Goal: Task Accomplishment & Management: Complete application form

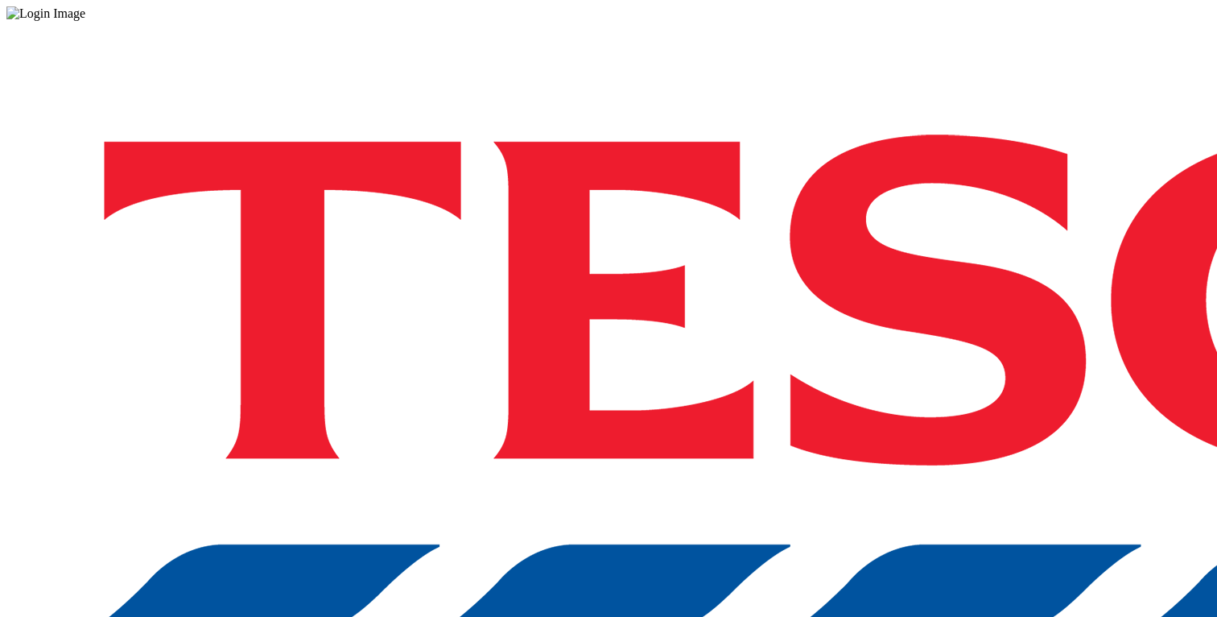
click at [815, 385] on div "Log in to the Spectra’s dashboard using [PERSON_NAME]’s credentials. If you don…" at bounding box center [608, 421] width 1204 height 800
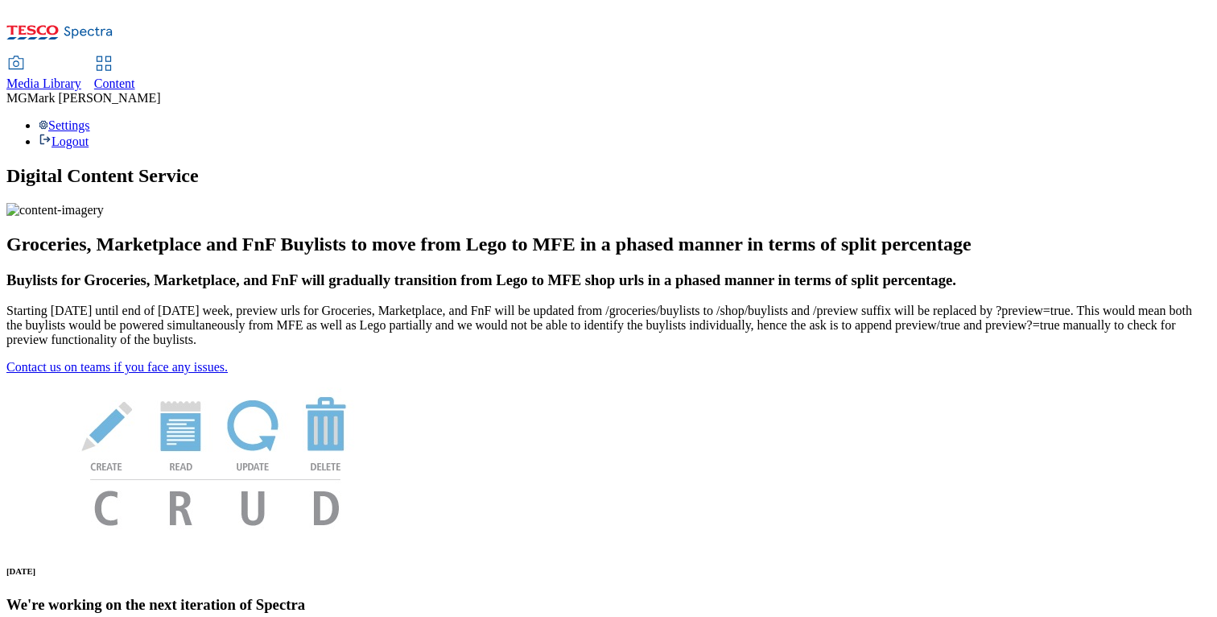
click at [81, 76] on span "Media Library" at bounding box center [43, 83] width 75 height 14
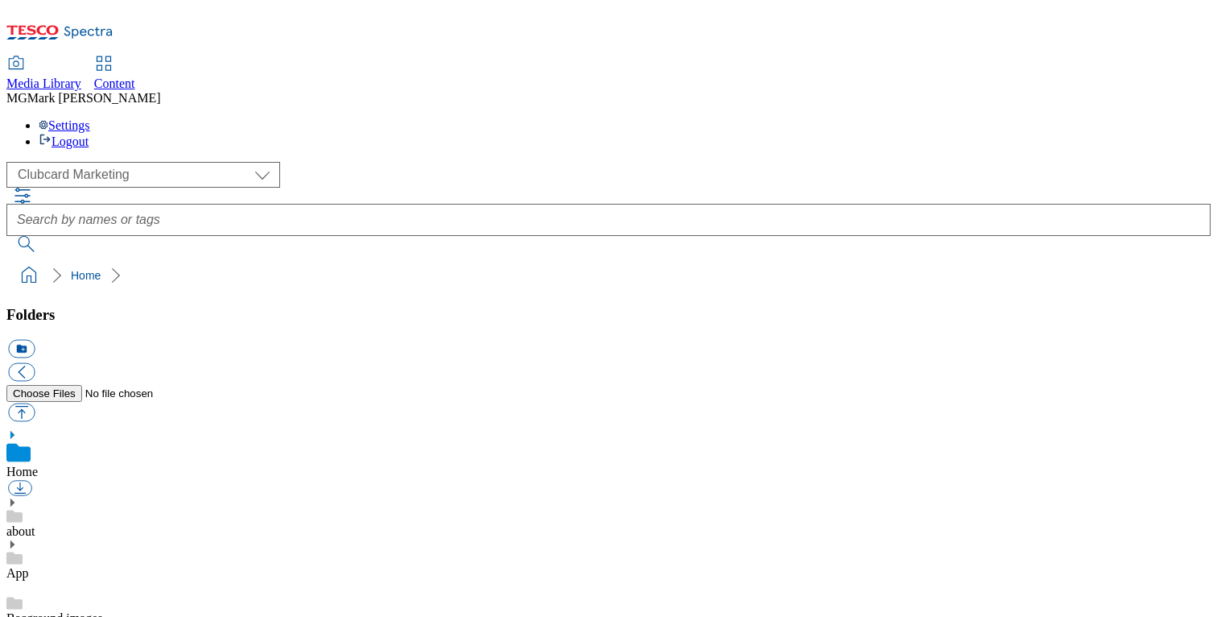
scroll to position [2, 0]
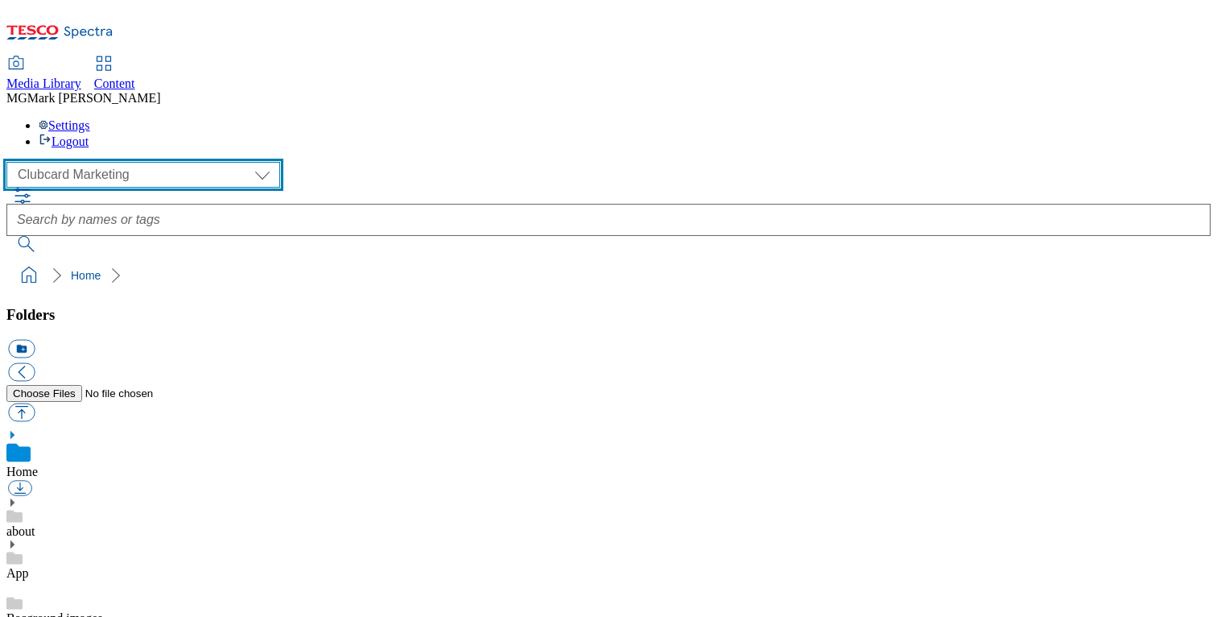
click at [136, 162] on select "Clubcard Marketing Dotcom UK FnF Stores GHS Marketing UK GHS Product UK GHS ROI…" at bounding box center [143, 175] width 274 height 26
select select "flare-ghs-mktg"
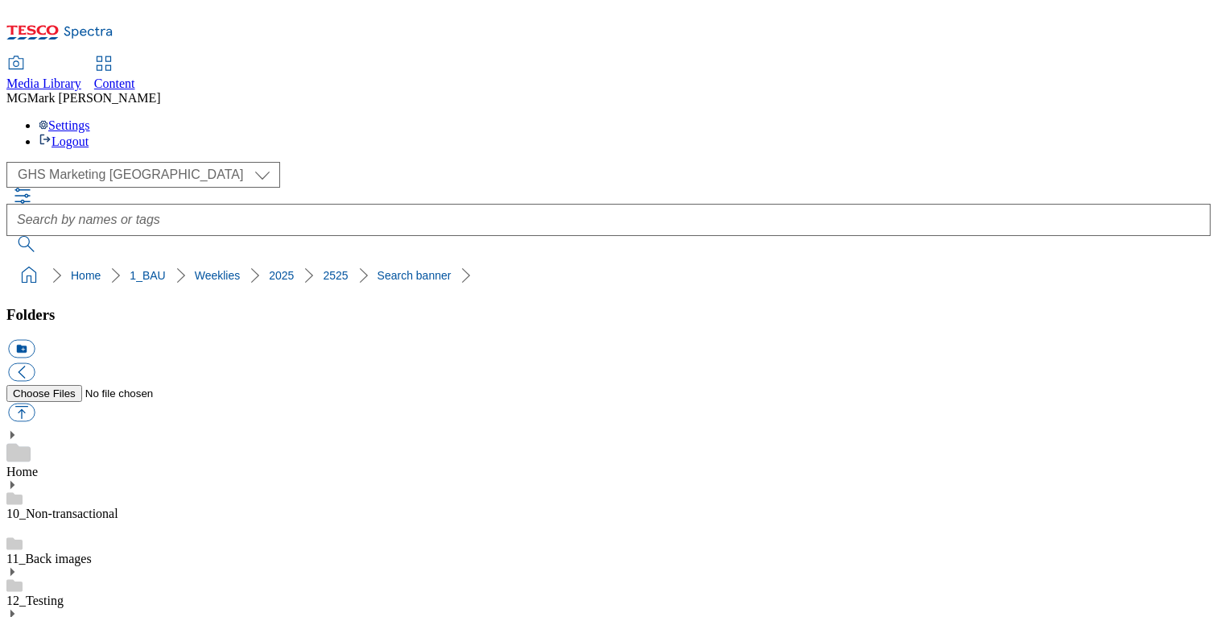
scroll to position [481, 0]
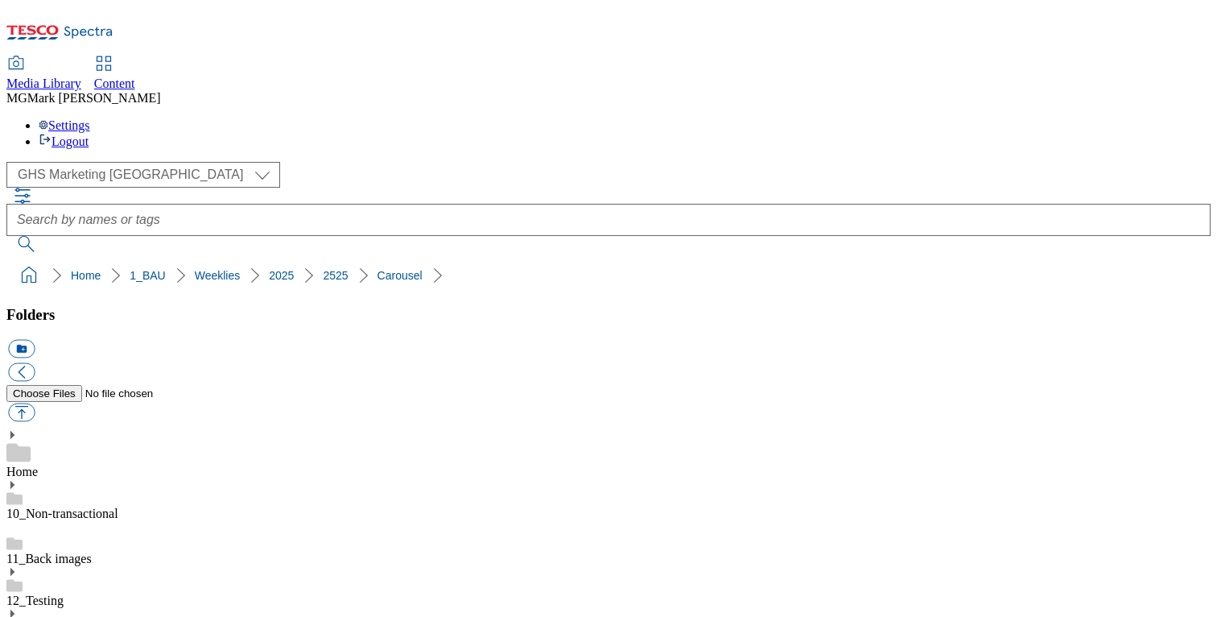
scroll to position [224, 0]
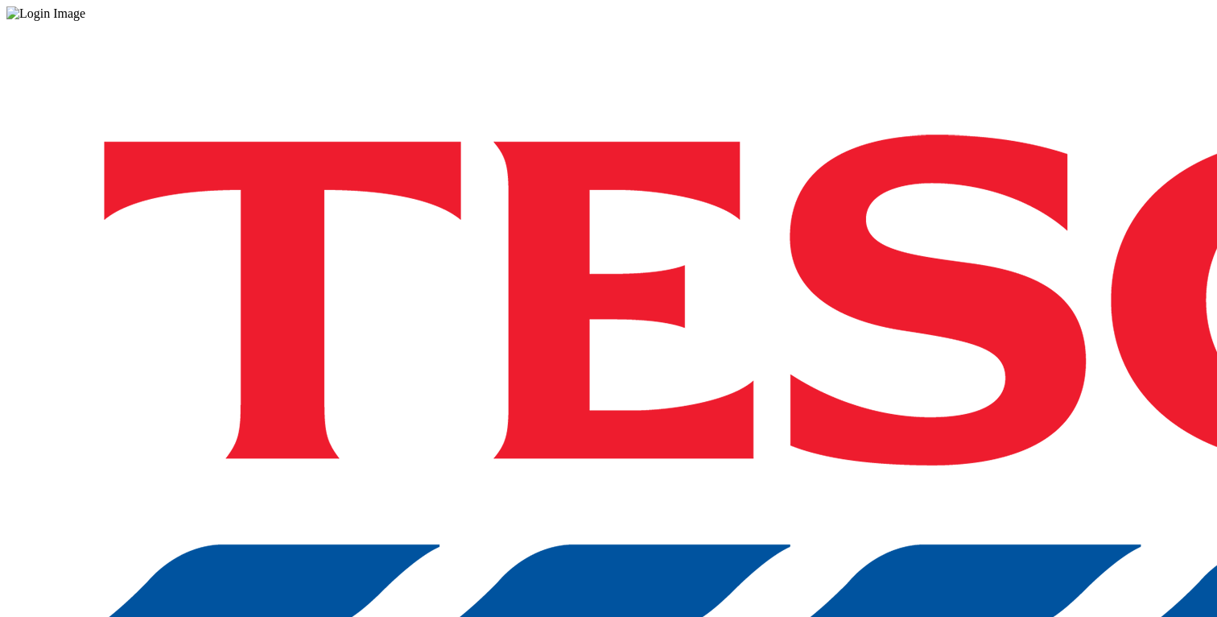
click at [892, 341] on div "Log in to the Spectra’s dashboard using [PERSON_NAME]’s credentials. If you don…" at bounding box center [608, 421] width 1204 height 800
click at [892, 345] on div "Log in to the Spectra’s dashboard using [PERSON_NAME]’s credentials. If you don…" at bounding box center [608, 421] width 1204 height 800
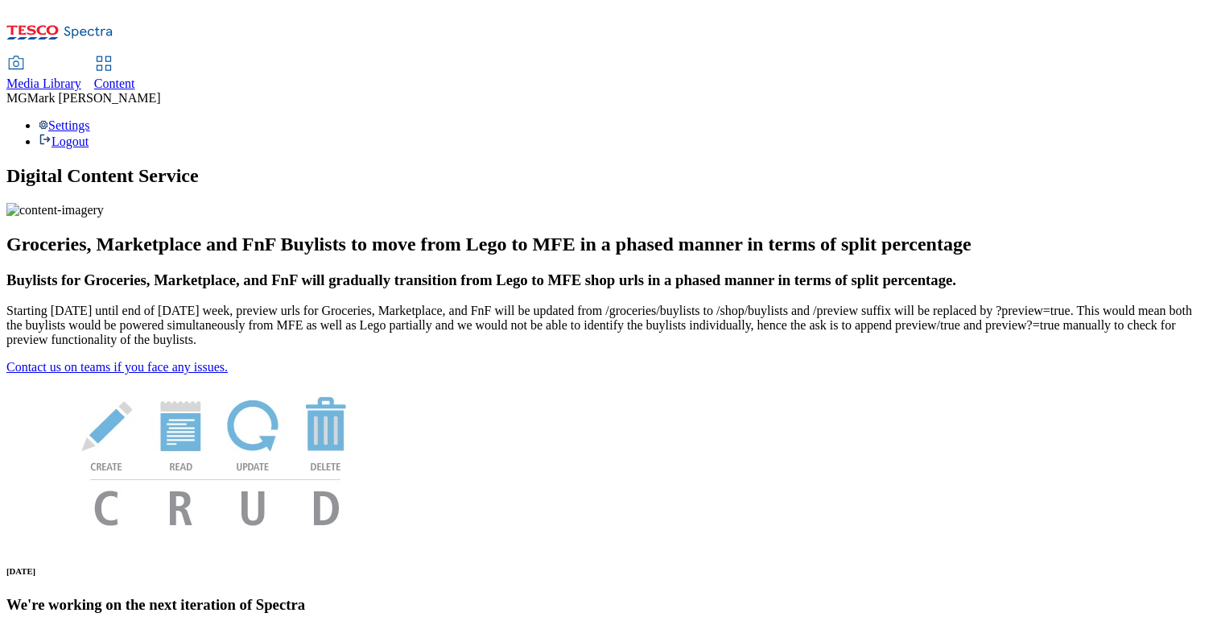
click at [81, 76] on span "Media Library" at bounding box center [43, 83] width 75 height 14
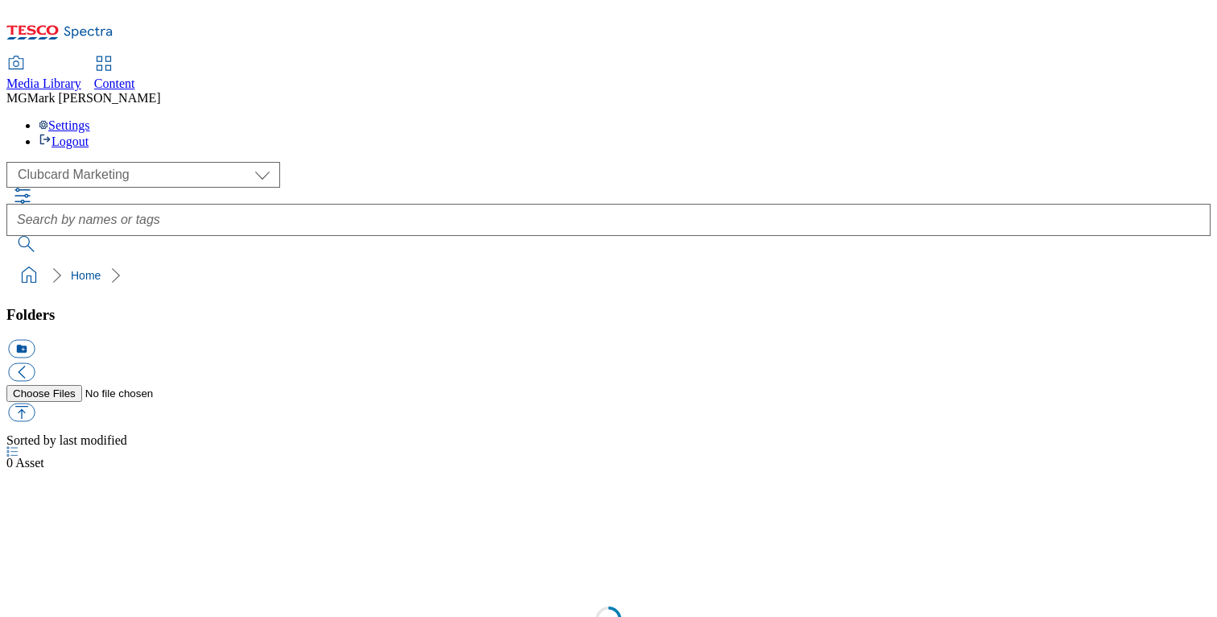
scroll to position [1, 0]
click at [135, 76] on div "Content" at bounding box center [114, 83] width 41 height 14
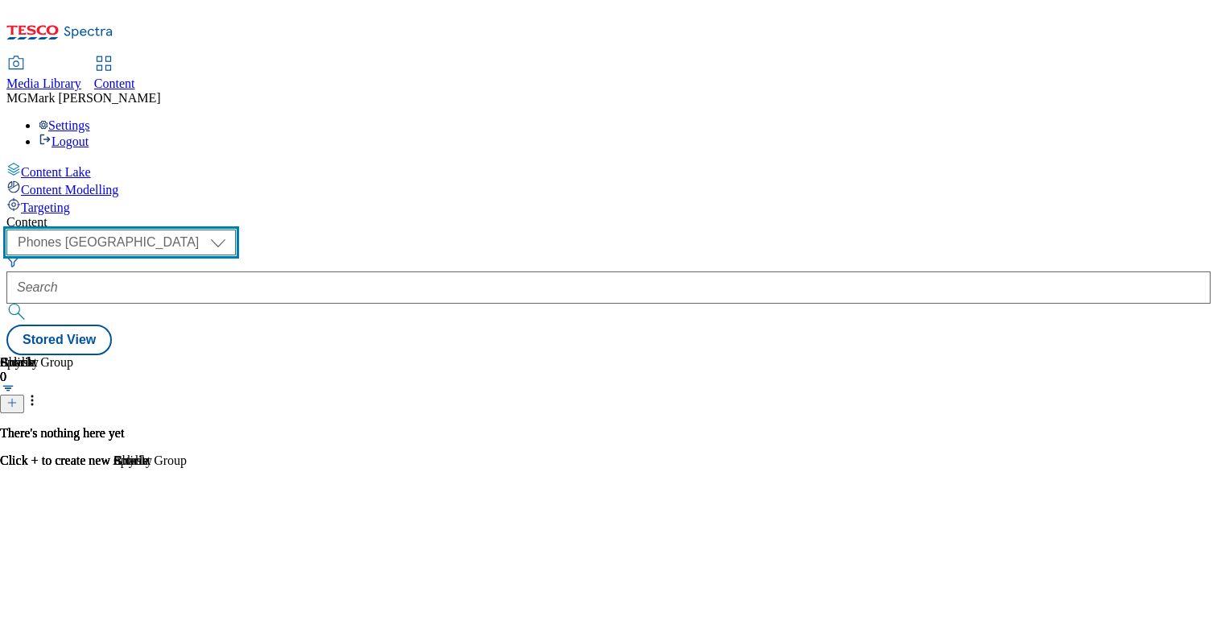
click at [236, 229] on select "Dotcom CZ Dotcom SK ghs-roi ghs-uk Phones UK" at bounding box center [120, 242] width 229 height 26
select select "ghs-uk"
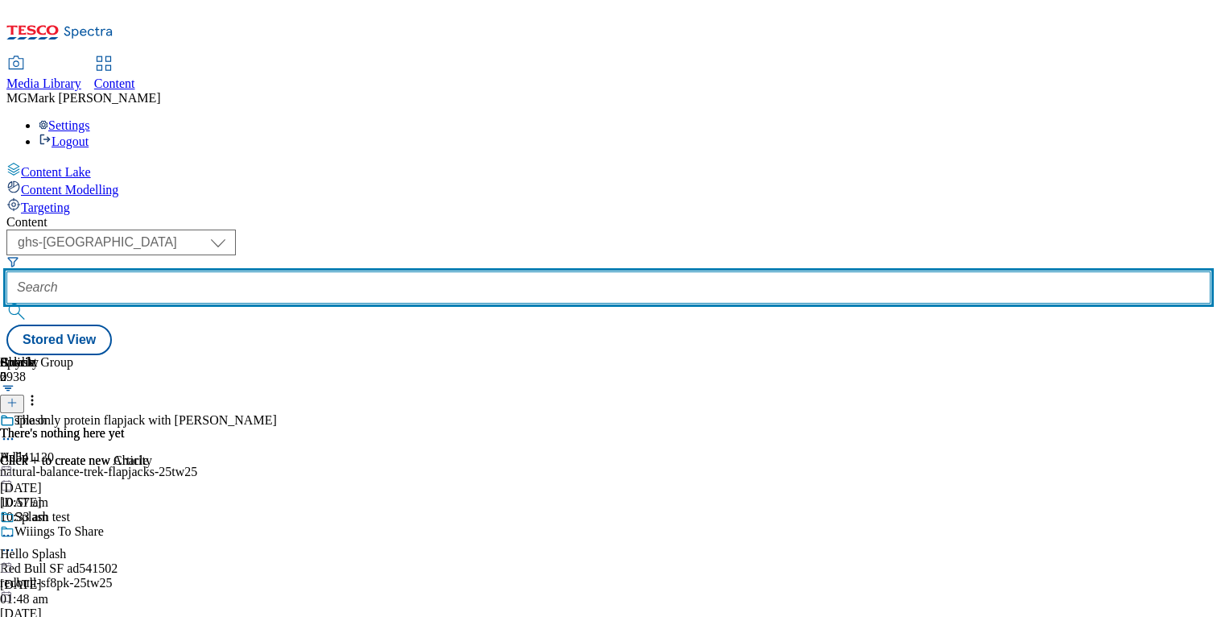
click at [401, 271] on input "text" at bounding box center [608, 287] width 1204 height 32
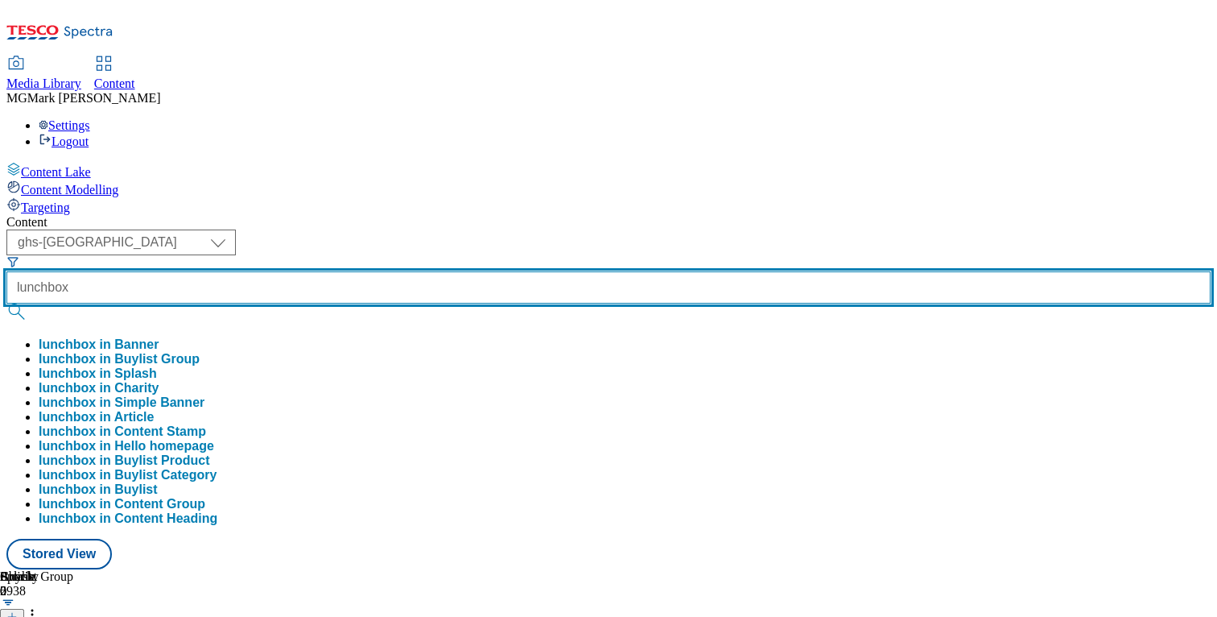
type input "lunchbox"
click at [6, 303] on button "submit" at bounding box center [17, 311] width 23 height 16
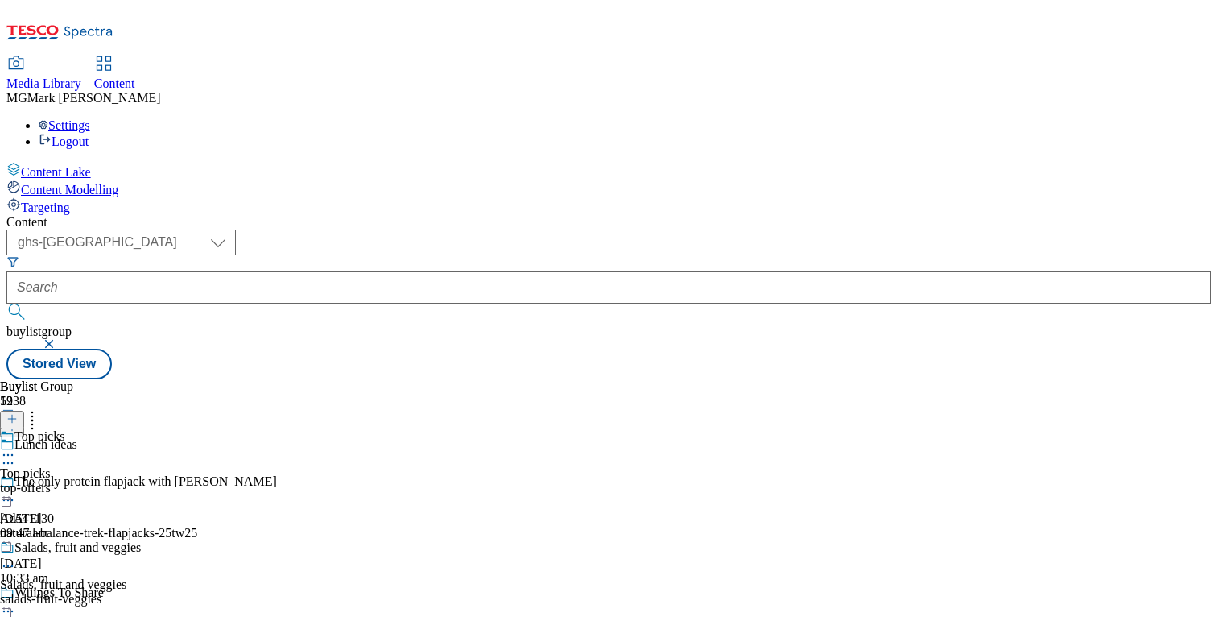
scroll to position [477, 0]
click at [18, 421] on icon at bounding box center [11, 426] width 11 height 11
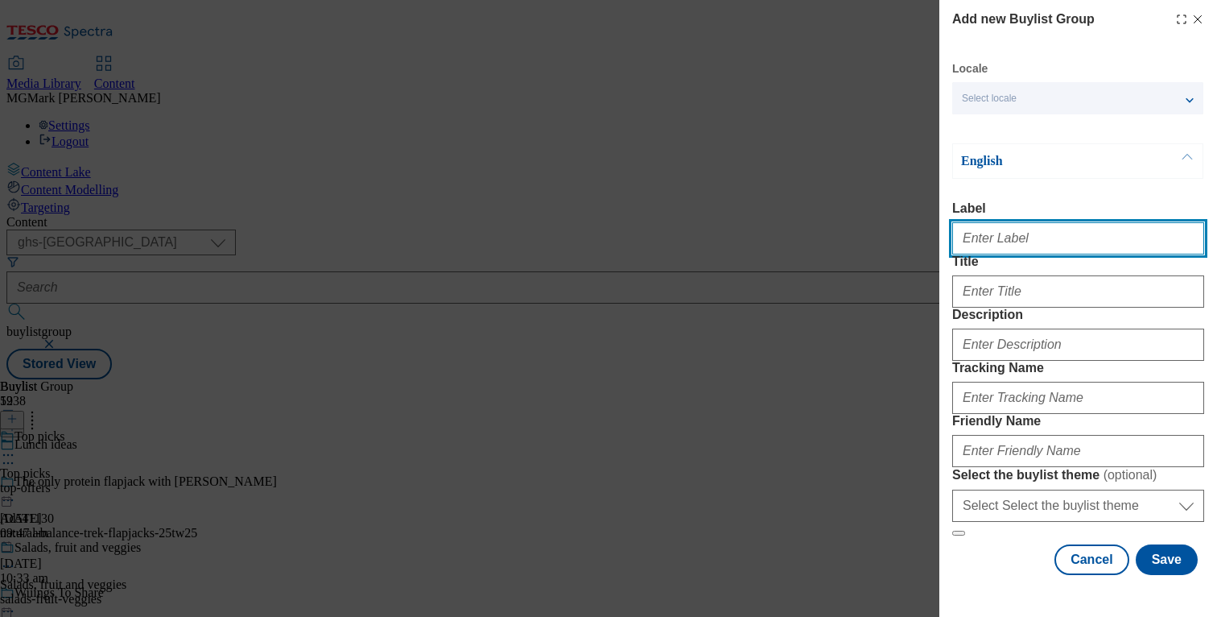
click at [1049, 237] on input "Label" at bounding box center [1078, 238] width 252 height 32
click at [997, 186] on div "English Label Title Description Tracking Name Friendly Name Select the buylist …" at bounding box center [1078, 339] width 252 height 393
click at [990, 241] on input "Label" at bounding box center [1078, 238] width 252 height 32
paste input "Lunchbox Event"
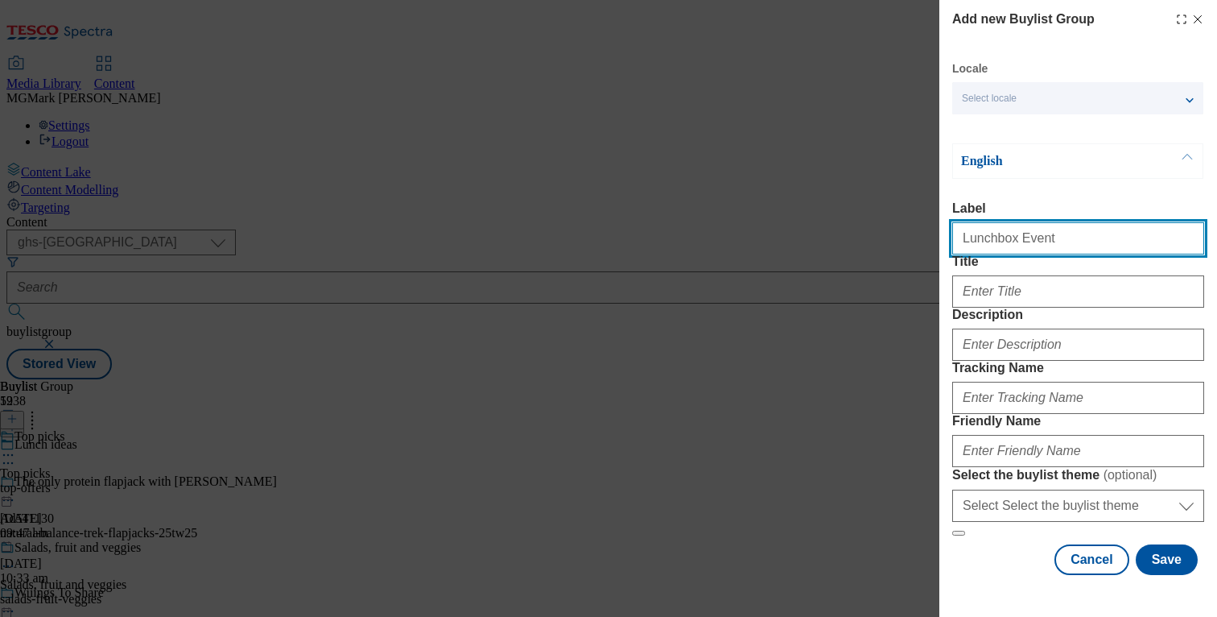
type input "Lunchbox Event"
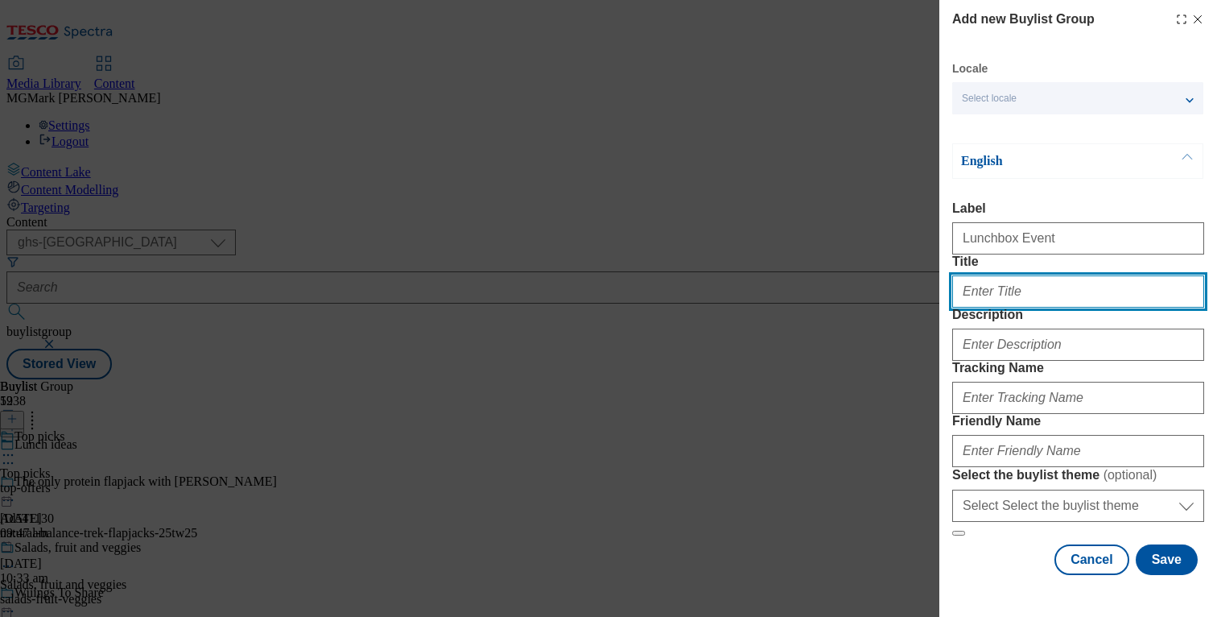
click at [980, 308] on input "Title" at bounding box center [1078, 291] width 252 height 32
paste input "Lunchbox Event"
type input "Lunchbox Event"
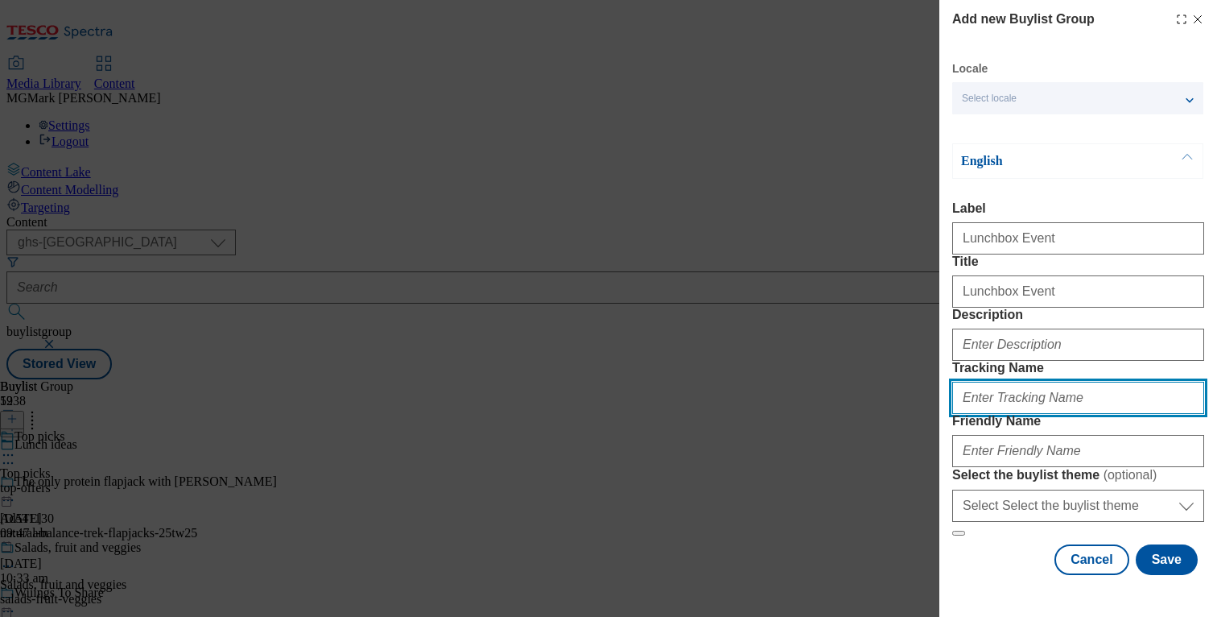
click at [1057, 382] on input "Tracking Name" at bounding box center [1078, 398] width 252 height 32
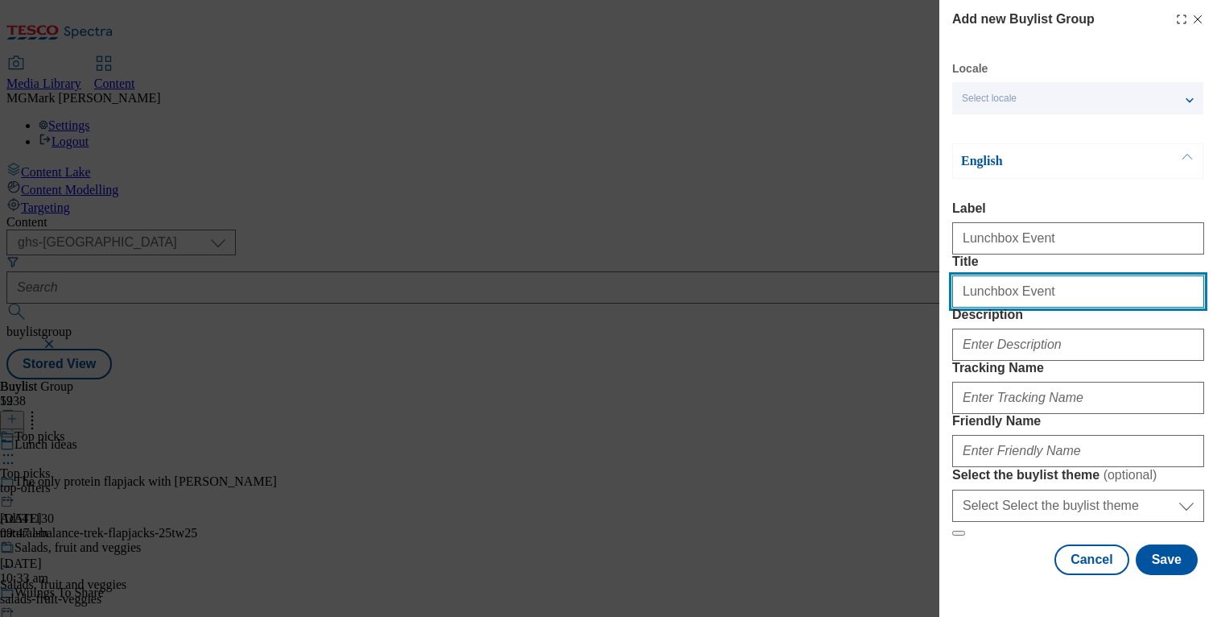
click at [1042, 275] on input "Lunchbox Event" at bounding box center [1078, 291] width 252 height 32
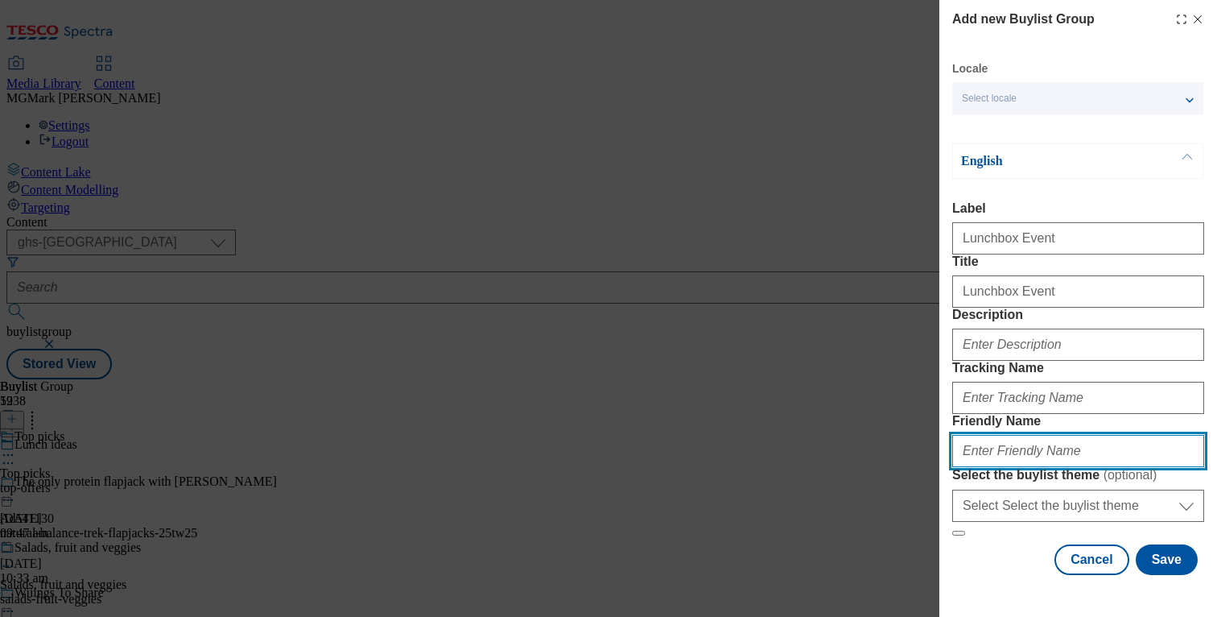
click at [1069, 439] on input "Friendly Name" at bounding box center [1078, 451] width 252 height 32
type input "lunchbox-event"
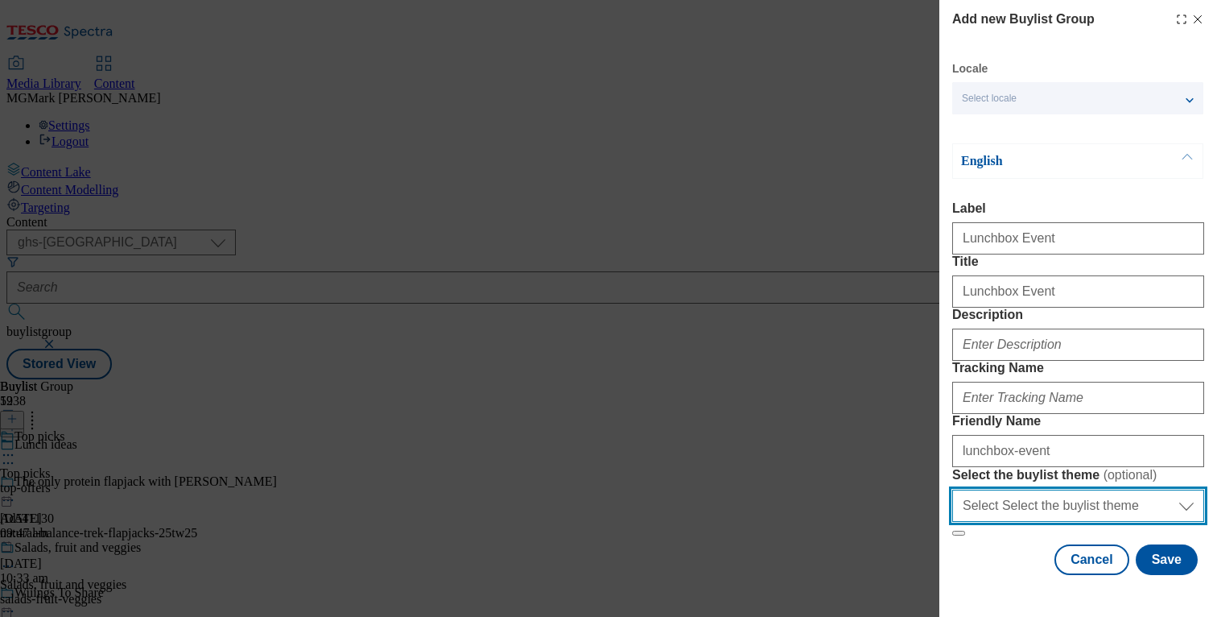
click at [1096, 517] on select "Select Select the buylist theme default fandf" at bounding box center [1078, 505] width 252 height 32
select select "default"
click at [1092, 512] on select "Select Select the buylist theme default fandf" at bounding box center [1078, 505] width 252 height 32
select select "Modal"
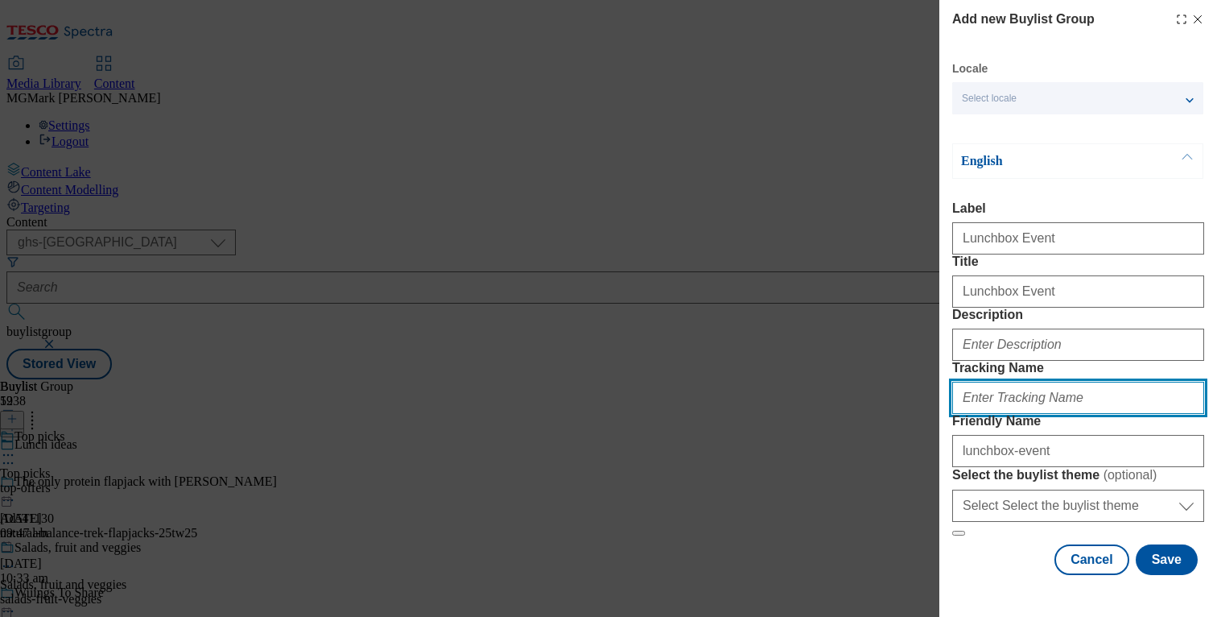
click at [1046, 394] on input "Tracking Name" at bounding box center [1078, 398] width 252 height 32
paste input "lunch_id_LB_event"
type input "lunch_id_LB_event"
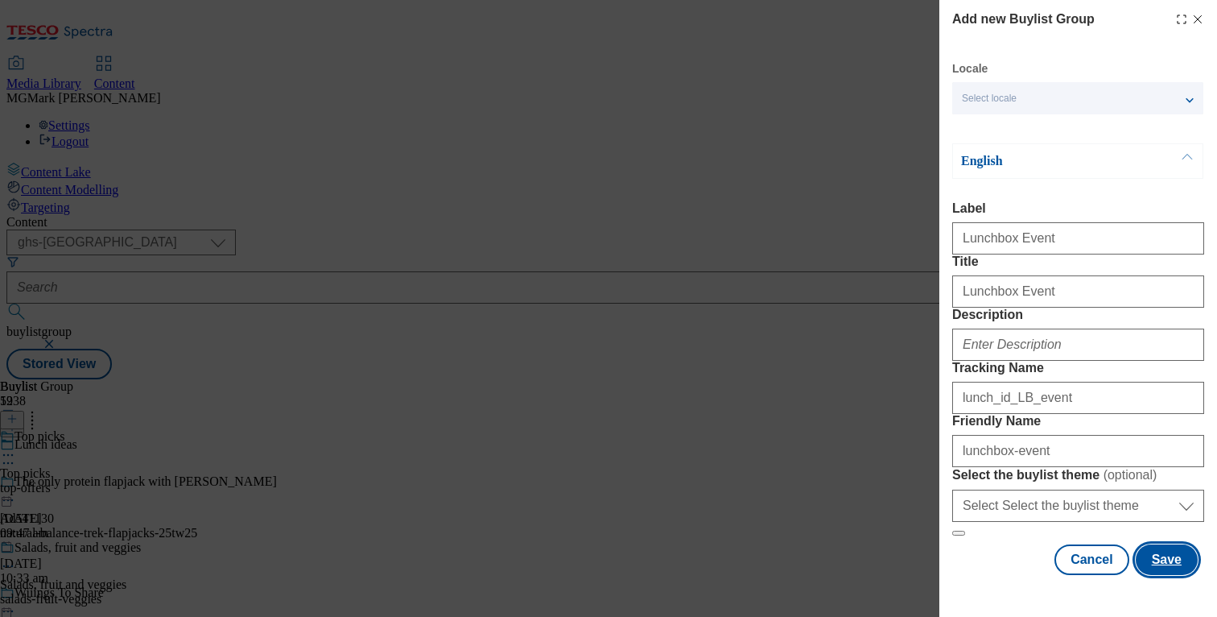
click at [1161, 575] on button "Save" at bounding box center [1167, 559] width 62 height 31
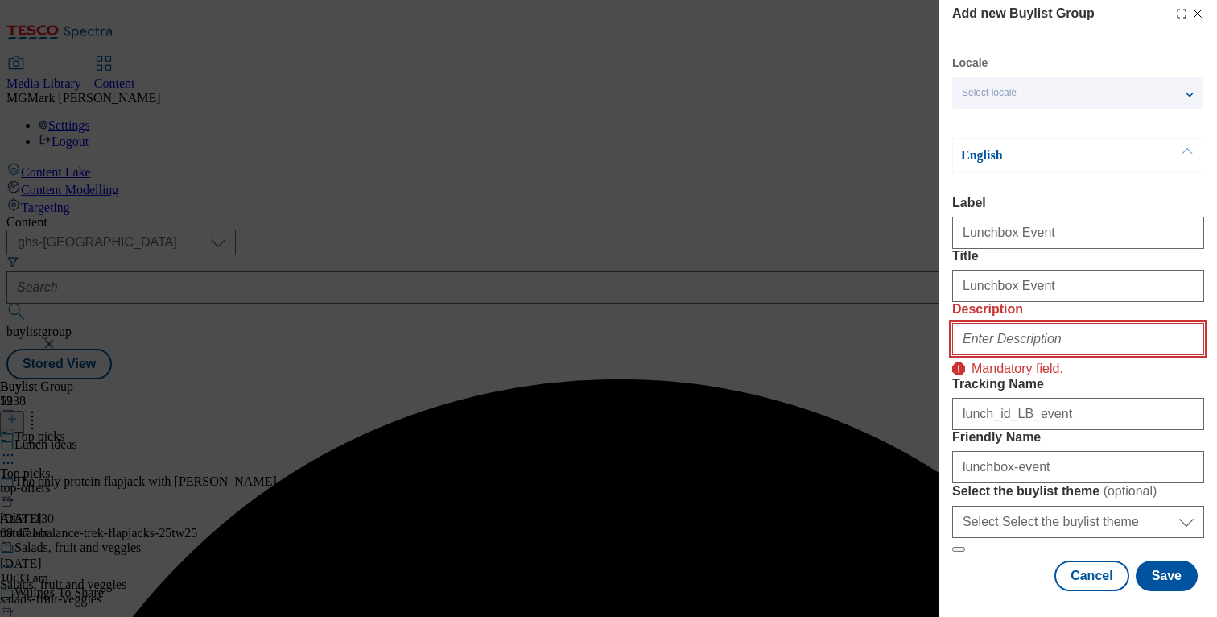
click at [1054, 323] on input "Description" at bounding box center [1078, 339] width 252 height 32
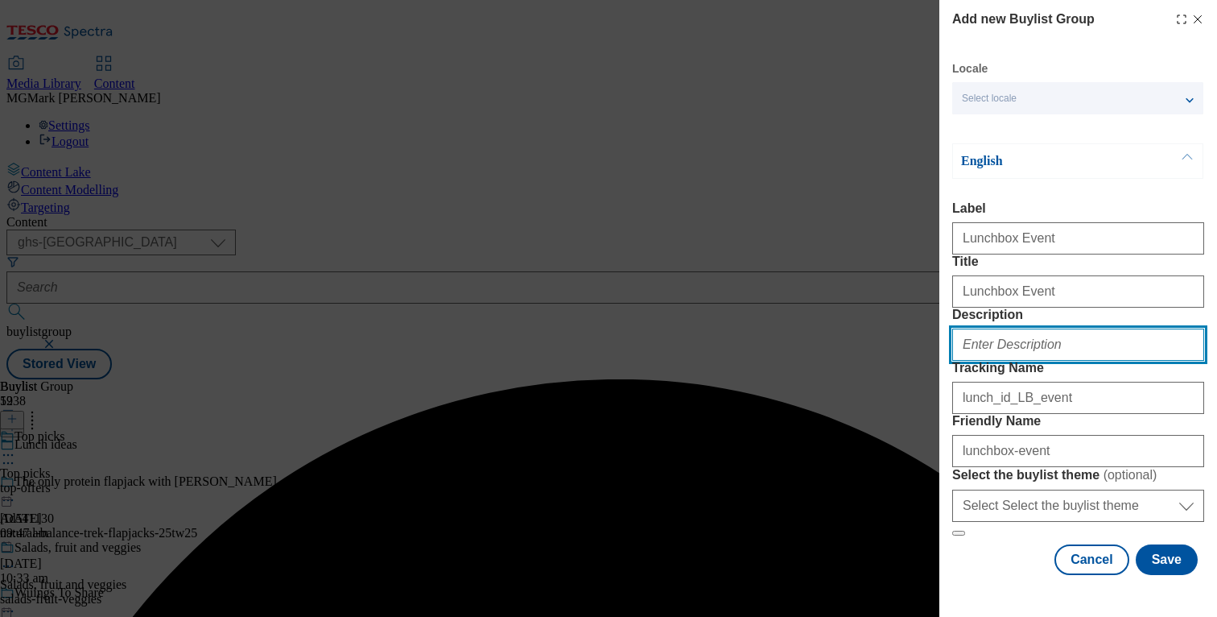
click at [1014, 328] on input "Description" at bounding box center [1078, 344] width 252 height 32
paste input "Discover our top picks for your lunchbox, from healthy options to sweet treats,…"
type input "Discover our top picks for your lunchbox, from healthy options to sweet treats,…"
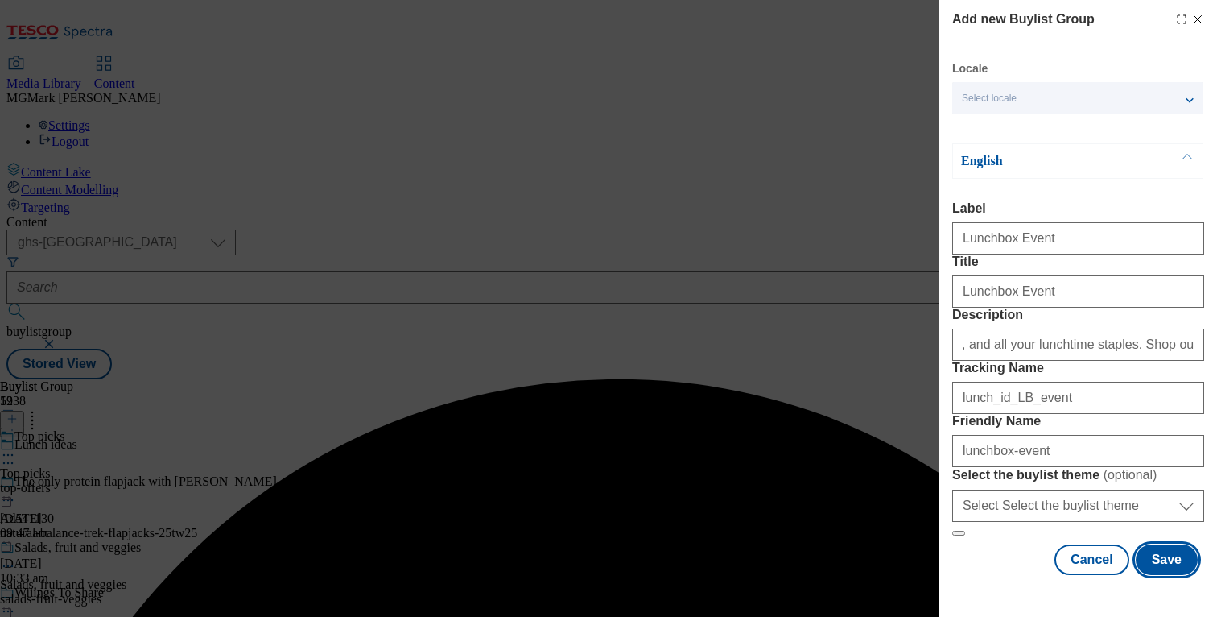
scroll to position [0, 0]
click at [1161, 572] on button "Save" at bounding box center [1167, 559] width 62 height 31
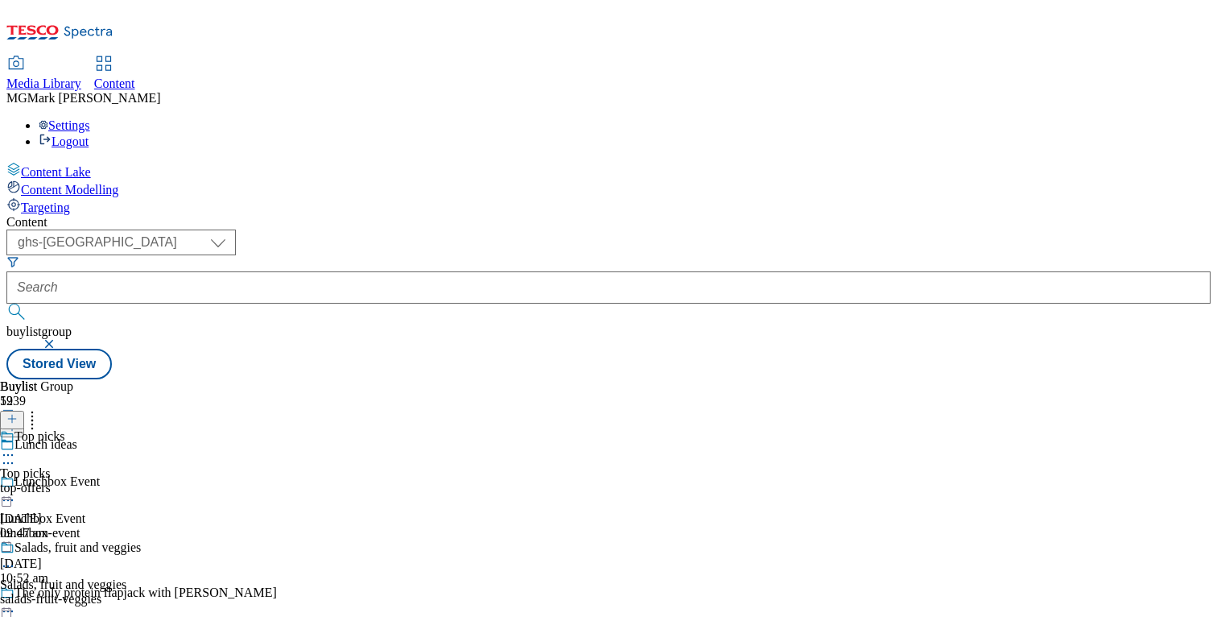
click at [365, 474] on div "Lunchbox Event Lunchbox Event lunchbox-event 12 Aug 2025 10:52 am" at bounding box center [182, 529] width 365 height 111
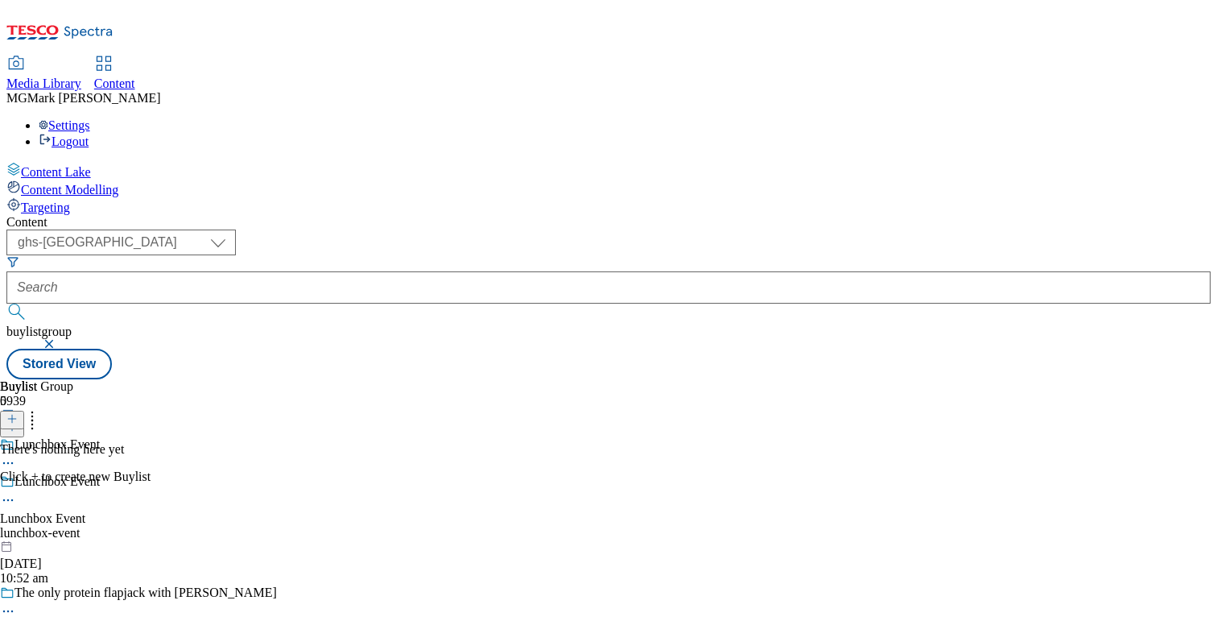
click at [18, 413] on icon at bounding box center [11, 418] width 11 height 11
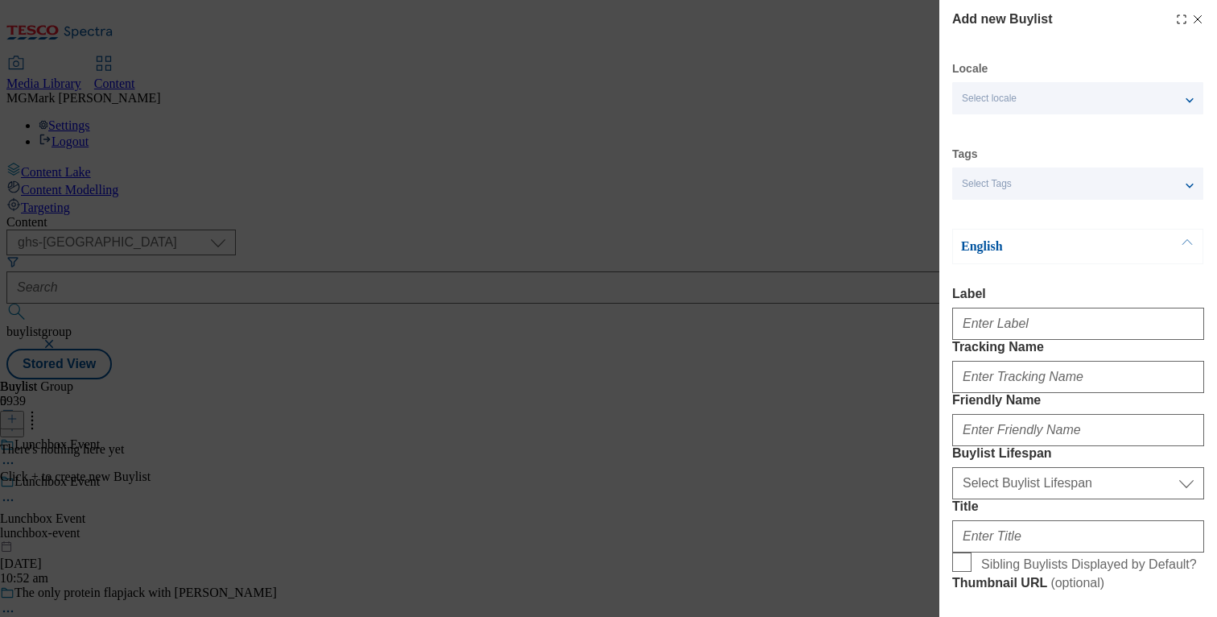
click at [1005, 96] on span "Select locale" at bounding box center [989, 99] width 55 height 12
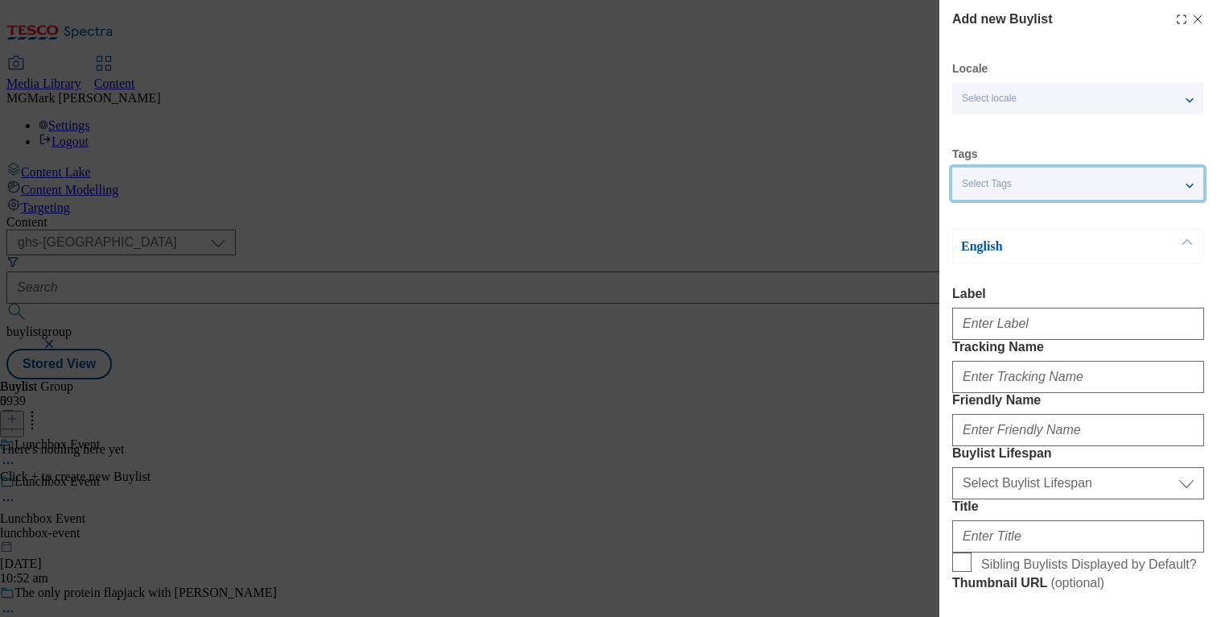
click at [1005, 190] on span "Select Tags" at bounding box center [987, 184] width 50 height 12
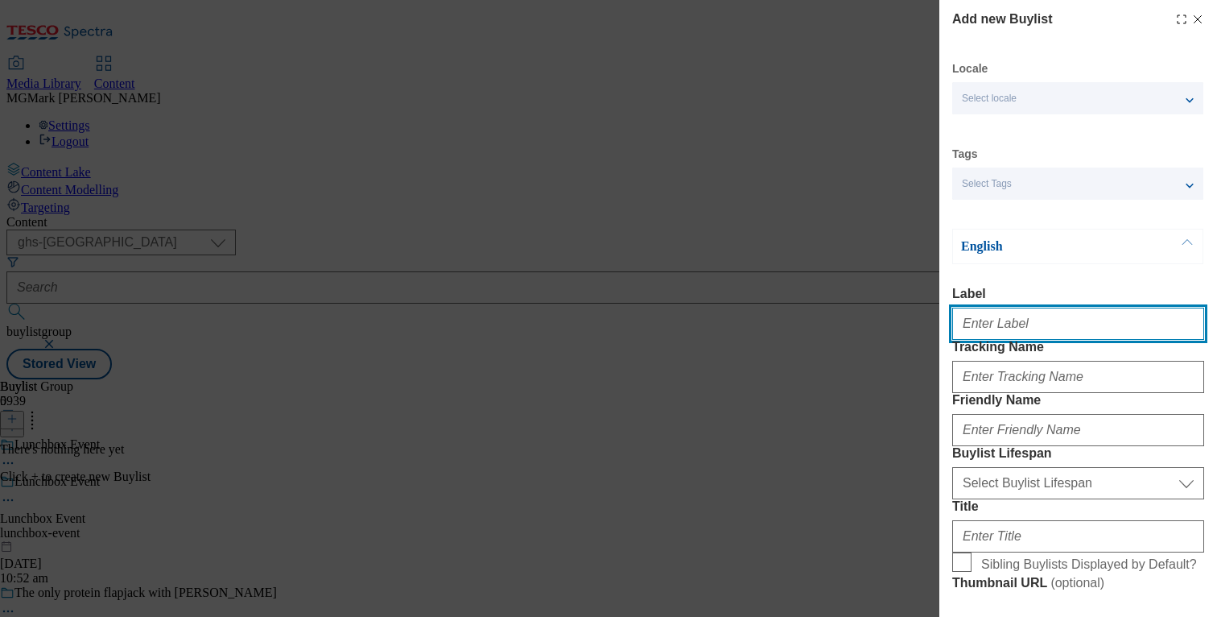
click at [1015, 340] on input "Label" at bounding box center [1078, 324] width 252 height 32
type input "Top picks"
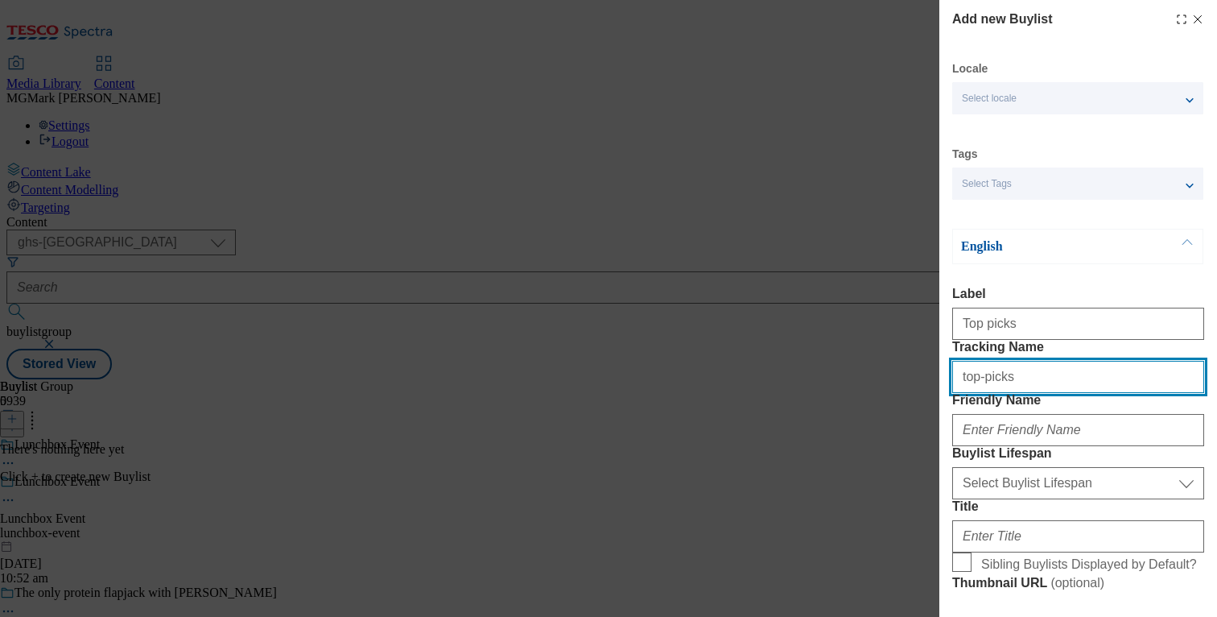
type input "top-picks"
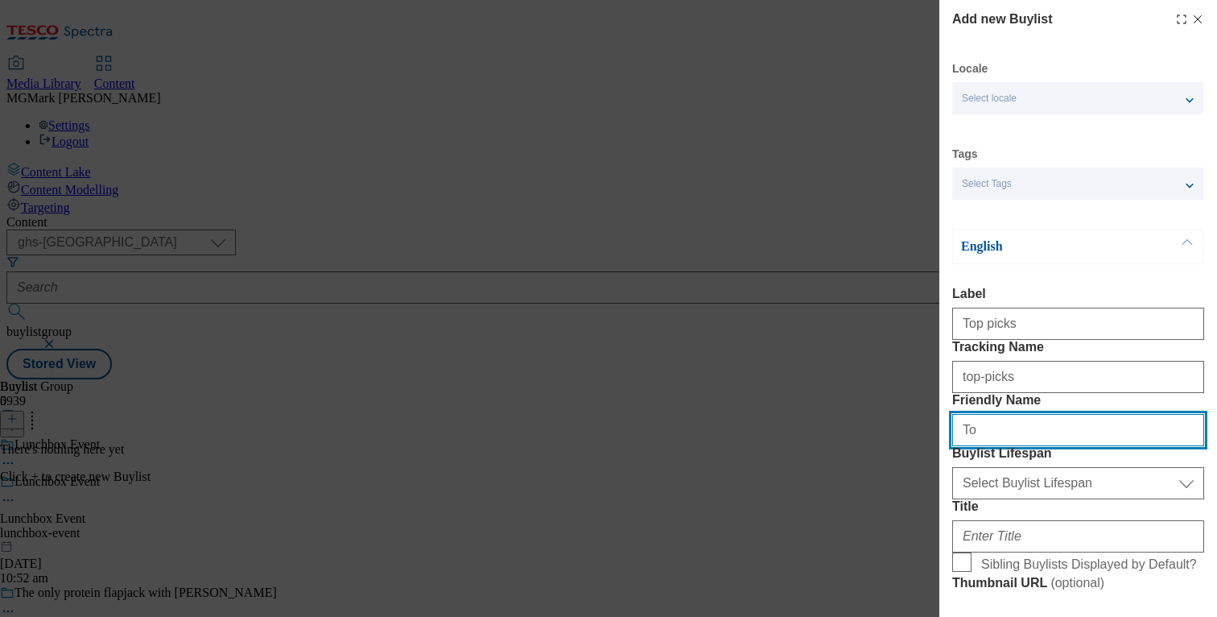
type input "T"
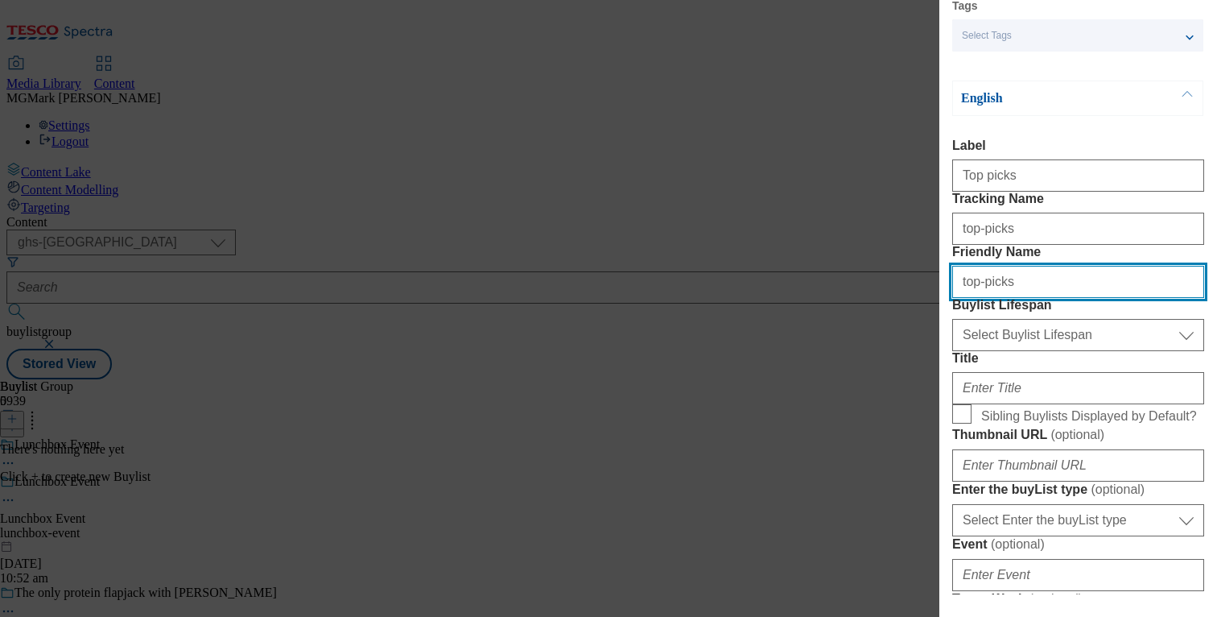
scroll to position [204, 0]
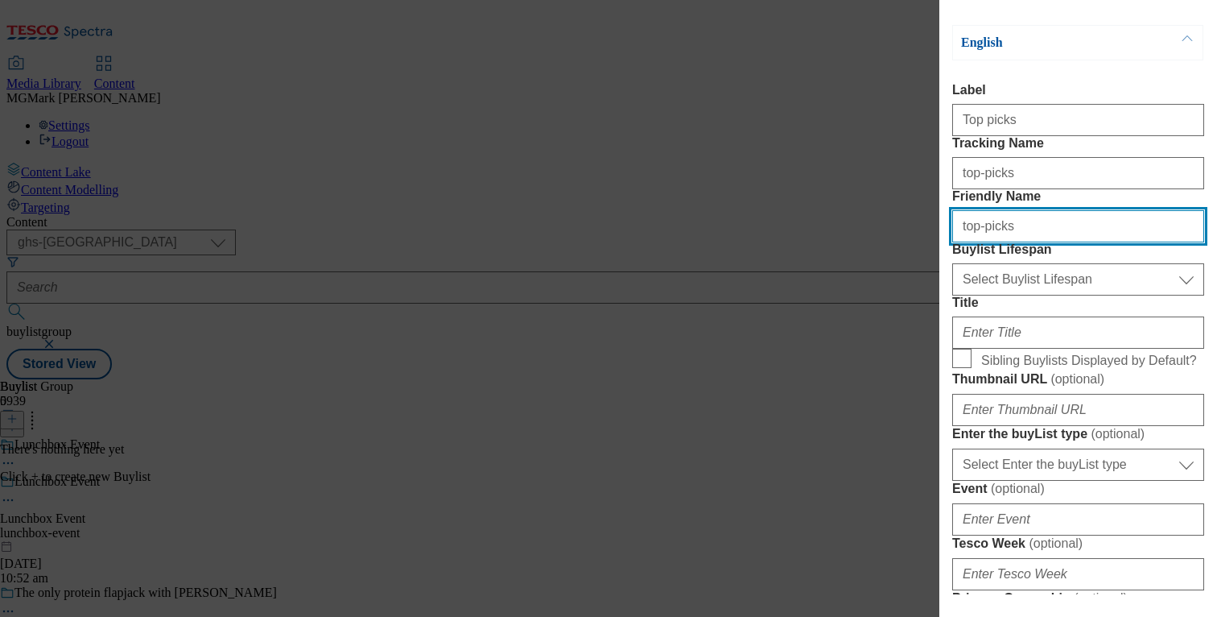
type input "top-picks"
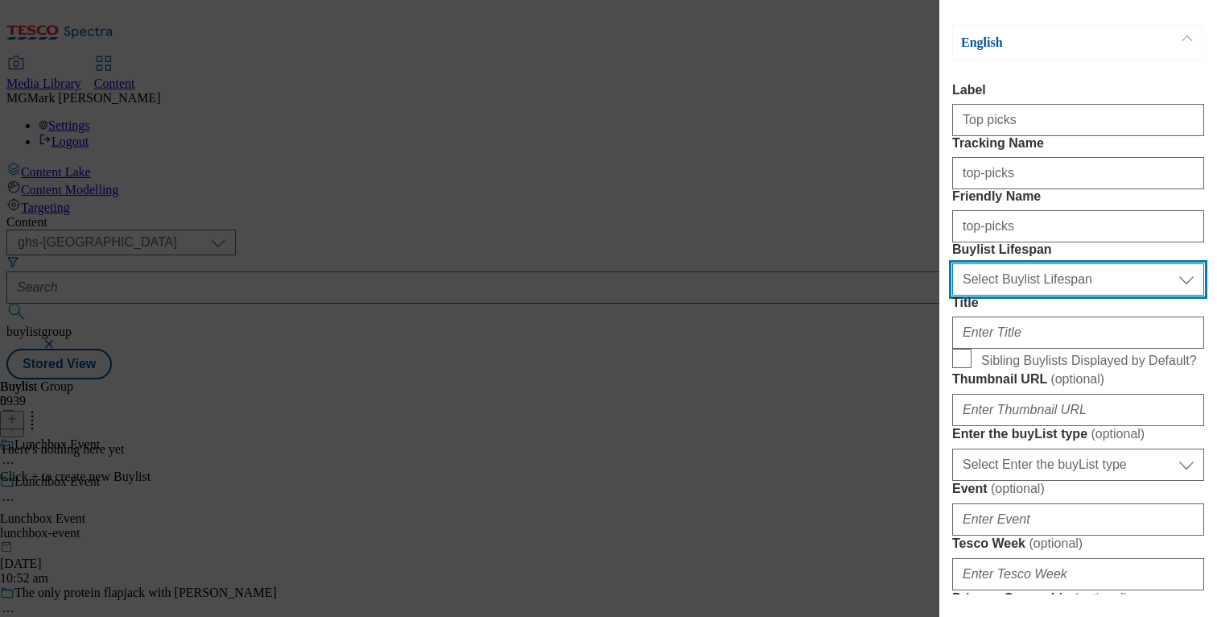
click at [1051, 295] on select "Select Buylist Lifespan evergreen seasonal tactical" at bounding box center [1078, 279] width 252 height 32
select select "evergreen"
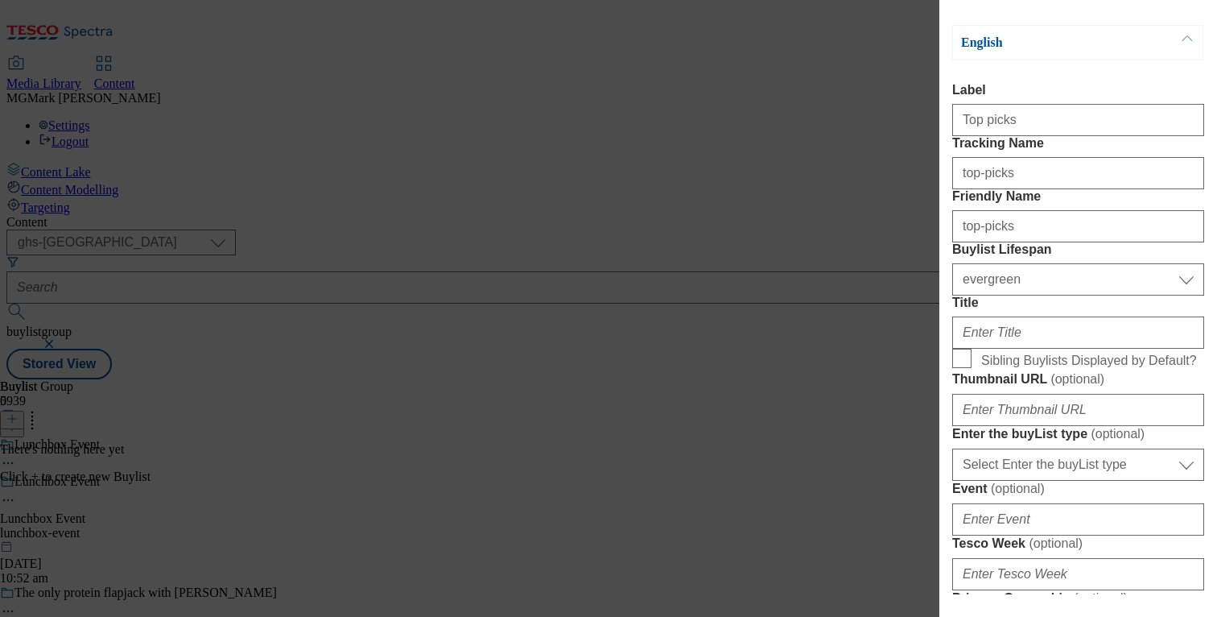
click at [996, 368] on span "Sibling Buylists Displayed by Default?" at bounding box center [1089, 358] width 217 height 19
click at [972, 368] on input "Sibling Buylists Displayed by Default?" at bounding box center [961, 358] width 19 height 19
checkbox input "true"
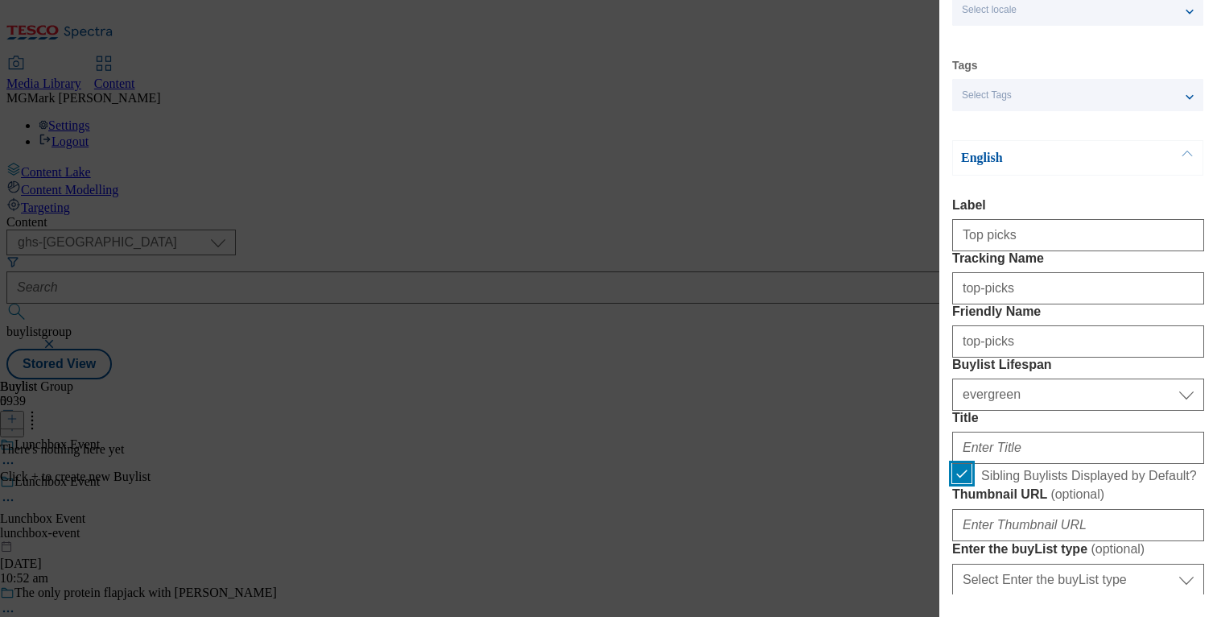
scroll to position [0, 0]
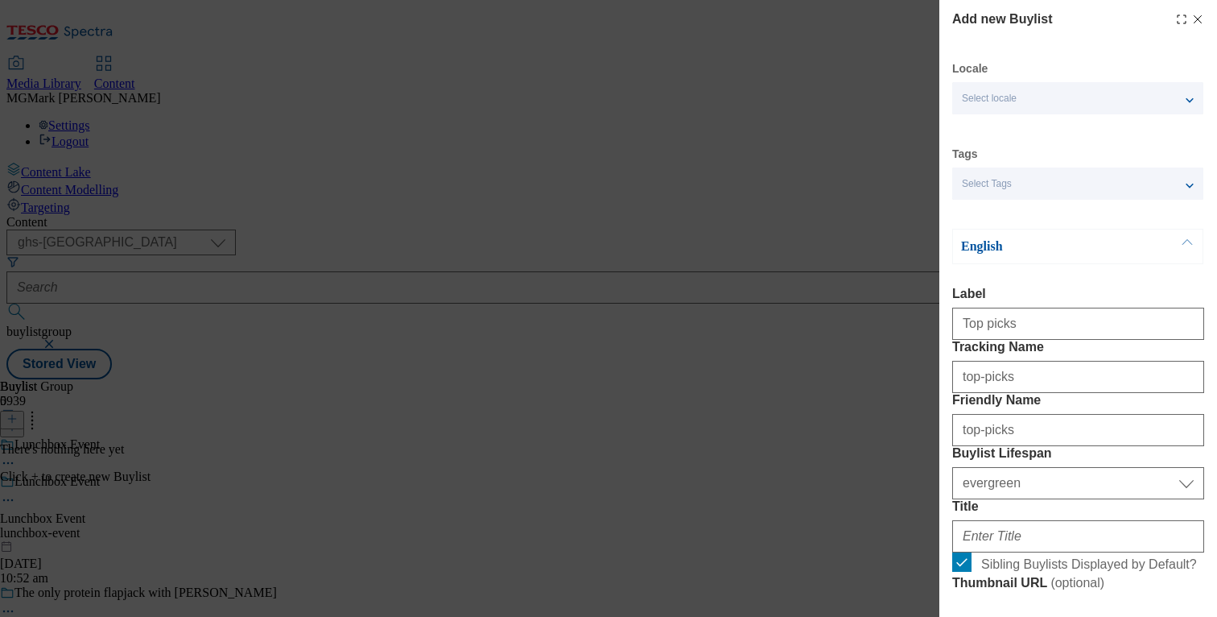
click at [1195, 17] on icon "Modal" at bounding box center [1197, 19] width 13 height 13
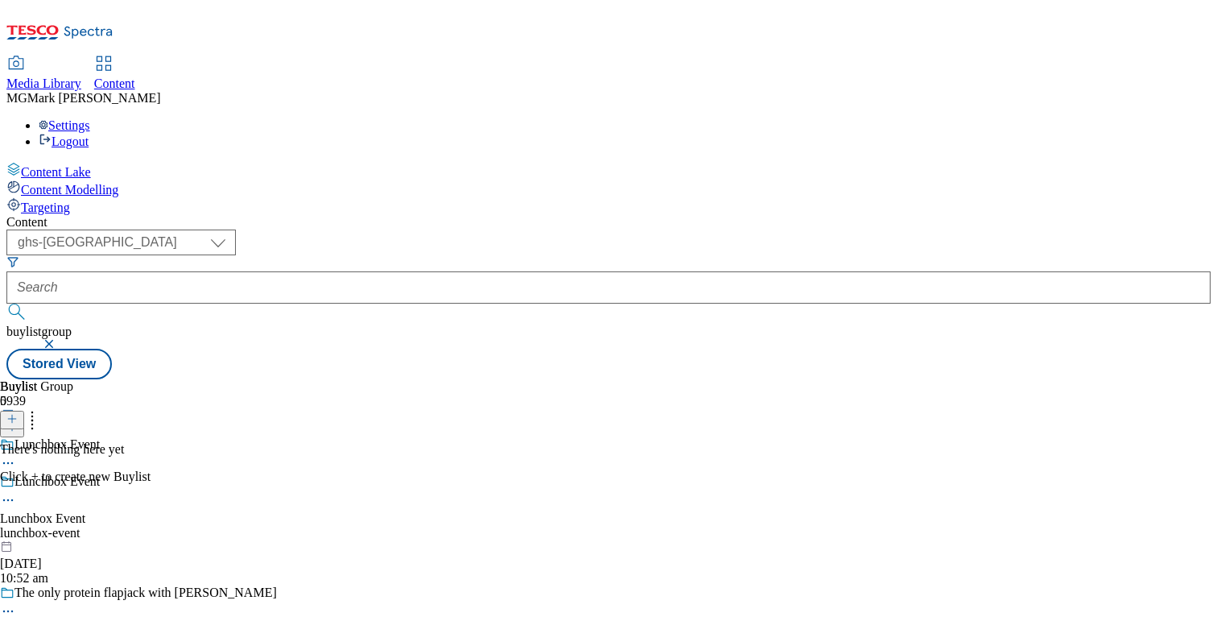
click at [18, 413] on icon at bounding box center [11, 418] width 11 height 11
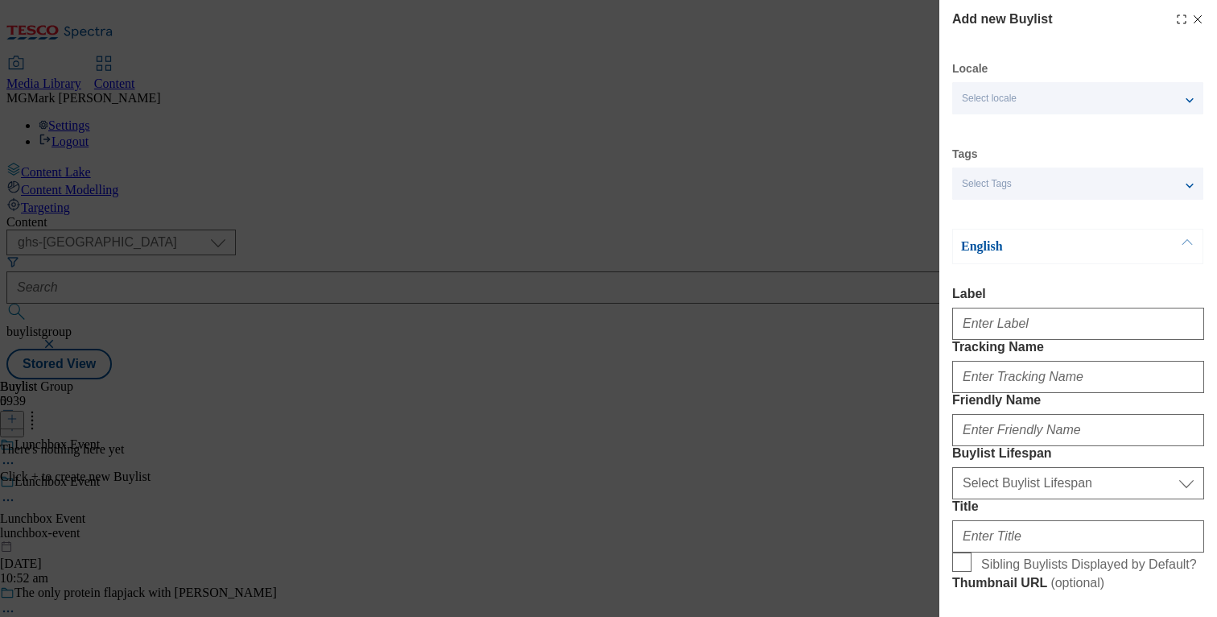
click at [992, 114] on label "English" at bounding box center [1077, 131] width 251 height 35
click at [992, 108] on div "Select locale" at bounding box center [1077, 98] width 251 height 32
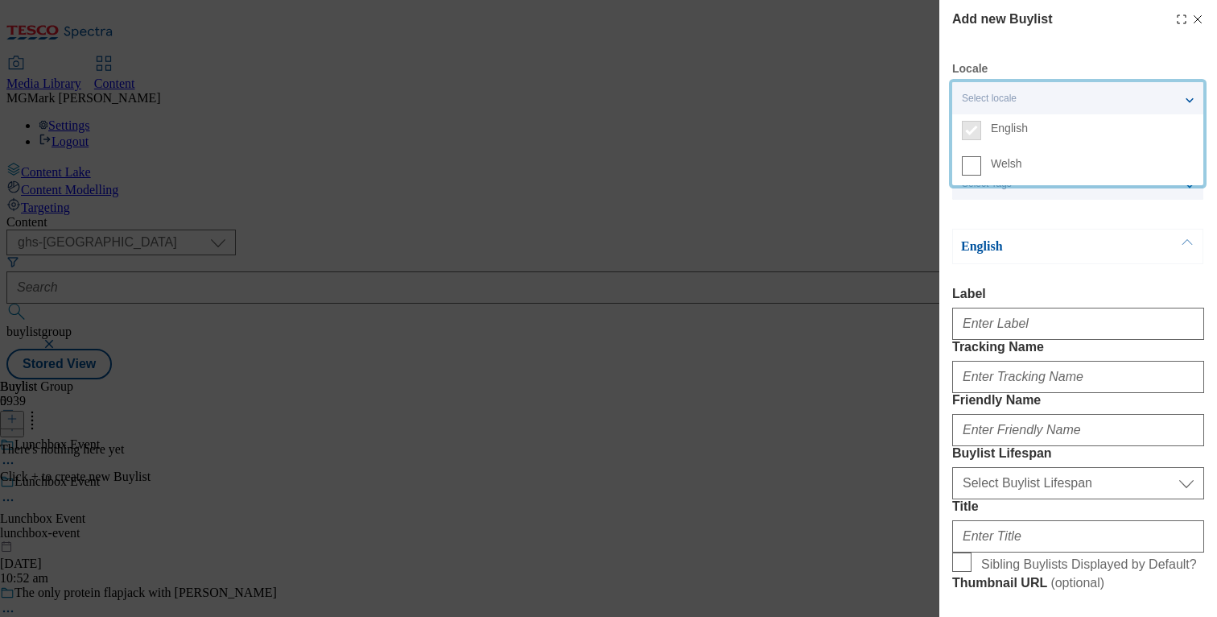
click at [1042, 261] on div "English" at bounding box center [1077, 246] width 251 height 35
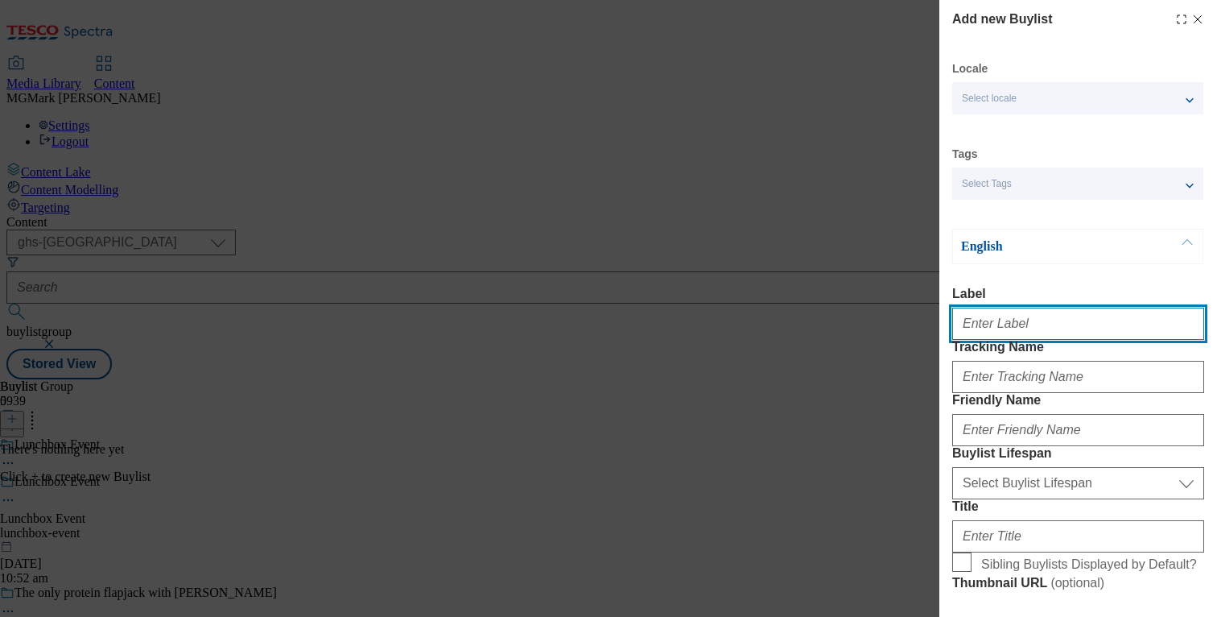
click at [1011, 327] on input "Label" at bounding box center [1078, 324] width 252 height 32
type input "Top picks"
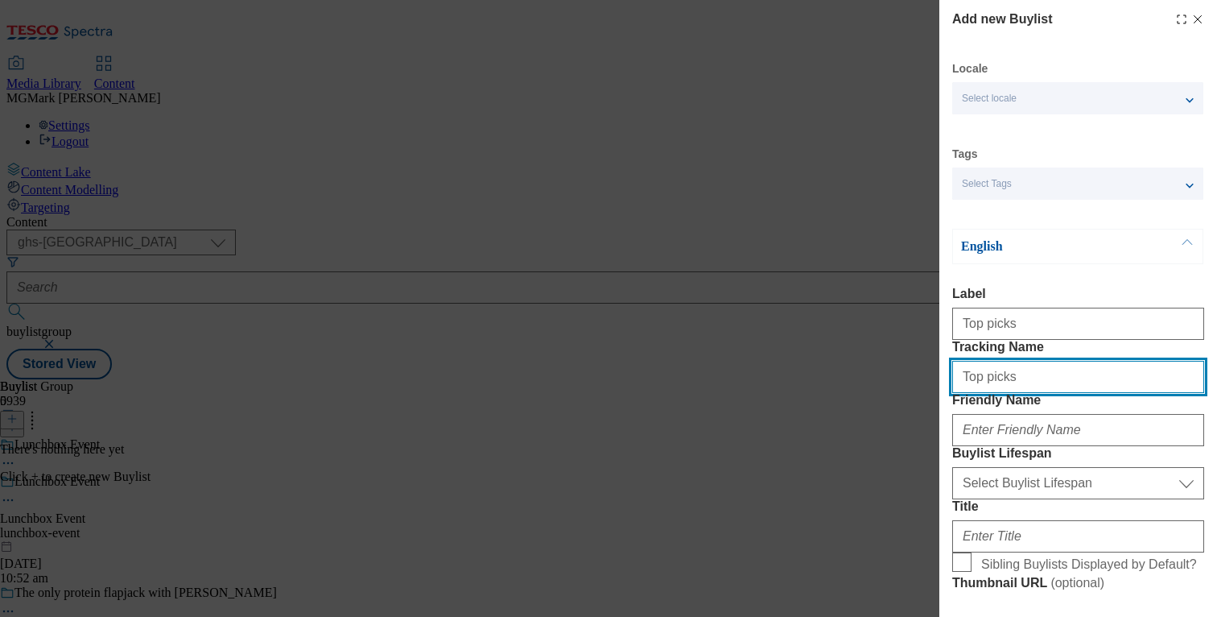
type input "Top picks"
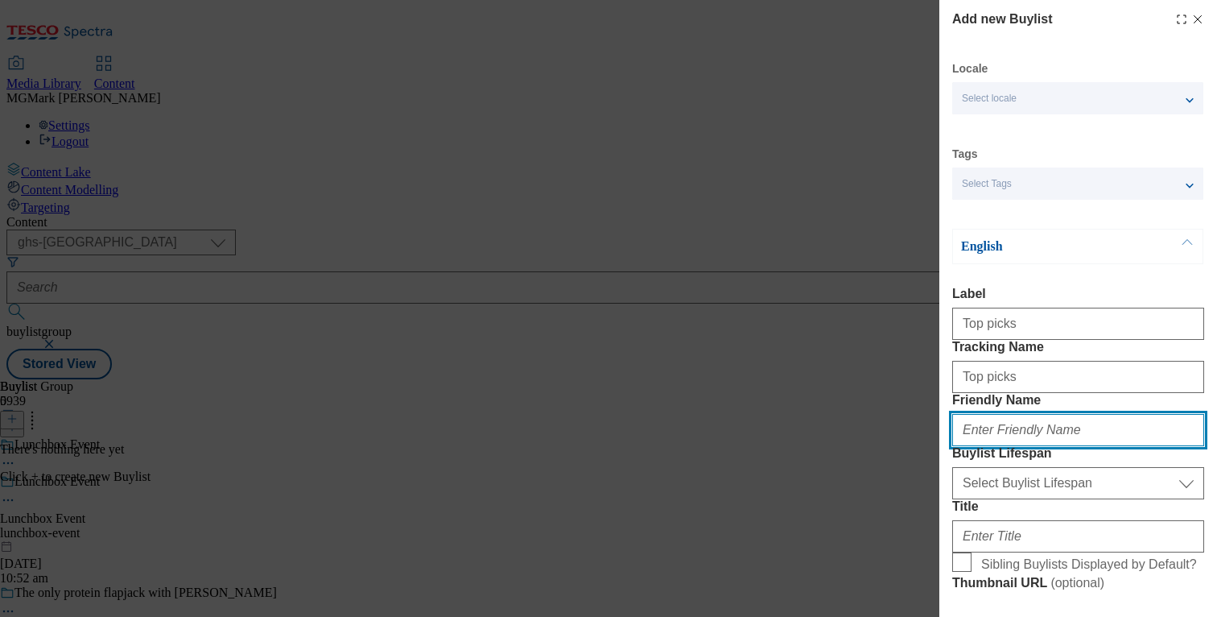
type input "T"
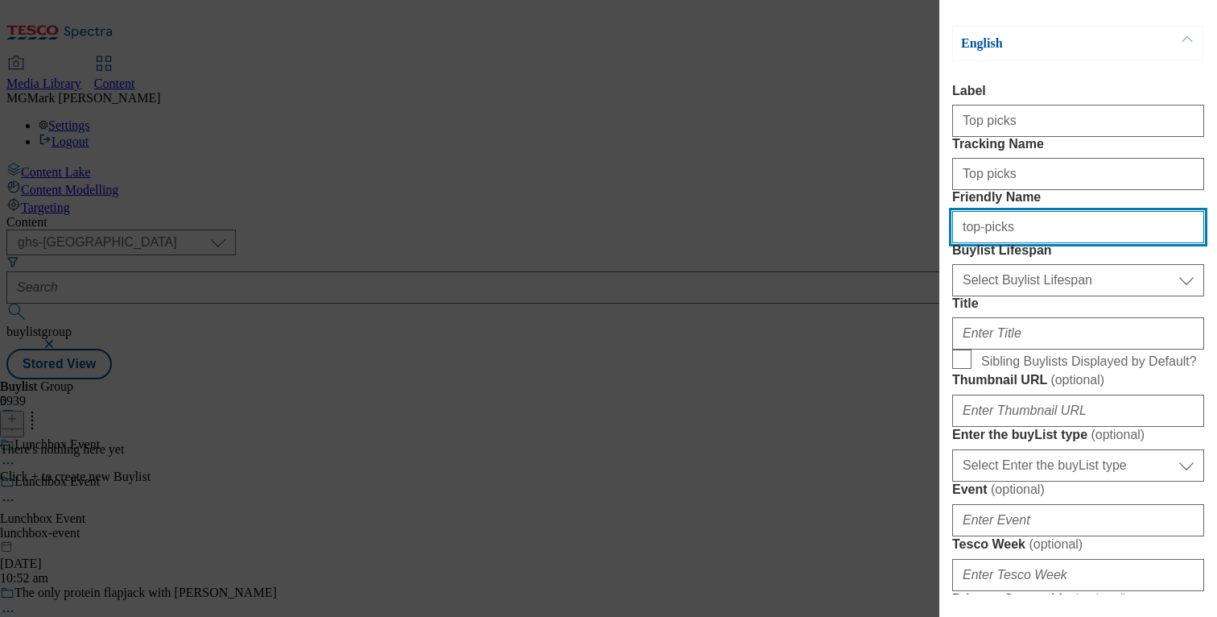
scroll to position [250, 0]
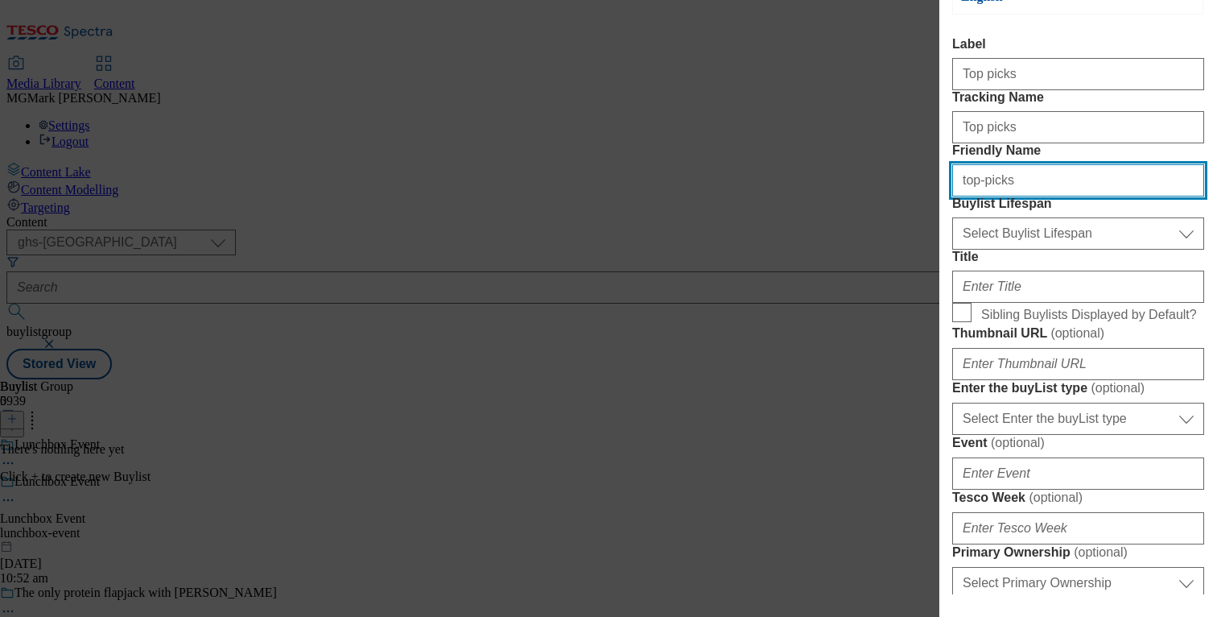
type input "top-picks"
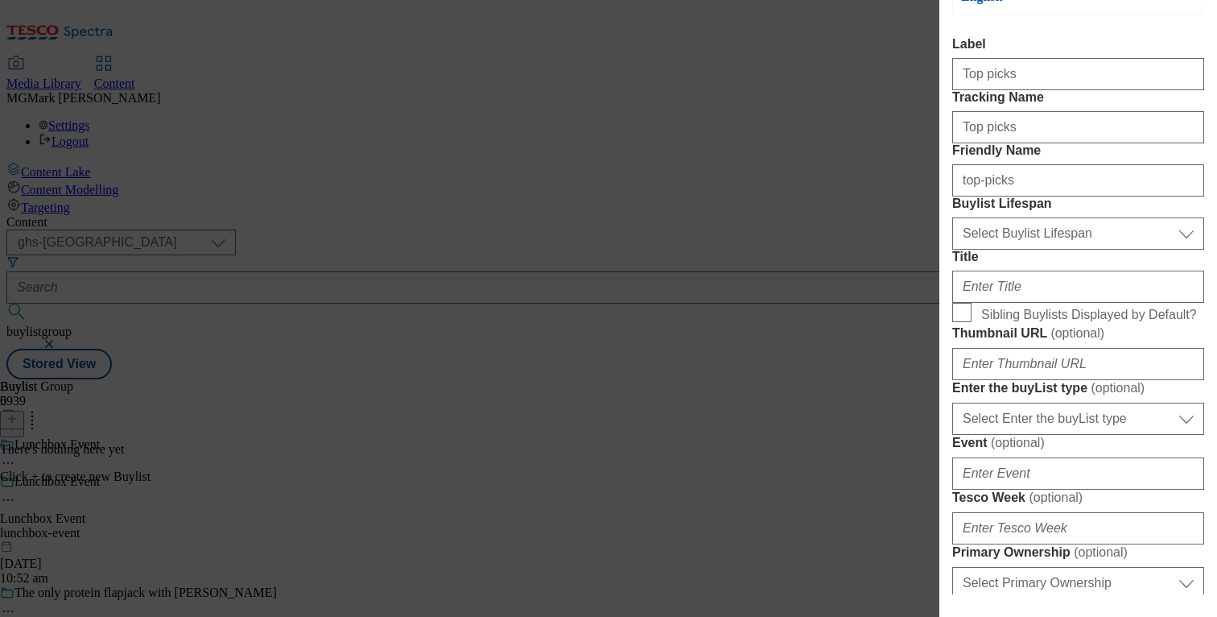
click at [1005, 250] on div "Select Buylist Lifespan evergreen seasonal tactical Select Buylist Lifespan" at bounding box center [1078, 230] width 252 height 39
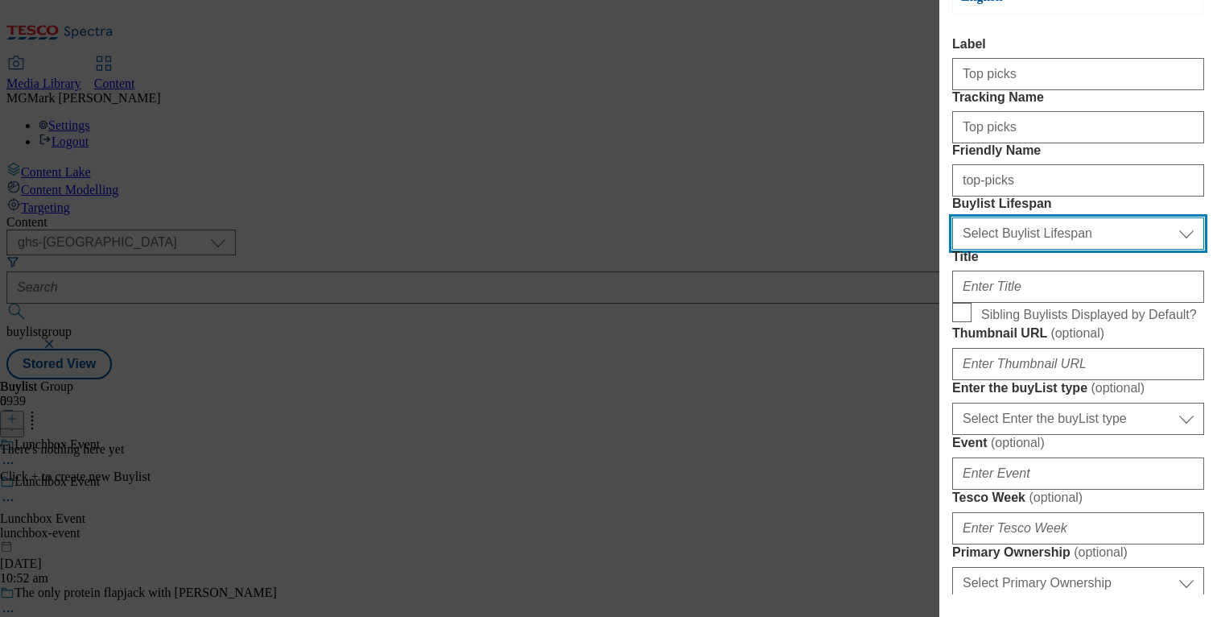
click at [1005, 250] on select "Select Buylist Lifespan evergreen seasonal tactical" at bounding box center [1078, 233] width 252 height 32
select select "evergreen"
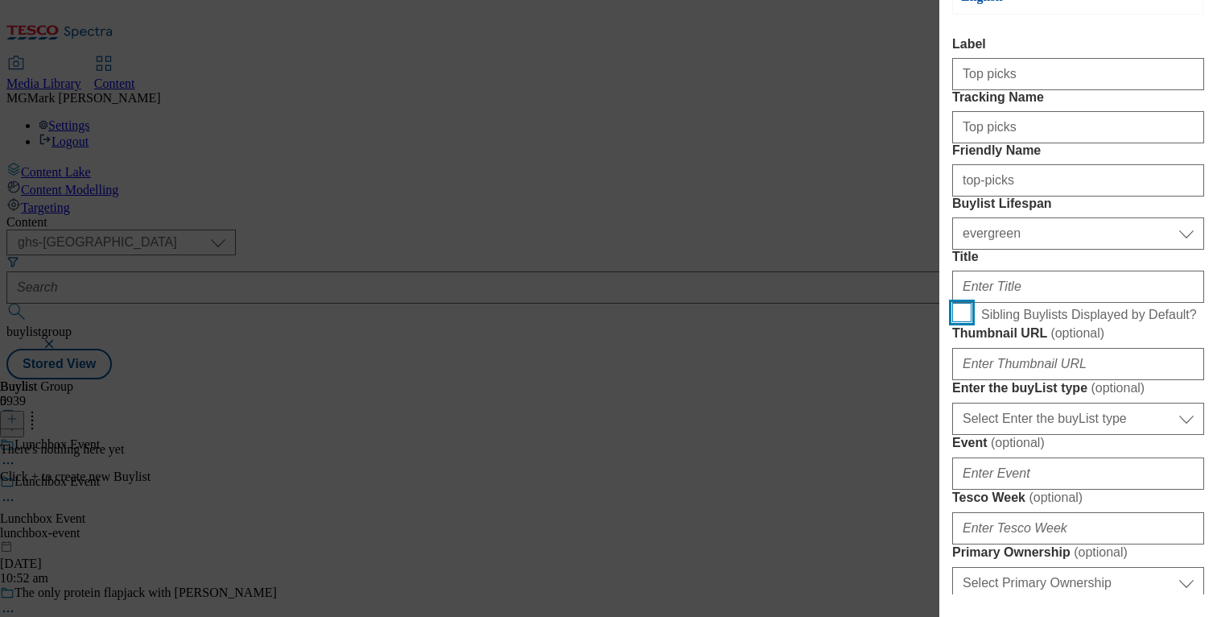
click at [963, 322] on input "Sibling Buylists Displayed by Default?" at bounding box center [961, 312] width 19 height 19
checkbox input "true"
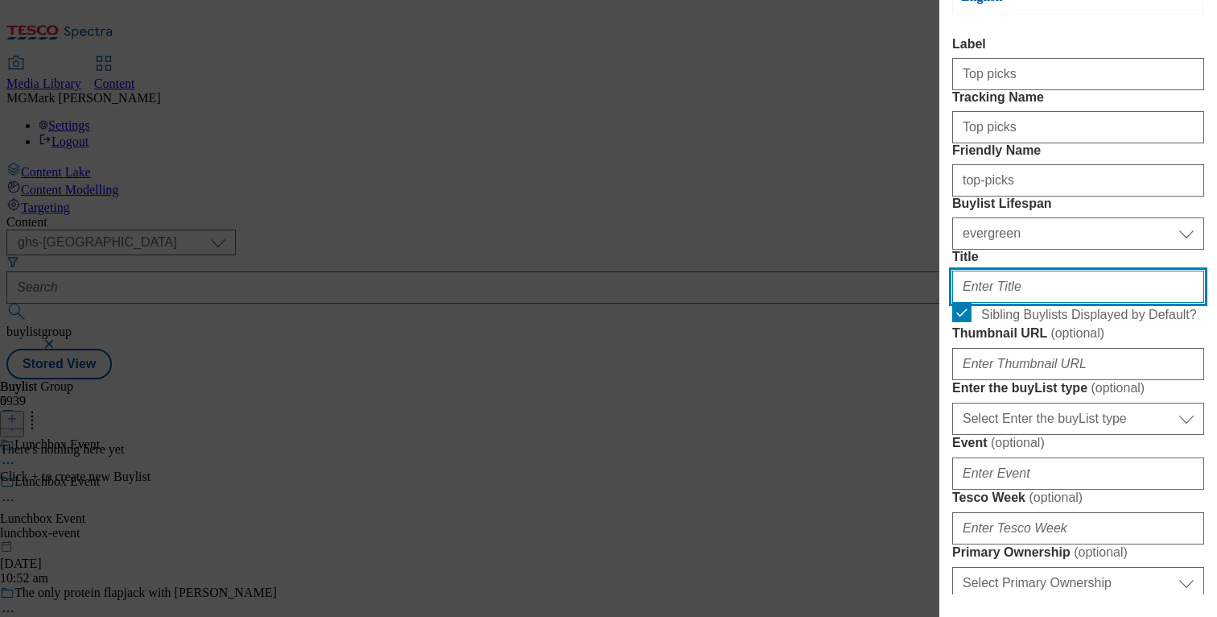
click at [987, 303] on input "Title" at bounding box center [1078, 286] width 252 height 32
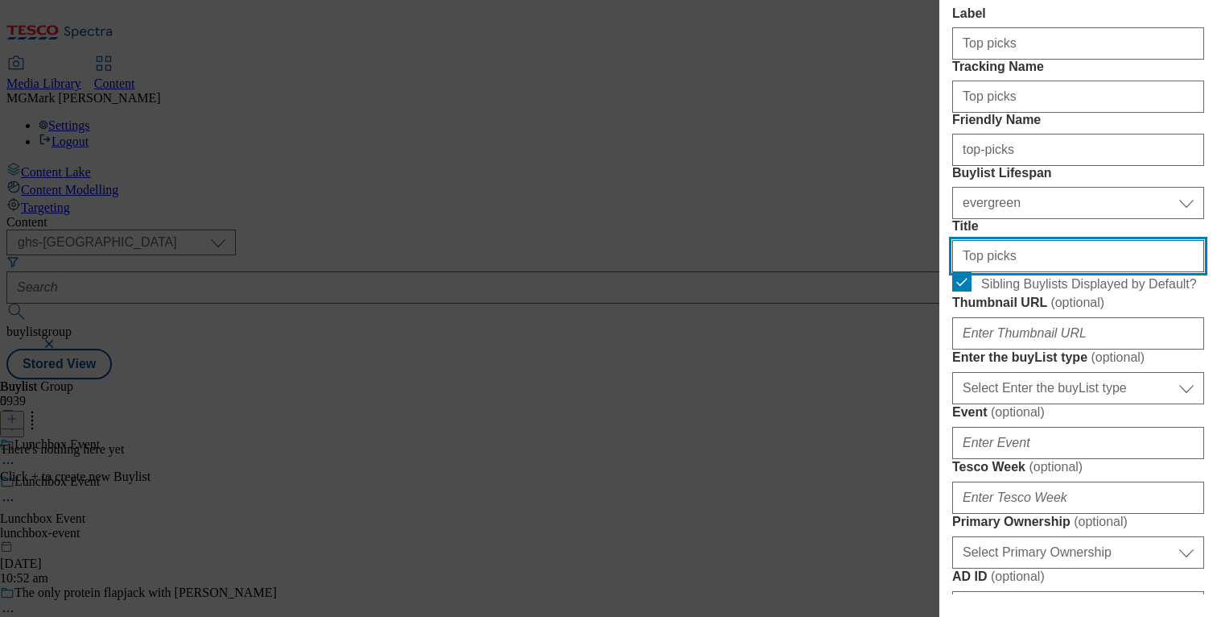
scroll to position [1438, 0]
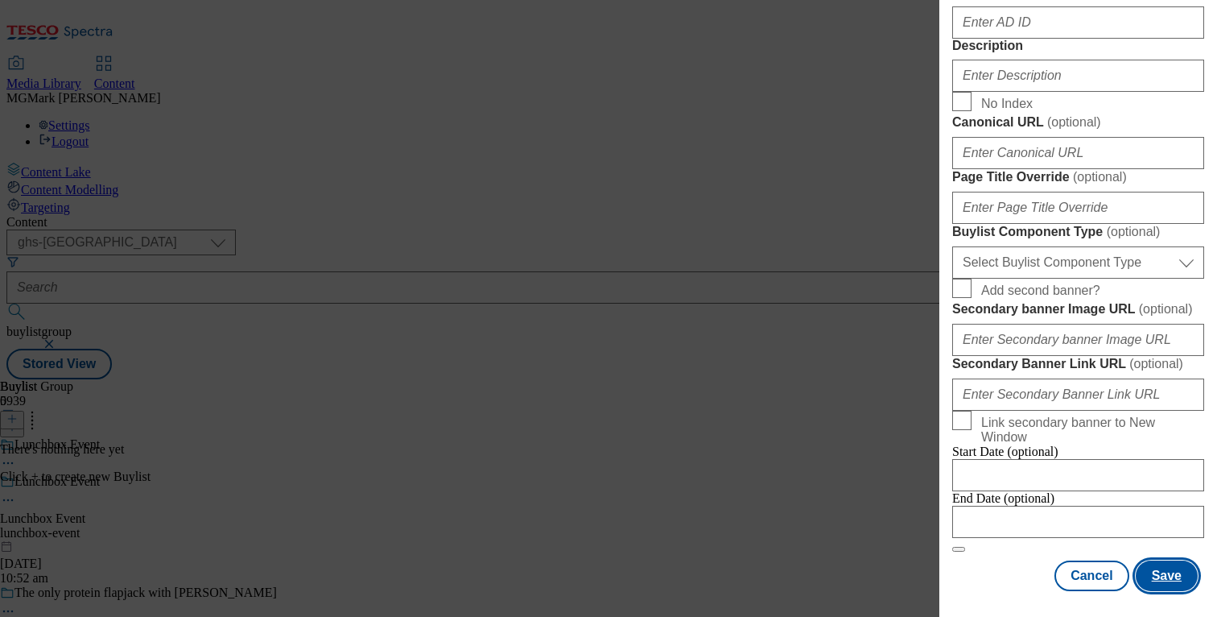
type input "Top picks"
click at [1167, 575] on button "Save" at bounding box center [1167, 575] width 62 height 31
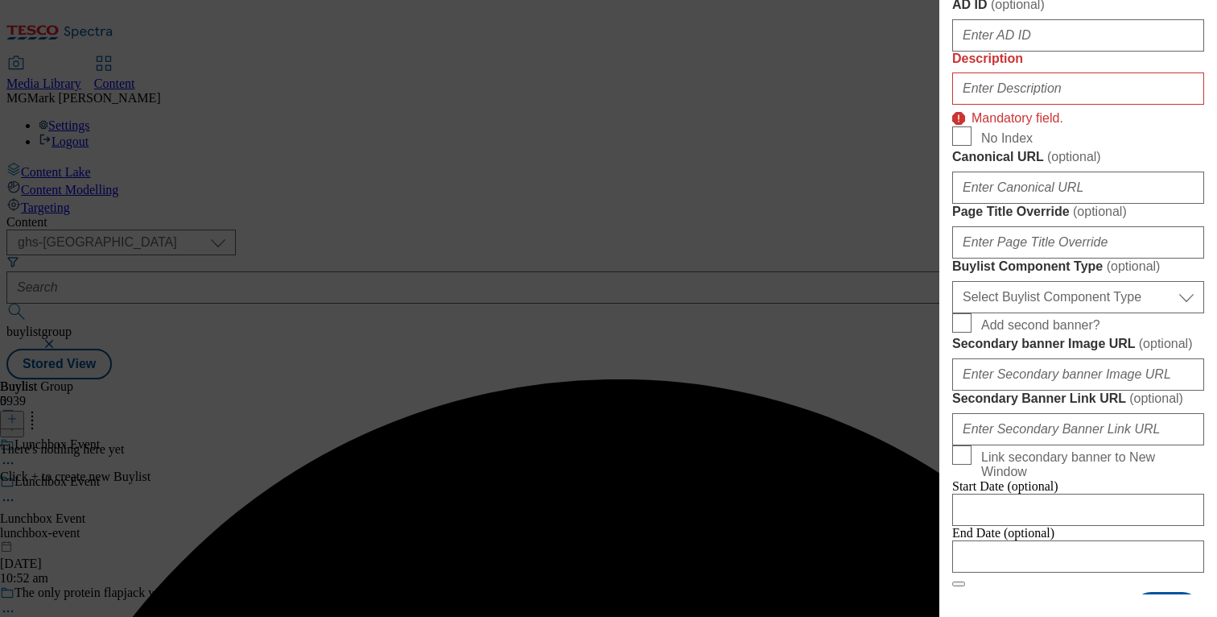
scroll to position [884, 0]
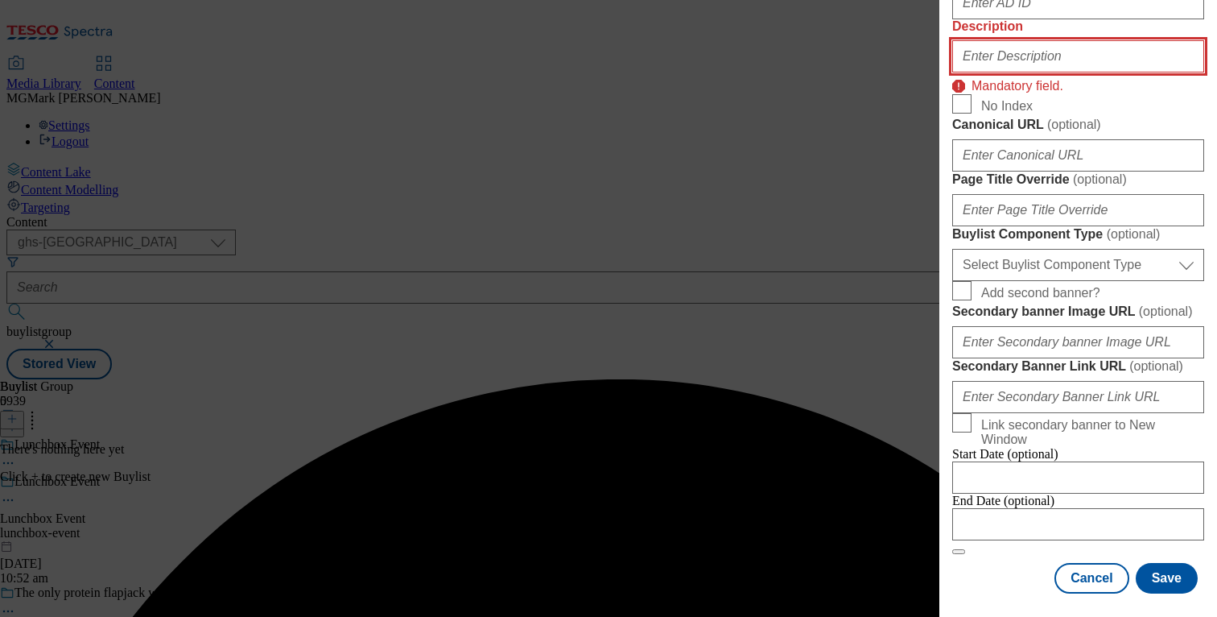
click at [1022, 72] on input "Description" at bounding box center [1078, 56] width 252 height 32
paste input "Discover our top picks for your lunchbox, from healthy options to sweet treats,…"
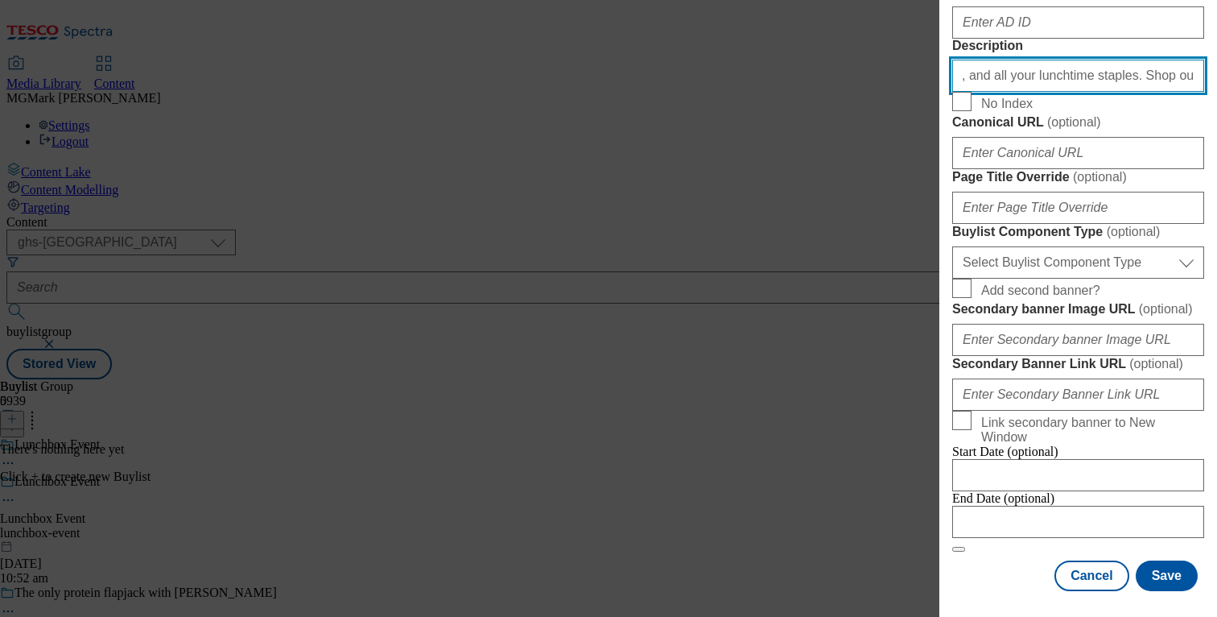
scroll to position [1438, 0]
type input "Discover our top picks for your lunchbox, from healthy options to sweet treats,…"
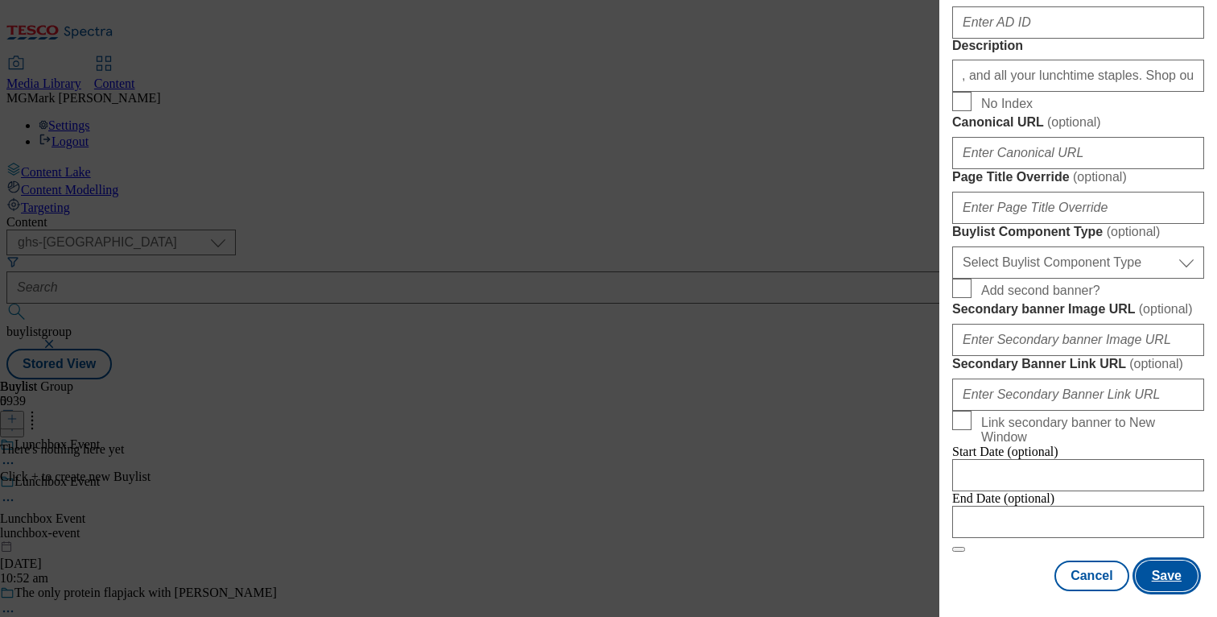
click at [1161, 583] on button "Save" at bounding box center [1167, 575] width 62 height 31
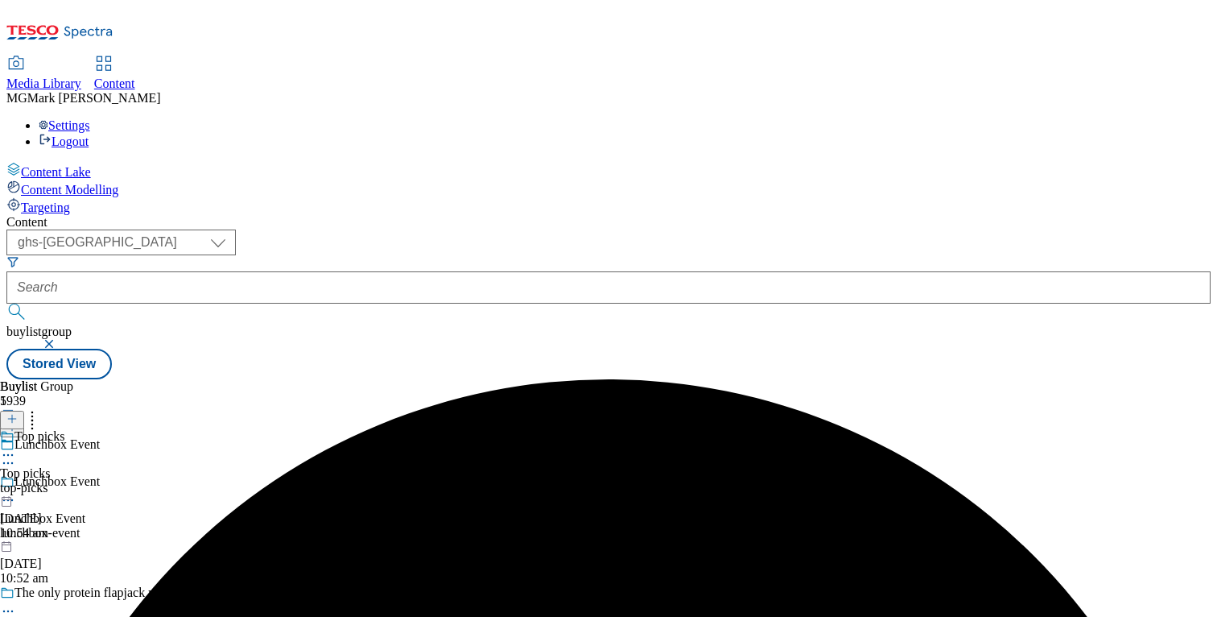
click at [64, 481] on div "top-picks" at bounding box center [32, 488] width 64 height 14
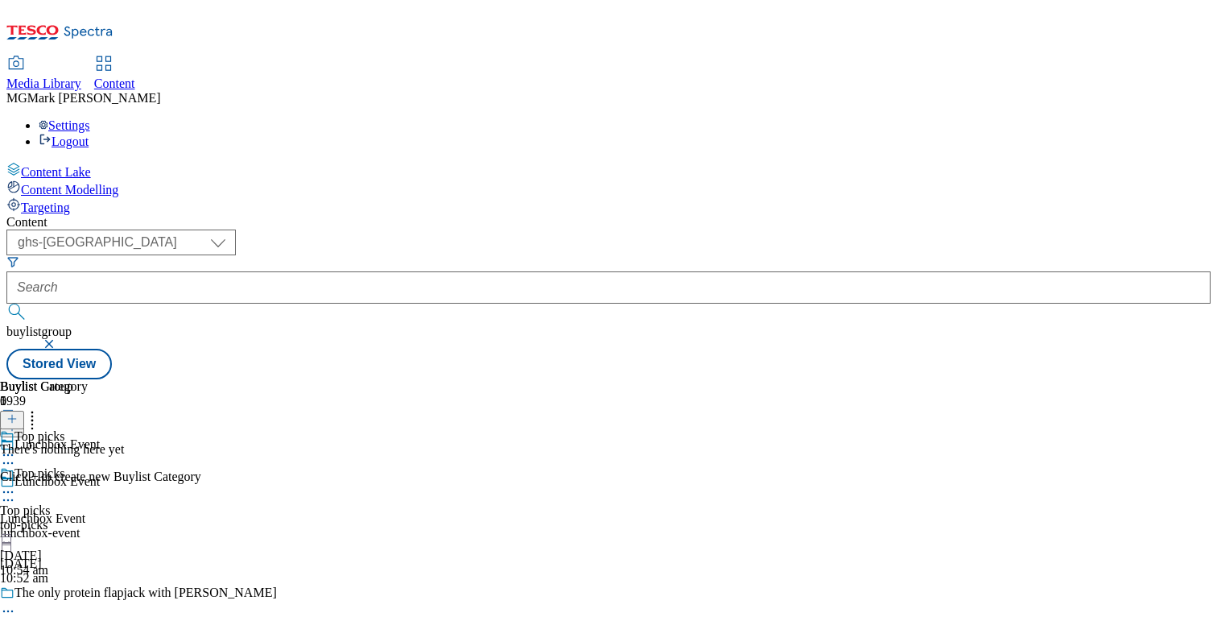
click at [18, 413] on icon at bounding box center [11, 418] width 11 height 11
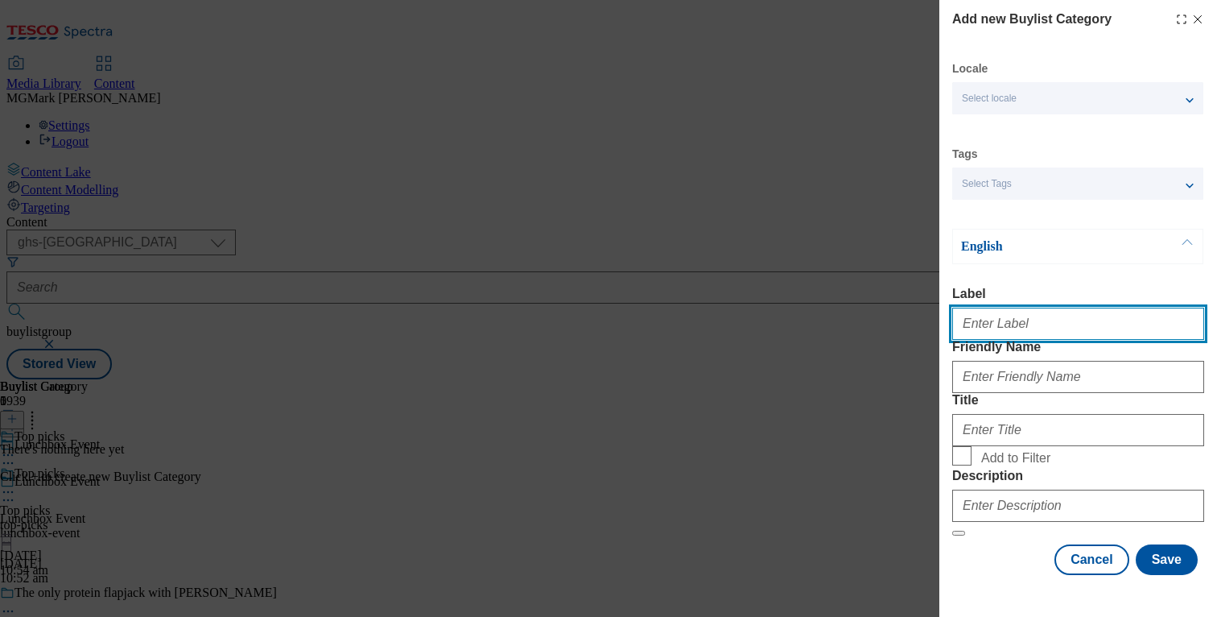
click at [997, 340] on input "Label" at bounding box center [1078, 324] width 252 height 32
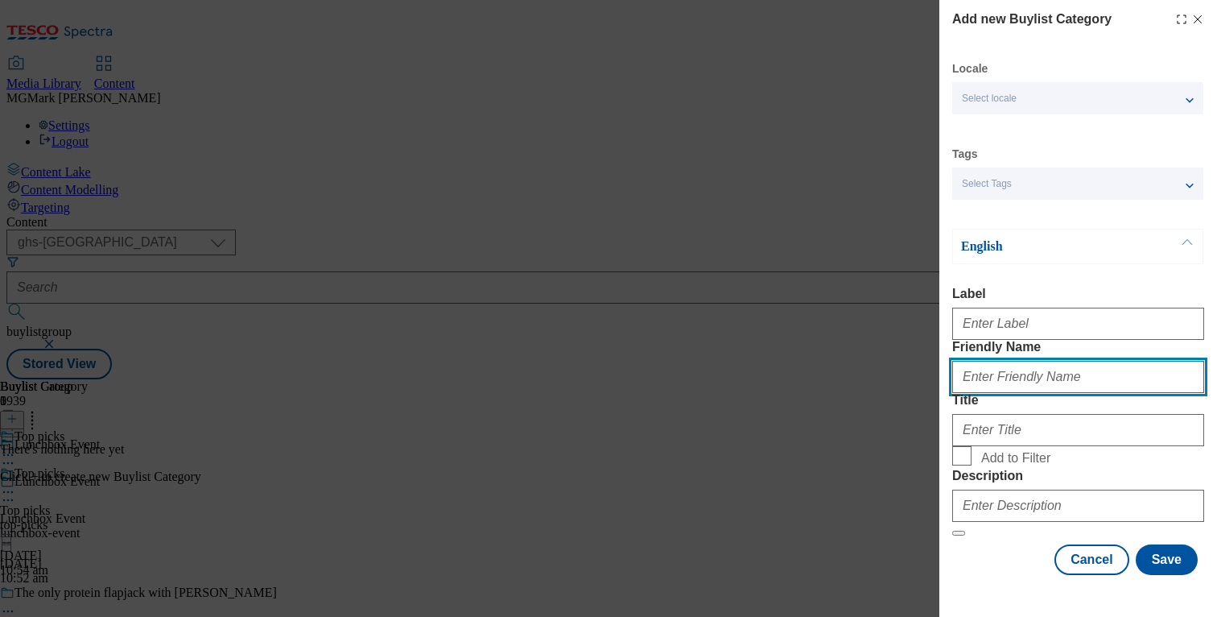
click at [972, 393] on input "Friendly Name" at bounding box center [1078, 377] width 252 height 32
click at [1034, 393] on input "Friendly Name" at bounding box center [1078, 377] width 252 height 32
click at [1035, 393] on input "all-products" at bounding box center [1078, 377] width 252 height 32
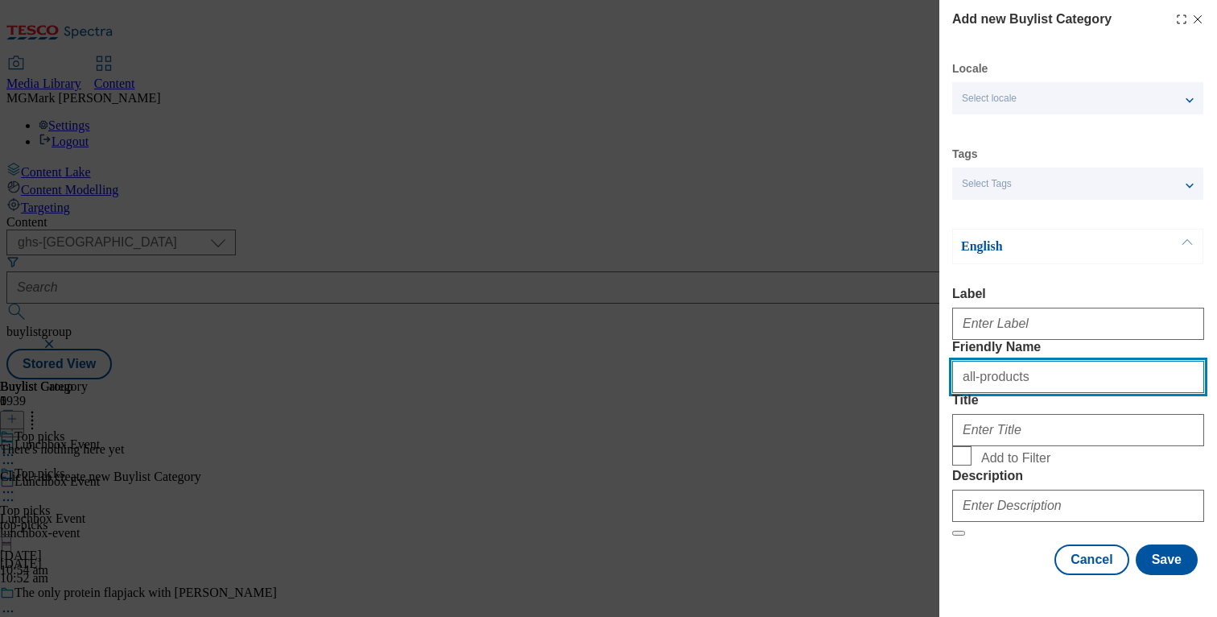
click at [1035, 393] on input "all-products" at bounding box center [1078, 377] width 252 height 32
type input "top-picks"
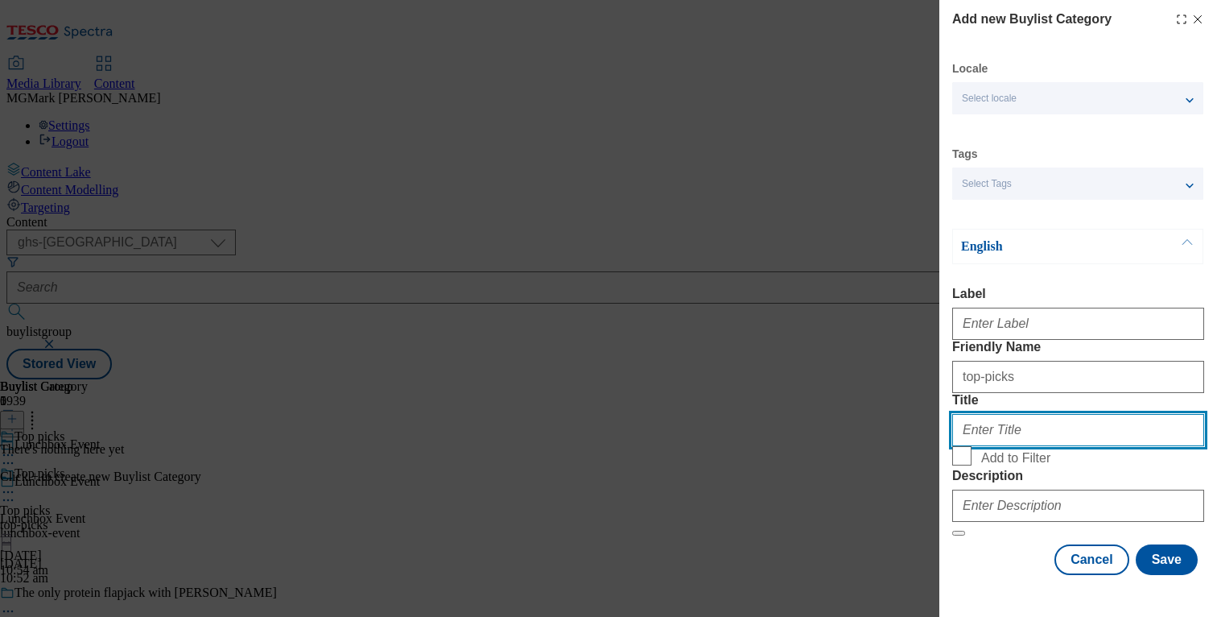
click at [1013, 446] on input "Title" at bounding box center [1078, 430] width 252 height 32
type input "Top picks"
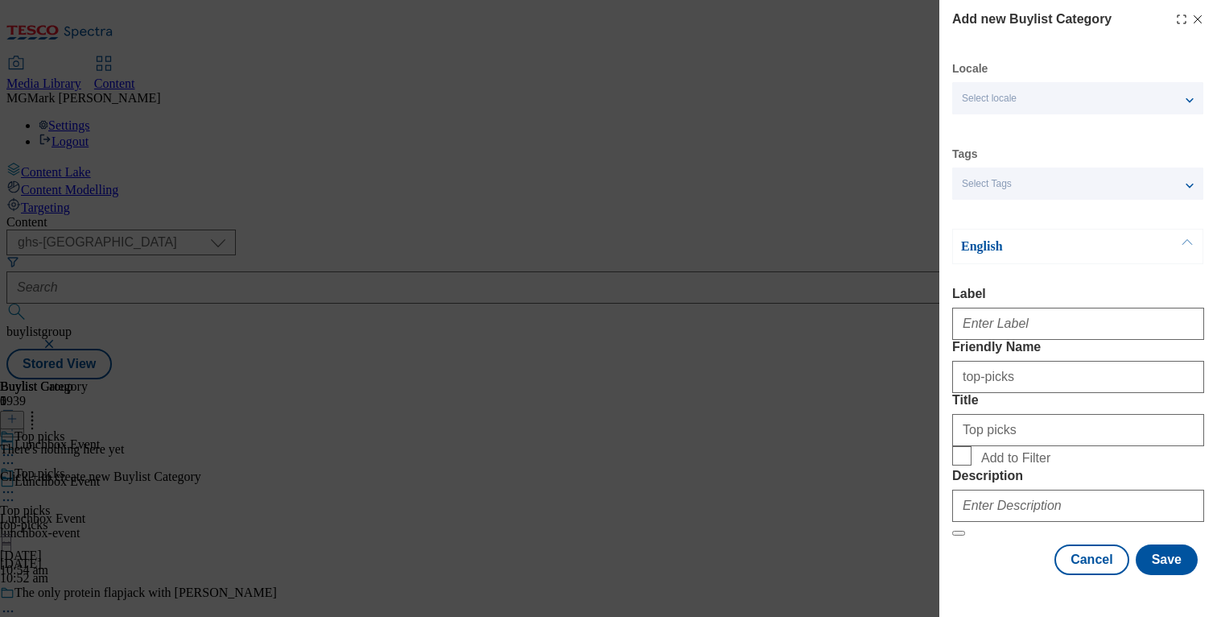
click at [992, 465] on span "Add to Filter" at bounding box center [1015, 458] width 69 height 14
click at [972, 465] on input "Add to Filter" at bounding box center [961, 455] width 19 height 19
checkbox input "true"
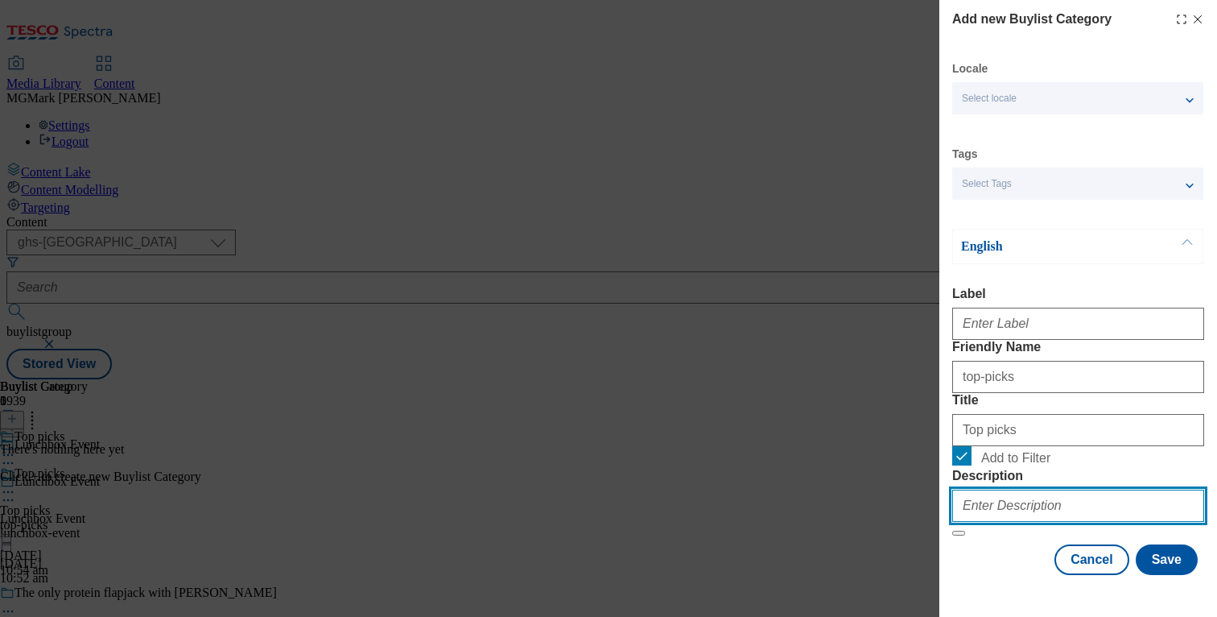
click at [1020, 510] on input "Description" at bounding box center [1078, 505] width 252 height 32
paste input "Discover our top picks for your lunchbox, from healthy options to sweet treats,…"
type input "Discover our top picks for your lunchbox, from healthy options to sweet treats,…"
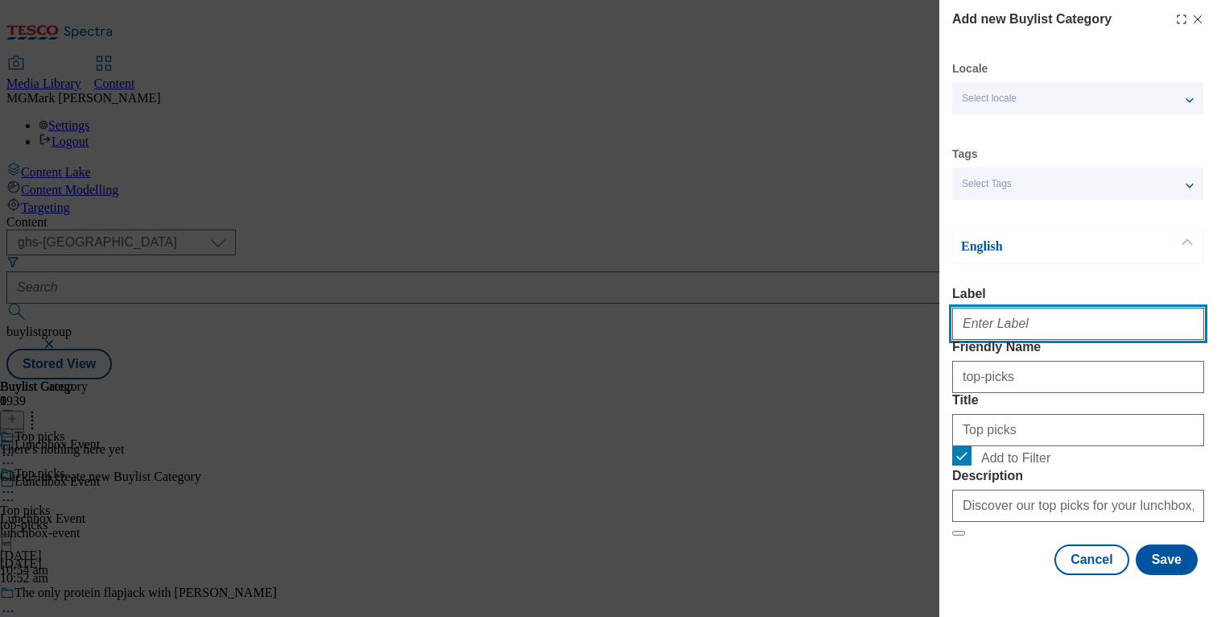
click at [1073, 339] on input "Label" at bounding box center [1078, 324] width 252 height 32
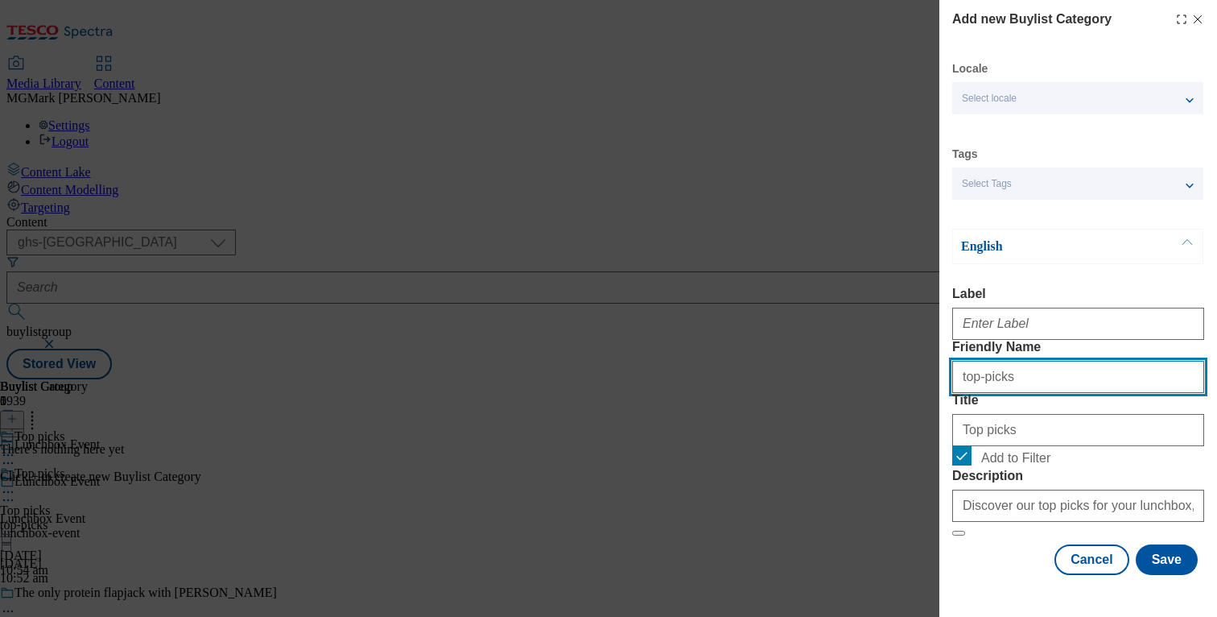
drag, startPoint x: 1006, startPoint y: 406, endPoint x: 897, endPoint y: 408, distance: 109.5
click at [897, 408] on div "Add new Buylist Category Locale Select locale English Welsh Tags Select Tags fn…" at bounding box center [608, 308] width 1217 height 617
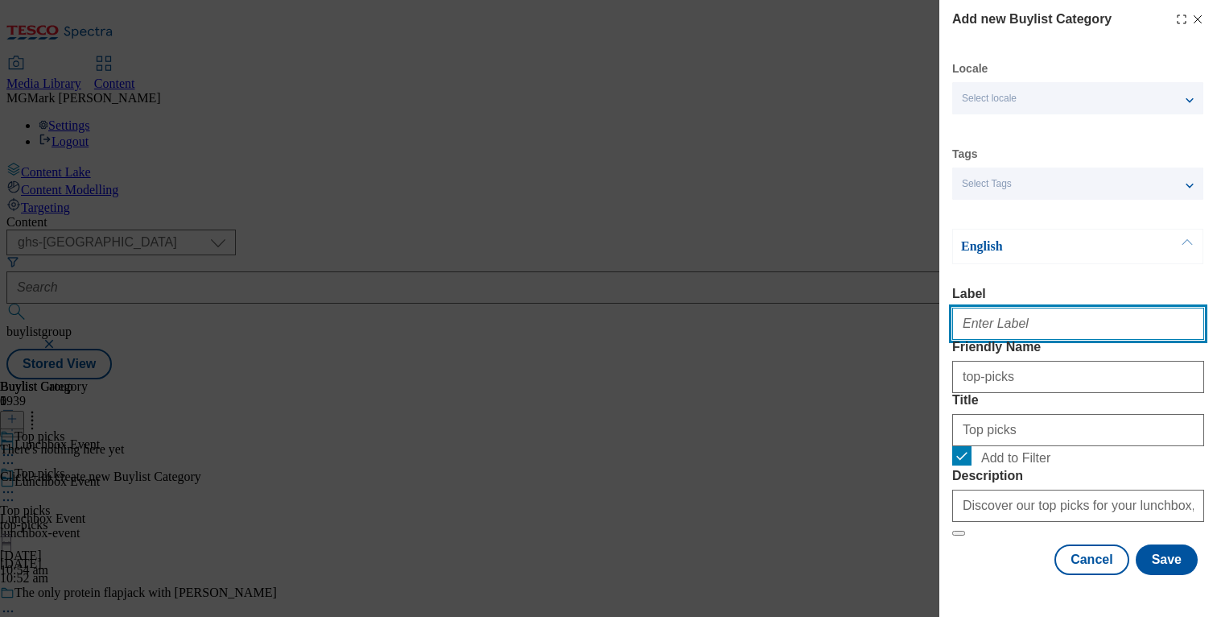
click at [1051, 328] on input "Label" at bounding box center [1078, 324] width 252 height 32
paste input "top-picks"
type input "top-picks"
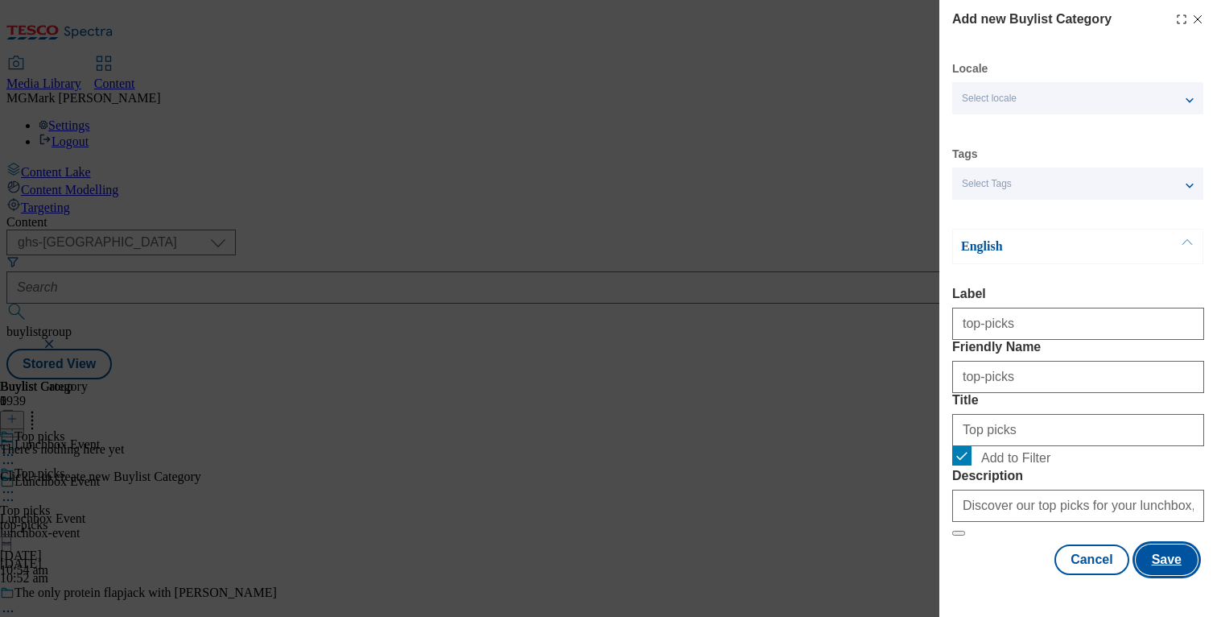
click at [1172, 575] on button "Save" at bounding box center [1167, 559] width 62 height 31
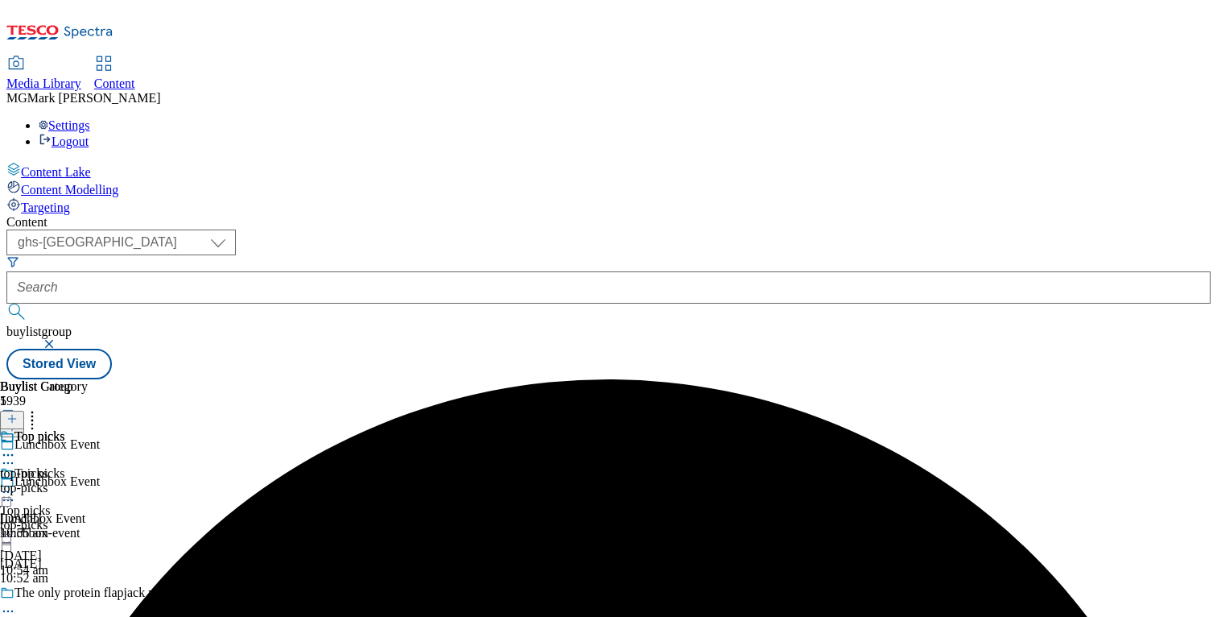
click at [64, 484] on div at bounding box center [32, 493] width 64 height 19
click at [81, 535] on button "Copy" at bounding box center [56, 544] width 49 height 19
click at [16, 595] on icon at bounding box center [8, 603] width 16 height 16
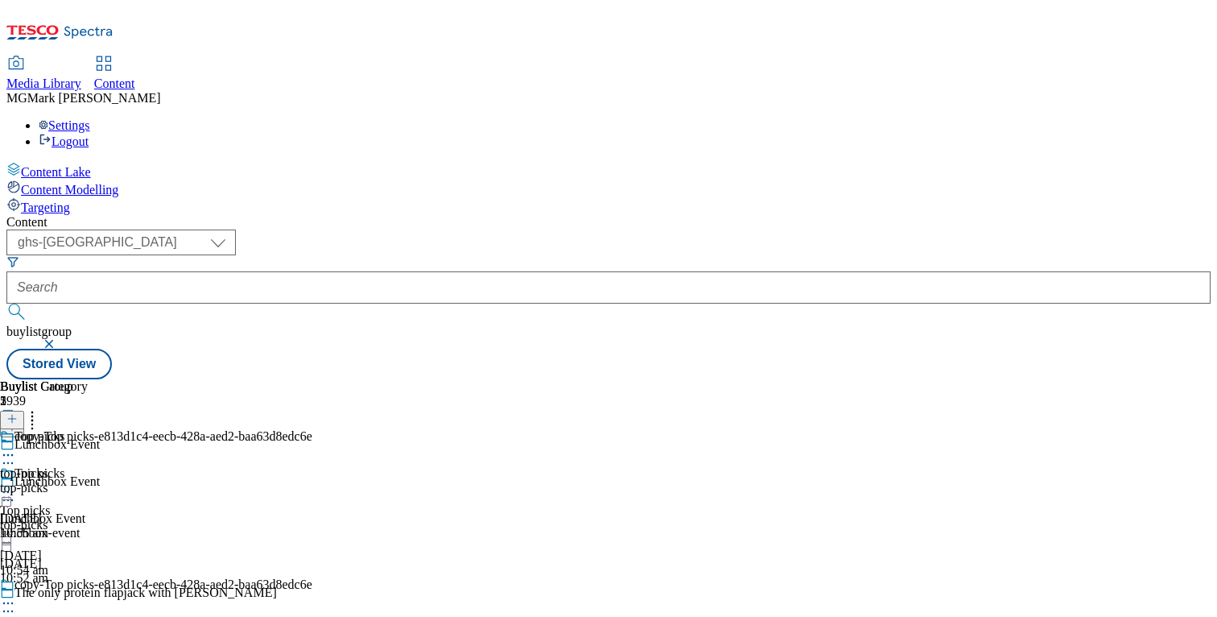
select select "evergreen"
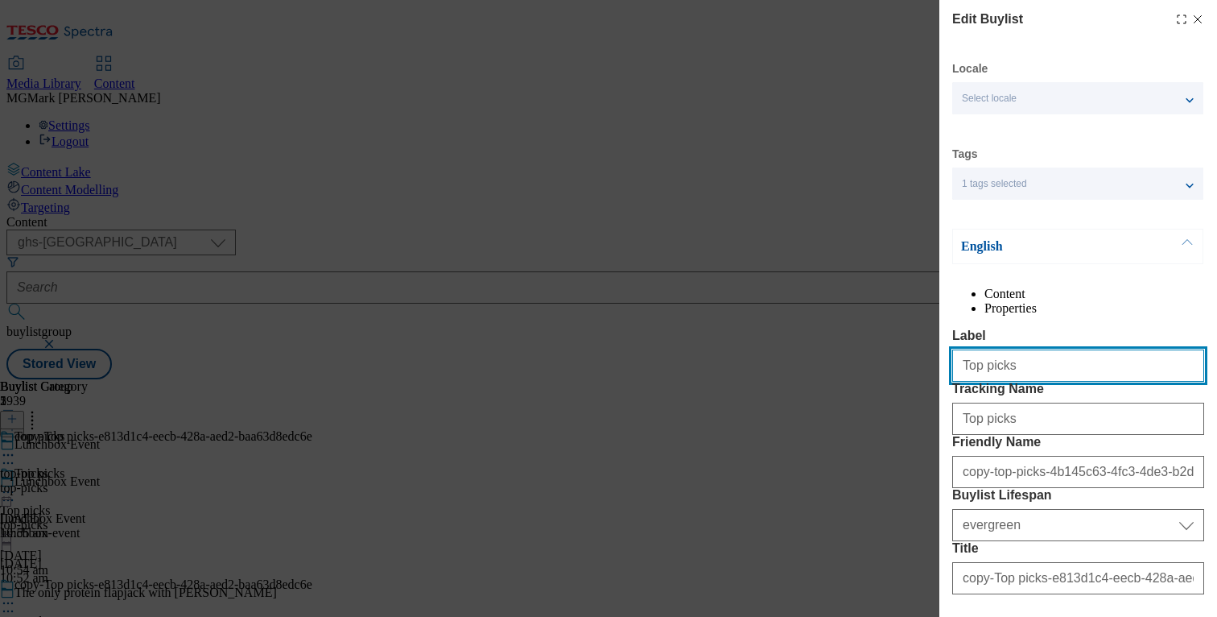
click at [1001, 382] on input "Top picks" at bounding box center [1078, 365] width 252 height 32
type input "Lunch"
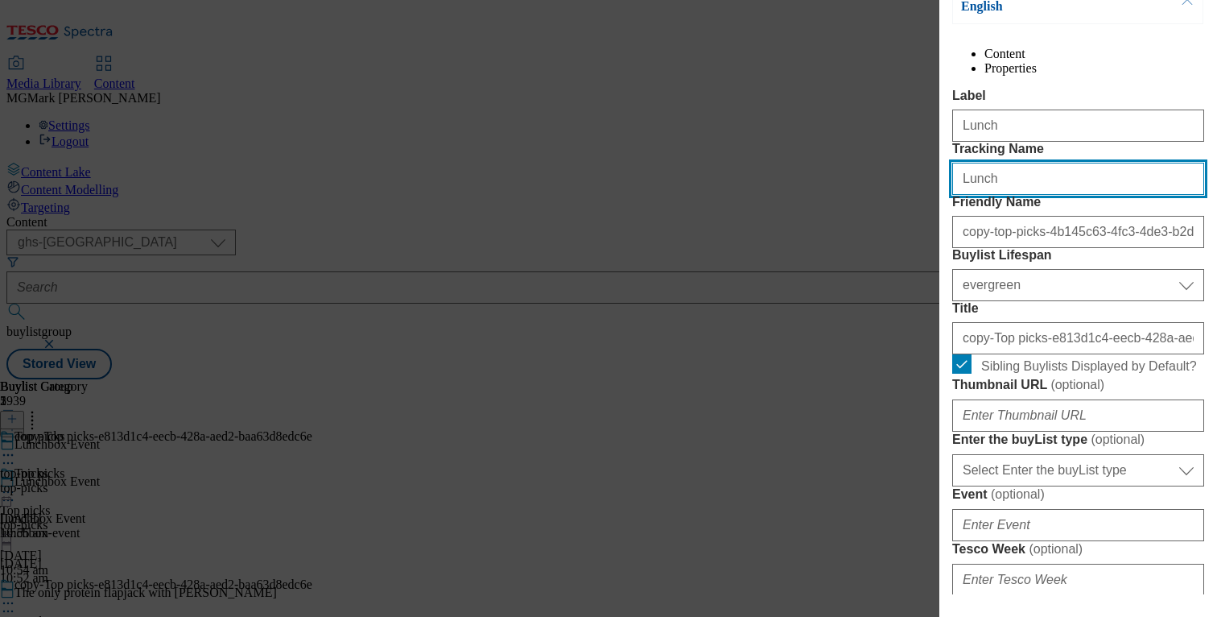
scroll to position [285, 0]
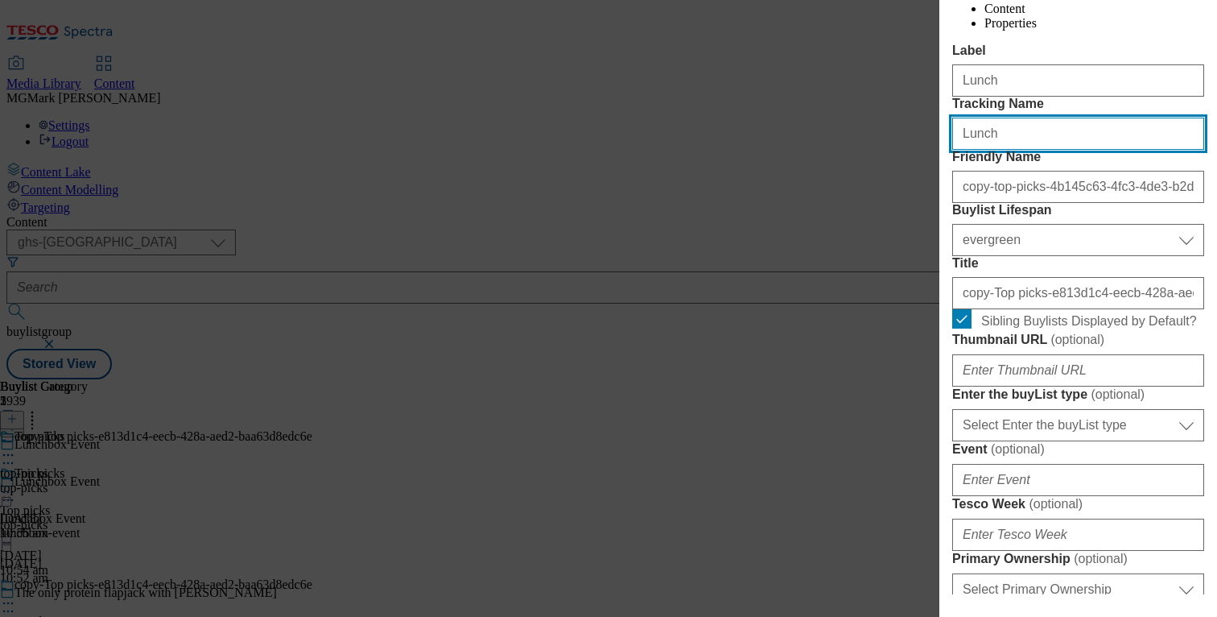
type input "Lunch"
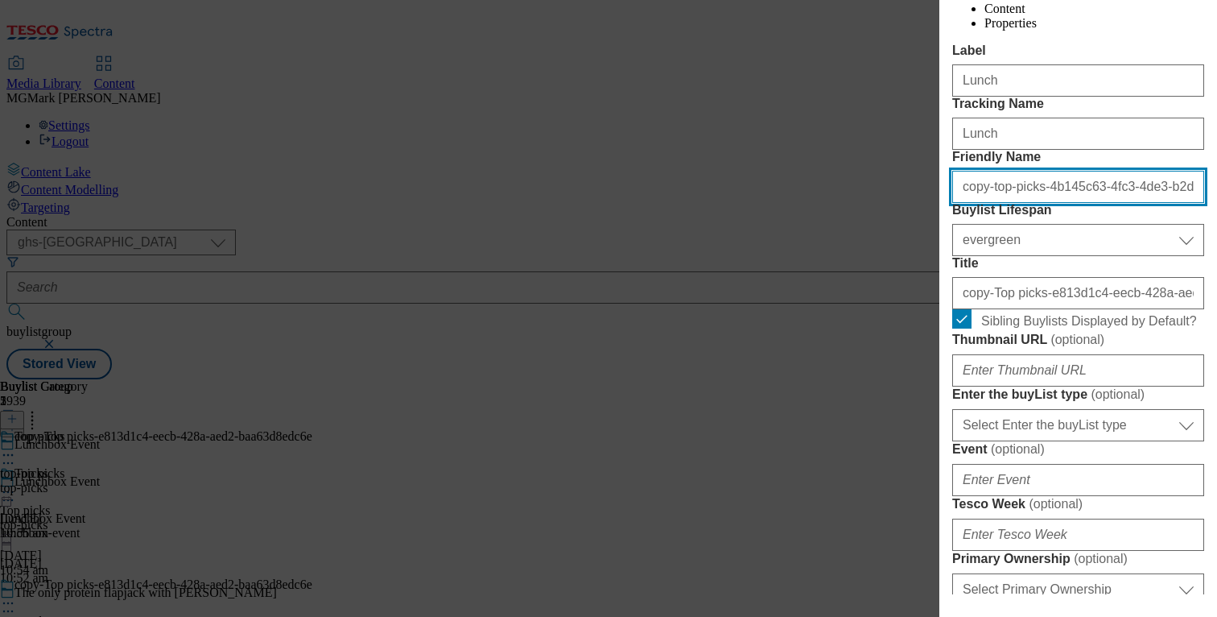
click at [999, 203] on input "copy-top-picks-4b145c63-4fc3-4de3-b2d4-fe5e9c8098c5" at bounding box center [1078, 187] width 252 height 32
type input "L"
type input "lunch"
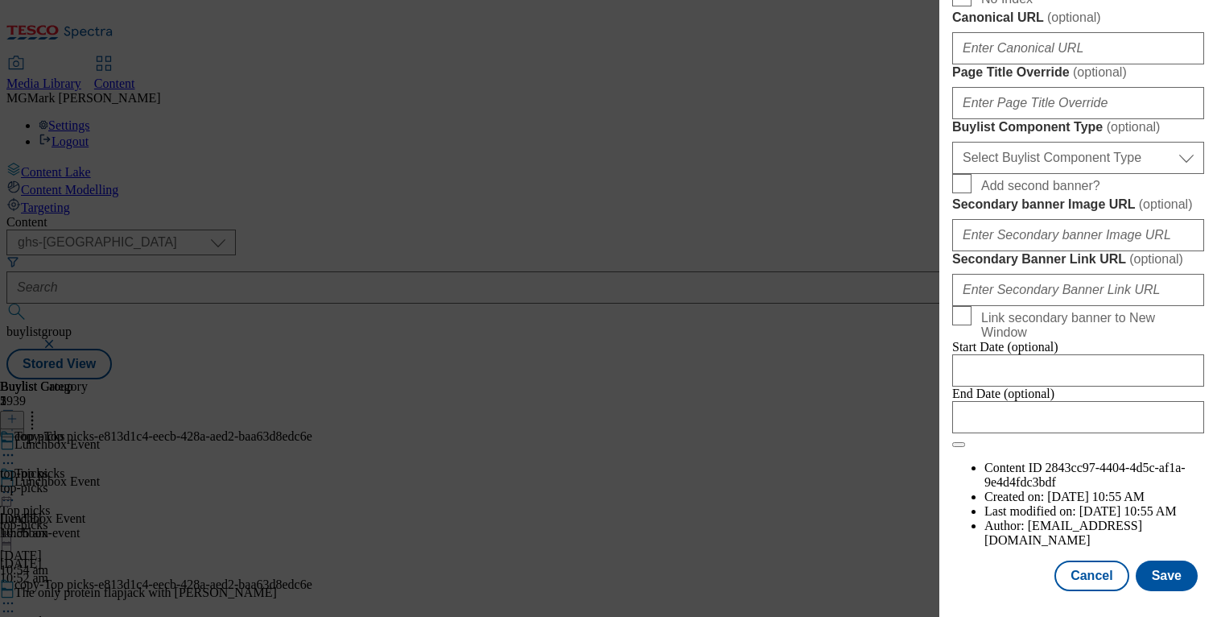
scroll to position [1509, 0]
type input "Lunch"
click at [1149, 579] on button "Save" at bounding box center [1167, 575] width 62 height 31
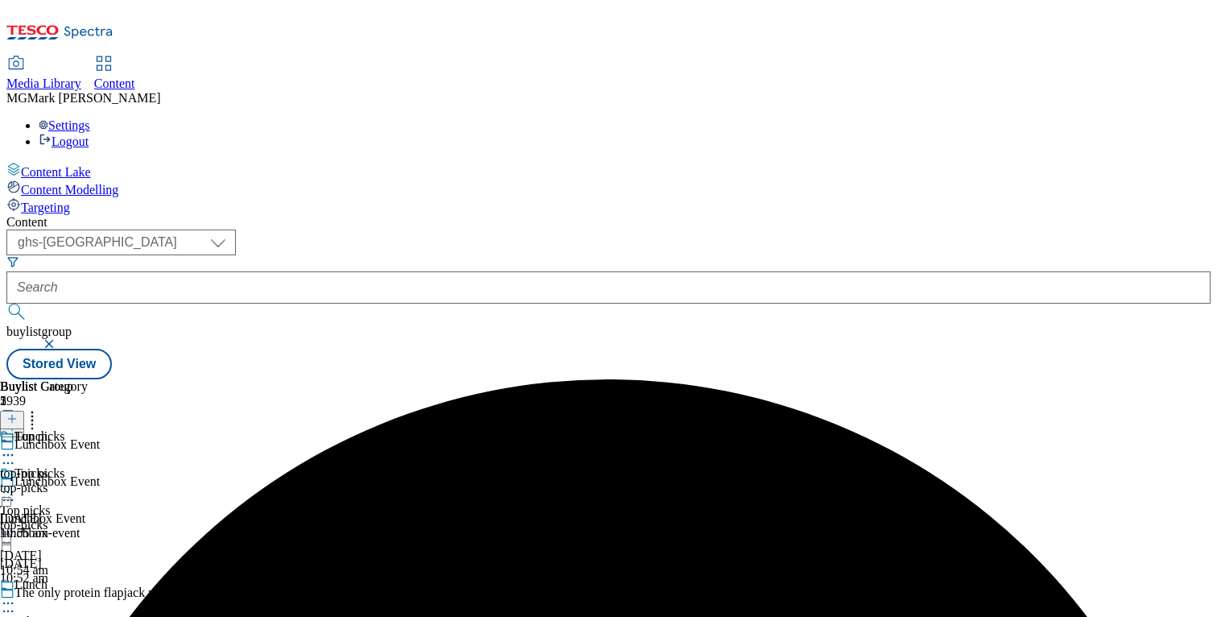
scroll to position [49, 0]
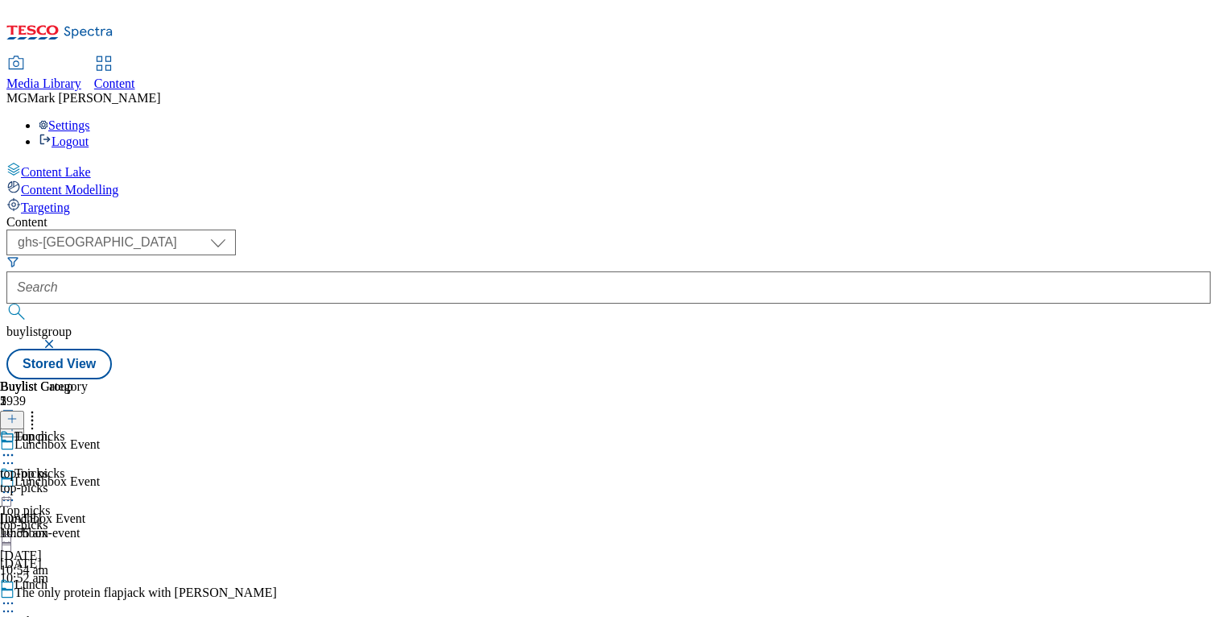
click at [16, 595] on icon at bounding box center [8, 603] width 16 height 16
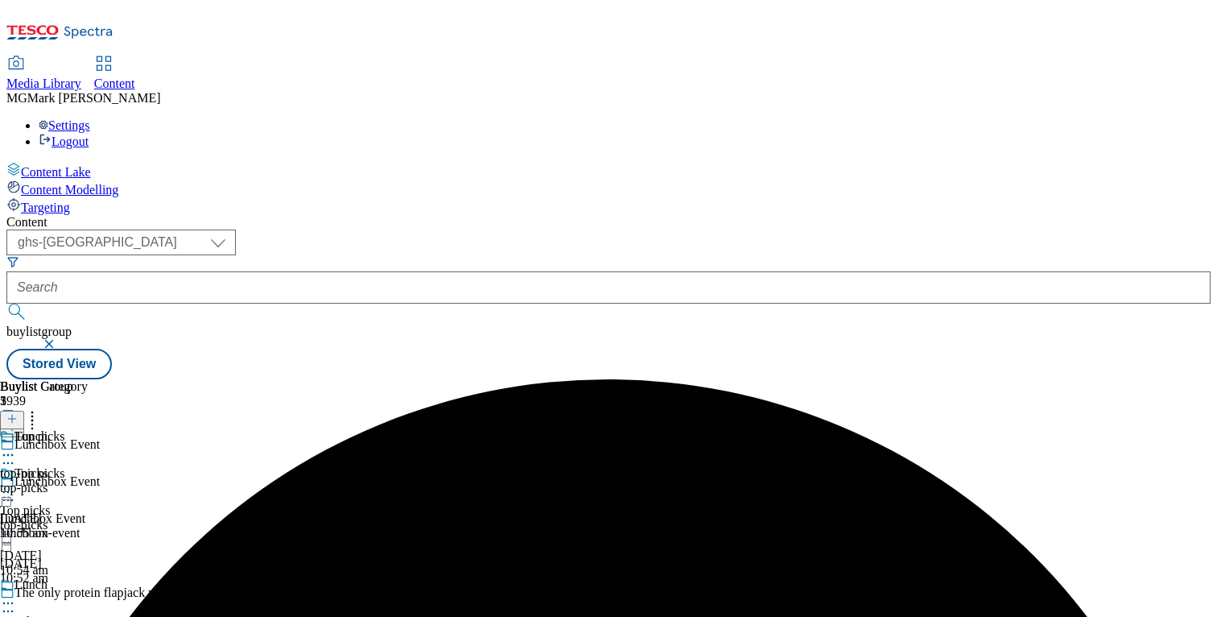
scroll to position [25, 0]
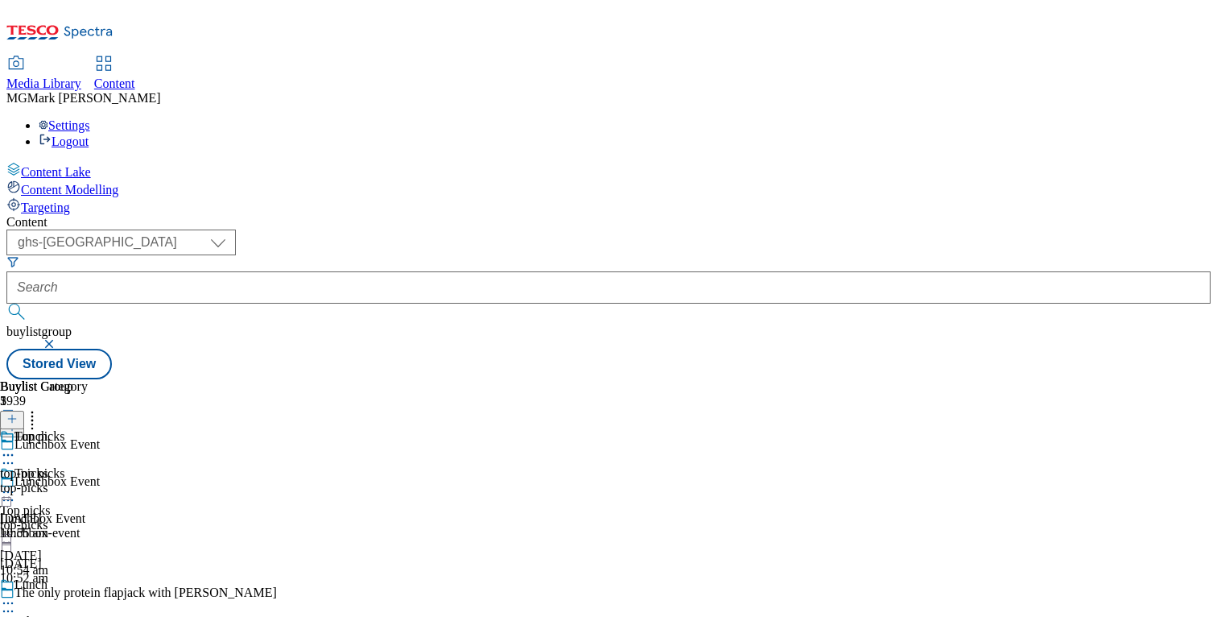
click at [291, 466] on div "Top picks" at bounding box center [145, 484] width 291 height 37
click at [16, 447] on icon at bounding box center [8, 455] width 16 height 16
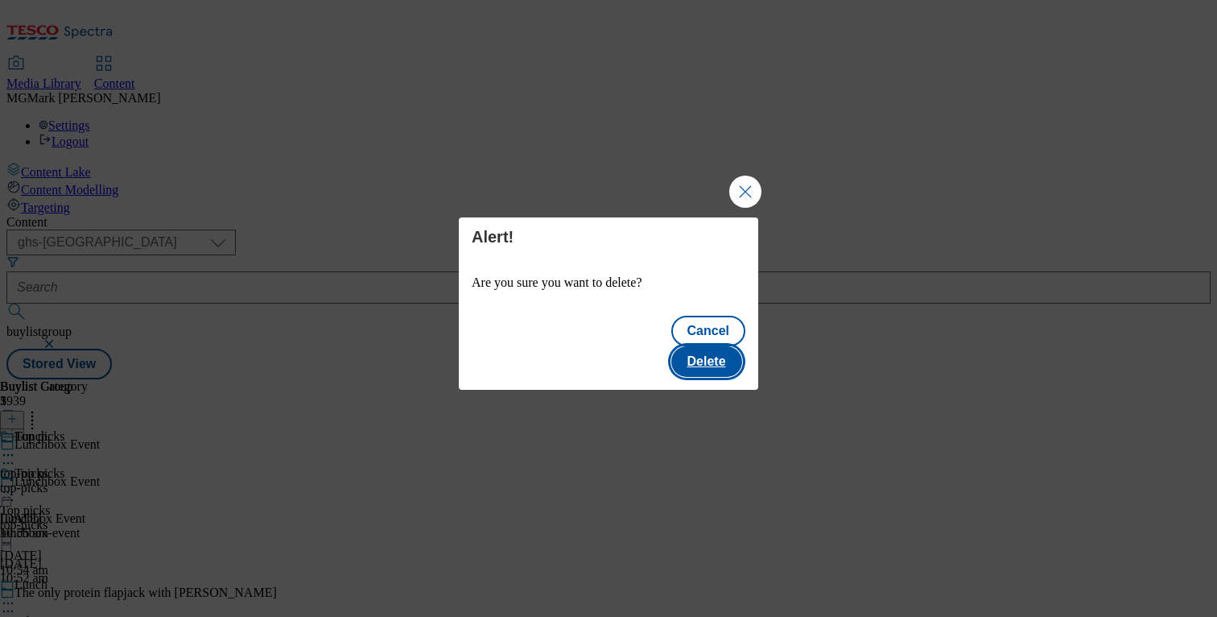
click at [737, 347] on button "Delete" at bounding box center [706, 361] width 71 height 31
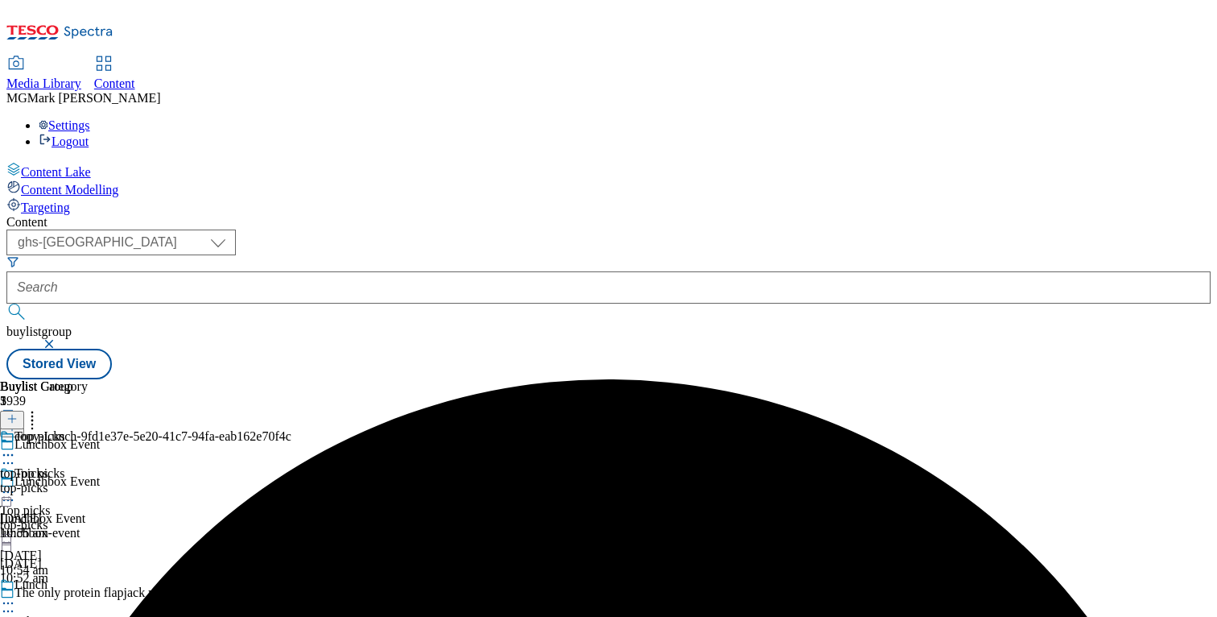
click at [16, 447] on icon at bounding box center [8, 455] width 16 height 16
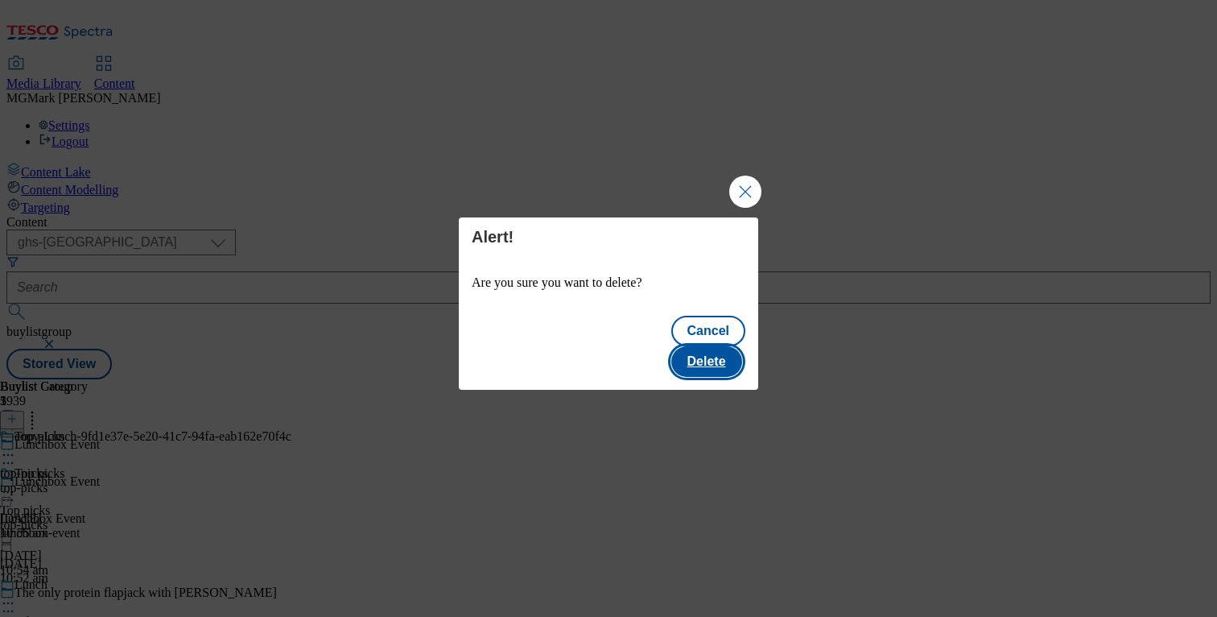
click at [704, 346] on button "Delete" at bounding box center [706, 361] width 71 height 31
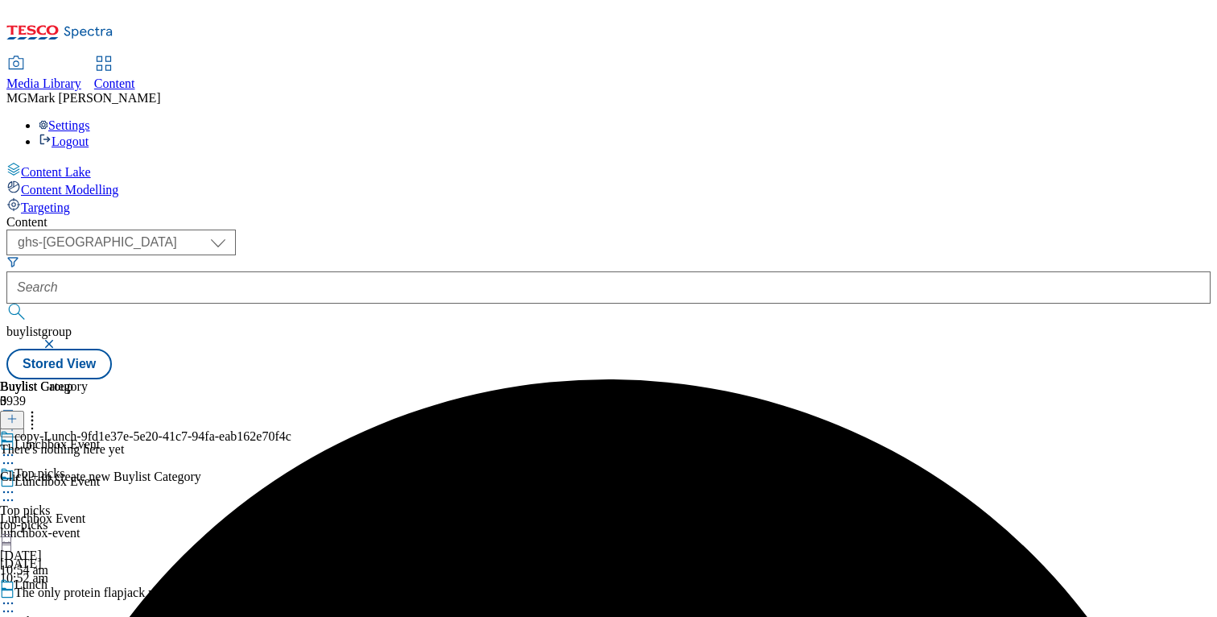
click at [18, 413] on icon at bounding box center [11, 418] width 11 height 11
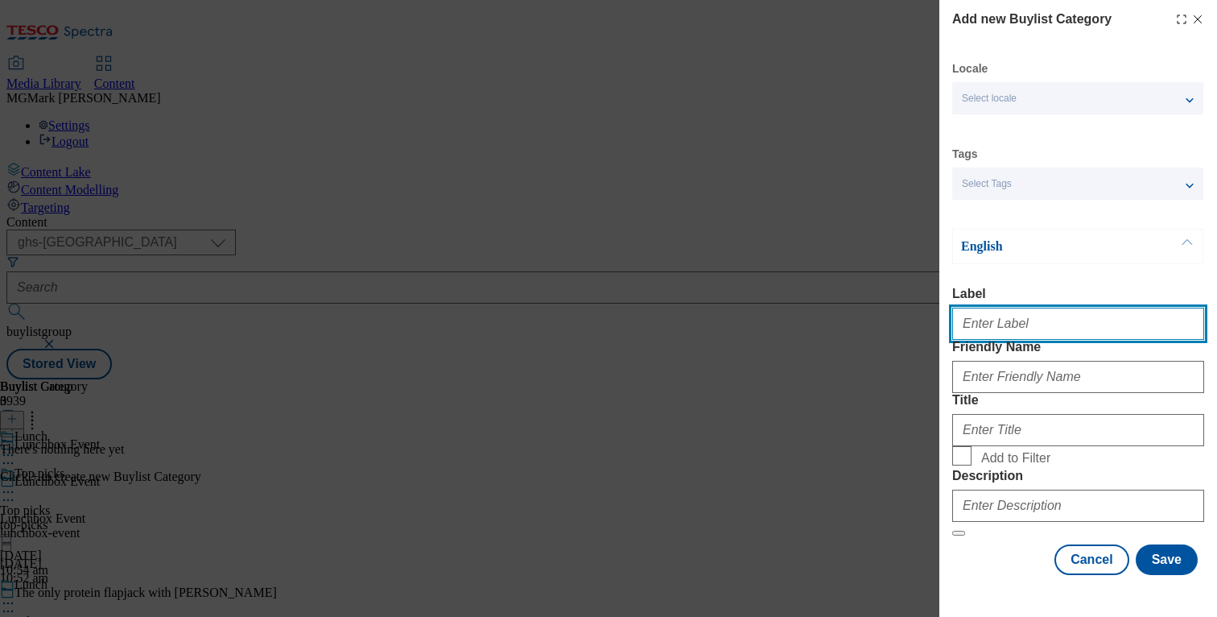
click at [1001, 336] on input "Label" at bounding box center [1078, 324] width 252 height 32
type input "Easy meals"
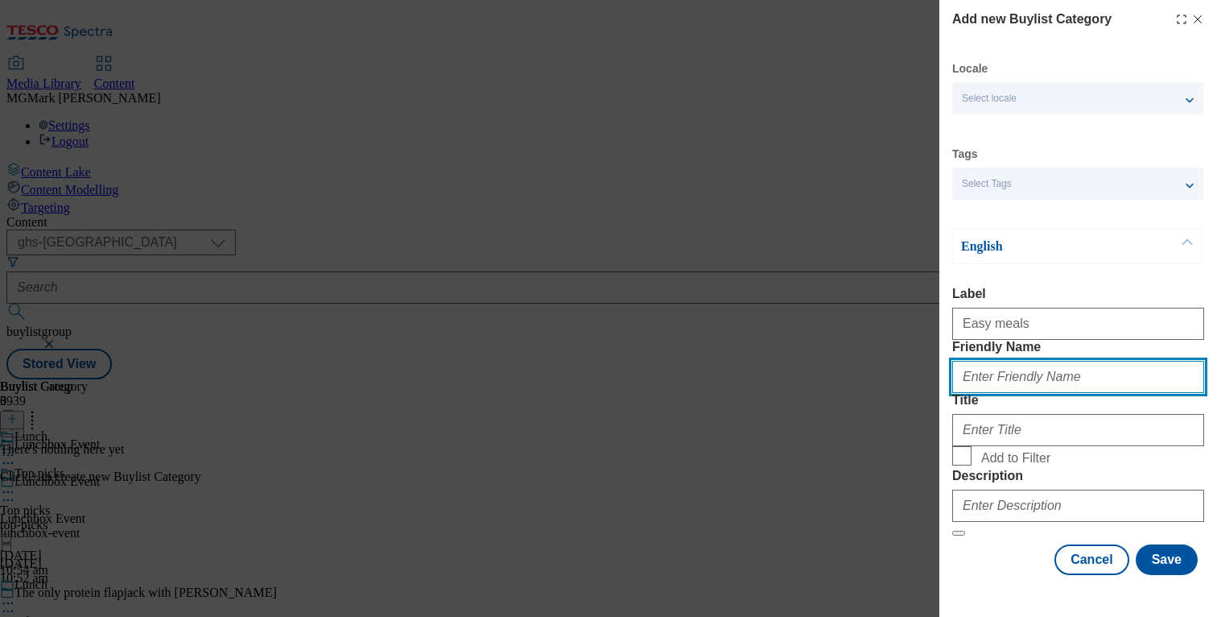
type input "m"
type input "easy-meals"
click at [999, 515] on form "Label Easy meals Friendly Name easy-meals Title Add to Filter Description" at bounding box center [1078, 412] width 252 height 250
click at [999, 511] on form "Label Easy meals Friendly Name easy-meals Title Add to Filter Description" at bounding box center [1078, 412] width 252 height 250
click at [988, 465] on span "Add to Filter" at bounding box center [1015, 458] width 69 height 14
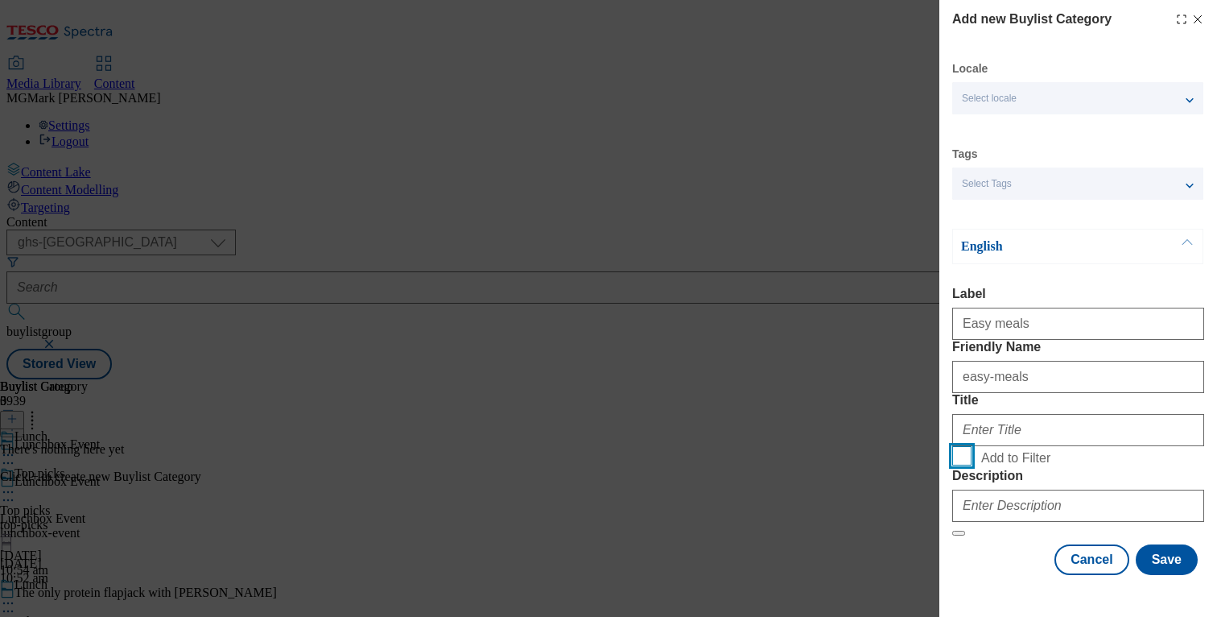
click at [972, 465] on input "Add to Filter" at bounding box center [961, 455] width 19 height 19
checkbox input "true"
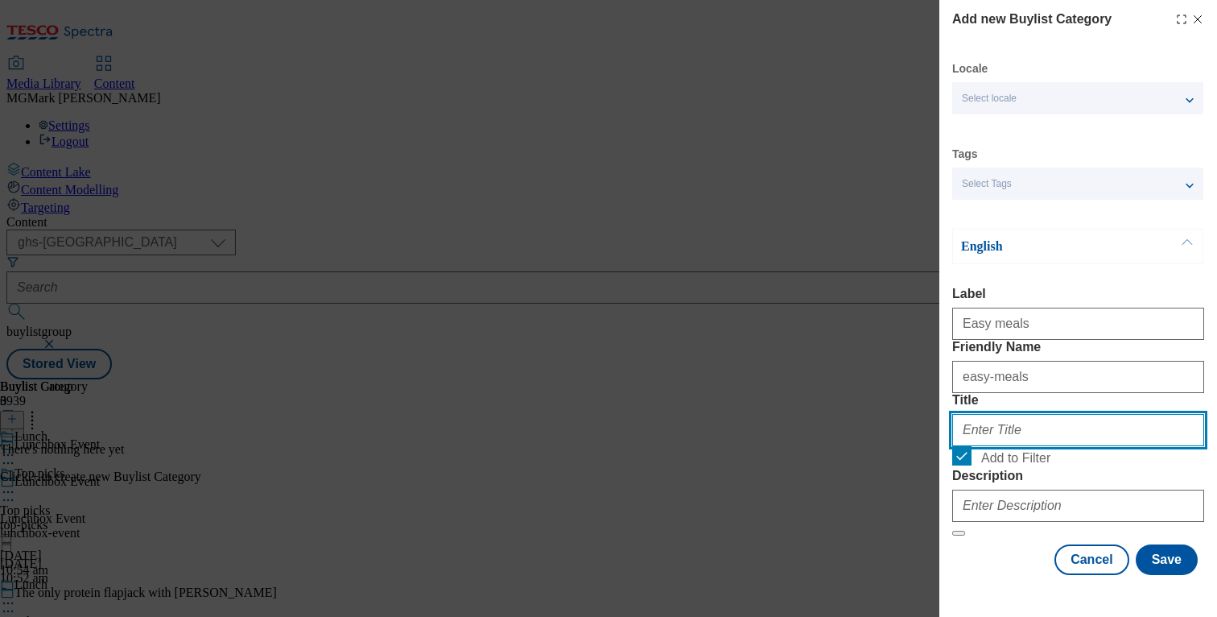
click at [1006, 414] on input "Title" at bounding box center [1078, 430] width 252 height 32
type input "Easy meals"
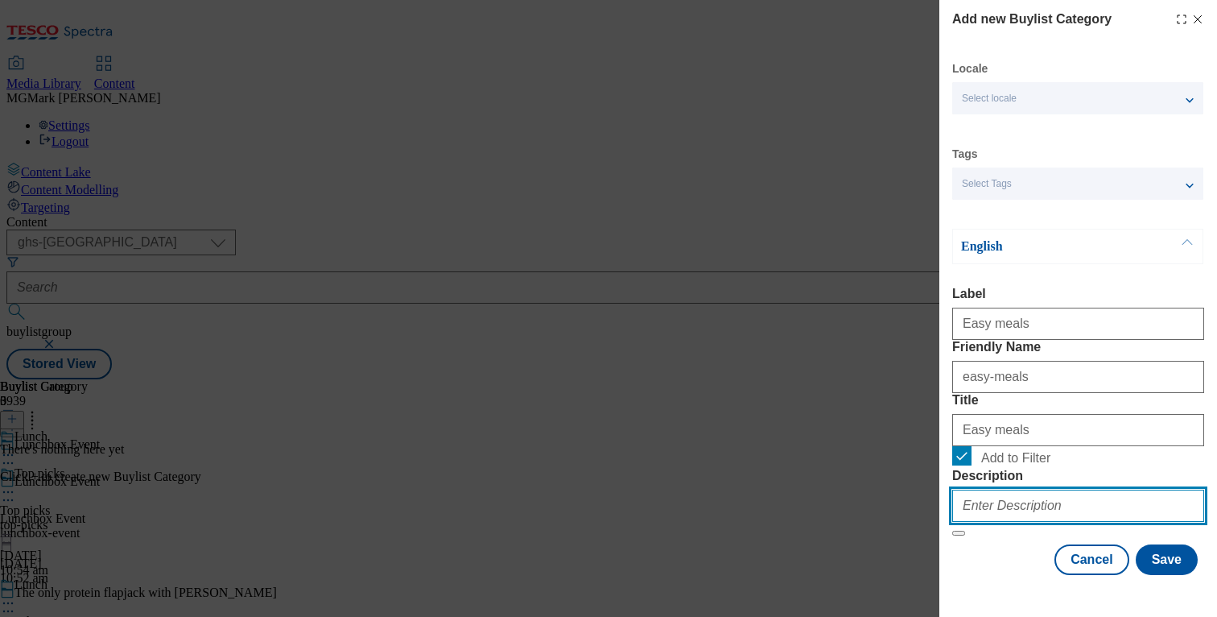
click at [1005, 512] on input "Description" at bounding box center [1078, 505] width 252 height 32
paste input "Shop tasty essentials for your lunchbox. From easy meals, sauces and savoury sn…"
type input "Shop tasty essentials for your lunchbox. From easy meals, sauces and savoury sn…"
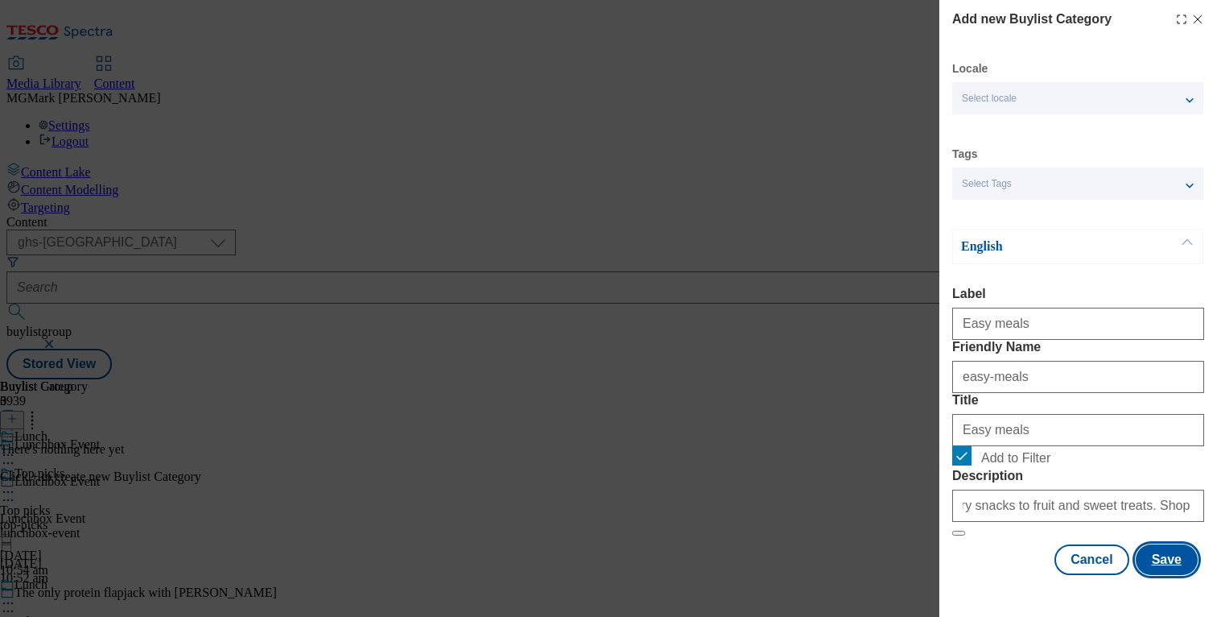
scroll to position [0, 0]
click at [1167, 575] on button "Save" at bounding box center [1167, 559] width 62 height 31
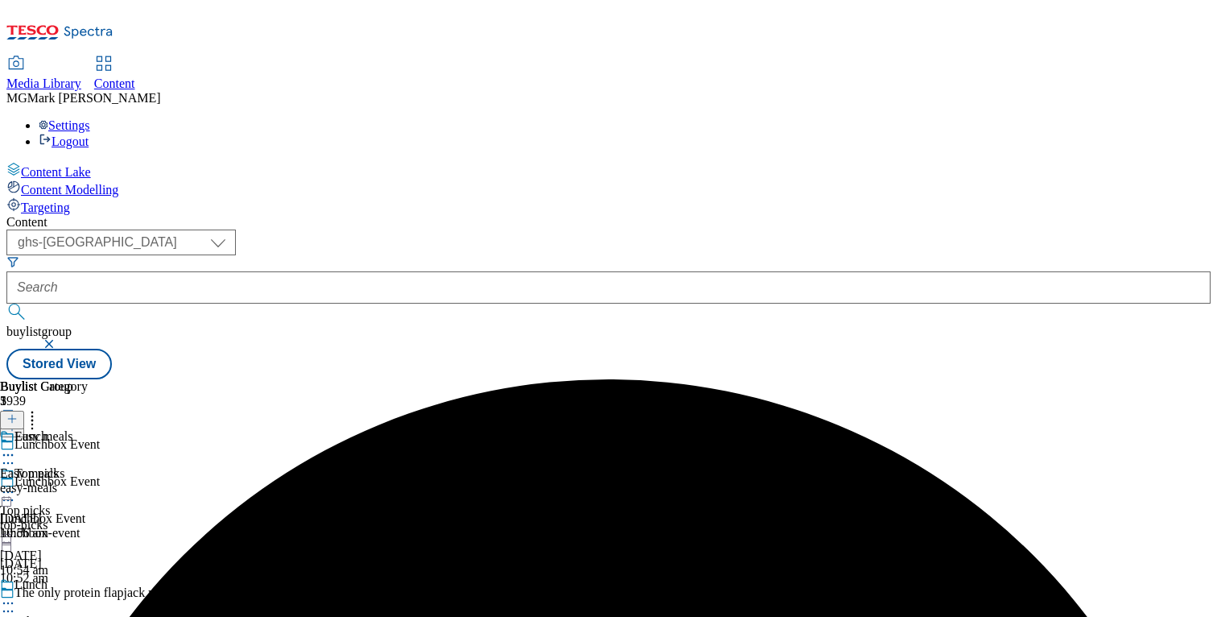
click at [88, 429] on div "Easy meals Easy meals easy-meals 12 Aug 2025 10:56 am" at bounding box center [44, 484] width 88 height 111
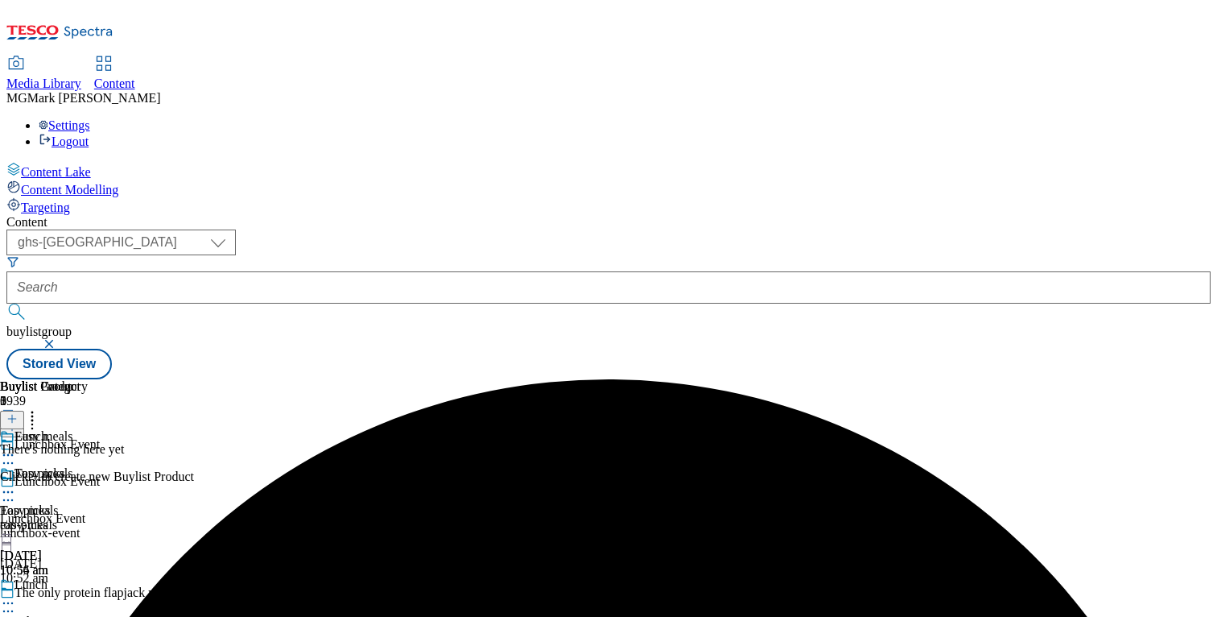
click at [88, 466] on div "Easy meals Easy meals easy-meals 12 Aug 2025 10:56 am" at bounding box center [44, 521] width 88 height 111
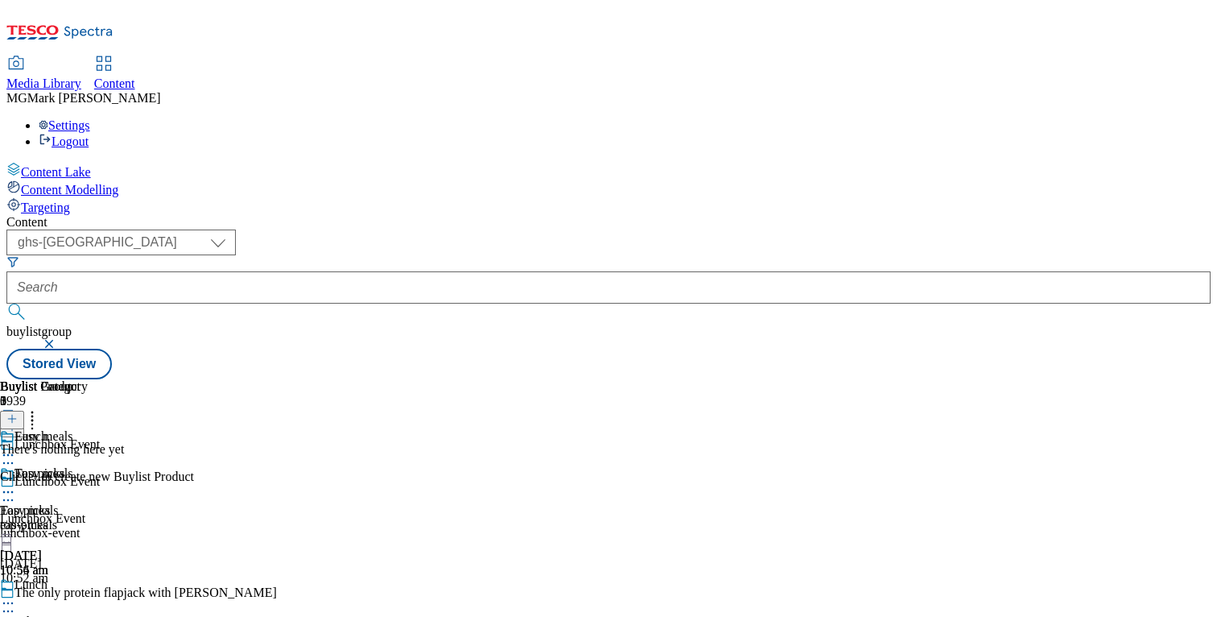
click at [16, 484] on icon at bounding box center [8, 492] width 16 height 16
click at [75, 539] on span "Copy" at bounding box center [62, 545] width 25 height 12
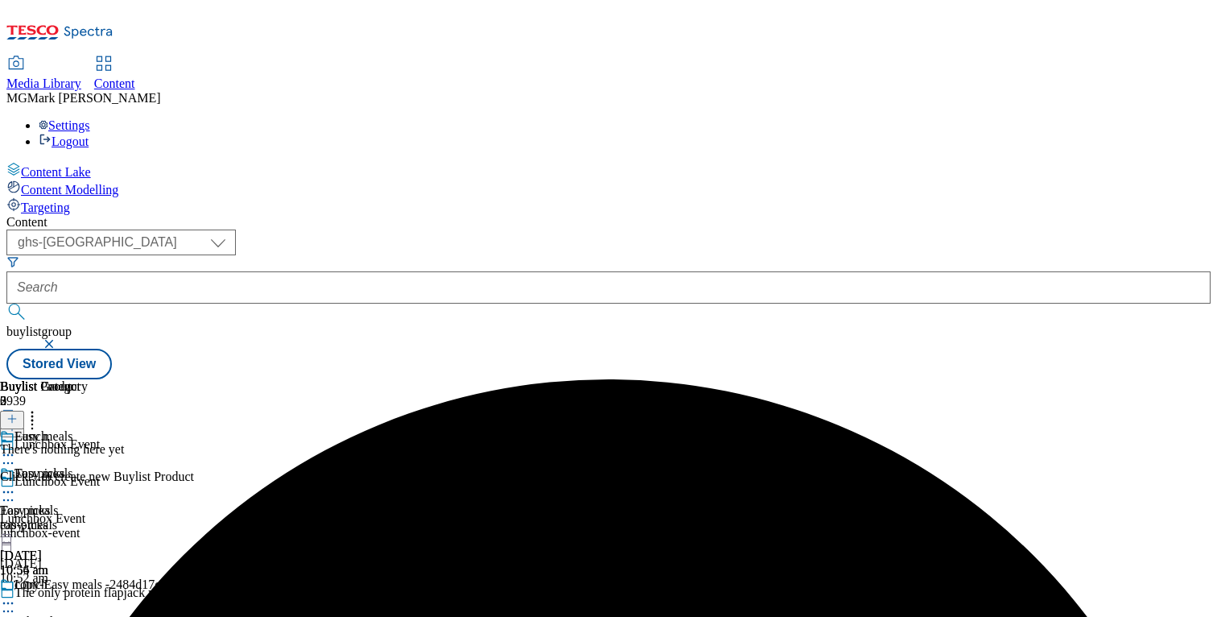
click at [16, 595] on icon at bounding box center [8, 603] width 16 height 16
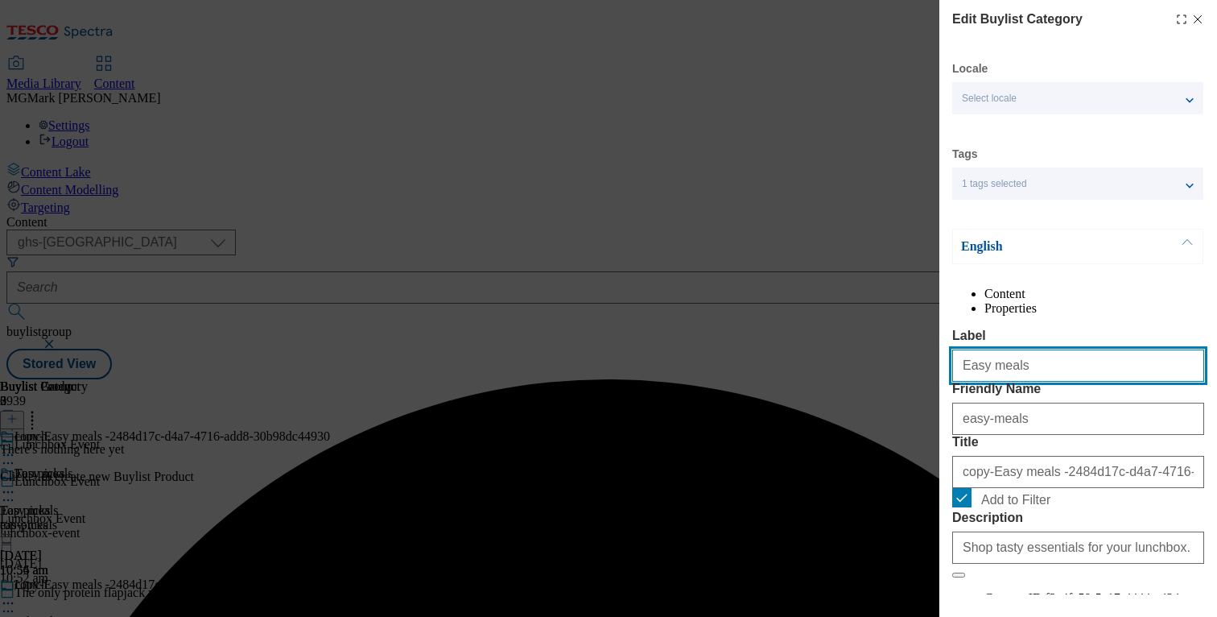
click at [997, 382] on input "Easy meals" at bounding box center [1078, 365] width 252 height 32
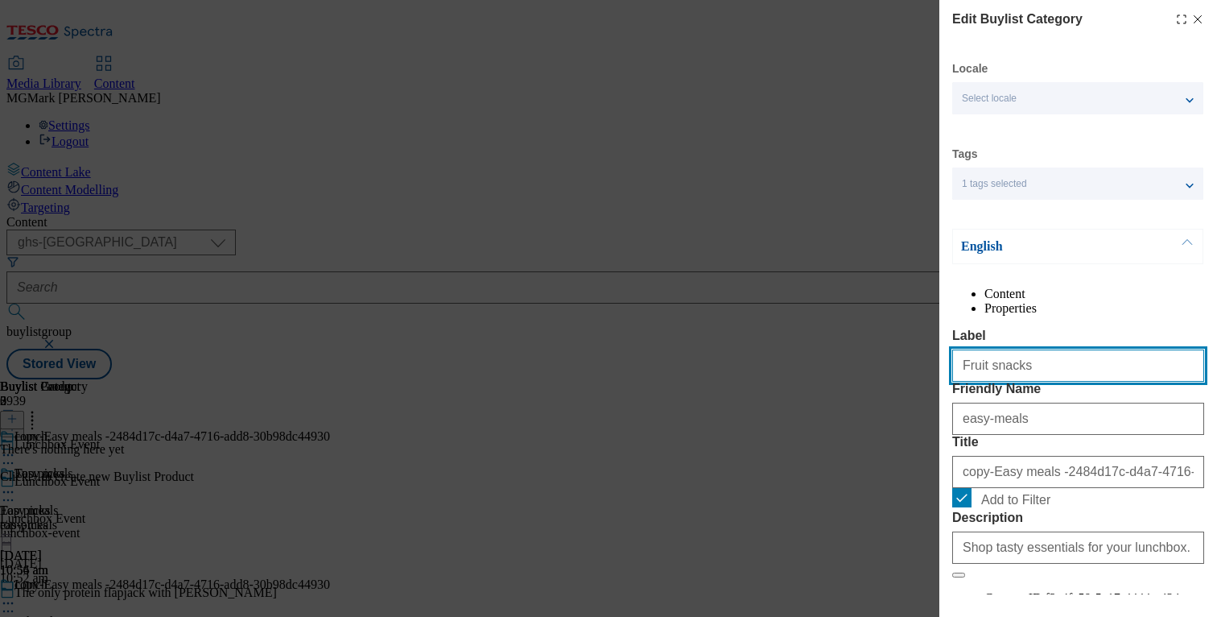
type input "Fruit snacks"
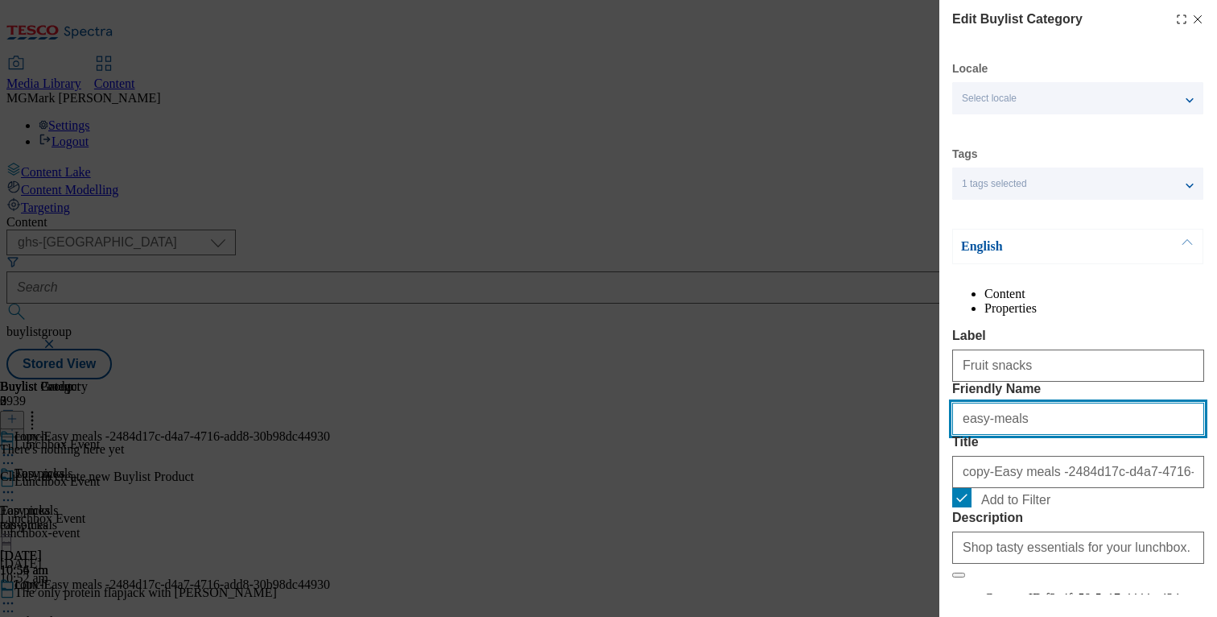
click at [983, 435] on input "easy-meals" at bounding box center [1078, 419] width 252 height 32
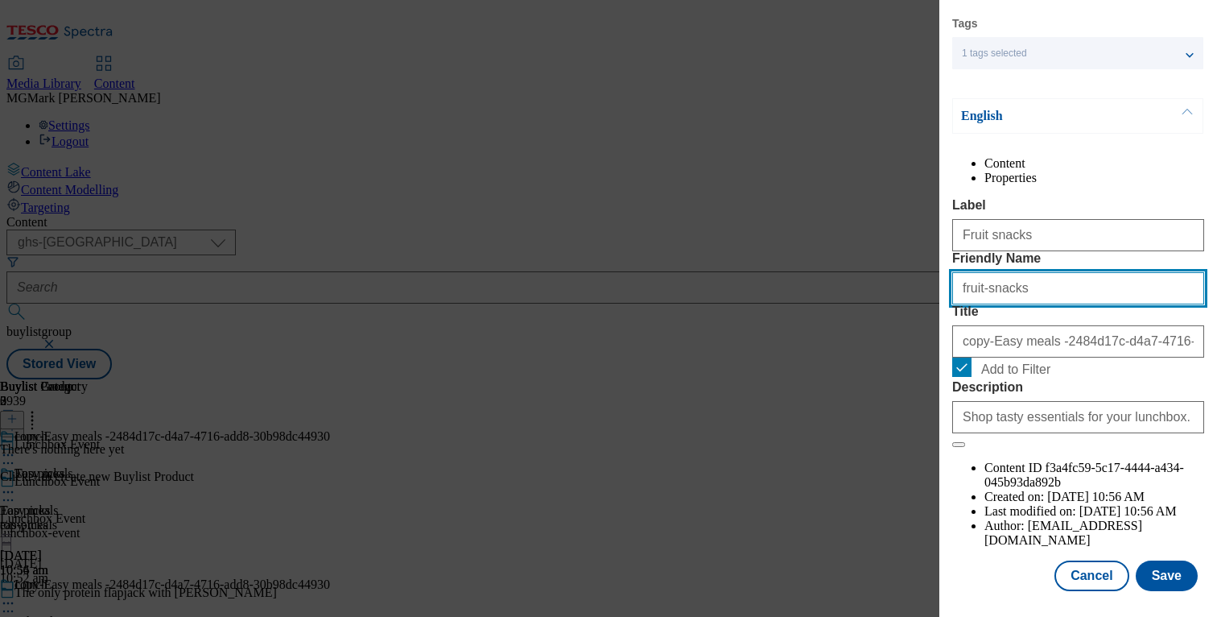
type input "fruit-snacks"
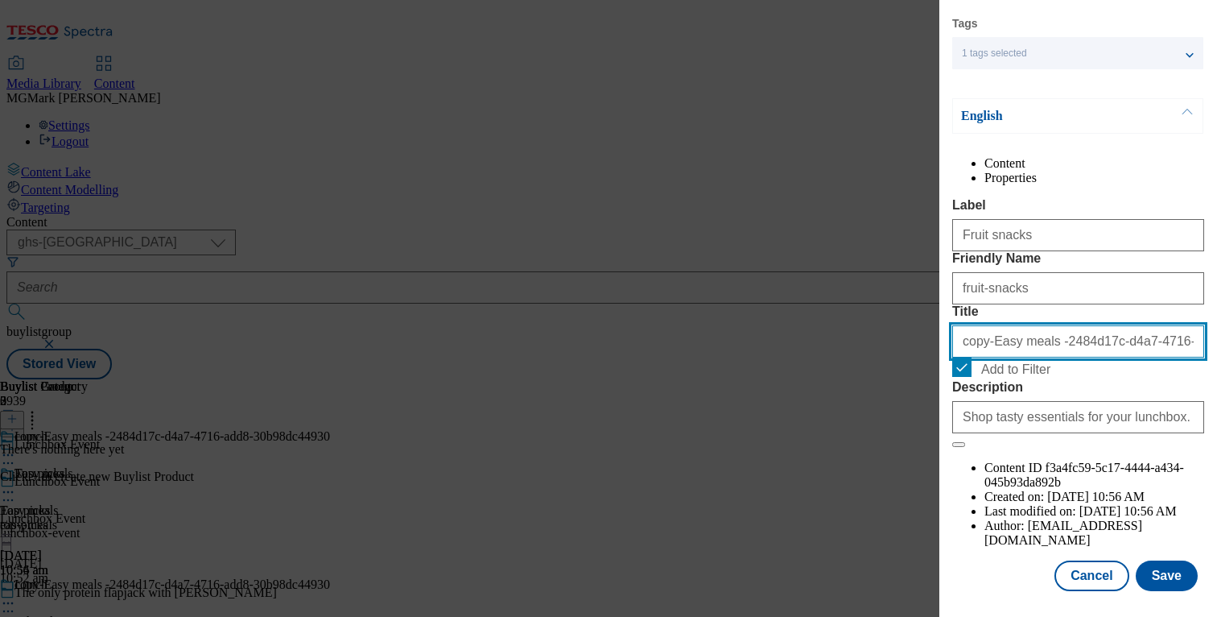
click at [991, 357] on input "copy-Easy meals -2484d17c-d4a7-4716-add8-30b98dc44930" at bounding box center [1078, 341] width 252 height 32
type input "Fruit snacks"
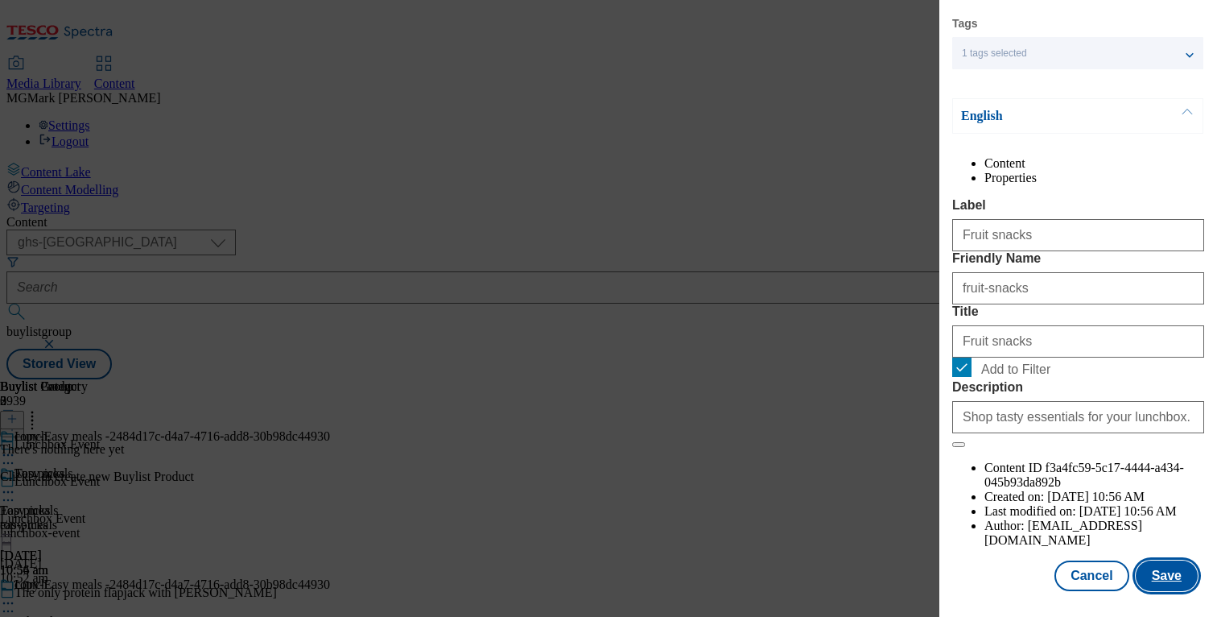
click at [1158, 568] on button "Save" at bounding box center [1167, 575] width 62 height 31
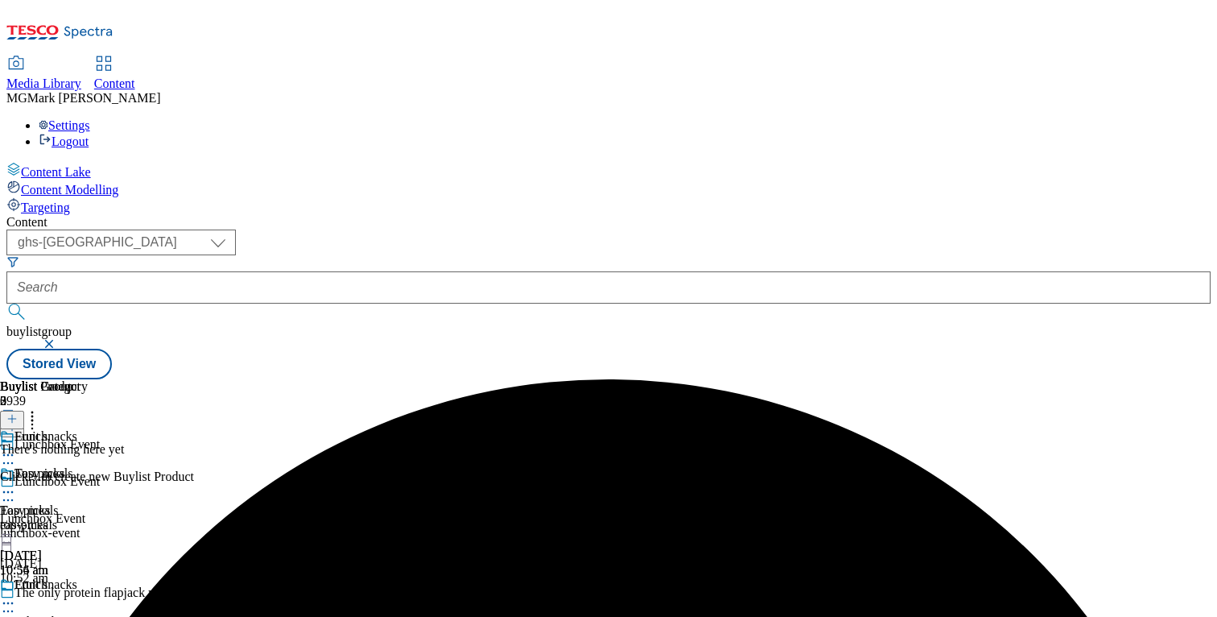
click at [16, 595] on icon at bounding box center [8, 603] width 16 height 16
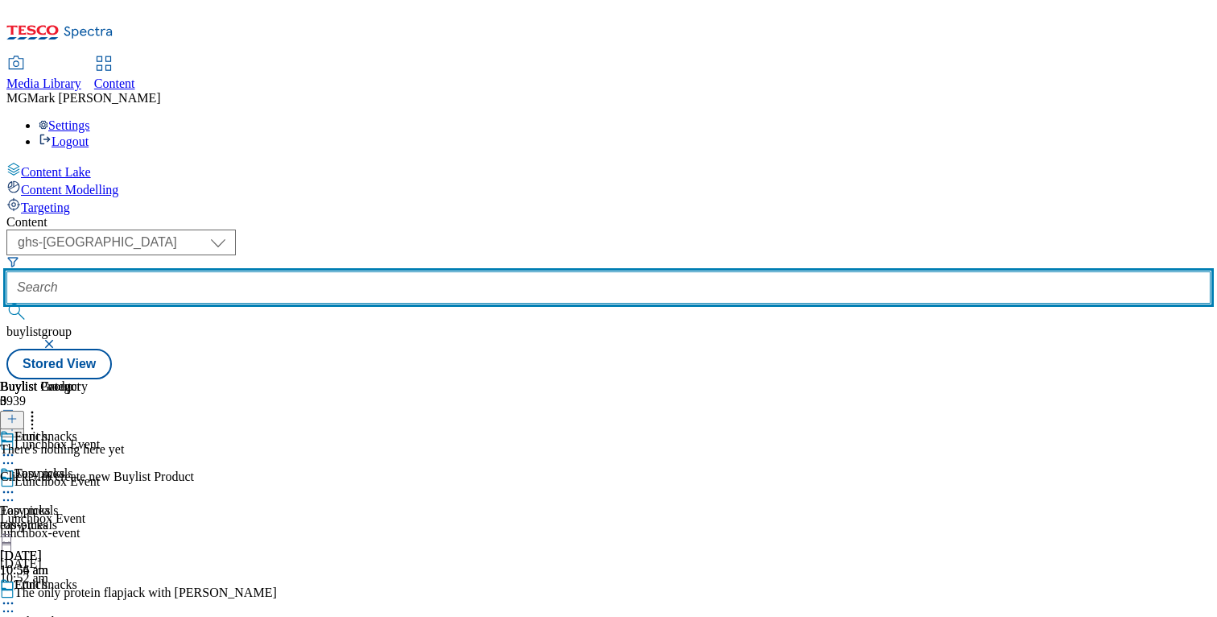
click at [415, 271] on input "text" at bounding box center [608, 287] width 1204 height 32
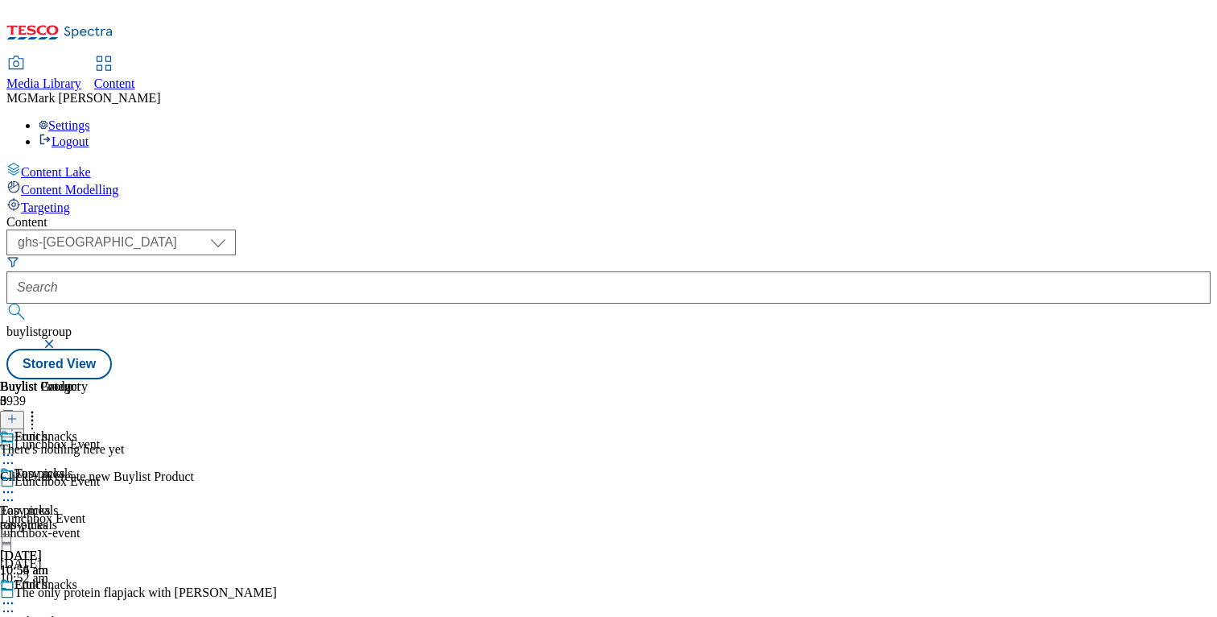
click at [59, 339] on button "button" at bounding box center [51, 344] width 16 height 10
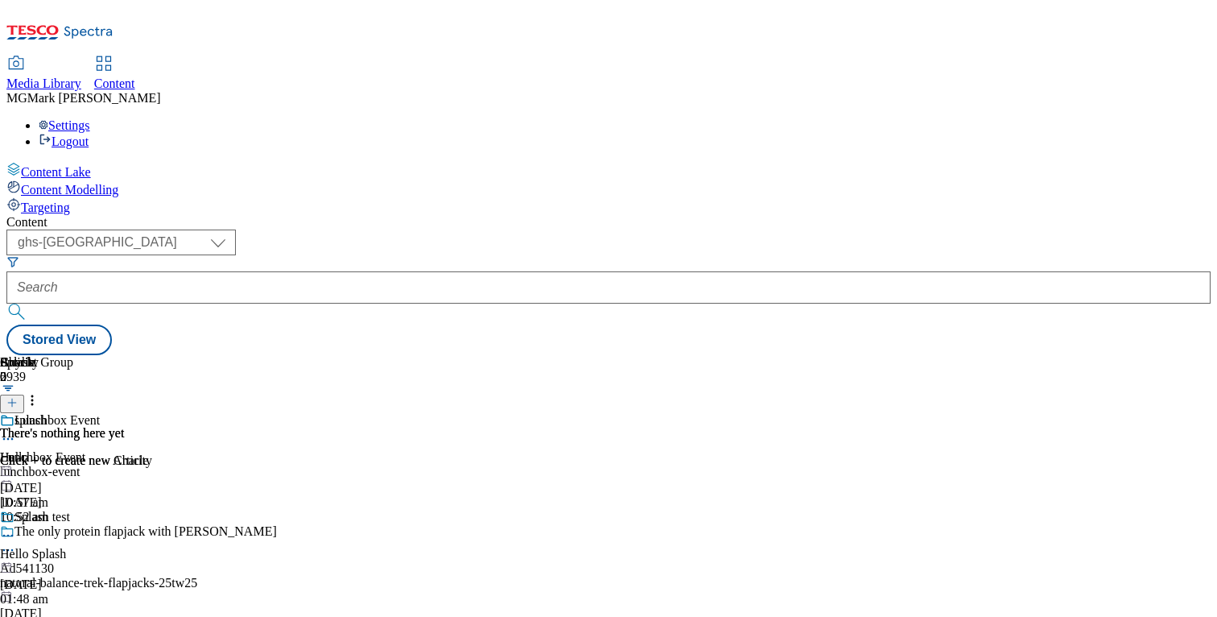
click at [360, 255] on div at bounding box center [608, 289] width 1204 height 69
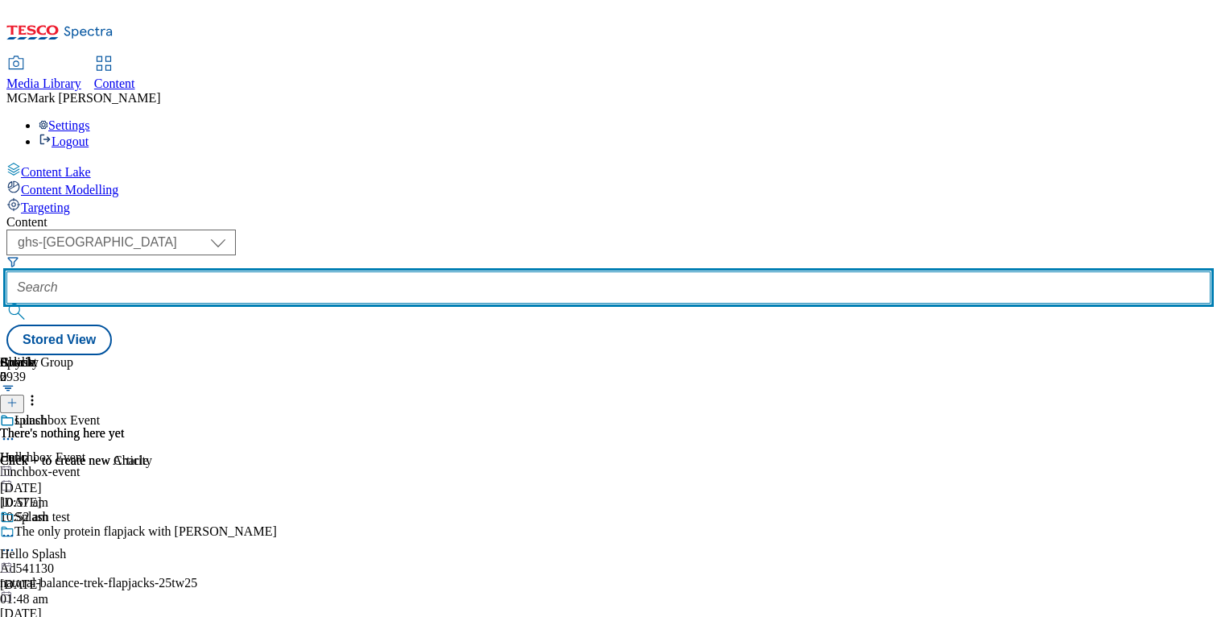
click at [401, 271] on input "text" at bounding box center [608, 287] width 1204 height 32
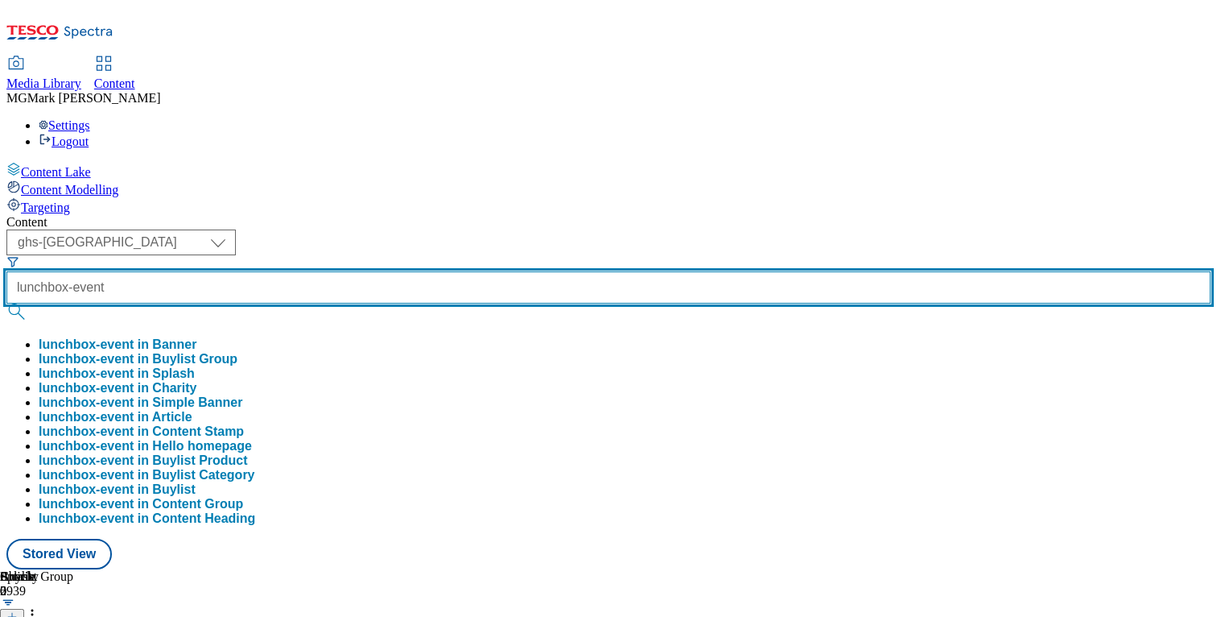
click at [6, 303] on button "submit" at bounding box center [17, 311] width 23 height 16
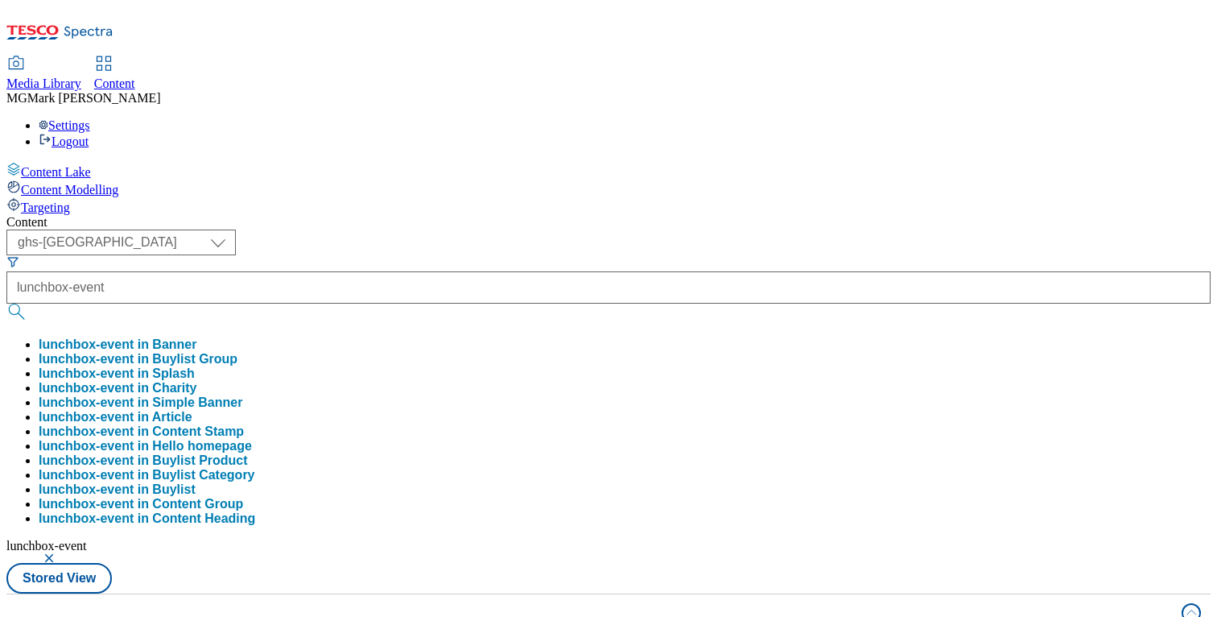
click at [643, 215] on div "Content" at bounding box center [608, 222] width 1204 height 14
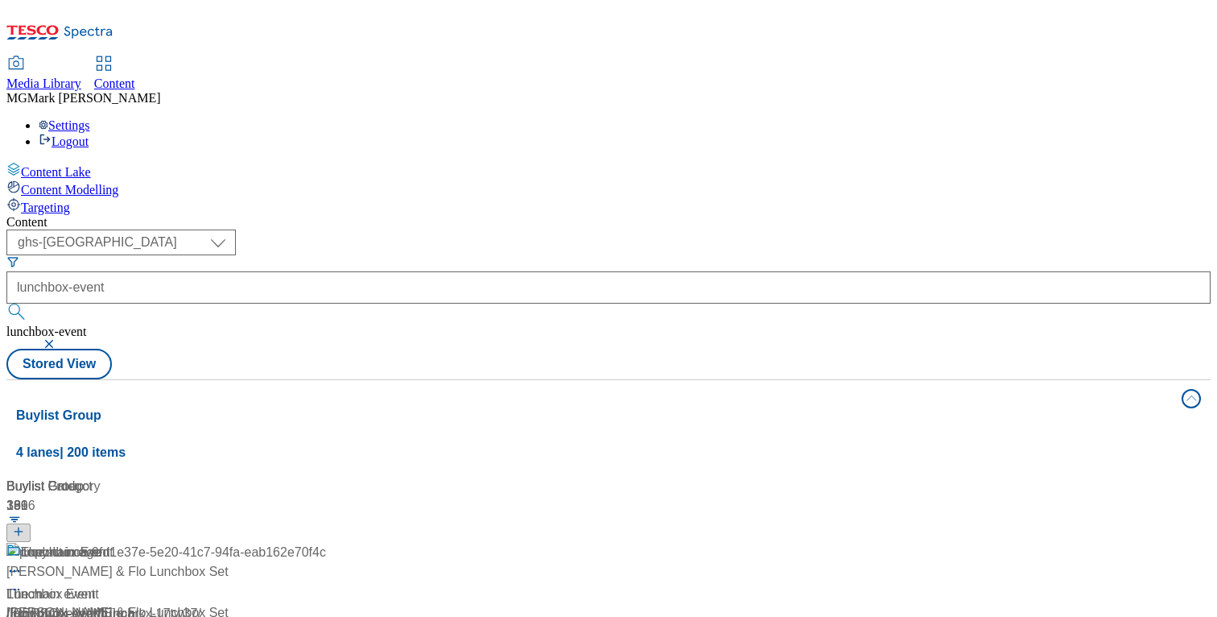
scroll to position [1389, 0]
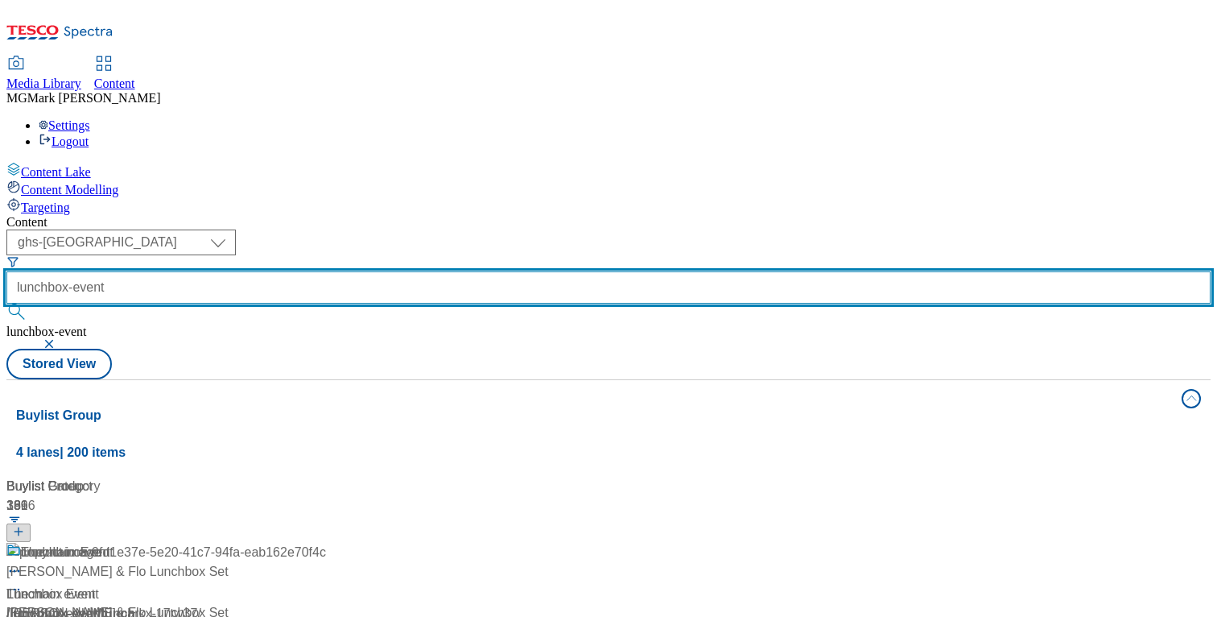
click at [394, 271] on input "lunchbox-event" at bounding box center [608, 287] width 1204 height 32
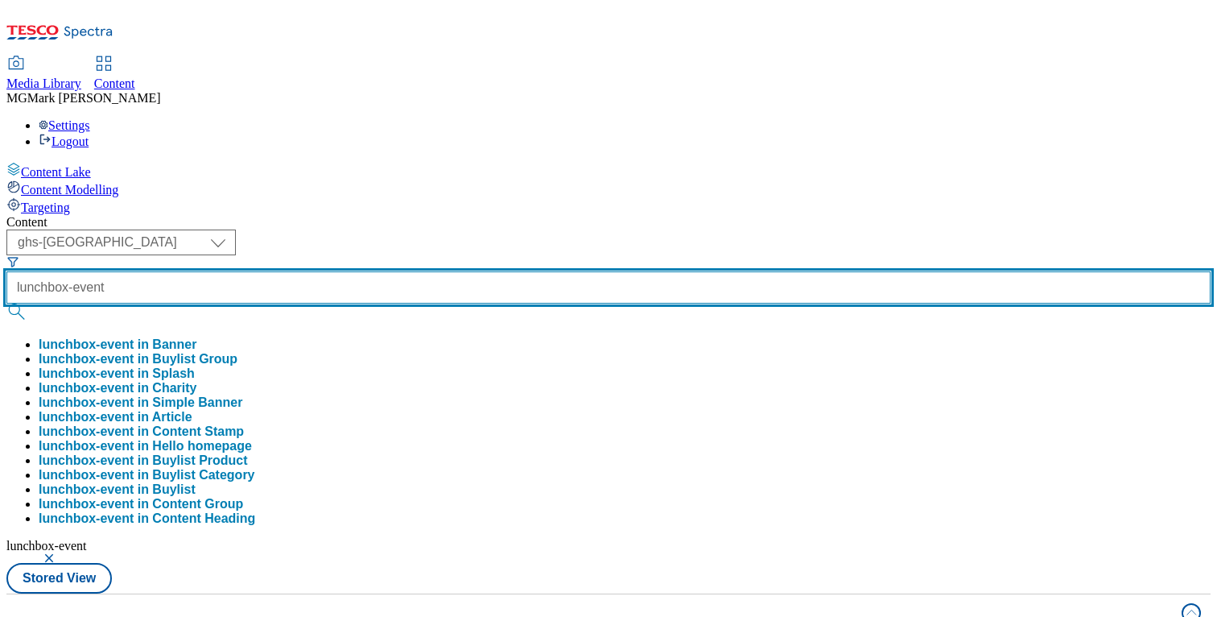
click at [394, 271] on input "lunchbox-event" at bounding box center [608, 287] width 1204 height 32
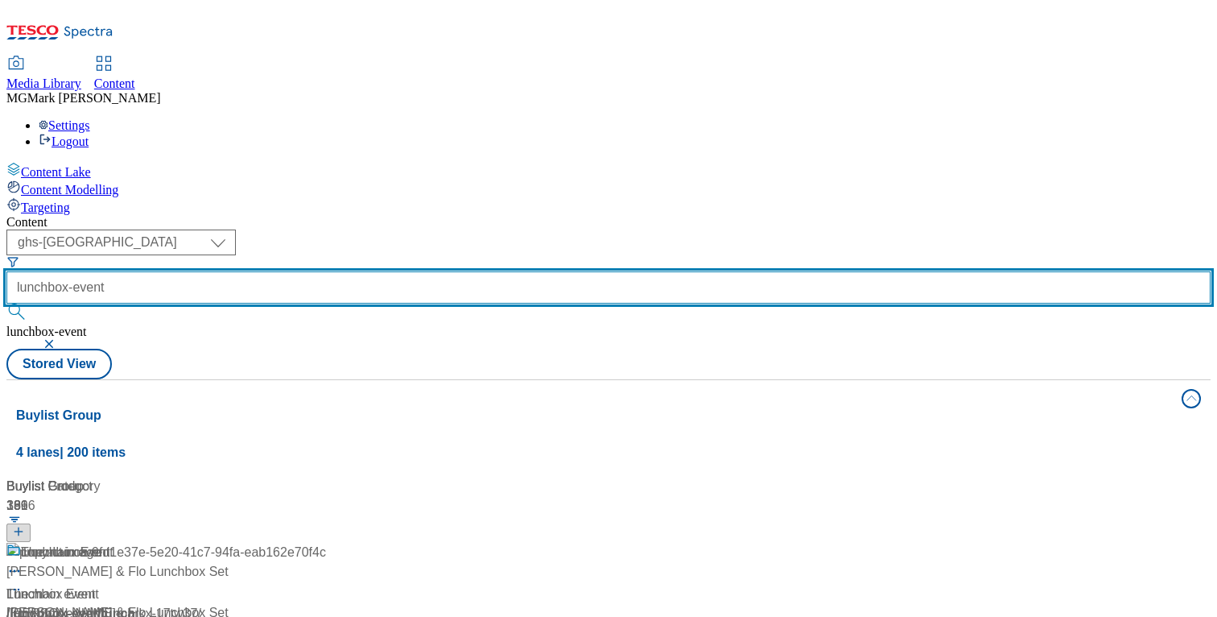
click at [394, 271] on input "lunchbox-event" at bounding box center [608, 287] width 1204 height 32
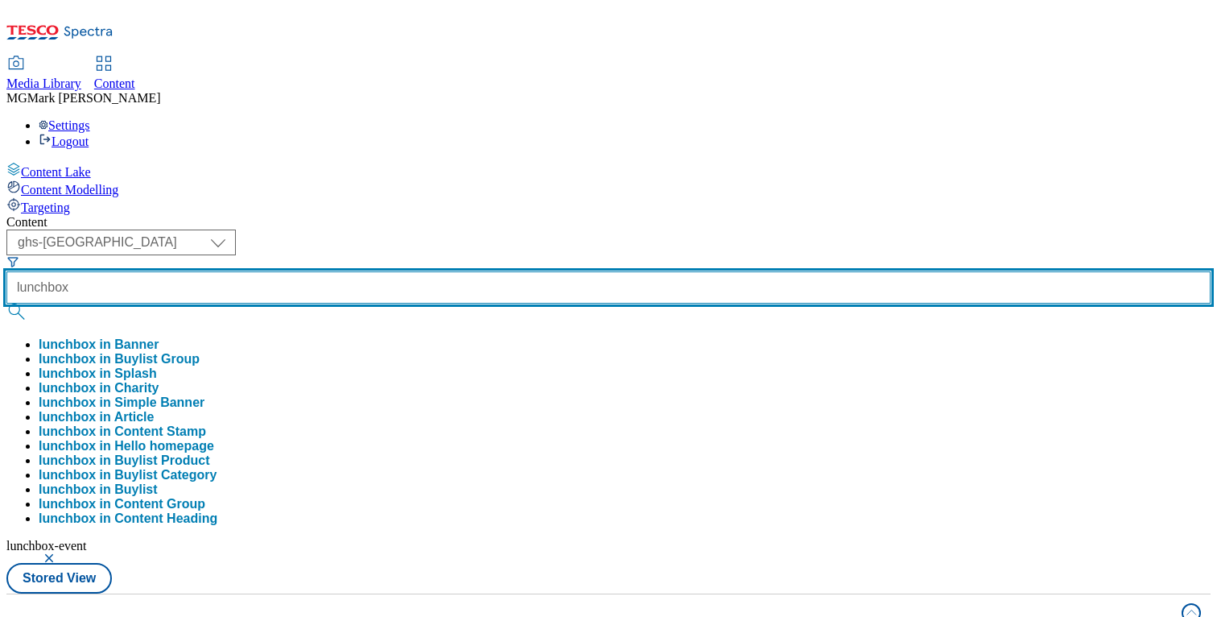
type input "lunchbox"
click at [6, 303] on button "submit" at bounding box center [17, 311] width 23 height 16
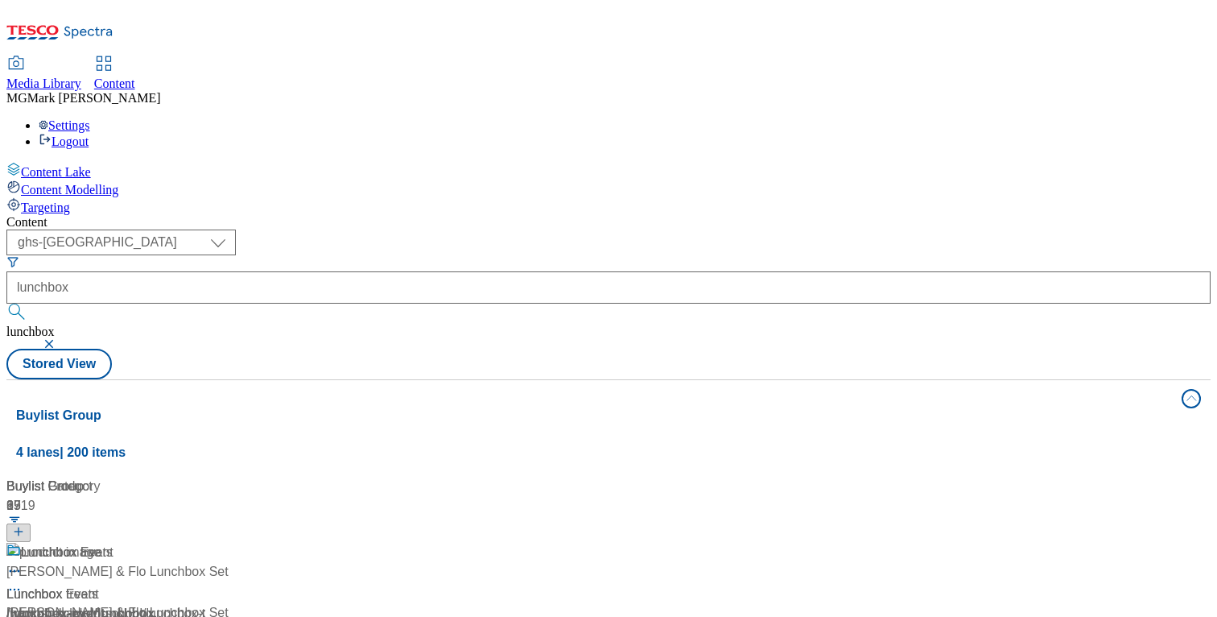
scroll to position [732, 0]
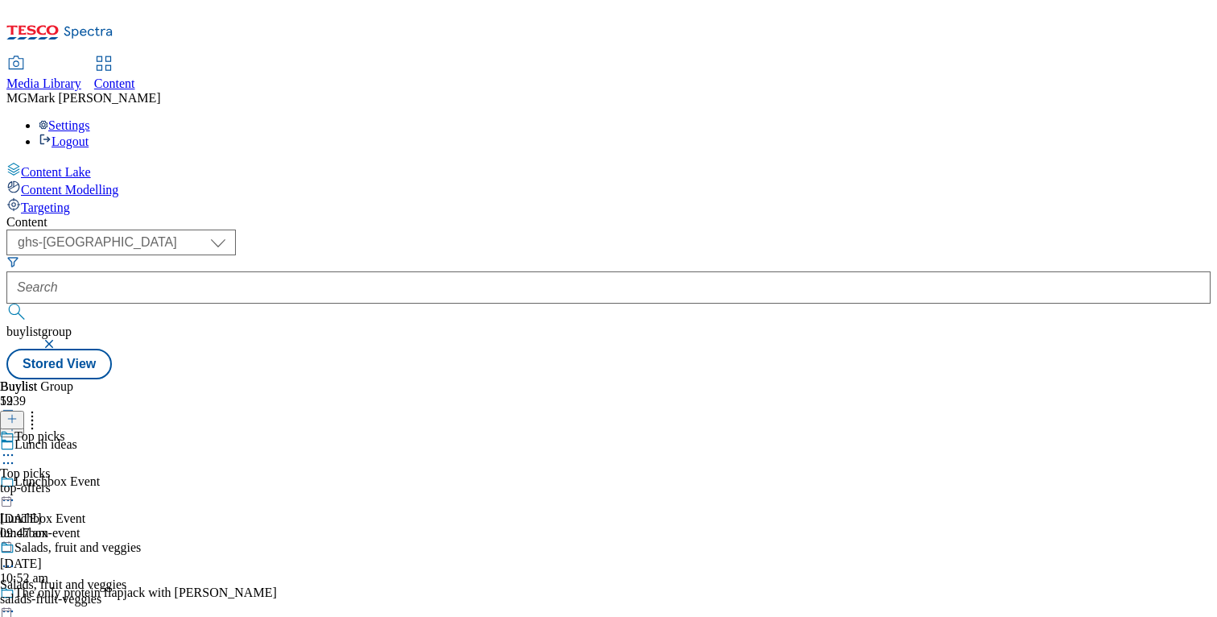
click at [365, 474] on div "Lunchbox Event Lunchbox Event lunchbox-event 12 Aug 2025 10:52 am" at bounding box center [182, 529] width 365 height 111
click at [291, 540] on div "Lunch Lunch lunch 12 Aug 2025 10:55 am" at bounding box center [145, 595] width 291 height 111
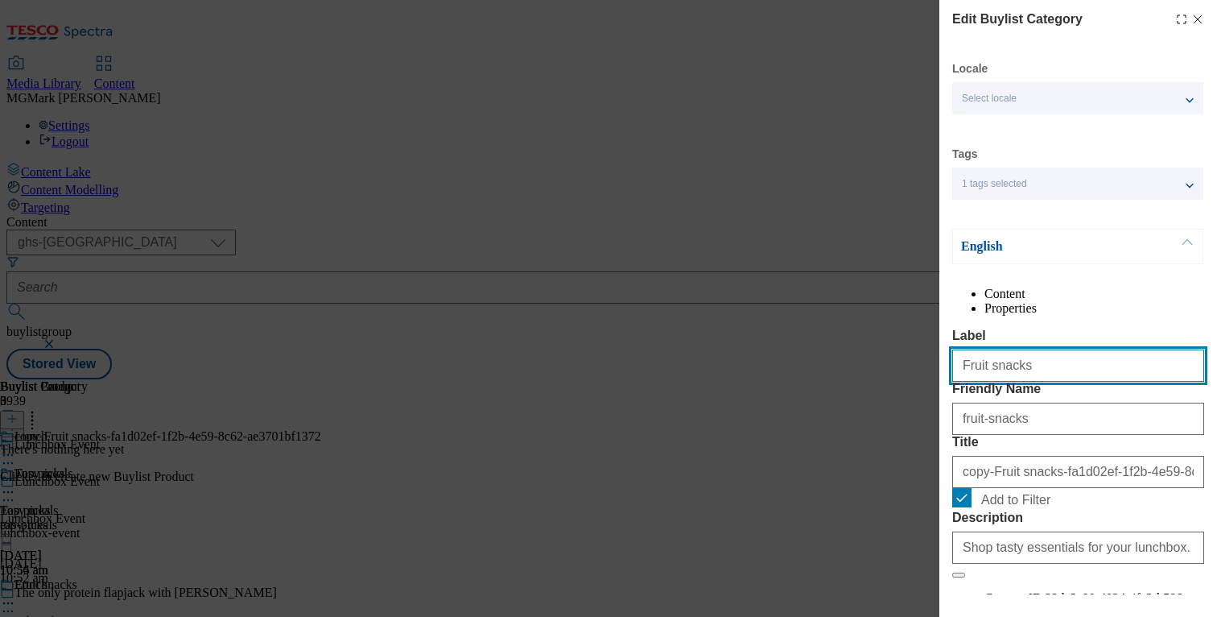
click at [1036, 382] on input "Fruit snacks" at bounding box center [1078, 365] width 252 height 32
type input "b"
type input "B"
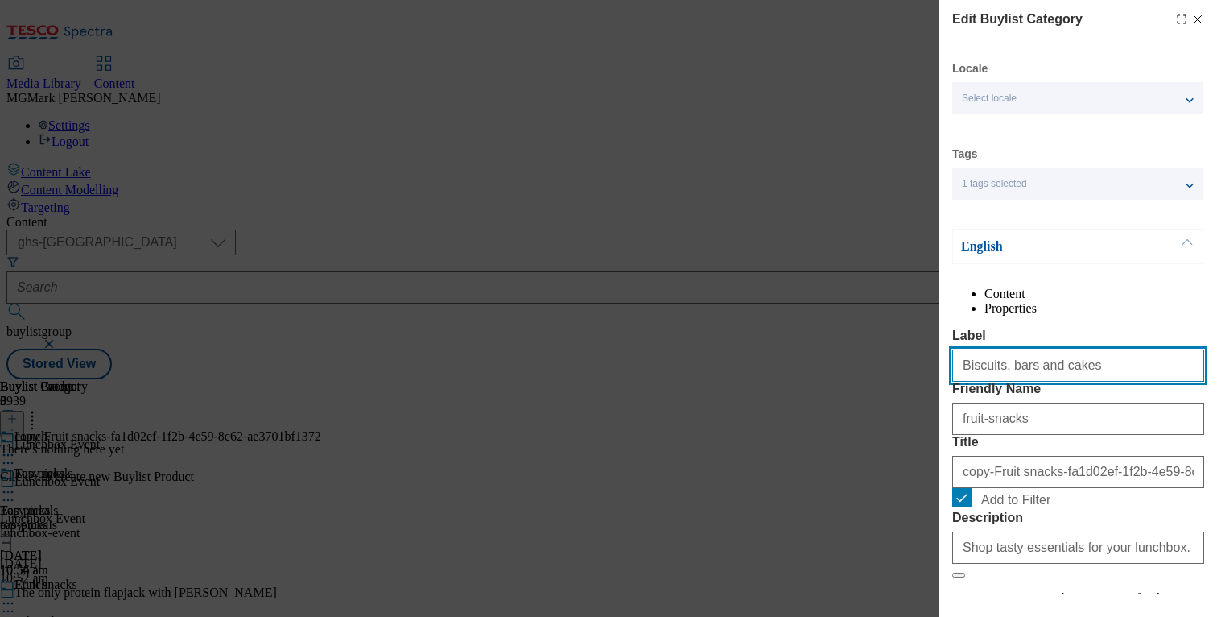
type input "Biscuits, bars and cakes"
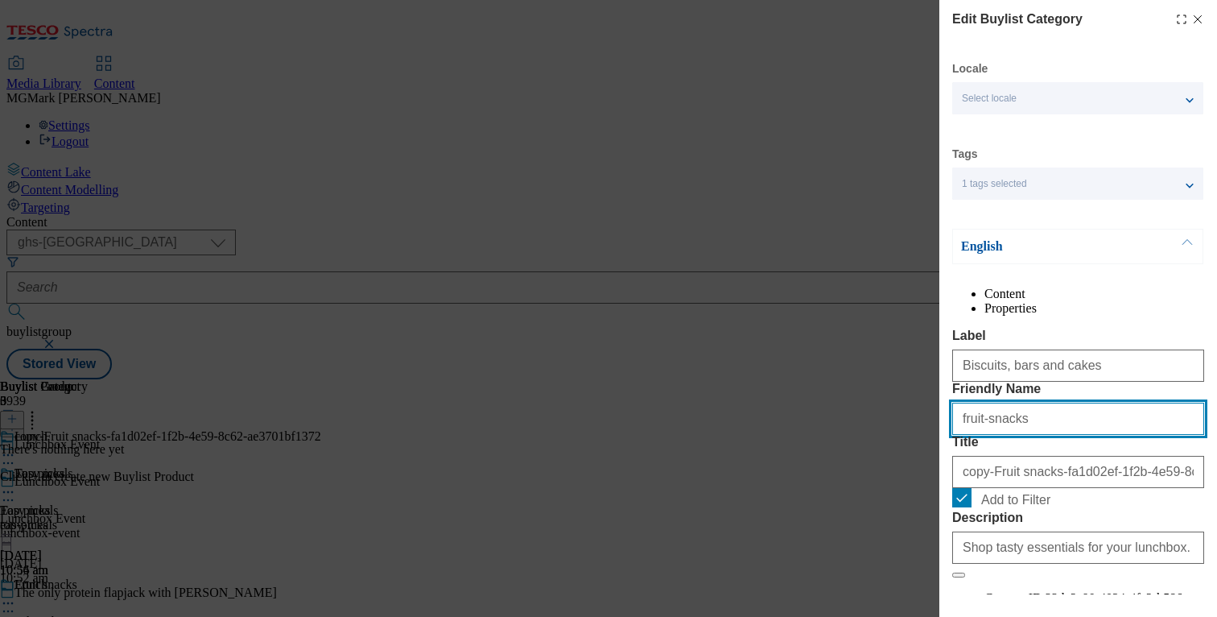
drag, startPoint x: 1047, startPoint y: 484, endPoint x: 858, endPoint y: 469, distance: 188.9
click at [858, 469] on div "Edit Buylist Category Locale Select locale English Welsh Tags 1 tags selected f…" at bounding box center [608, 308] width 1217 height 617
type input "biscuits-bars-cakes"
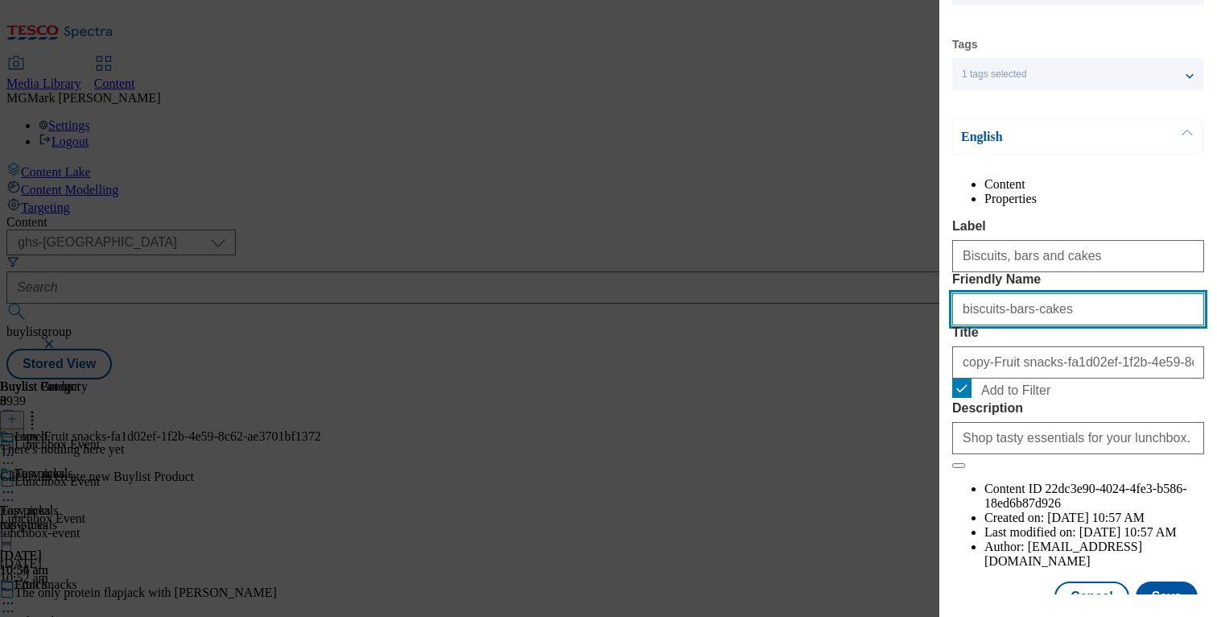
scroll to position [175, 0]
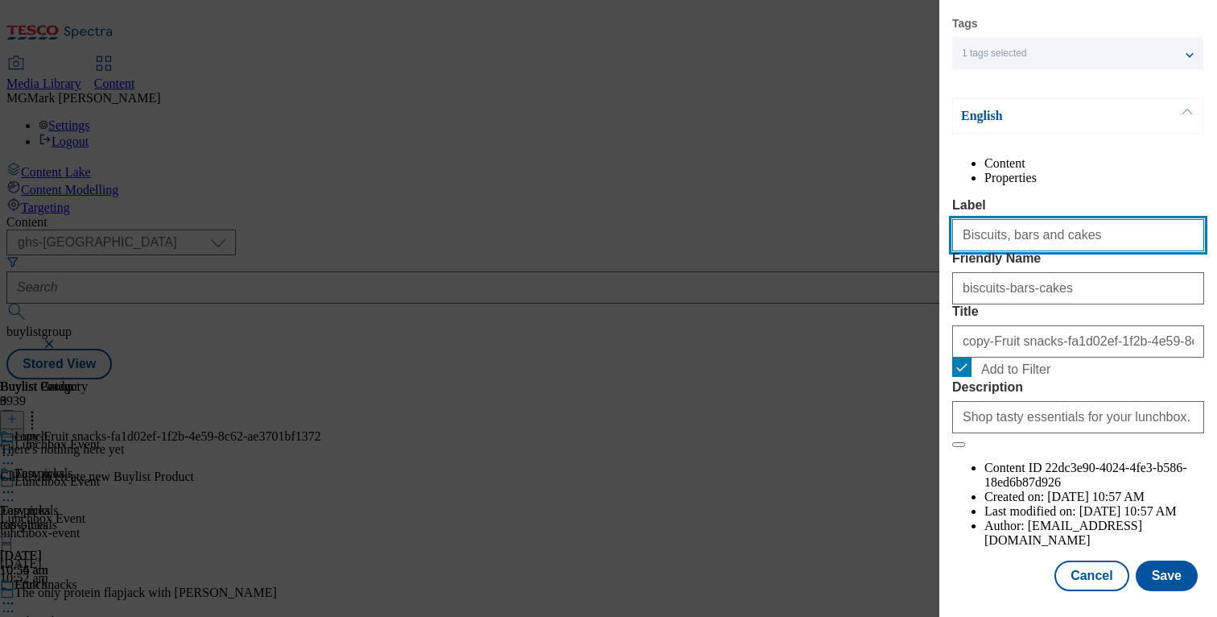
click at [1036, 233] on input "Biscuits, bars and cakes" at bounding box center [1078, 235] width 252 height 32
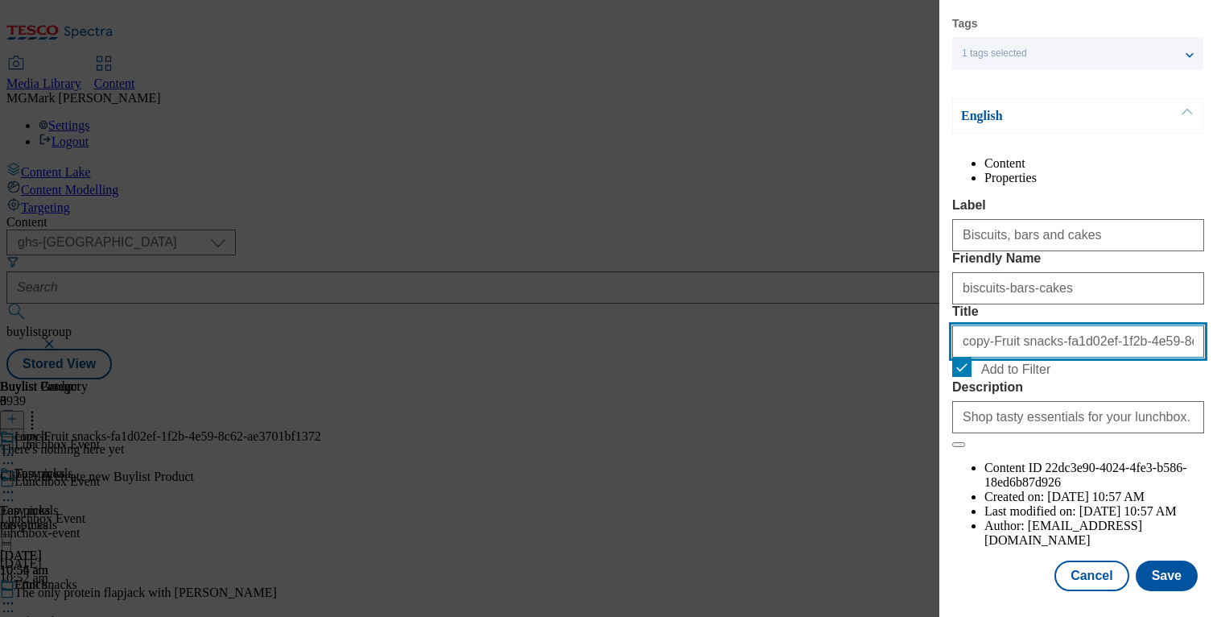
click at [1043, 357] on input "copy-Fruit snacks-fa1d02ef-1f2b-4e59-8c62-ae3701bf1372" at bounding box center [1078, 341] width 252 height 32
paste input "Biscuits, bars and cakes"
type input "Biscuits, bars and cakes"
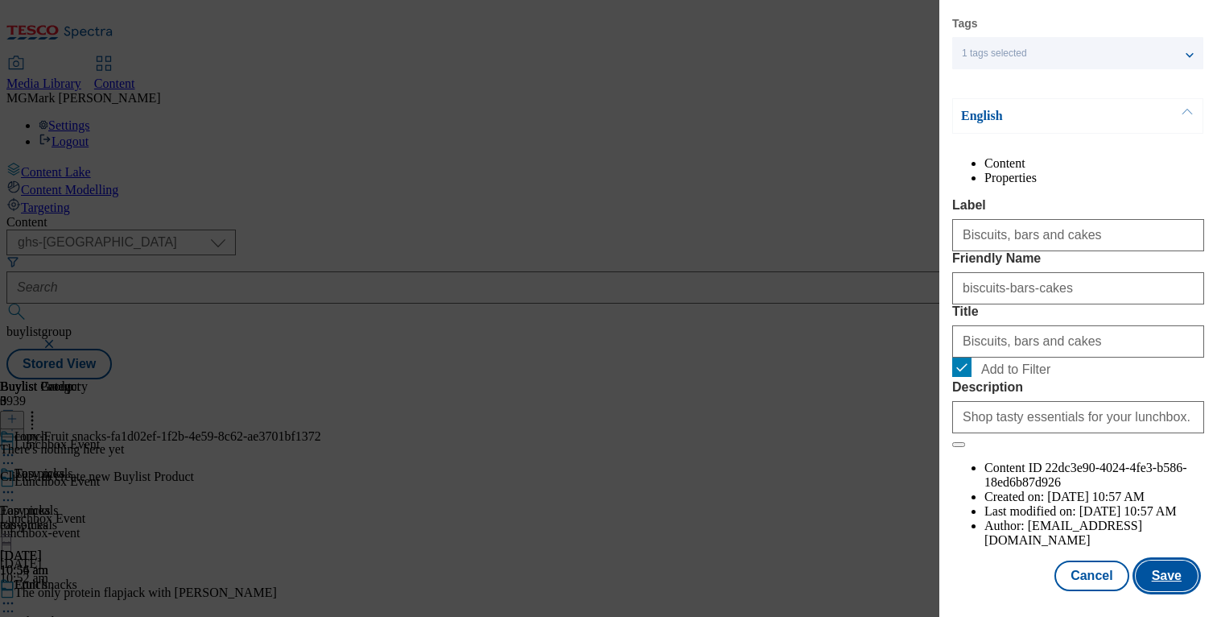
click at [1166, 581] on button "Save" at bounding box center [1167, 575] width 62 height 31
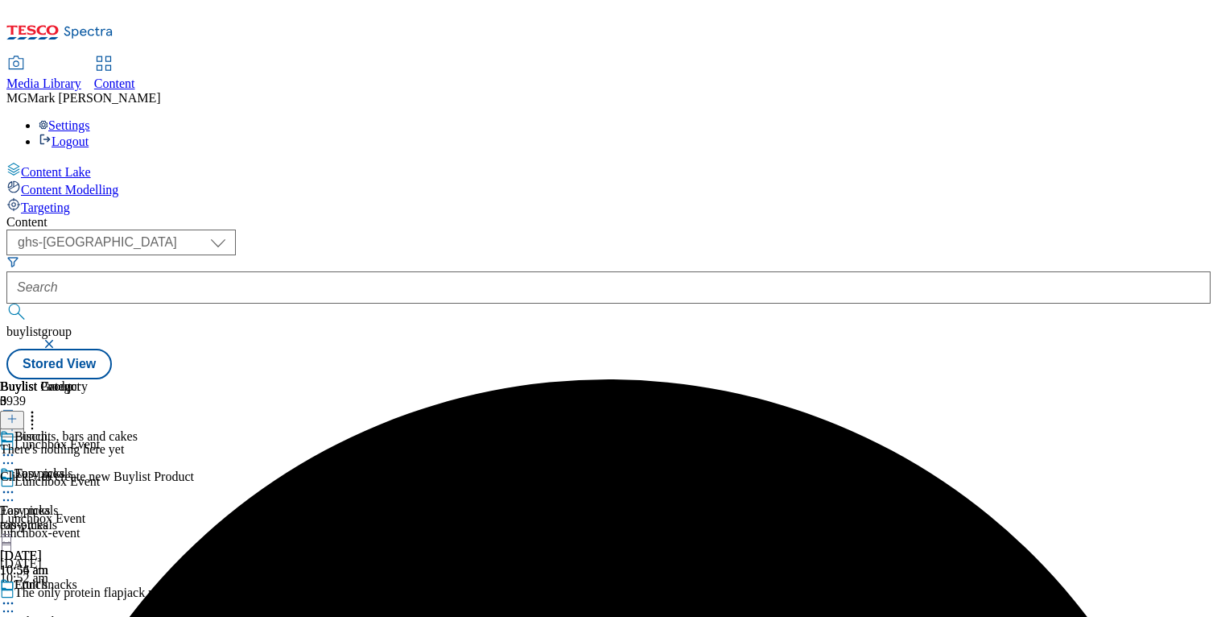
scroll to position [149, 0]
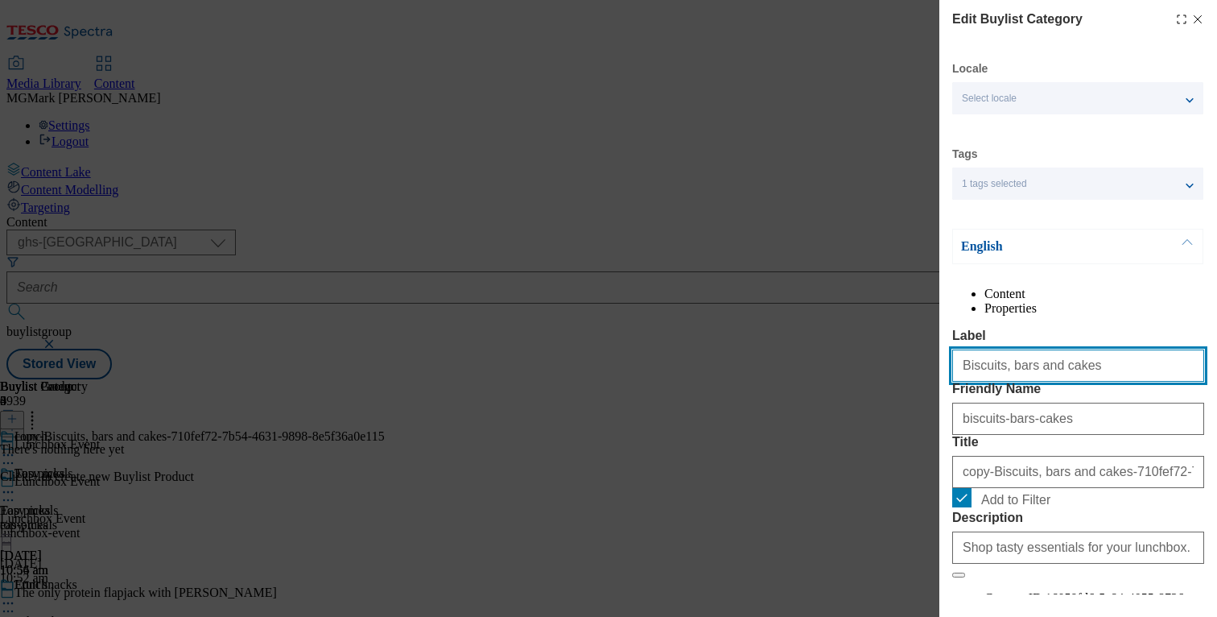
click at [1037, 382] on input "Biscuits, bars and cakes" at bounding box center [1078, 365] width 252 height 32
paste input "Desserts and fruit pot"
type input "Desserts and fruit pots"
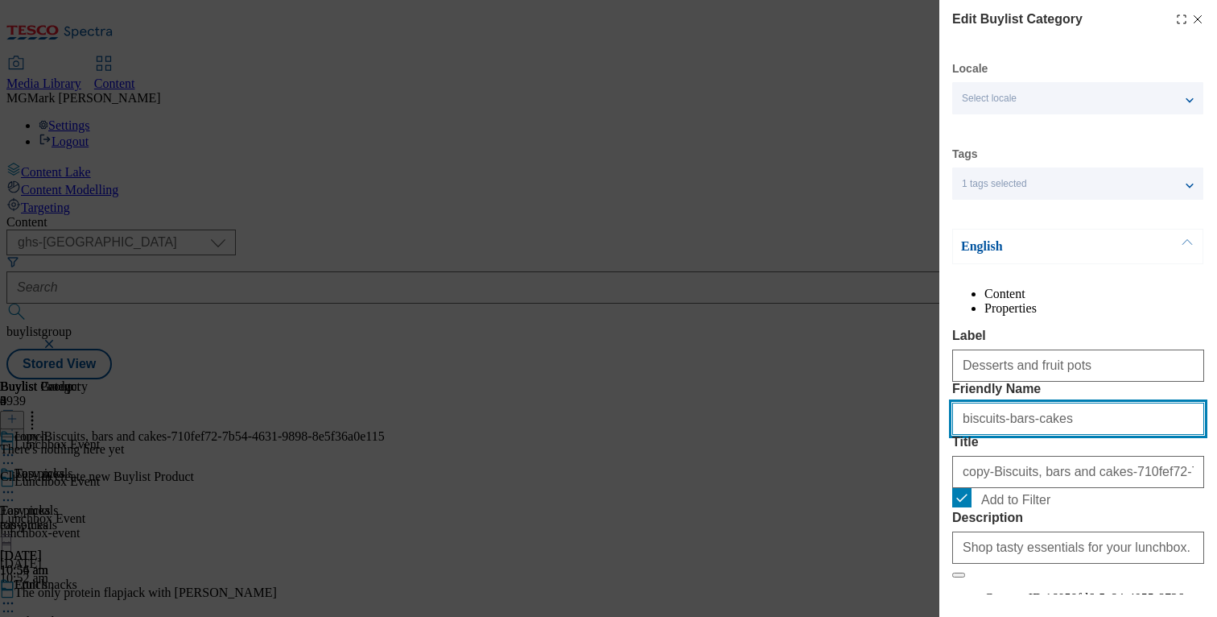
click at [1059, 435] on input "biscuits-bars-cakes" at bounding box center [1078, 419] width 252 height 32
paste input "Desserts and fruit pot"
click at [1022, 435] on input "Desserts and fruit pots" at bounding box center [1078, 419] width 252 height 32
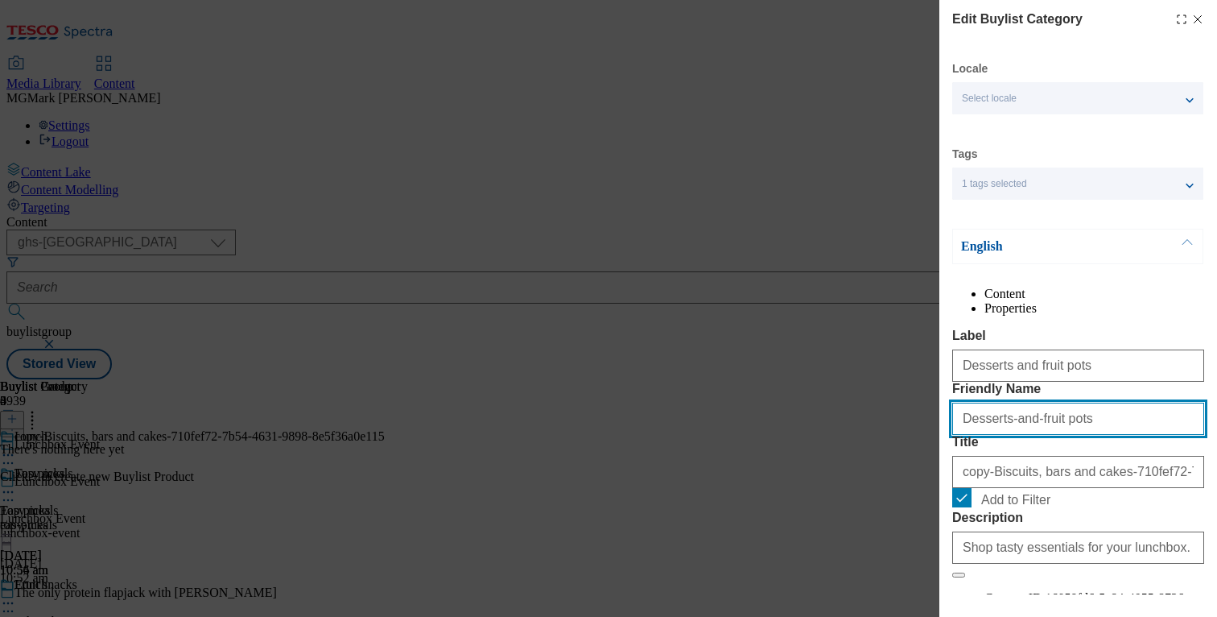
click at [1047, 435] on input "Desserts-and-fruit pots" at bounding box center [1078, 419] width 252 height 32
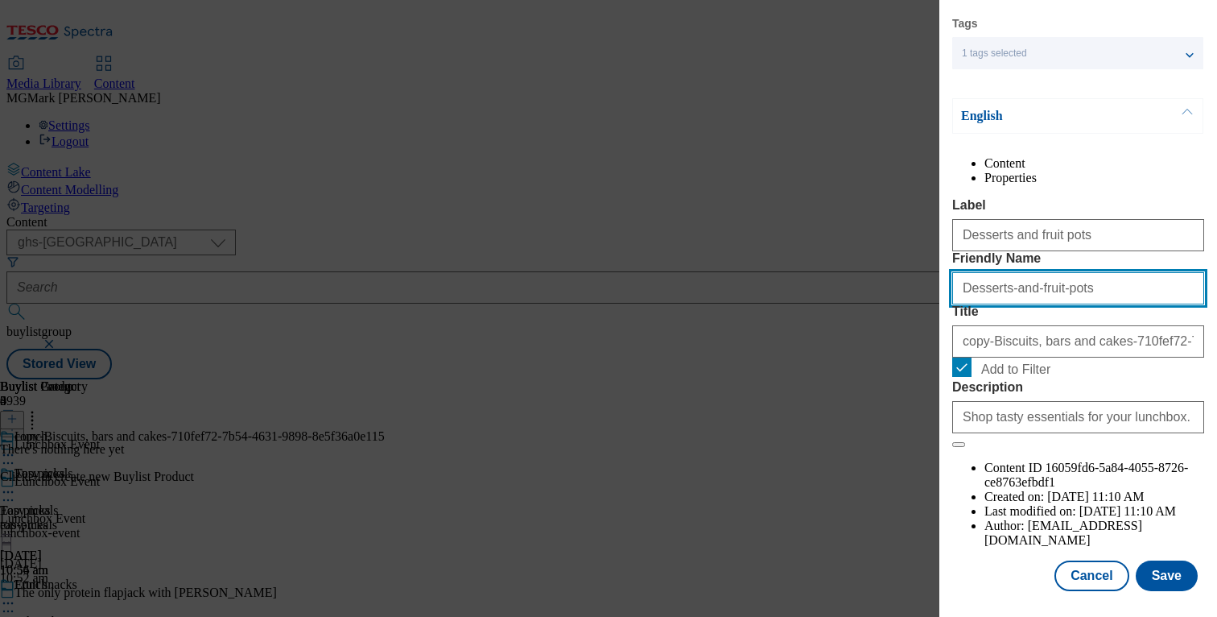
scroll to position [175, 0]
type input "Desserts-and-fruit-pots"
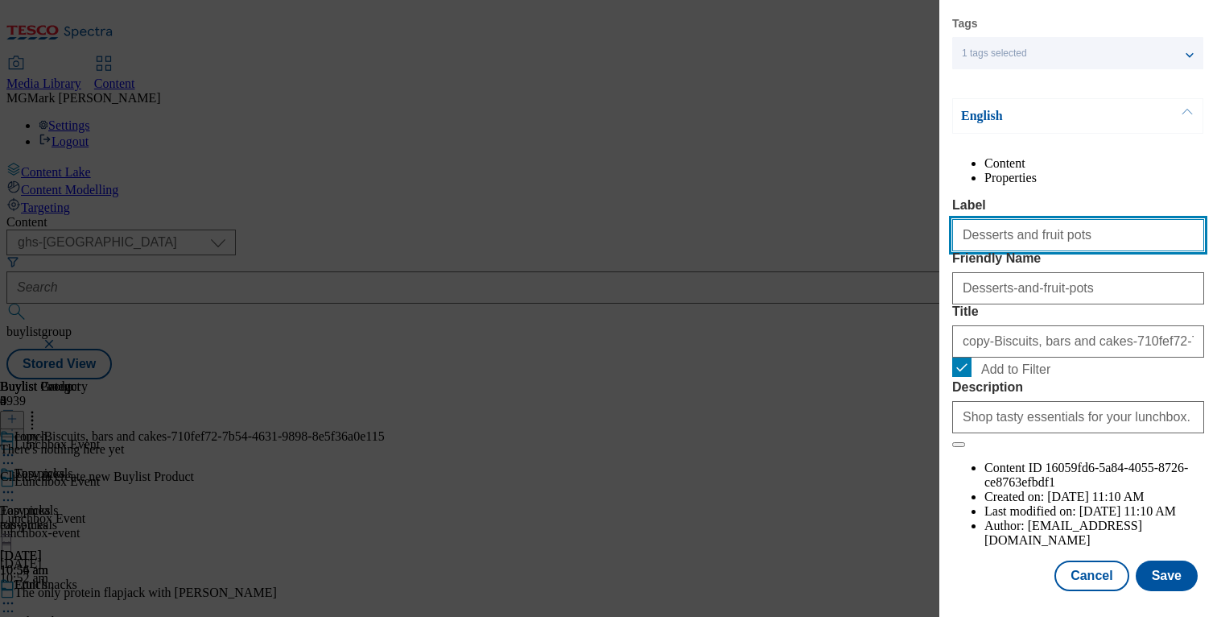
click at [1032, 226] on input "Desserts and fruit pots" at bounding box center [1078, 235] width 252 height 32
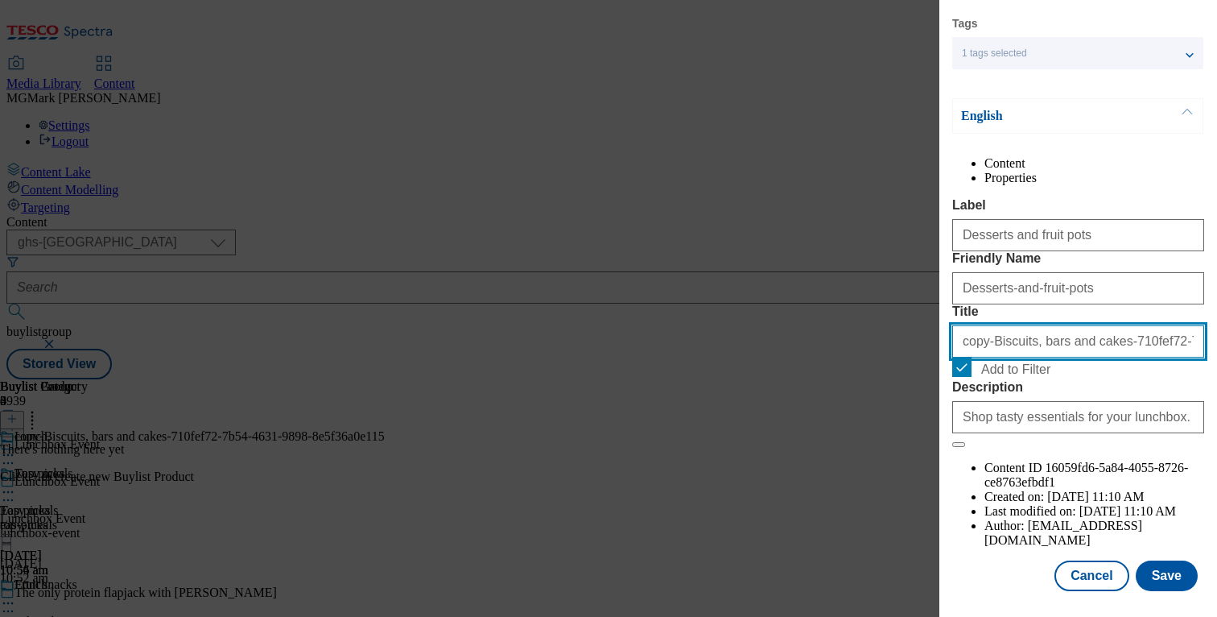
click at [1025, 357] on input "copy-Biscuits, bars and cakes-710fef72-7b54-4631-9898-8e5f36a0e115" at bounding box center [1078, 341] width 252 height 32
paste input "Desserts and fruit pots"
type input "Desserts and fruit pots"
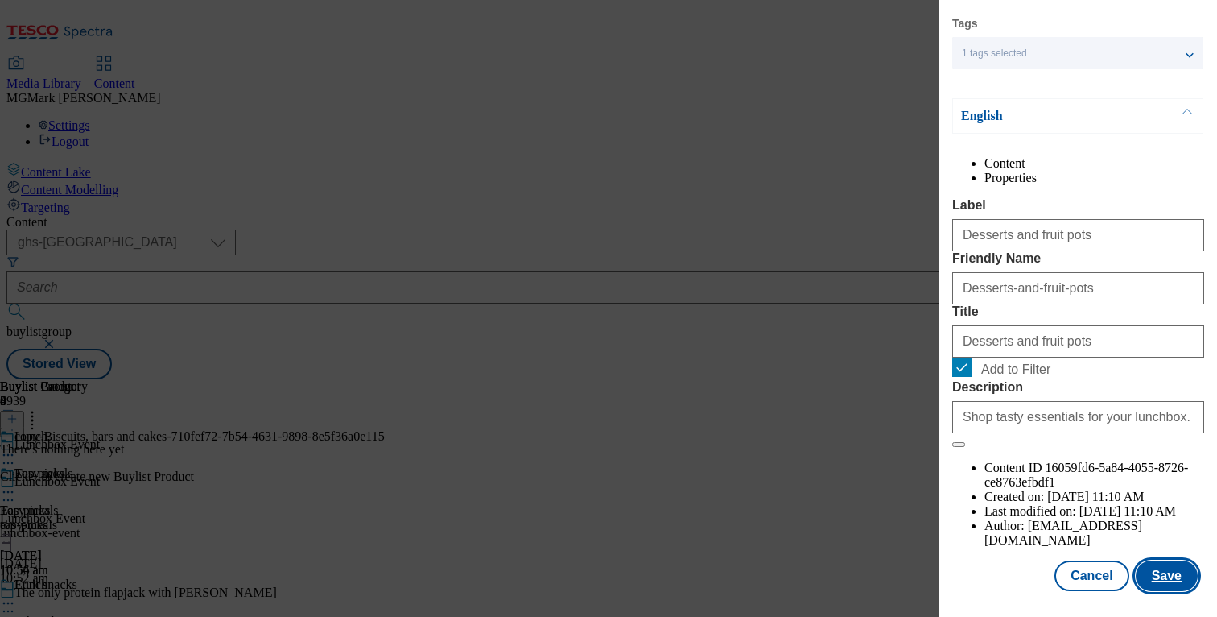
click at [1160, 575] on button "Save" at bounding box center [1167, 575] width 62 height 31
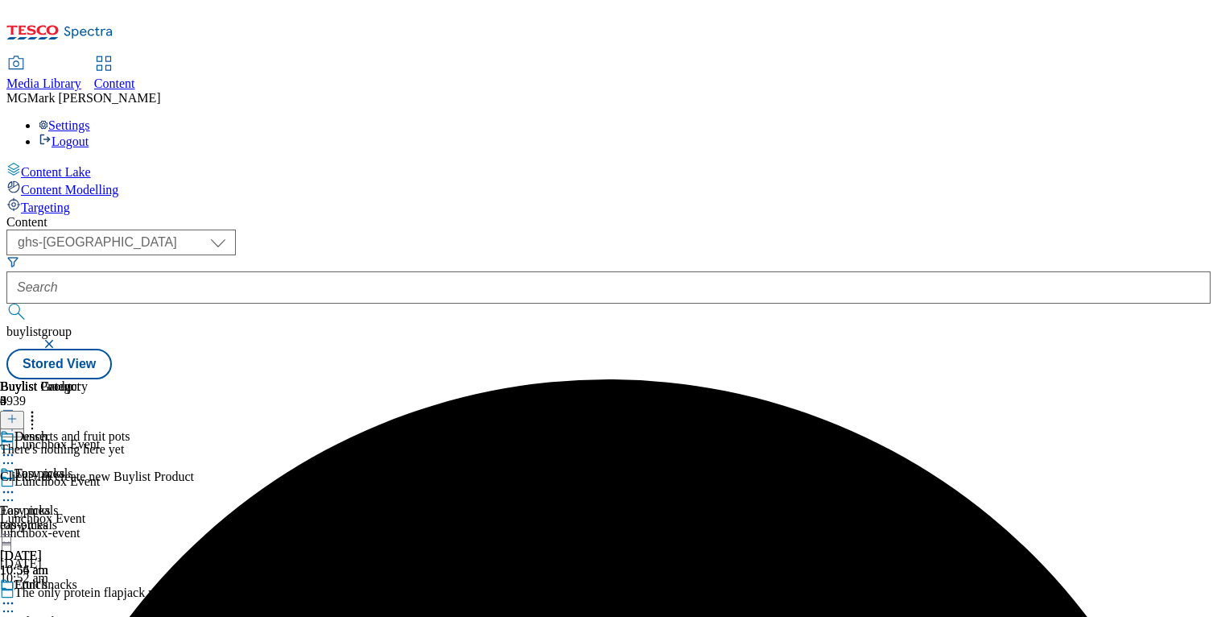
scroll to position [149, 0]
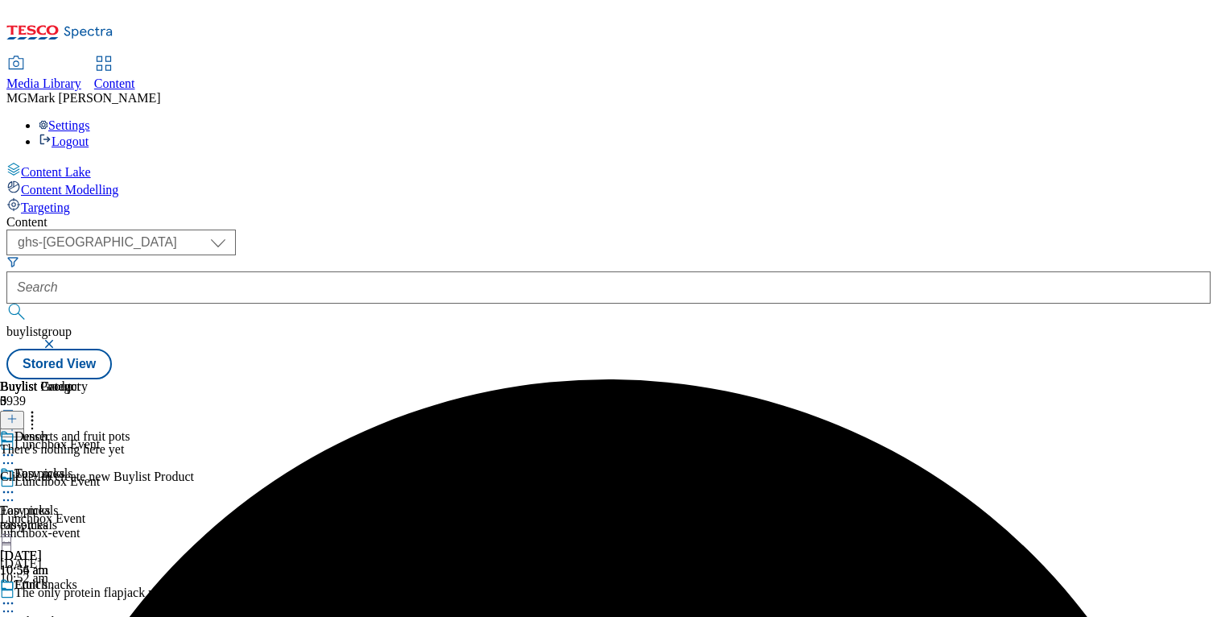
scroll to position [316, 0]
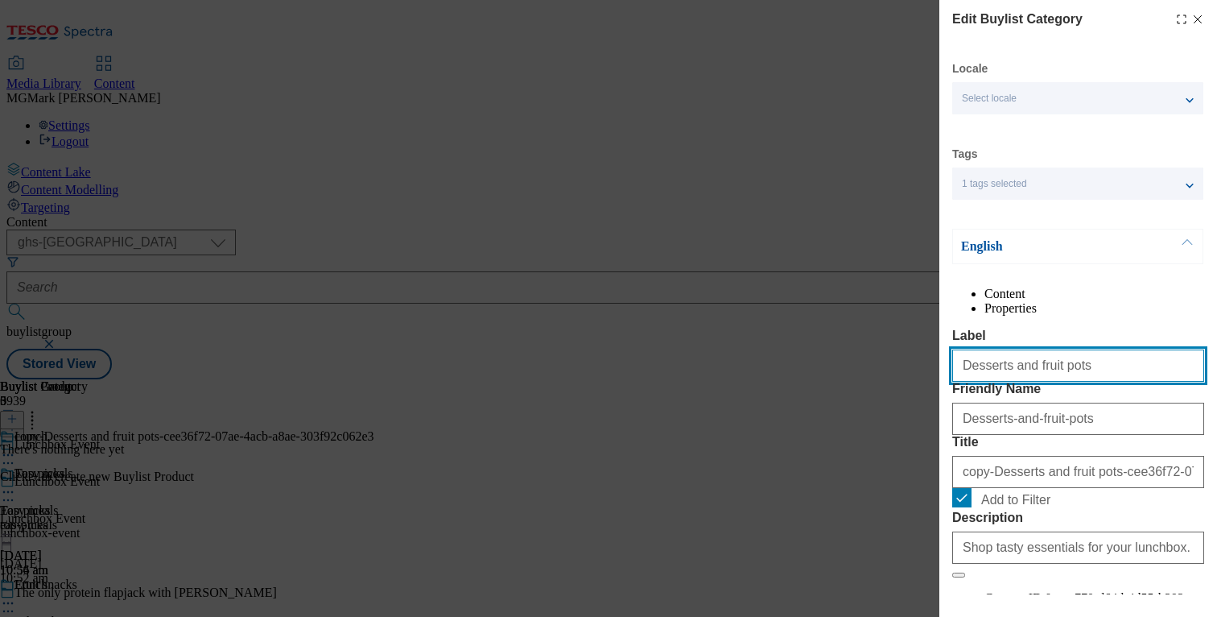
click at [1045, 382] on input "Desserts and fruit pots" at bounding box center [1078, 365] width 252 height 32
click at [997, 382] on input "Desserts and fruit pots" at bounding box center [1078, 365] width 252 height 32
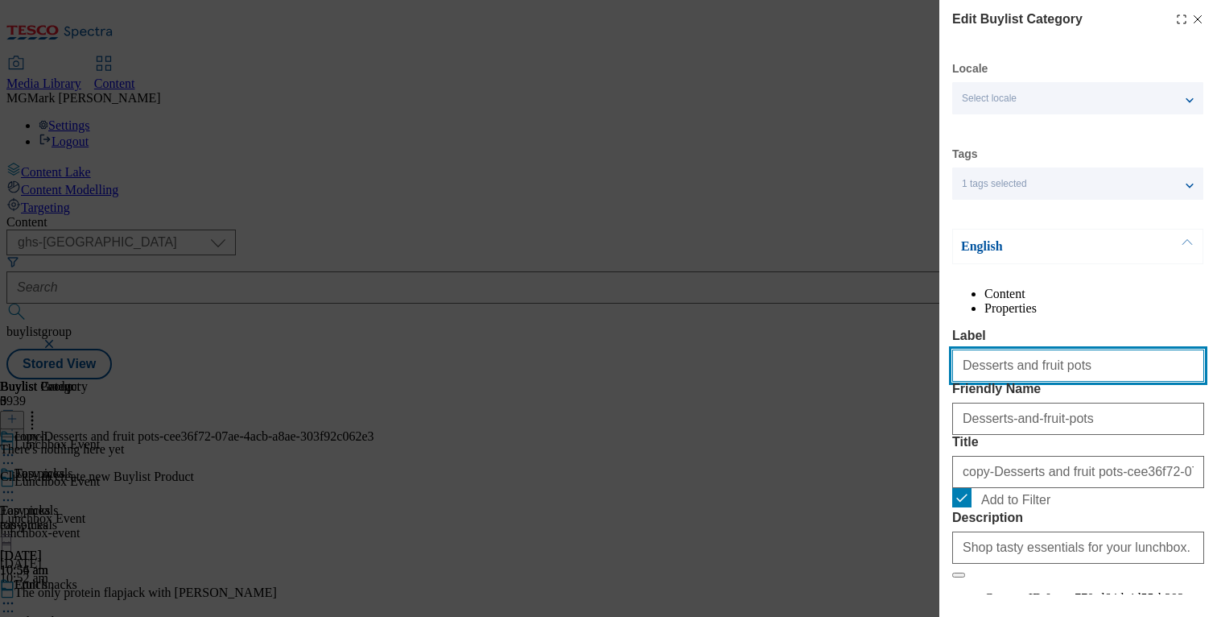
click at [997, 382] on input "Desserts and fruit pots" at bounding box center [1078, 365] width 252 height 32
paste input "Noodles, pasta and rice"
click at [1005, 382] on input "Noodles, pasta and rice" at bounding box center [1078, 365] width 252 height 32
type input "Noodles, pasta and rice"
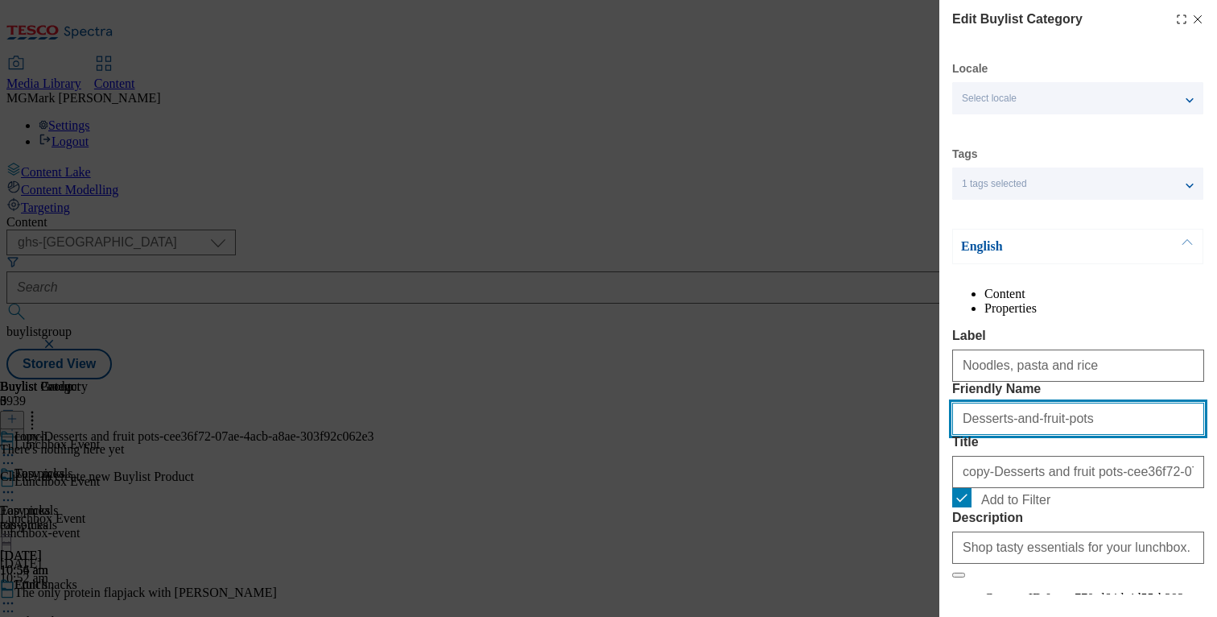
click at [1066, 435] on input "Desserts-and-fruit-pots" at bounding box center [1078, 419] width 252 height 32
paste input "Noodles, pasta and rice"
click at [1004, 435] on input "Noodles, pasta and rice" at bounding box center [1078, 419] width 252 height 32
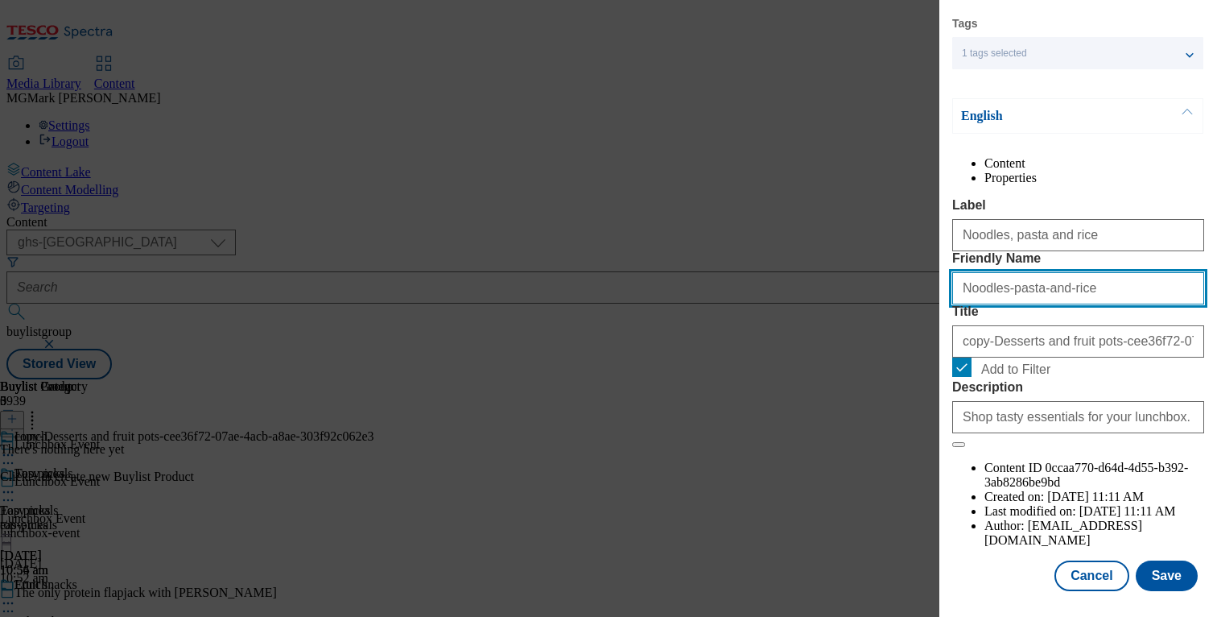
scroll to position [165, 0]
type input "Noodles-pasta-and-rice"
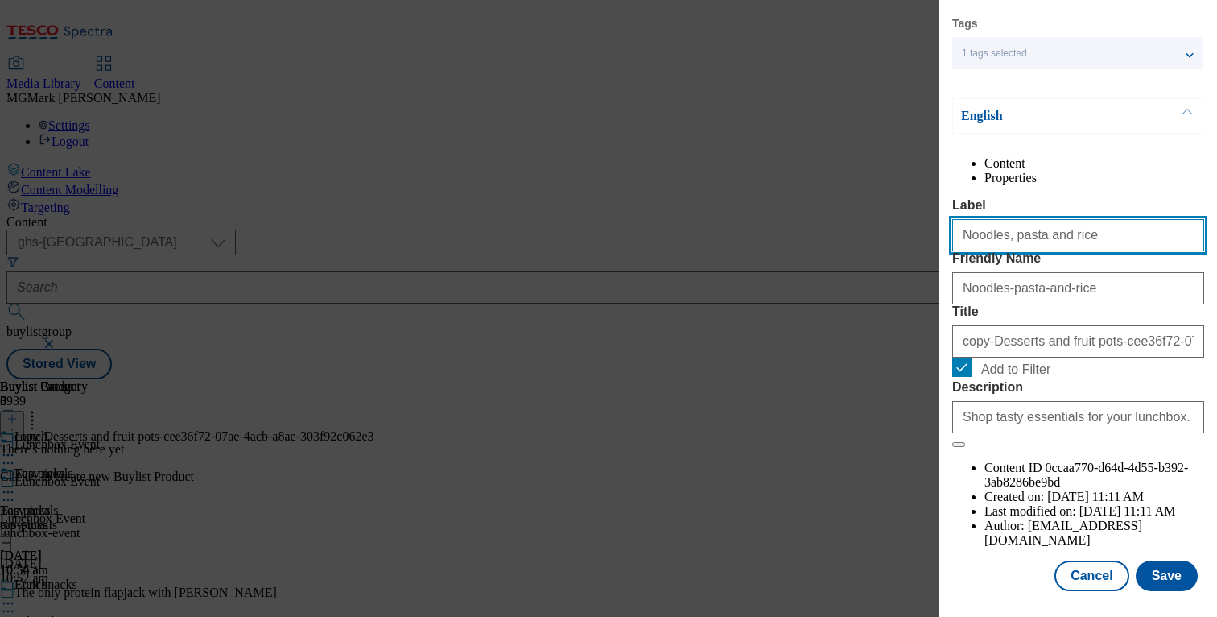
click at [1042, 243] on input "Noodles, pasta and rice" at bounding box center [1078, 235] width 252 height 32
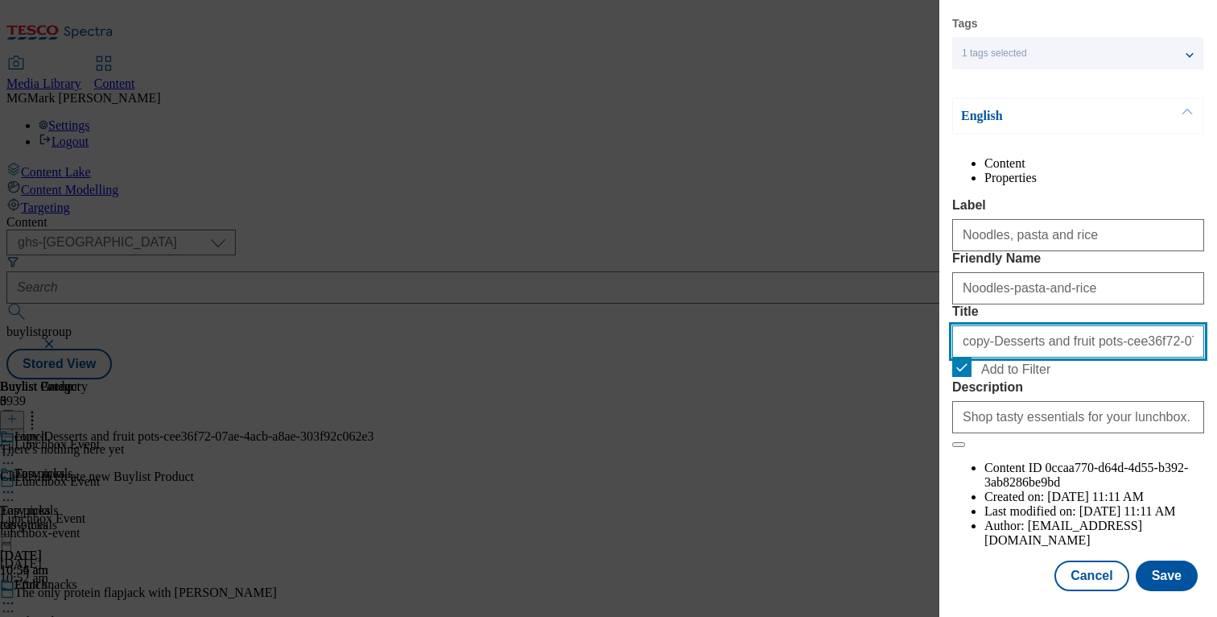
click at [1031, 357] on input "copy-Desserts and fruit pots-cee36f72-07ae-4acb-a8ae-303f92c062e3" at bounding box center [1078, 341] width 252 height 32
paste input "Noodles, pasta and rice"
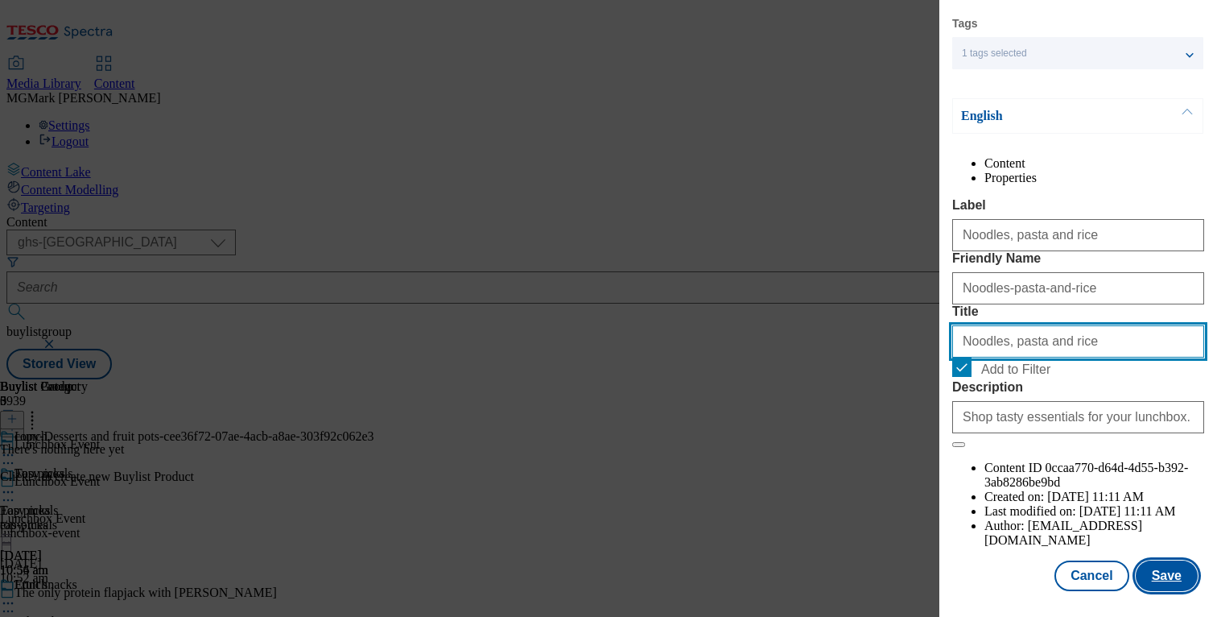
type input "Noodles, pasta and rice"
click at [1166, 584] on button "Save" at bounding box center [1167, 575] width 62 height 31
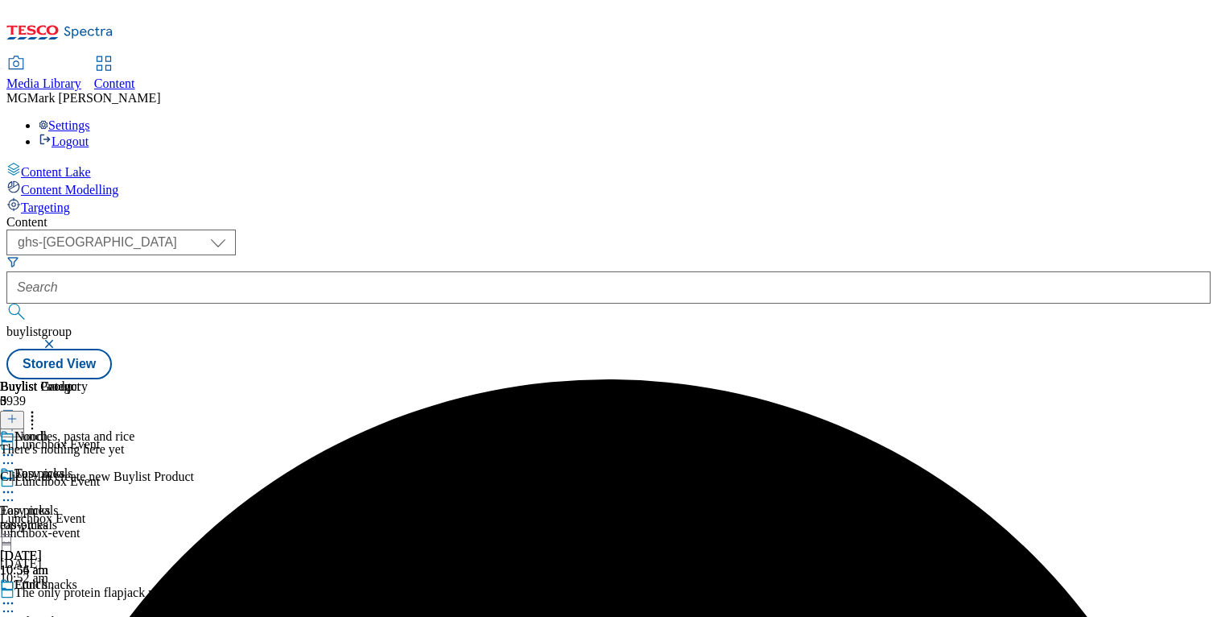
scroll to position [316, 0]
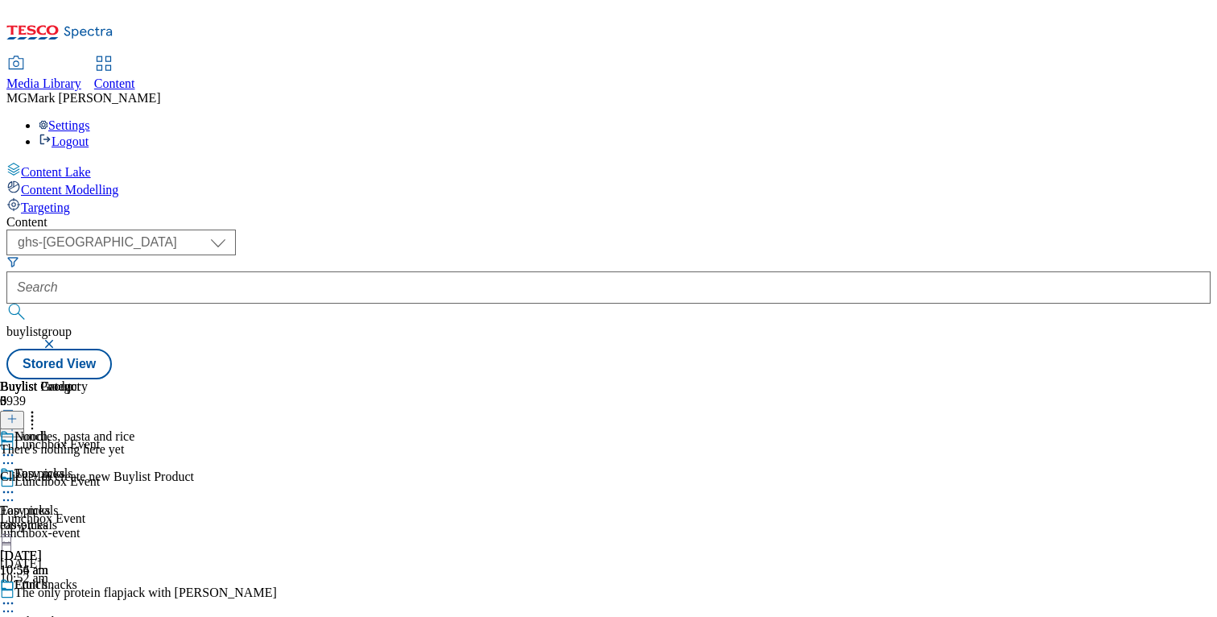
scroll to position [149, 0]
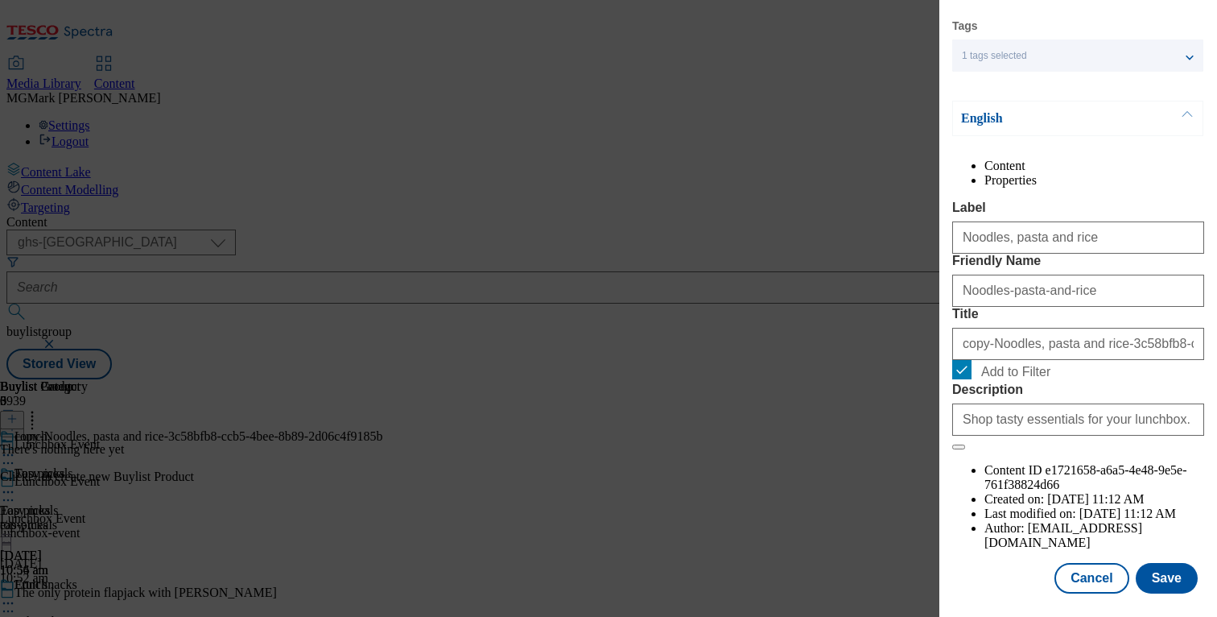
scroll to position [122, 0]
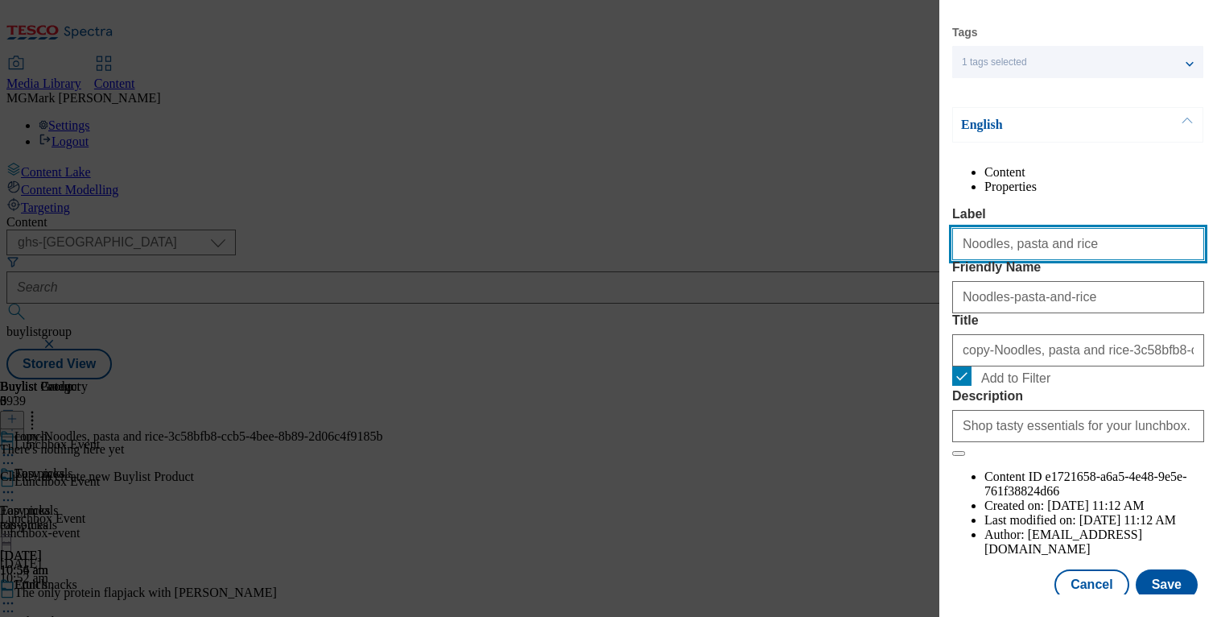
click at [1019, 260] on input "Noodles, pasta and rice" at bounding box center [1078, 244] width 252 height 32
click at [984, 260] on input "Noodles, pasta and rice" at bounding box center [1078, 244] width 252 height 32
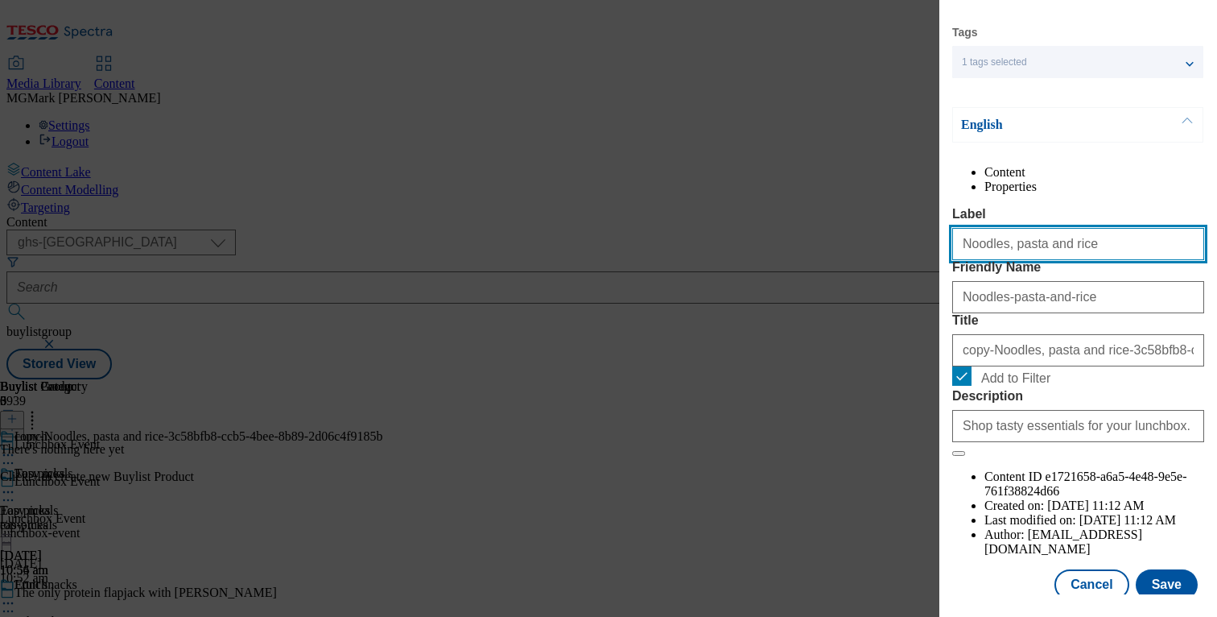
click at [984, 260] on input "Noodles, pasta and rice" at bounding box center [1078, 244] width 252 height 32
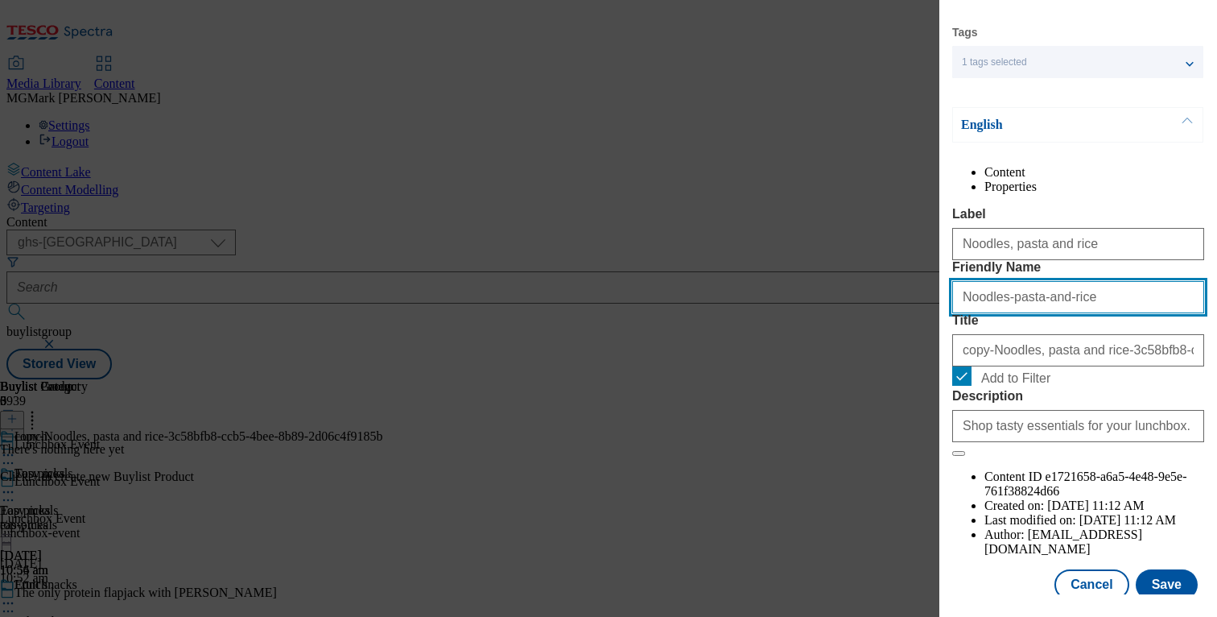
click at [1012, 313] on input "Noodles-pasta-and-rice" at bounding box center [1078, 297] width 252 height 32
paste input ", pasta and"
click at [1003, 313] on input "Noodles, pasta and rice" at bounding box center [1078, 297] width 252 height 32
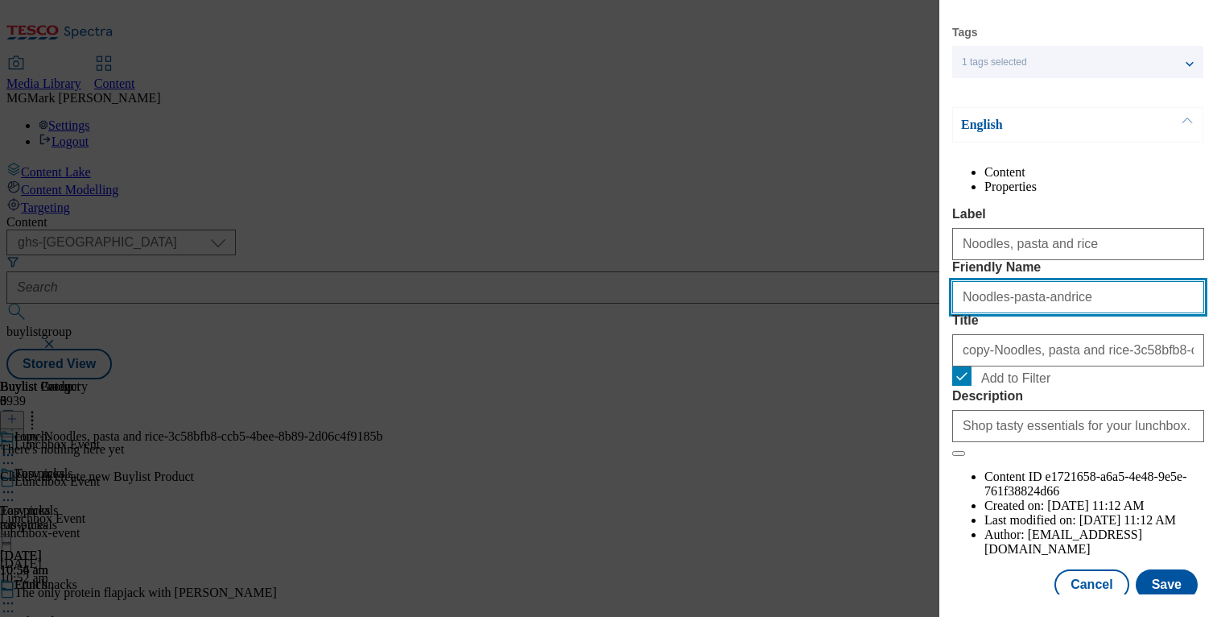
type input "Noodles-pasta-and-rice"
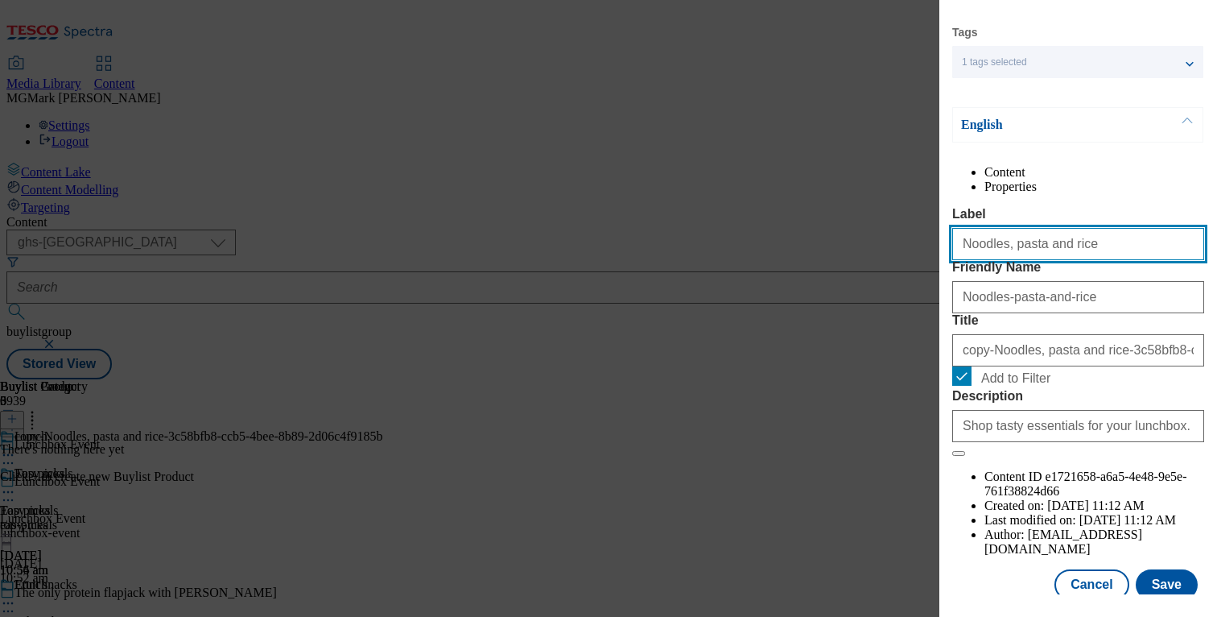
click at [1012, 260] on input "Noodles, pasta and rice" at bounding box center [1078, 244] width 252 height 32
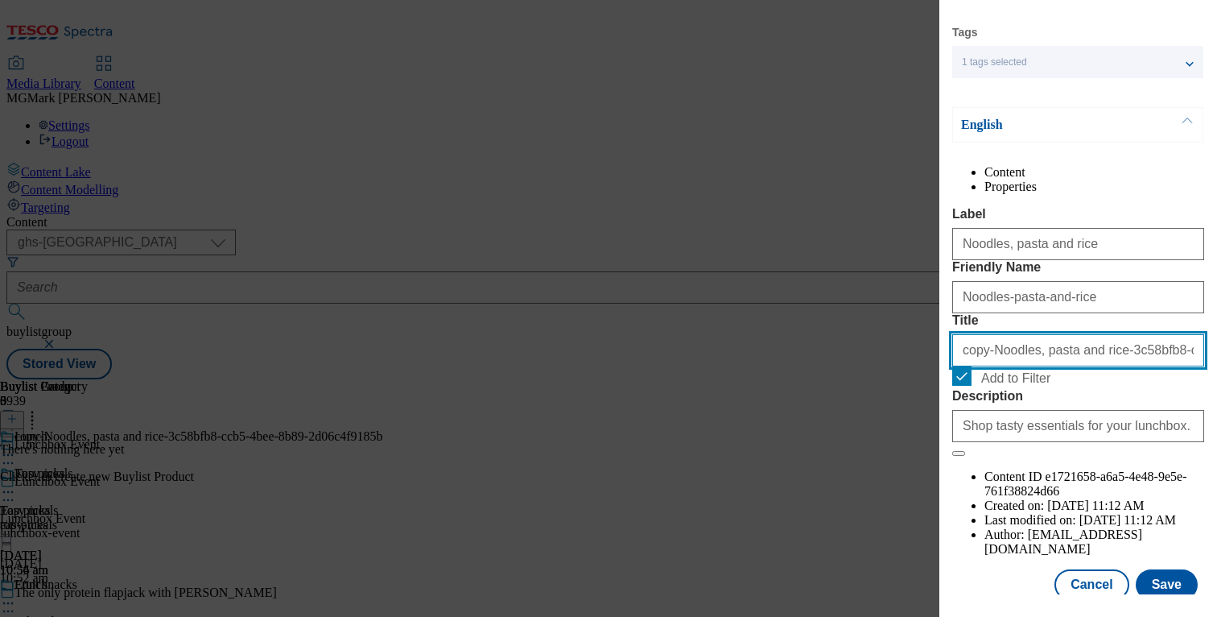
click at [1014, 366] on input "copy-Noodles, pasta and rice-3c58bfb8-ccb5-4bee-8b89-2d06c4f9185b" at bounding box center [1078, 350] width 252 height 32
paste input "Noodles, pasta and rice"
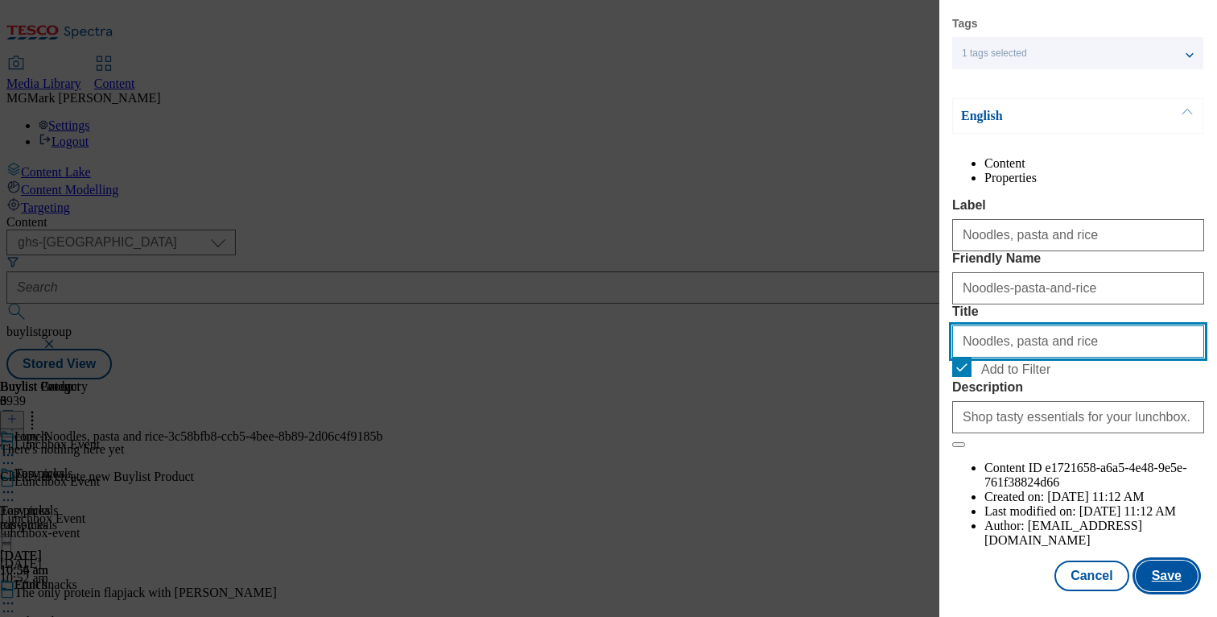
type input "Noodles, pasta and rice"
click at [1160, 578] on button "Save" at bounding box center [1167, 575] width 62 height 31
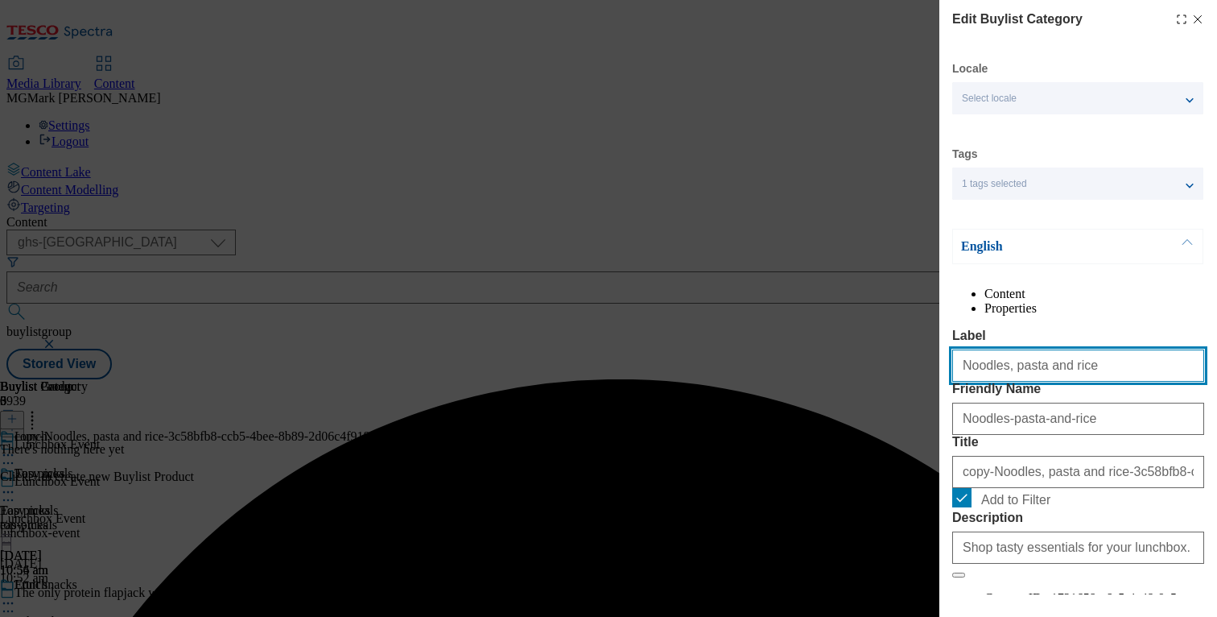
click at [1016, 382] on input "Noodles, pasta and rice" at bounding box center [1078, 365] width 252 height 32
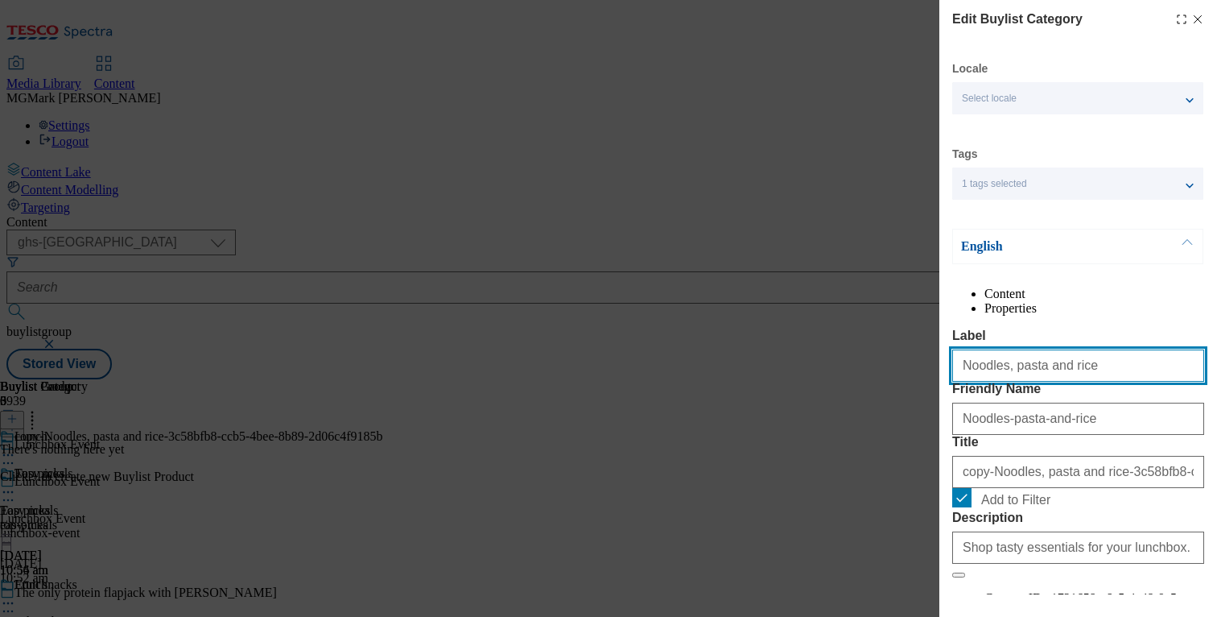
click at [1016, 382] on input "Noodles, pasta and rice" at bounding box center [1078, 365] width 252 height 32
paste input "Savoury snacks"
type input "Savoury snacks"
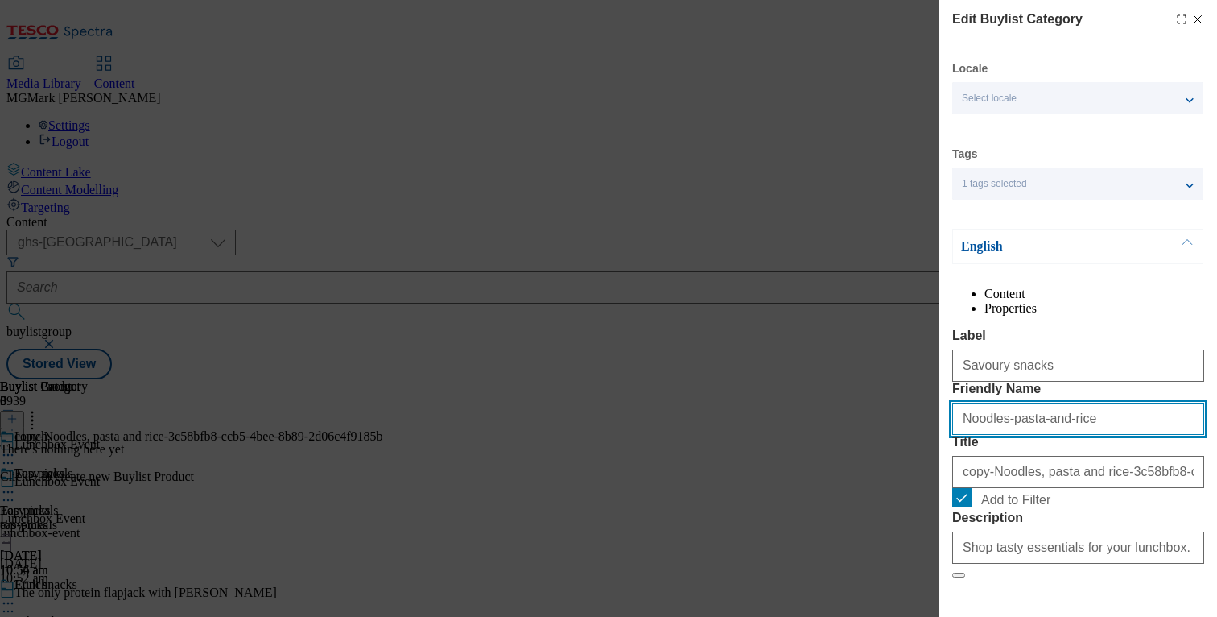
click at [1027, 435] on input "Noodles-pasta-and-rice" at bounding box center [1078, 419] width 252 height 32
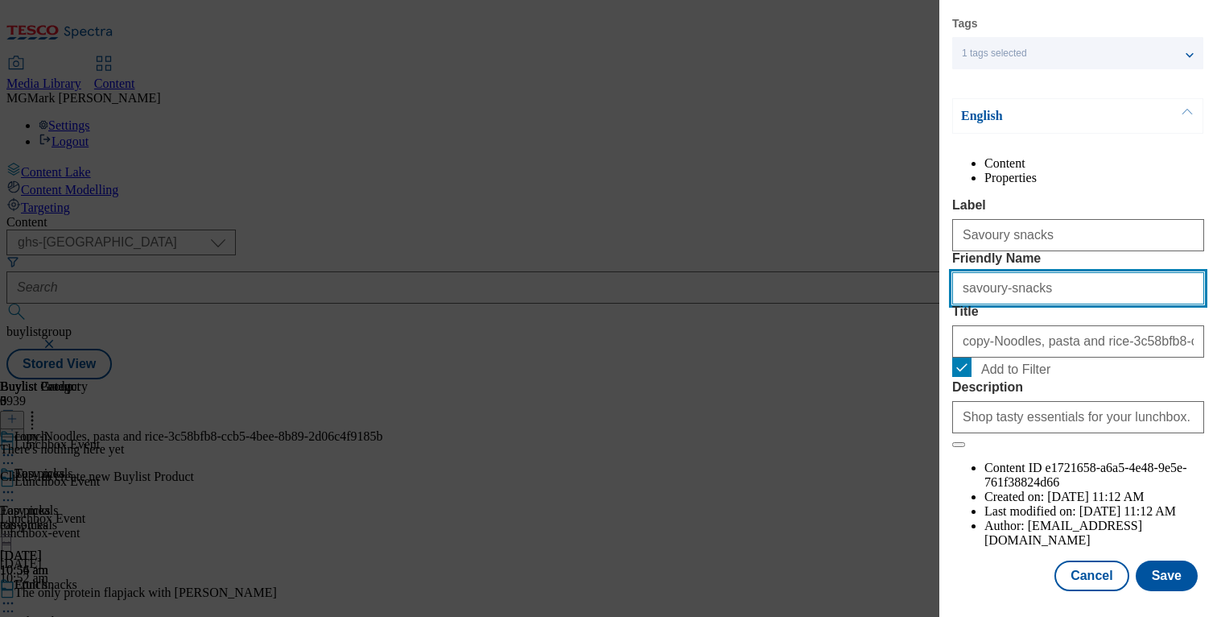
type input "savoury-snacks"
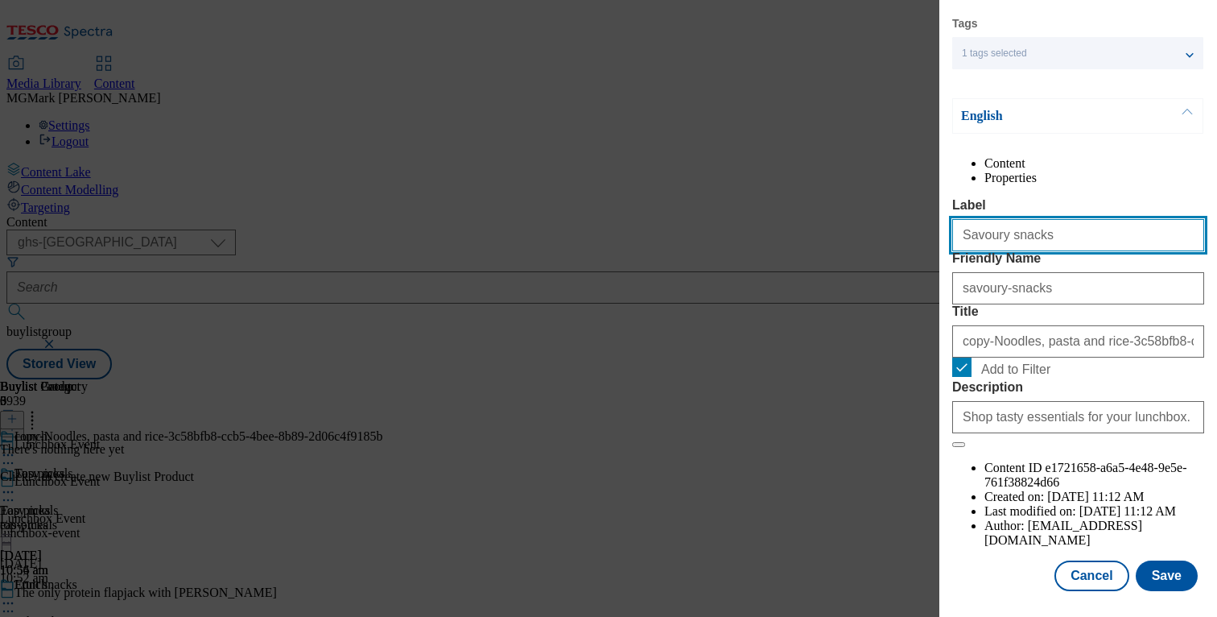
click at [1008, 233] on input "Savoury snacks" at bounding box center [1078, 235] width 252 height 32
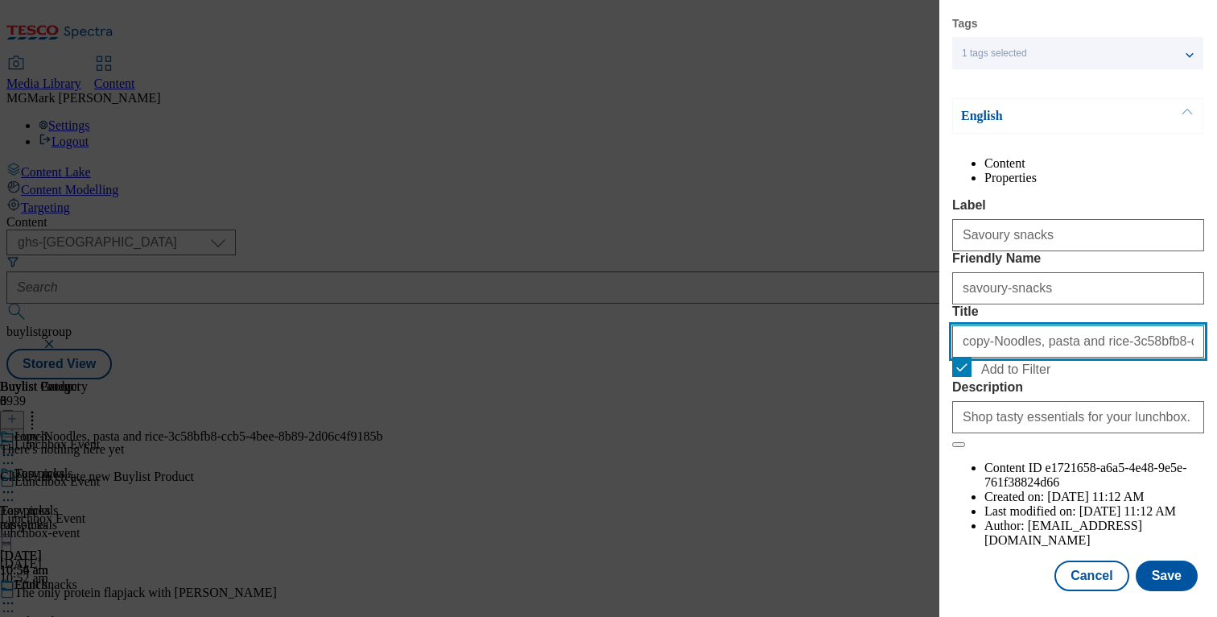
click at [987, 357] on input "copy-Noodles, pasta and rice-3c58bfb8-ccb5-4bee-8b89-2d06c4f9185b" at bounding box center [1078, 341] width 252 height 32
paste input "Savoury snack"
click at [1011, 357] on input "copy-Savoury snacks, pasta and rice-3c58bfb8-ccb5-4bee-8b89-2d06c4f9185b" at bounding box center [1078, 341] width 252 height 32
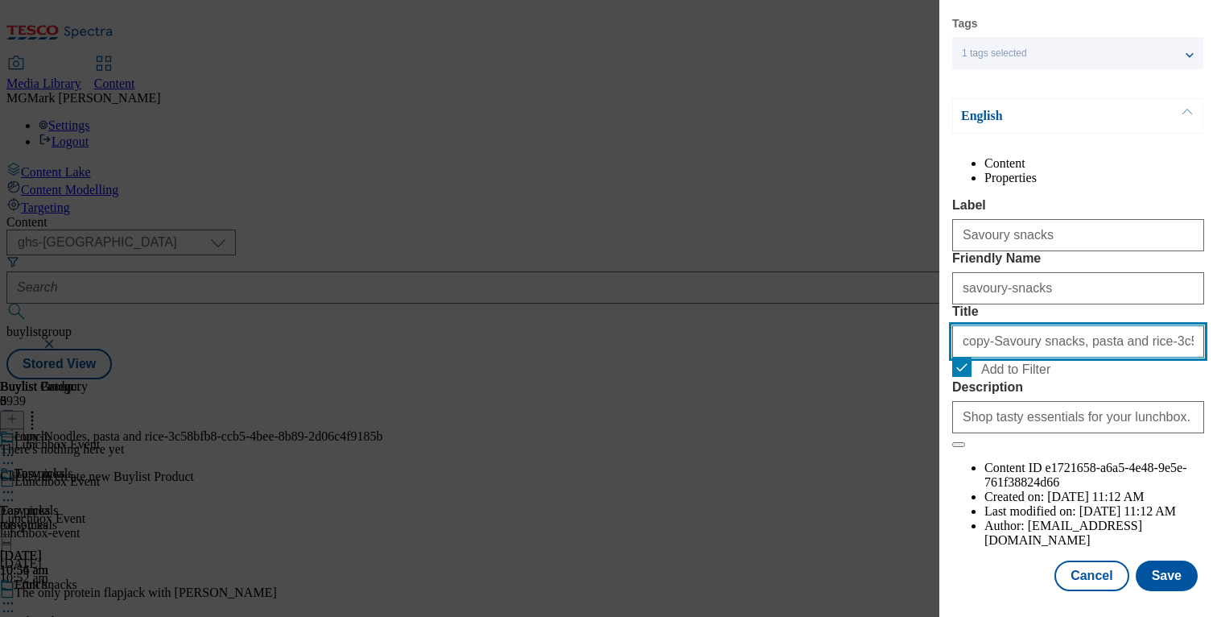
click at [1011, 357] on input "copy-Savoury snacks, pasta and rice-3c58bfb8-ccb5-4bee-8b89-2d06c4f9185b" at bounding box center [1078, 341] width 252 height 32
paste input "Savoury snacks"
type input "Savoury snacks"
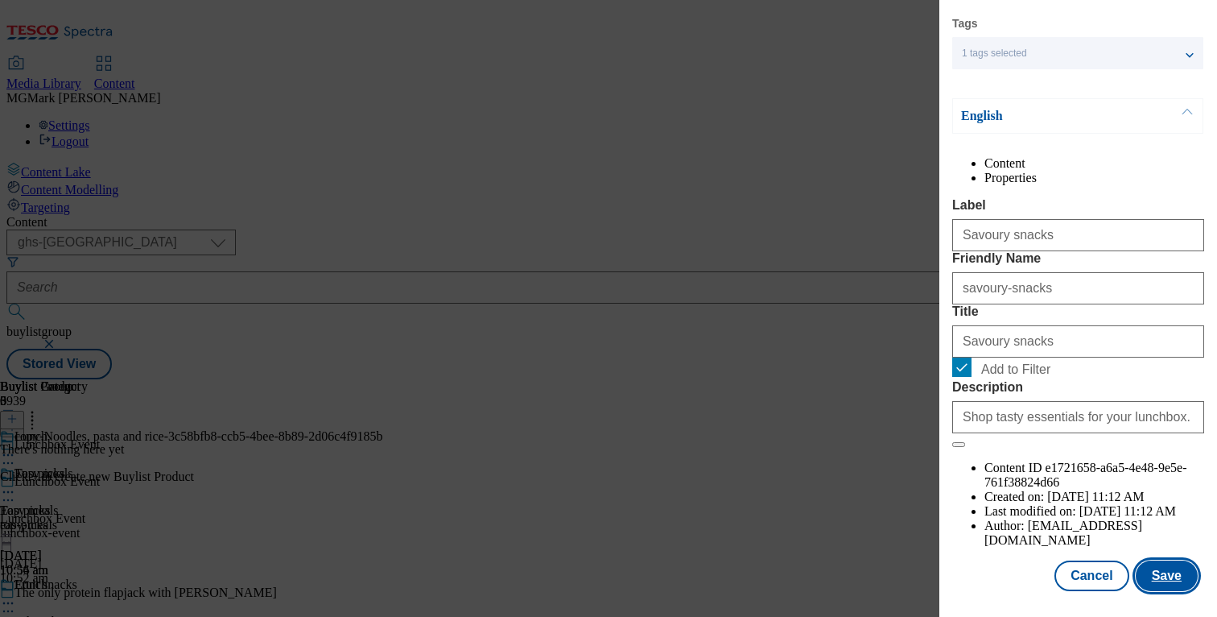
click at [1166, 590] on button "Save" at bounding box center [1167, 575] width 62 height 31
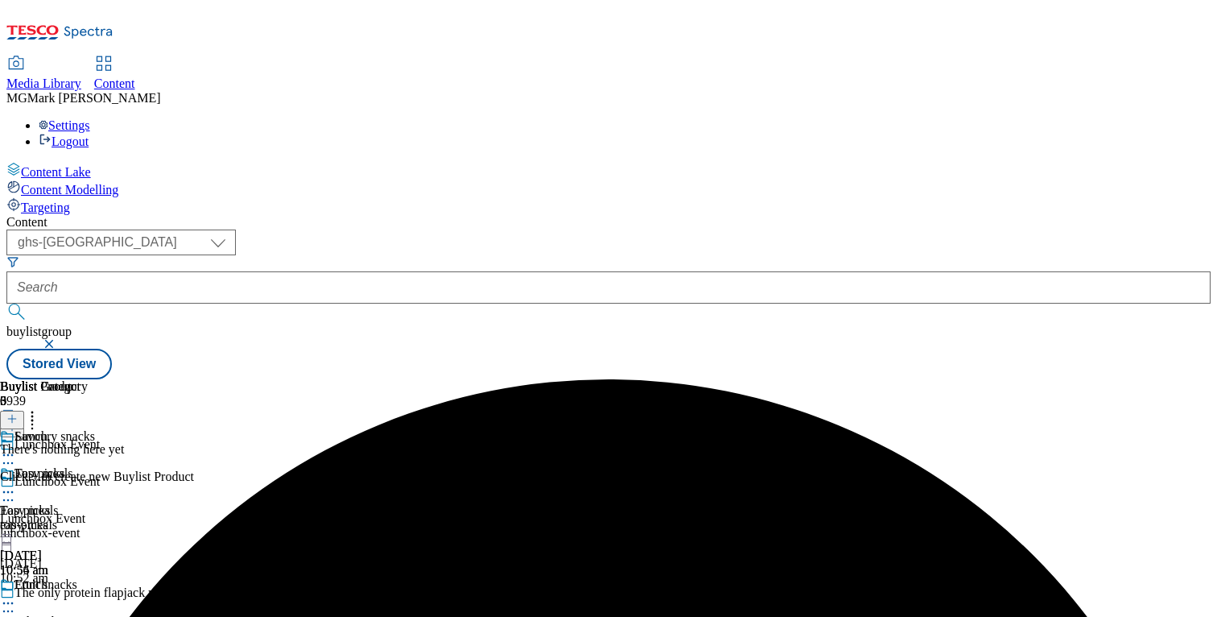
scroll to position [149, 0]
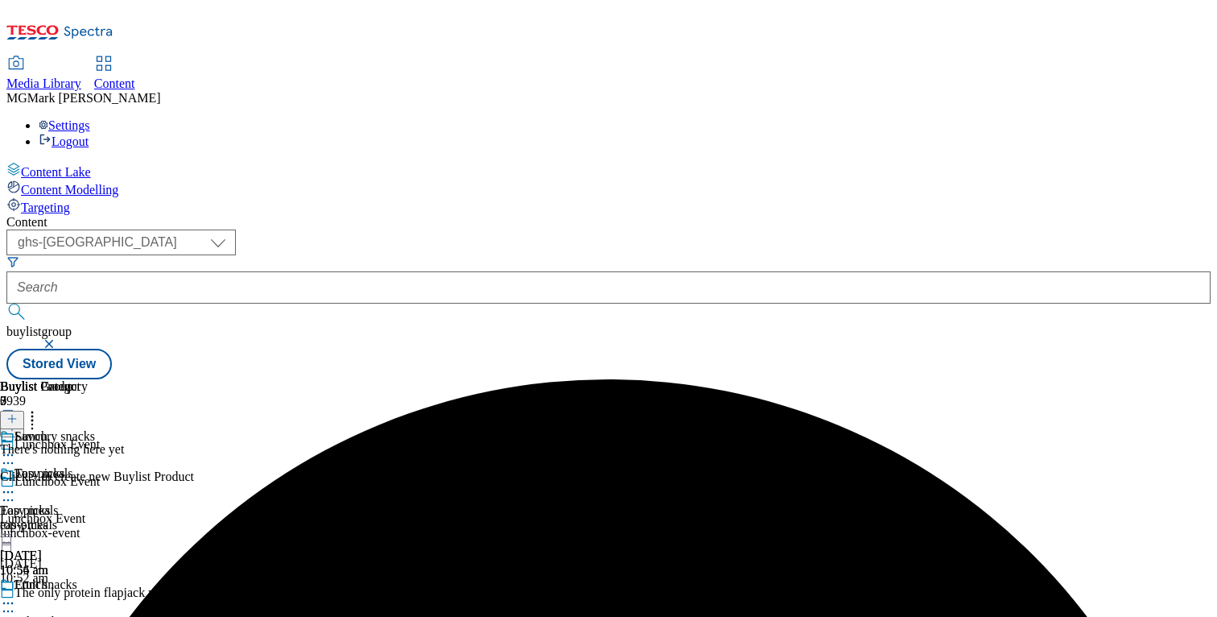
scroll to position [149, 0]
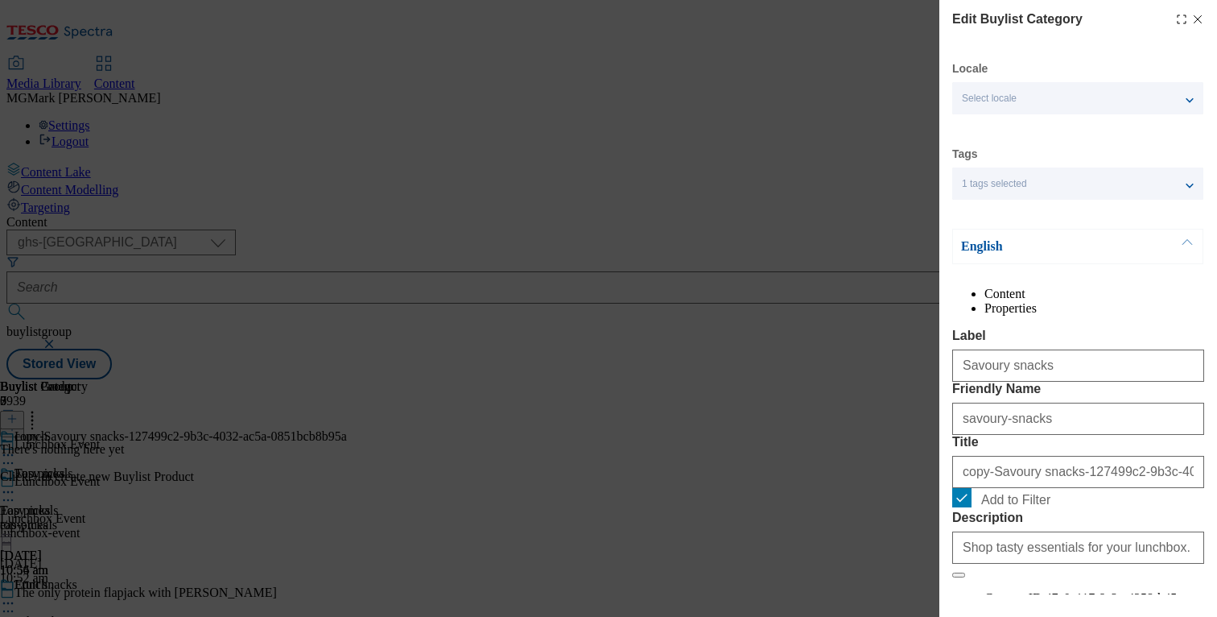
click at [1035, 382] on div "Savoury snacks" at bounding box center [1078, 362] width 252 height 39
click at [1037, 382] on input "Savoury snacks" at bounding box center [1078, 365] width 252 height 32
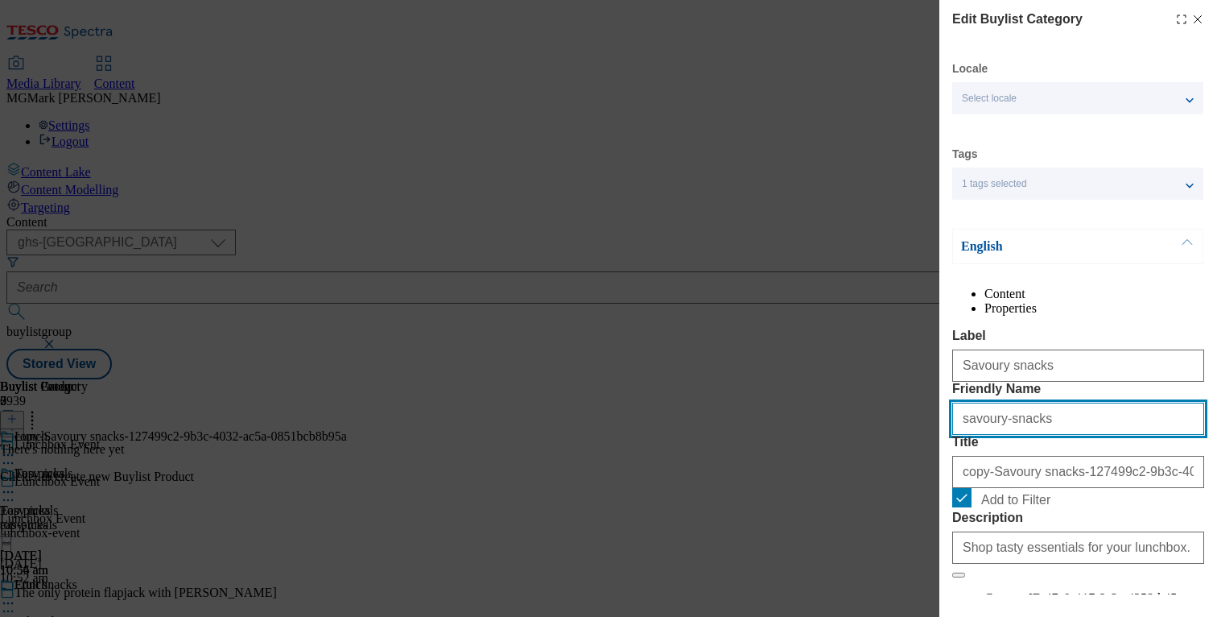
click at [1050, 435] on input "savoury-snacks" at bounding box center [1078, 419] width 252 height 32
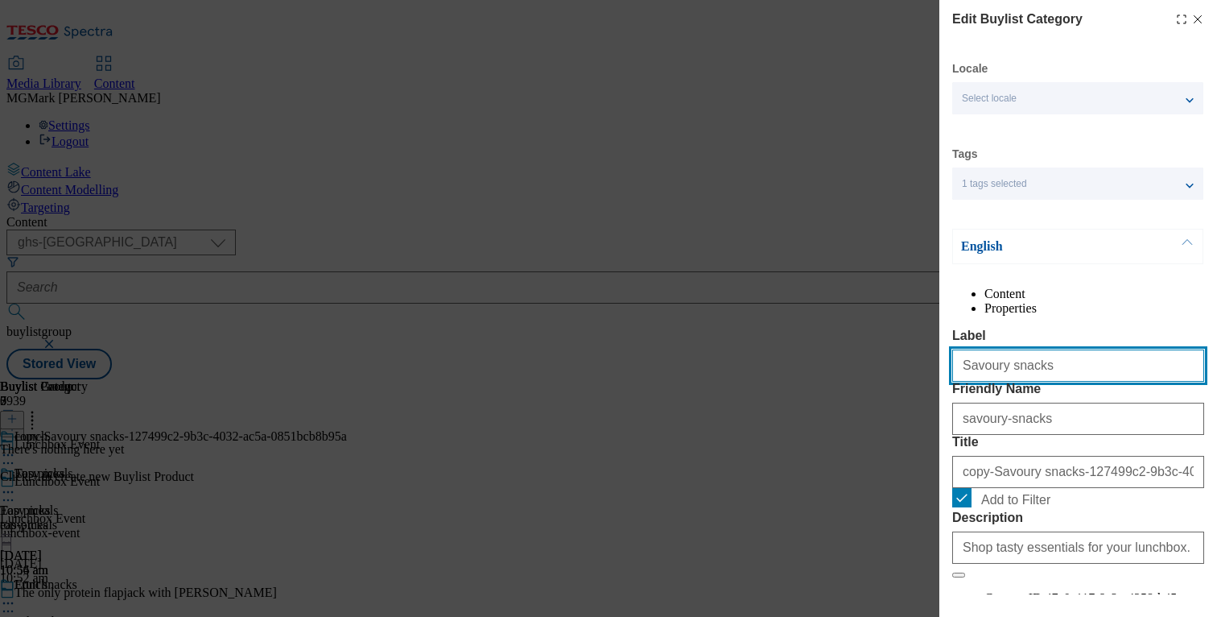
click at [1017, 382] on input "Savoury snacks" at bounding box center [1078, 365] width 252 height 32
paste input "Table sauces and dressing"
type input "Table sauces and dressings"
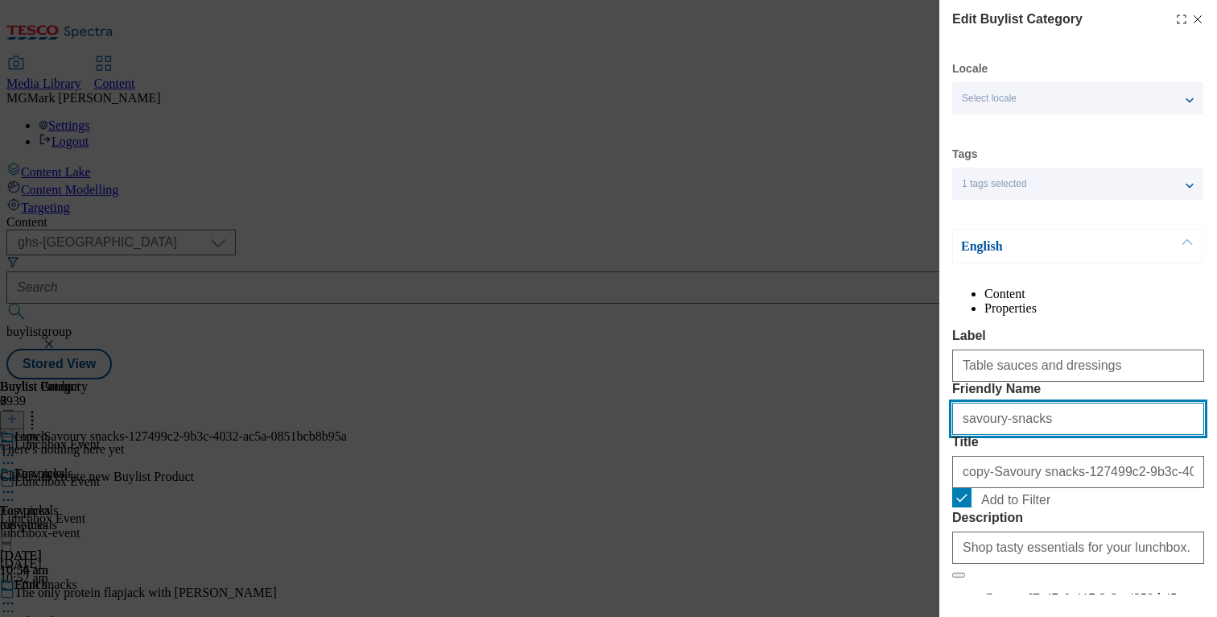
click at [1030, 435] on input "savoury-snacks" at bounding box center [1078, 419] width 252 height 32
click at [1037, 435] on input "savoury-tabl" at bounding box center [1078, 419] width 252 height 32
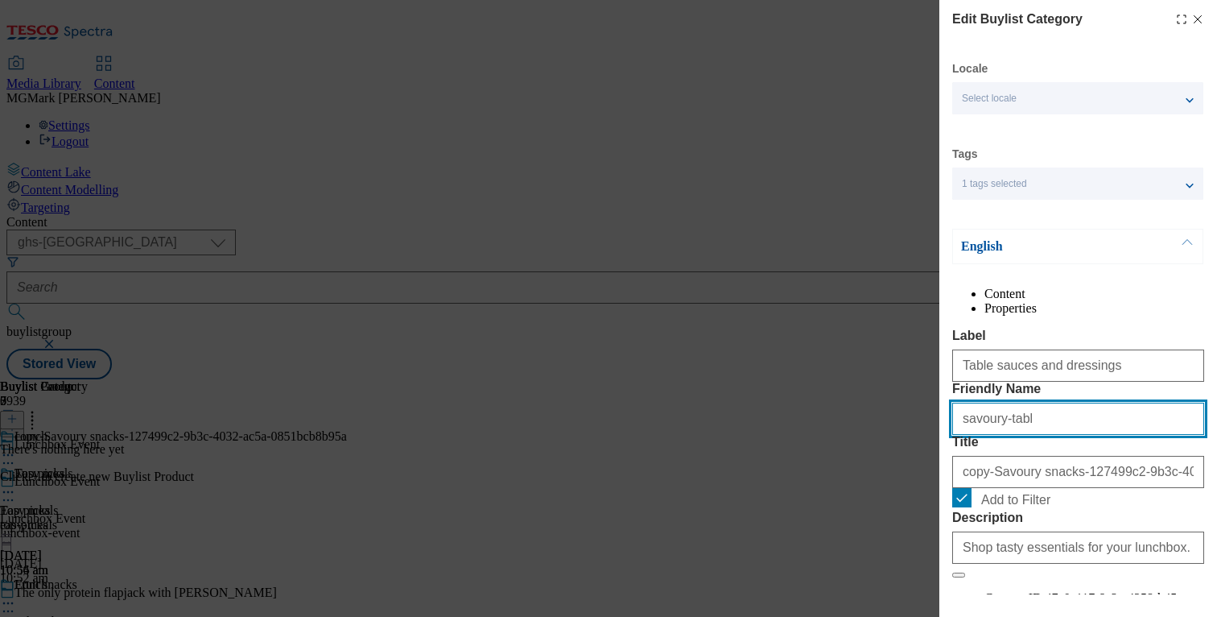
click at [1037, 435] on input "savoury-tabl" at bounding box center [1078, 419] width 252 height 32
type input "table-sauces-and-dressing"
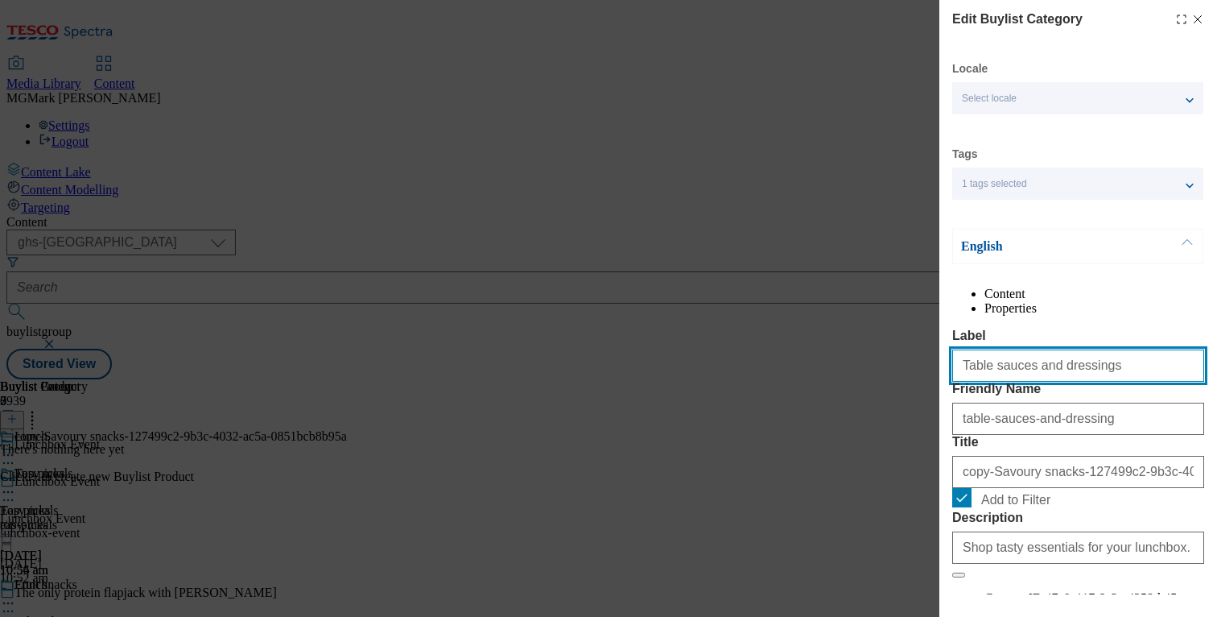
click at [1055, 382] on input "Table sauces and dressings" at bounding box center [1078, 365] width 252 height 32
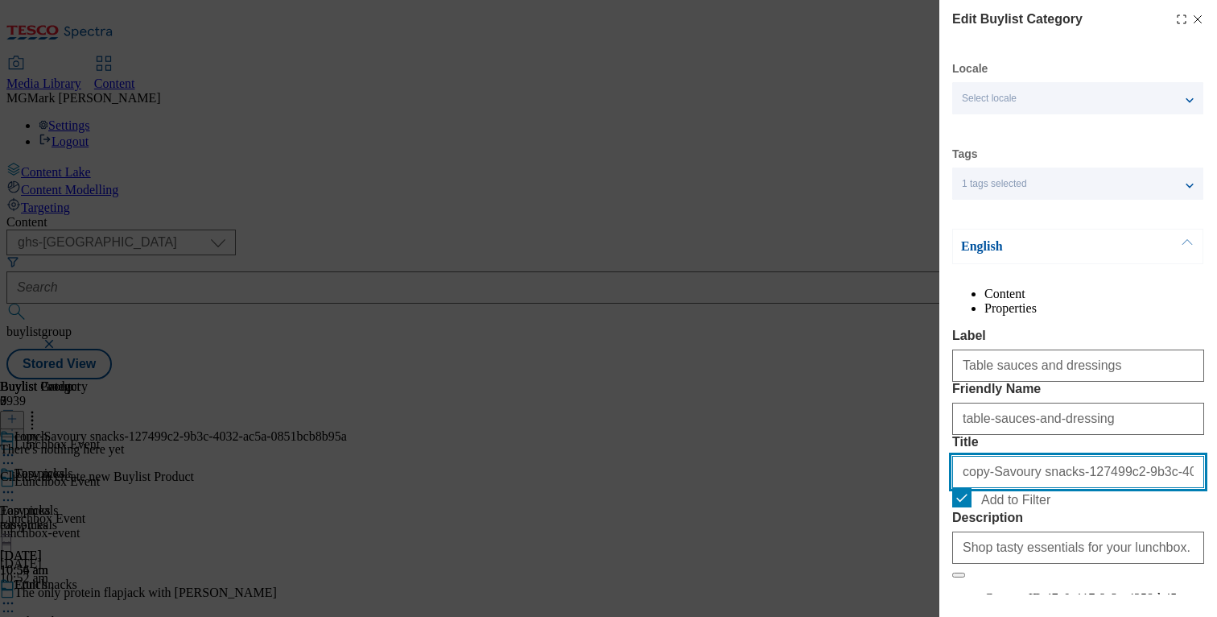
click at [1041, 488] on input "copy-Savoury snacks-127499c2-9b3c-4032-ac5a-0851bcb8b95a" at bounding box center [1078, 472] width 252 height 32
click at [1040, 488] on input "copy-Savoury snacks-127499c2-9b3c-4032-ac5a-0851bcb8b95a" at bounding box center [1078, 472] width 252 height 32
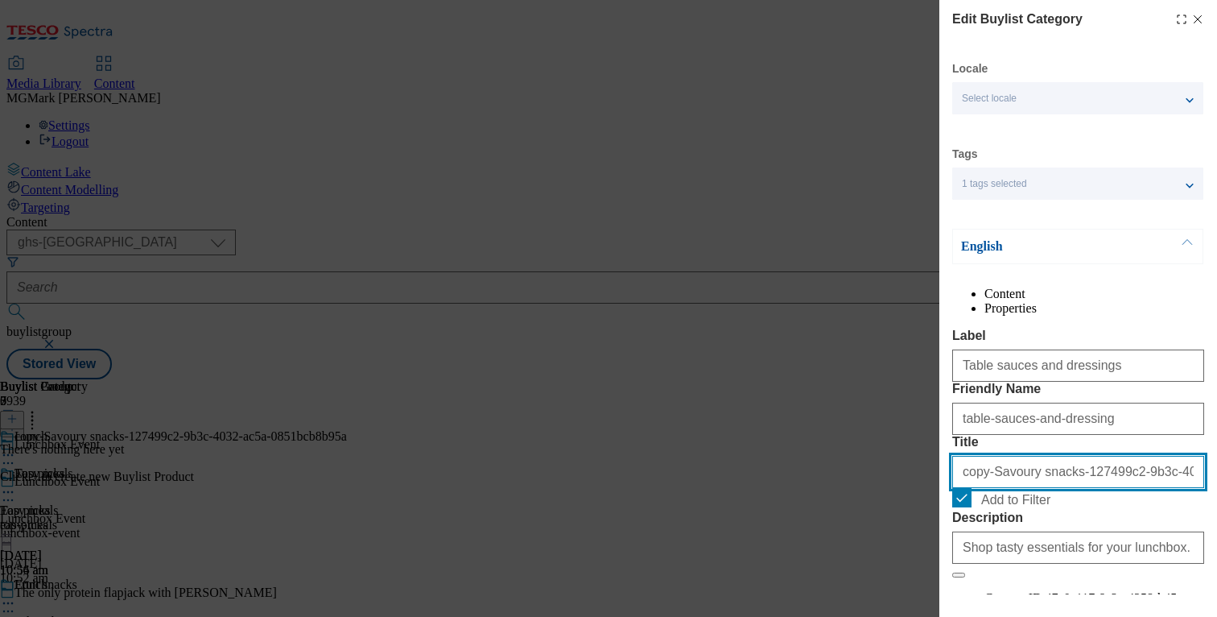
paste input "Table sauces and dressings"
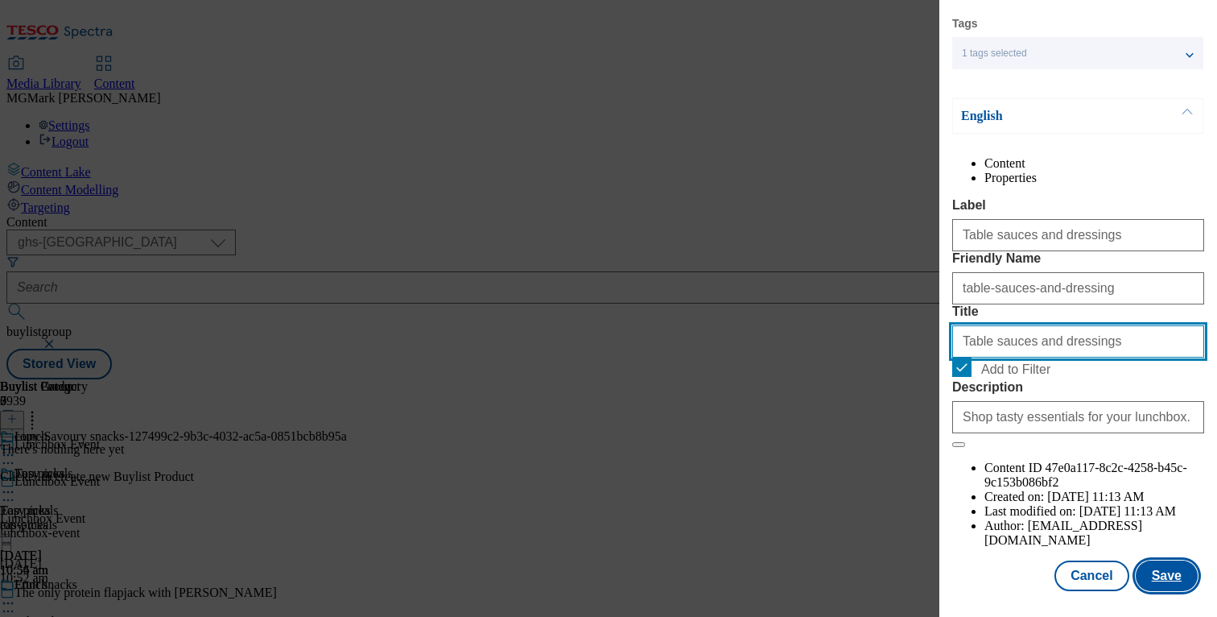
type input "Table sauces and dressings"
click at [1187, 584] on button "Save" at bounding box center [1167, 575] width 62 height 31
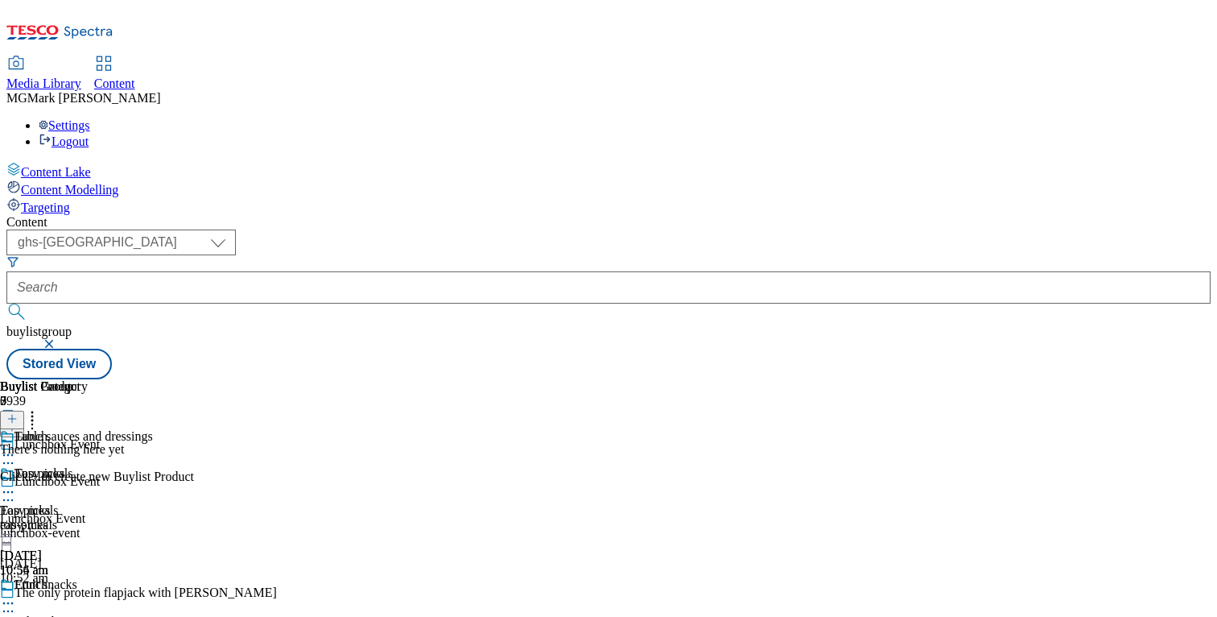
scroll to position [149, 0]
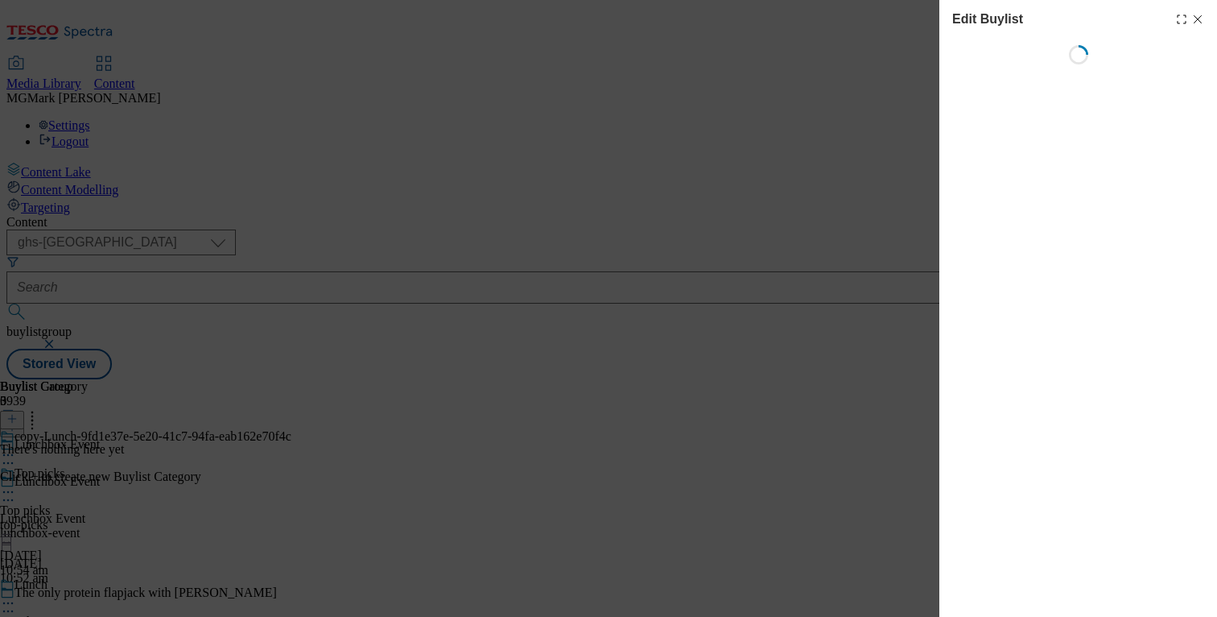
select select "evergreen"
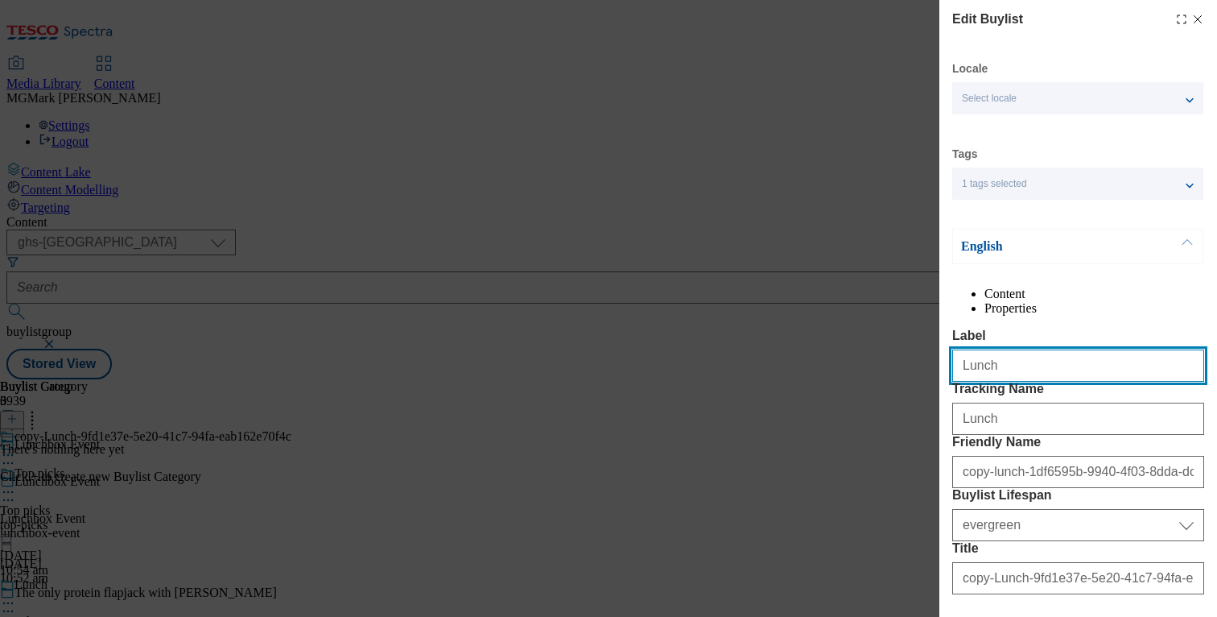
click at [1017, 382] on input "Lunch" at bounding box center [1078, 365] width 252 height 32
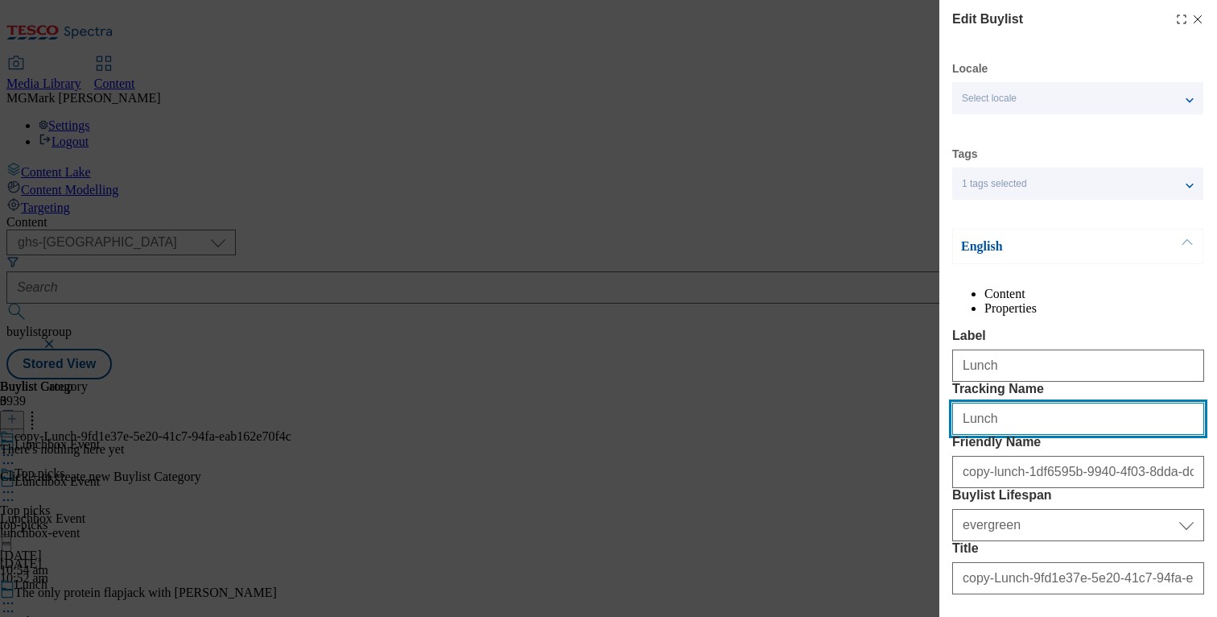
type input "v"
type input "b"
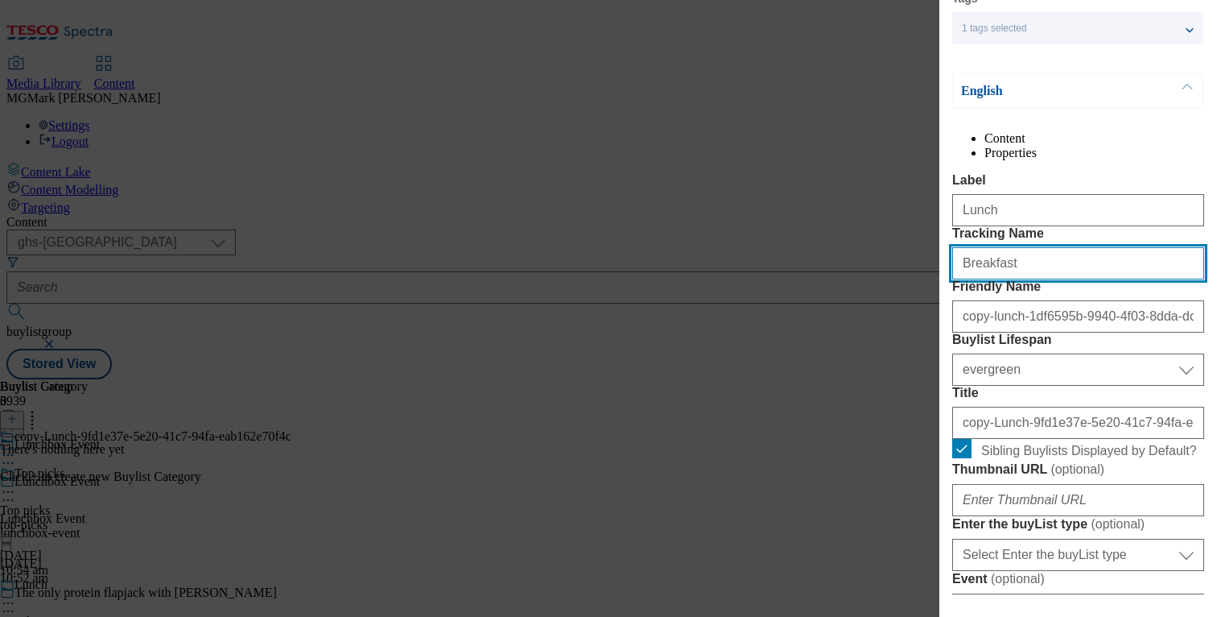
scroll to position [183, 0]
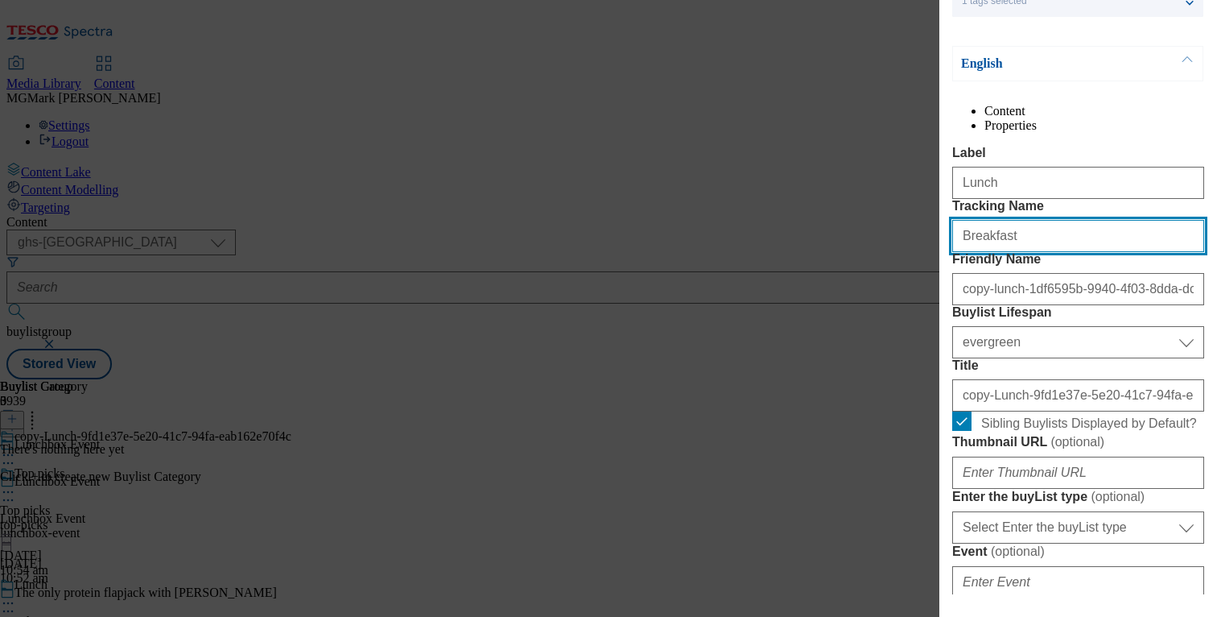
type input "Breakfast"
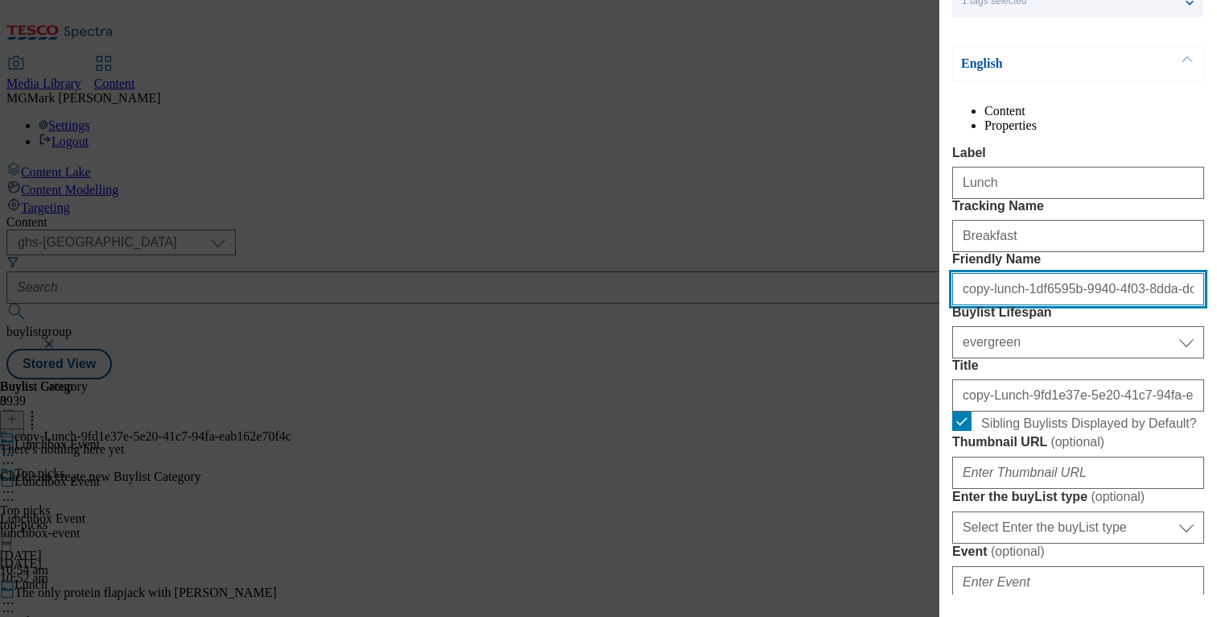
click at [975, 305] on input "copy-lunch-1df6595b-9940-4f03-8dda-dc2a0a2e4f4a" at bounding box center [1078, 289] width 252 height 32
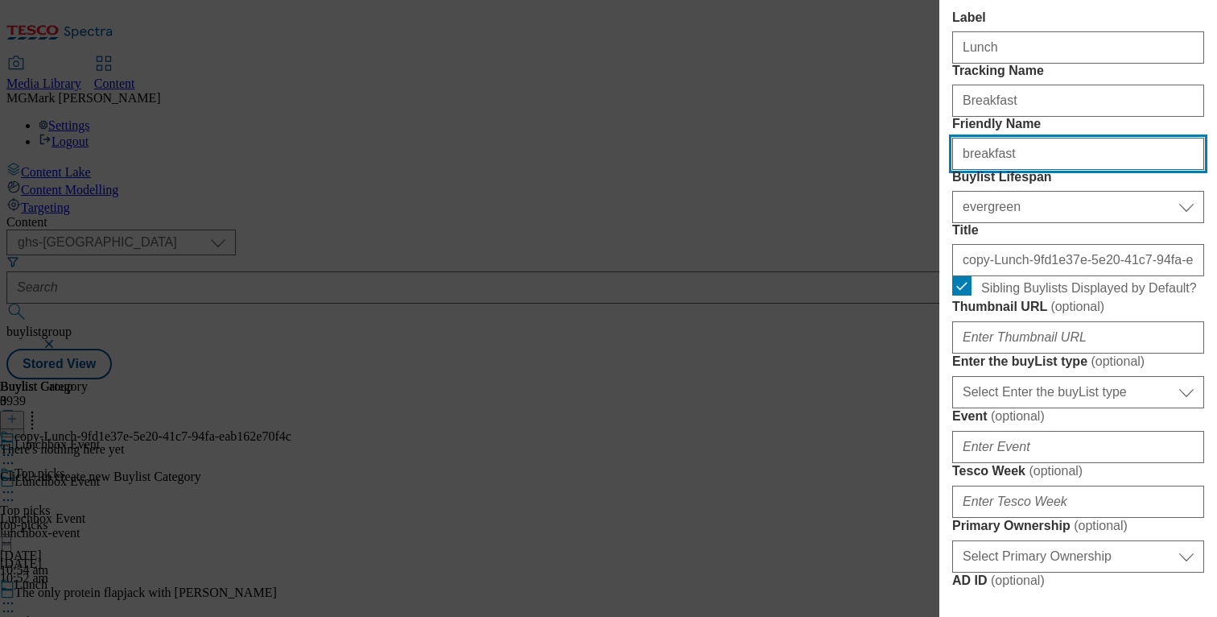
scroll to position [319, 0]
click at [997, 169] on input "breakfast" at bounding box center [1078, 153] width 252 height 32
type input "breakfast"
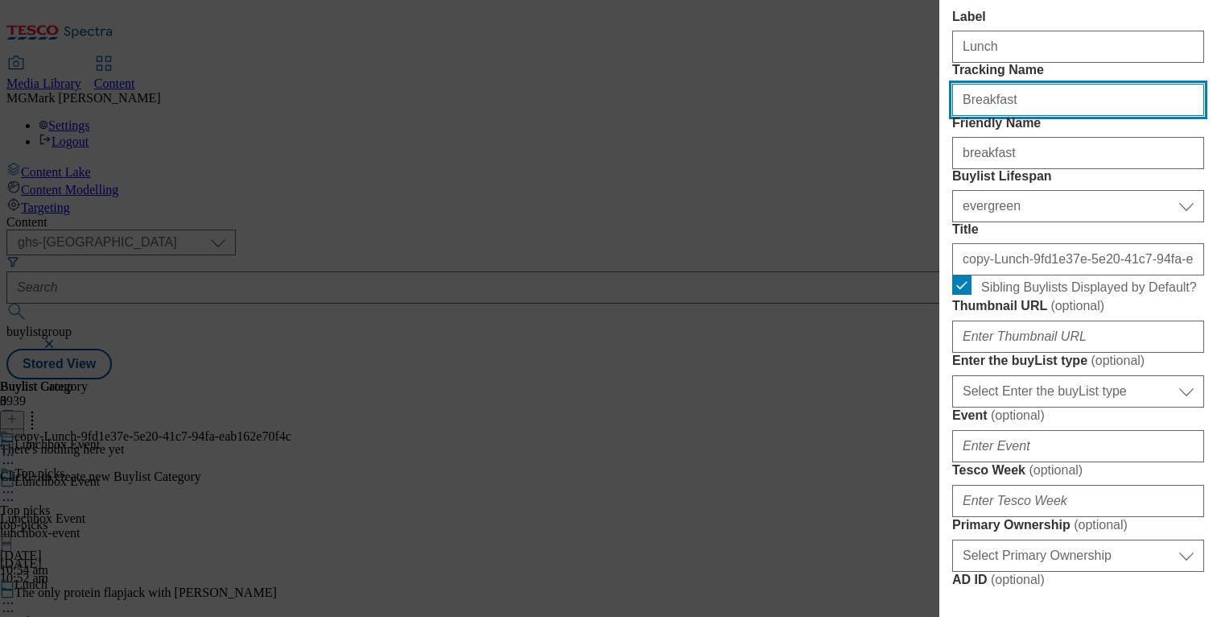
click at [993, 116] on input "Breakfast" at bounding box center [1078, 100] width 252 height 32
click at [1005, 60] on div "Lunch" at bounding box center [1078, 43] width 252 height 39
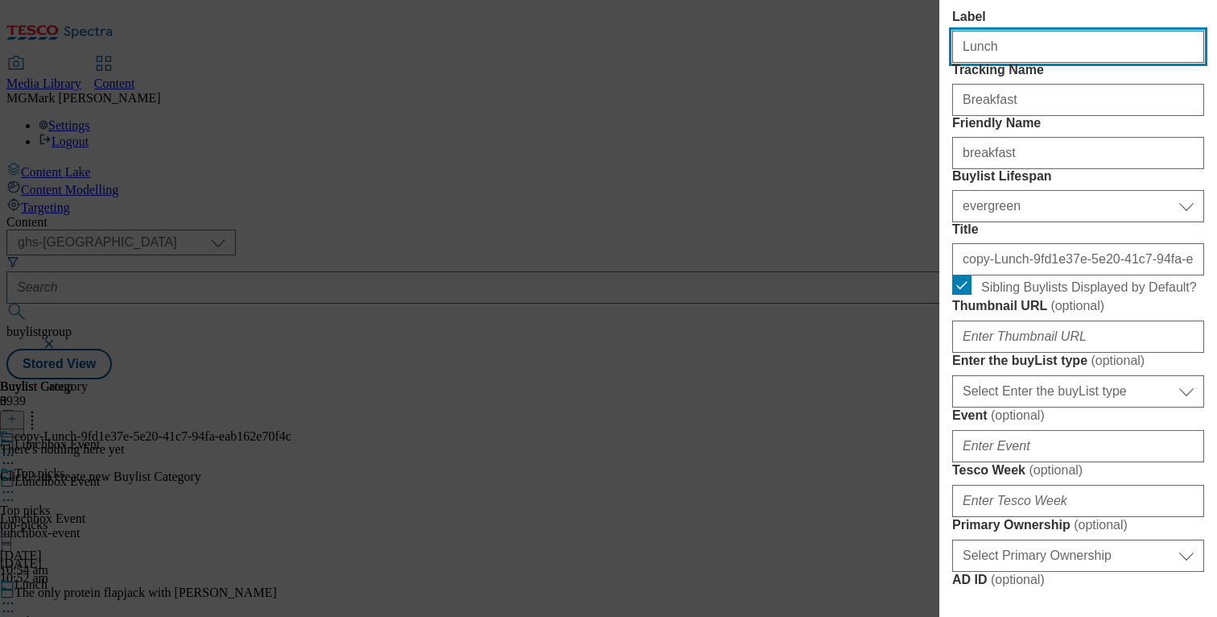
click at [1005, 63] on input "Lunch" at bounding box center [1078, 47] width 252 height 32
paste input "Breakfast"
type input "Breakfast"
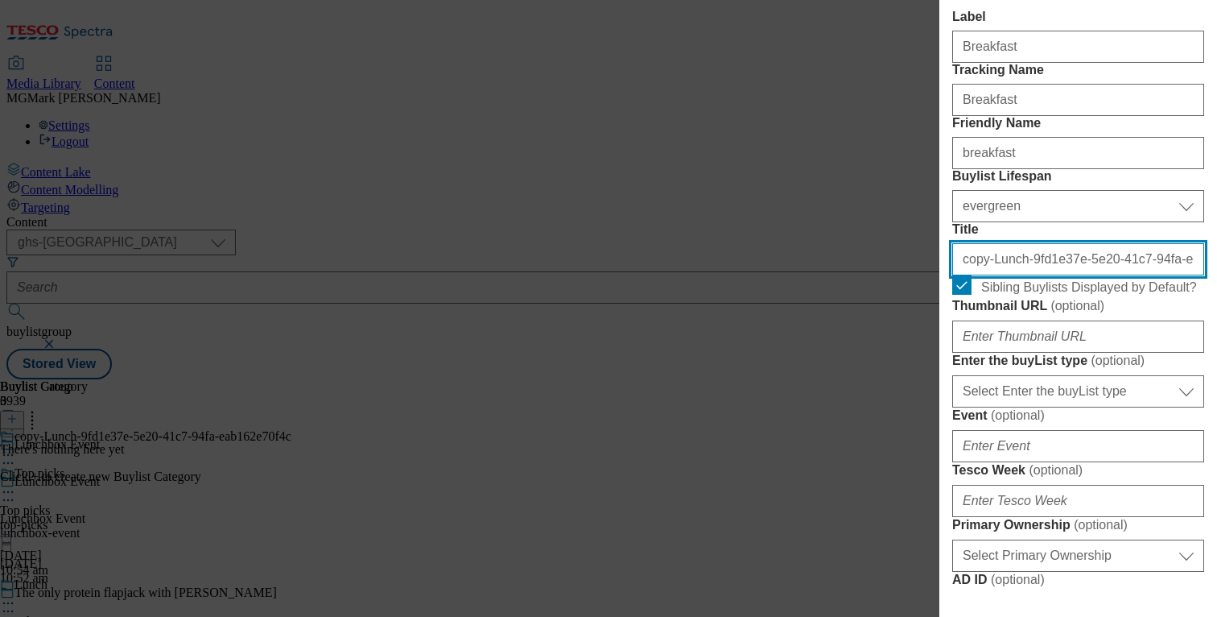
click at [1030, 275] on input "copy-Lunch-9fd1e37e-5e20-41c7-94fa-eab162e70f4c" at bounding box center [1078, 259] width 252 height 32
paste input "Breakfast"
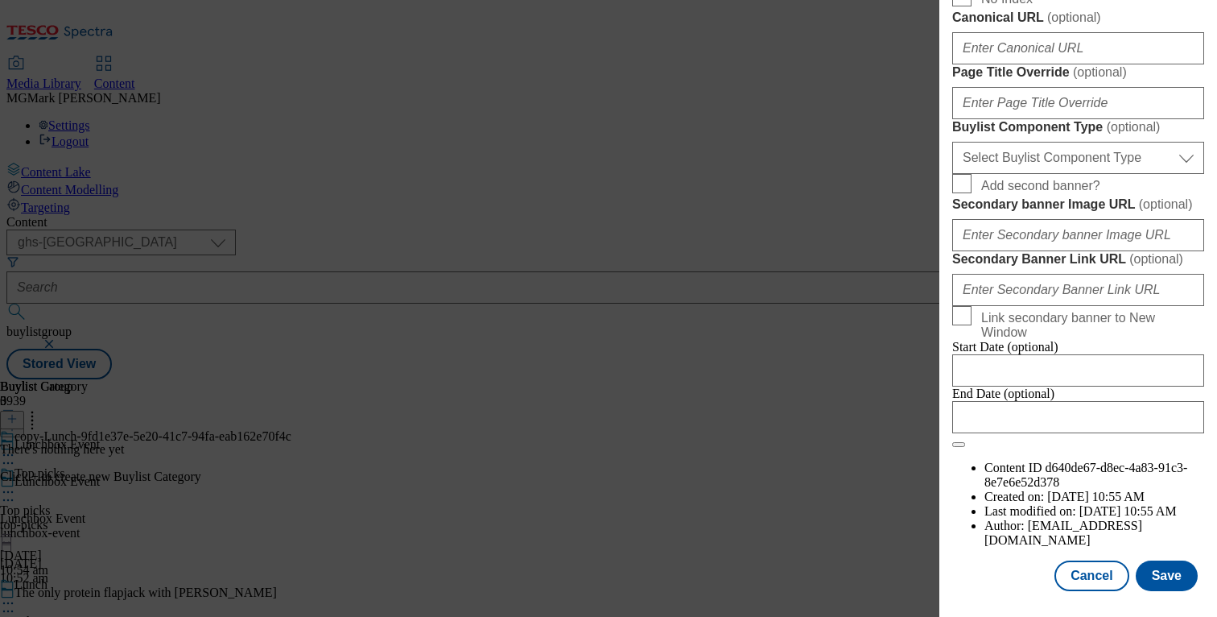
scroll to position [1509, 0]
type input "Breakfast"
click at [1154, 566] on button "Save" at bounding box center [1167, 575] width 62 height 31
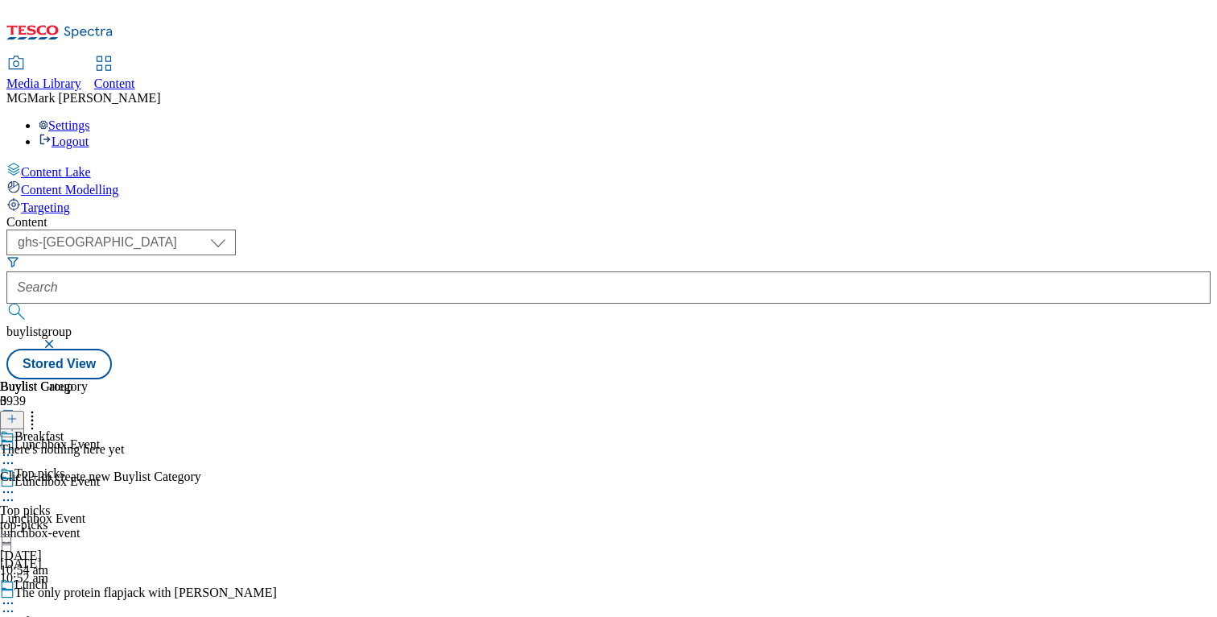
scroll to position [149, 0]
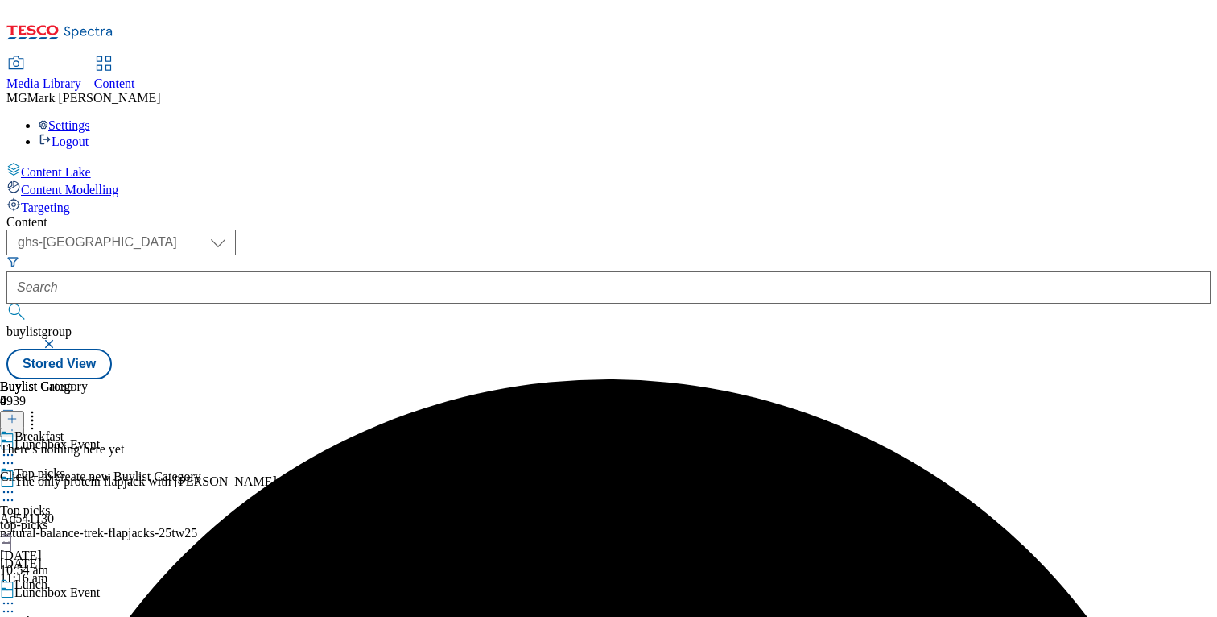
scroll to position [0, 0]
click at [12, 415] on line at bounding box center [12, 419] width 0 height 8
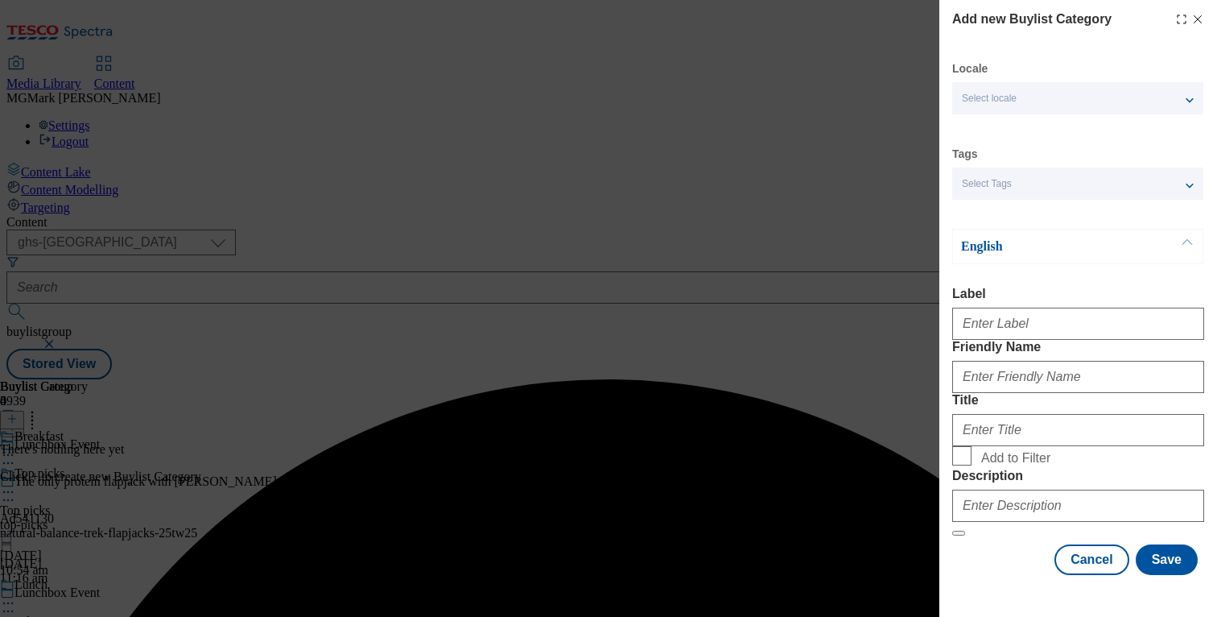
click at [1040, 191] on div "Select Tags" at bounding box center [1077, 183] width 251 height 32
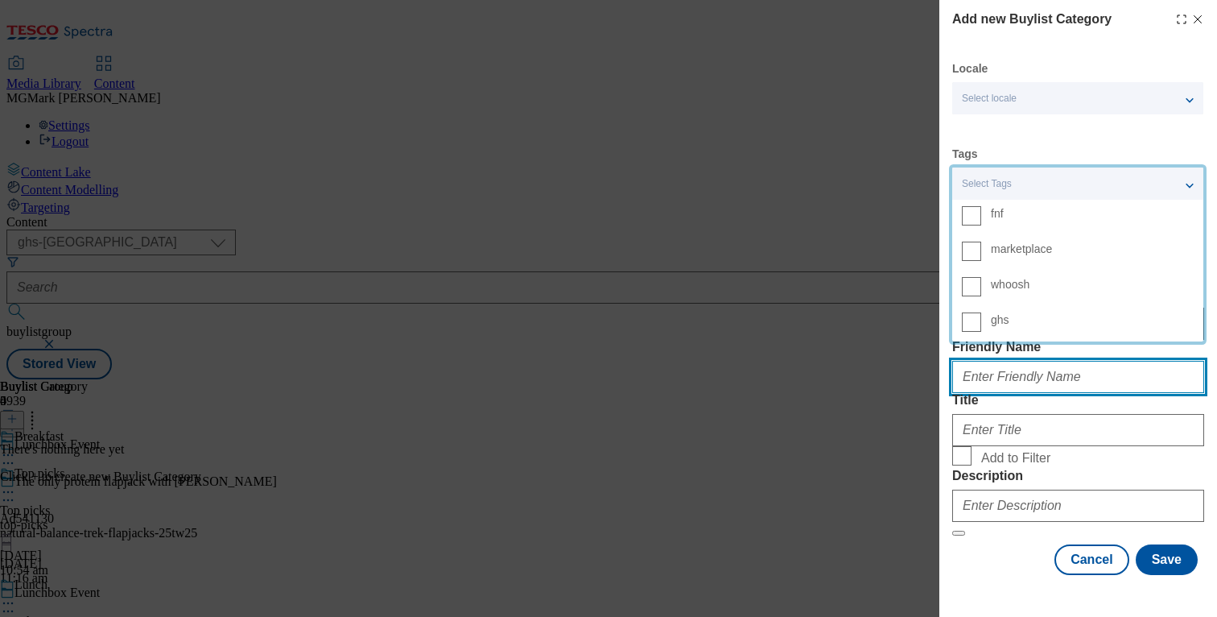
click at [1079, 393] on input "Friendly Name" at bounding box center [1078, 377] width 252 height 32
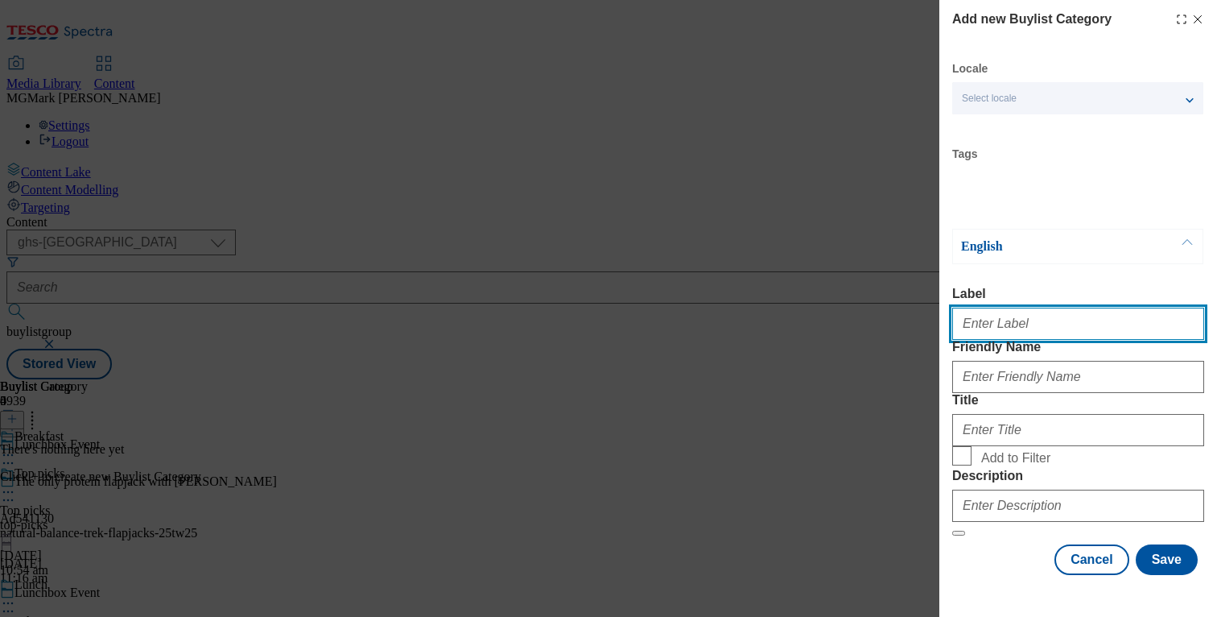
click at [1022, 338] on input "Label" at bounding box center [1078, 324] width 252 height 32
click at [1017, 336] on input "Breakfast and cereal bars" at bounding box center [1078, 324] width 252 height 32
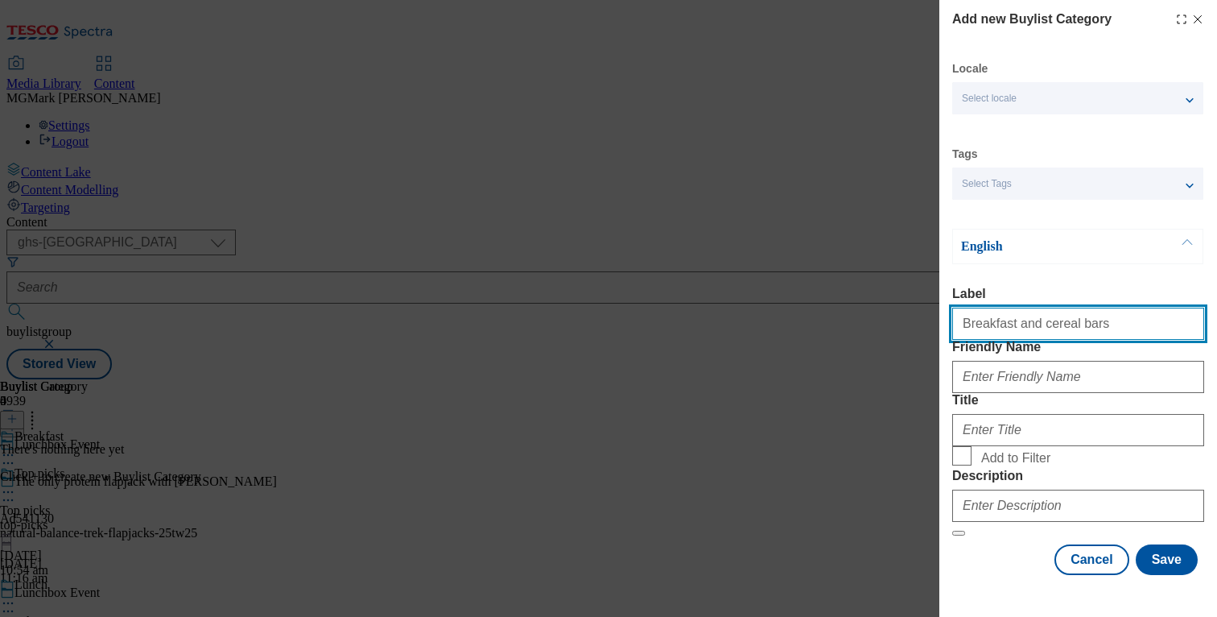
type input "Breakfast and cereal bars"
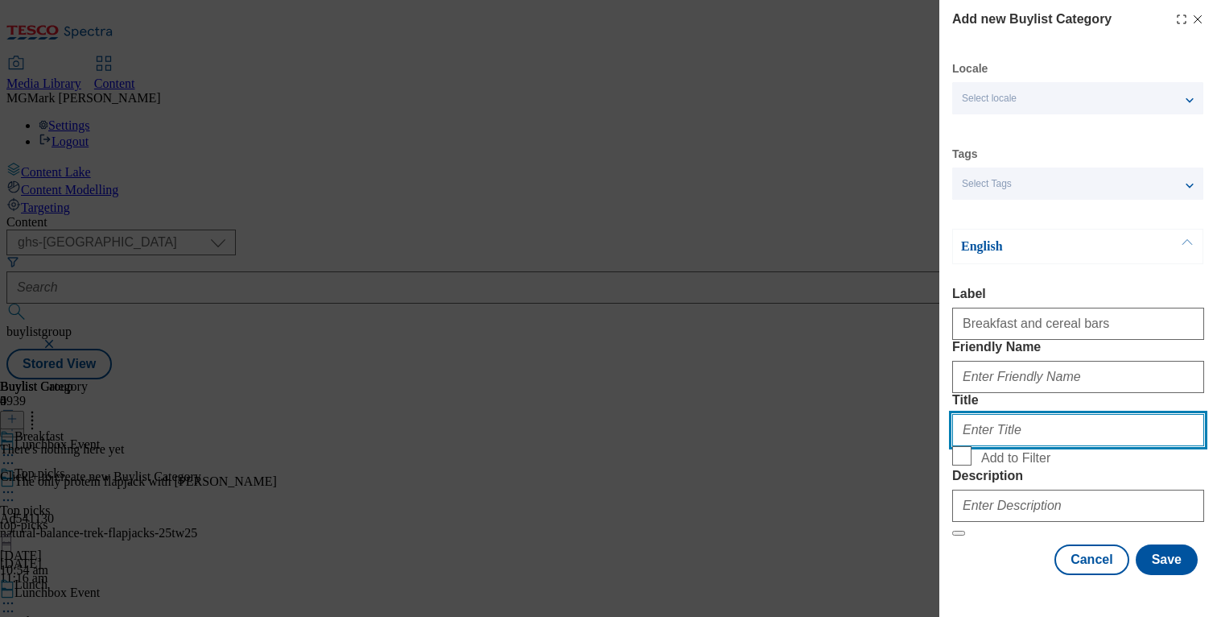
click at [1017, 446] on input "Title" at bounding box center [1078, 430] width 252 height 32
paste input "Breakfast and cereal bars"
type input "Breakfast and cereal bars"
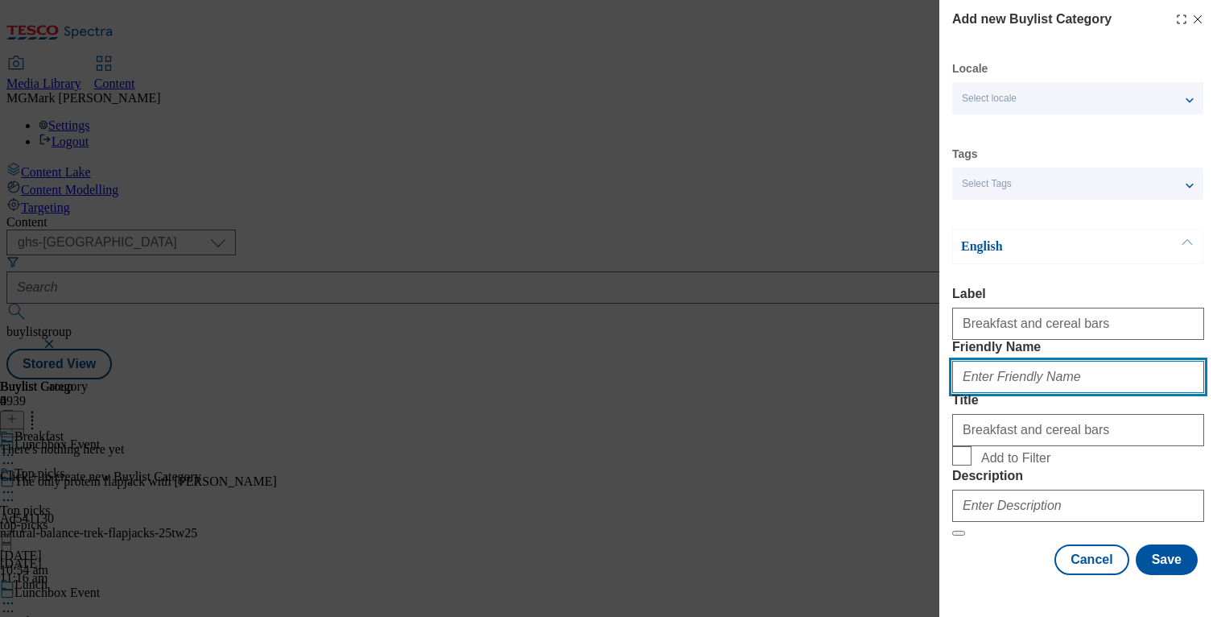
click at [1030, 393] on input "Friendly Name" at bounding box center [1078, 377] width 252 height 32
type input "breakfast-and-cereal-bars"
click at [981, 451] on span "Add to Filter" at bounding box center [1015, 458] width 69 height 14
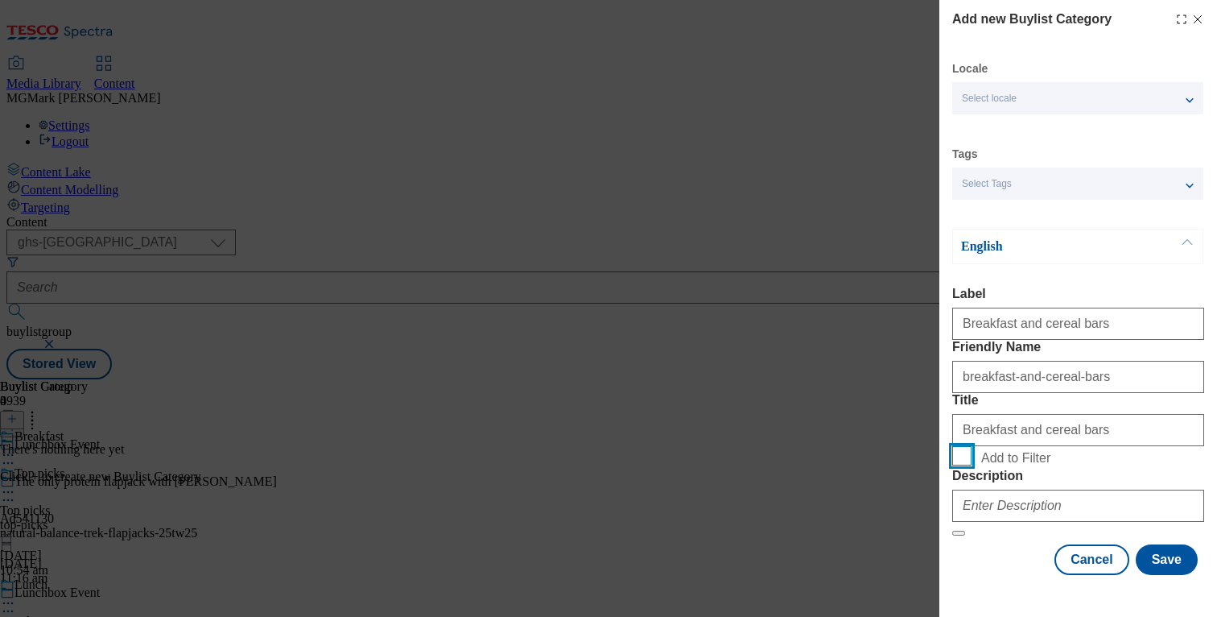
click at [972, 446] on input "Add to Filter" at bounding box center [961, 455] width 19 height 19
checkbox input "true"
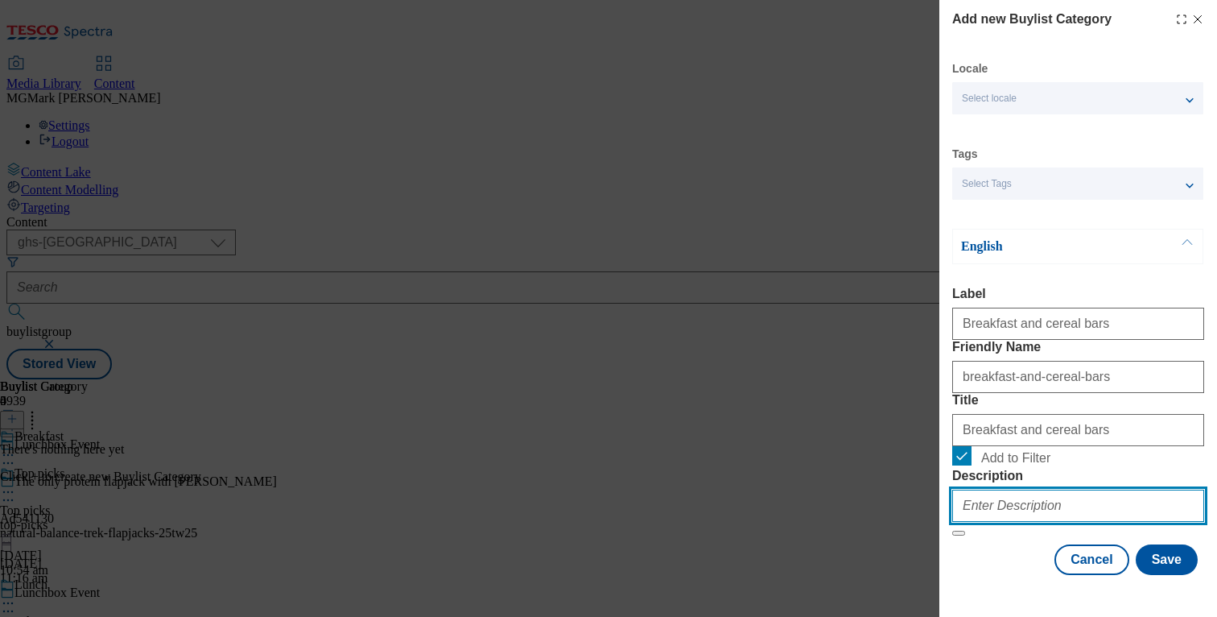
click at [1012, 502] on input "Description" at bounding box center [1078, 505] width 252 height 32
paste input "Having a late breakfast or fancy some breakfast for lunch? Shop cereal bars, ce…"
drag, startPoint x: 1062, startPoint y: 514, endPoint x: 813, endPoint y: 514, distance: 248.7
click at [813, 514] on div "Add new Buylist Category Locale Select locale English Welsh Tags Select Tags fn…" at bounding box center [608, 308] width 1217 height 617
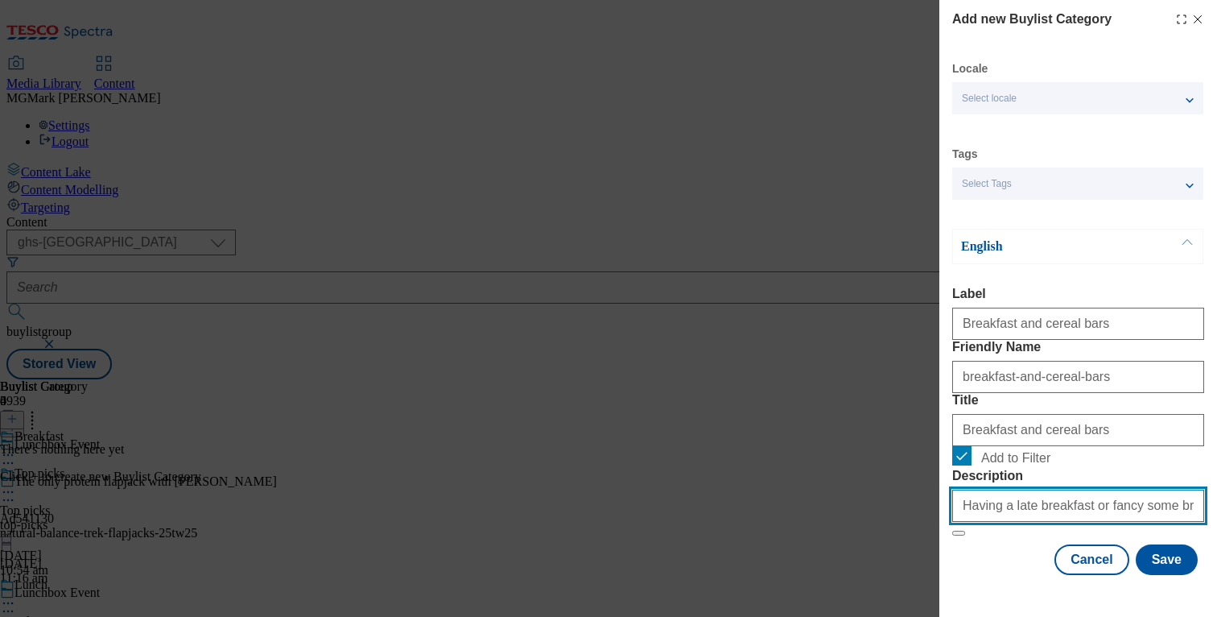
type input "Having a late breakfast or fancy some breakfast for lunch? Shop cereal bars, ce…"
click at [993, 554] on div "Locale Select locale English Welsh Tags Select Tags fnf marketplace whoosh ghs …" at bounding box center [1078, 318] width 252 height 514
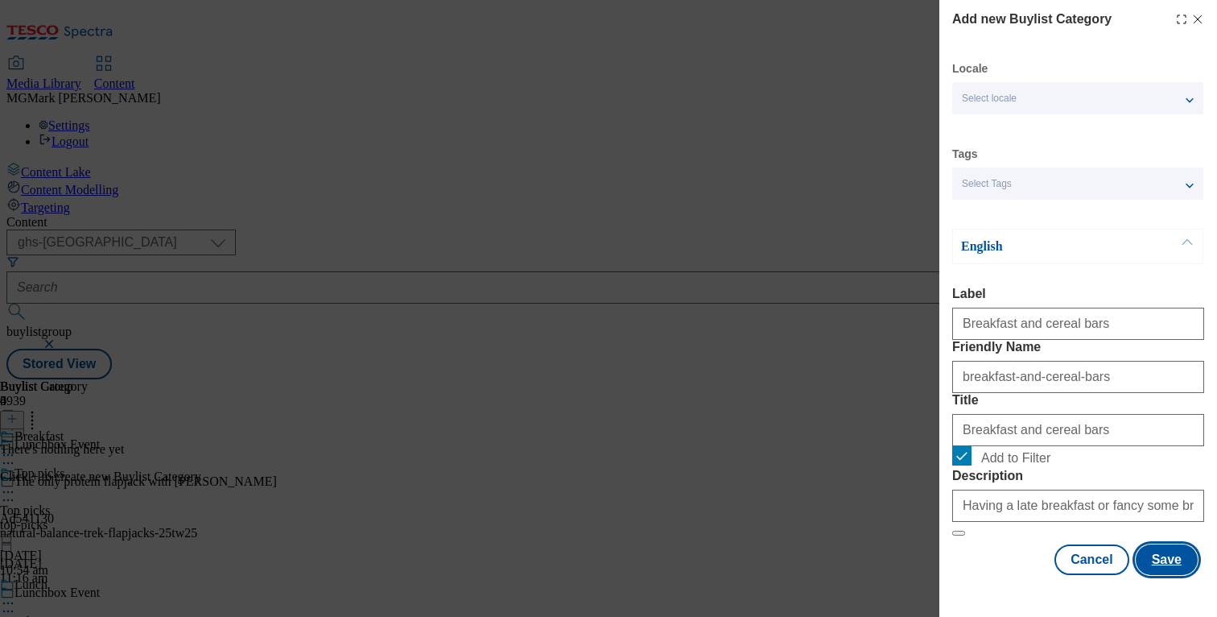
click at [1157, 573] on button "Save" at bounding box center [1167, 559] width 62 height 31
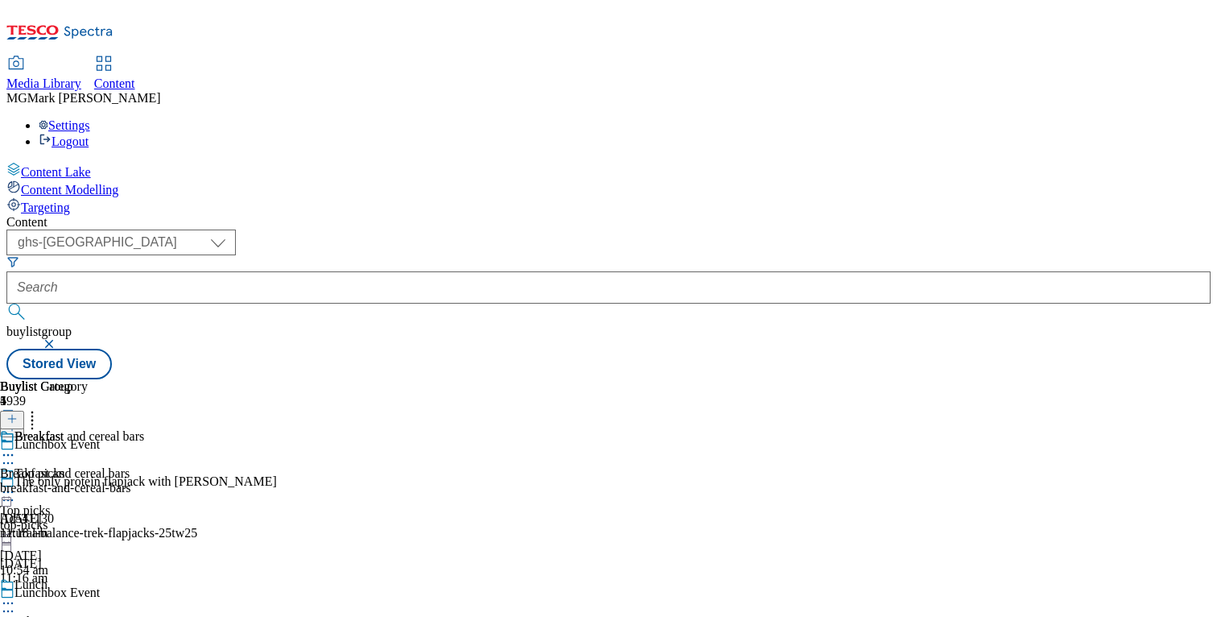
scroll to position [122, 0]
click at [16, 447] on icon at bounding box center [8, 455] width 16 height 16
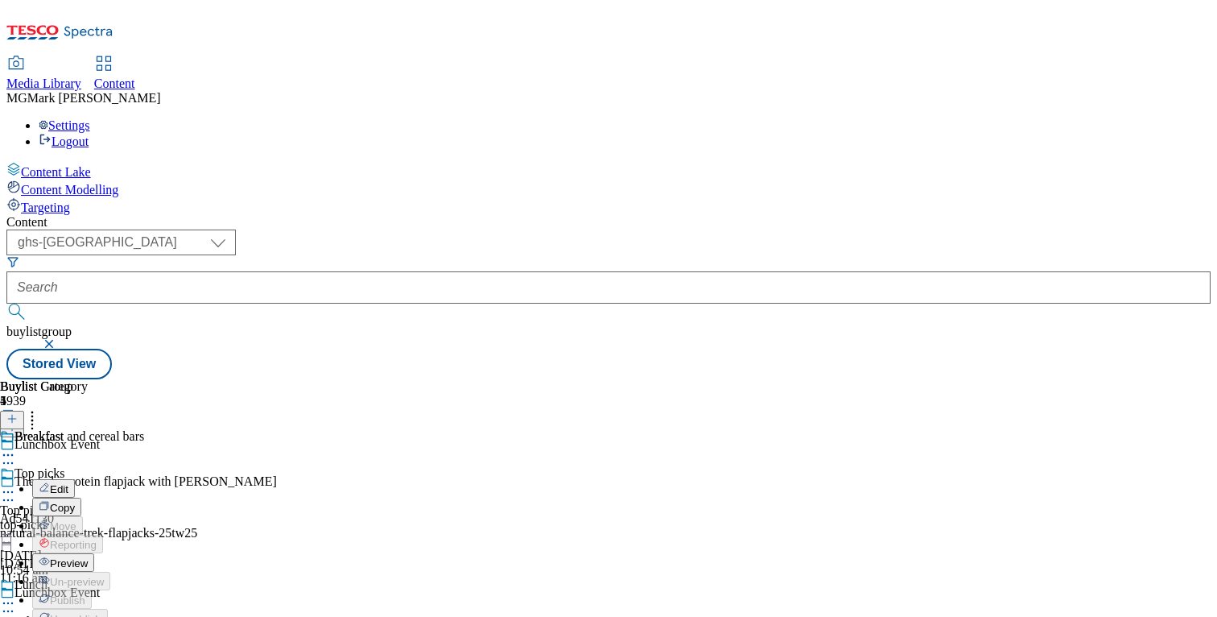
click at [75, 502] on span "Copy" at bounding box center [62, 508] width 25 height 12
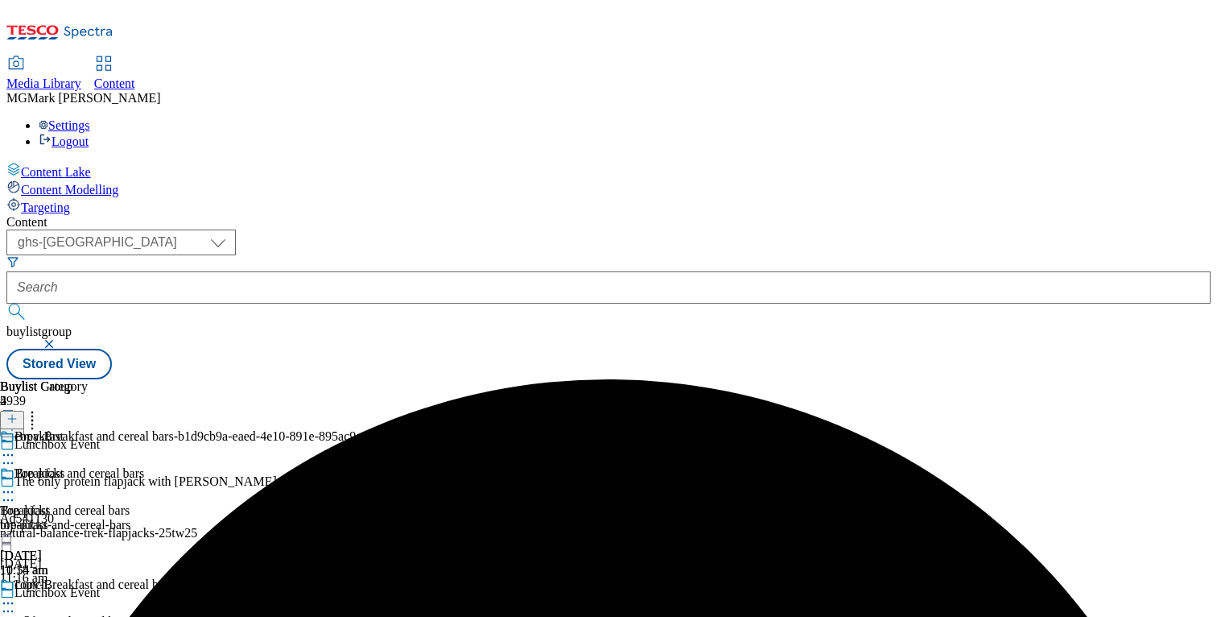
click at [393, 595] on div at bounding box center [196, 604] width 393 height 19
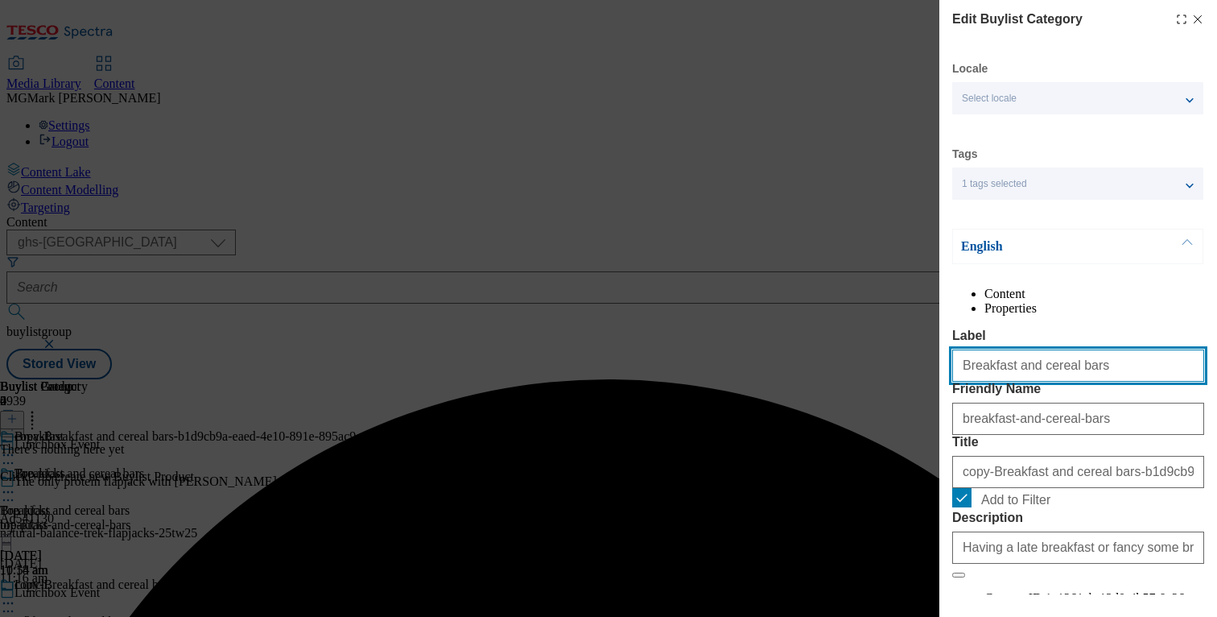
click at [995, 382] on input "Breakfast and cereal bars" at bounding box center [1078, 365] width 252 height 32
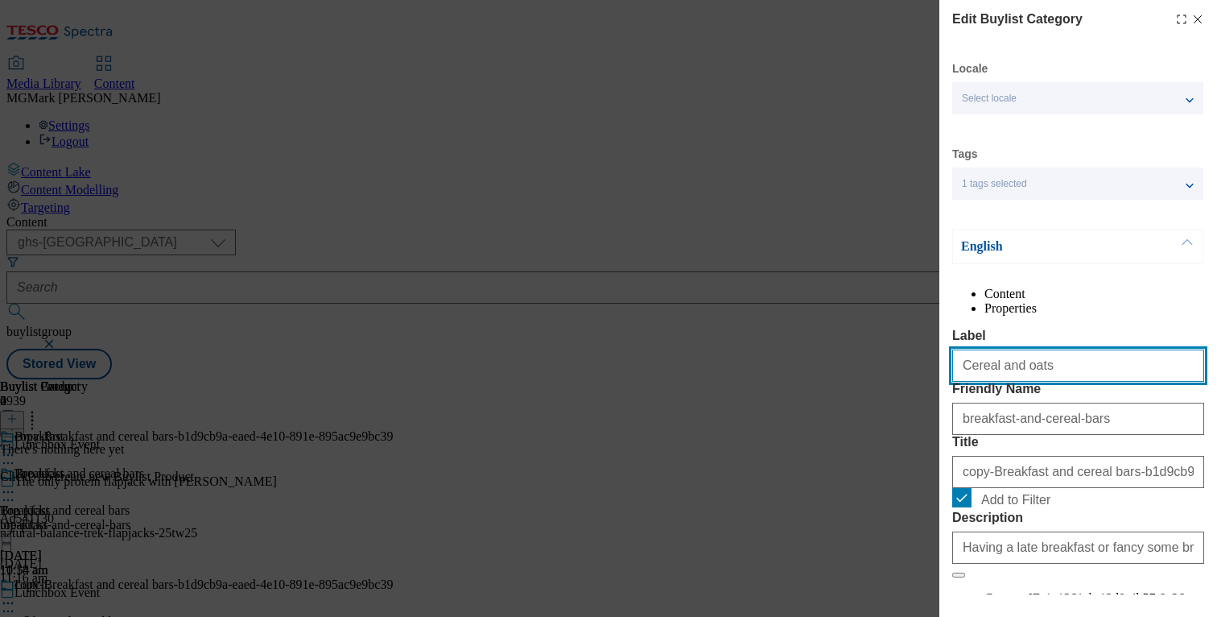
click at [1075, 382] on input "Cereal and oats" at bounding box center [1078, 365] width 252 height 32
type input "Cereal and oats"
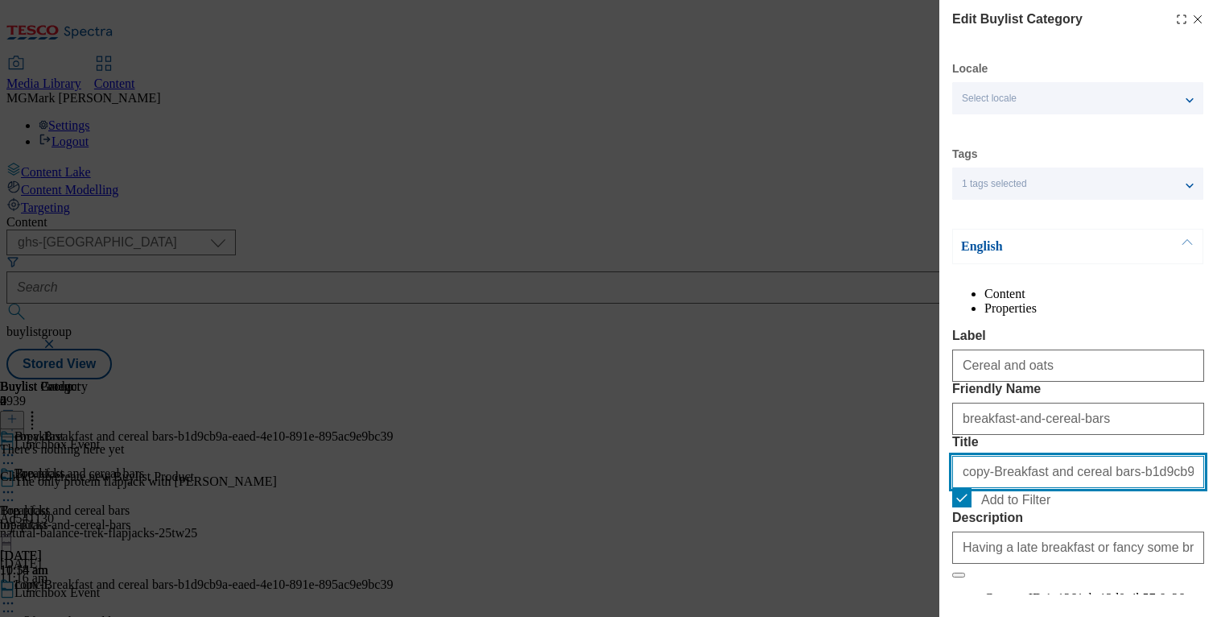
click at [1057, 488] on input "copy-Breakfast and cereal bars-b1d9cb9a-eaed-4e10-891e-895ac9e9bc39" at bounding box center [1078, 472] width 252 height 32
paste input "Cereal and oats"
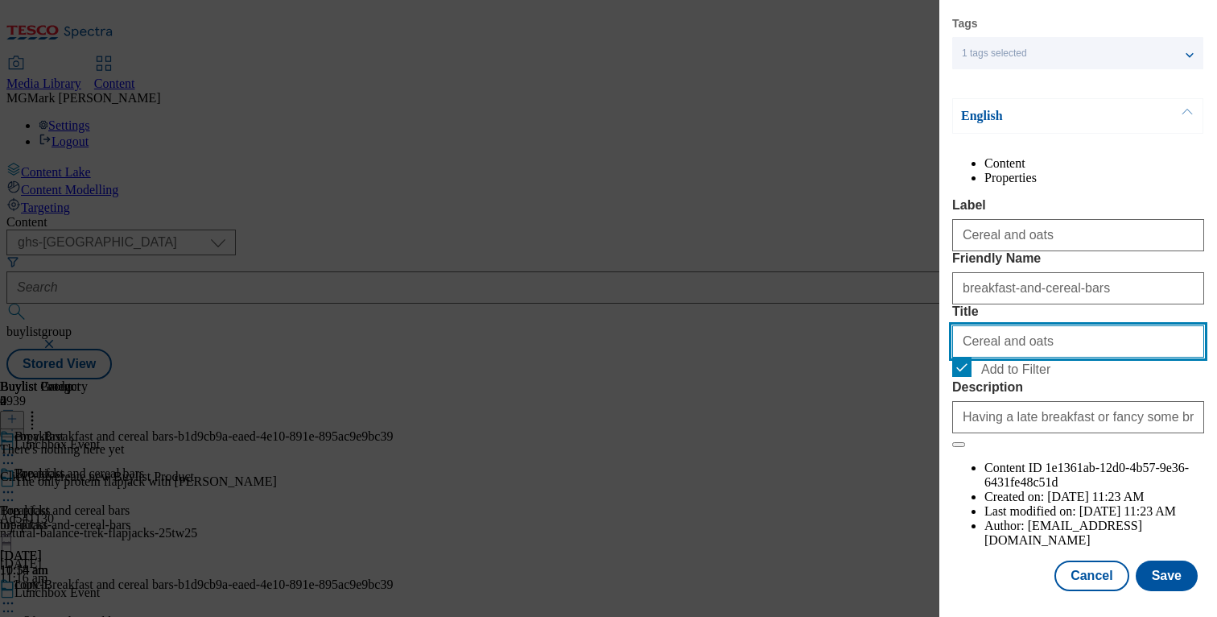
scroll to position [175, 0]
type input "Cereal and oats"
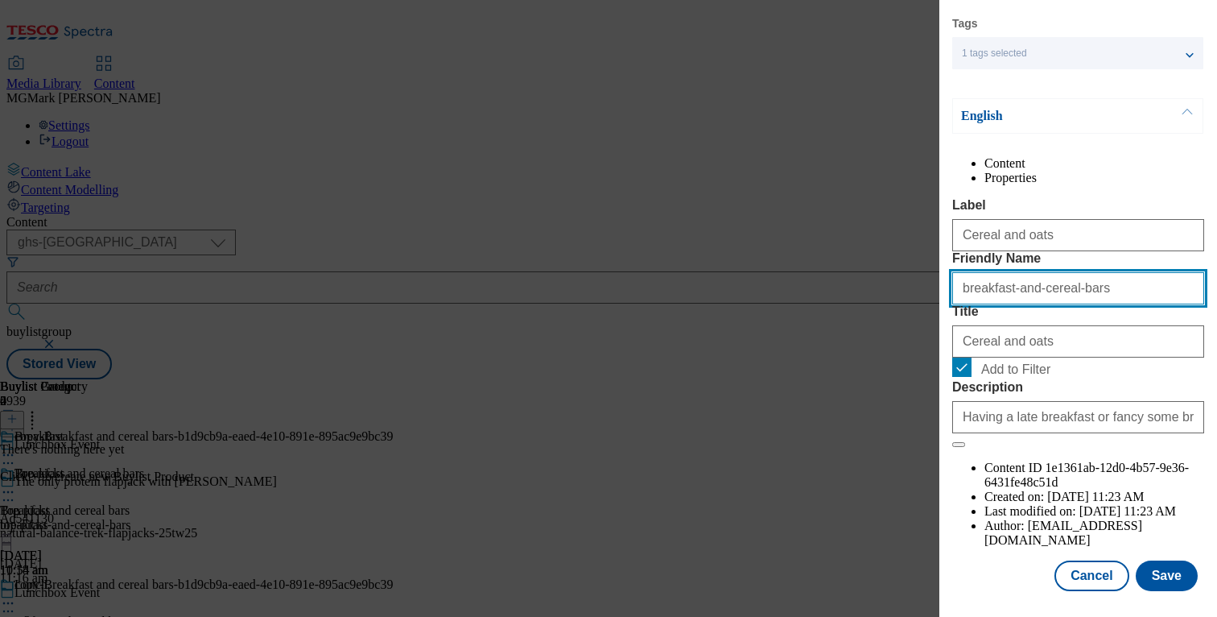
click at [1034, 304] on input "breakfast-and-cereal-bars" at bounding box center [1078, 288] width 252 height 32
type input "cereal-and-oats"
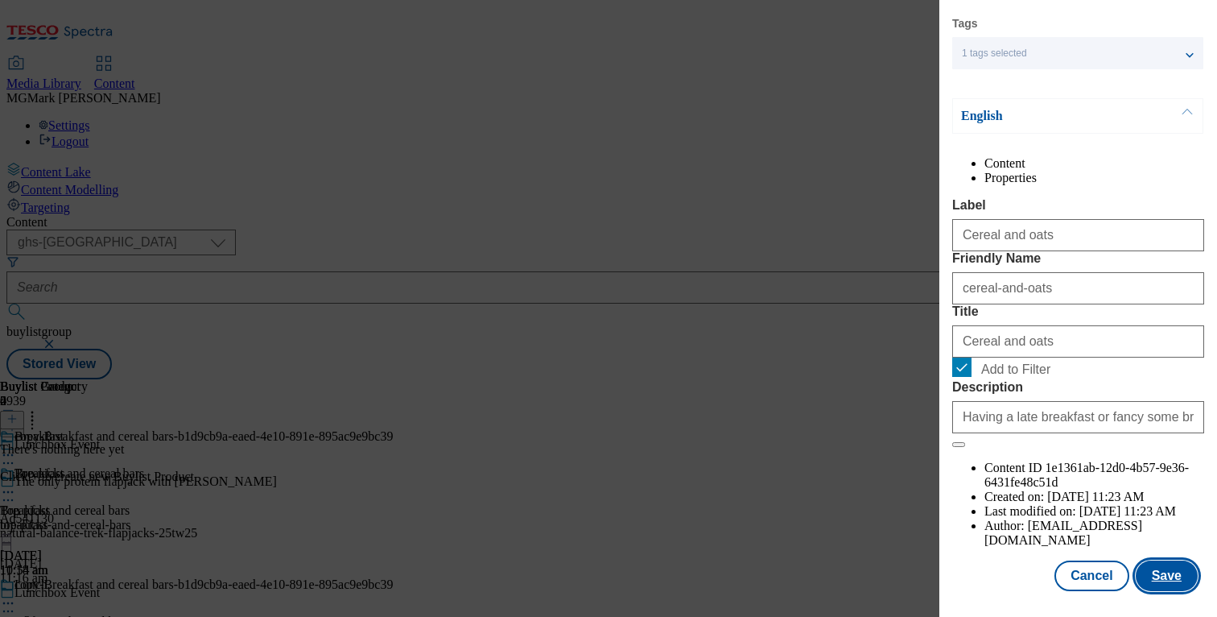
click at [1167, 576] on button "Save" at bounding box center [1167, 575] width 62 height 31
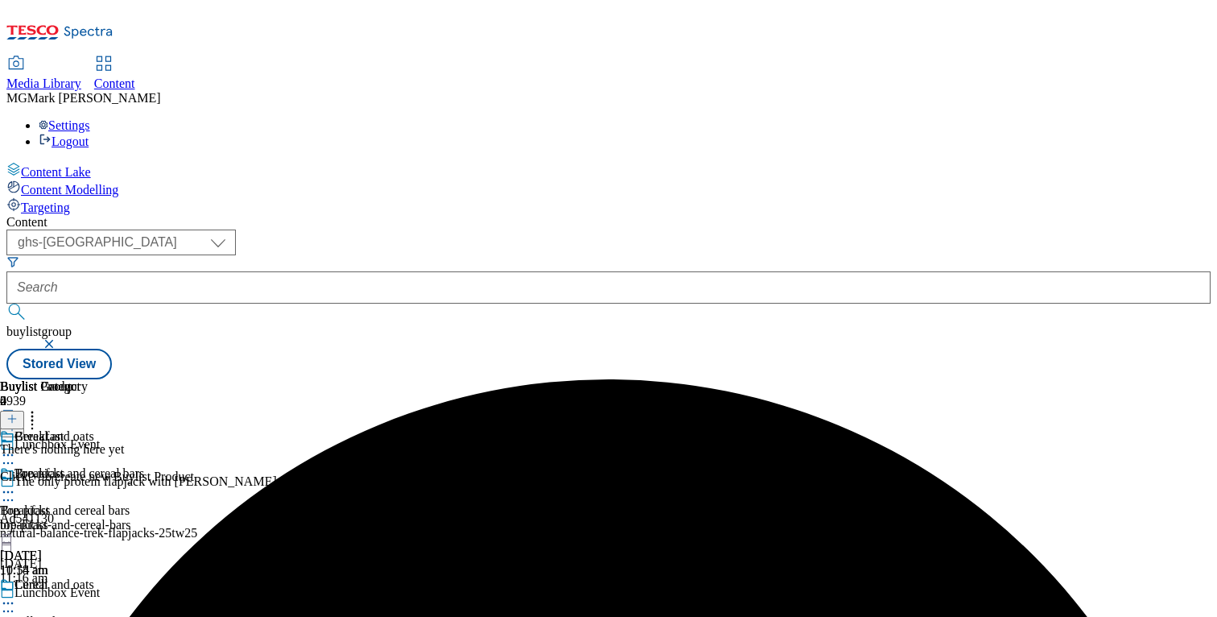
click at [16, 595] on icon at bounding box center [8, 603] width 16 height 16
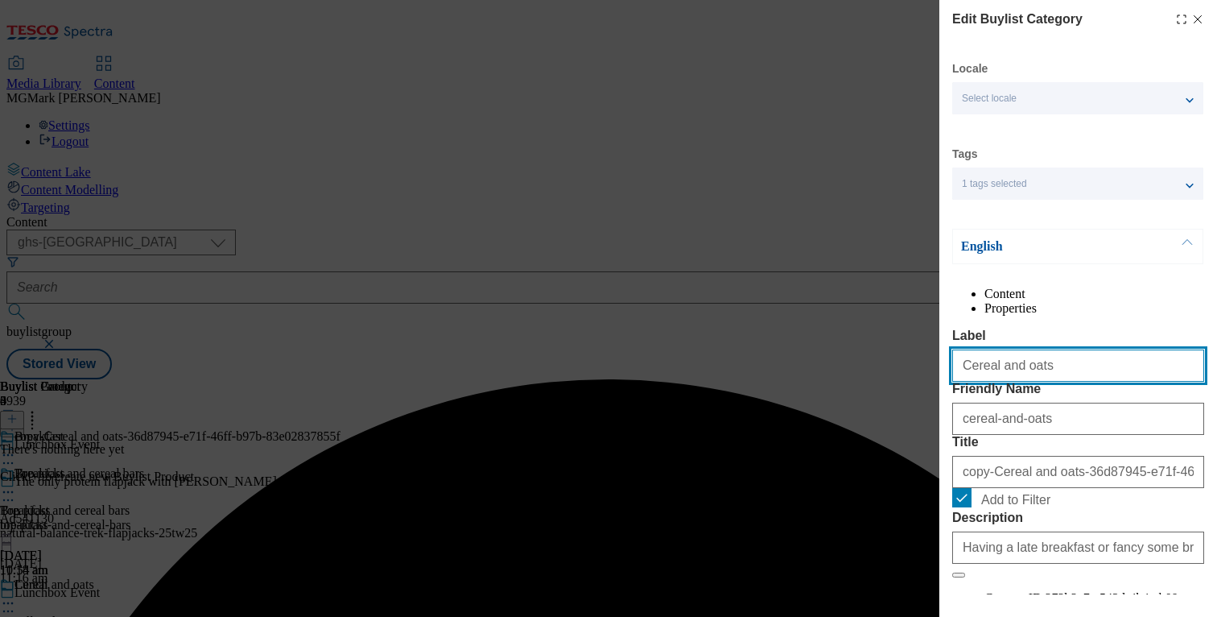
click at [1007, 382] on input "Cereal and oats" at bounding box center [1078, 365] width 252 height 32
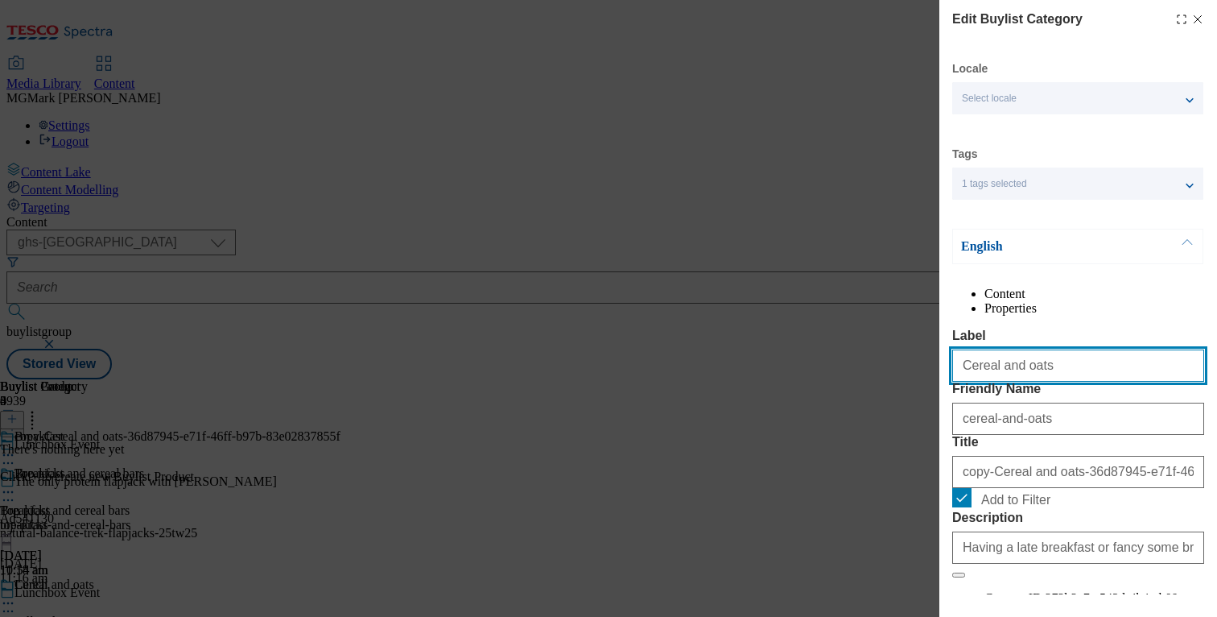
click at [1007, 382] on input "Cereal and oats" at bounding box center [1078, 365] width 252 height 32
type input "Pastries"
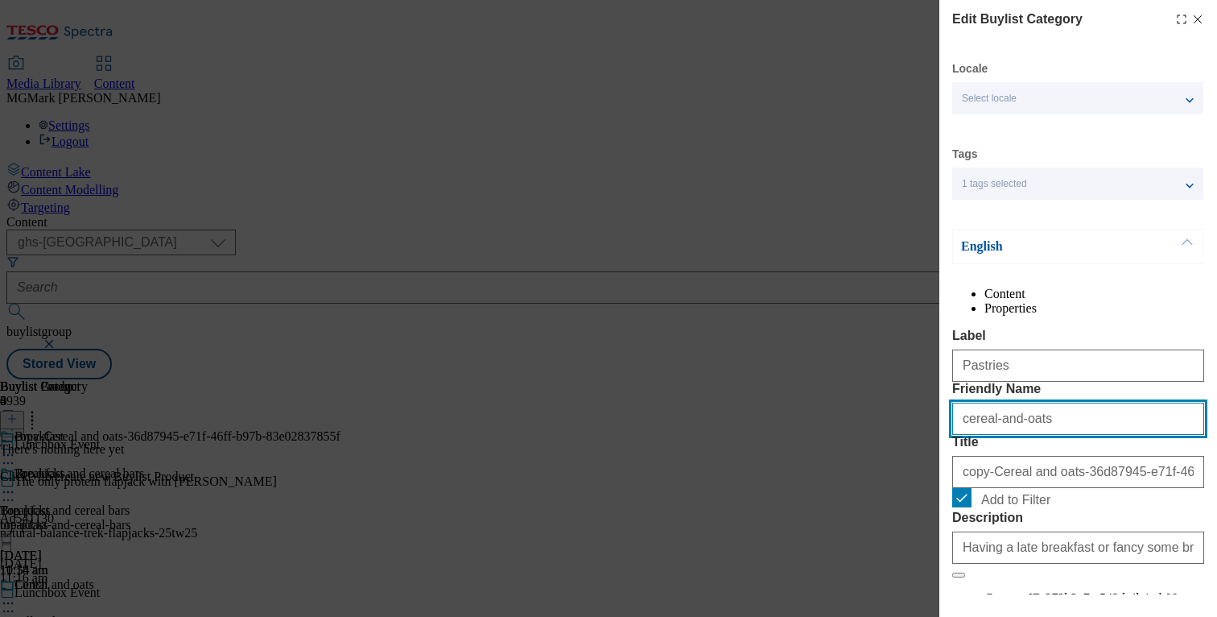
click at [1028, 435] on input "cereal-and-oats" at bounding box center [1078, 419] width 252 height 32
type input "p"
type input "pastries"
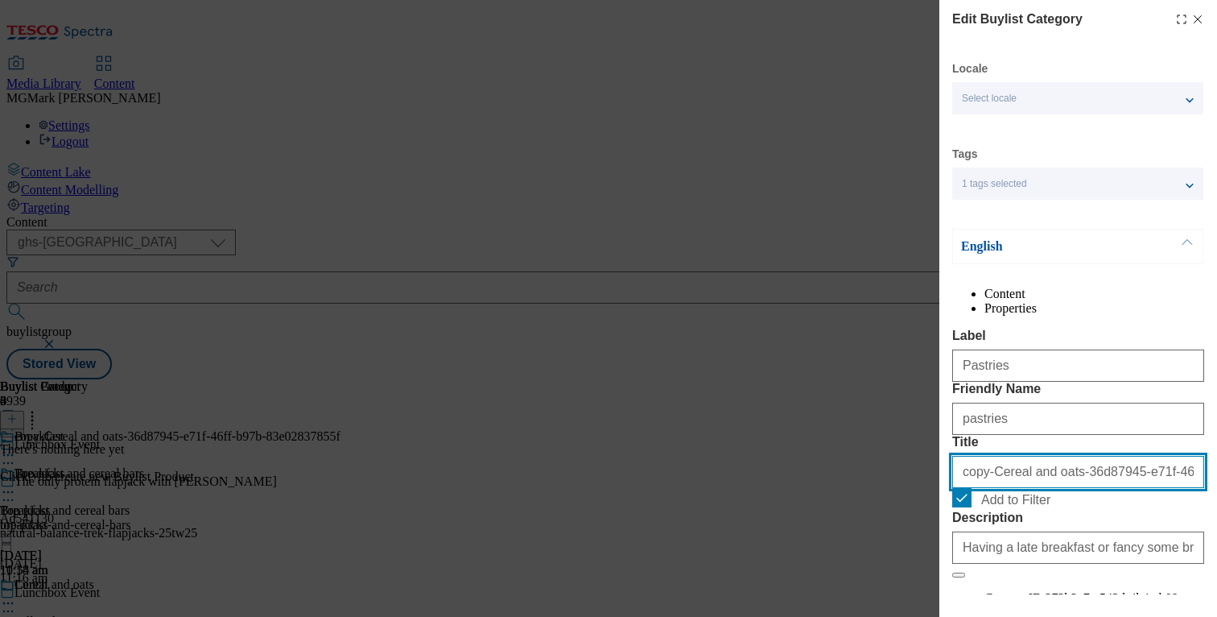
click at [1031, 488] on input "copy-Cereal and oats-36d87945-e71f-46ff-b97b-83e02837855f" at bounding box center [1078, 472] width 252 height 32
type input "O"
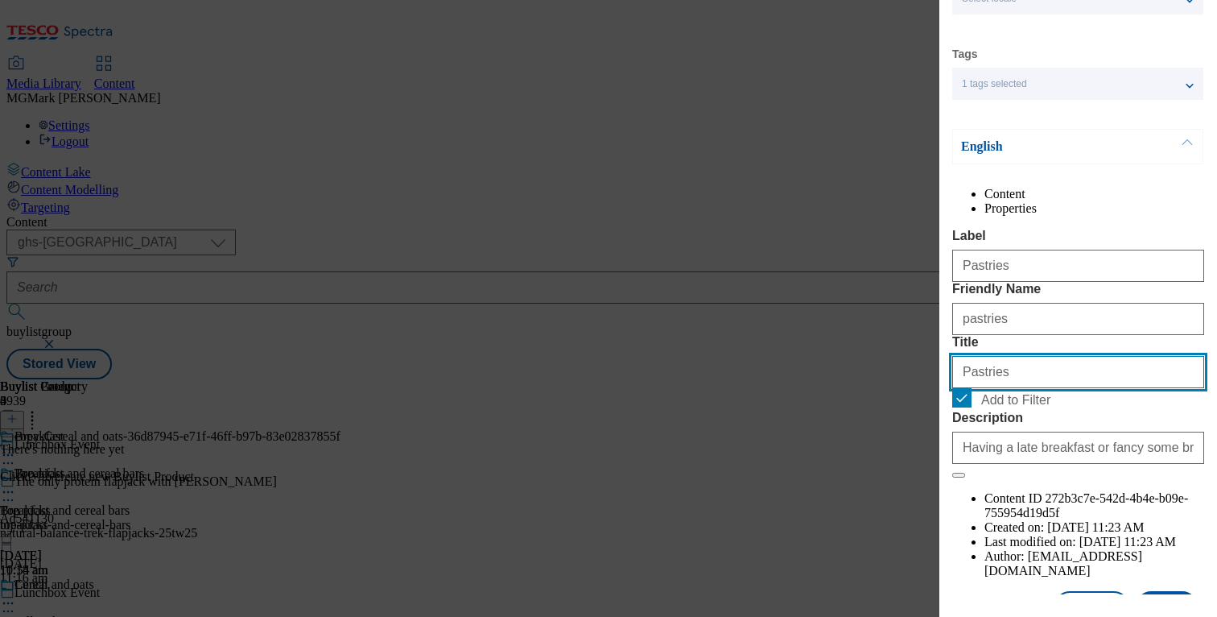
scroll to position [175, 0]
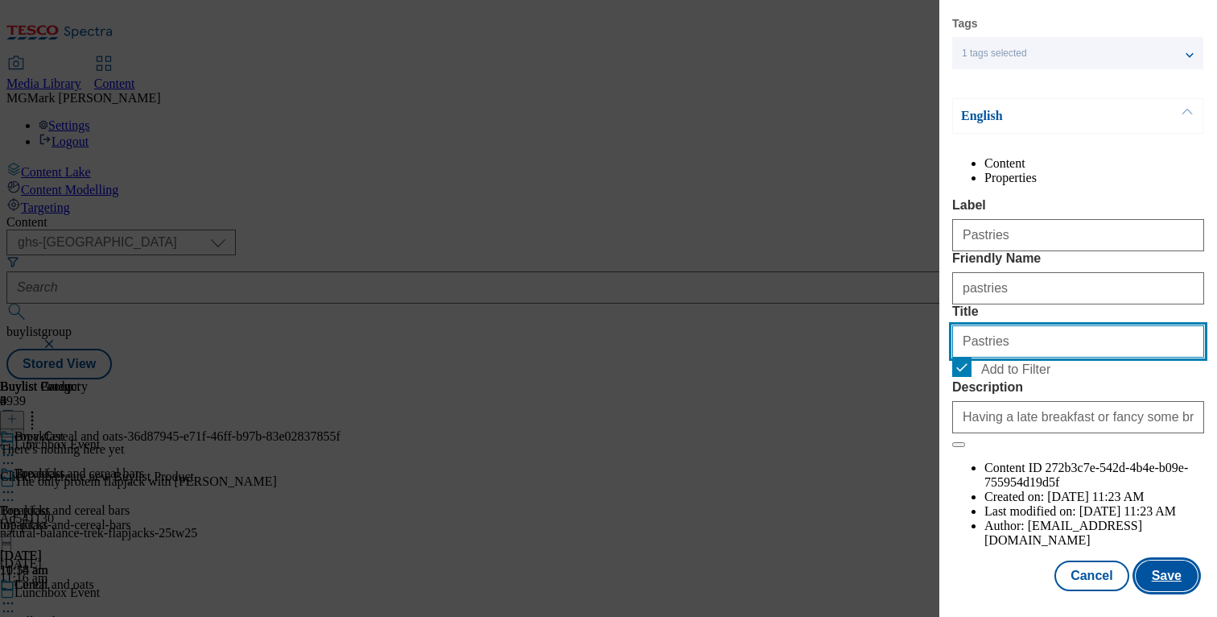
type input "Pastries"
click at [1161, 577] on button "Save" at bounding box center [1167, 575] width 62 height 31
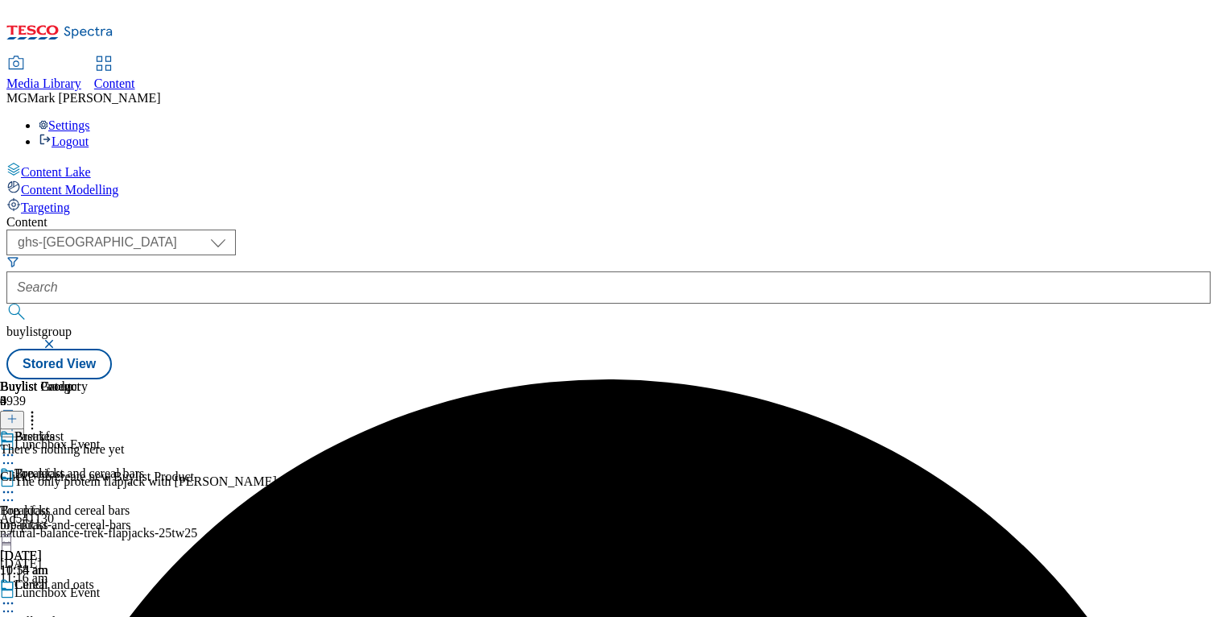
scroll to position [149, 0]
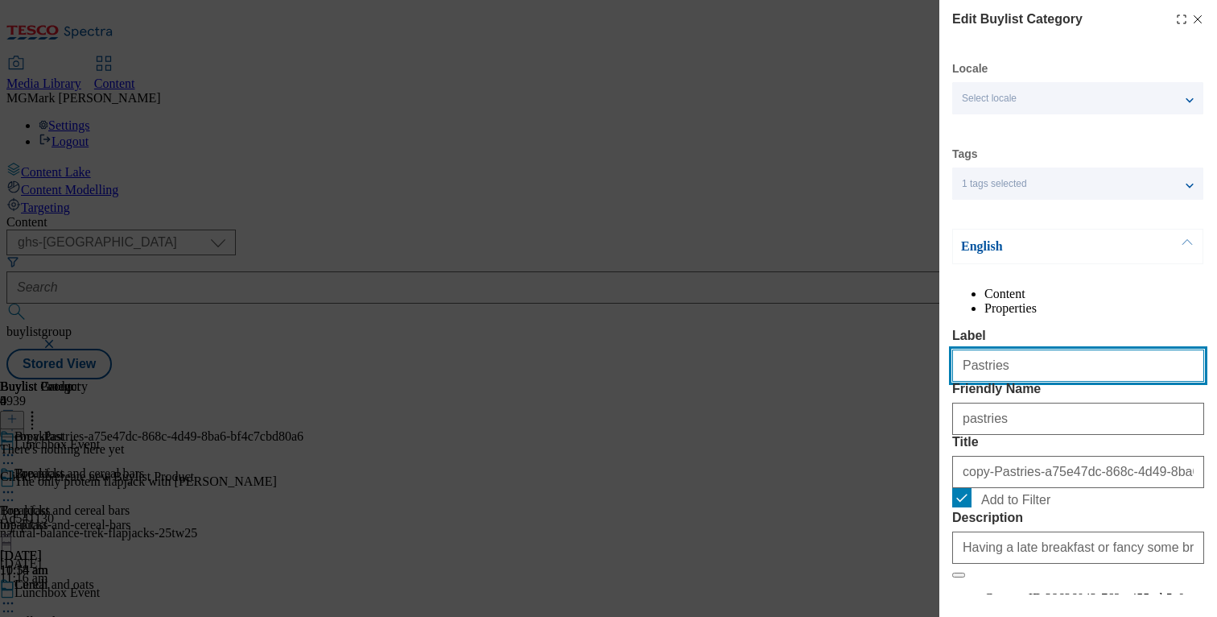
click at [1001, 382] on input "Pastries" at bounding box center [1078, 365] width 252 height 32
type input "Spreads"
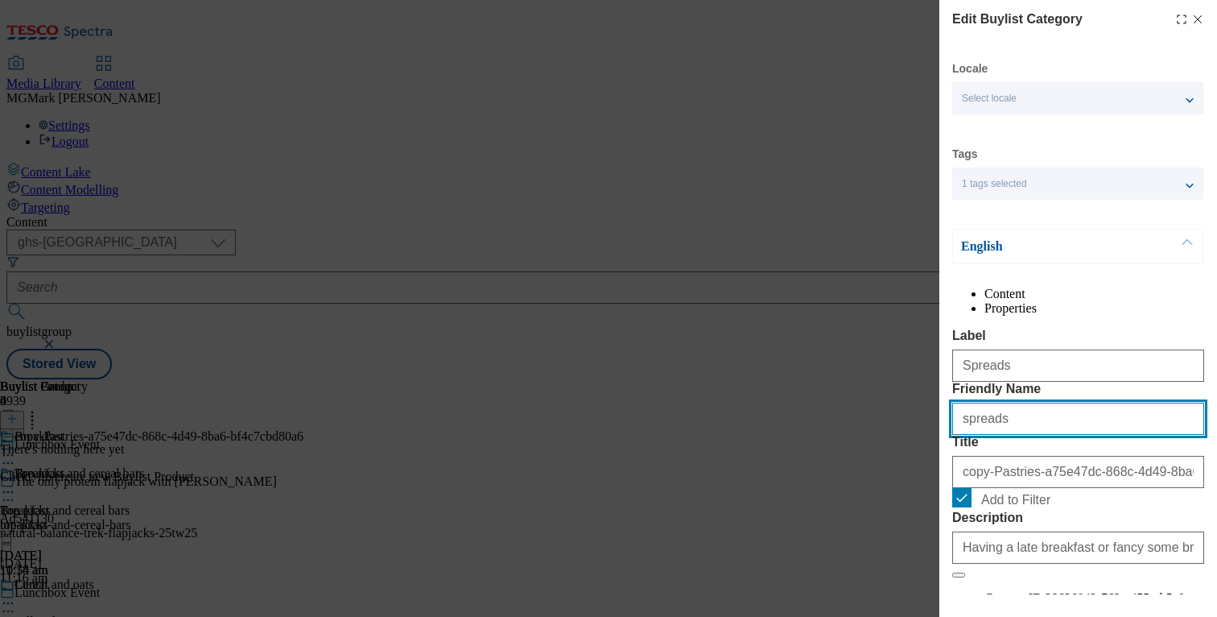
type input "spreads"
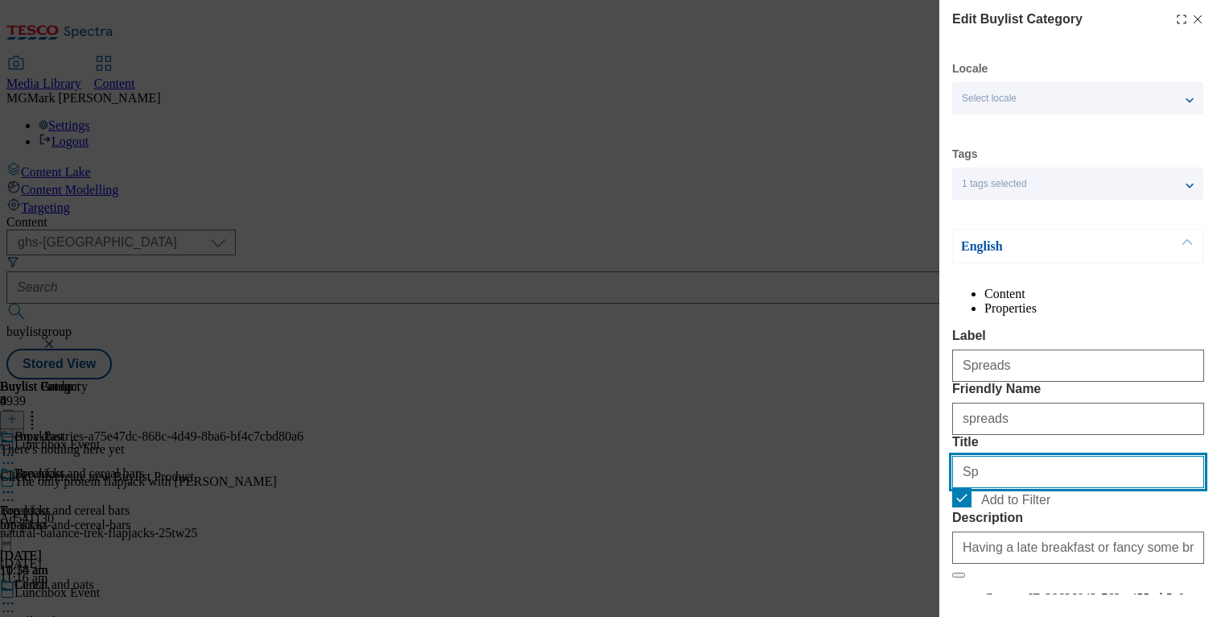
type input "S"
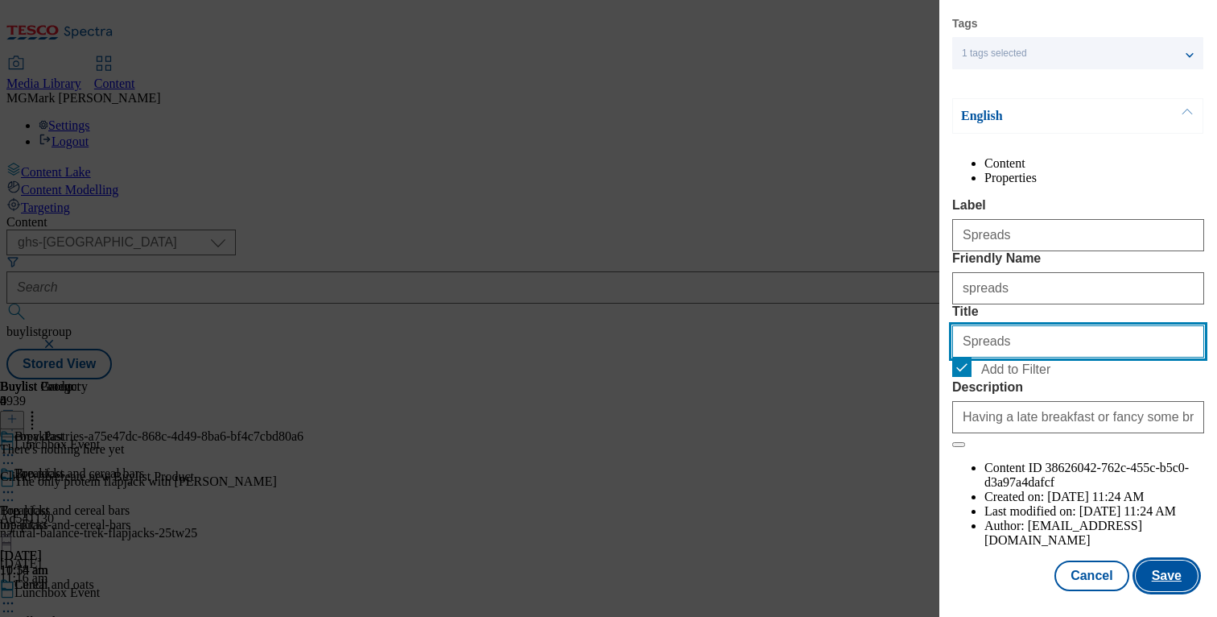
type input "Spreads"
click at [1154, 575] on button "Save" at bounding box center [1167, 575] width 62 height 31
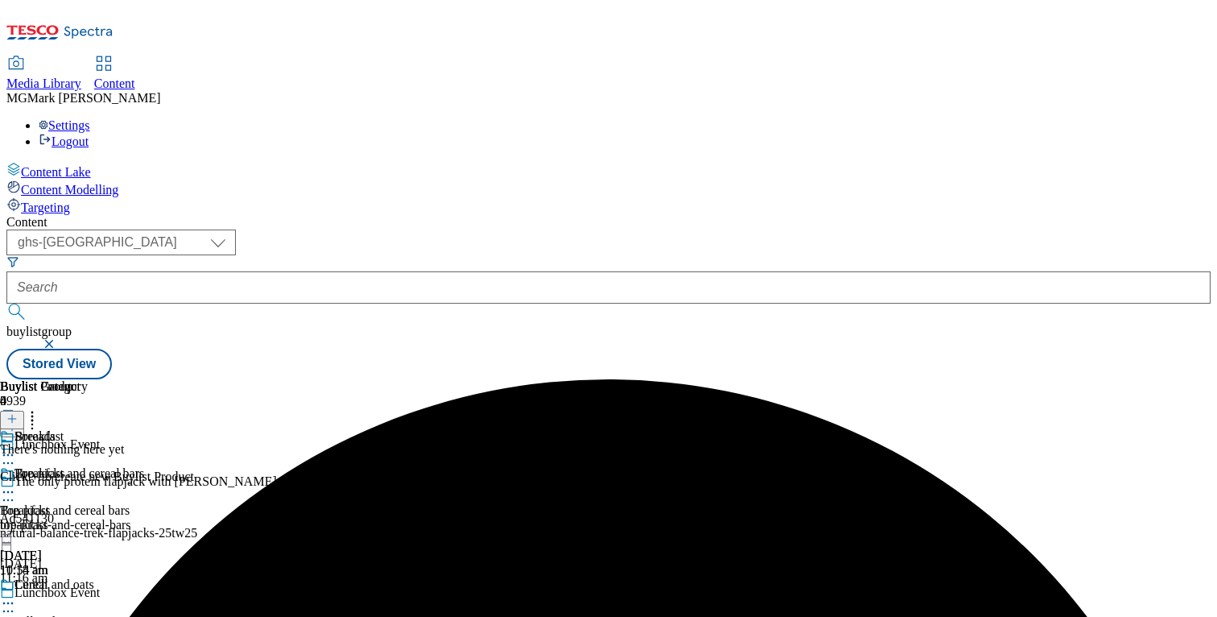
scroll to position [149, 0]
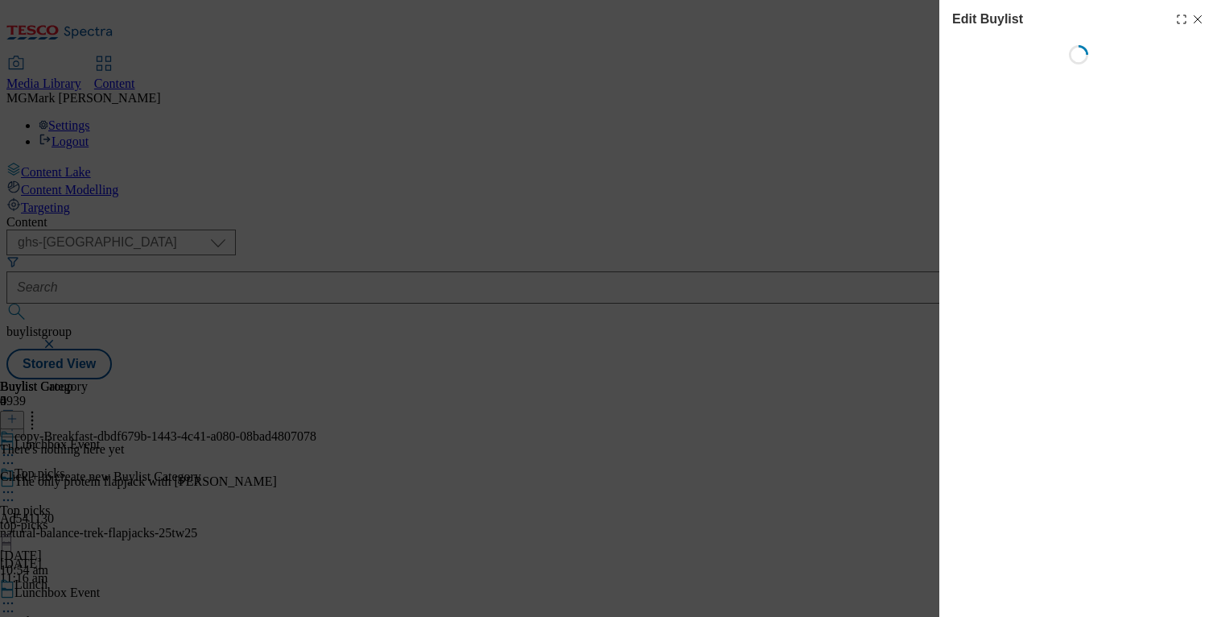
select select "evergreen"
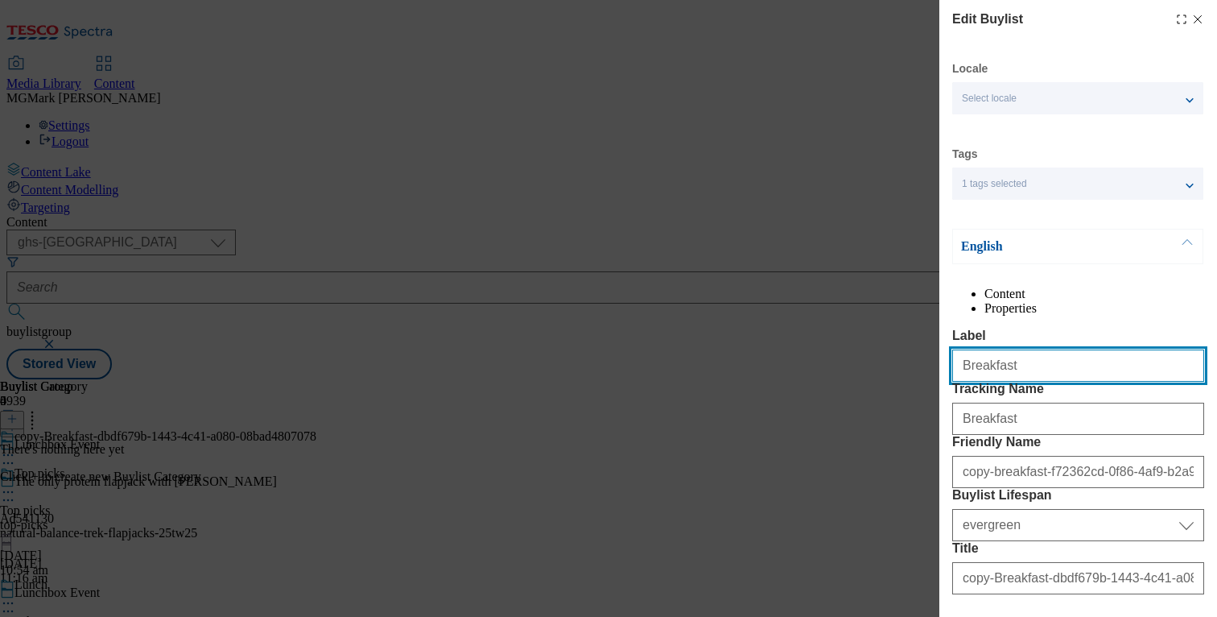
click at [1026, 382] on input "Breakfast" at bounding box center [1078, 365] width 252 height 32
type input "Drinks"
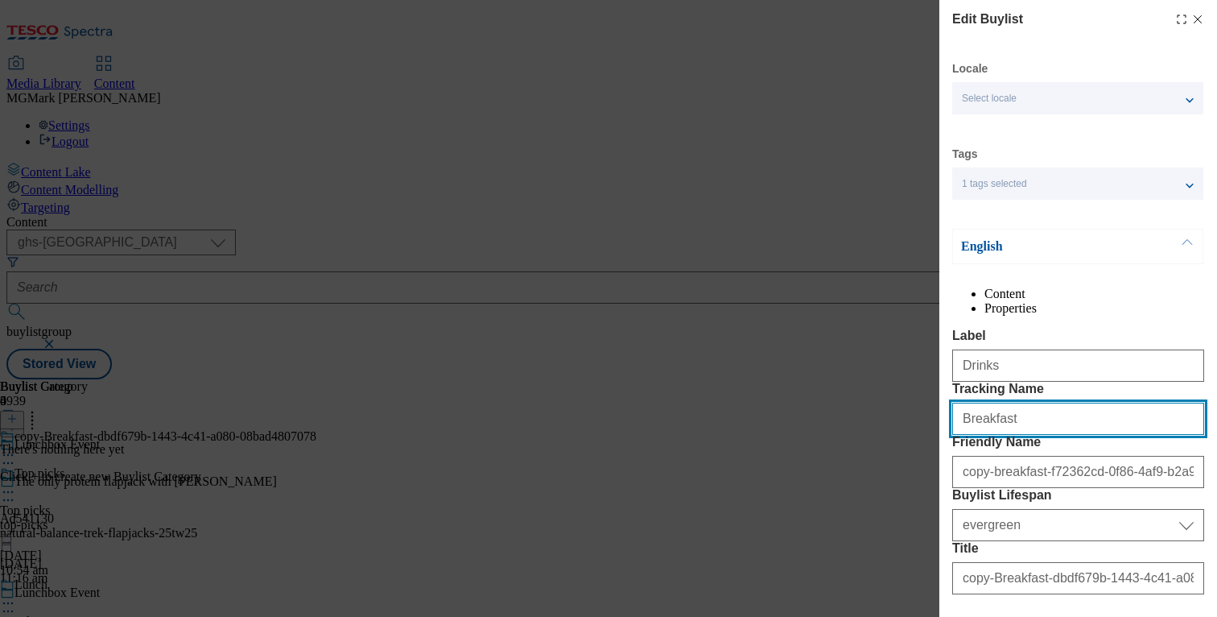
click at [1009, 435] on input "Breakfast" at bounding box center [1078, 419] width 252 height 32
type input "Drinks"
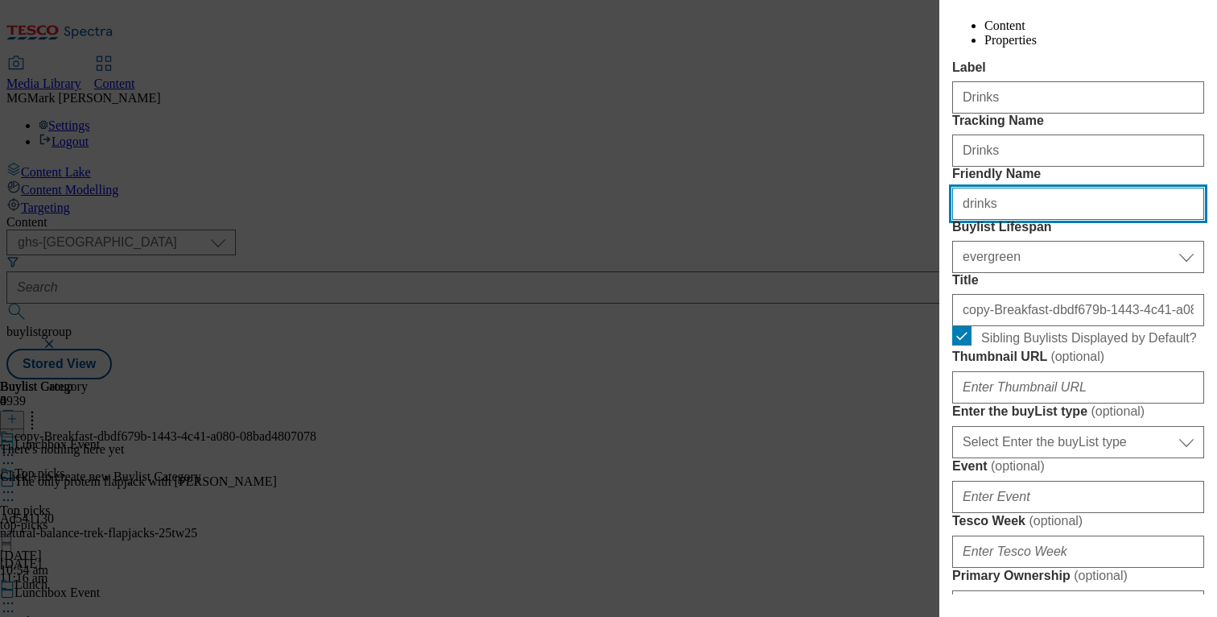
scroll to position [303, 0]
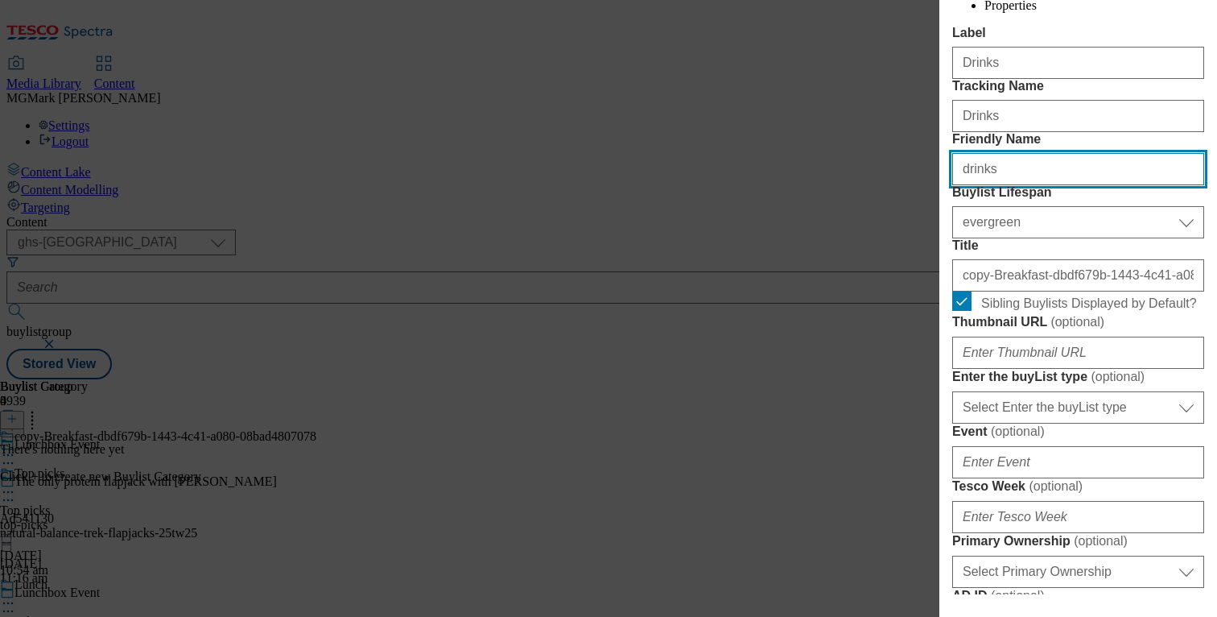
type input "drinks"
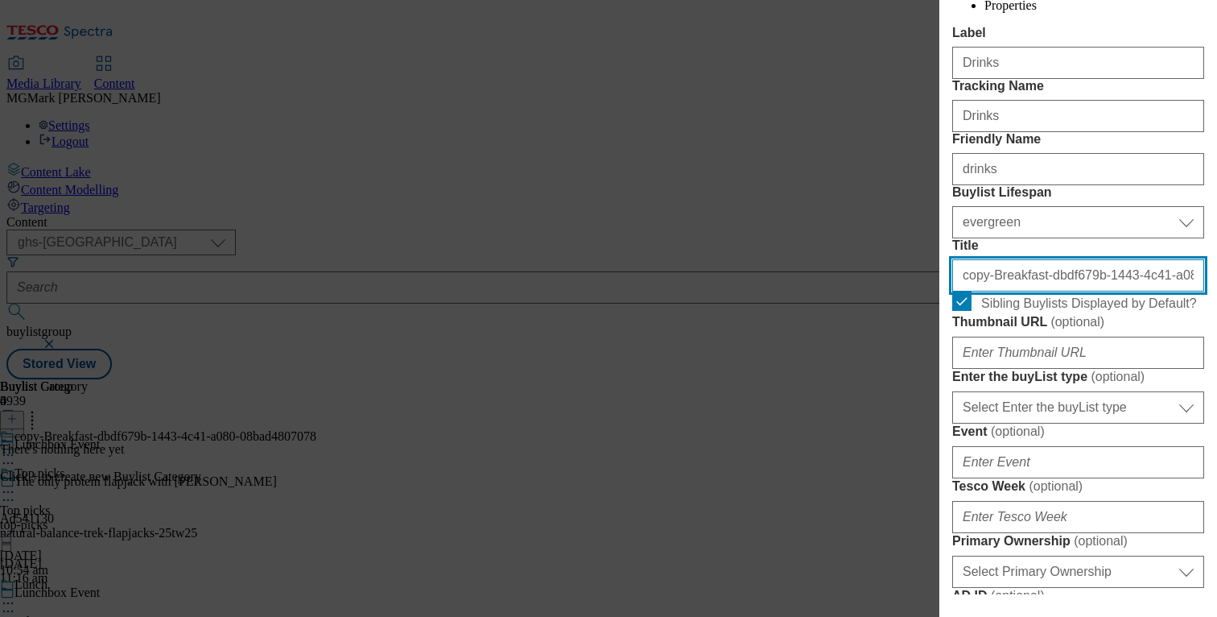
click at [1038, 291] on input "copy-Breakfast-dbdf679b-1443-4c41-a080-08bad4807078" at bounding box center [1078, 275] width 252 height 32
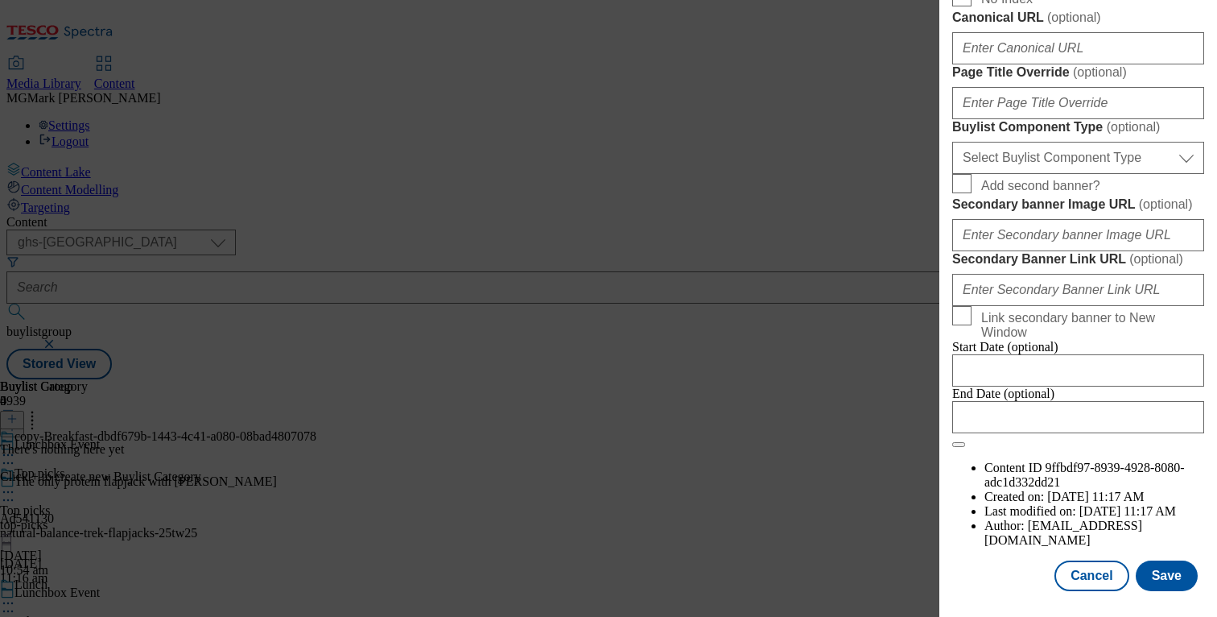
scroll to position [1509, 0]
type input "Drinks"
click at [1165, 588] on button "Save" at bounding box center [1167, 575] width 62 height 31
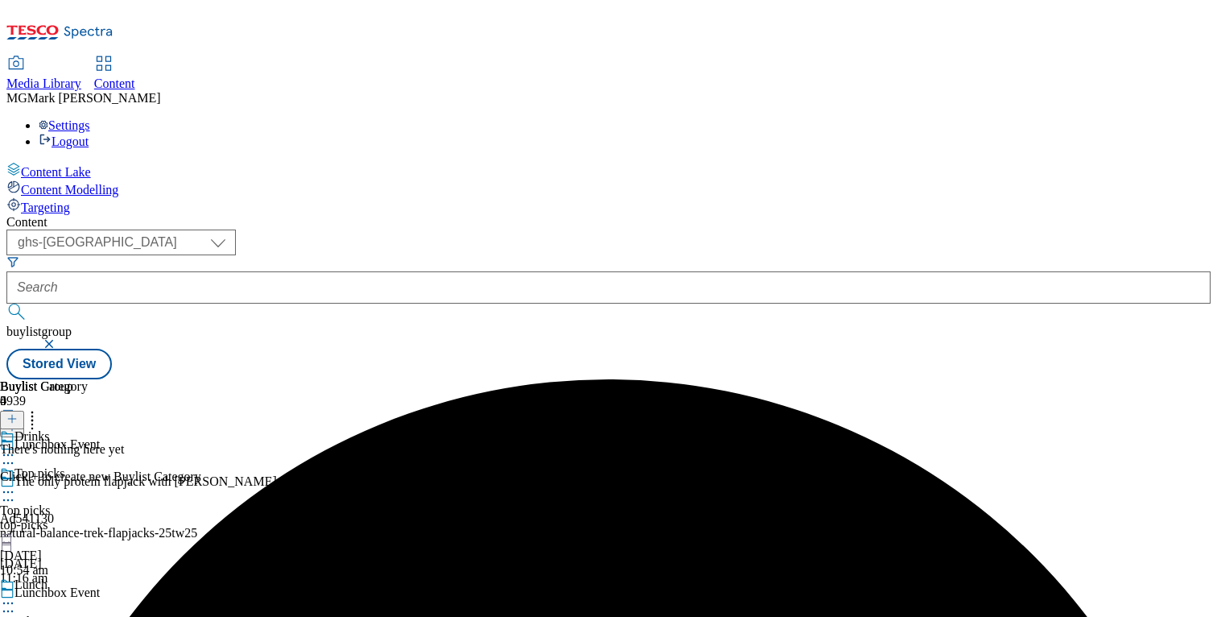
scroll to position [149, 0]
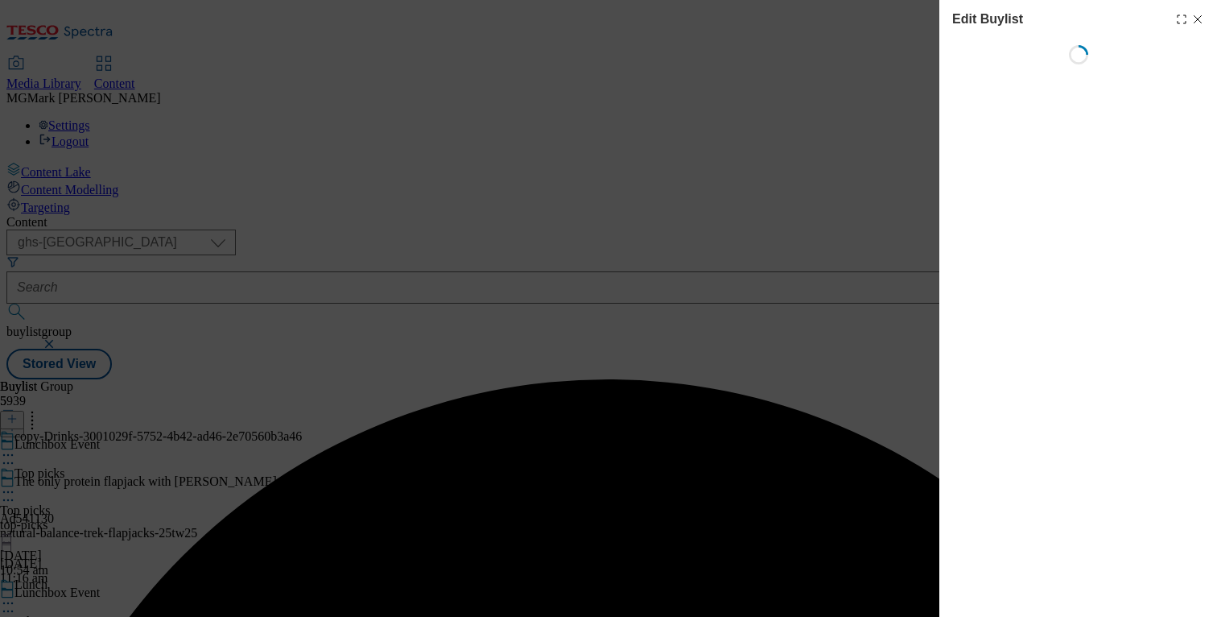
select select "evergreen"
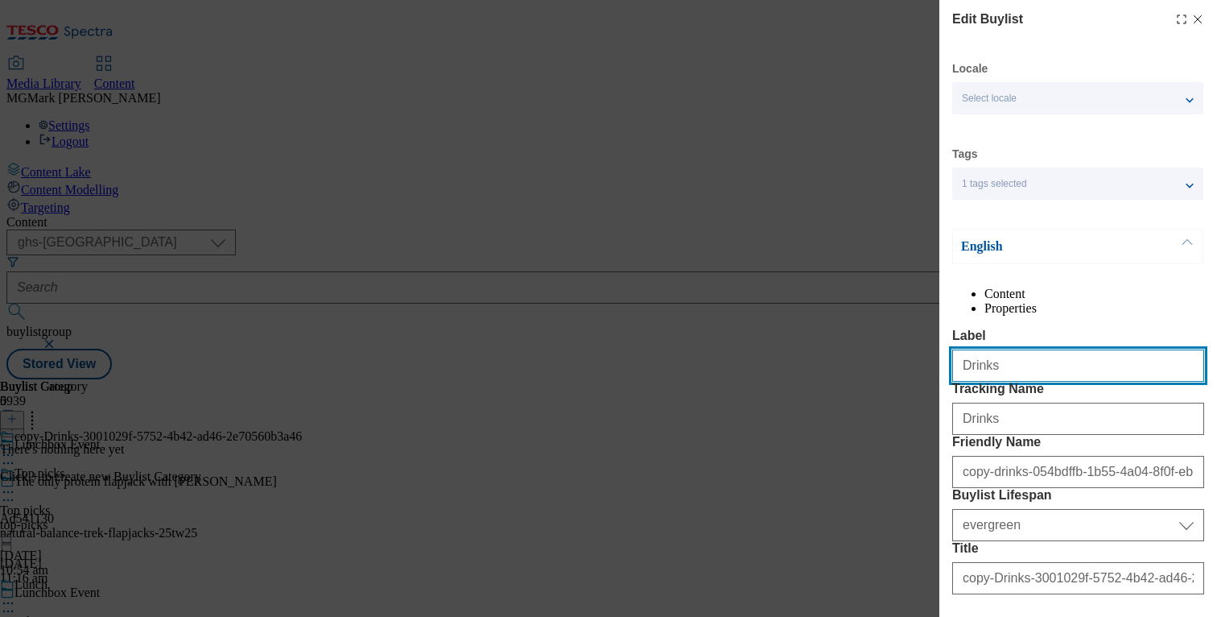
click at [1001, 382] on input "Drinks" at bounding box center [1078, 365] width 252 height 32
type input "Laundry"
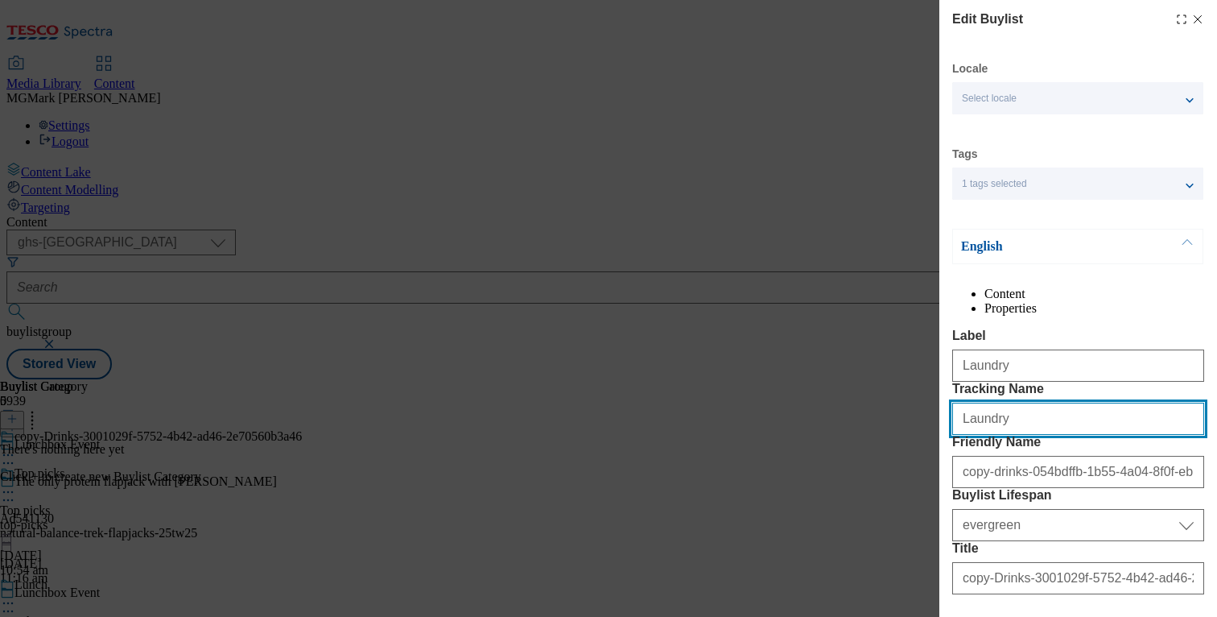
type input "Laundry"
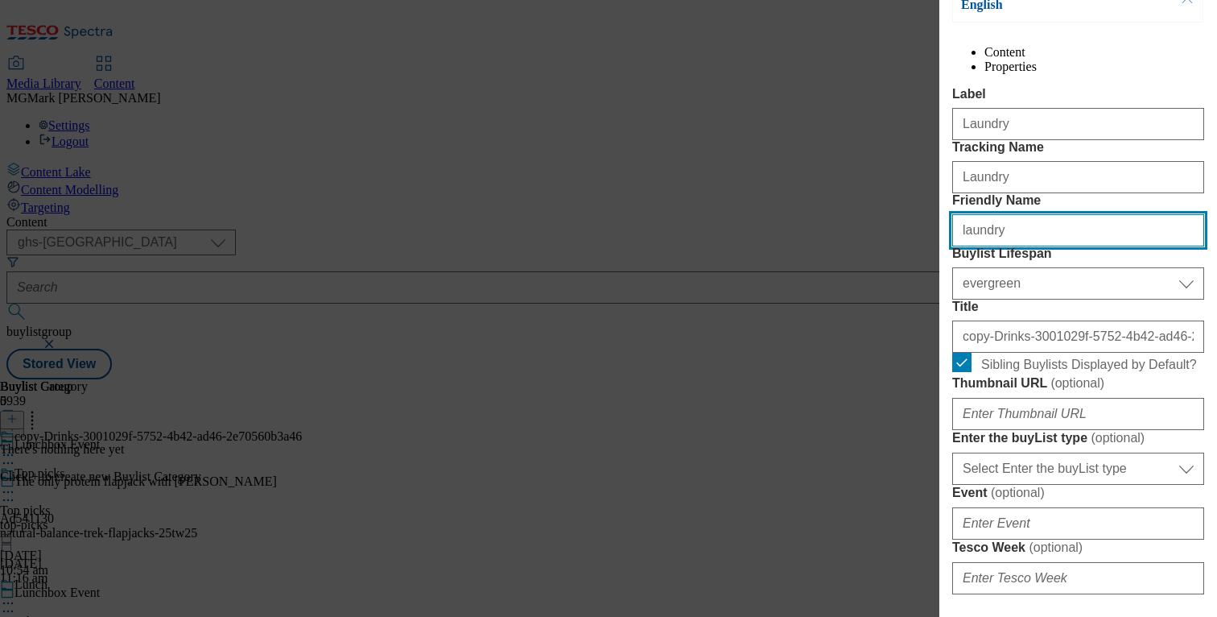
scroll to position [300, 0]
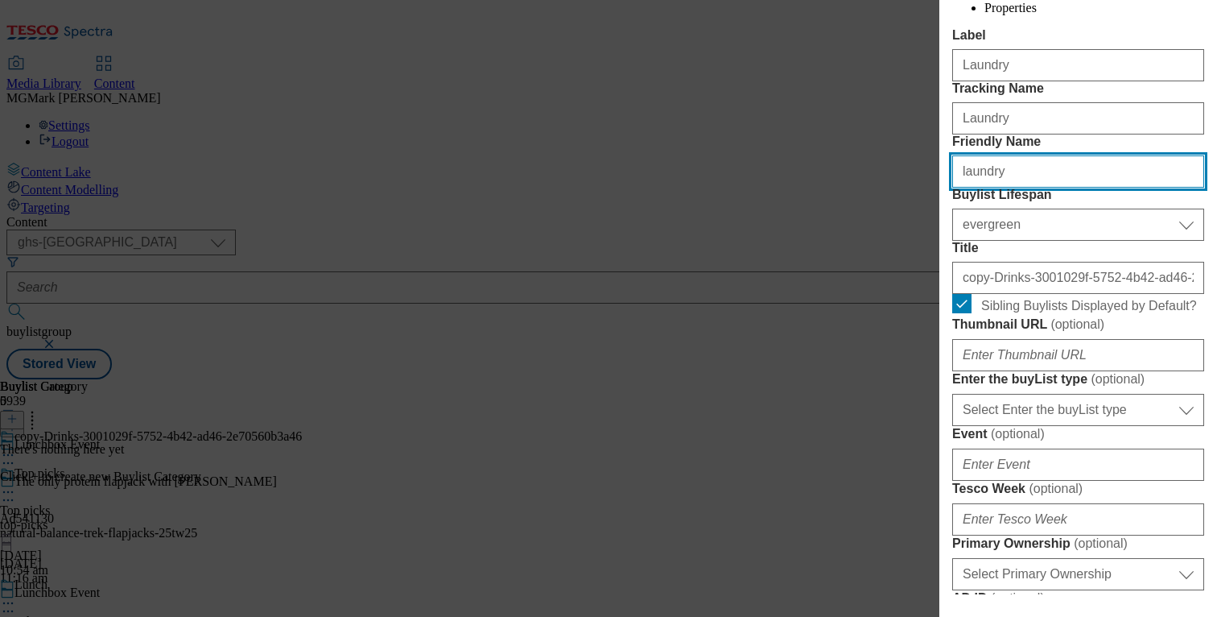
type input "laundry"
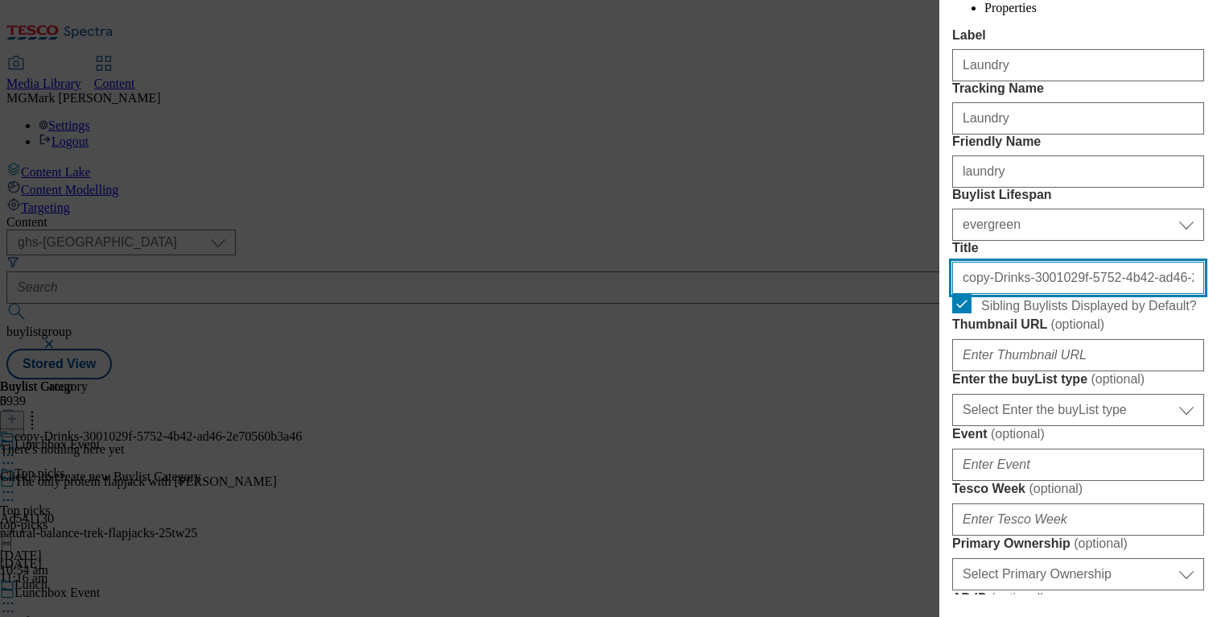
click at [1084, 294] on input "copy-Drinks-3001029f-5752-4b42-ad46-2e70560b3a46" at bounding box center [1078, 278] width 252 height 32
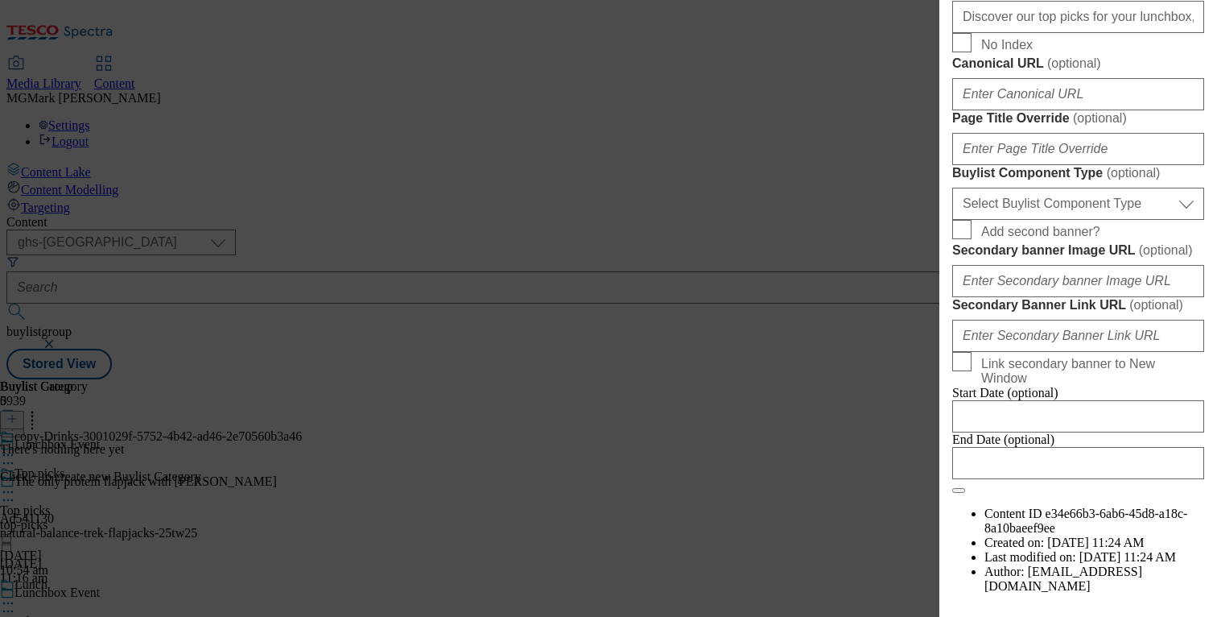
scroll to position [1509, 0]
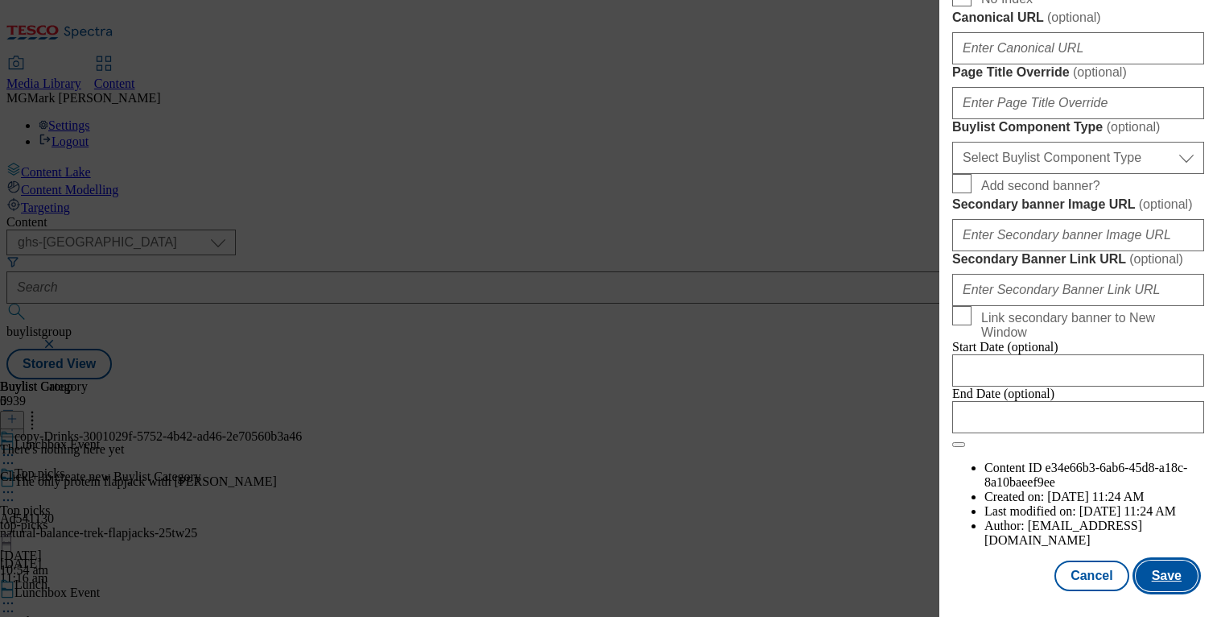
type input "Laundry"
click at [1169, 582] on button "Save" at bounding box center [1167, 575] width 62 height 31
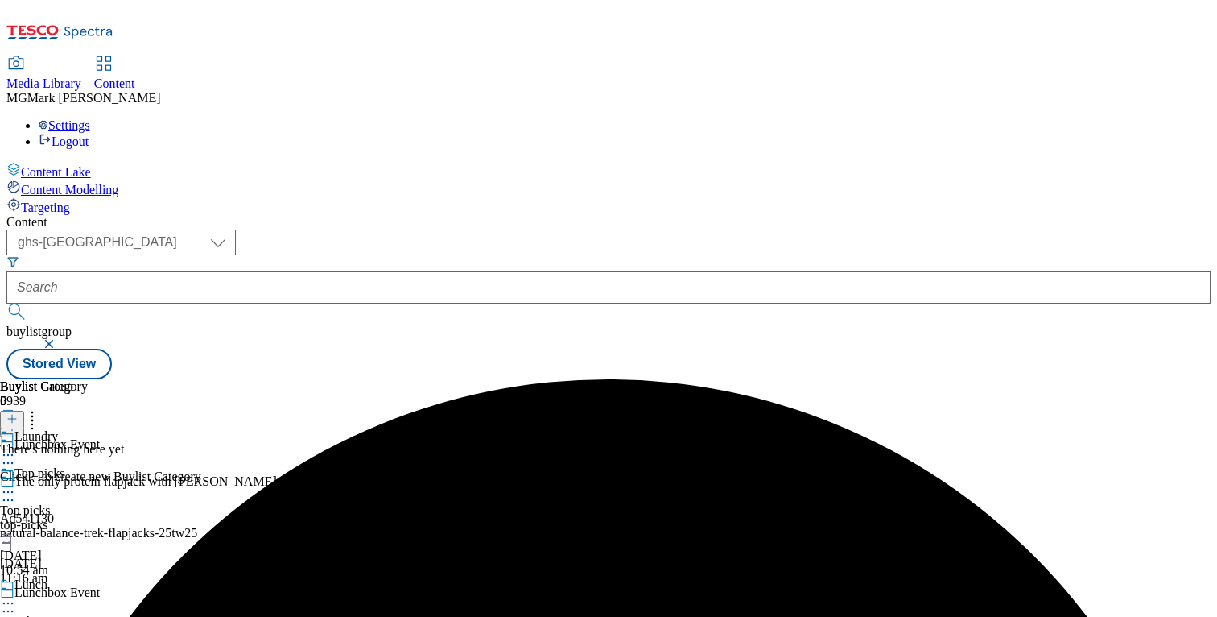
scroll to position [142, 0]
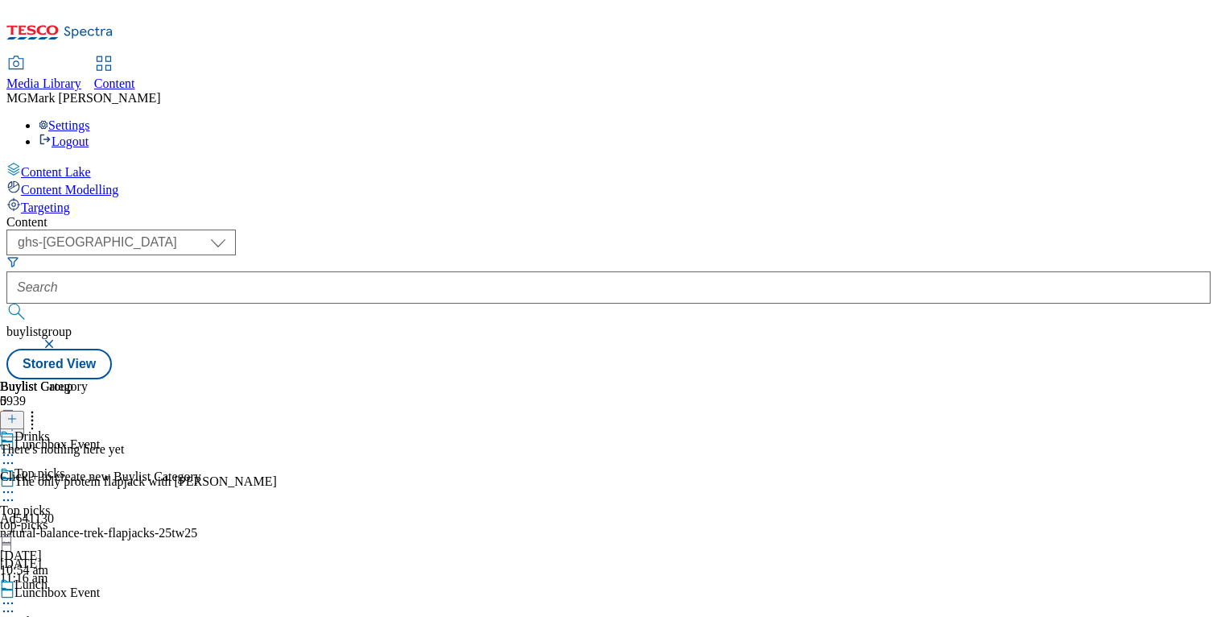
click at [18, 413] on icon at bounding box center [11, 418] width 11 height 11
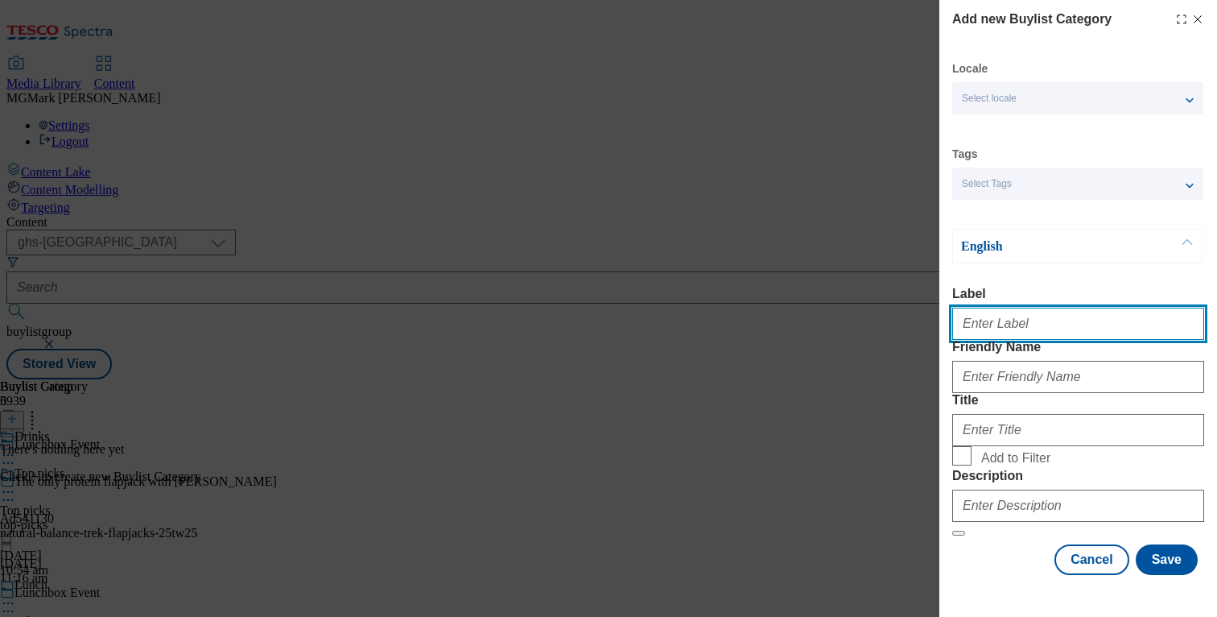
click at [1000, 327] on input "Label" at bounding box center [1078, 324] width 252 height 32
type input "Fizzy drinks"
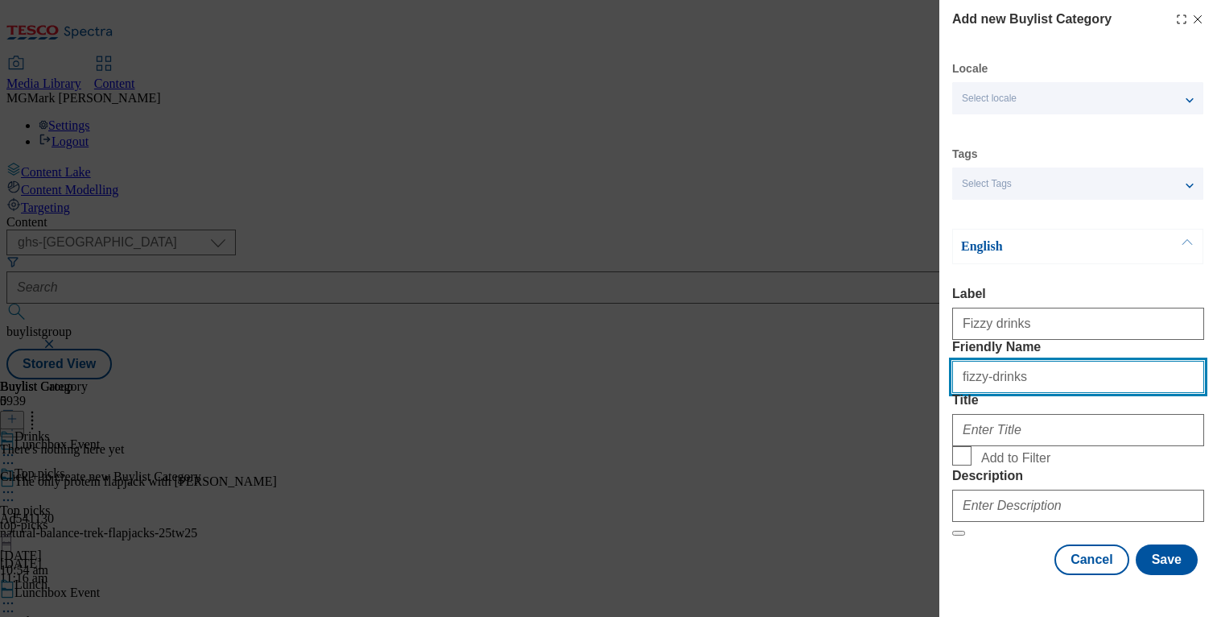
type input "fizzy-drinks"
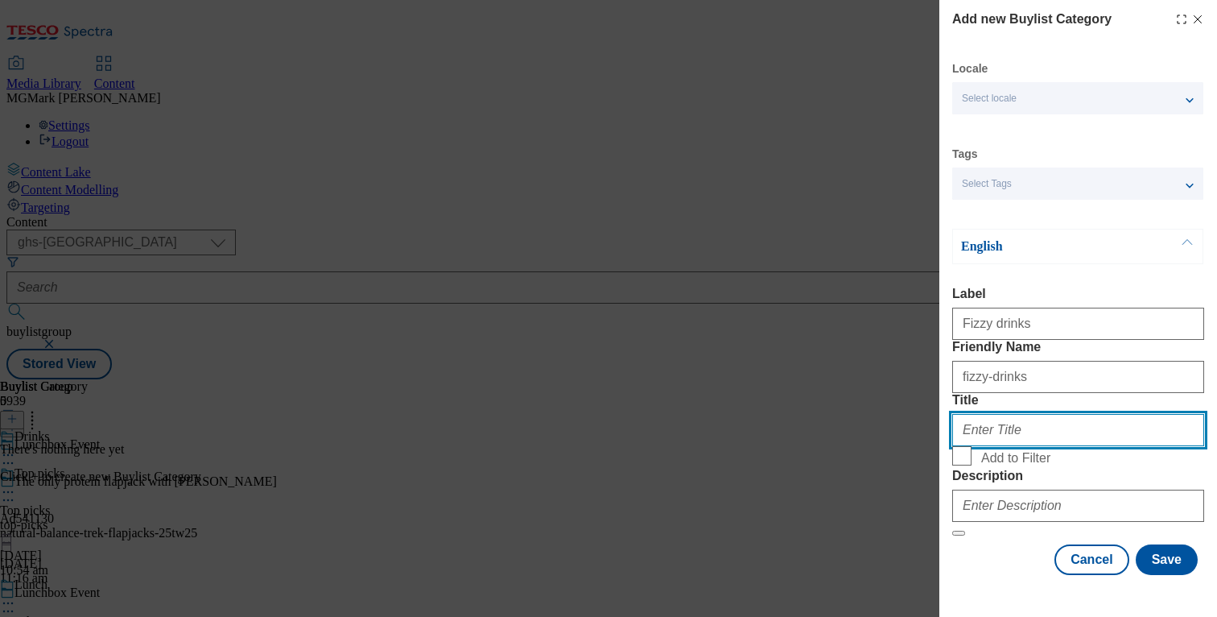
type input "f"
type input "Fizzy drinks"
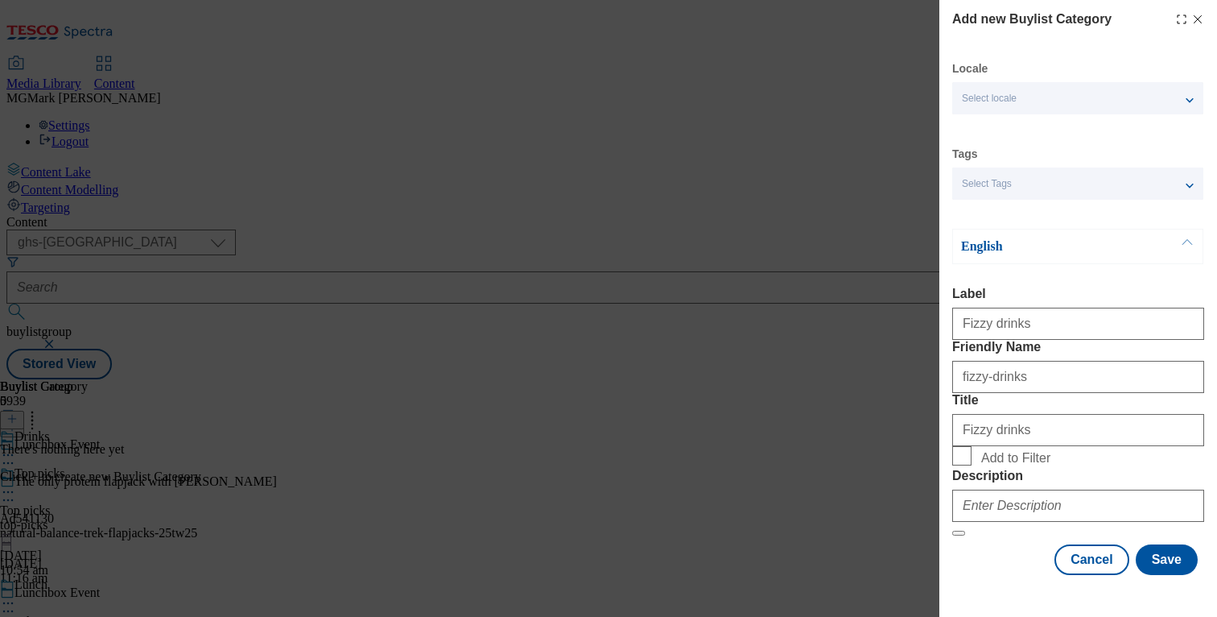
click at [989, 451] on span "Add to Filter" at bounding box center [1015, 458] width 69 height 14
click at [972, 446] on input "Add to Filter" at bounding box center [961, 455] width 19 height 19
checkbox input "true"
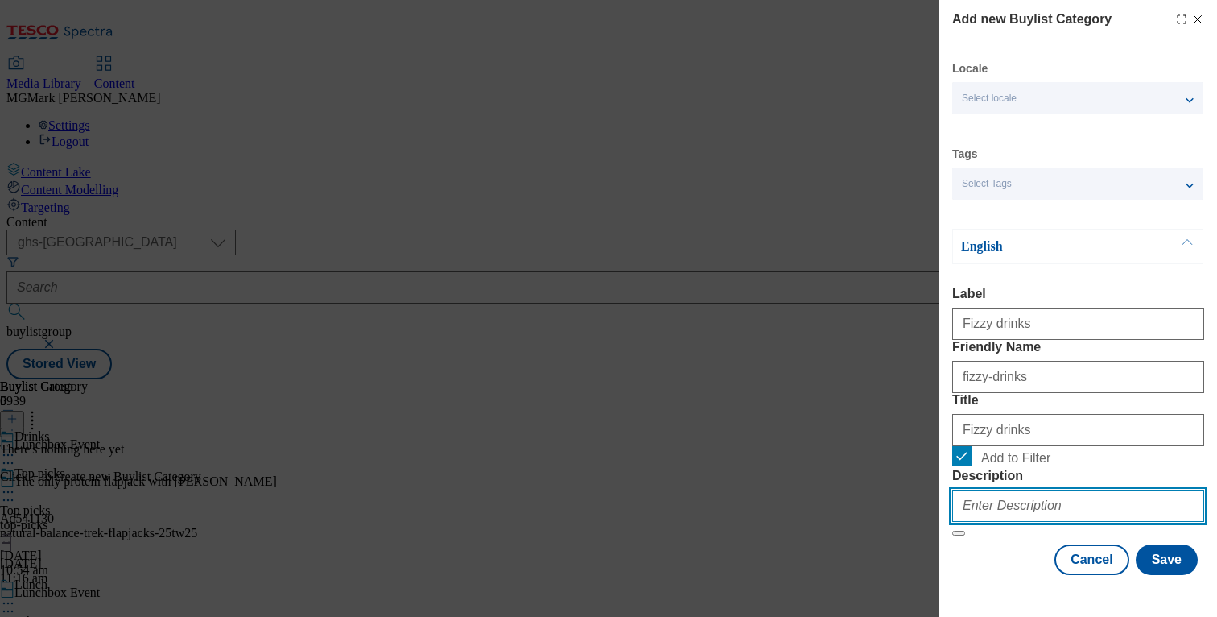
click at [985, 502] on input "Description" at bounding box center [1078, 505] width 252 height 32
paste input ""Quench your thirst at lunchtime with our range of soft drinks. From kids’ drin…"
type input ""Quench your thirst at lunchtime with our range of soft drinks. From kids’ drin…"
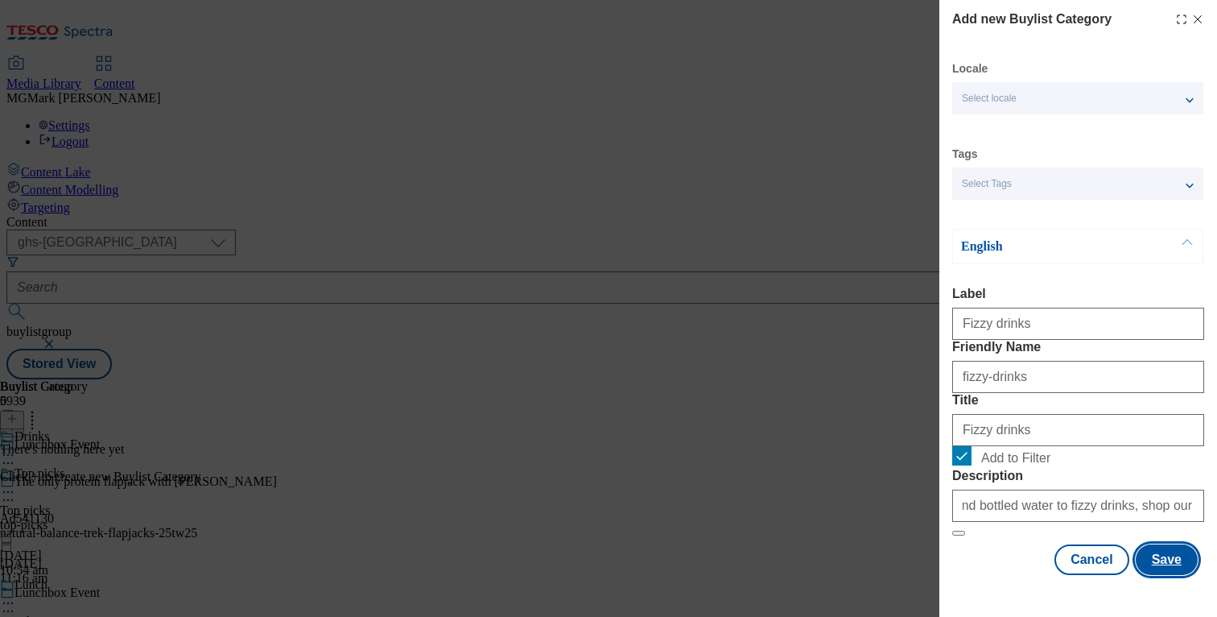
scroll to position [0, 0]
click at [1153, 575] on button "Save" at bounding box center [1167, 559] width 62 height 31
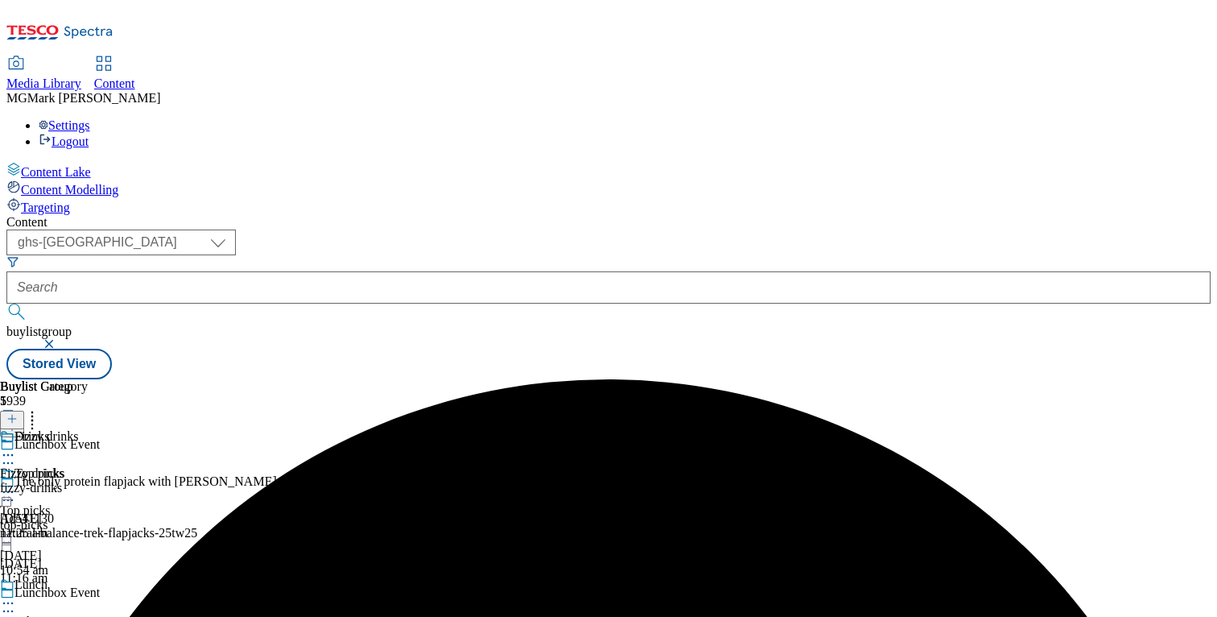
scroll to position [60, 0]
click at [88, 481] on div "fizzy-drinks" at bounding box center [44, 488] width 88 height 14
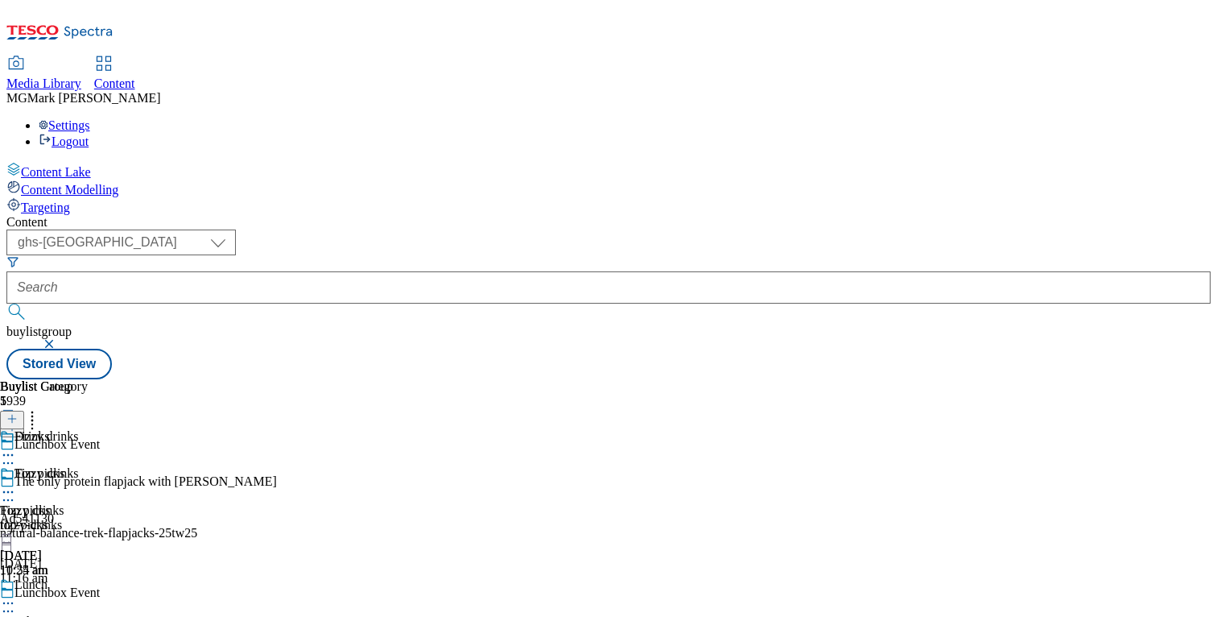
click at [16, 484] on icon at bounding box center [8, 492] width 16 height 16
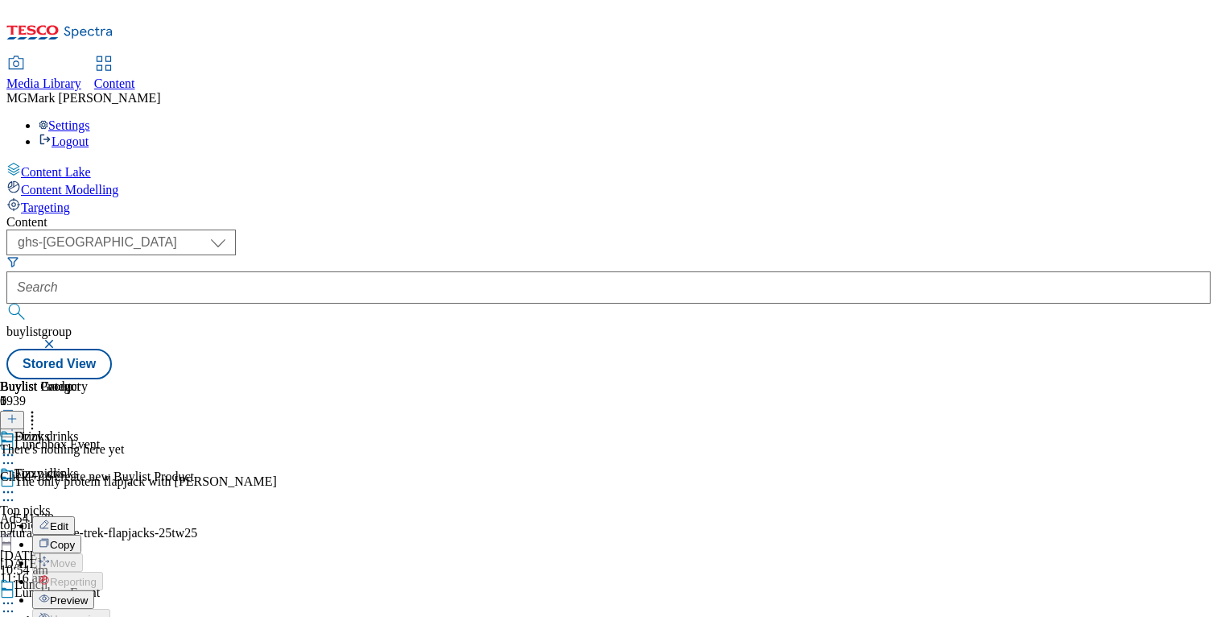
click at [75, 539] on span "Copy" at bounding box center [62, 545] width 25 height 12
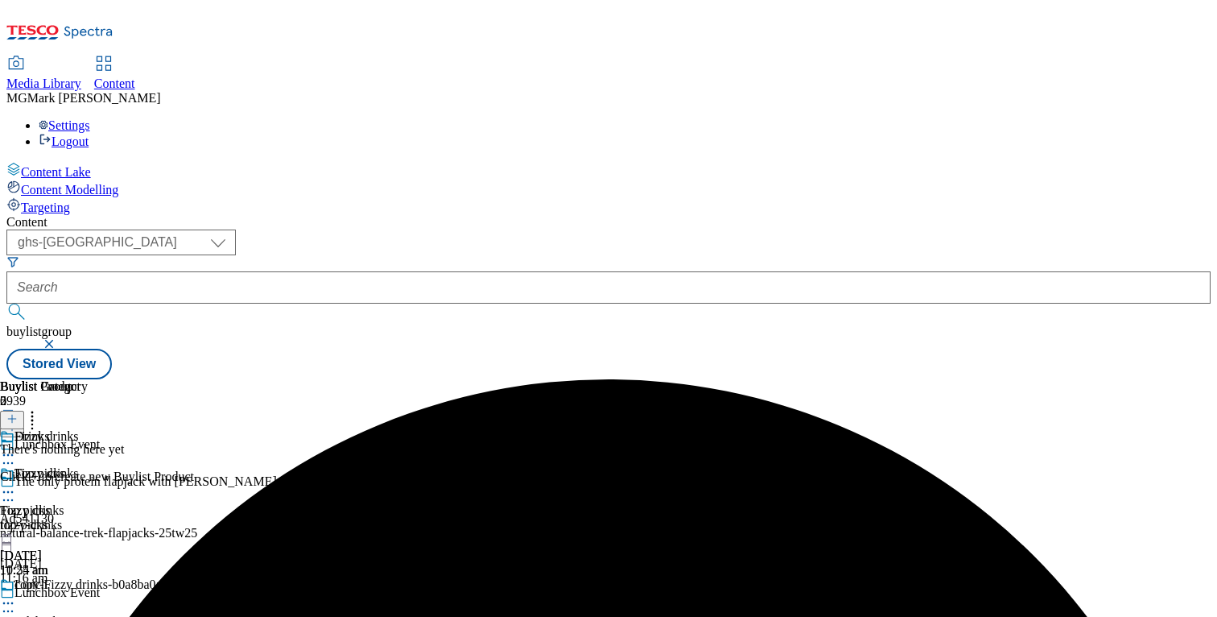
click at [16, 595] on icon at bounding box center [8, 603] width 16 height 16
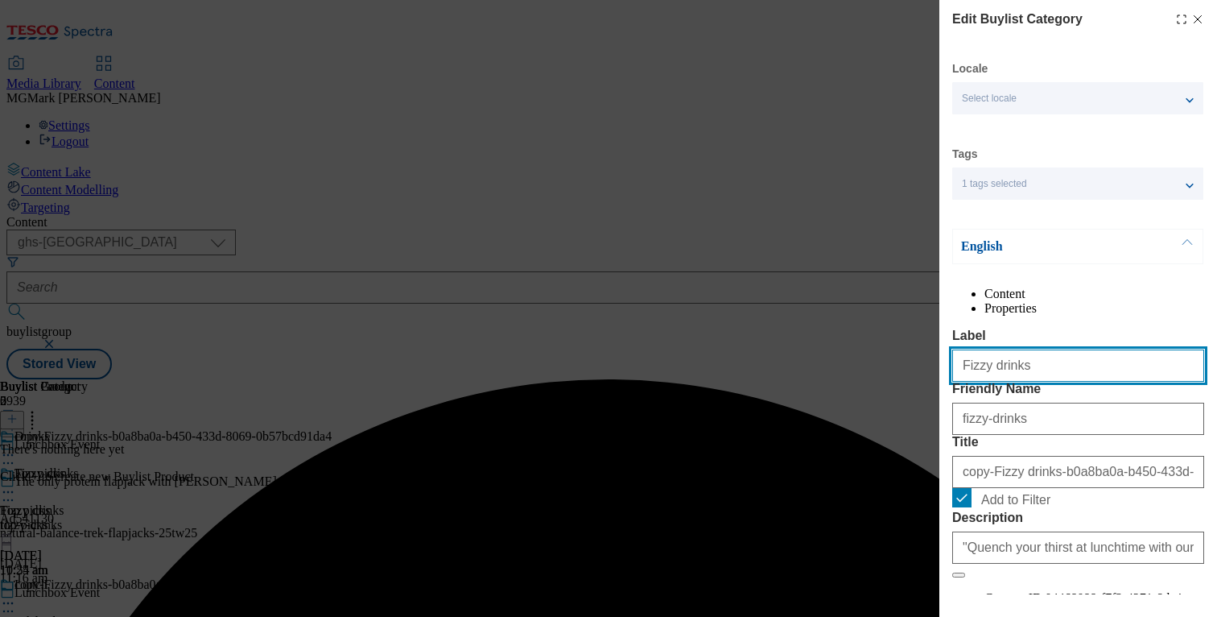
click at [1001, 382] on input "Fizzy drinks" at bounding box center [1078, 365] width 252 height 32
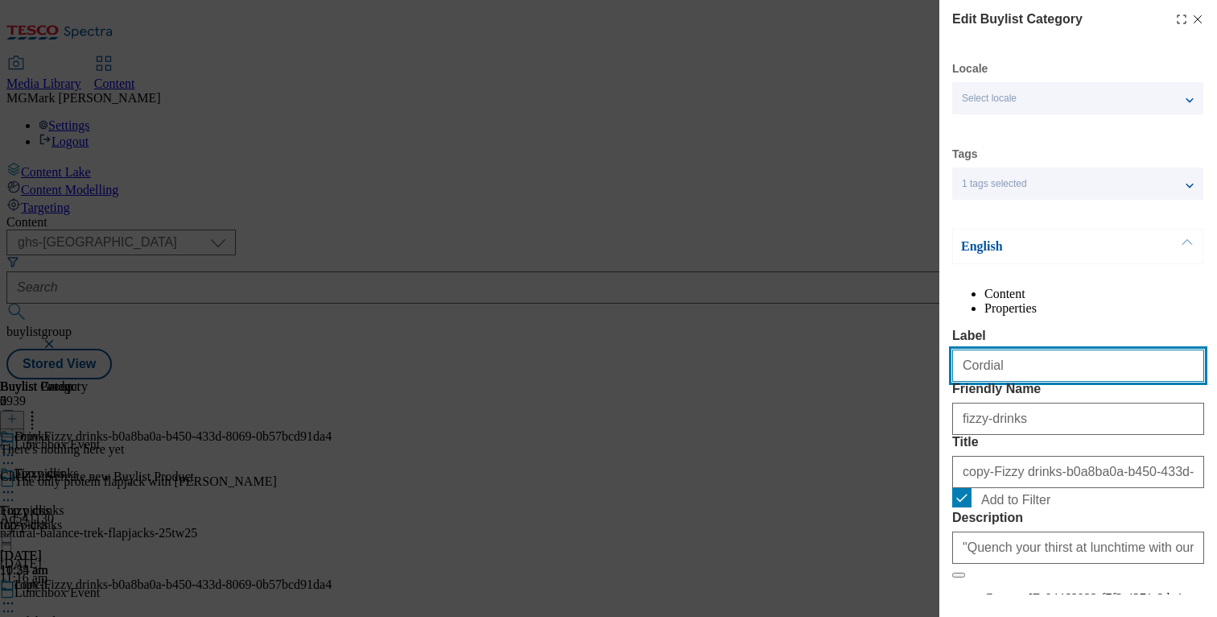
click at [1108, 382] on input "Cordial" at bounding box center [1078, 365] width 252 height 32
paste input "Squash, cordial and water"
type input "Squash, cordial and water"
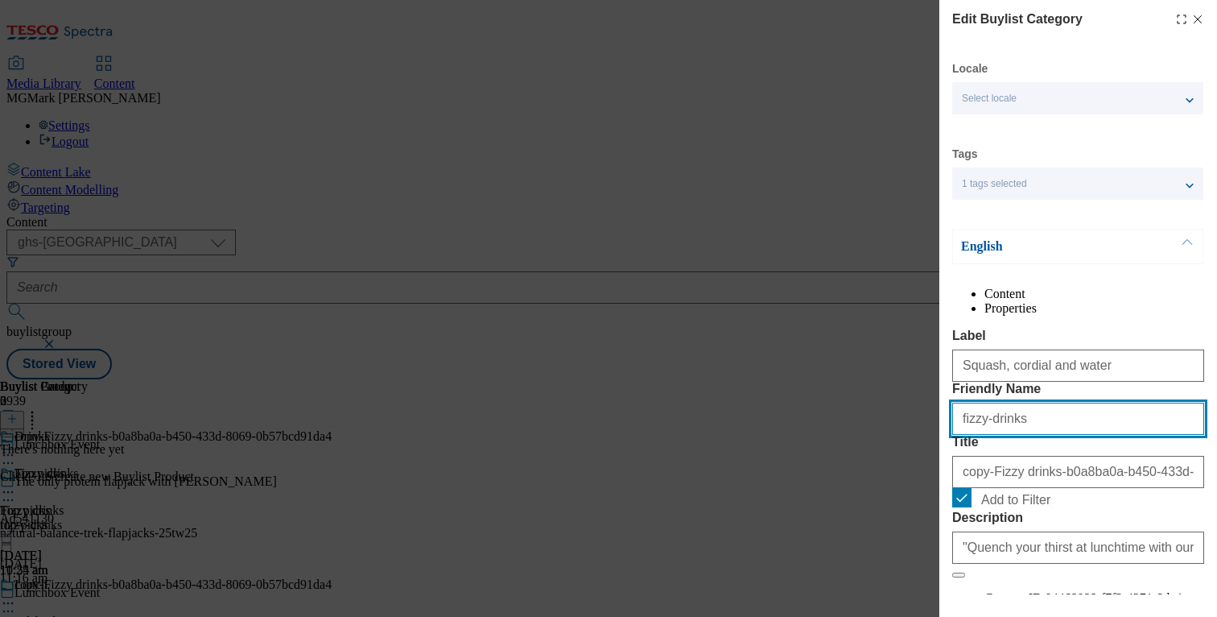
click at [1061, 435] on input "fizzy-drinks" at bounding box center [1078, 419] width 252 height 32
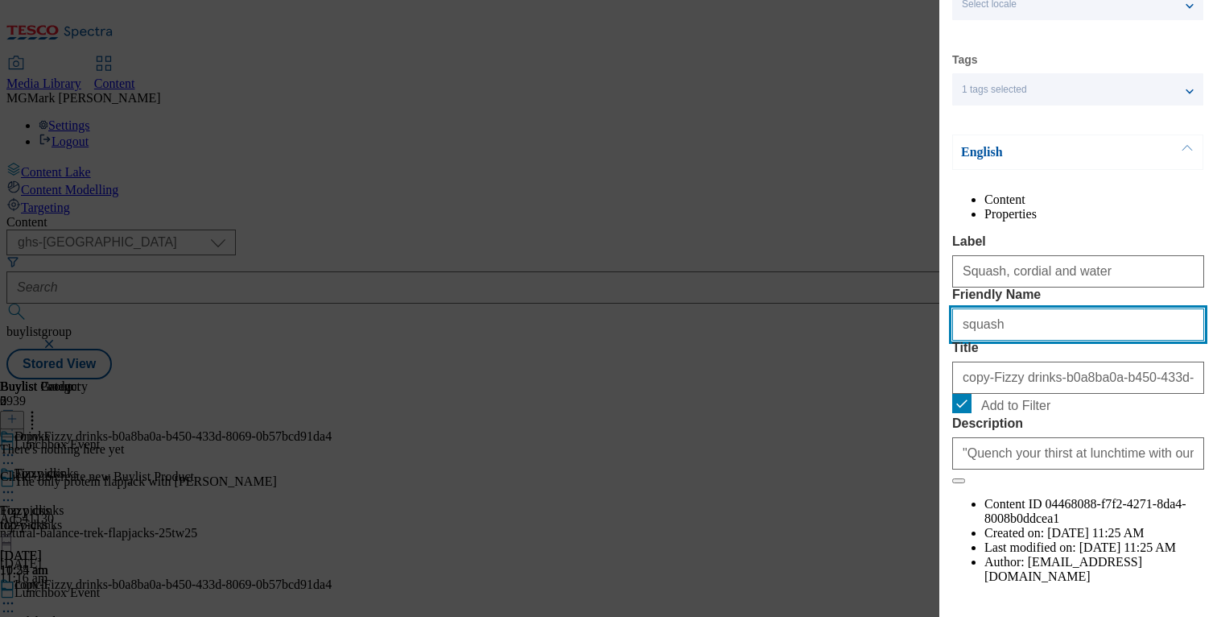
scroll to position [110, 0]
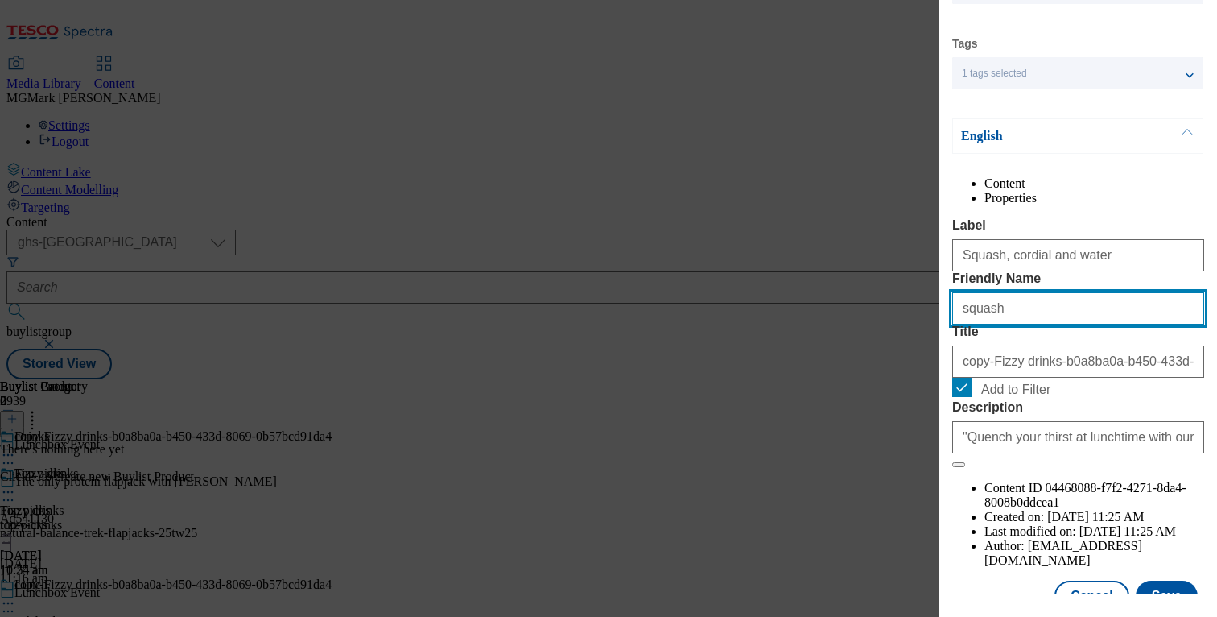
type input "squash"
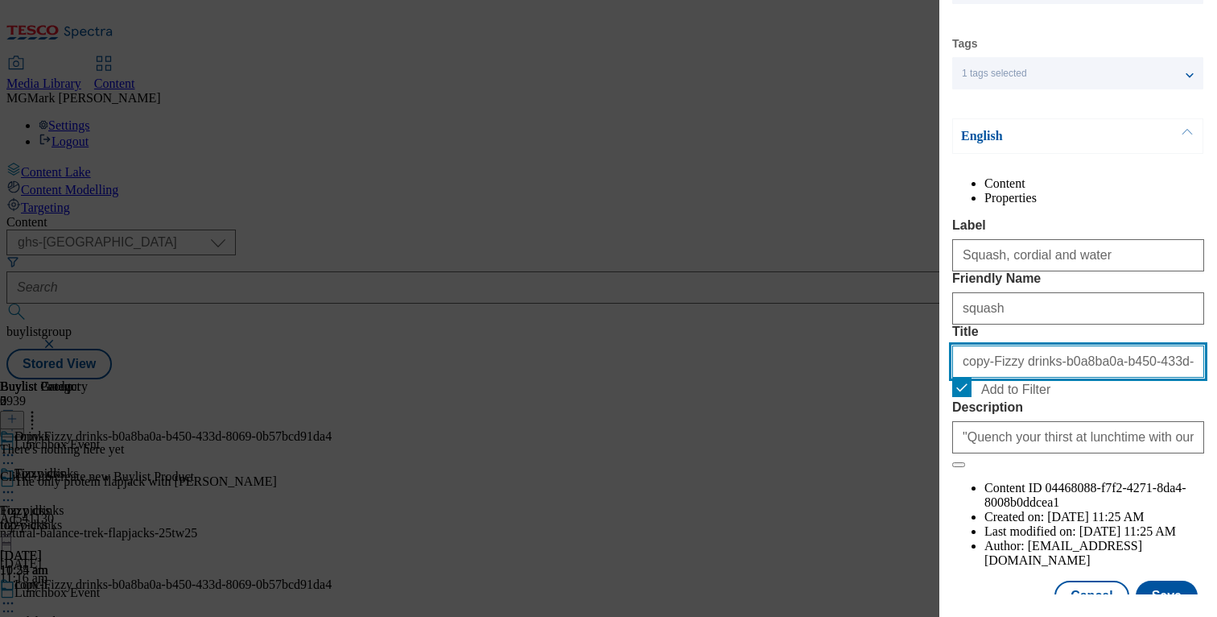
click at [1032, 378] on input "copy-Fizzy drinks-b0a8ba0a-b450-433d-8069-0b57bcd91da4" at bounding box center [1078, 361] width 252 height 32
paste input "Squash, cordial and water"
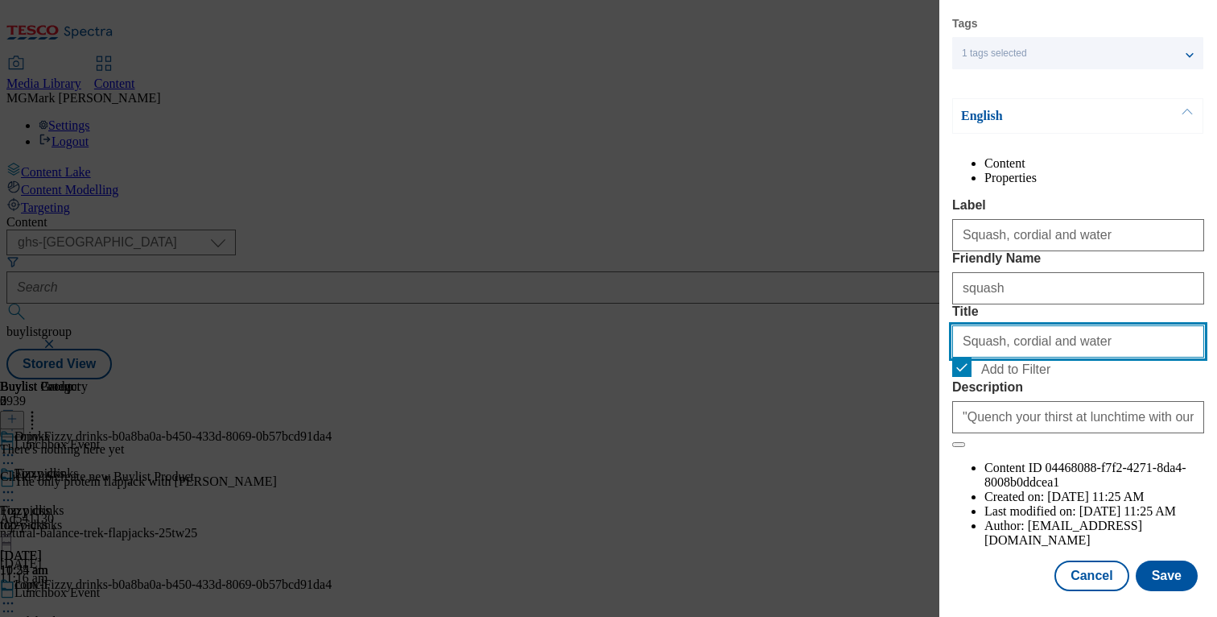
type input "Squash, cordial and water"
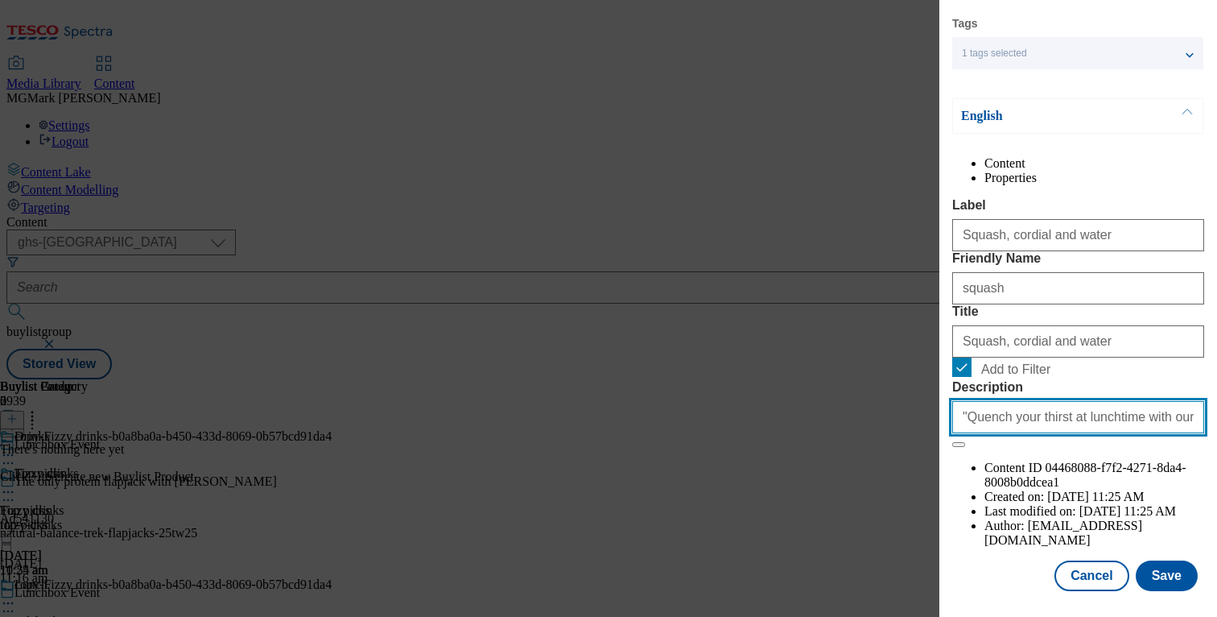
click at [965, 433] on input ""Quench your thirst at lunchtime with our range of soft drinks. From kids’ drin…" at bounding box center [1078, 417] width 252 height 32
drag, startPoint x: 983, startPoint y: 506, endPoint x: 1212, endPoint y: 497, distance: 228.8
click at [1212, 497] on div "Edit Buylist Category Locale Select locale English Welsh Tags 1 tags selected f…" at bounding box center [1078, 297] width 278 height 594
drag, startPoint x: 1182, startPoint y: 506, endPoint x: 1214, endPoint y: 504, distance: 32.3
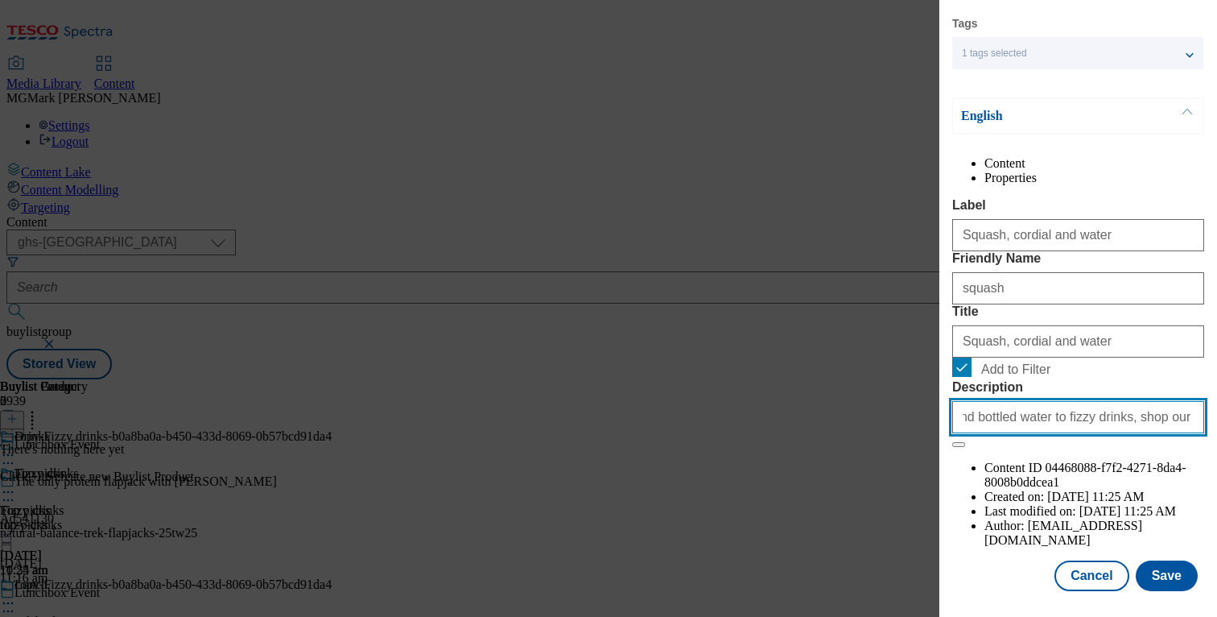
click at [1214, 504] on div "Edit Buylist Category Locale Select locale English Welsh Tags 1 tags selected f…" at bounding box center [1078, 297] width 278 height 594
type input "Quench your thirst at lunchtime with our range of soft drinks. From kids’ drink…"
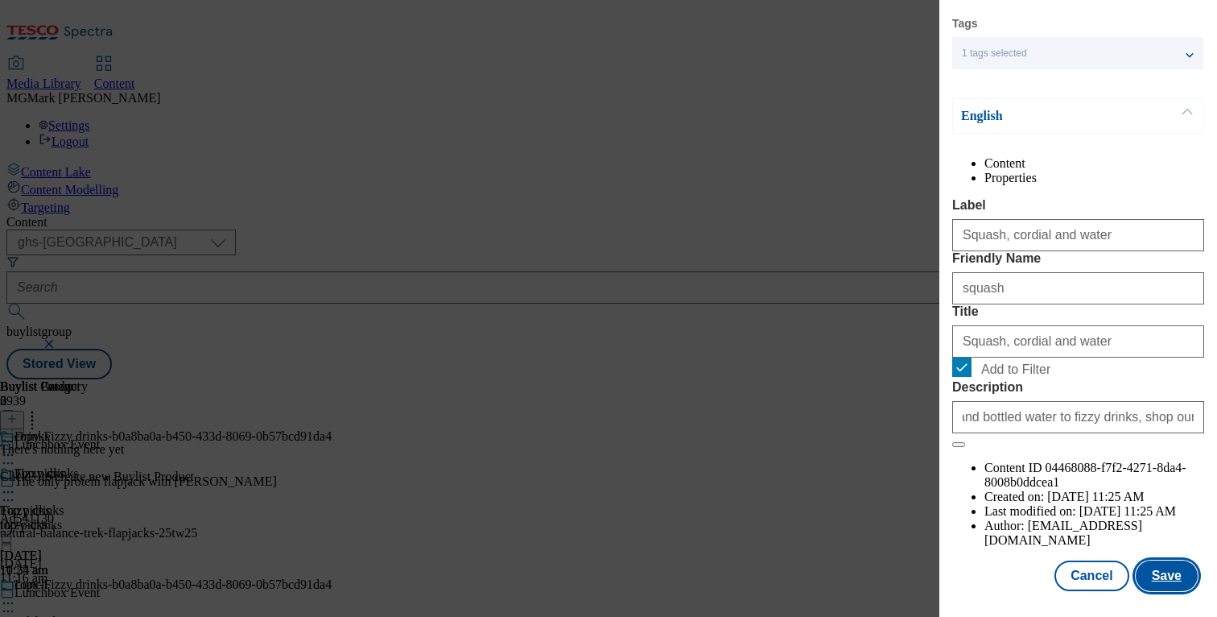
scroll to position [0, 0]
click at [1173, 560] on button "Save" at bounding box center [1167, 575] width 62 height 31
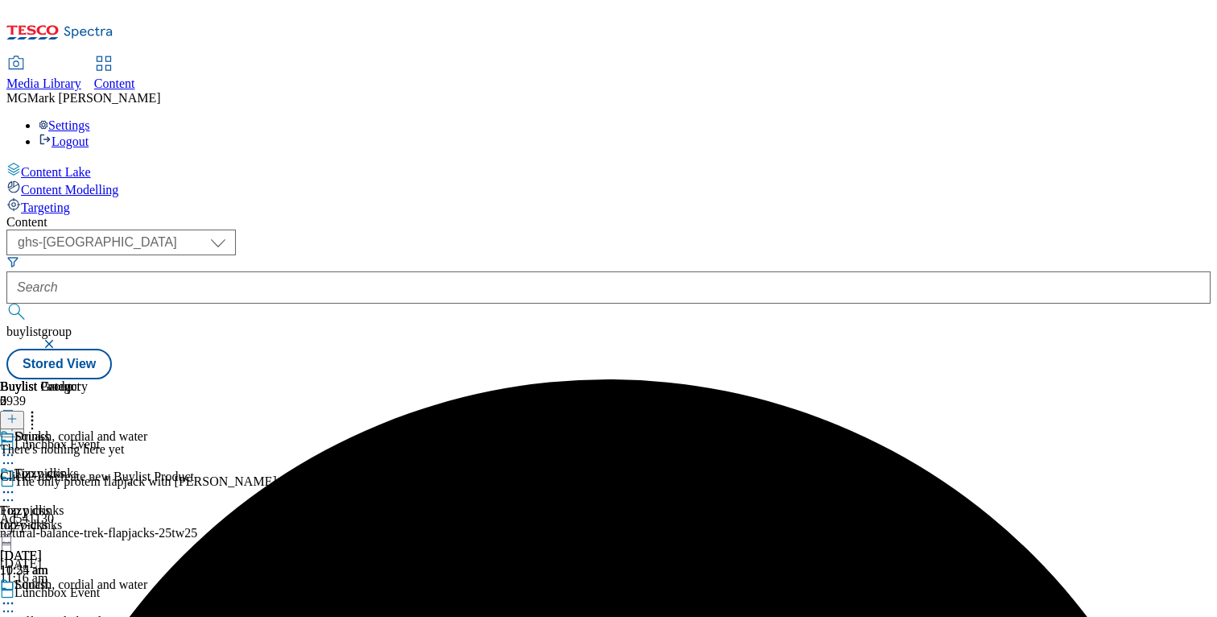
scroll to position [0, 6]
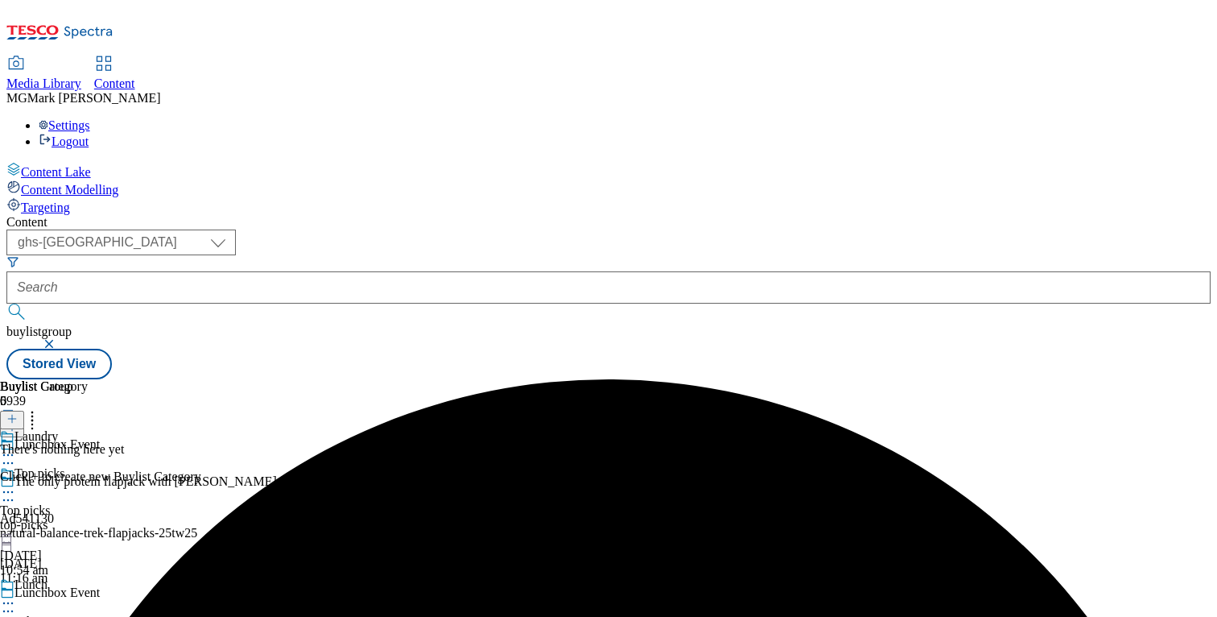
click at [18, 413] on icon at bounding box center [11, 418] width 11 height 11
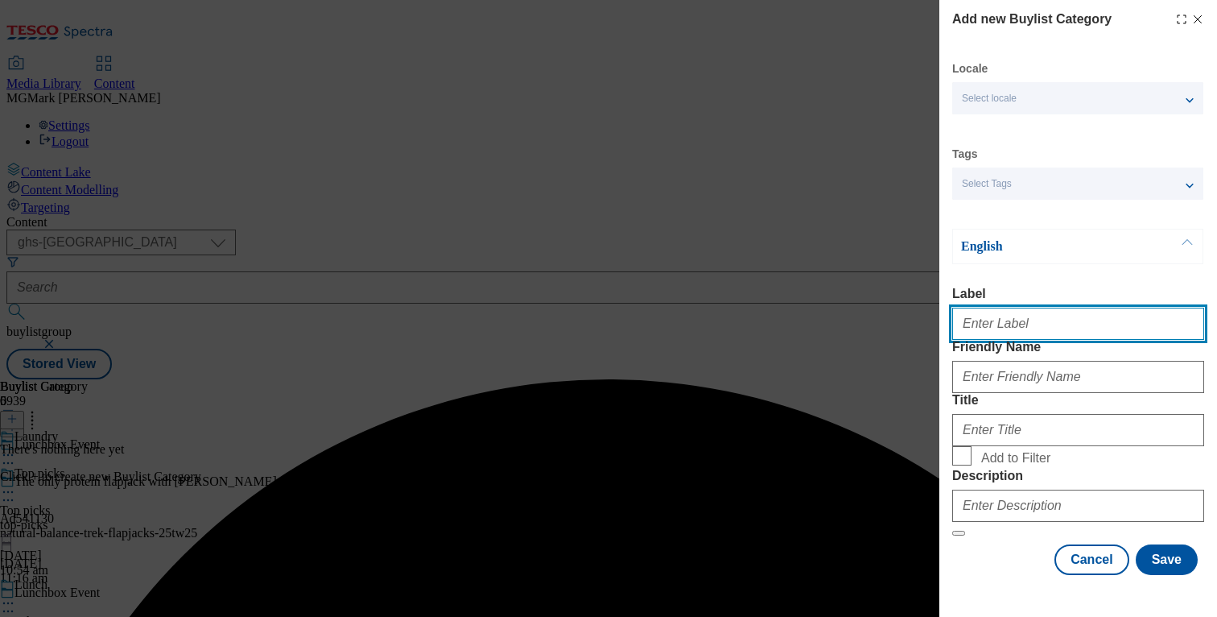
click at [1030, 339] on input "Label" at bounding box center [1078, 324] width 252 height 32
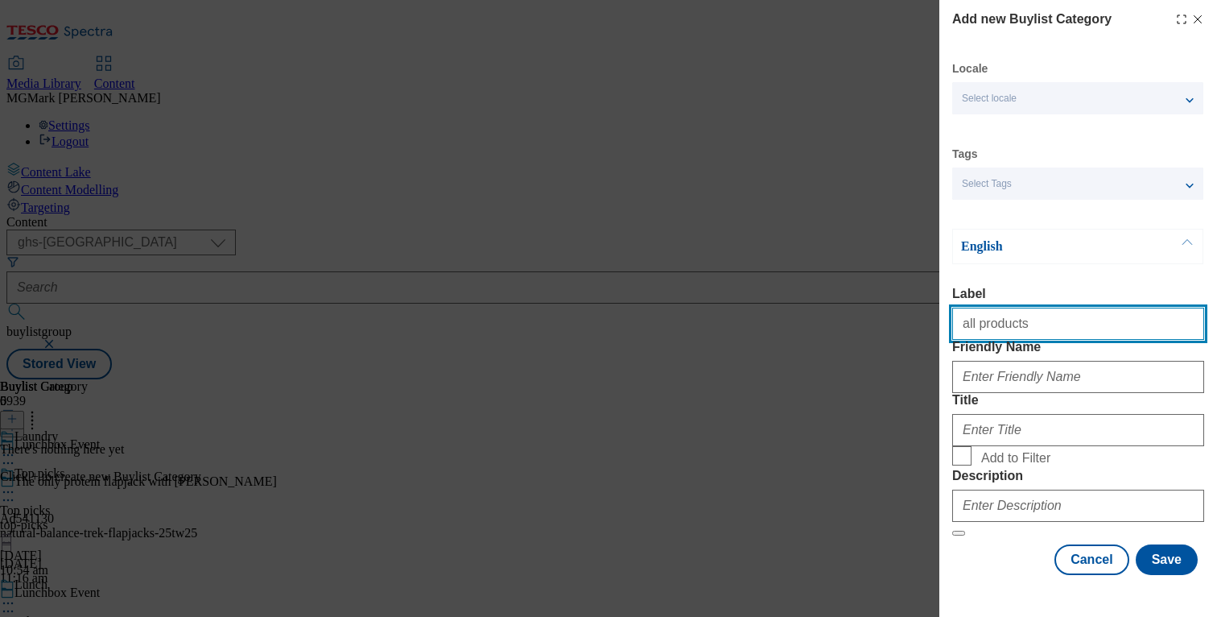
type input "all products"
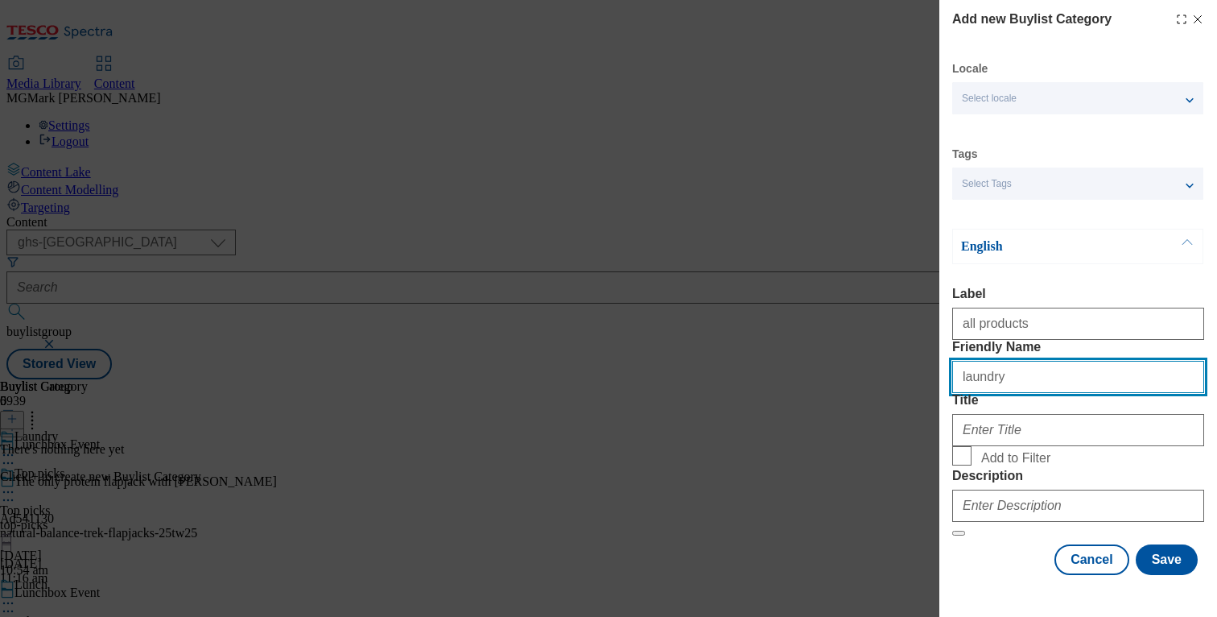
type input "laundry"
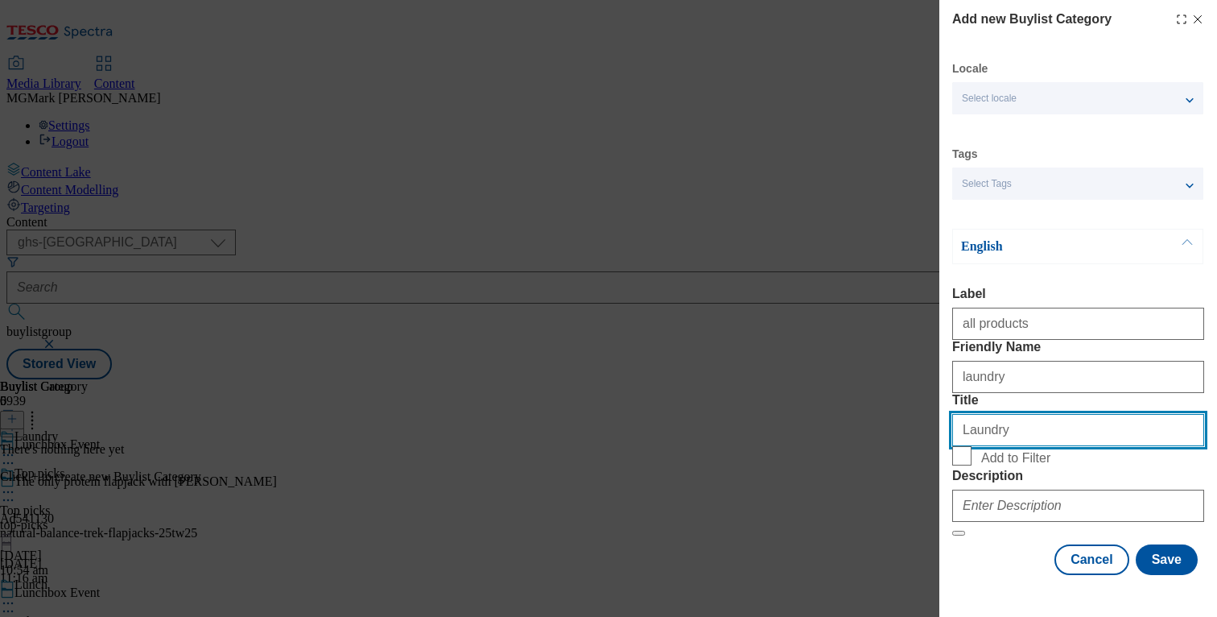
type input "Laundry"
click at [979, 469] on label "Add to Filter" at bounding box center [1078, 457] width 252 height 23
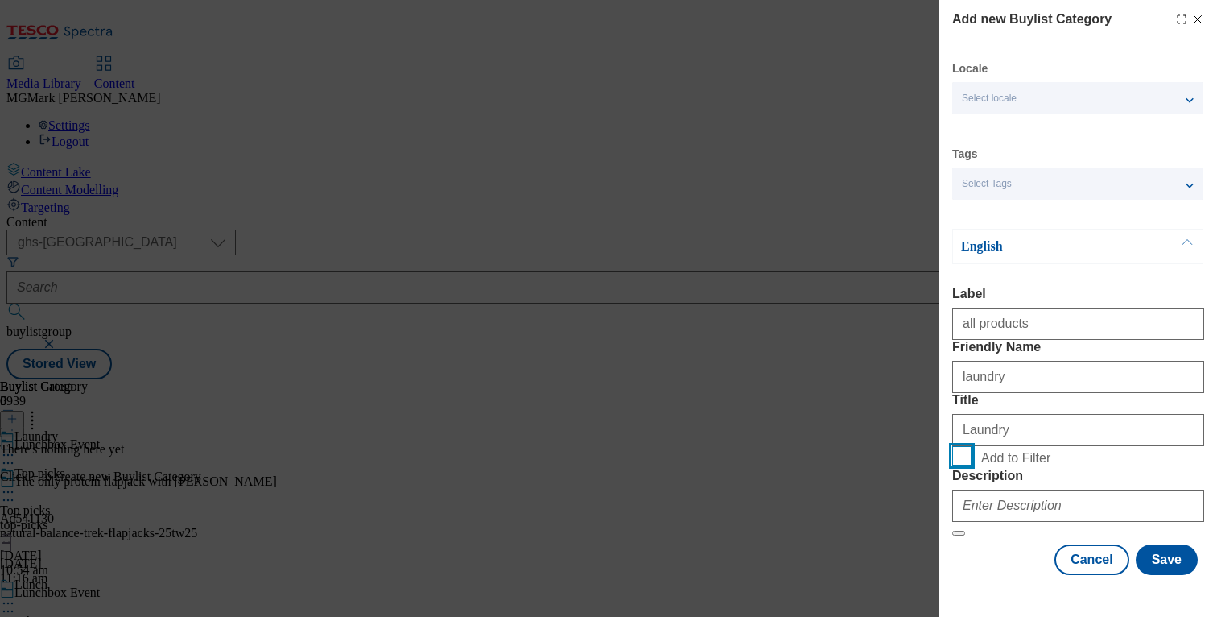
click at [972, 465] on input "Add to Filter" at bounding box center [961, 455] width 19 height 19
checkbox input "true"
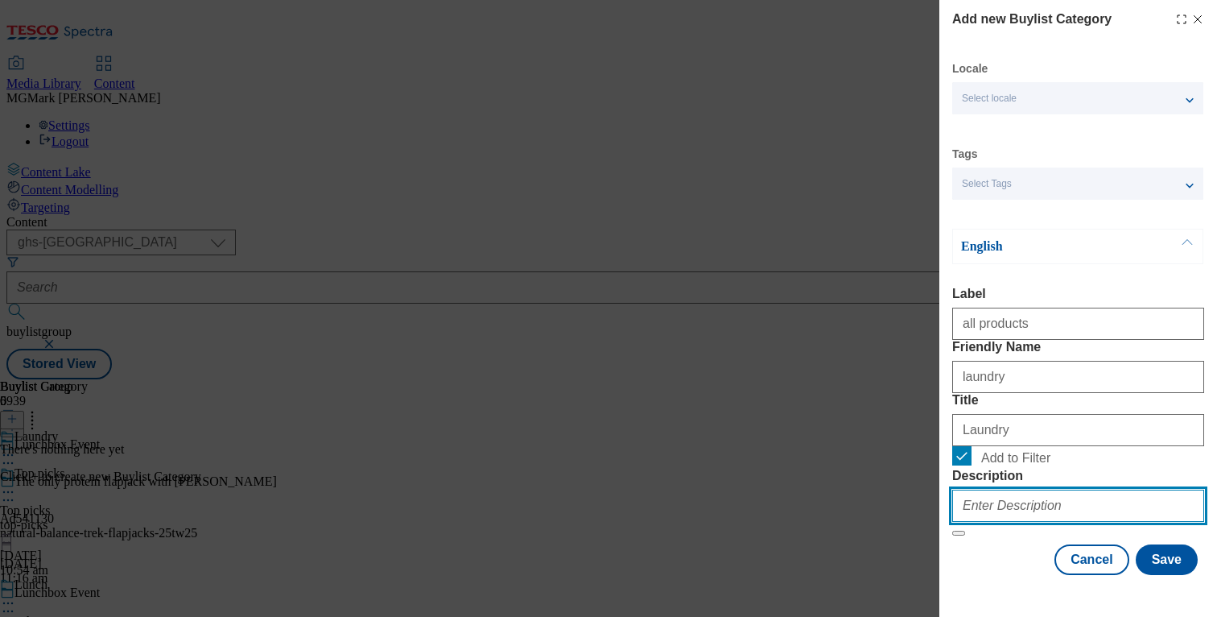
click at [1008, 522] on input "Description" at bounding box center [1078, 505] width 252 height 32
paste input "Time to do some laundry at lunchtime? Shop our range of laundry essentials to h…"
type input "Time to do some laundry at lunchtime? Shop our range of laundry essentials to h…"
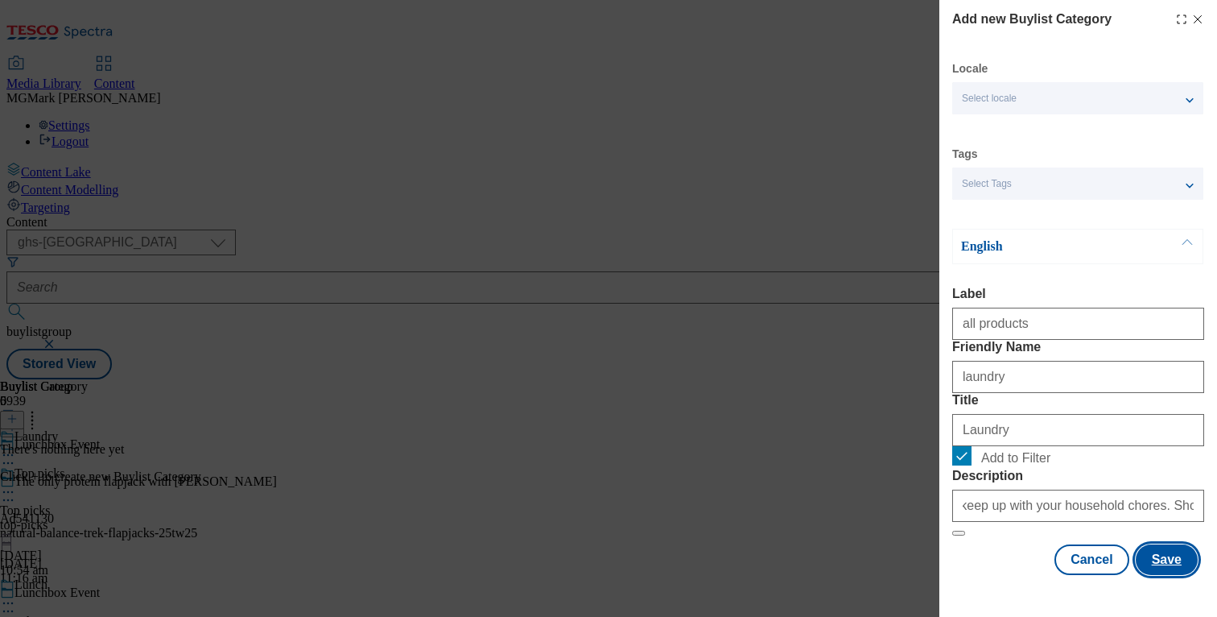
scroll to position [0, 0]
click at [1167, 573] on button "Save" at bounding box center [1167, 559] width 62 height 31
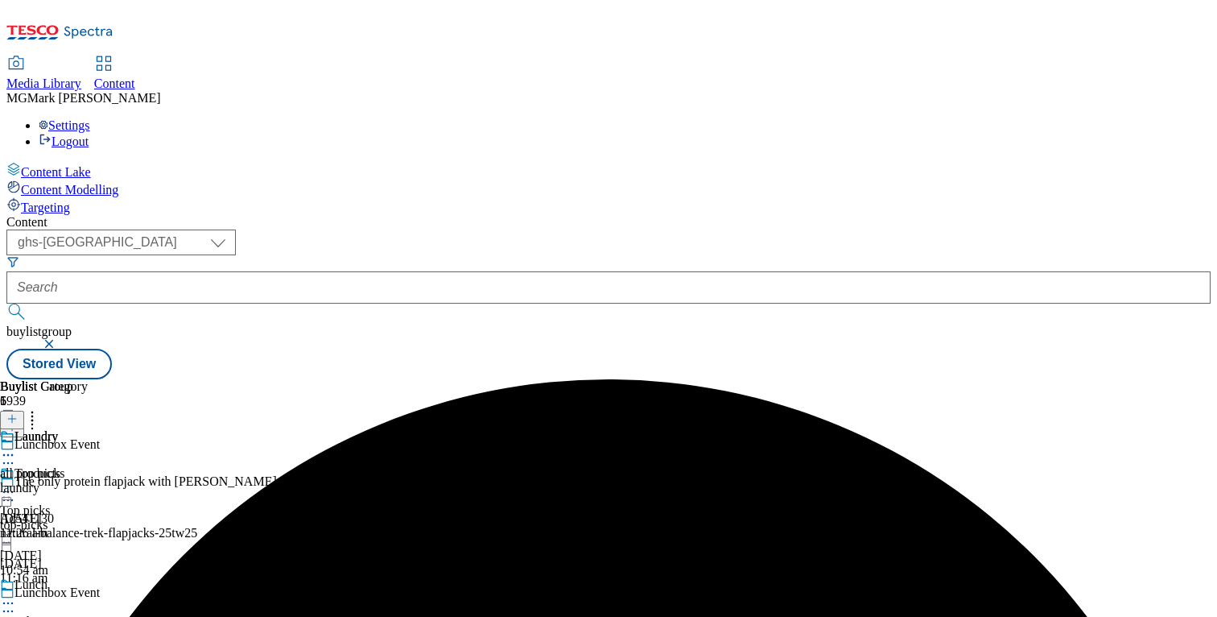
scroll to position [482, 0]
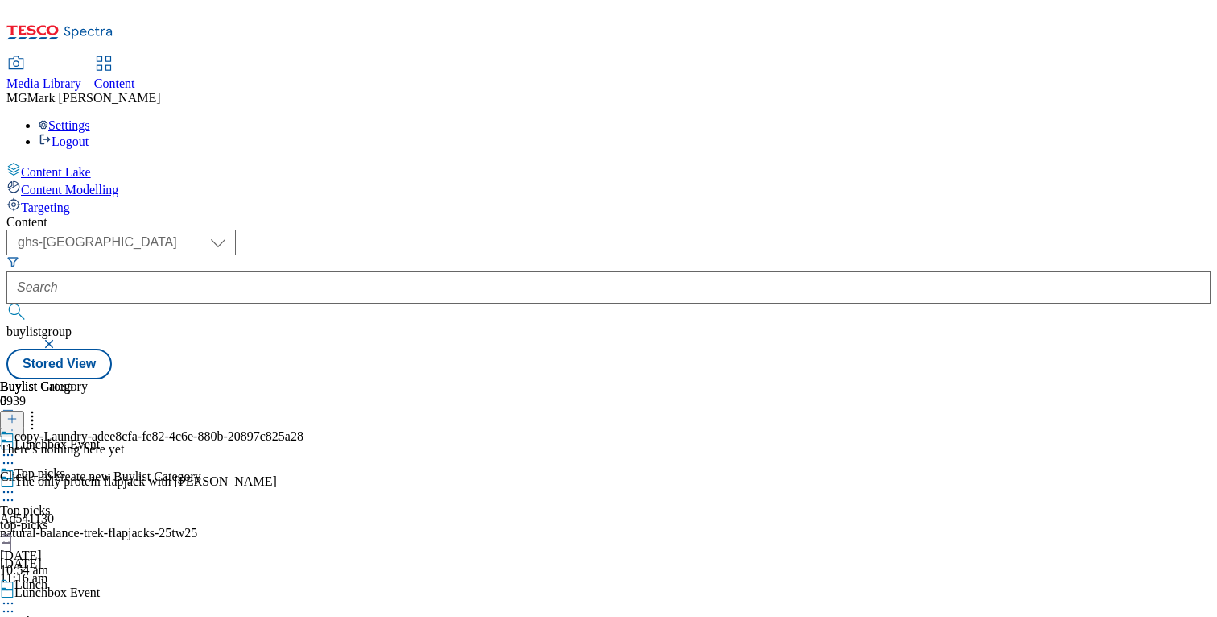
select select "evergreen"
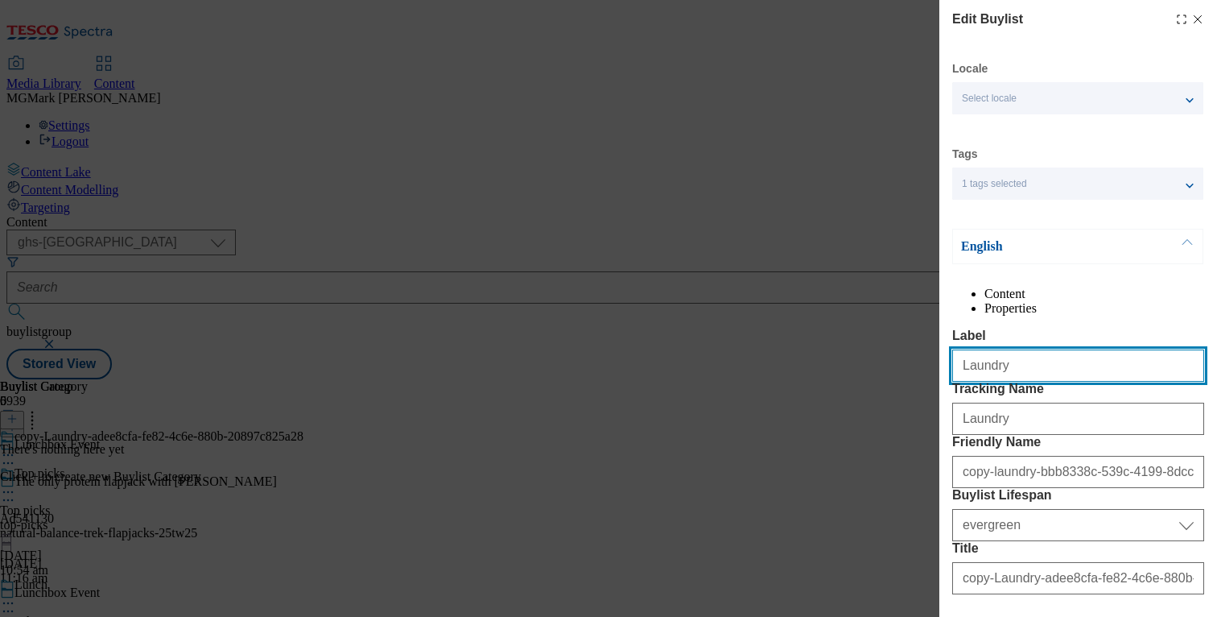
click at [992, 382] on input "Laundry" at bounding box center [1078, 365] width 252 height 32
type input "Food storage"
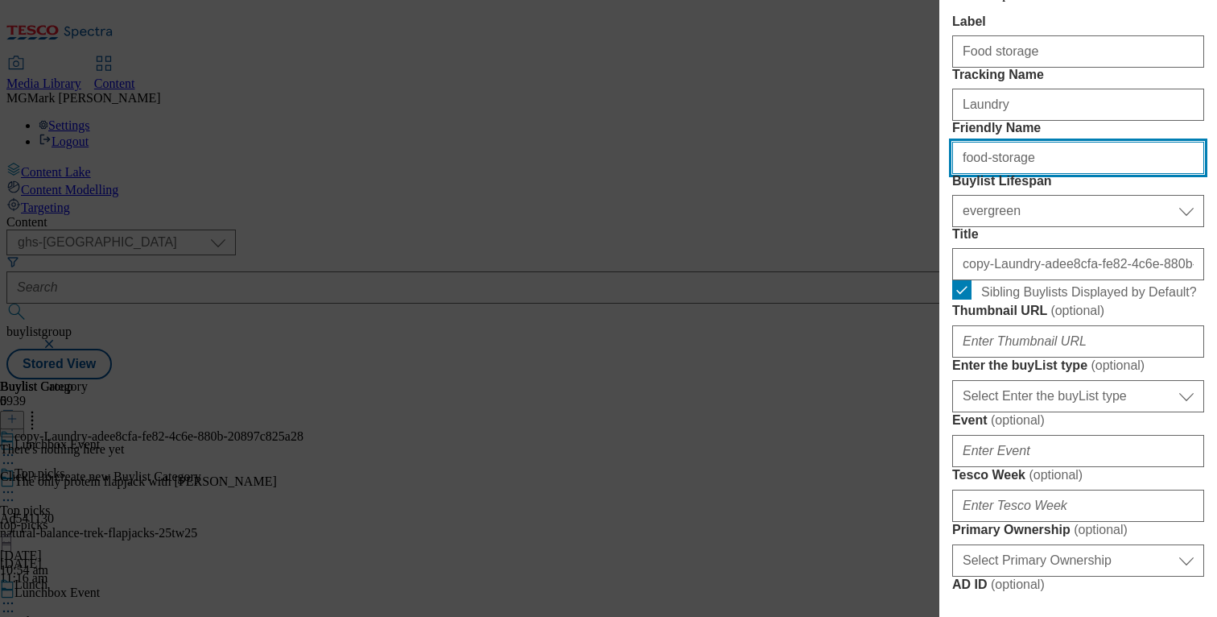
scroll to position [319, 0]
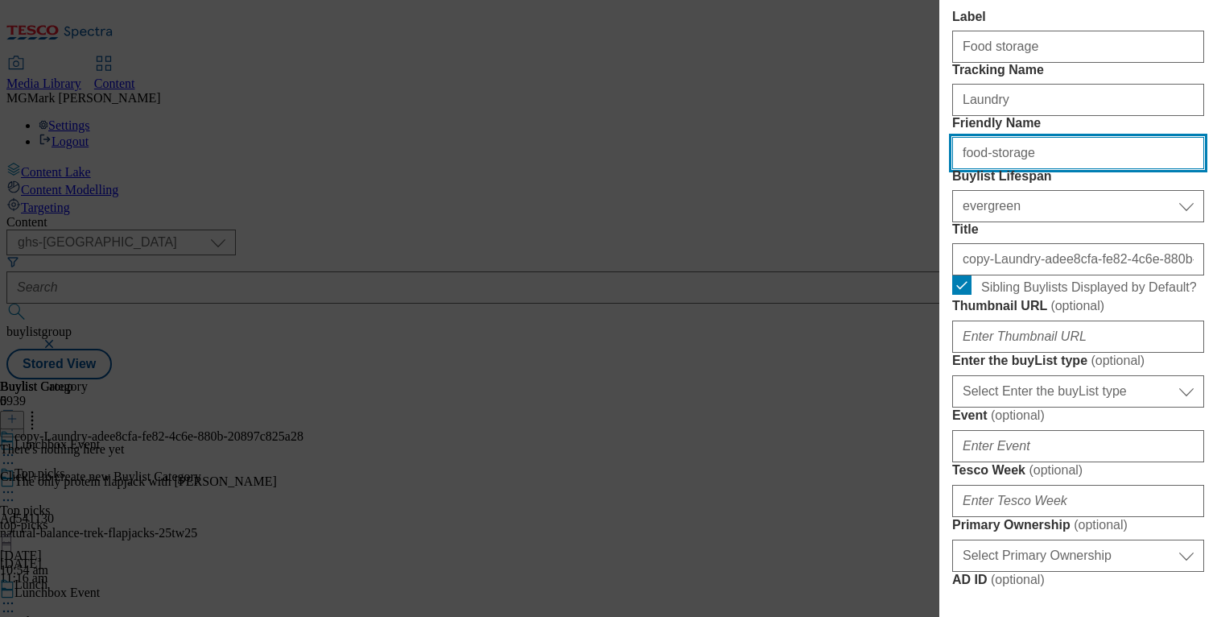
type input "food-storage"
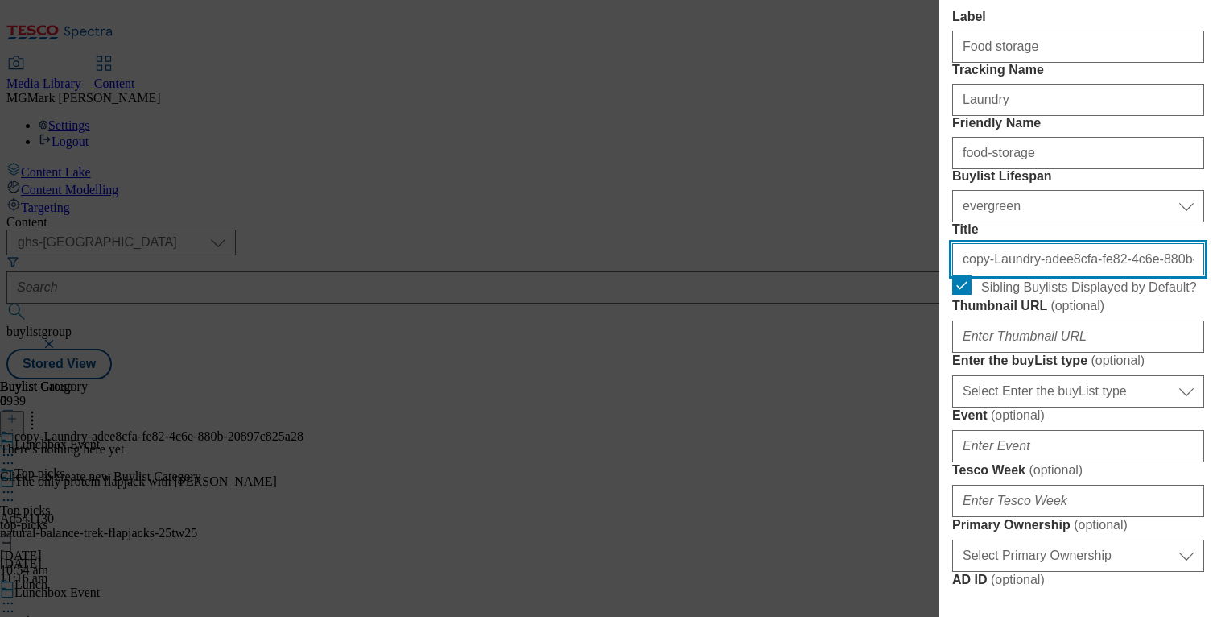
click at [1013, 275] on input "copy-Laundry-adee8cfa-fe82-4c6e-880b-20897c825a28" at bounding box center [1078, 259] width 252 height 32
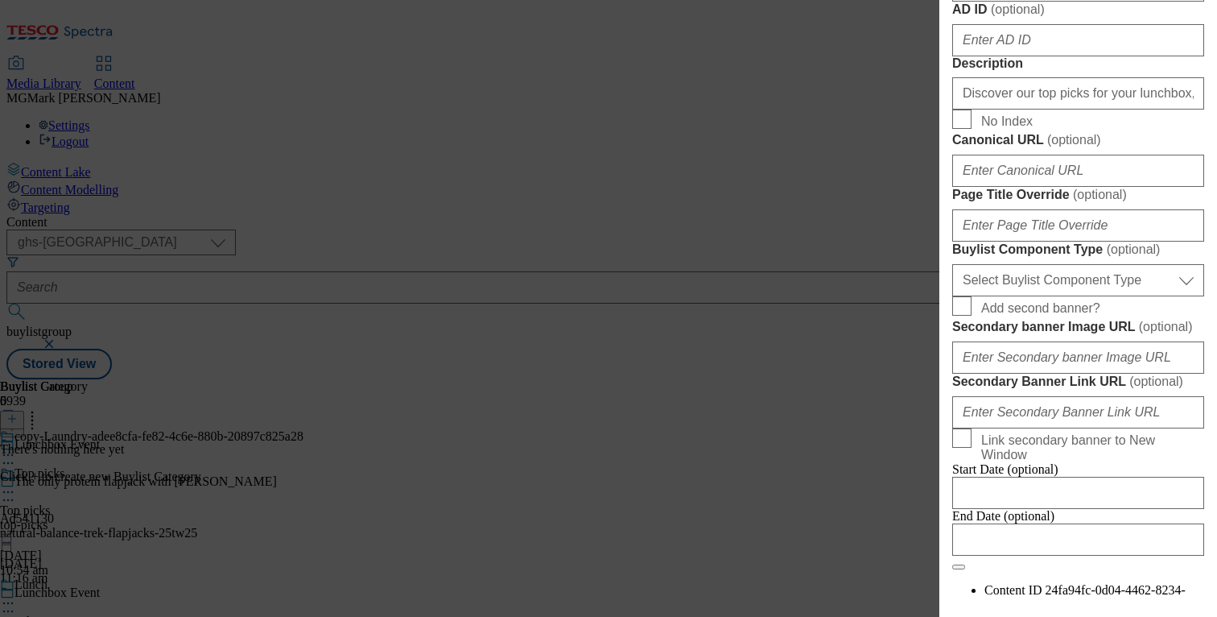
scroll to position [1509, 0]
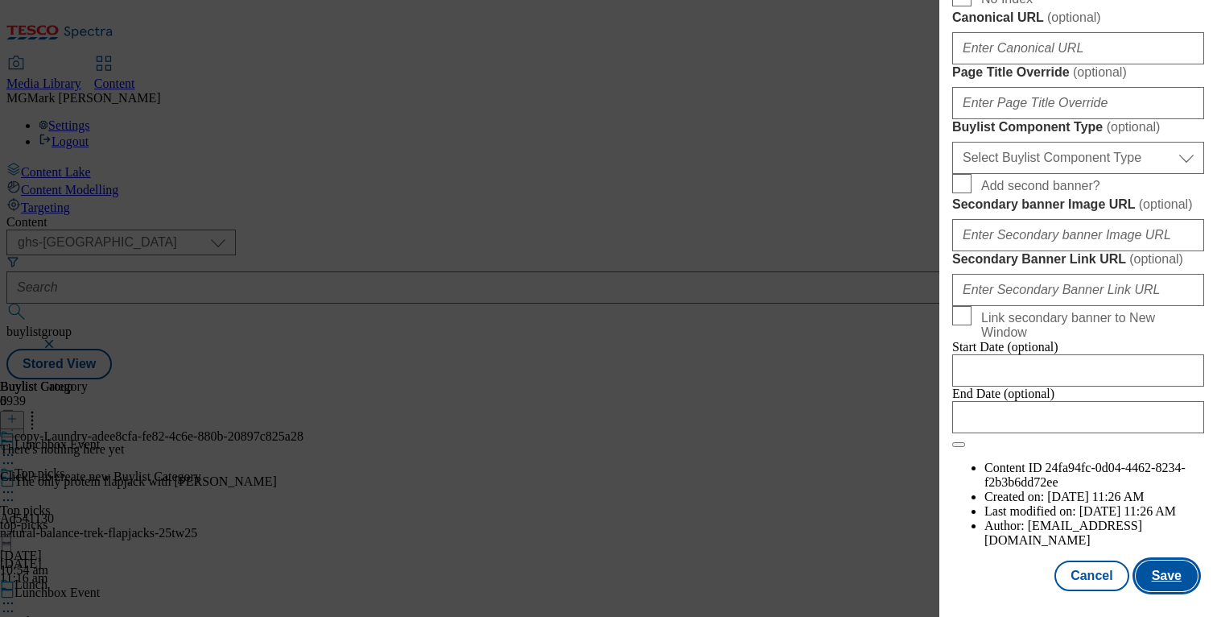
type input "Food storage"
click at [1176, 579] on button "Save" at bounding box center [1167, 575] width 62 height 31
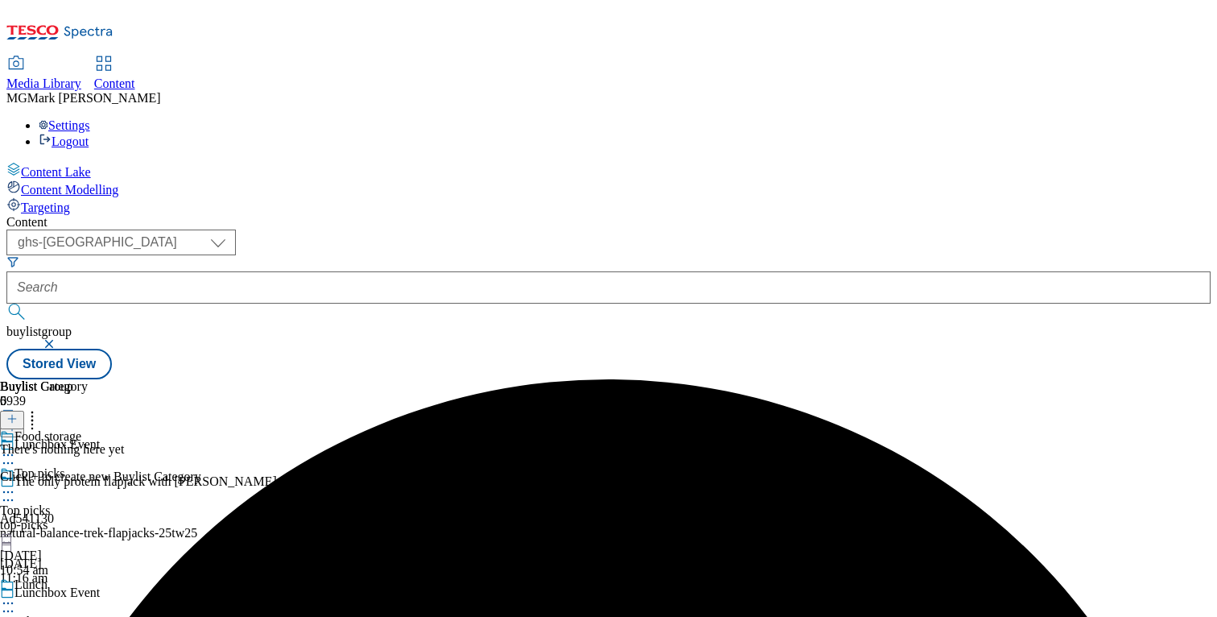
scroll to position [0, 0]
click at [24, 411] on button at bounding box center [12, 420] width 24 height 19
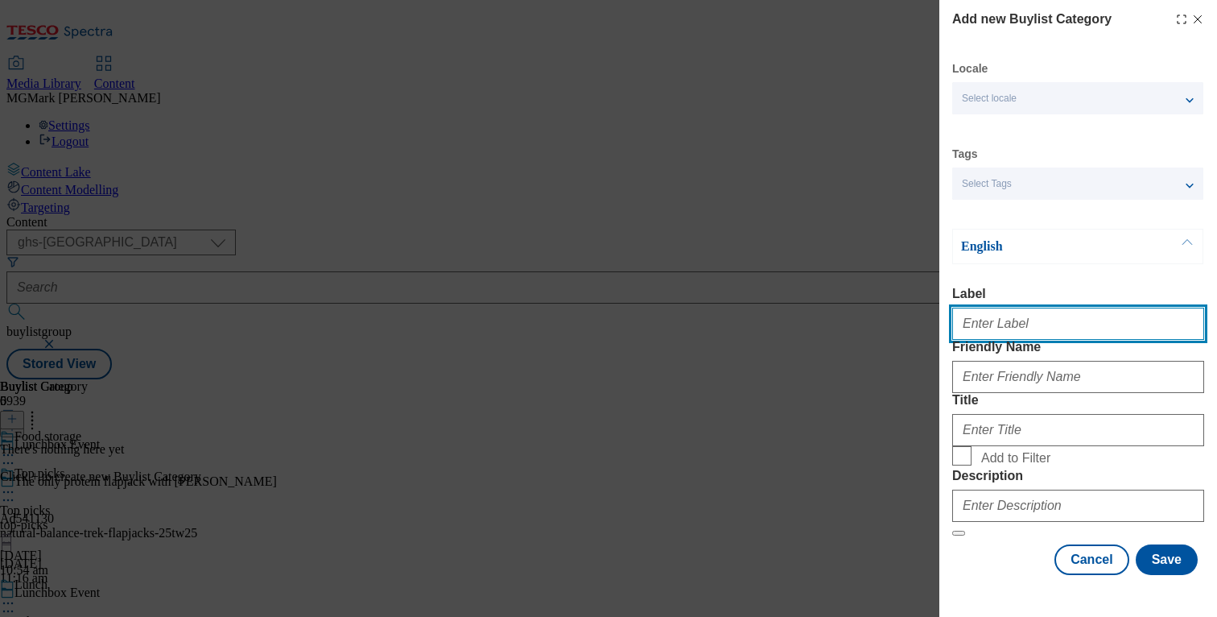
click at [1021, 334] on input "Label" at bounding box center [1078, 324] width 252 height 32
type input "all products"
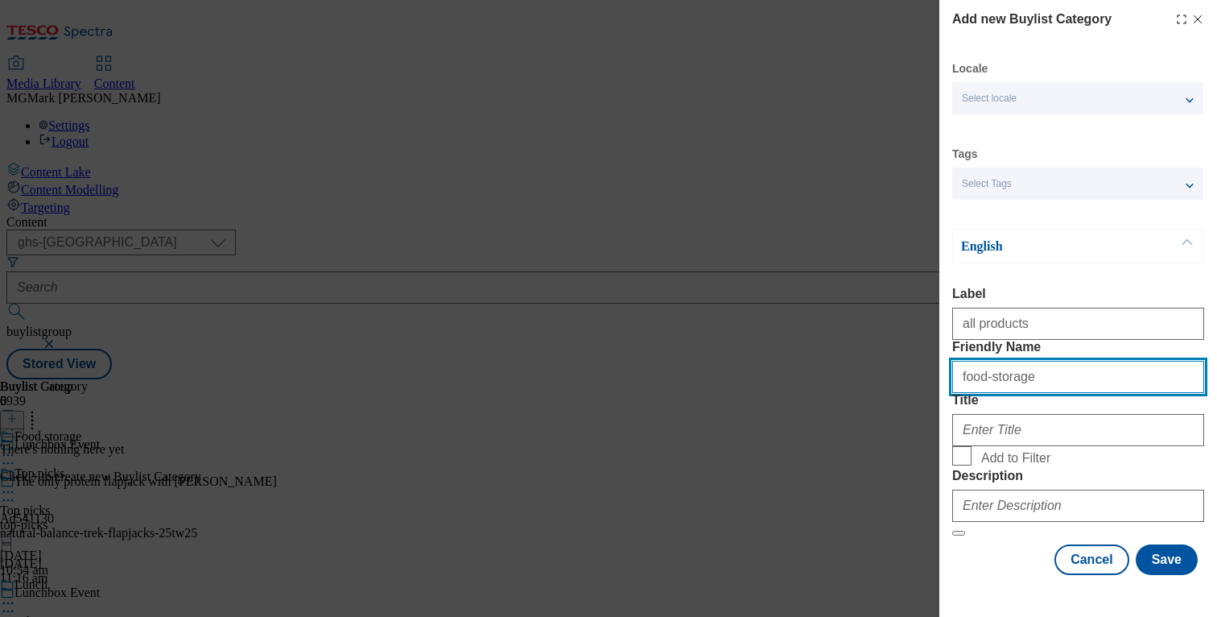
type input "food-storage"
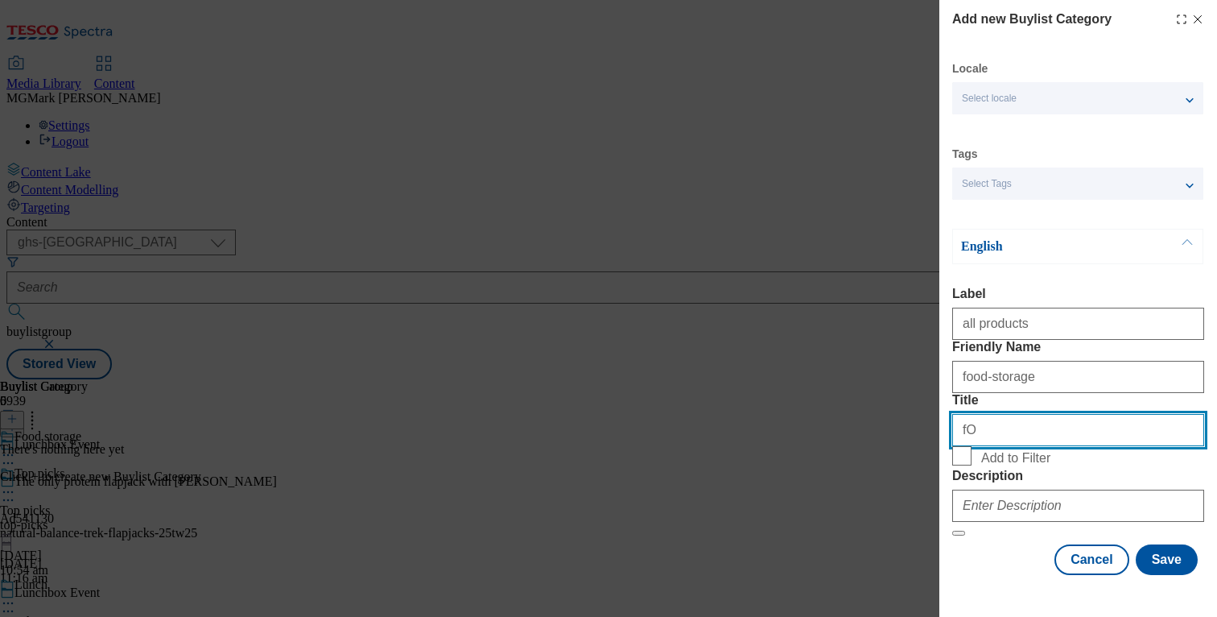
type input "f"
type input "Food storage"
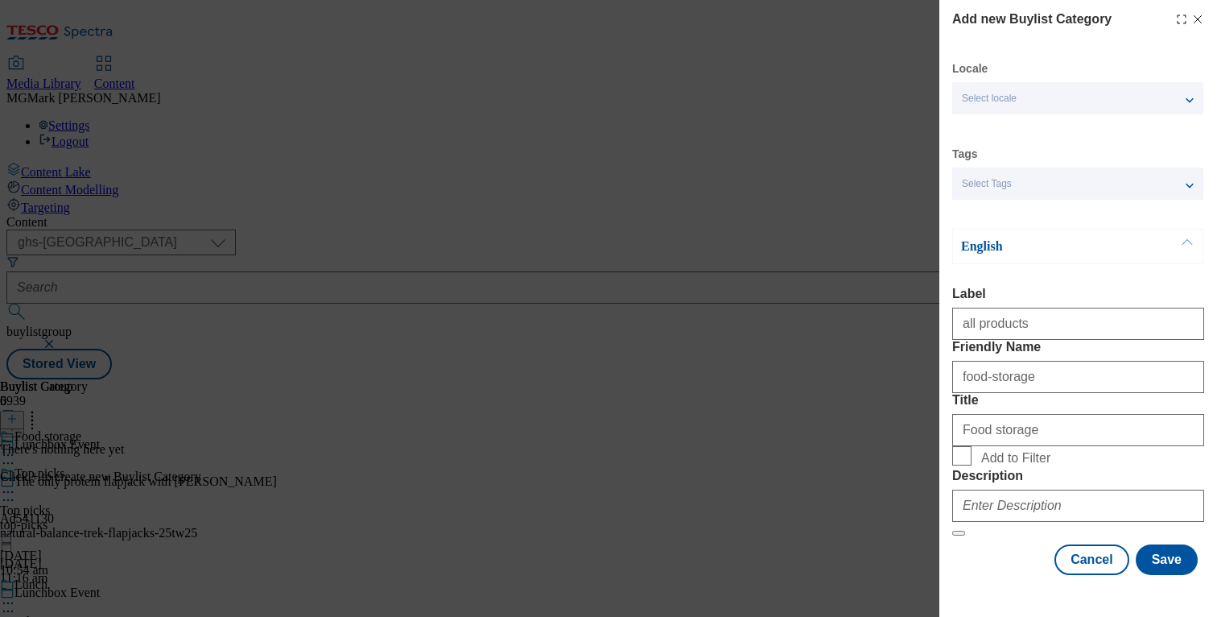
click at [973, 446] on label "Add to Filter" at bounding box center [1078, 457] width 252 height 23
click at [972, 446] on input "Add to Filter" at bounding box center [961, 455] width 19 height 19
checkbox input "true"
click at [1006, 522] on div "Modal" at bounding box center [1078, 502] width 252 height 39
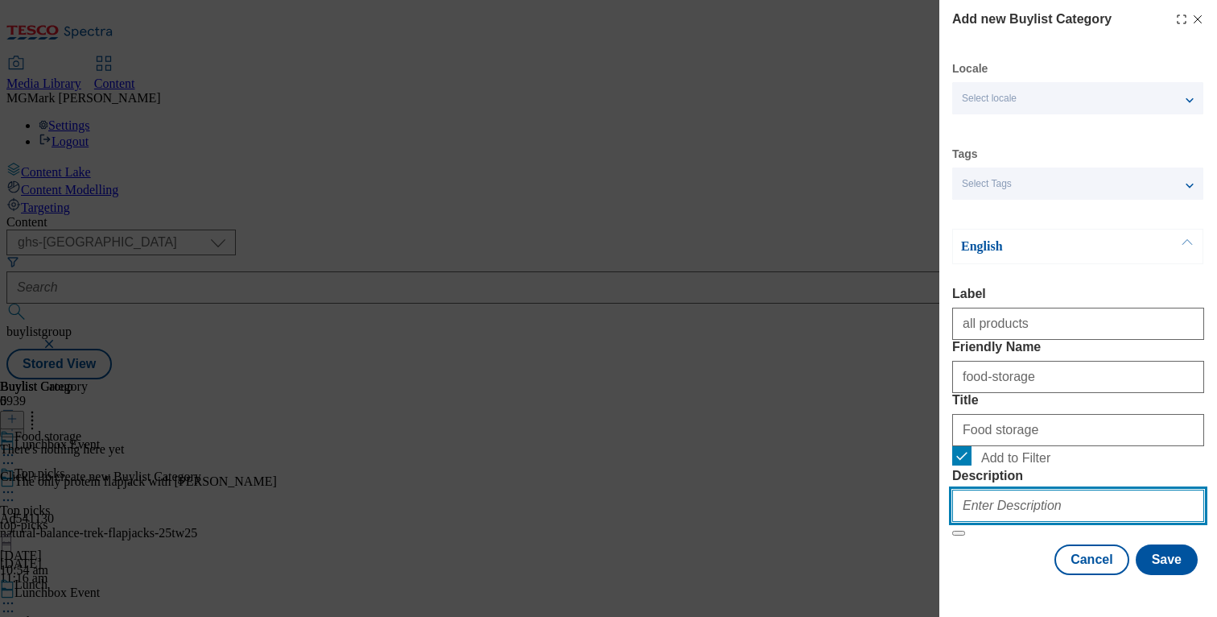
click at [1007, 518] on input "Description" at bounding box center [1078, 505] width 252 height 32
paste input "Shop handy zipper bags and PVC-free cling film to help keep your sarnies, veg a…"
type input "Shop handy zipper bags and PVC-free cling film to help keep your sarnies, veg a…"
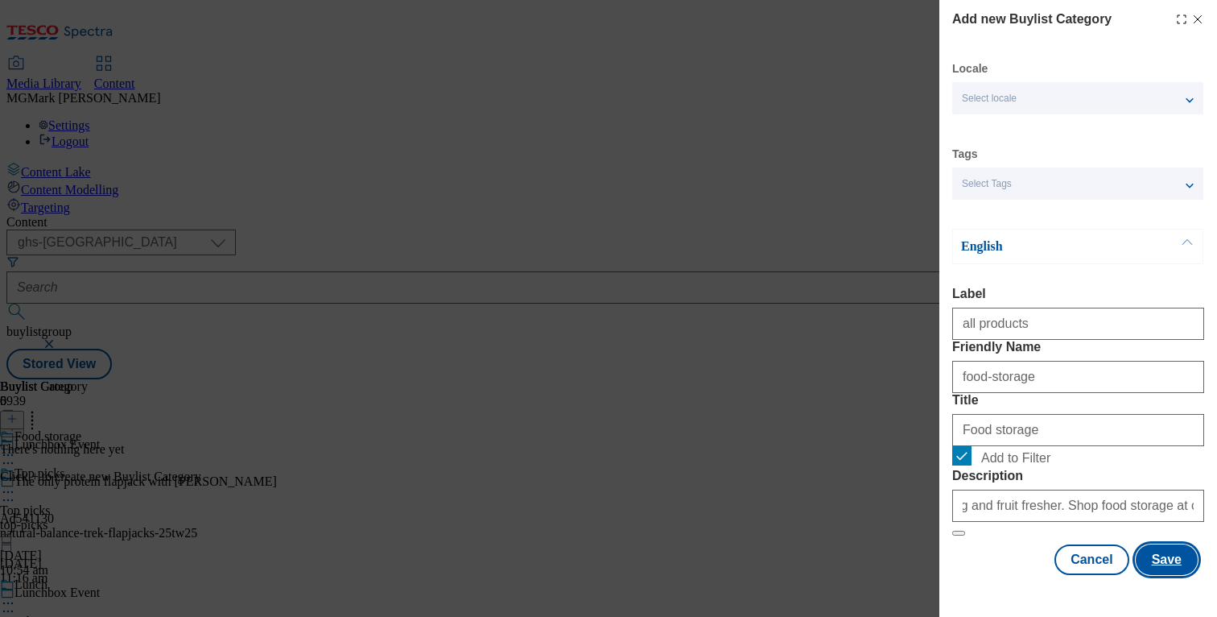
scroll to position [0, 0]
click at [1172, 575] on button "Save" at bounding box center [1167, 559] width 62 height 31
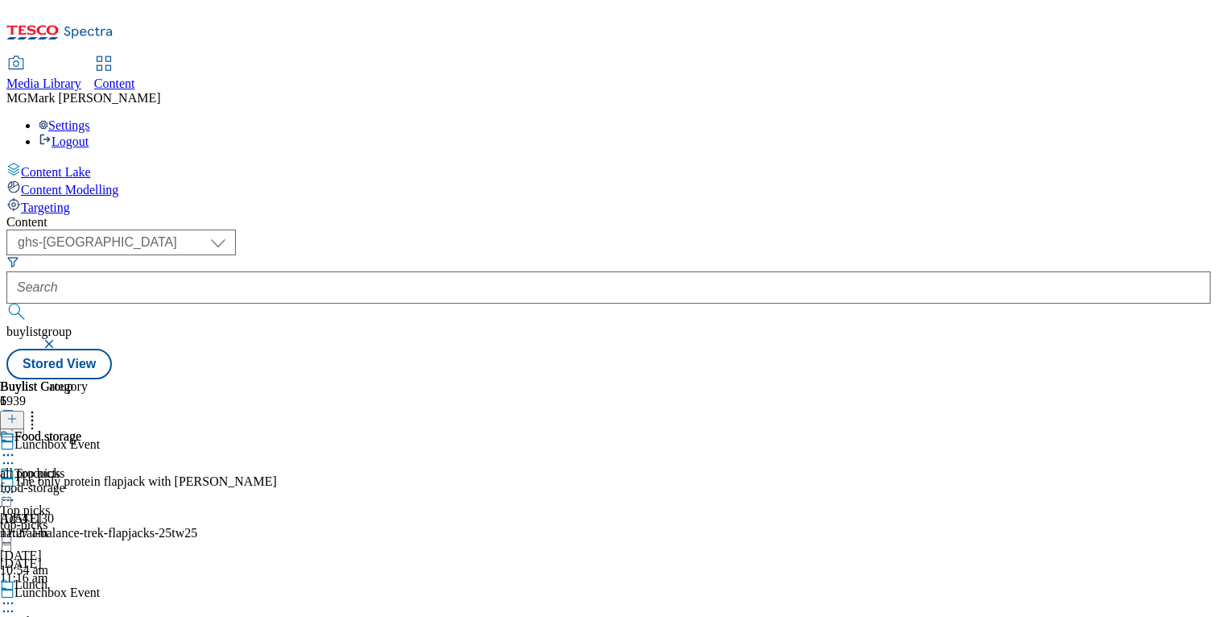
click at [81, 518] on div "top-picks" at bounding box center [40, 525] width 81 height 14
click at [88, 429] on div "Top picks top-picks top-picks 12 Aug 2025 10:55 am" at bounding box center [44, 484] width 88 height 111
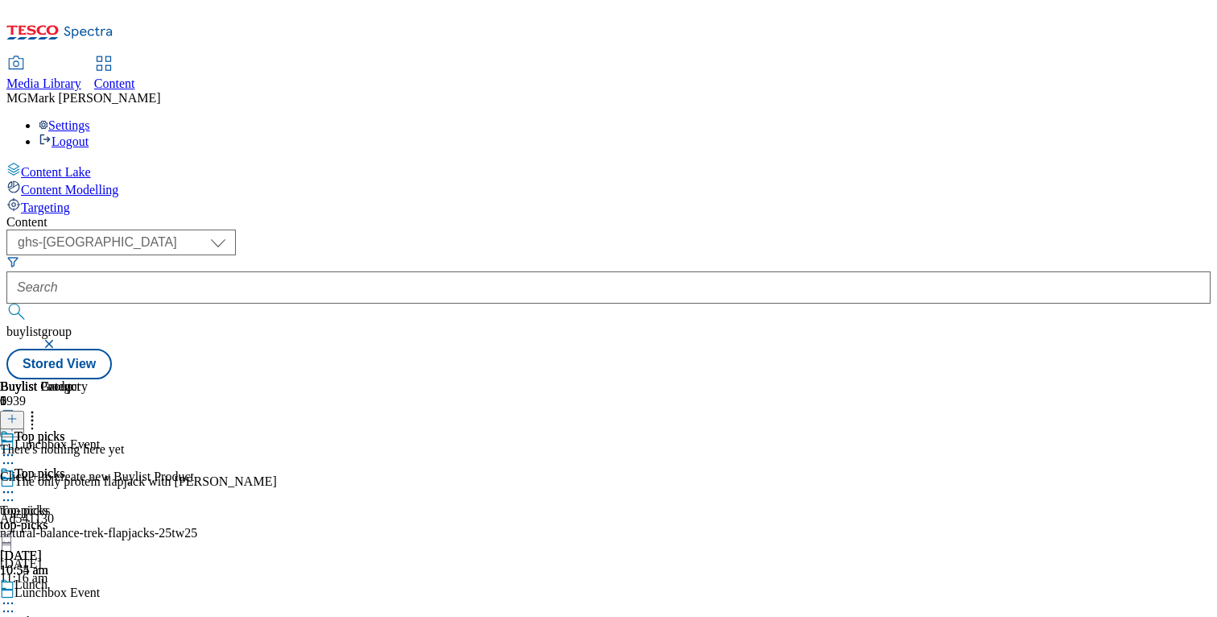
scroll to position [0, 212]
click at [18, 413] on icon at bounding box center [11, 418] width 11 height 11
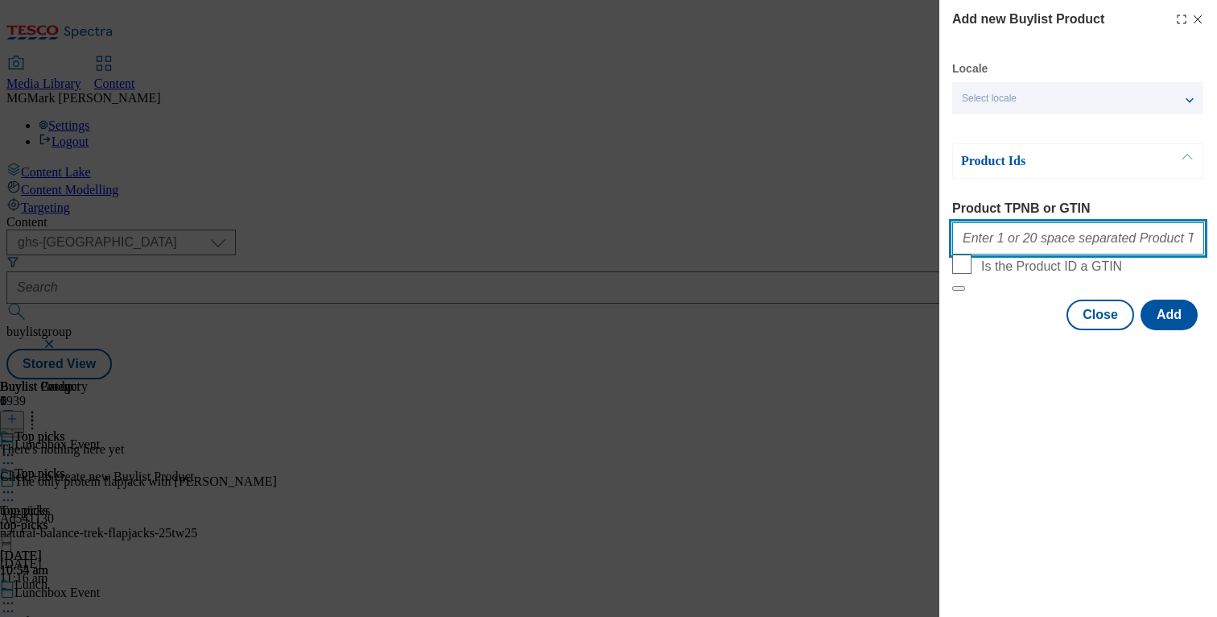
click at [1037, 254] on input "Product TPNB or GTIN" at bounding box center [1078, 238] width 252 height 32
paste input "90509783 89469225 83603255 55832043 83603330 57217291 91572353 88906989 9205106…"
type input "90509783 89469225 83603255 55832043 83603330 57217291 91572353 88906989 9205106…"
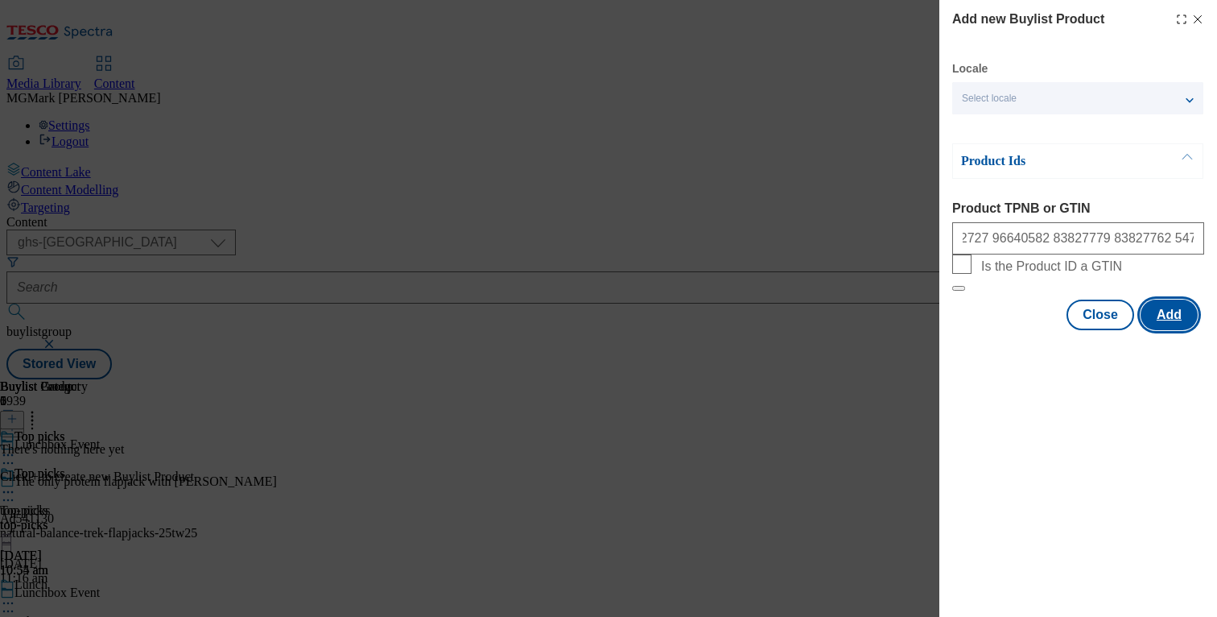
scroll to position [0, 0]
click at [1184, 330] on button "Add" at bounding box center [1169, 314] width 57 height 31
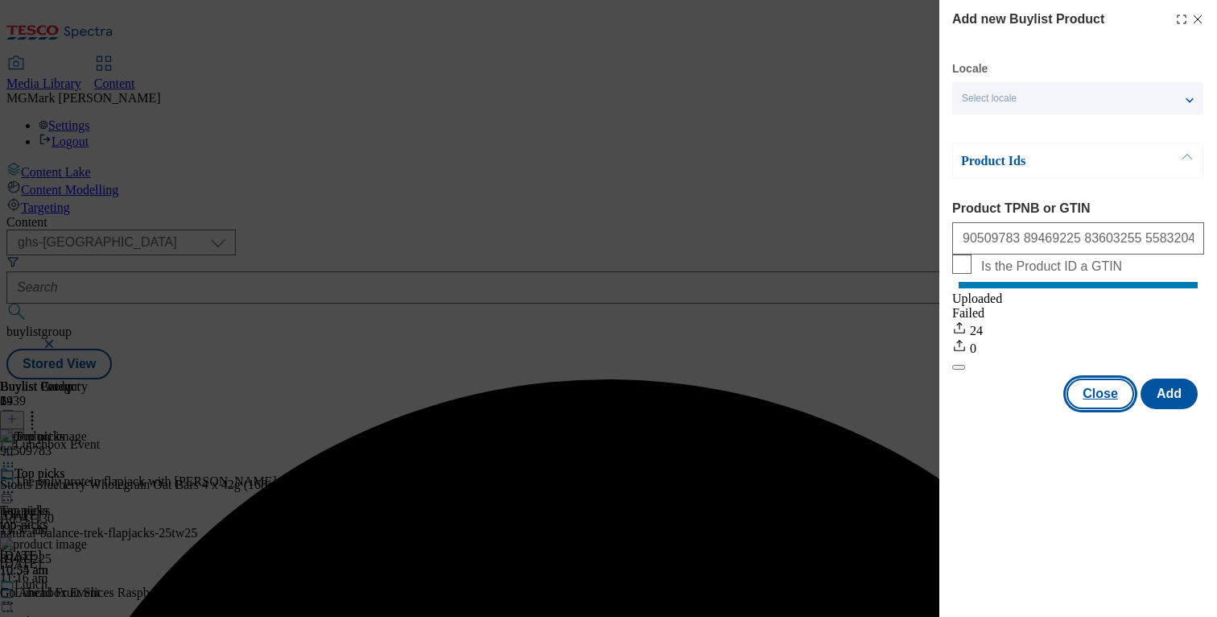
click at [1104, 405] on button "Close" at bounding box center [1101, 393] width 68 height 31
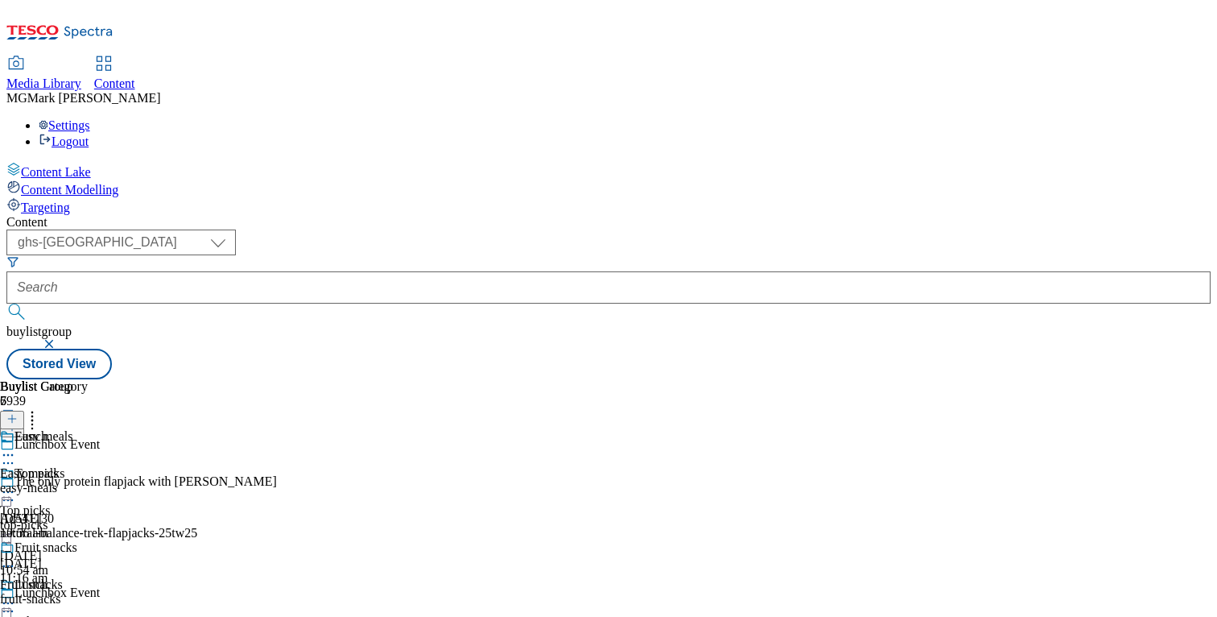
click at [153, 481] on div "easy-meals" at bounding box center [76, 488] width 153 height 14
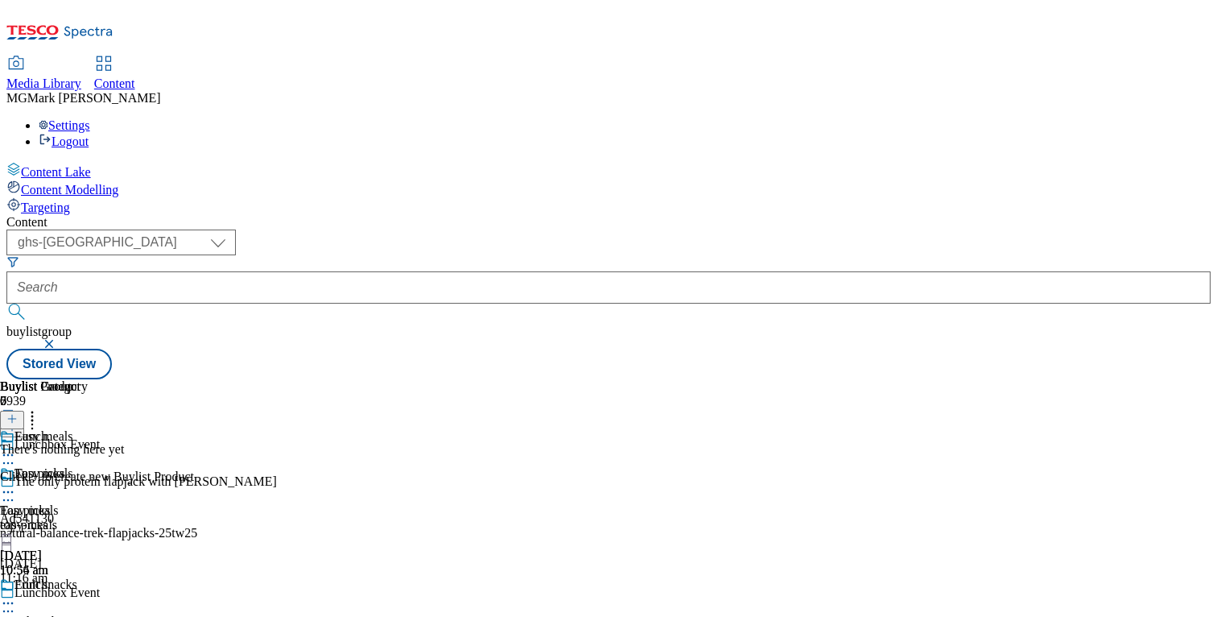
scroll to position [0, 212]
click at [18, 413] on icon at bounding box center [11, 418] width 11 height 11
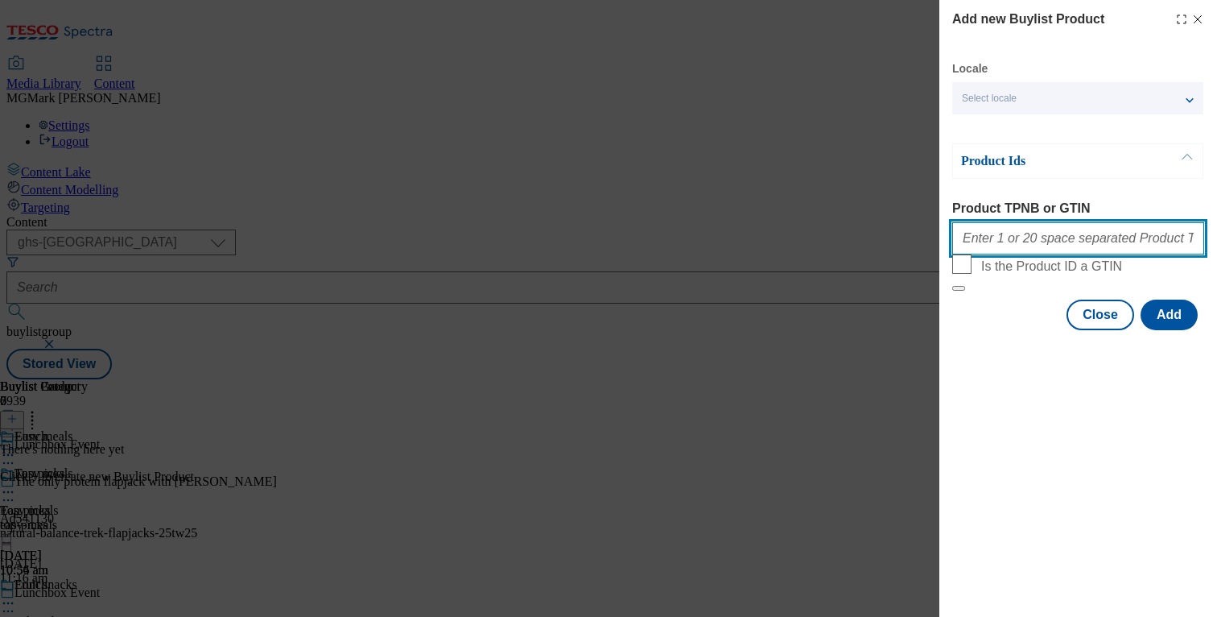
click at [1013, 248] on input "Product TPNB or GTIN" at bounding box center [1078, 238] width 252 height 32
paste input "93341802 93418471 61455434"
type input "93341802 93418471 61455434"
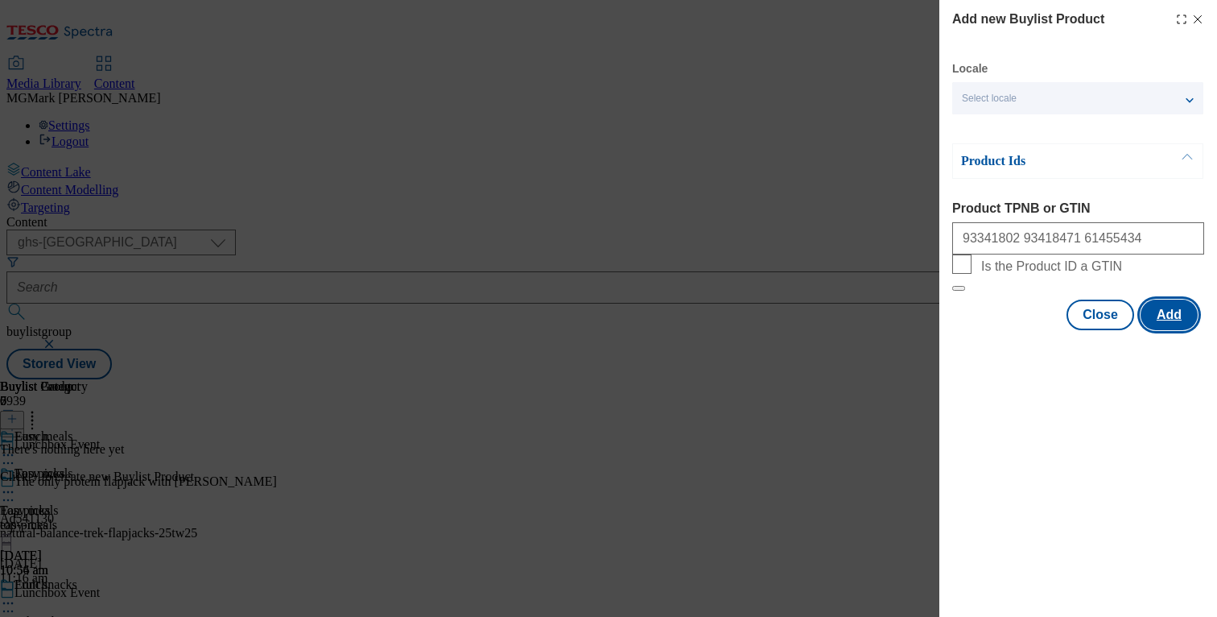
click at [1166, 330] on button "Add" at bounding box center [1169, 314] width 57 height 31
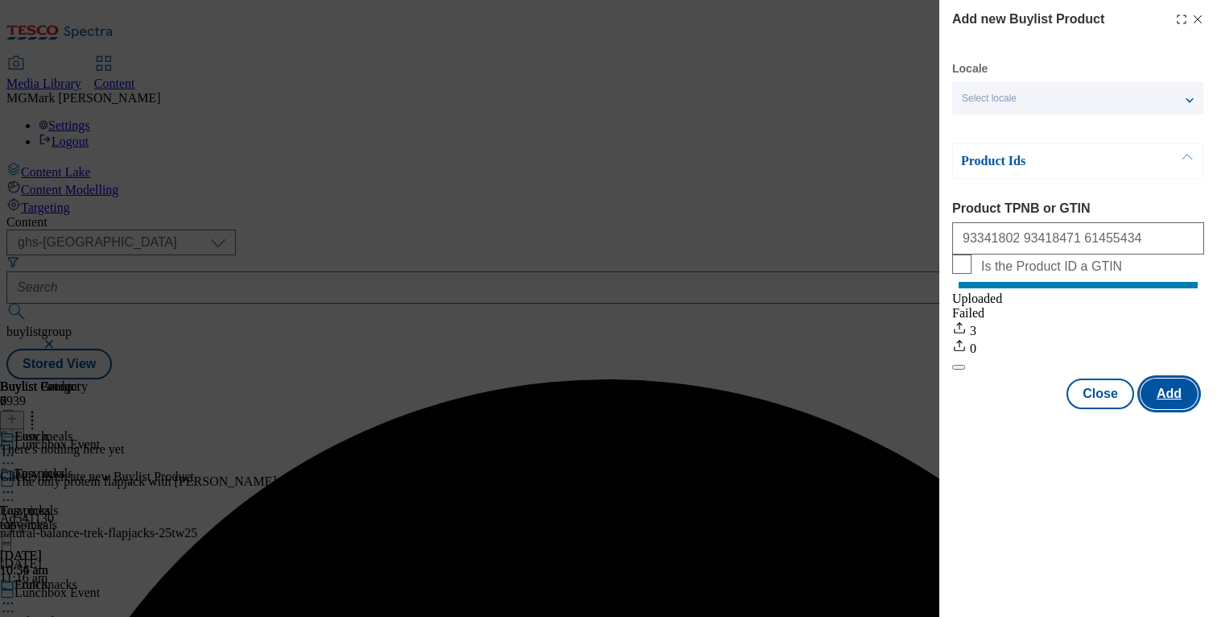
scroll to position [0, 0]
click at [1082, 406] on button "Close" at bounding box center [1101, 393] width 68 height 31
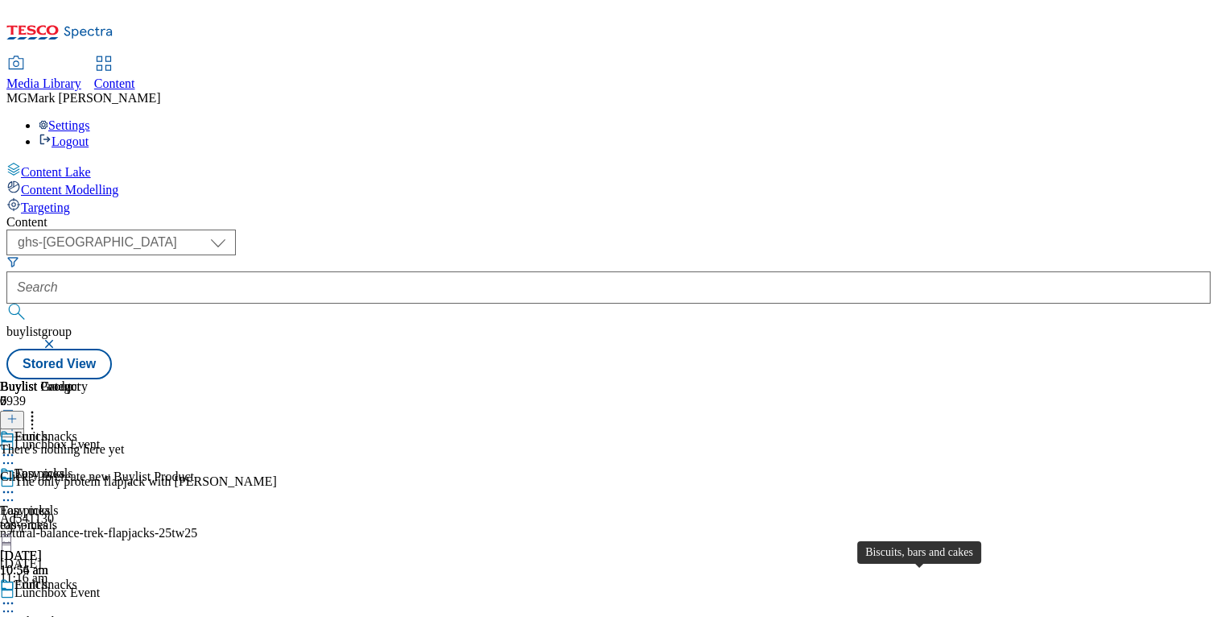
click at [24, 411] on button at bounding box center [12, 420] width 24 height 19
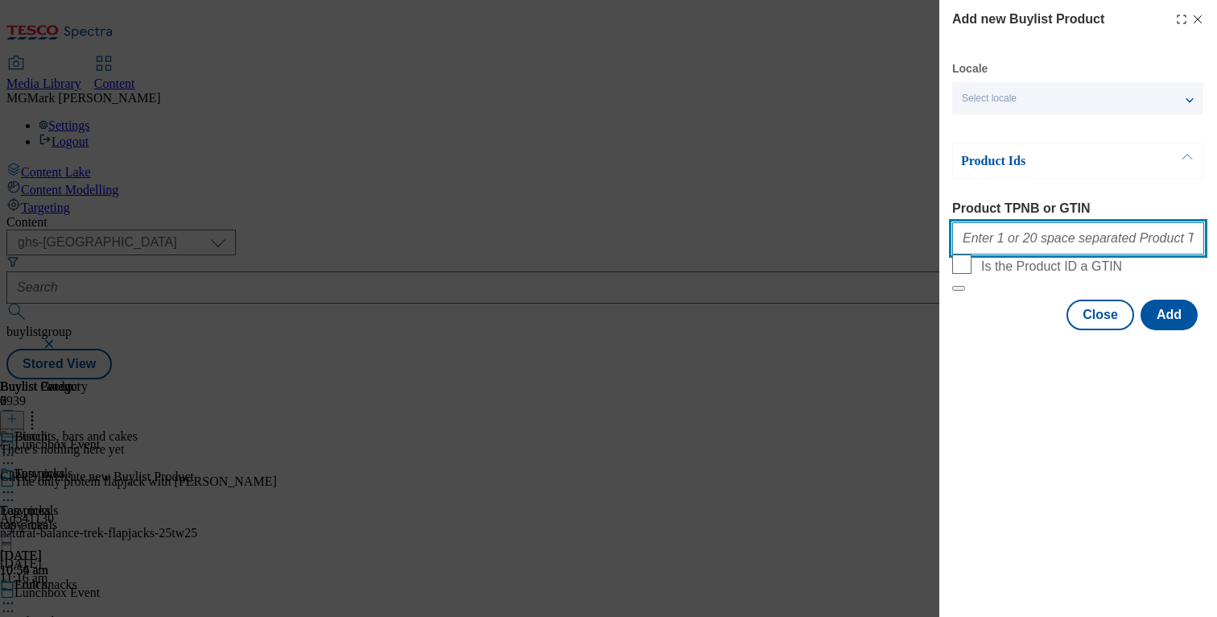
click at [1002, 252] on input "Product TPNB or GTIN" at bounding box center [1078, 238] width 252 height 32
paste input "96494322 94030679 91068599 92924063 93157456 91769720 92005984 91182618 9328011…"
type input "96494322 94030679 91068599 92924063 93157456 91769720 92005984 91182618 9328011…"
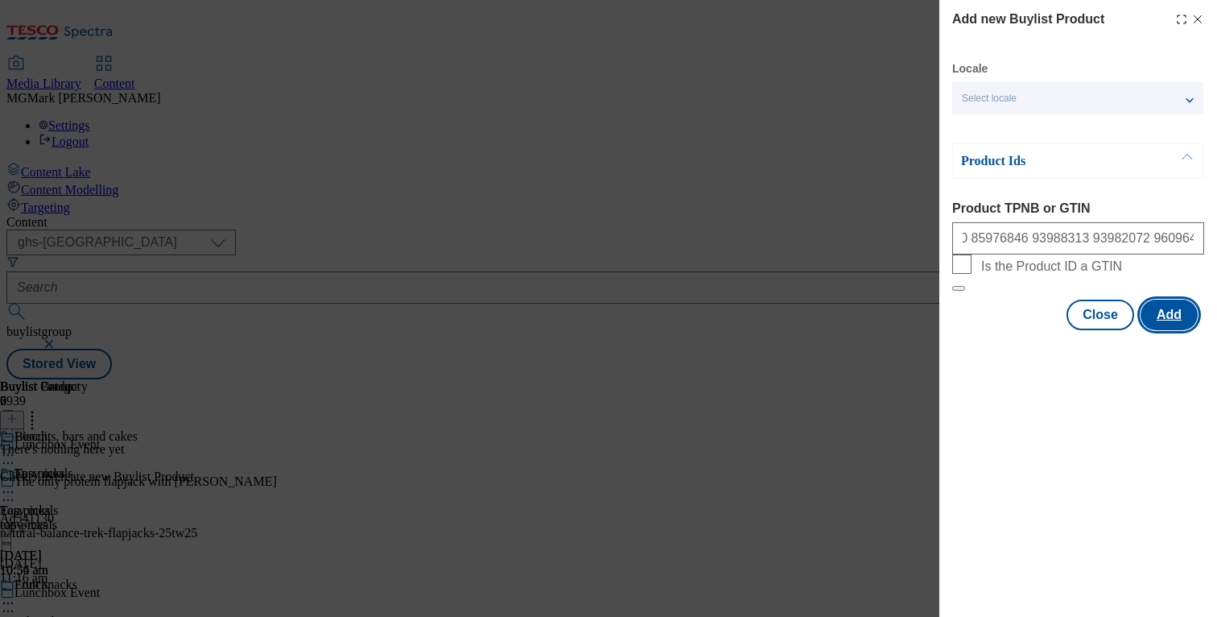
scroll to position [0, 0]
click at [1159, 330] on button "Add" at bounding box center [1169, 314] width 57 height 31
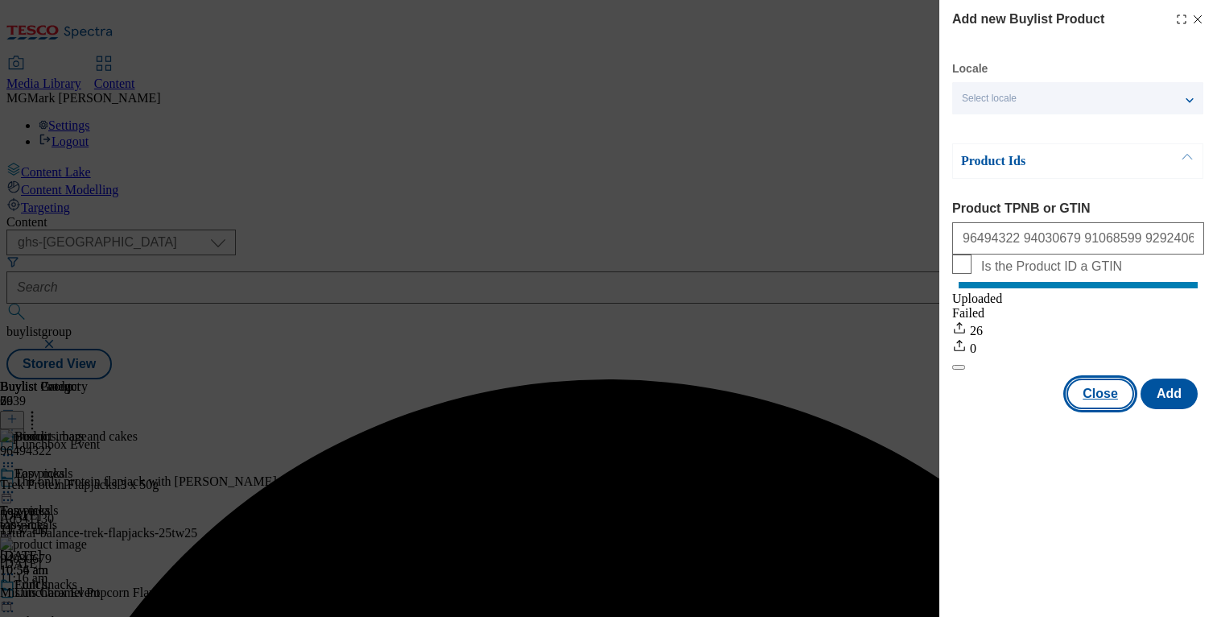
click at [1100, 407] on button "Close" at bounding box center [1101, 393] width 68 height 31
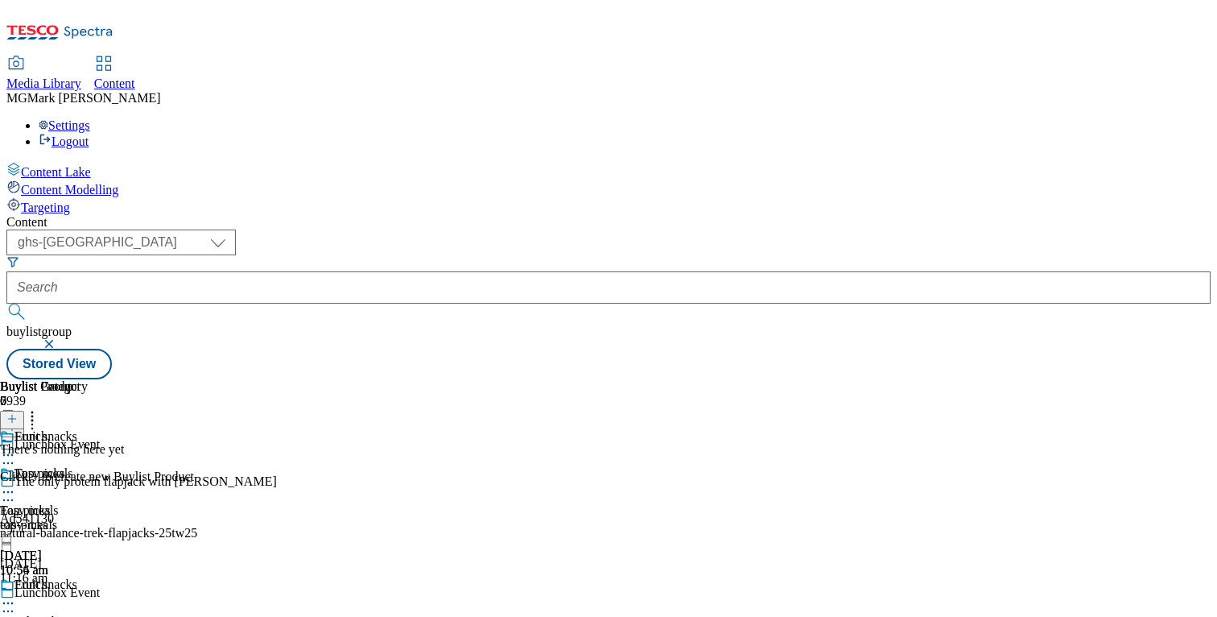
scroll to position [0, 212]
click at [18, 413] on icon at bounding box center [11, 418] width 11 height 11
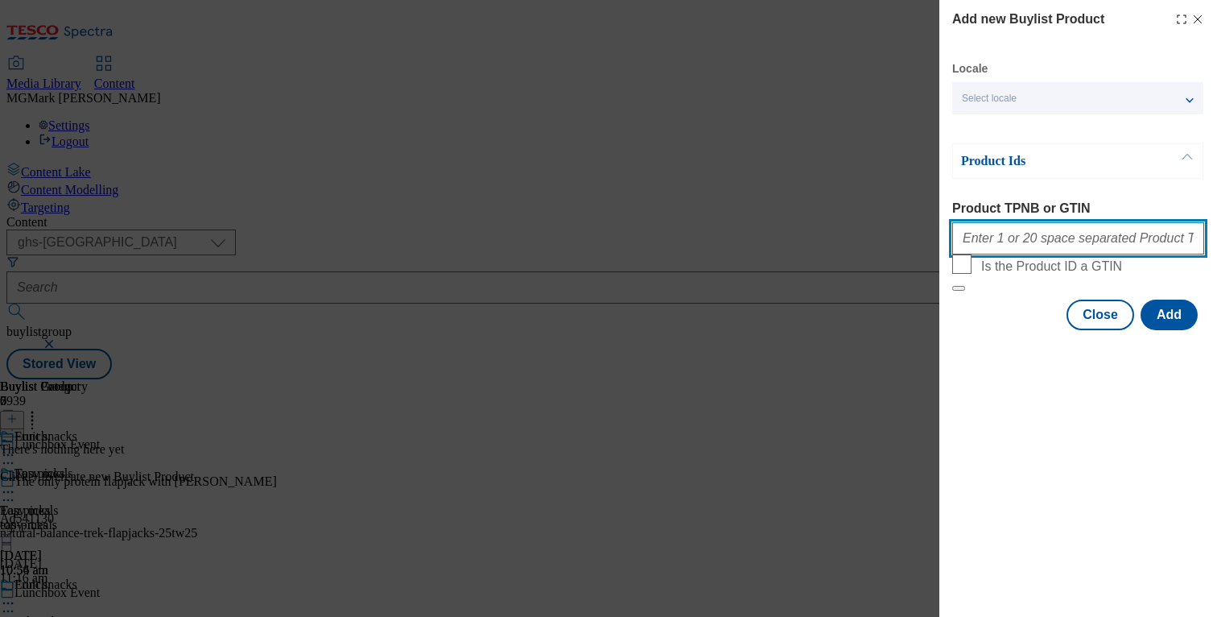
click at [1012, 253] on input "Product TPNB or GTIN" at bounding box center [1078, 238] width 252 height 32
paste input "96542911 96534276 96767616 96815163 96542116 96767680 88912906 82692973 8831651…"
type input "96542911 96534276 96767616 96815163 96542116 96767680 88912906 82692973 8831651…"
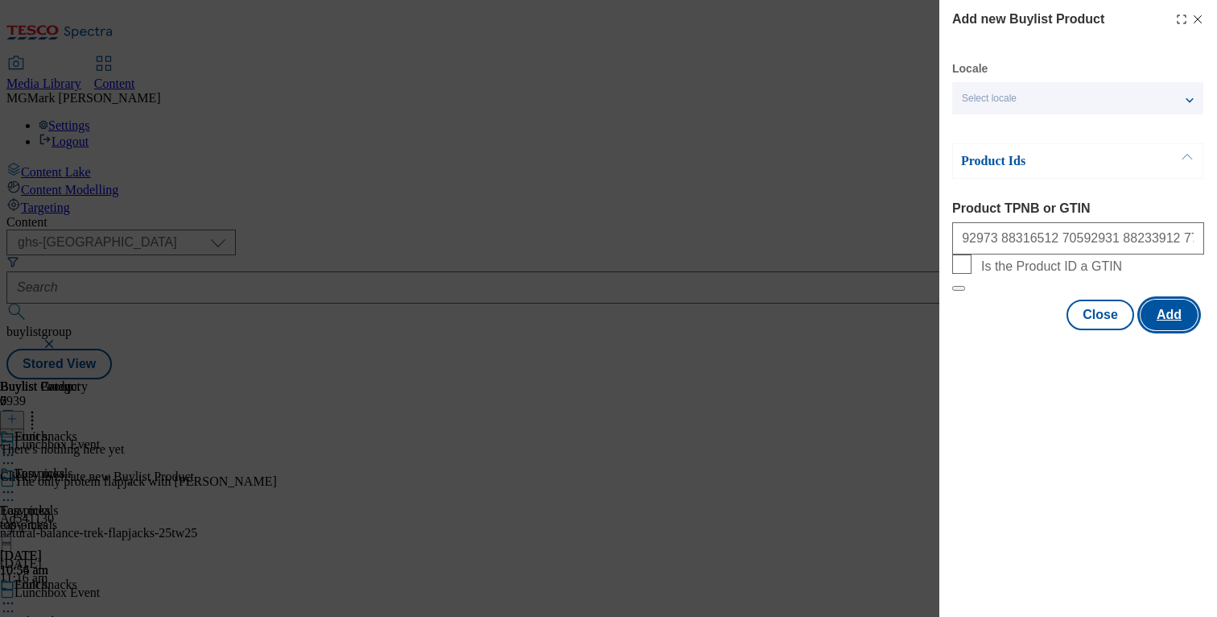
scroll to position [0, 0]
click at [1159, 330] on button "Add" at bounding box center [1169, 314] width 57 height 31
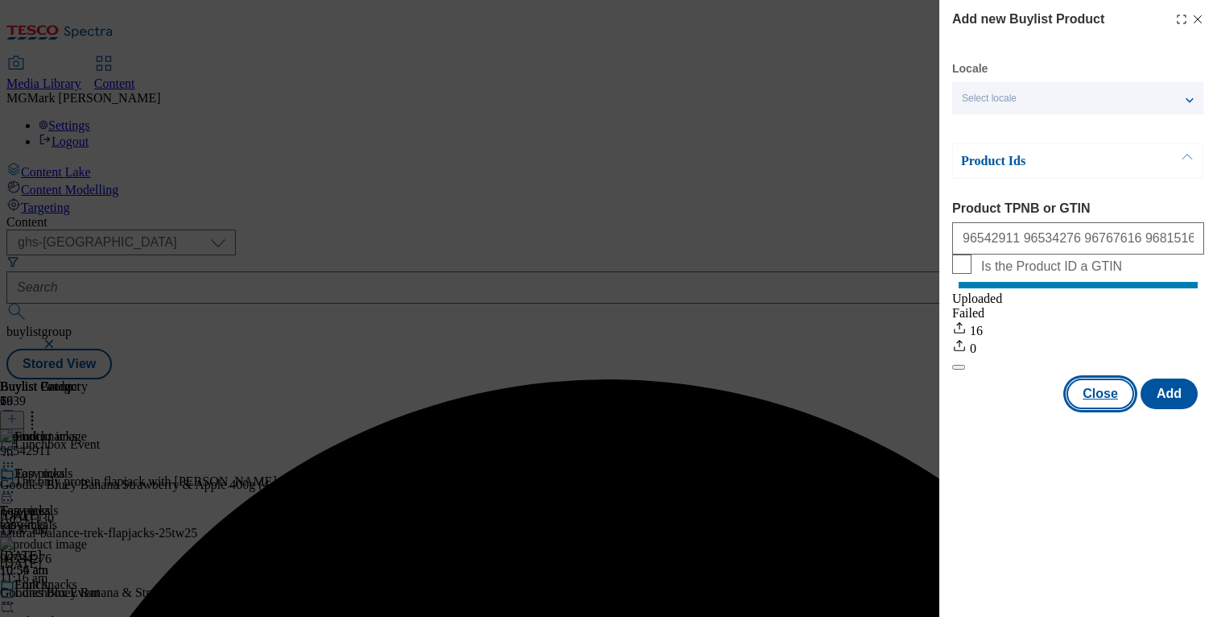
click at [1094, 404] on button "Close" at bounding box center [1101, 393] width 68 height 31
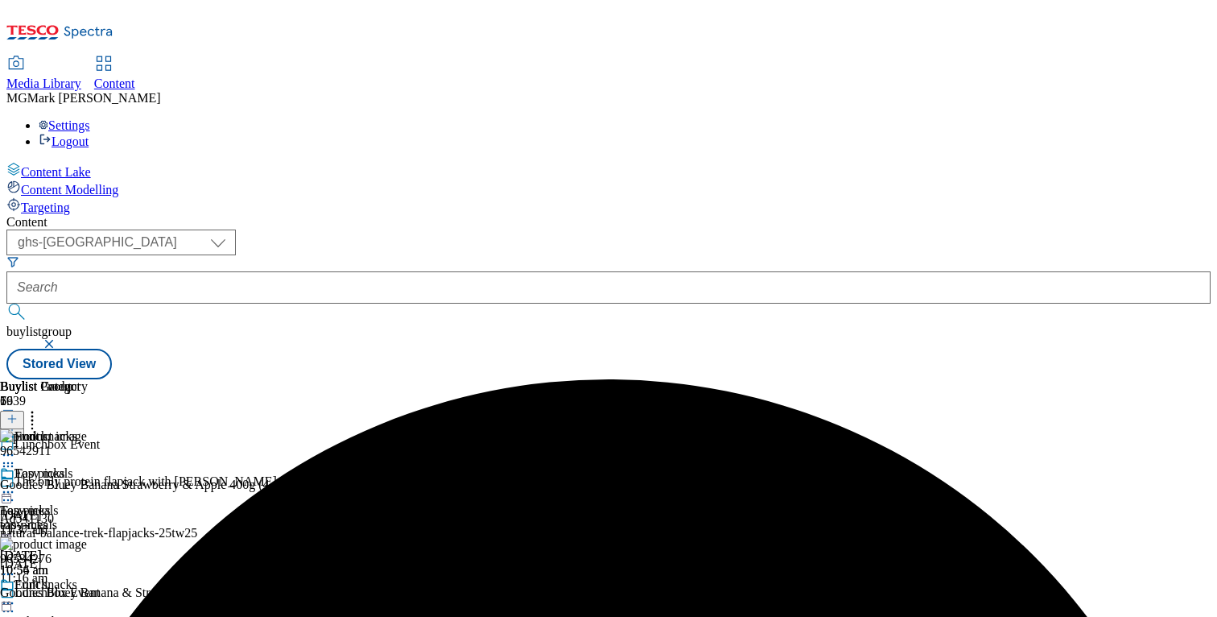
scroll to position [121, 0]
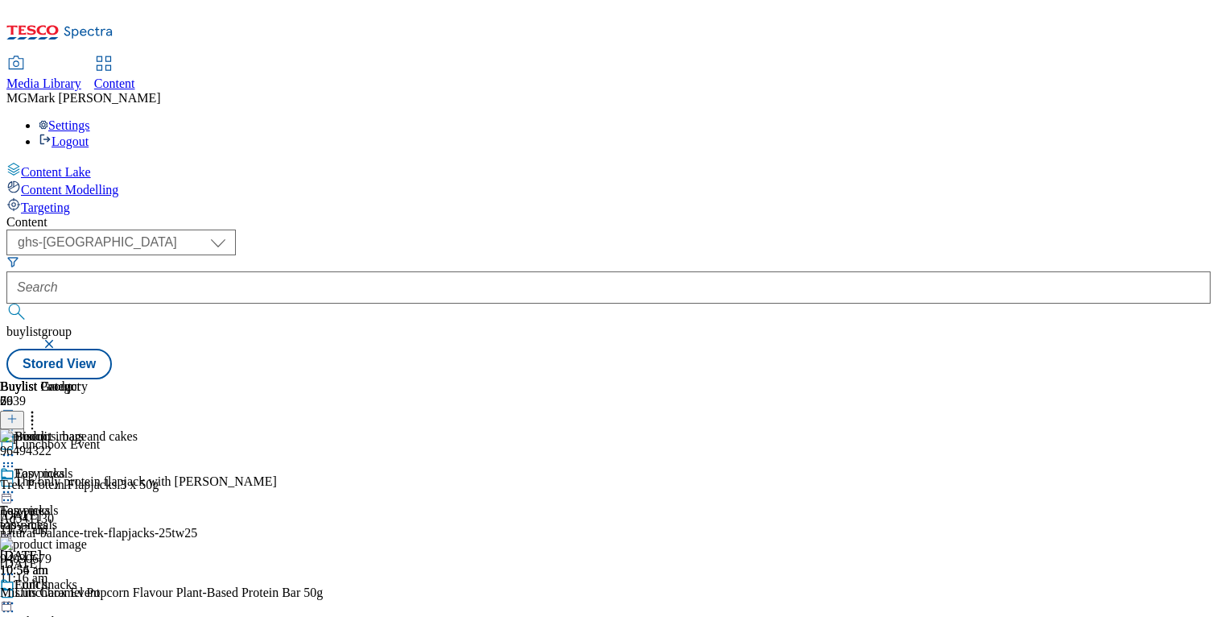
scroll to position [331, 0]
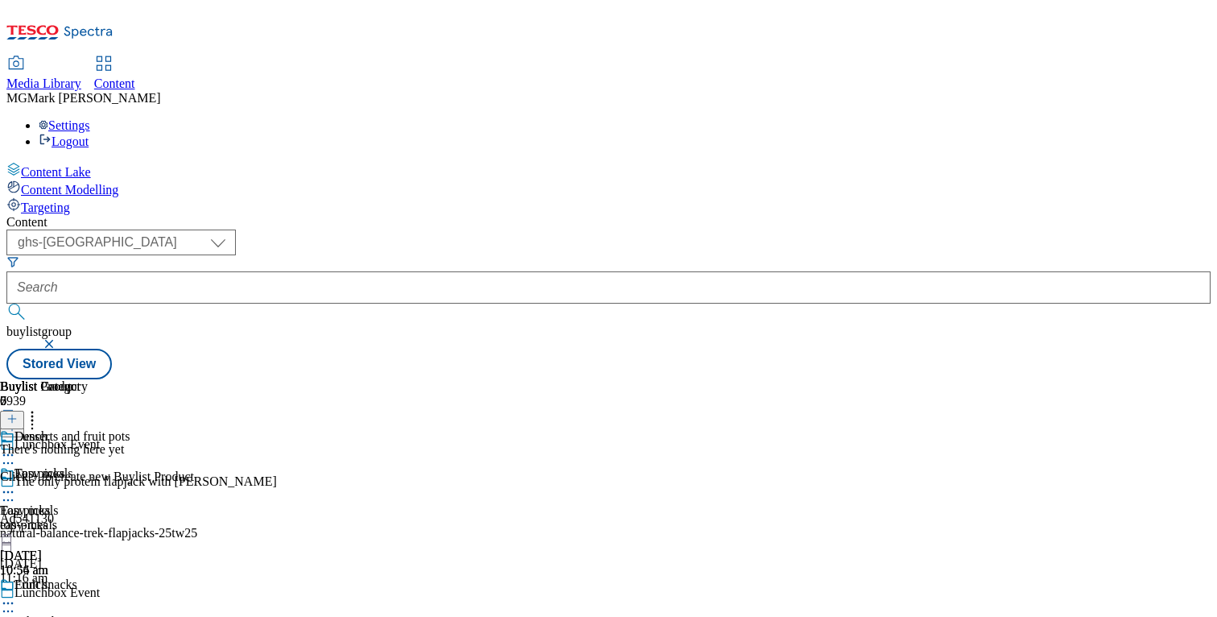
scroll to position [0, 212]
click at [18, 413] on icon at bounding box center [11, 418] width 11 height 11
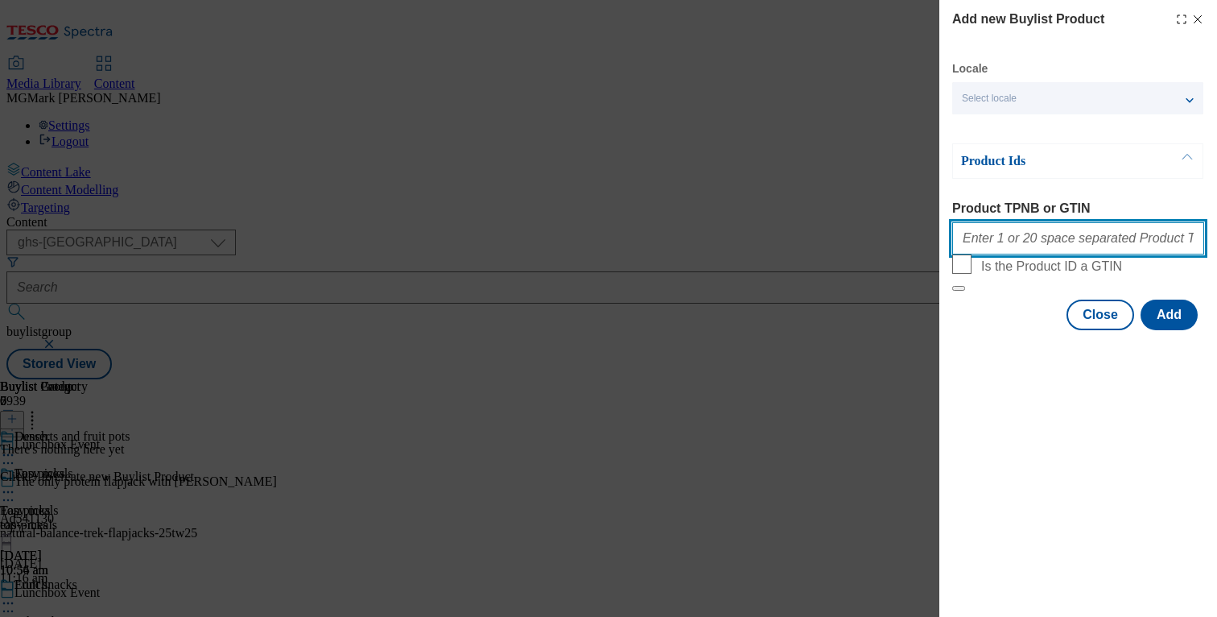
click at [1028, 246] on input "Product TPNB or GTIN" at bounding box center [1078, 238] width 252 height 32
paste input "76139659 93485021 93482986 93540320 93214781 76163013 92336760 91831180 8364686…"
type input "76139659 93485021 93482986 93540320 93214781 76163013 92336760 91831180 8364686…"
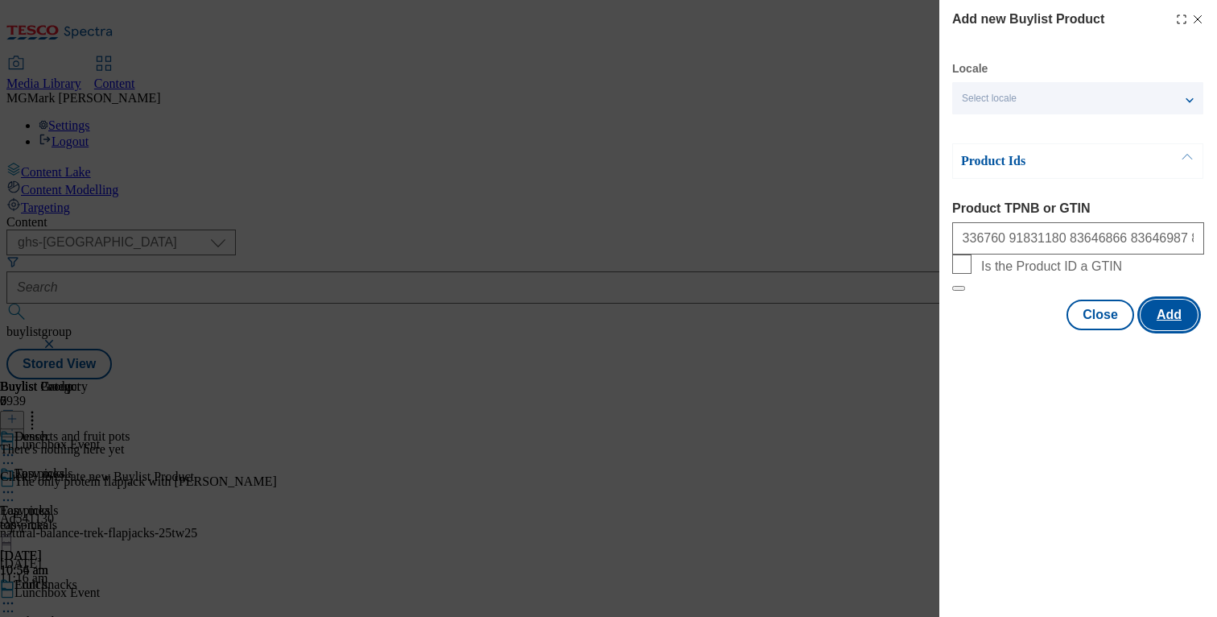
click at [1172, 330] on button "Add" at bounding box center [1169, 314] width 57 height 31
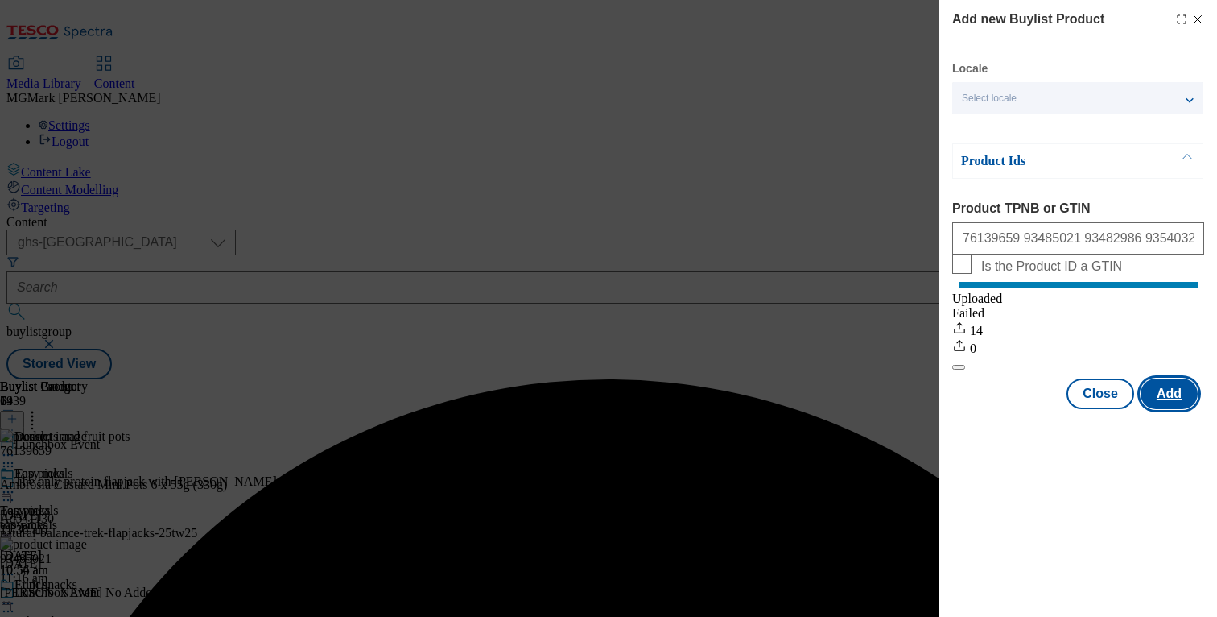
scroll to position [0, 0]
click at [1096, 409] on button "Close" at bounding box center [1101, 393] width 68 height 31
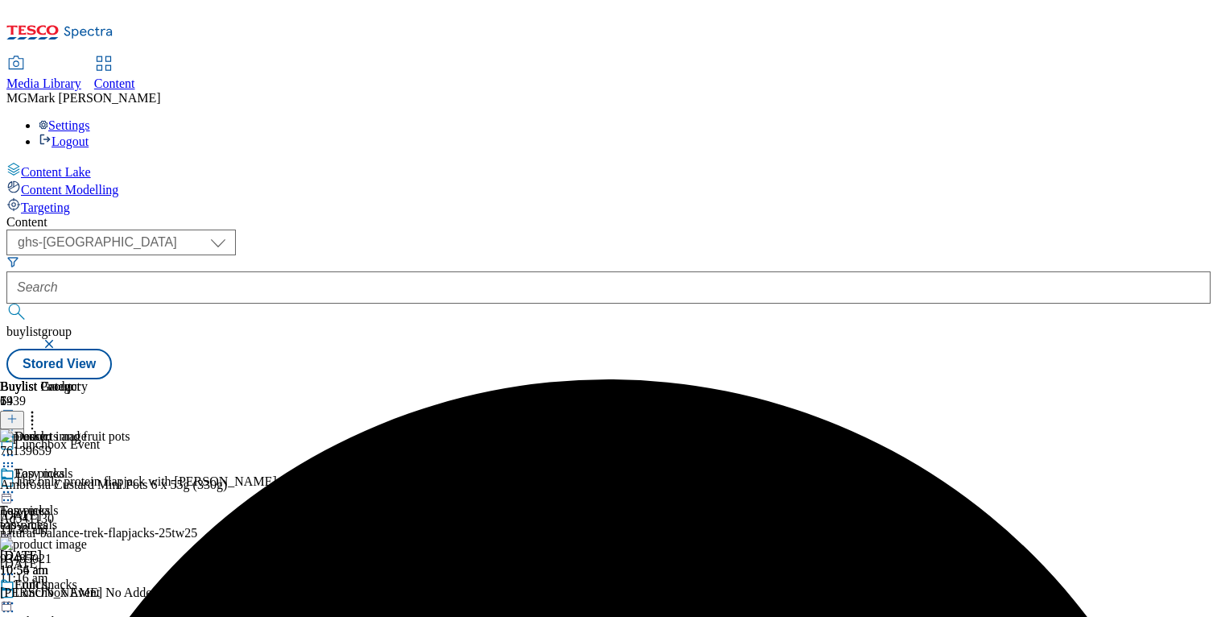
scroll to position [494, 0]
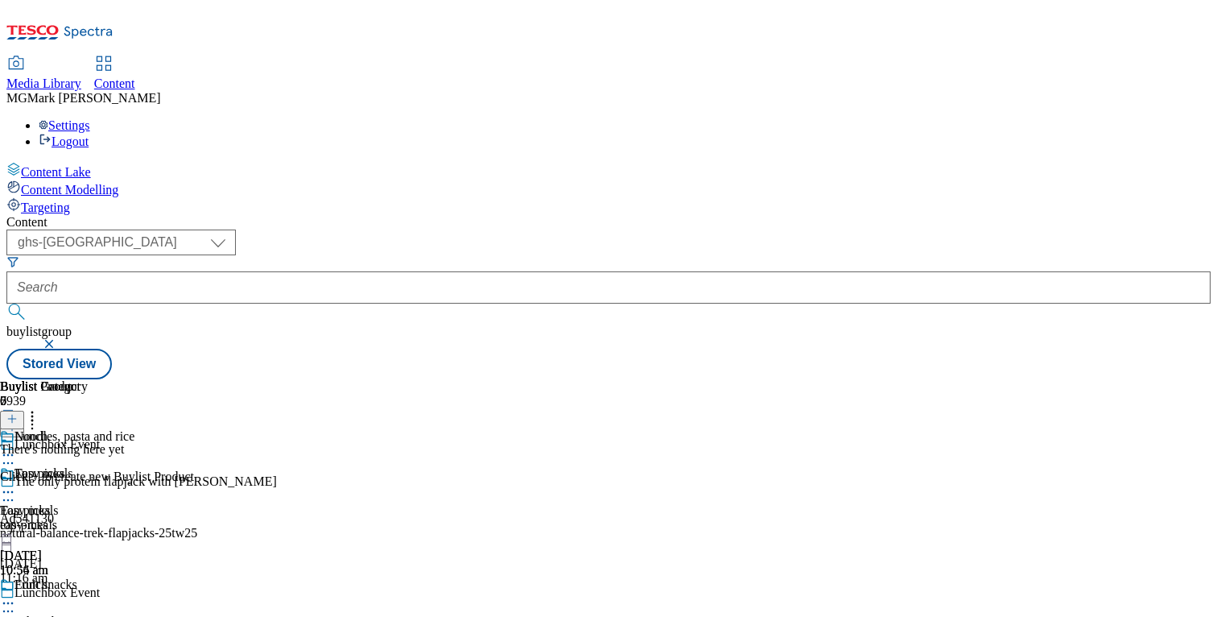
scroll to position [0, 212]
click at [18, 413] on icon at bounding box center [11, 418] width 11 height 11
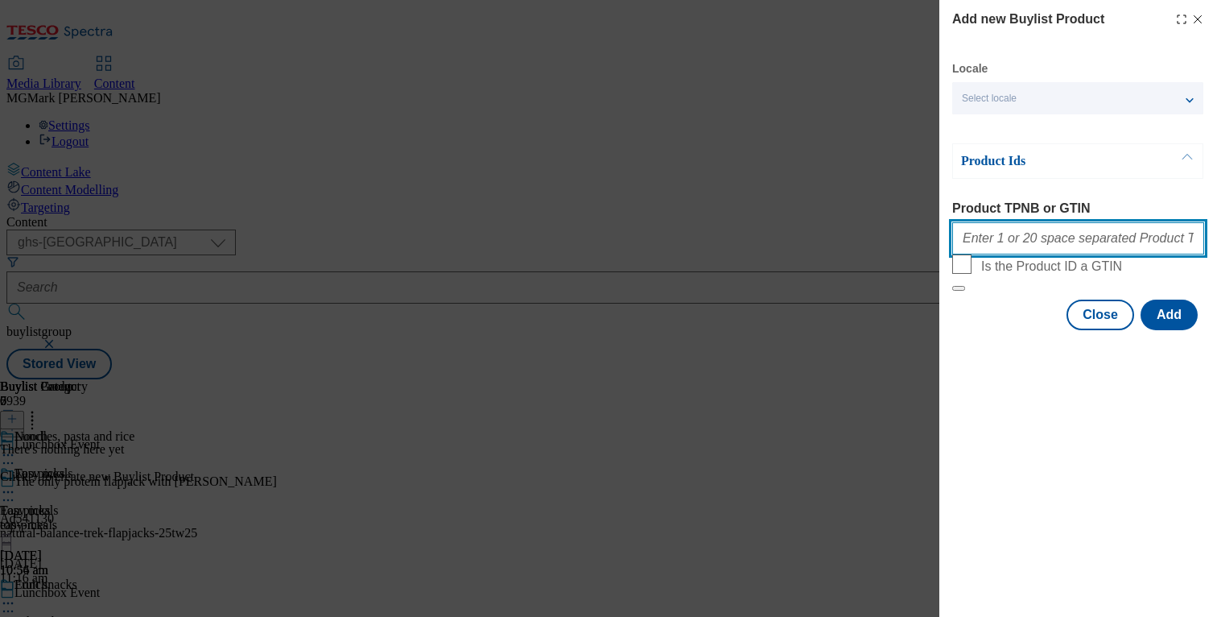
click at [1063, 244] on input "Product TPNB or GTIN" at bounding box center [1078, 238] width 252 height 32
paste input "93944452 93768390 96171762 91821284 96180175 93604596 96243159 94035213 9618124…"
type input "93944452 93768390 96171762 91821284 96180175 93604596 96243159 94035213 9618124…"
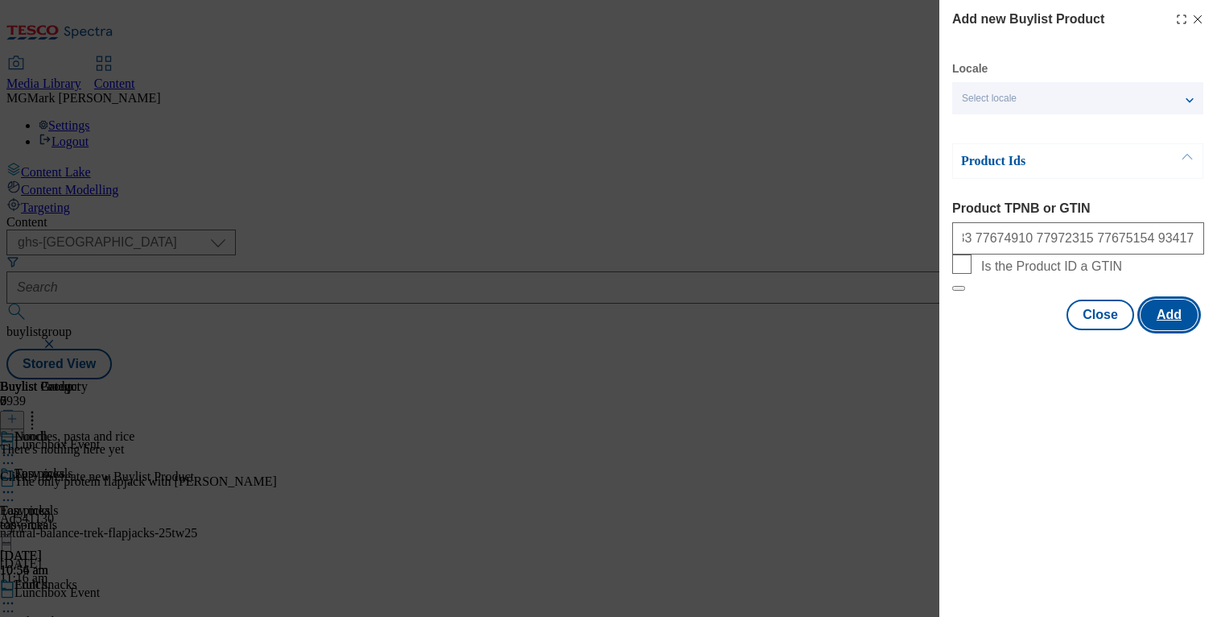
click at [1163, 330] on button "Add" at bounding box center [1169, 314] width 57 height 31
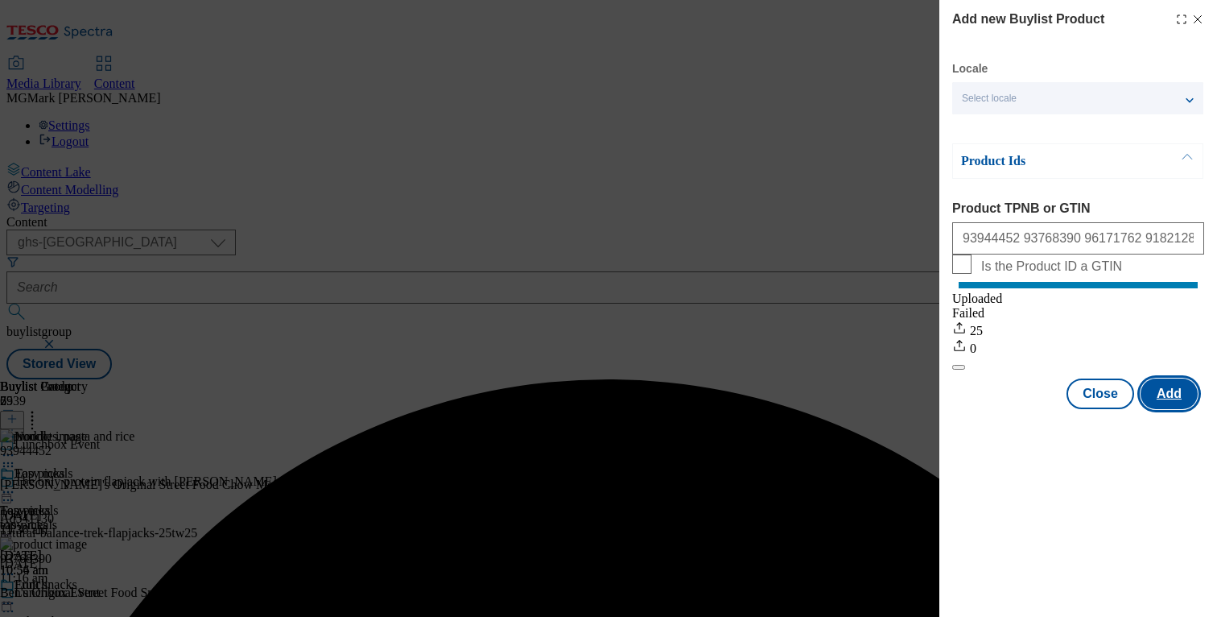
scroll to position [0, 0]
click at [1121, 409] on button "Close" at bounding box center [1101, 393] width 68 height 31
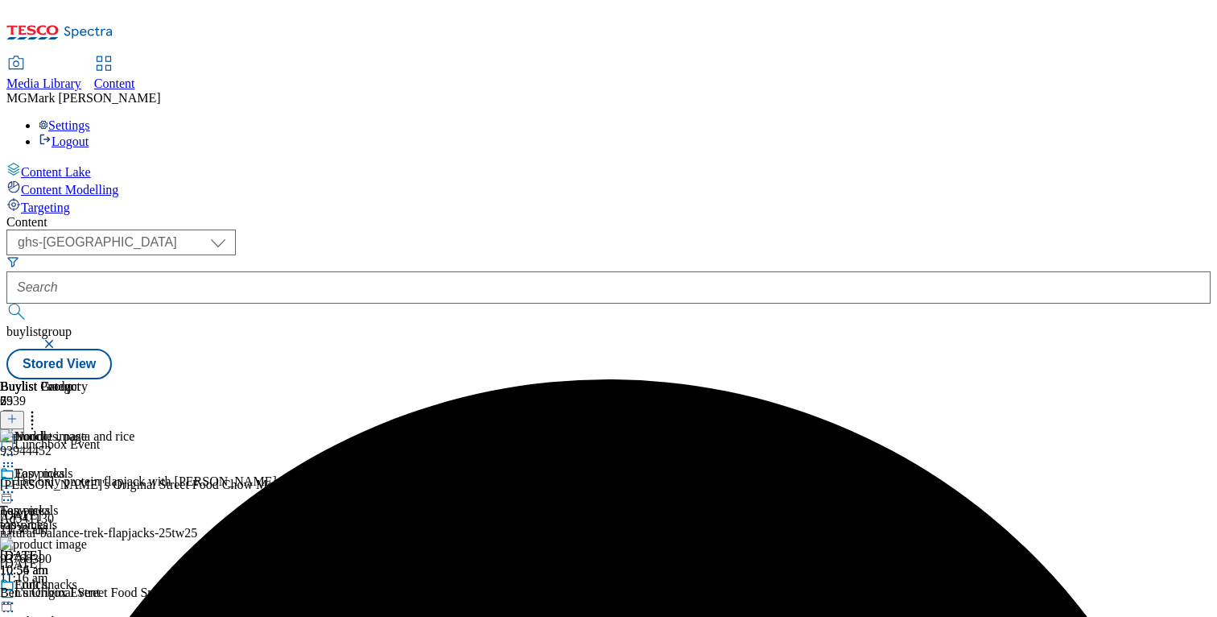
scroll to position [647, 0]
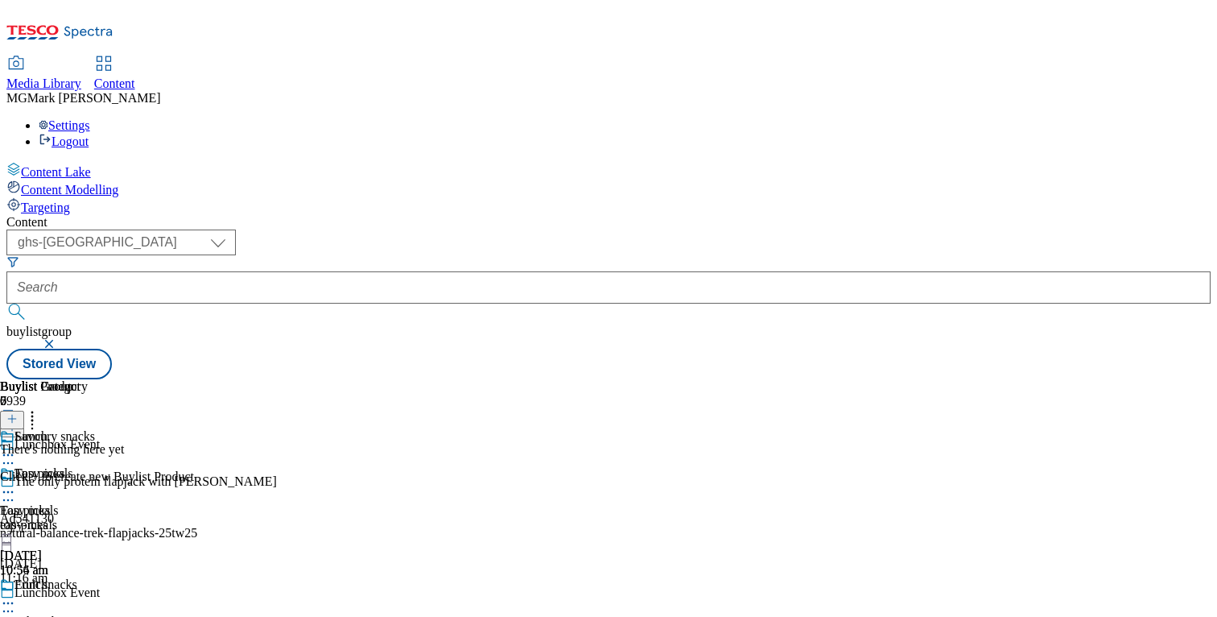
scroll to position [0, 212]
click at [24, 411] on button at bounding box center [12, 420] width 24 height 19
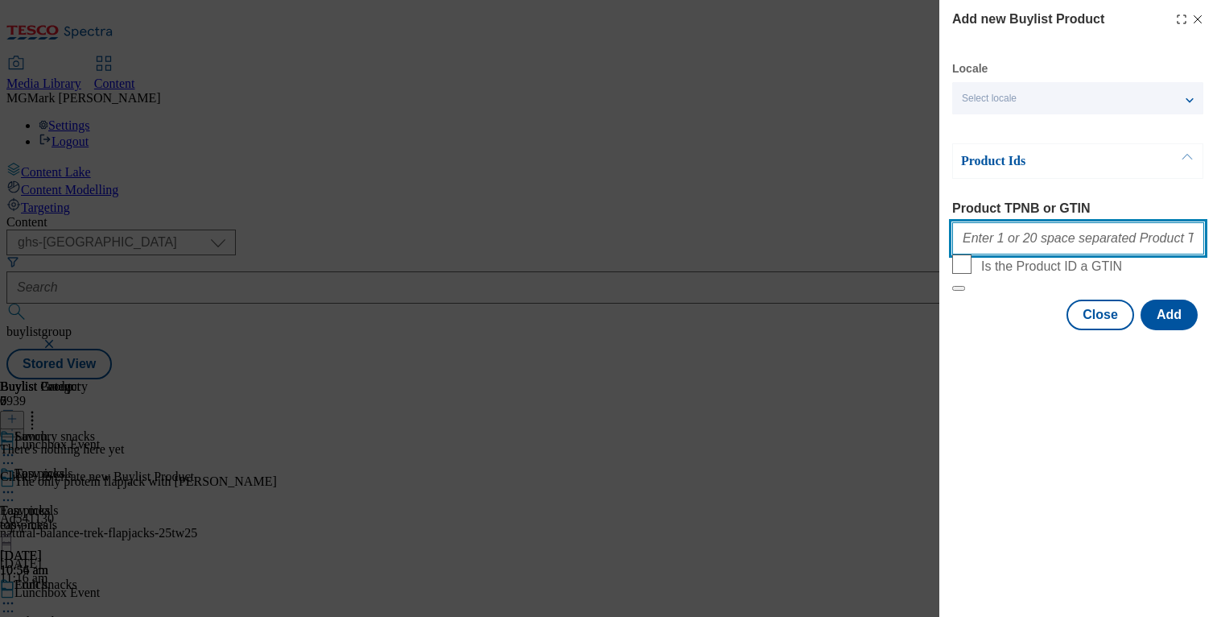
click at [1106, 232] on input "Product TPNB or GTIN" at bounding box center [1078, 238] width 252 height 32
paste input "96401779 96818718 96493710 96393597 96427524 96775360 96923265 92605838 9098844…"
type input "96401779 96818718 96493710 96393597 96427524 96775360 96923265 92605838 9098844…"
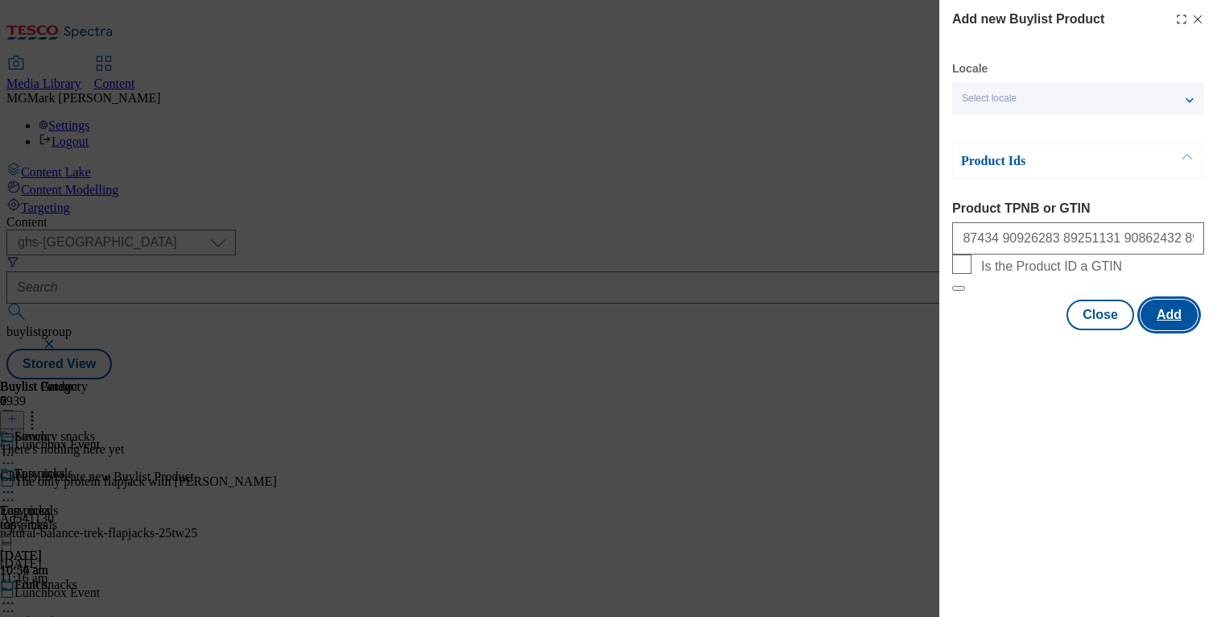
click at [1164, 330] on button "Add" at bounding box center [1169, 314] width 57 height 31
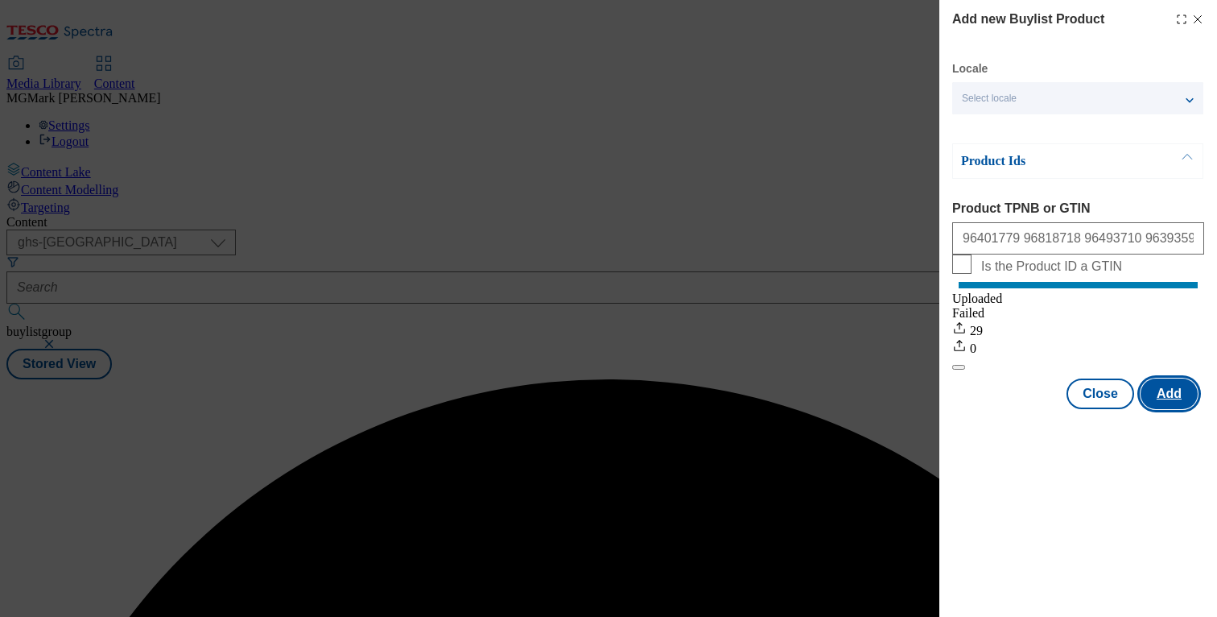
scroll to position [0, 0]
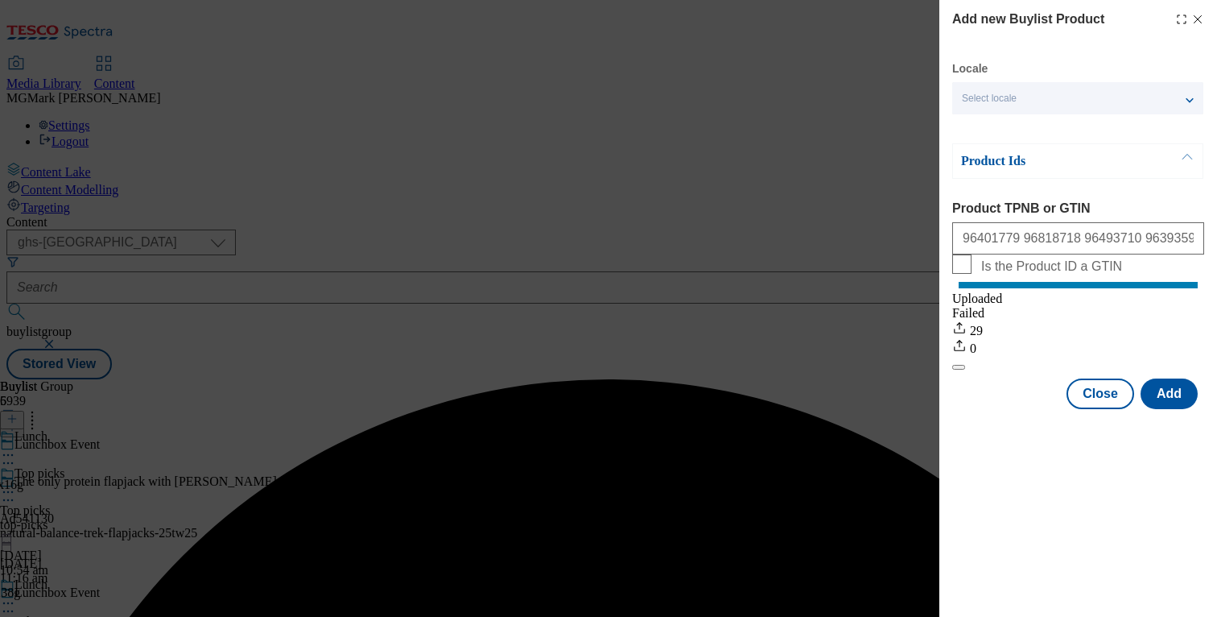
click at [1108, 431] on div "Modal" at bounding box center [1078, 423] width 278 height 23
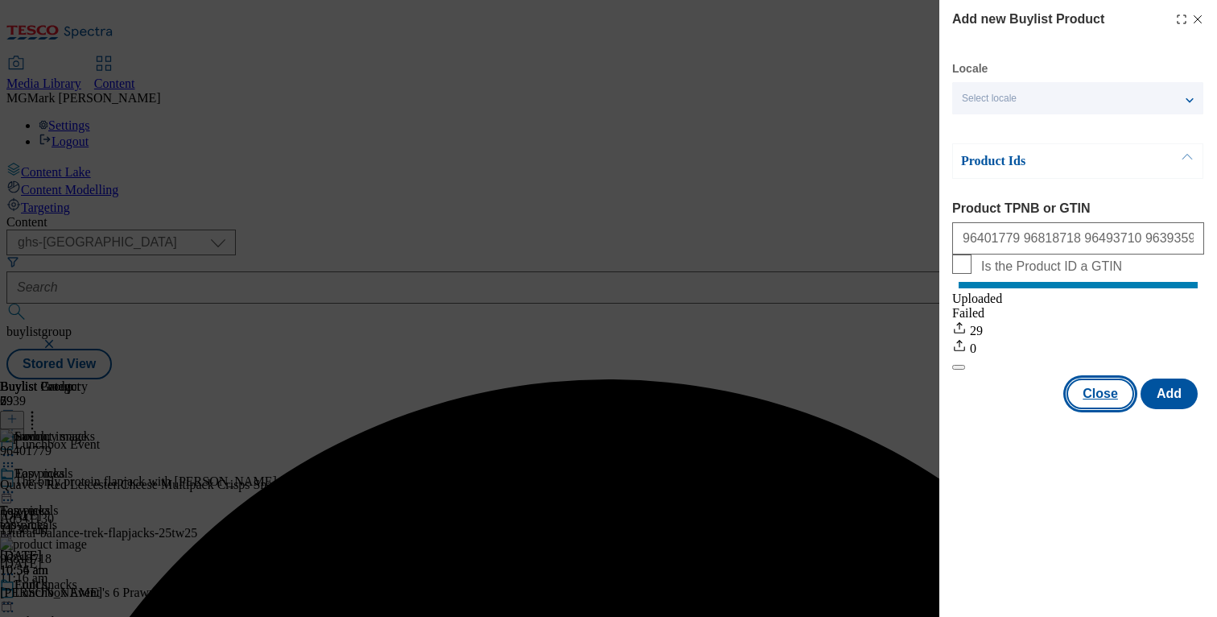
click at [1108, 409] on button "Close" at bounding box center [1101, 393] width 68 height 31
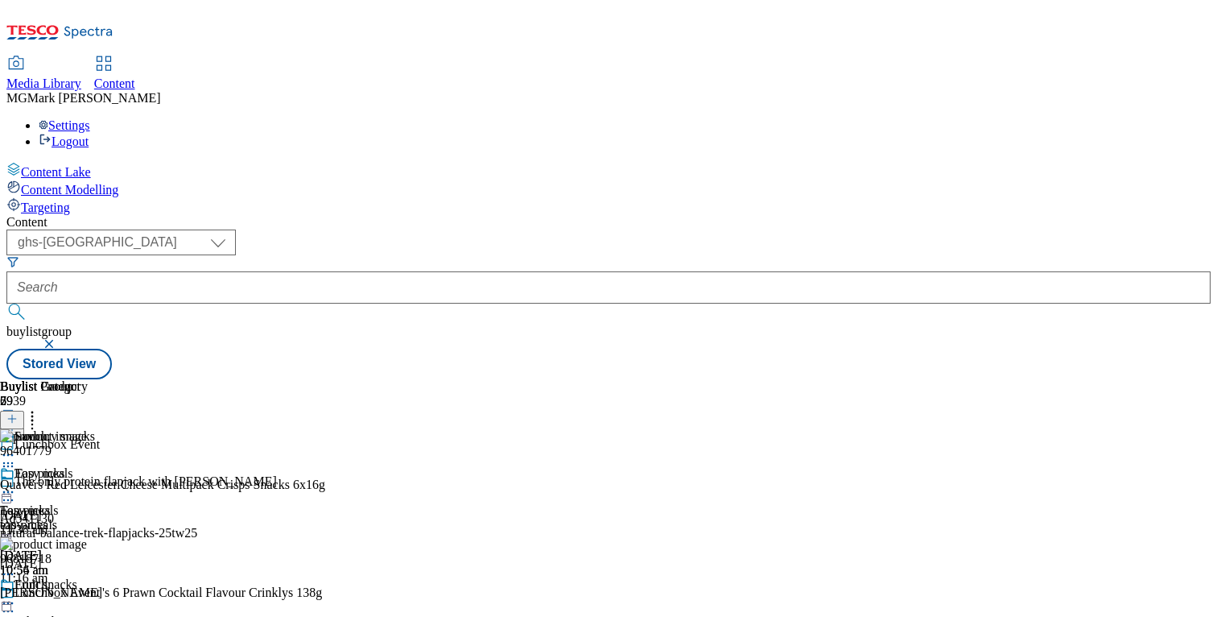
scroll to position [149, 0]
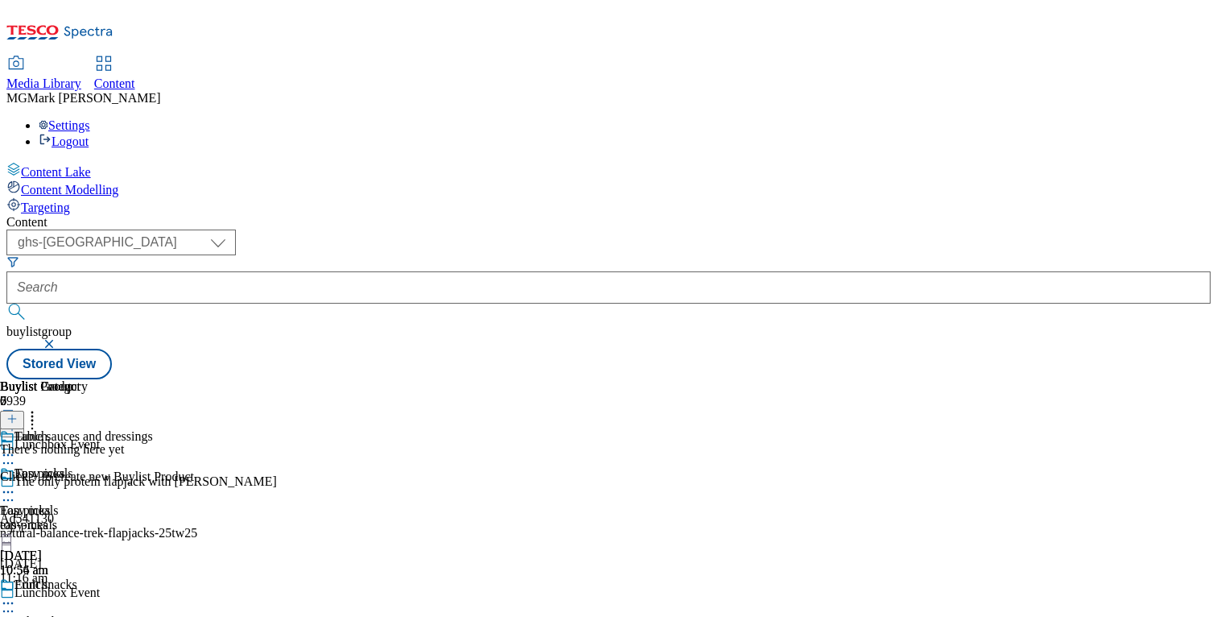
click at [18, 413] on icon at bounding box center [11, 418] width 11 height 11
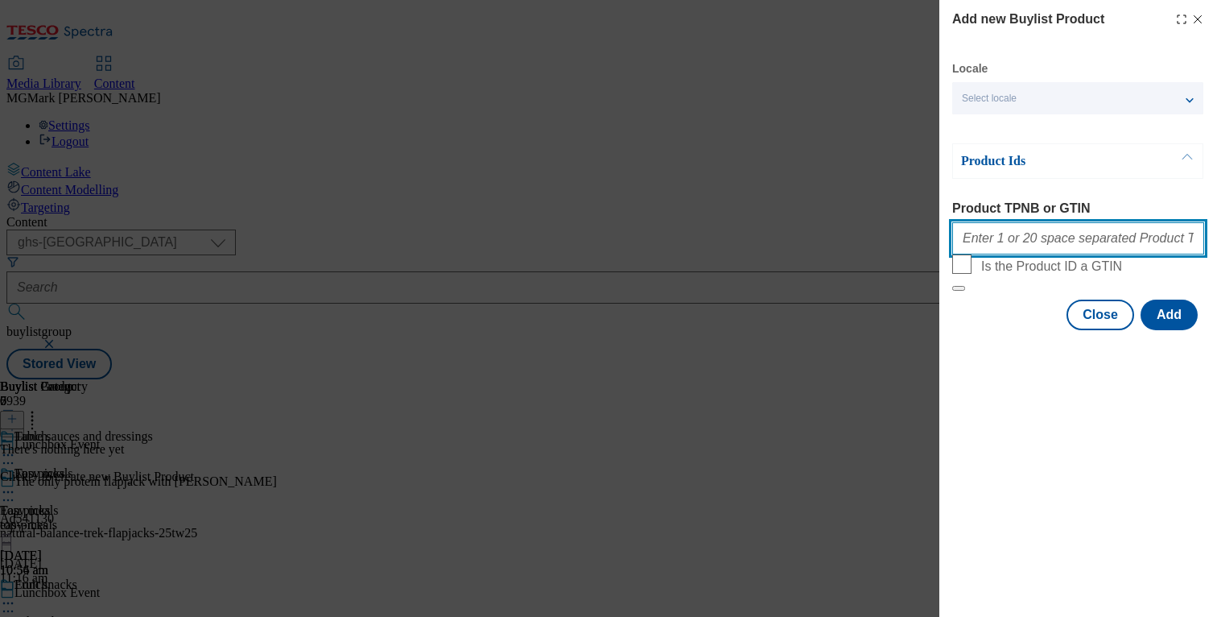
click at [1025, 242] on input "Product TPNB or GTIN" at bounding box center [1078, 238] width 252 height 32
paste input "96173777 93993548 96101408 96311718 96637644 83091202 86696369 88235417 9233706…"
type input "96173777 93993548 96101408 96311718 96637644 83091202 86696369 88235417 9233706…"
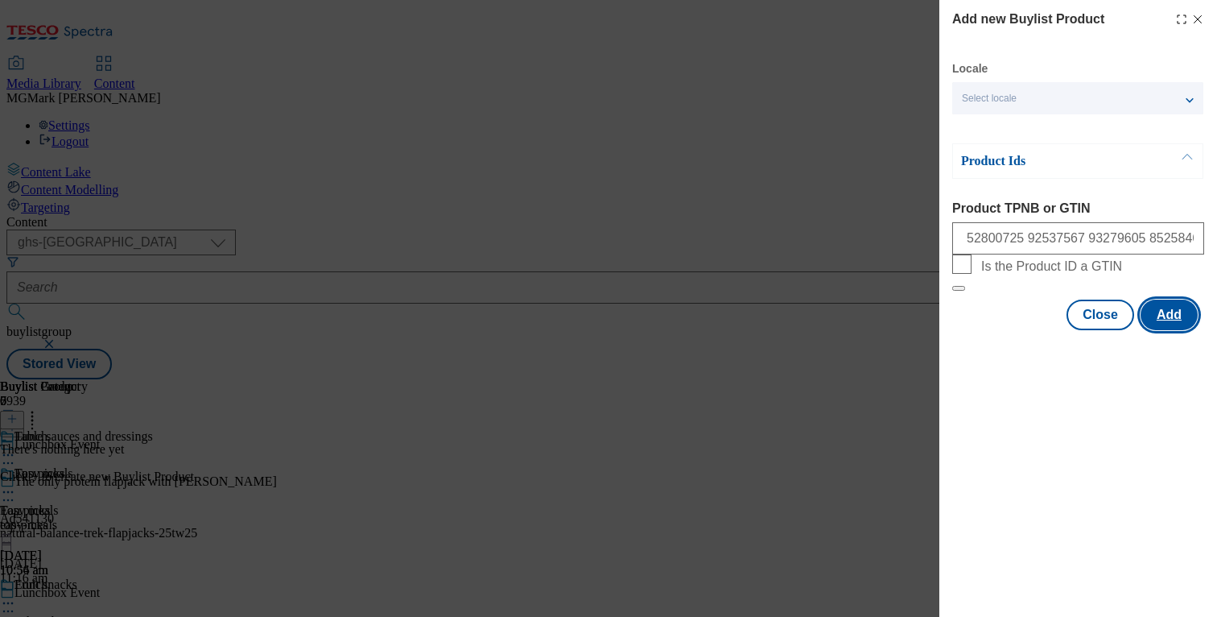
click at [1172, 330] on button "Add" at bounding box center [1169, 314] width 57 height 31
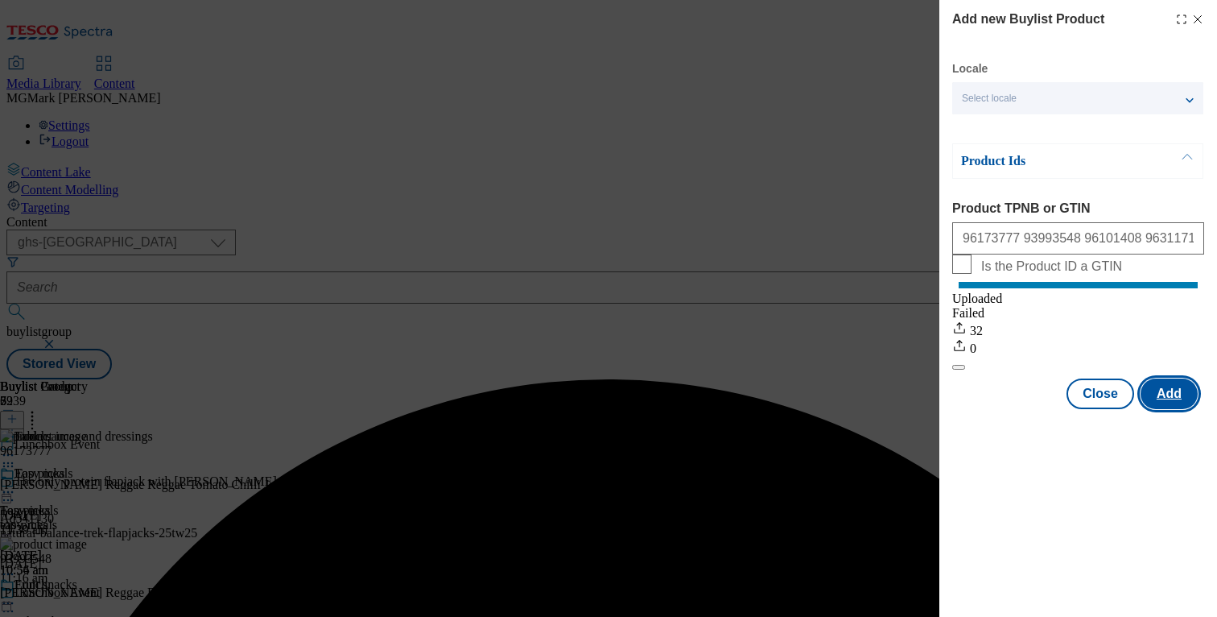
scroll to position [0, 0]
click at [1080, 403] on button "Close" at bounding box center [1101, 393] width 68 height 31
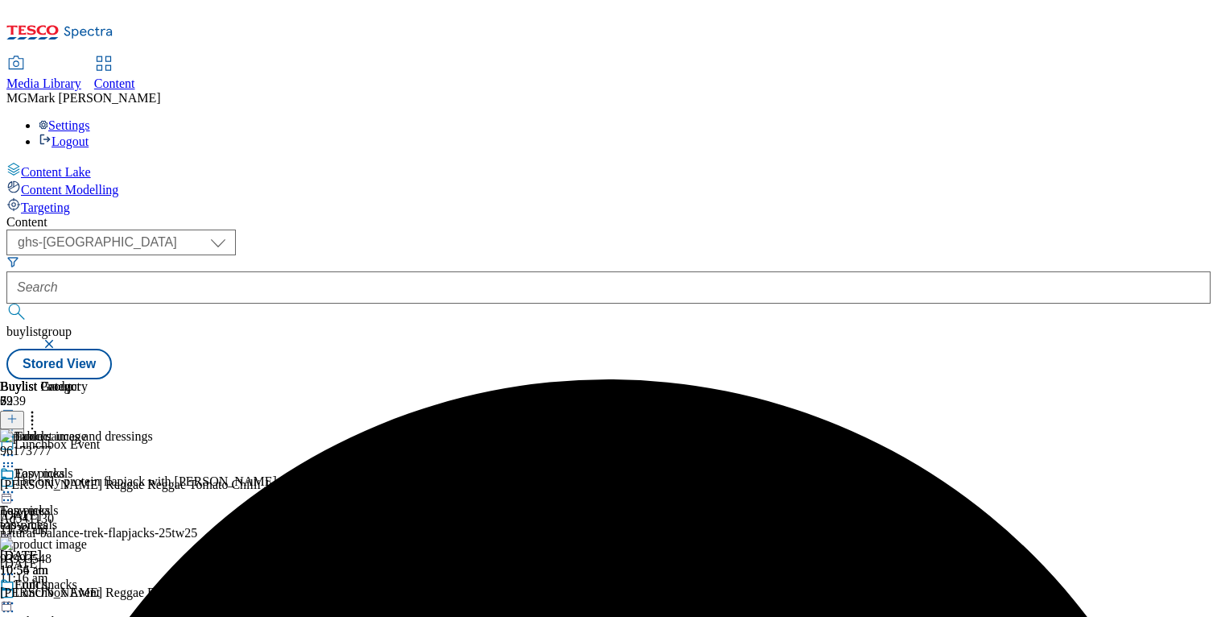
scroll to position [117, 0]
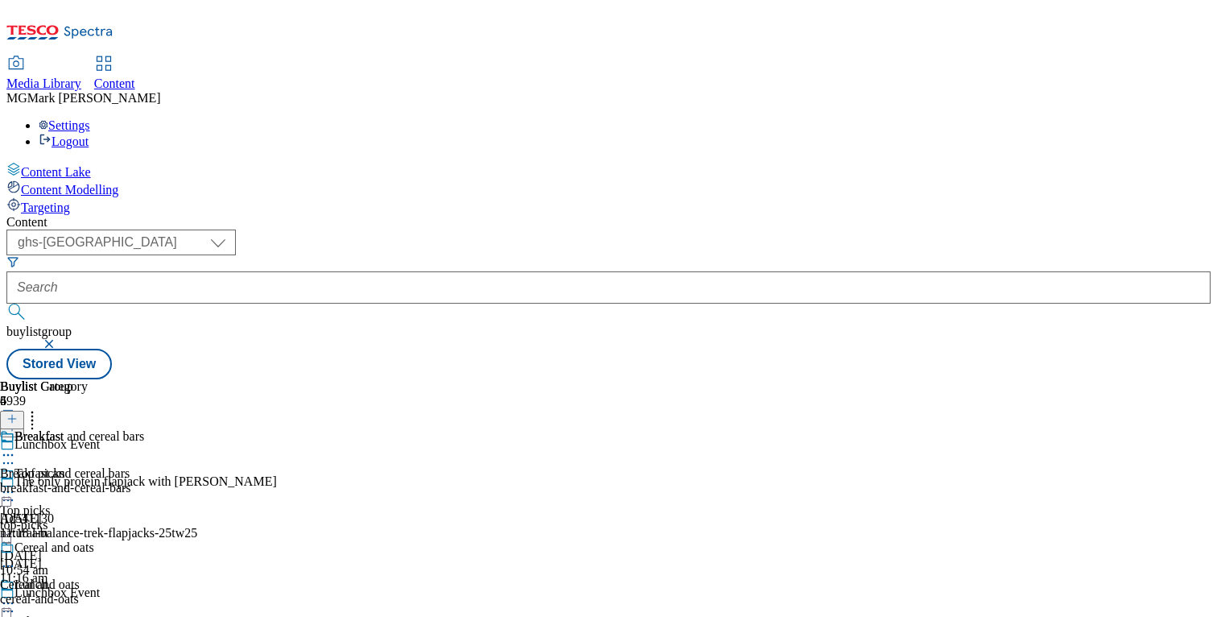
click at [144, 481] on div "breakfast-and-cereal-bars" at bounding box center [72, 488] width 144 height 14
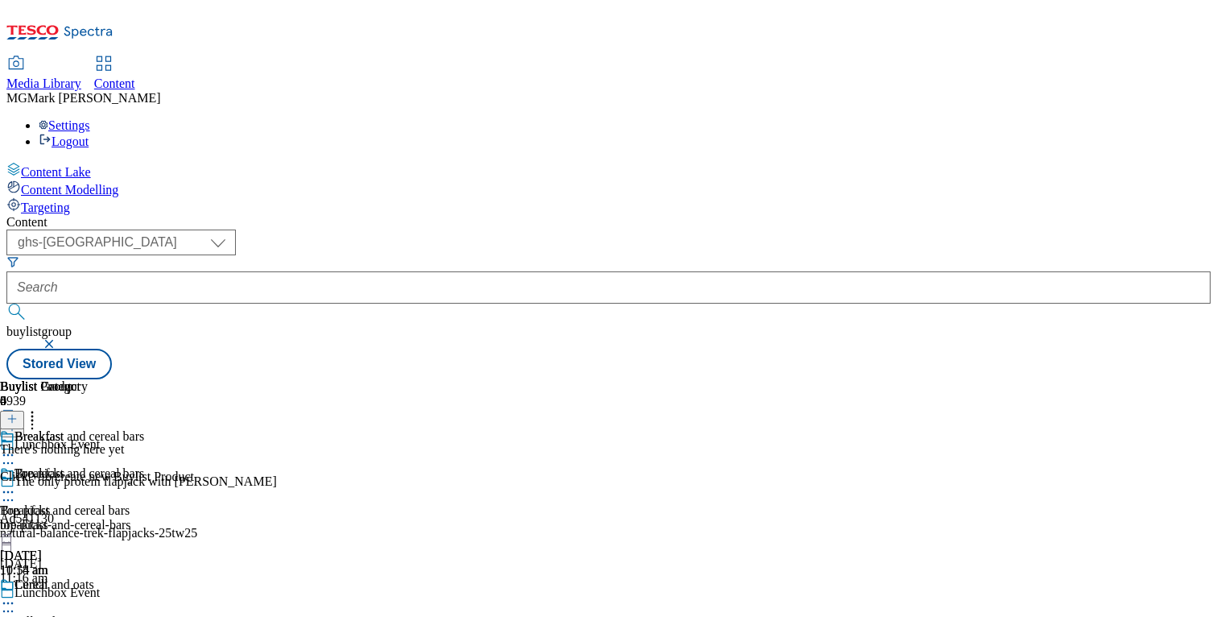
scroll to position [0, 212]
click at [18, 413] on icon at bounding box center [11, 418] width 11 height 11
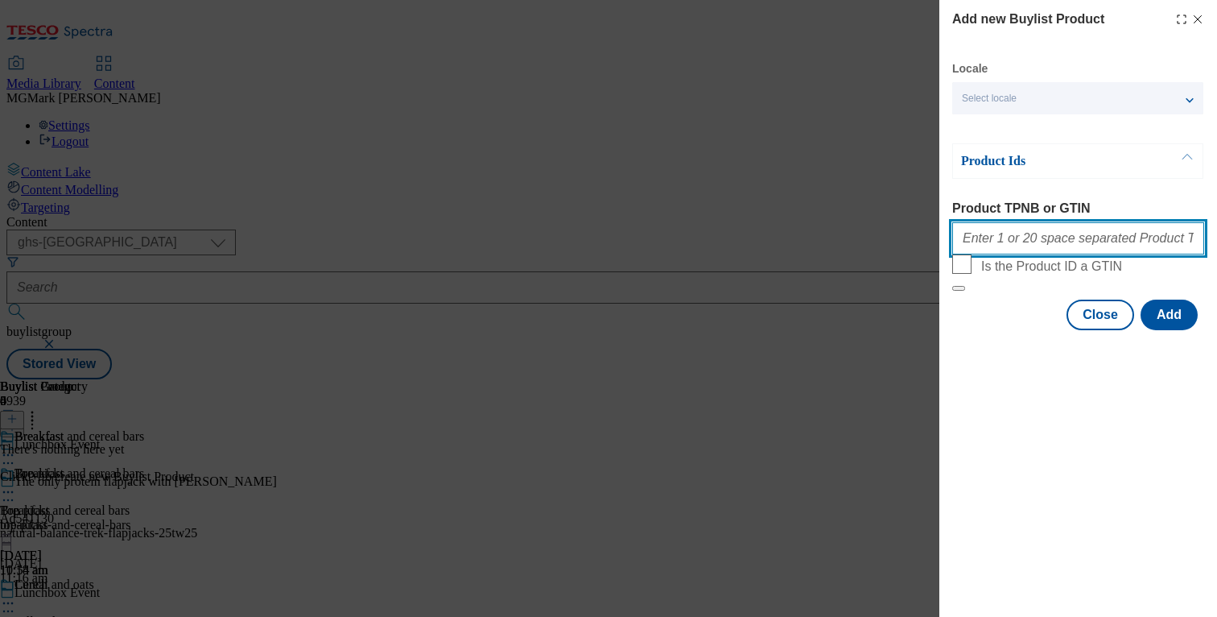
click at [1029, 250] on input "Product TPNB or GTIN" at bounding box center [1078, 238] width 252 height 32
paste input "96720741 96926861 83610528 89931945 93208881 93281538 92603070 92371376 9050978…"
type input "96720741 96926861 83610528 89931945 93208881 93281538 92603070 92371376 9050978…"
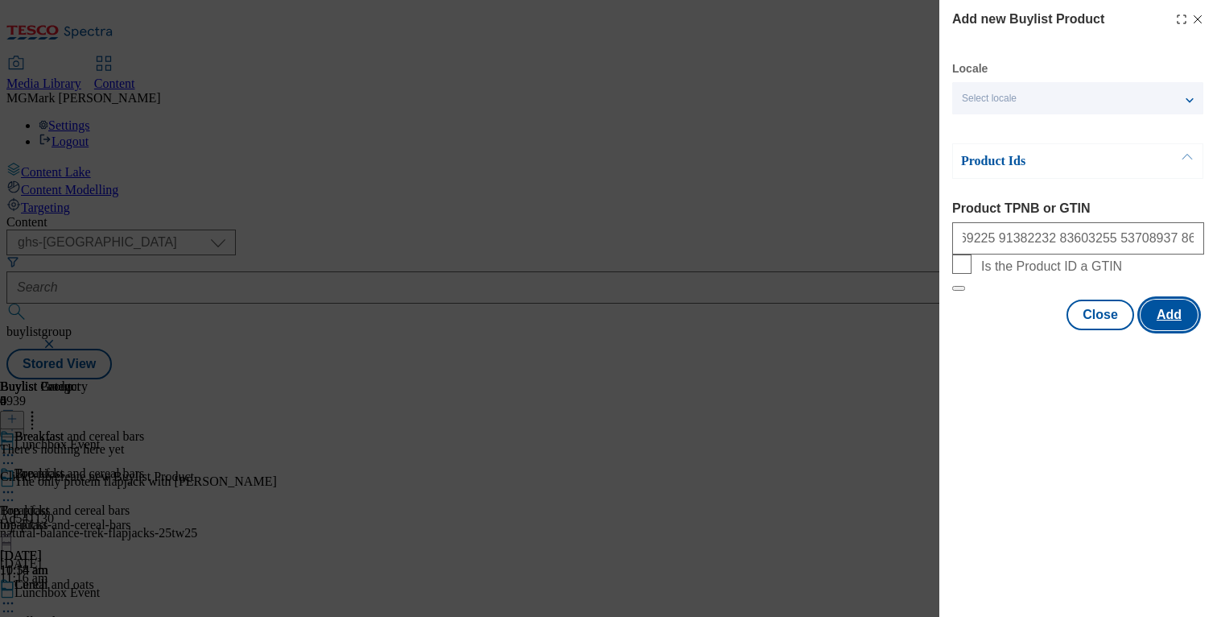
scroll to position [0, 0]
click at [1162, 330] on button "Add" at bounding box center [1169, 314] width 57 height 31
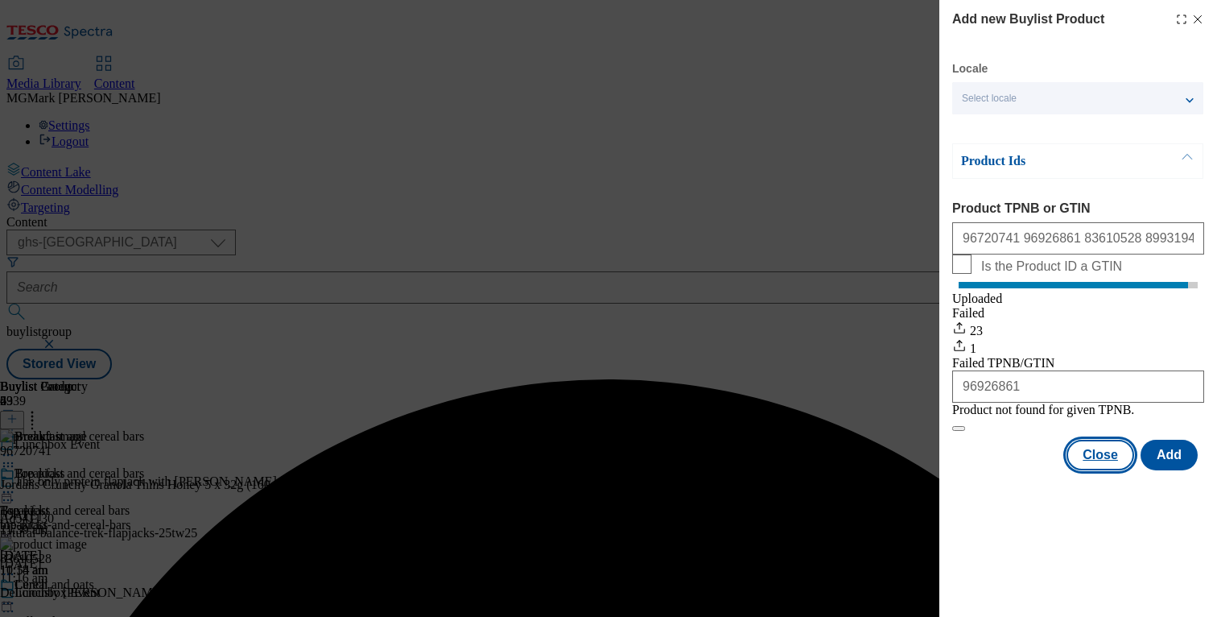
click at [1101, 470] on button "Close" at bounding box center [1101, 455] width 68 height 31
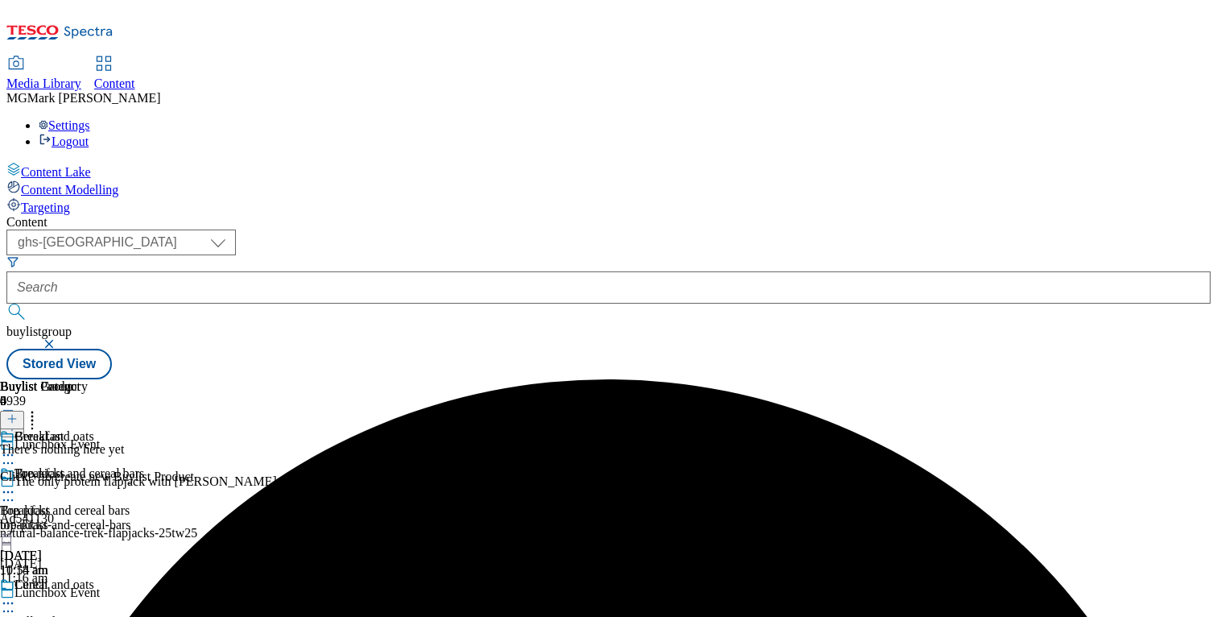
scroll to position [0, 212]
click at [24, 411] on button at bounding box center [12, 420] width 24 height 19
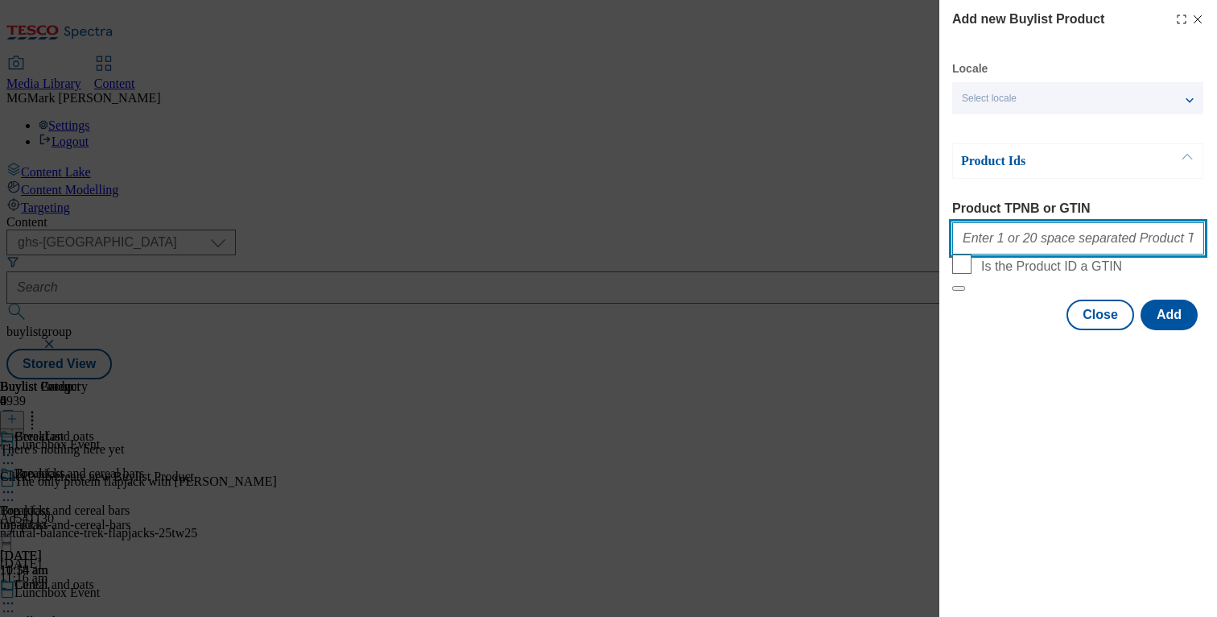
click at [1051, 254] on input "Product TPNB or GTIN" at bounding box center [1078, 238] width 252 height 32
paste input "67829611 67330244 84436629 85596604 91572353 88906989 92381116 92051064 8364684…"
type input "67829611 67330244 84436629 85596604 91572353 88906989 92381116 92051064 8364684…"
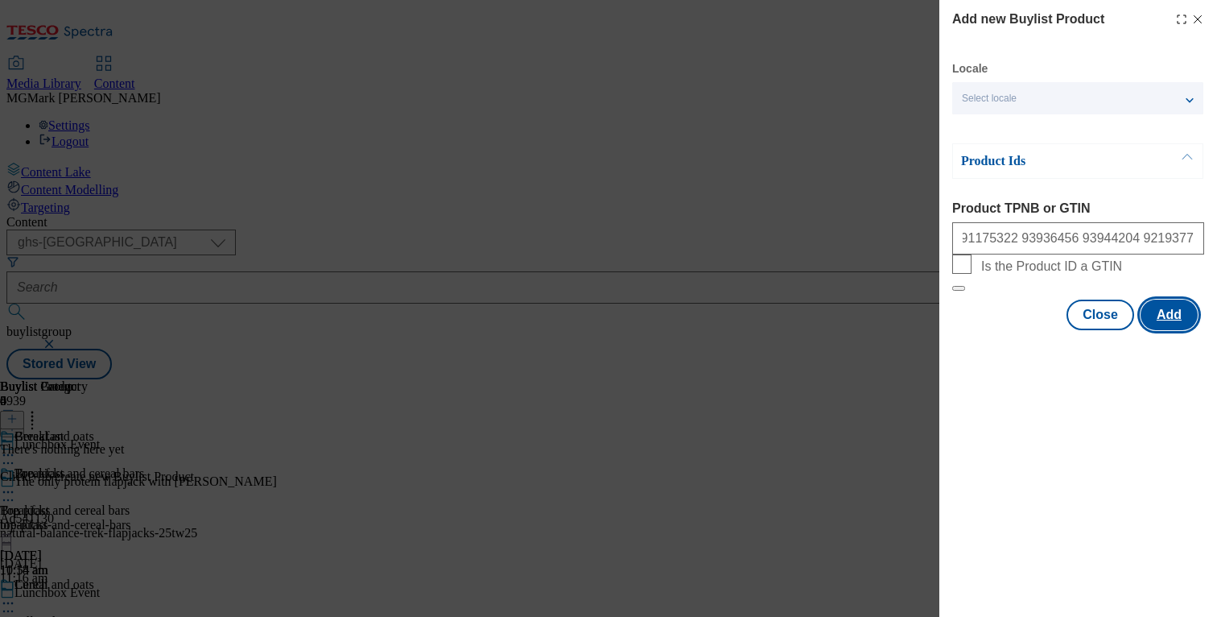
click at [1161, 330] on button "Add" at bounding box center [1169, 314] width 57 height 31
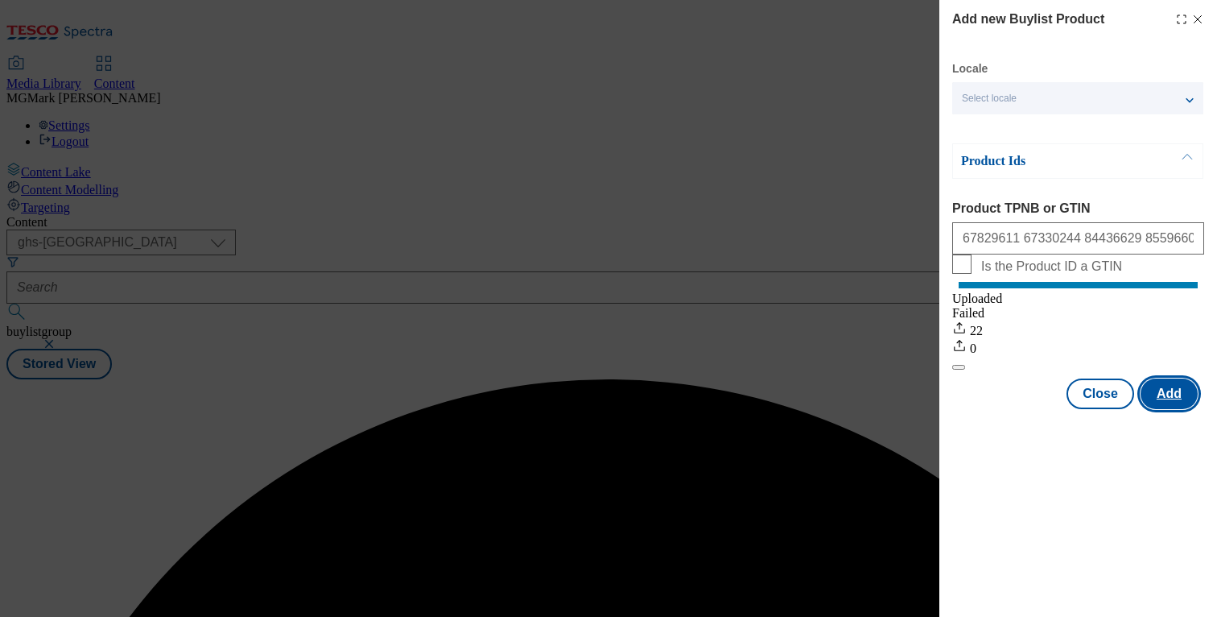
scroll to position [0, 0]
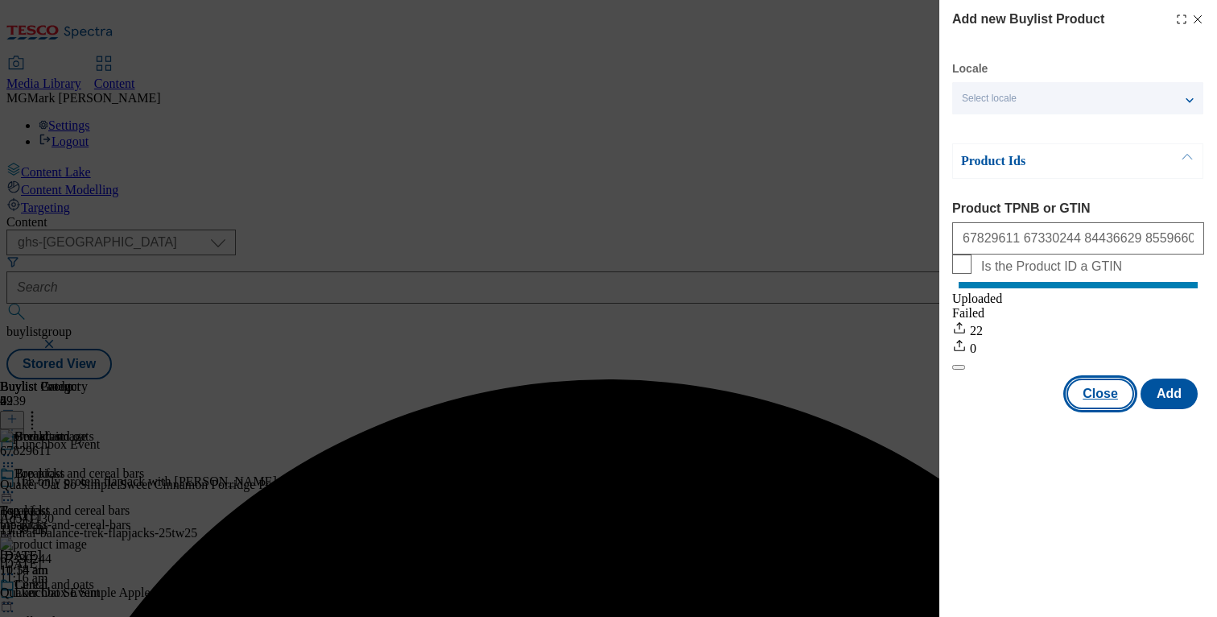
click at [1103, 409] on button "Close" at bounding box center [1101, 393] width 68 height 31
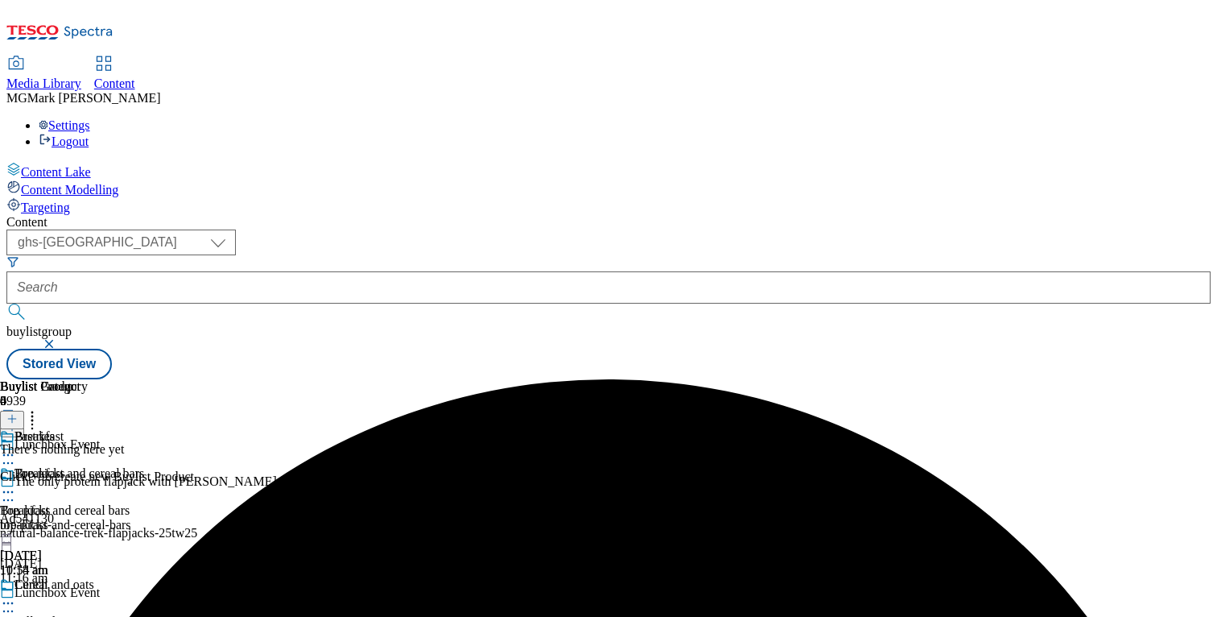
scroll to position [0, 212]
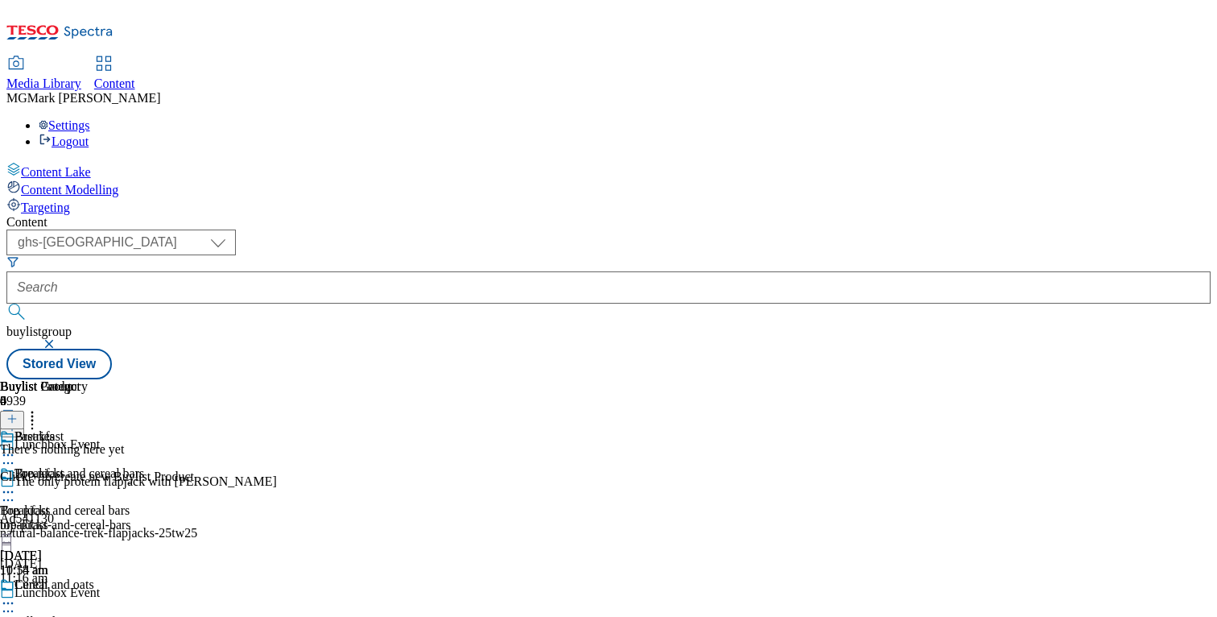
click at [18, 413] on icon at bounding box center [11, 418] width 11 height 11
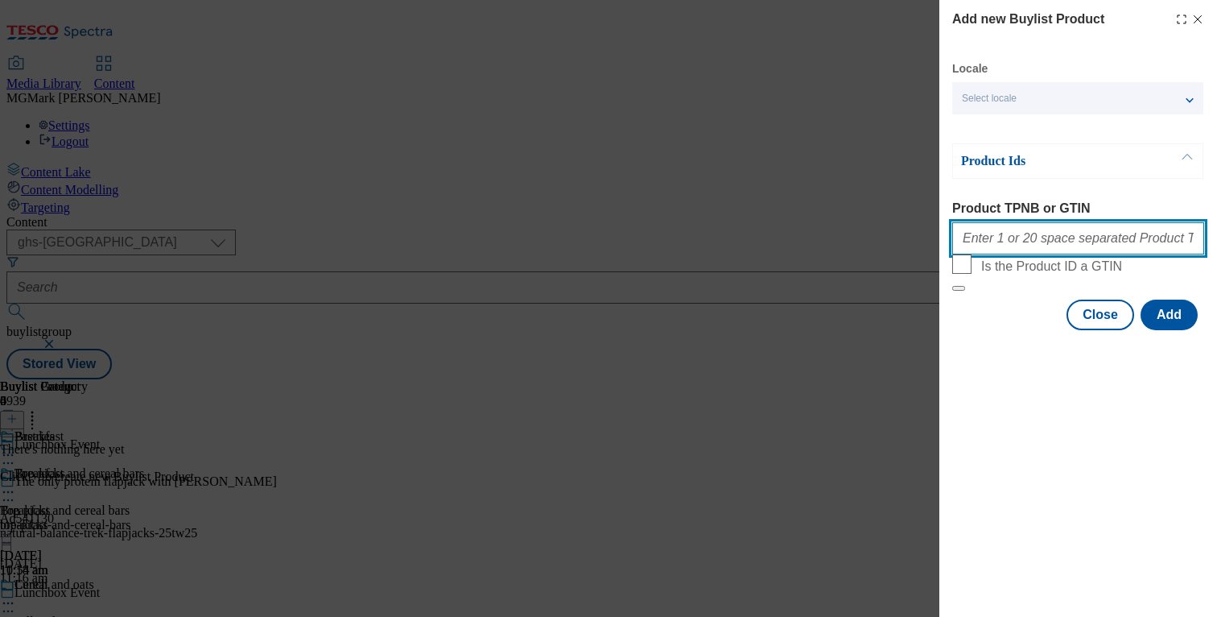
click at [1065, 248] on input "Product TPNB or GTIN" at bounding box center [1078, 238] width 252 height 32
paste input "92443758 82535861 59869022 59868991"
type input "92443758 82535861 59869022 59868991"
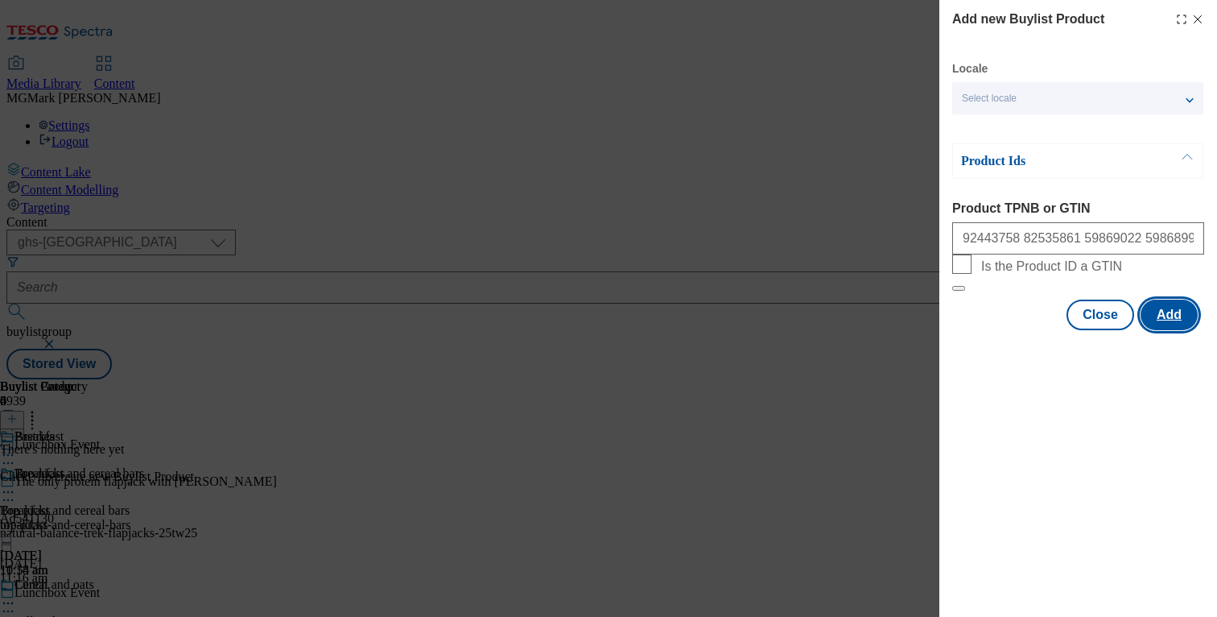
click at [1164, 330] on button "Add" at bounding box center [1169, 314] width 57 height 31
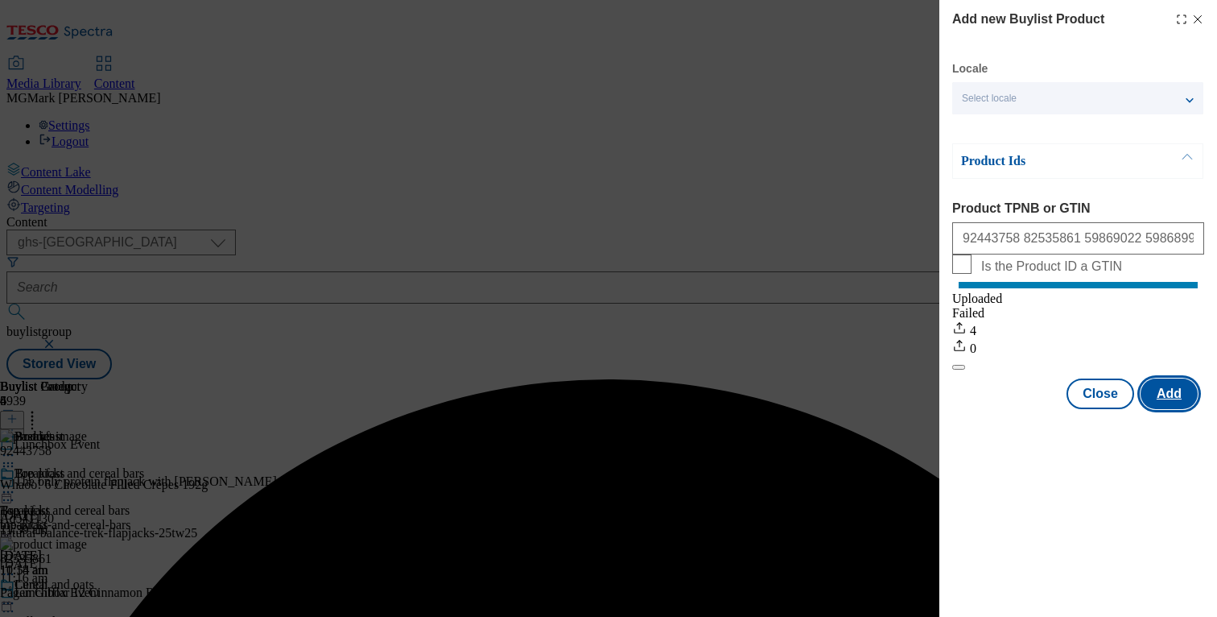
scroll to position [0, 0]
click at [1083, 408] on button "Close" at bounding box center [1101, 393] width 68 height 31
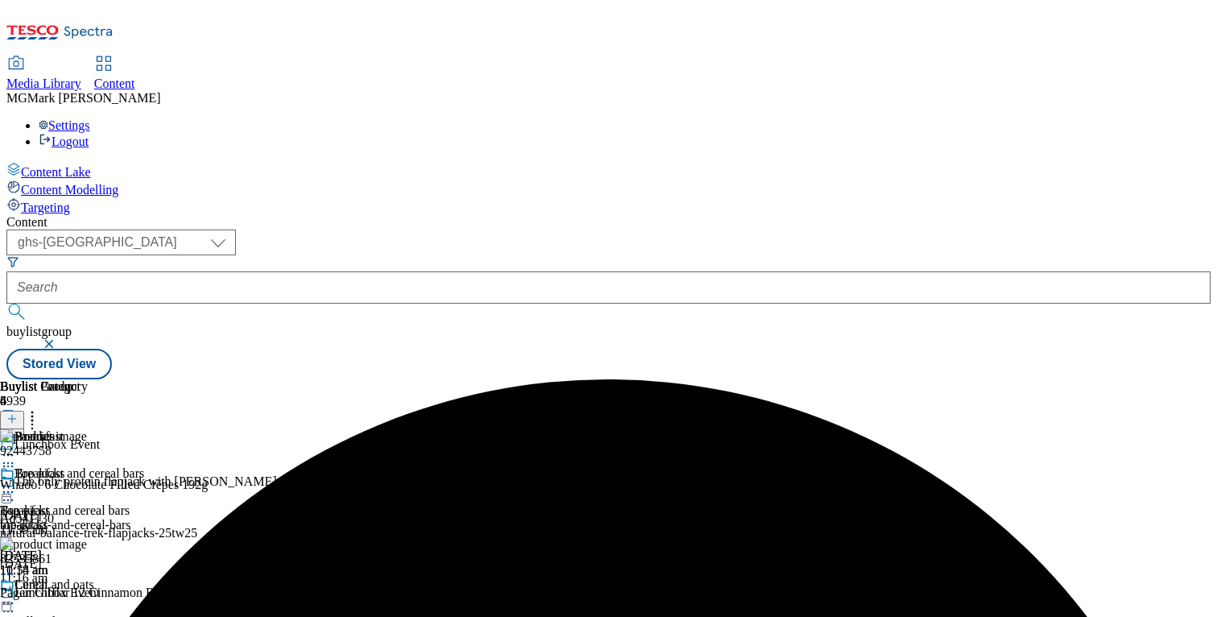
scroll to position [149, 0]
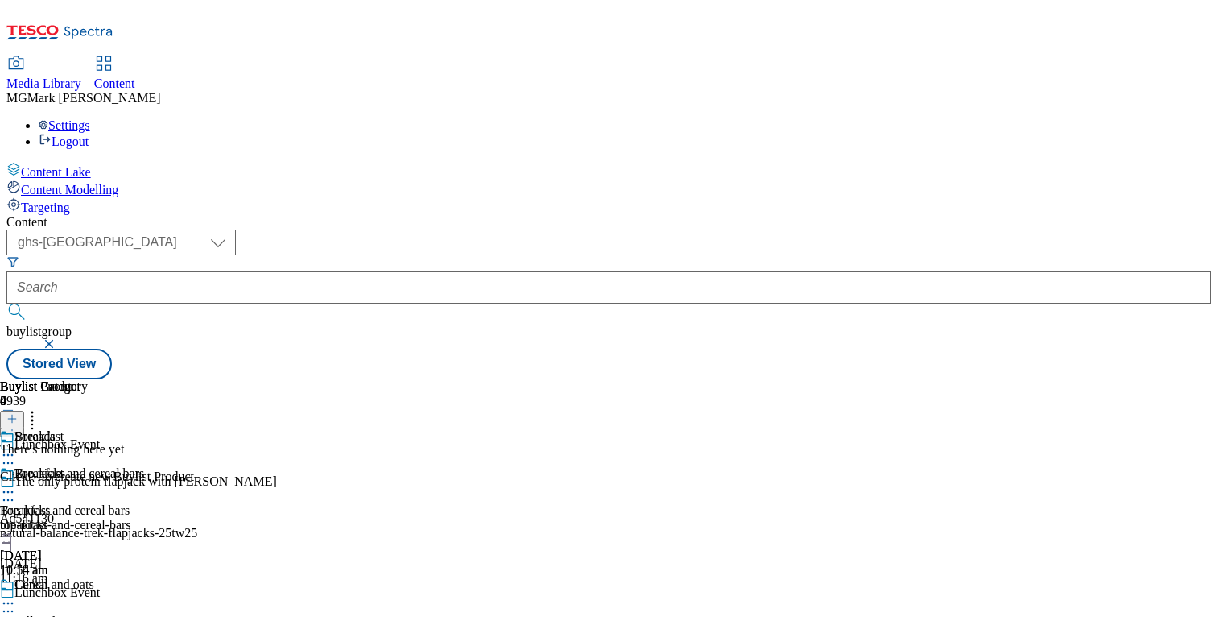
scroll to position [44, 0]
click at [24, 411] on button at bounding box center [12, 420] width 24 height 19
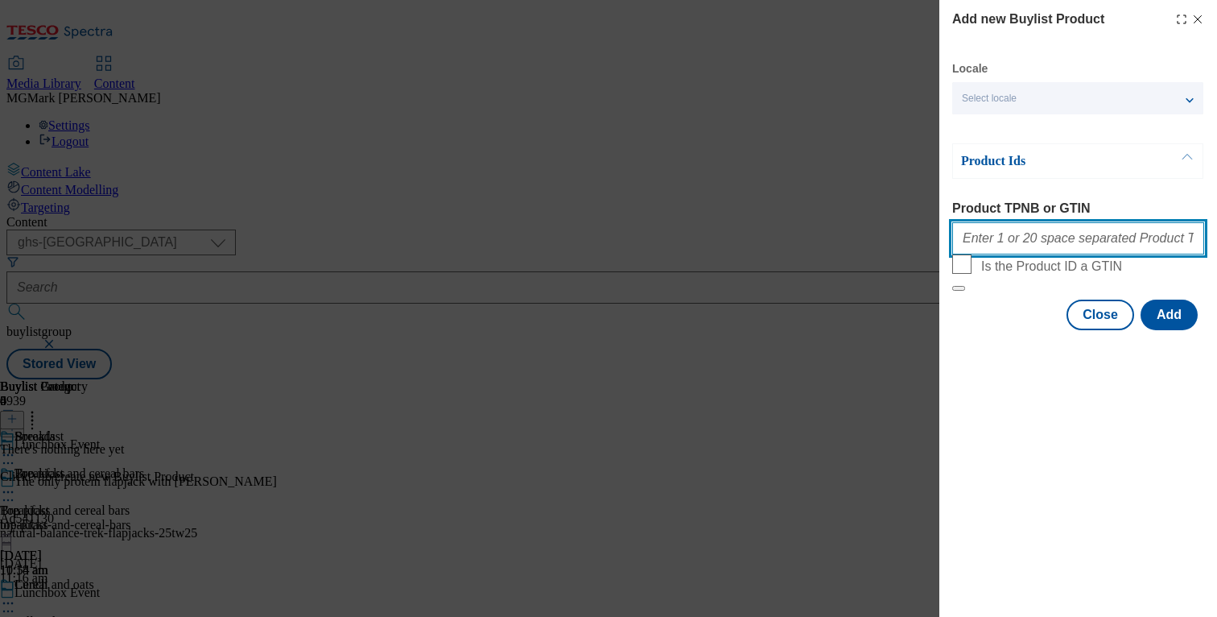
click at [1046, 240] on input "Product TPNB or GTIN" at bounding box center [1078, 238] width 252 height 32
paste input "96486349 96640737 96394193 96721141 50043541 88910937 88706667 86756063"
type input "96486349 96640737 96394193 96721141 50043541 88910937 88706667 86756063"
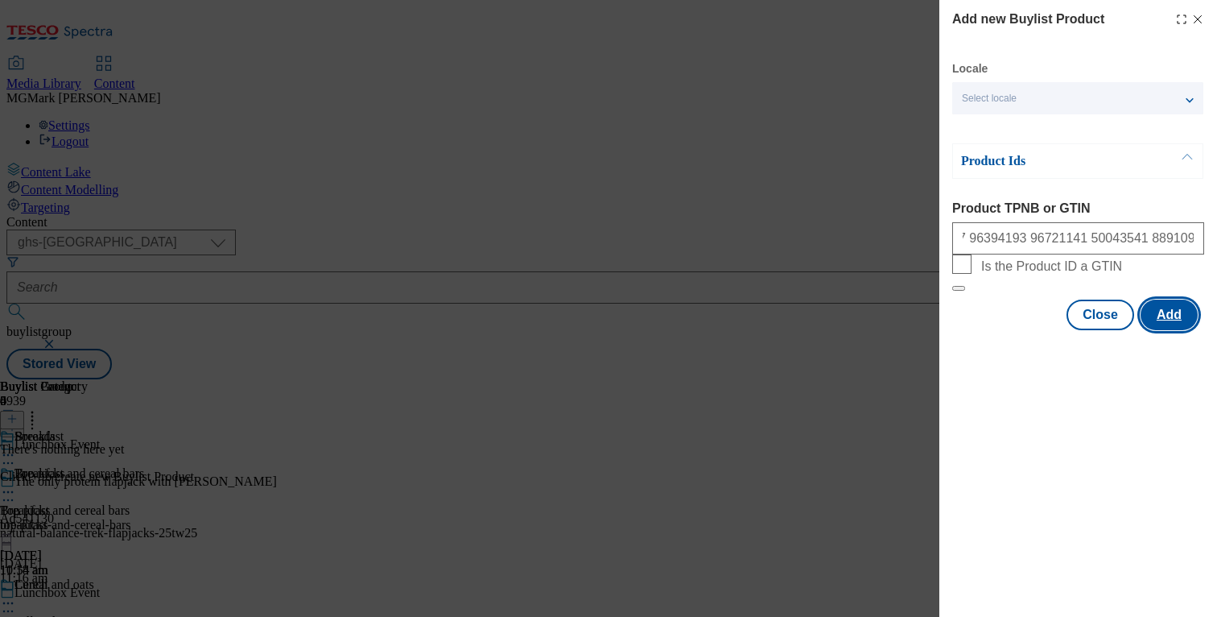
click at [1170, 330] on button "Add" at bounding box center [1169, 314] width 57 height 31
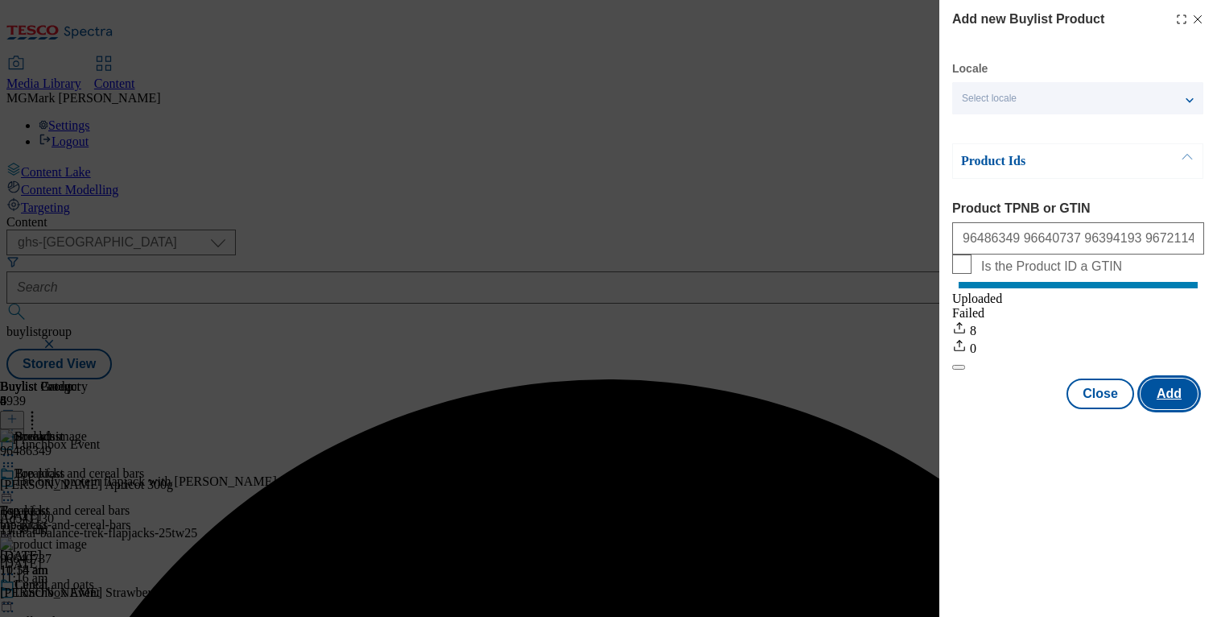
scroll to position [0, 0]
click at [1116, 435] on div "Modal" at bounding box center [1078, 423] width 278 height 23
click at [1104, 409] on button "Close" at bounding box center [1101, 393] width 68 height 31
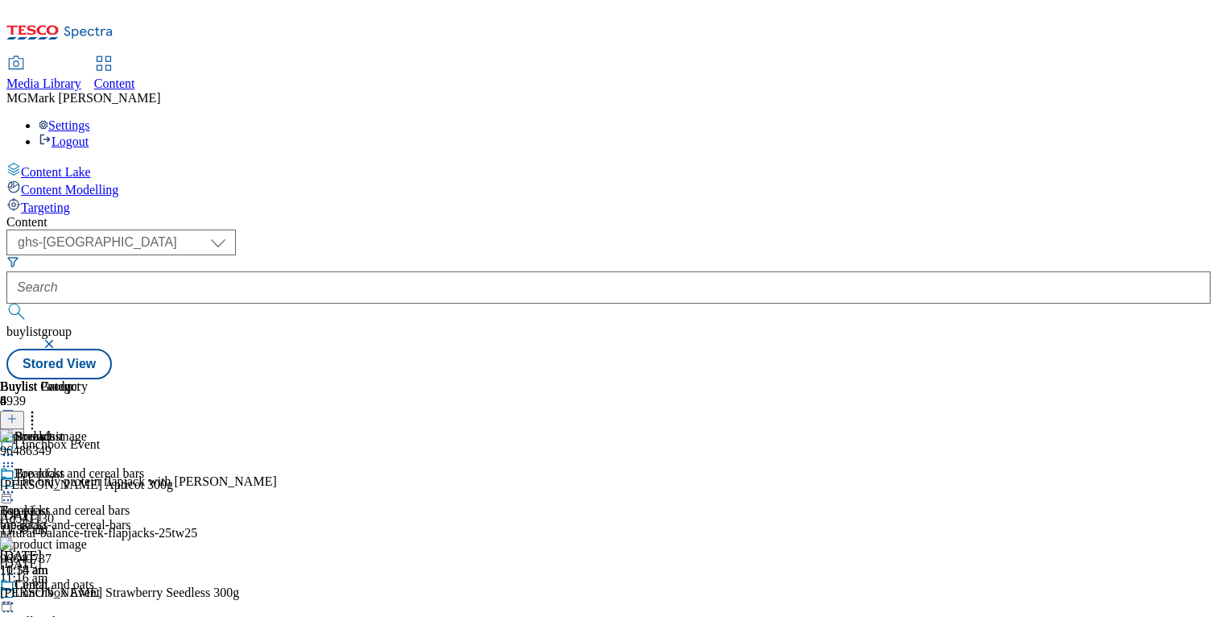
scroll to position [303, 0]
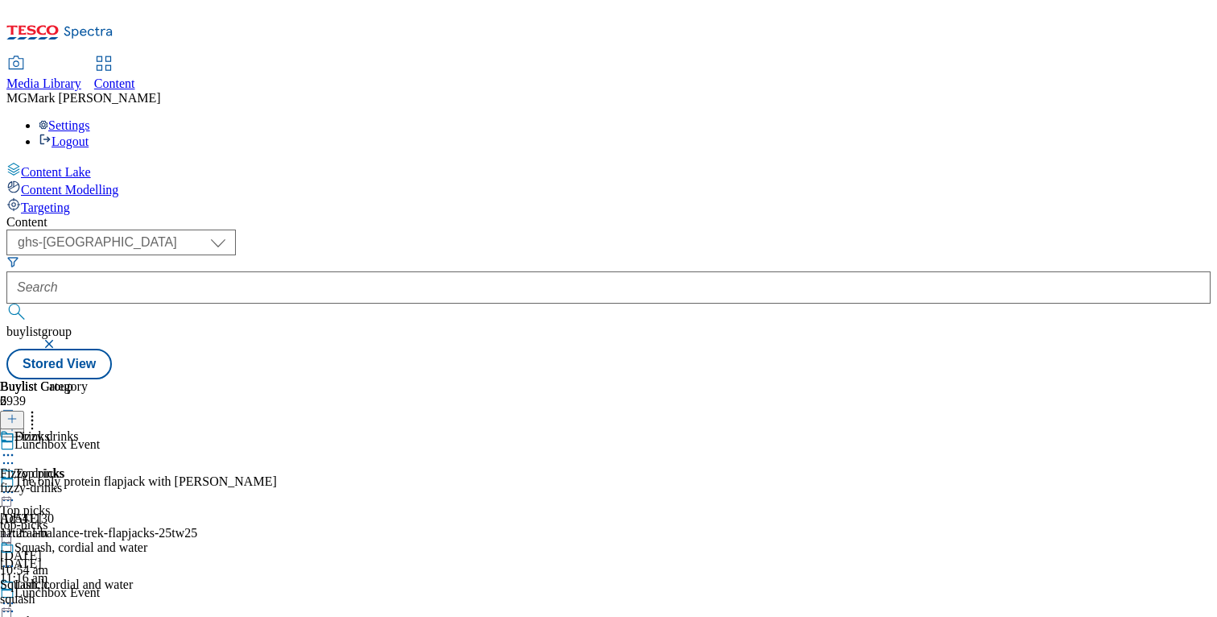
click at [147, 481] on div "fizzy-drinks" at bounding box center [73, 488] width 147 height 14
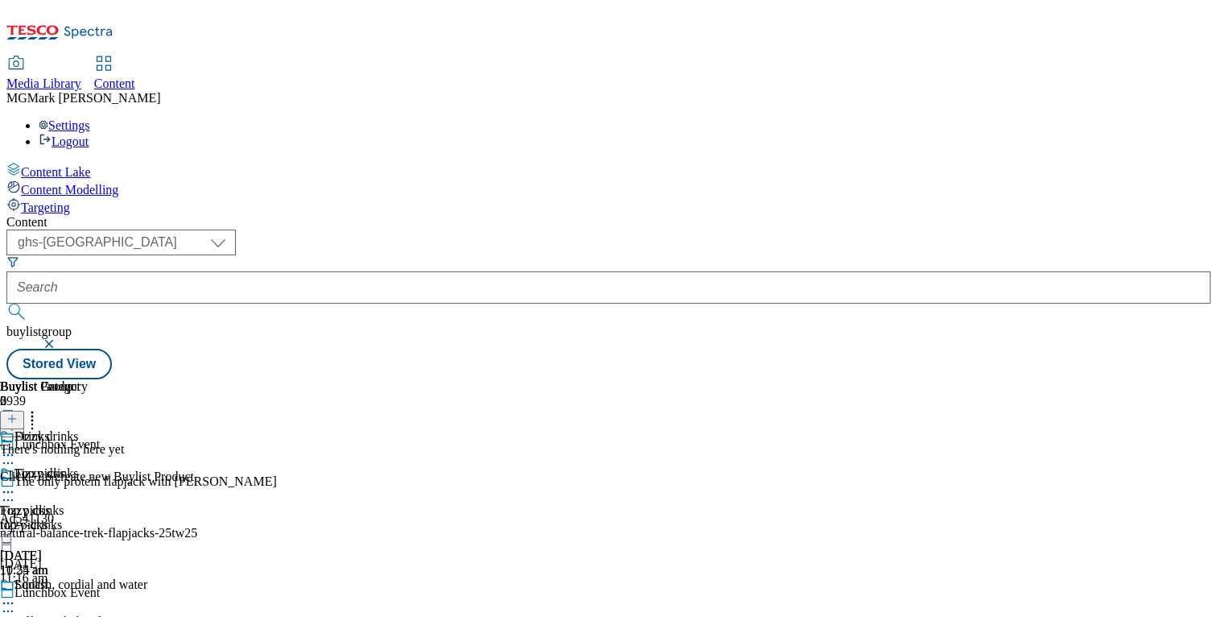
click at [18, 413] on icon at bounding box center [11, 418] width 11 height 11
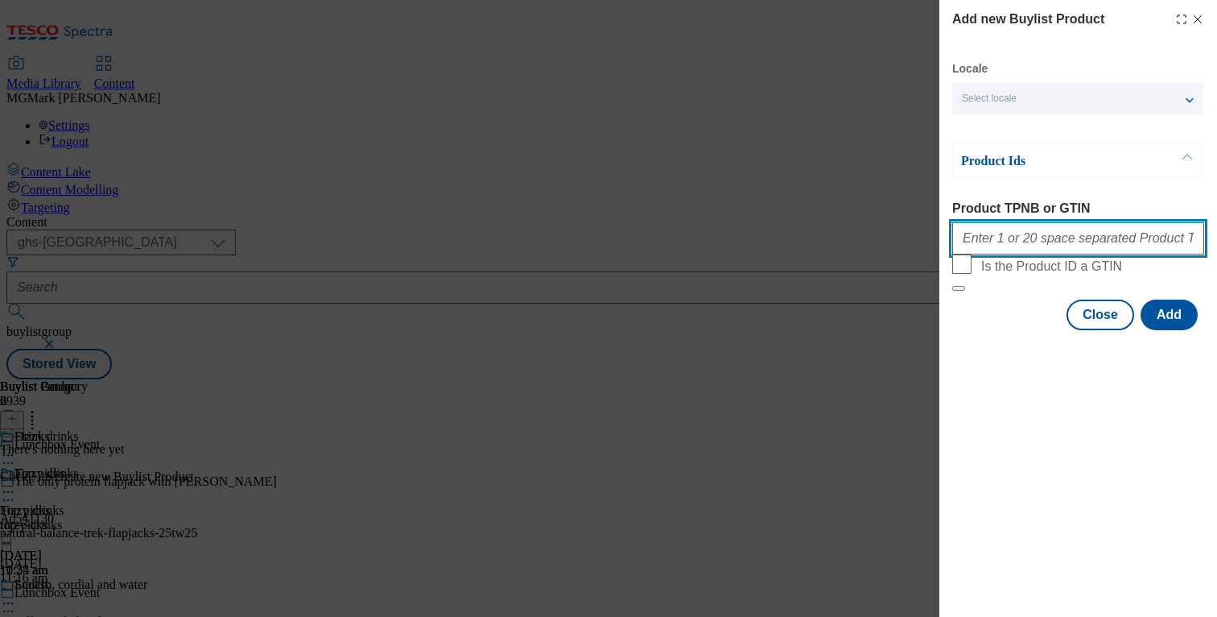
click at [1069, 254] on input "Product TPNB or GTIN" at bounding box center [1078, 238] width 252 height 32
paste input "96492727 96640582 96635963 96428150 96179051 96400763 96546878 96432166 9643079…"
type input "96492727 96640582 96635963 96428150 96179051 96400763 96546878 96432166 9643079…"
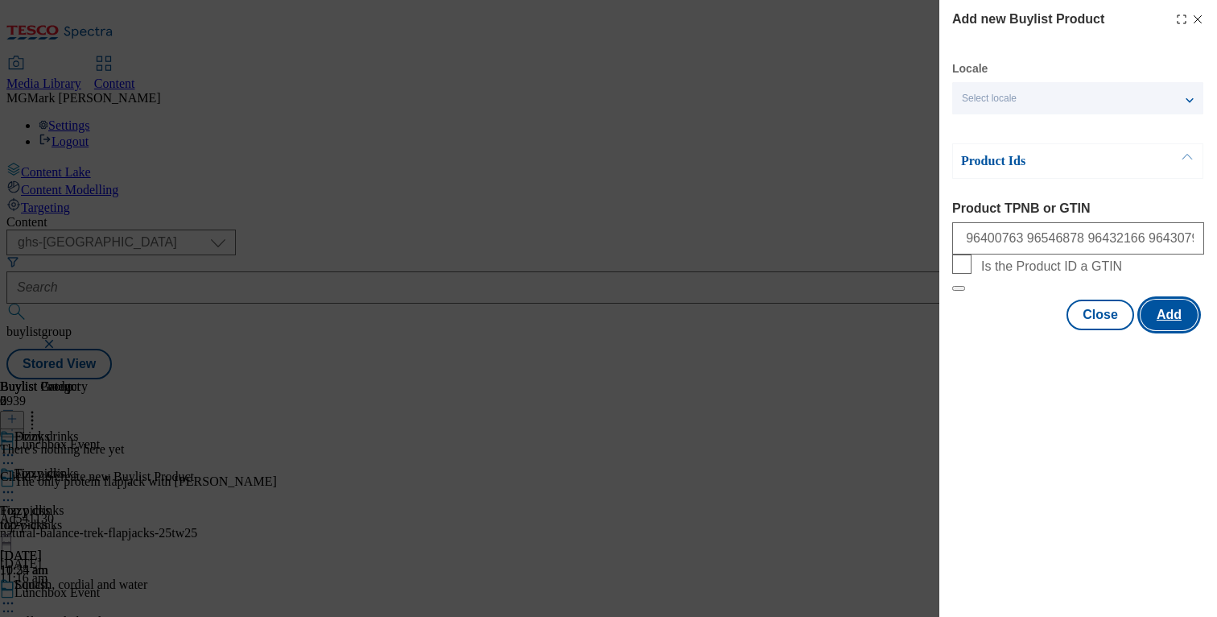
click at [1163, 330] on button "Add" at bounding box center [1169, 314] width 57 height 31
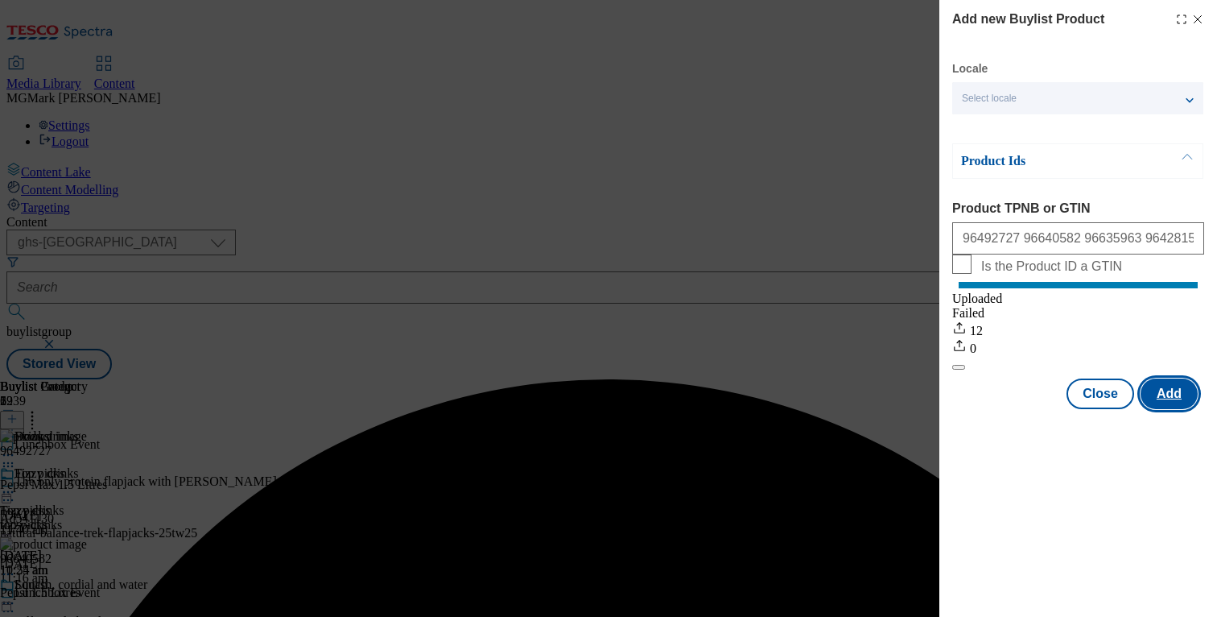
scroll to position [0, 0]
click at [1101, 409] on button "Close" at bounding box center [1101, 393] width 68 height 31
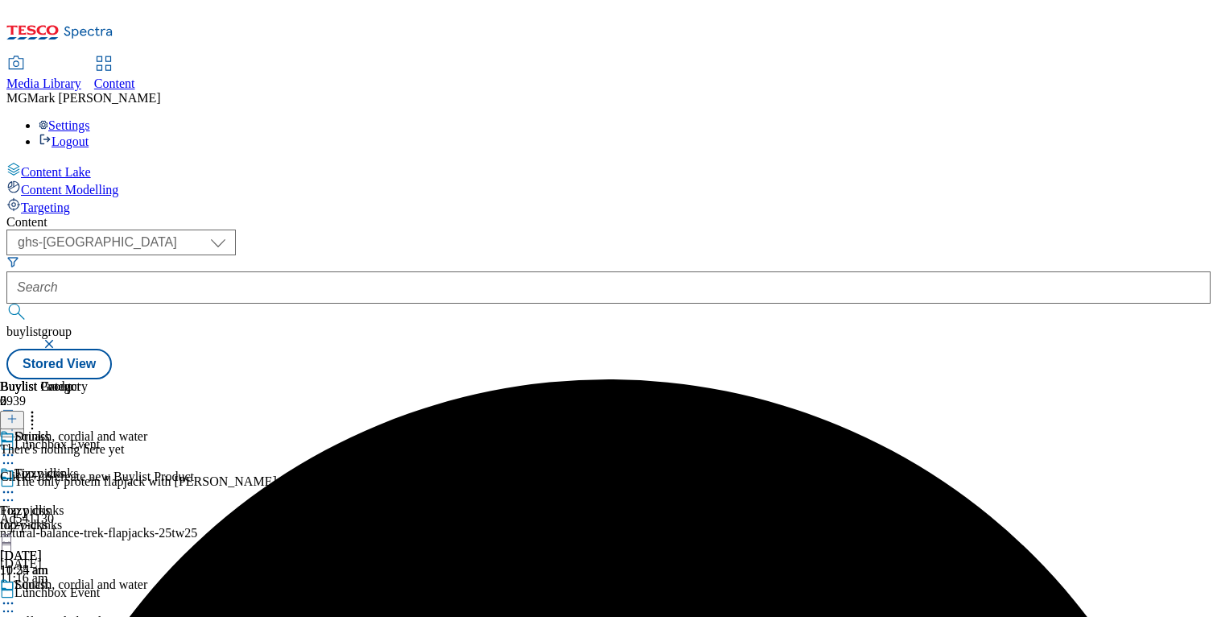
scroll to position [0, 212]
click at [18, 413] on icon at bounding box center [11, 418] width 11 height 11
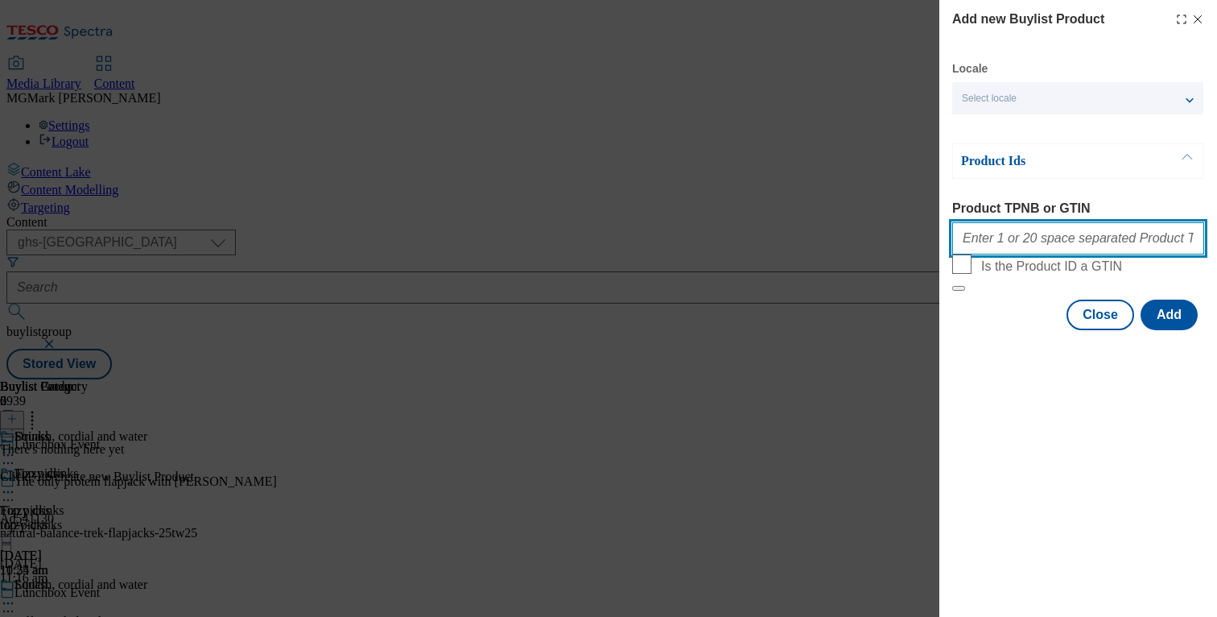
click at [1038, 248] on input "Product TPNB or GTIN" at bounding box center [1078, 238] width 252 height 32
paste input "96091228 96299254 89253618 85833895 96399308 83827779 83827762 89272457 5472148…"
type input "96091228 96299254 89253618 85833895 96399308 83827779 83827762 89272457 5472148…"
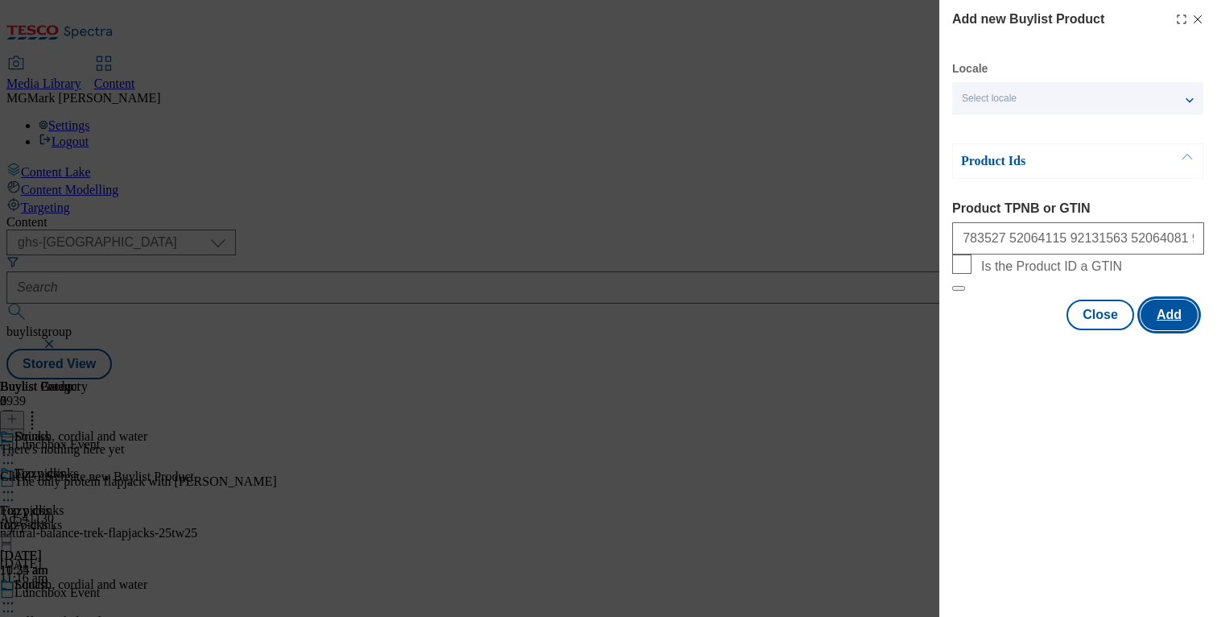
click at [1166, 330] on button "Add" at bounding box center [1169, 314] width 57 height 31
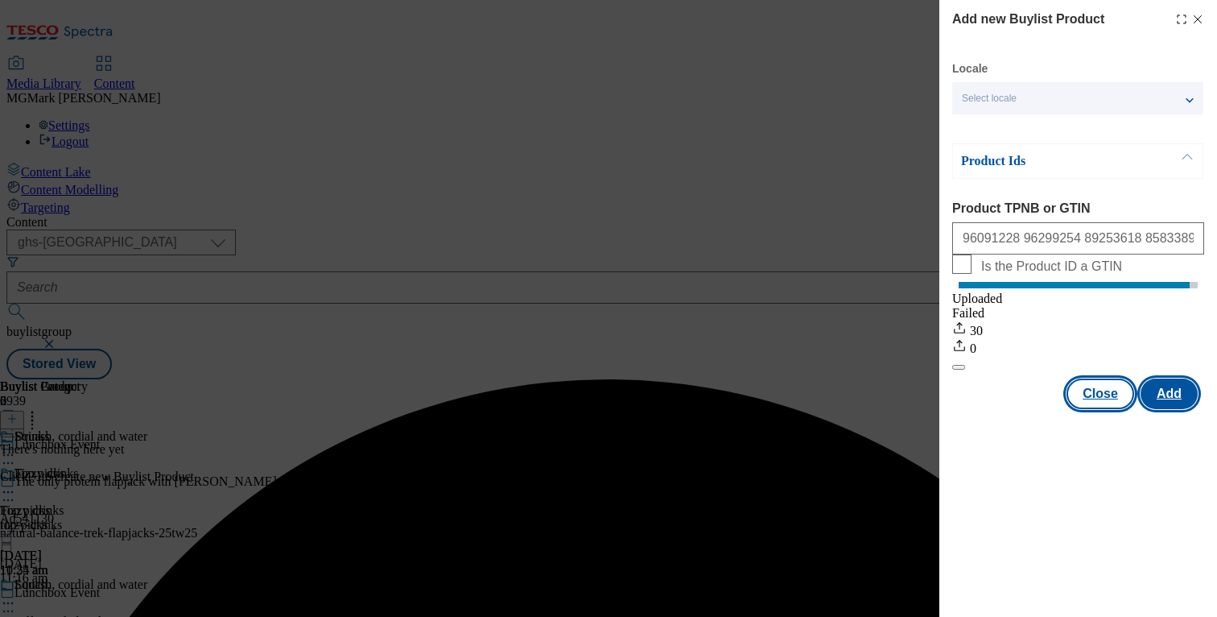
scroll to position [0, 0]
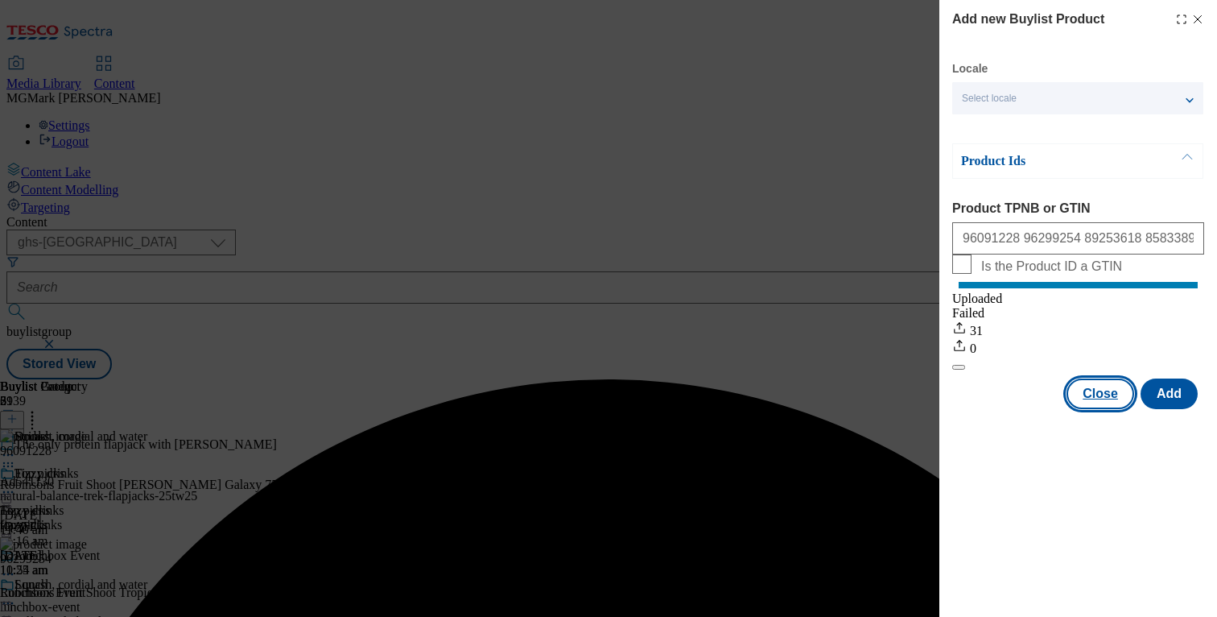
click at [1117, 409] on button "Close" at bounding box center [1101, 393] width 68 height 31
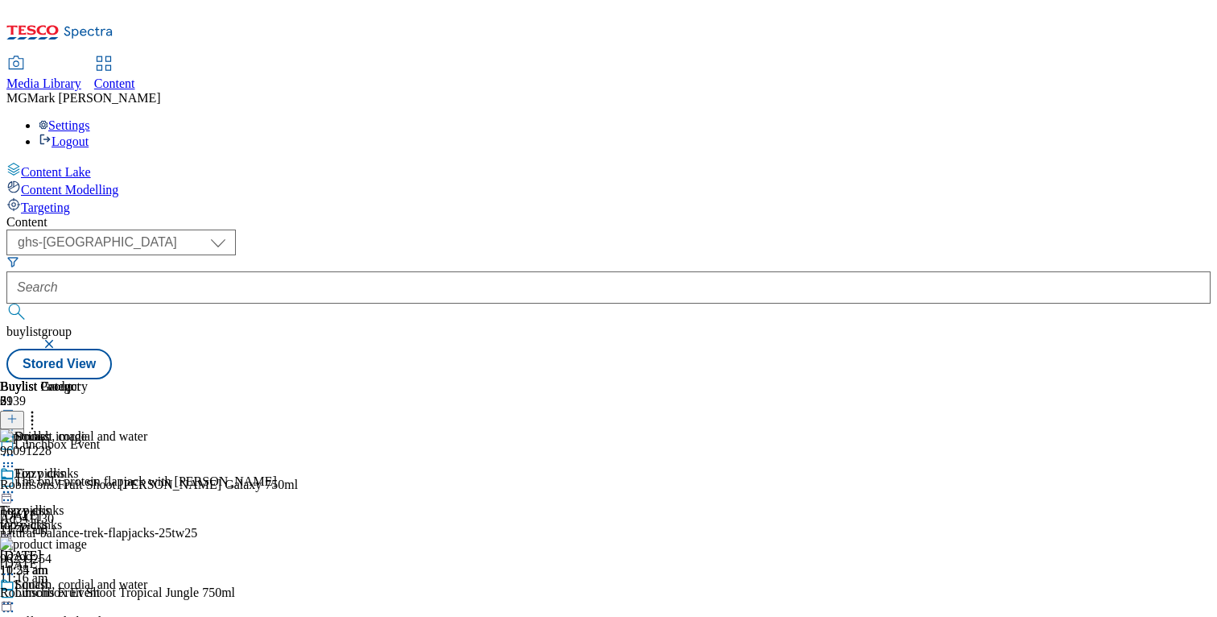
scroll to position [336, 0]
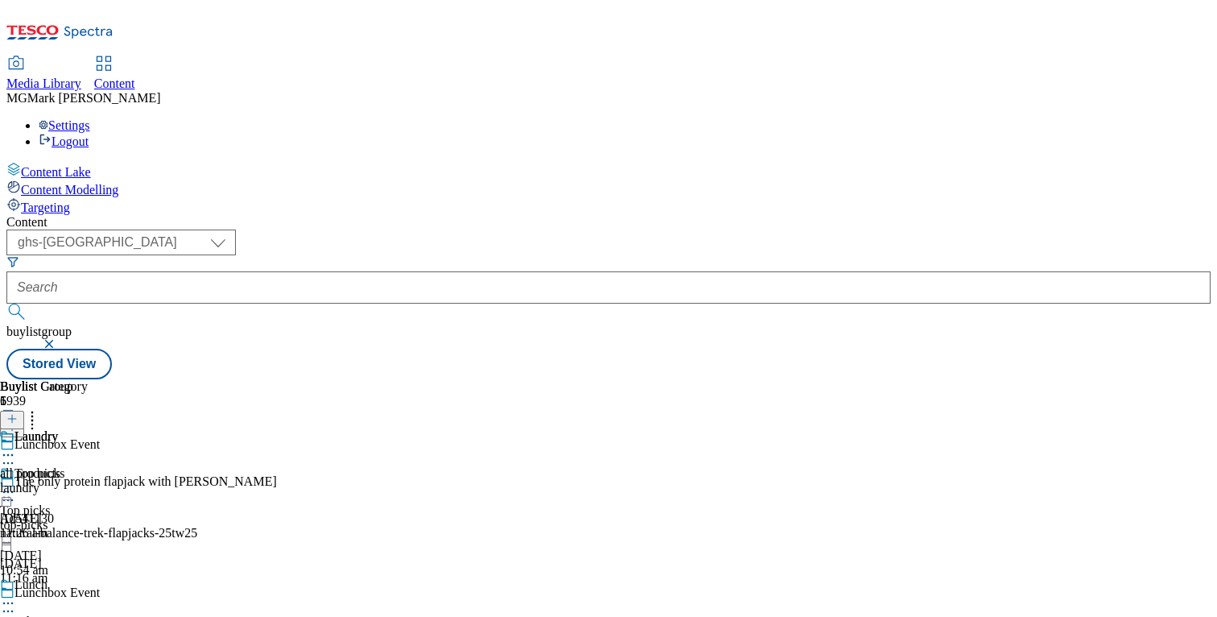
click at [88, 481] on div "laundry" at bounding box center [44, 488] width 88 height 14
click at [18, 413] on icon at bounding box center [11, 418] width 11 height 11
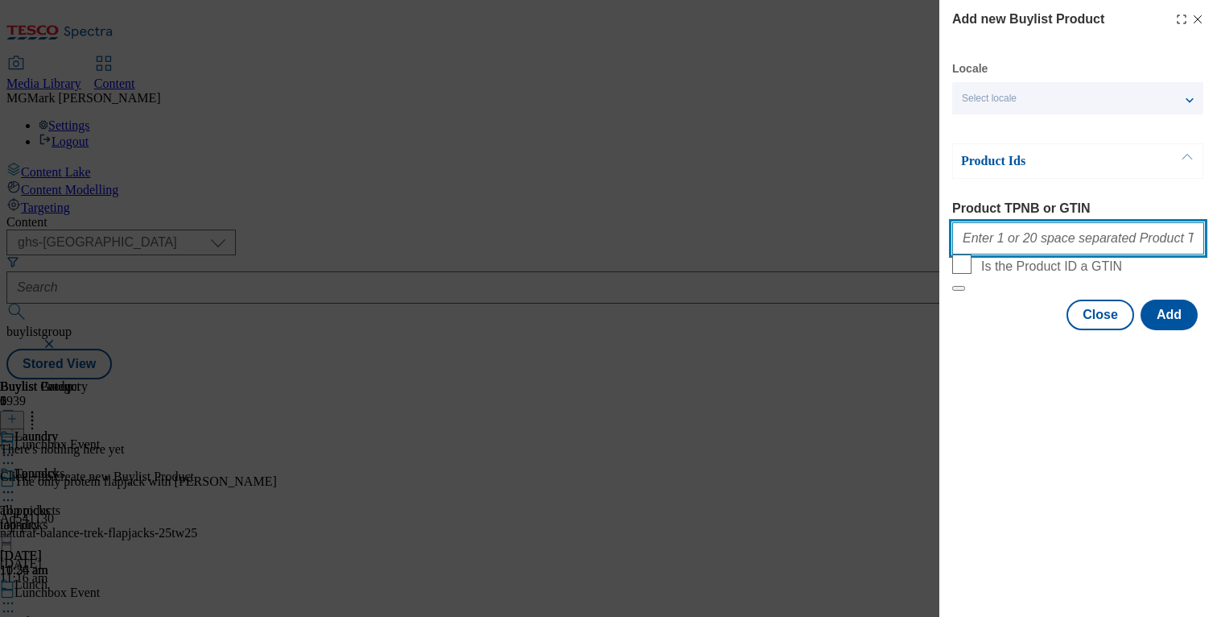
click at [1042, 249] on input "Product TPNB or GTIN" at bounding box center [1078, 238] width 252 height 32
paste input "96430151 96235152 96311027 96309320 96310662 84596393 84596364 92976133 9291776…"
type input "96430151 96235152 96311027 96309320 96310662 84596393 84596364 92976133 9291776…"
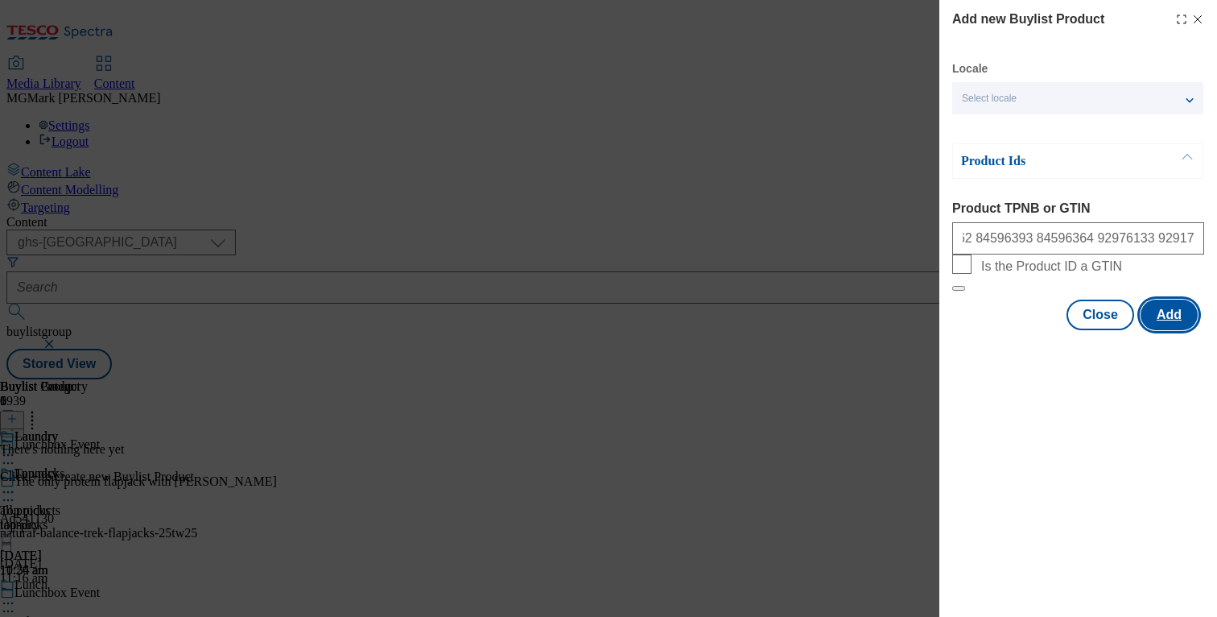
click at [1179, 330] on button "Add" at bounding box center [1169, 314] width 57 height 31
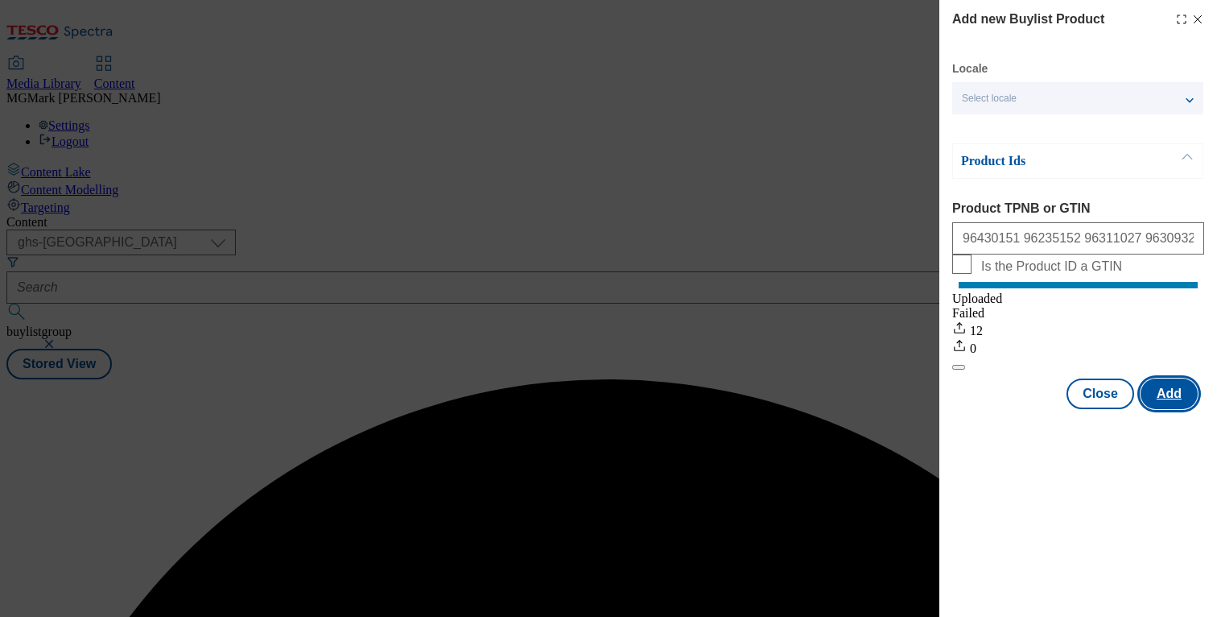
scroll to position [0, 0]
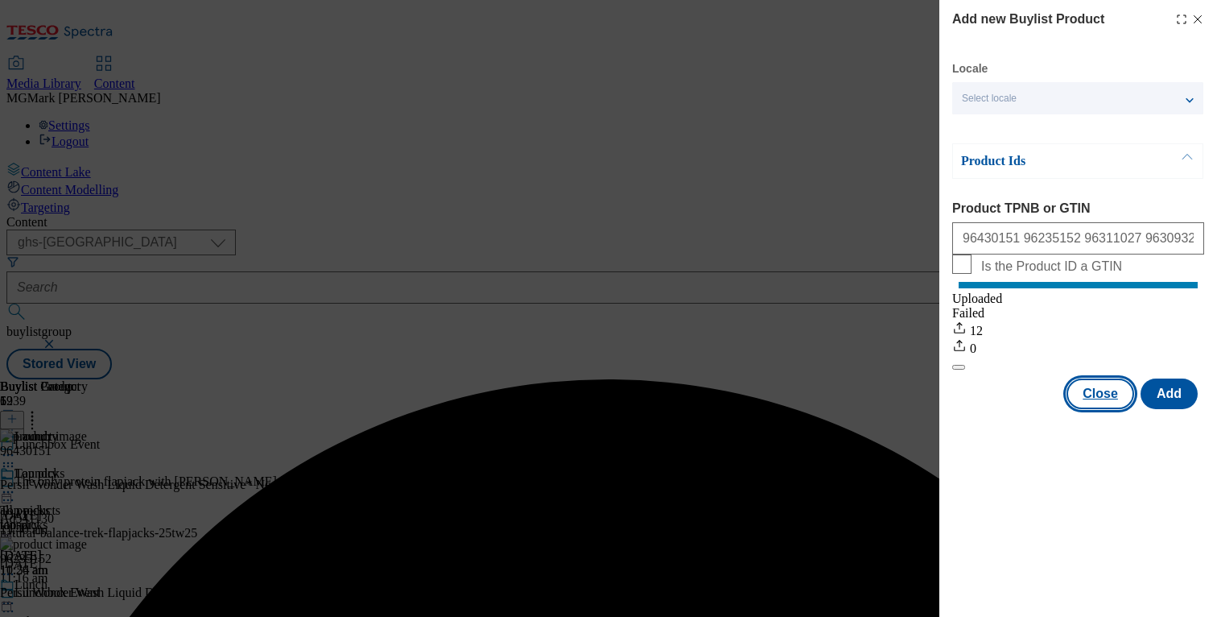
click at [1086, 409] on button "Close" at bounding box center [1101, 393] width 68 height 31
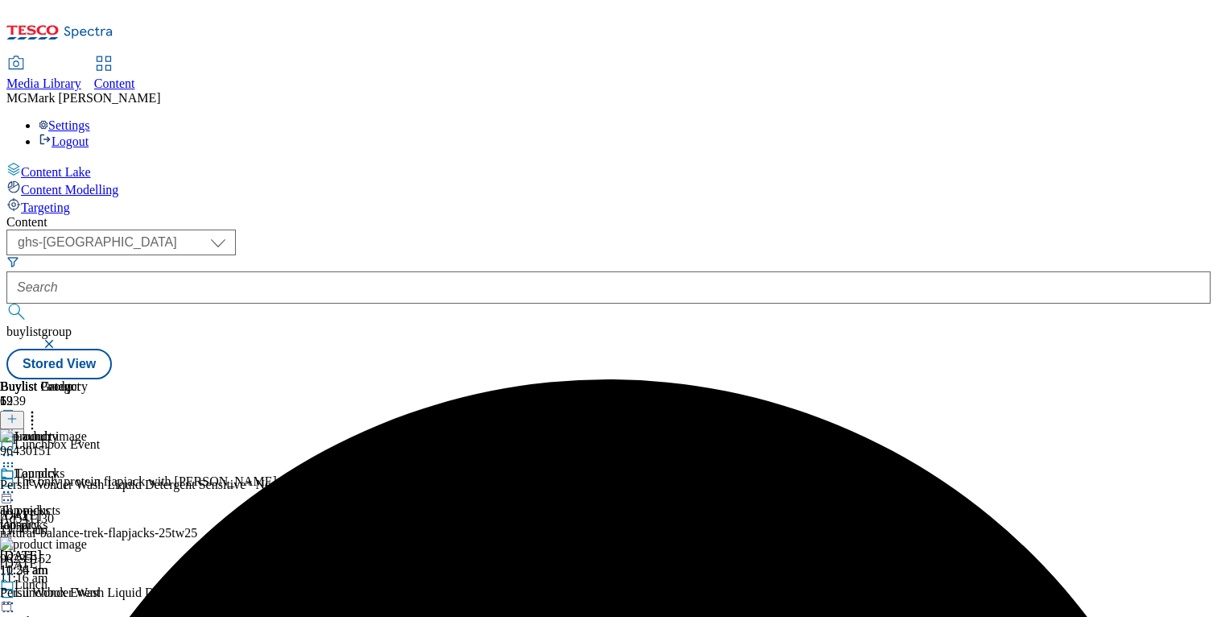
scroll to position [149, 0]
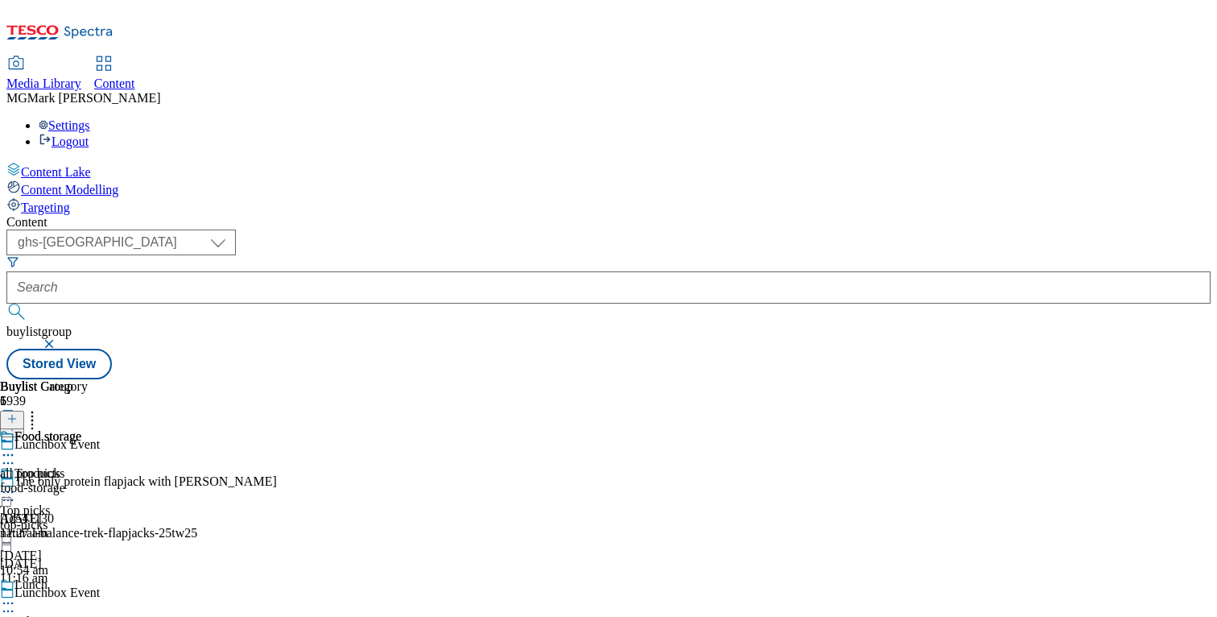
click at [88, 481] on div "food-storage" at bounding box center [44, 488] width 88 height 14
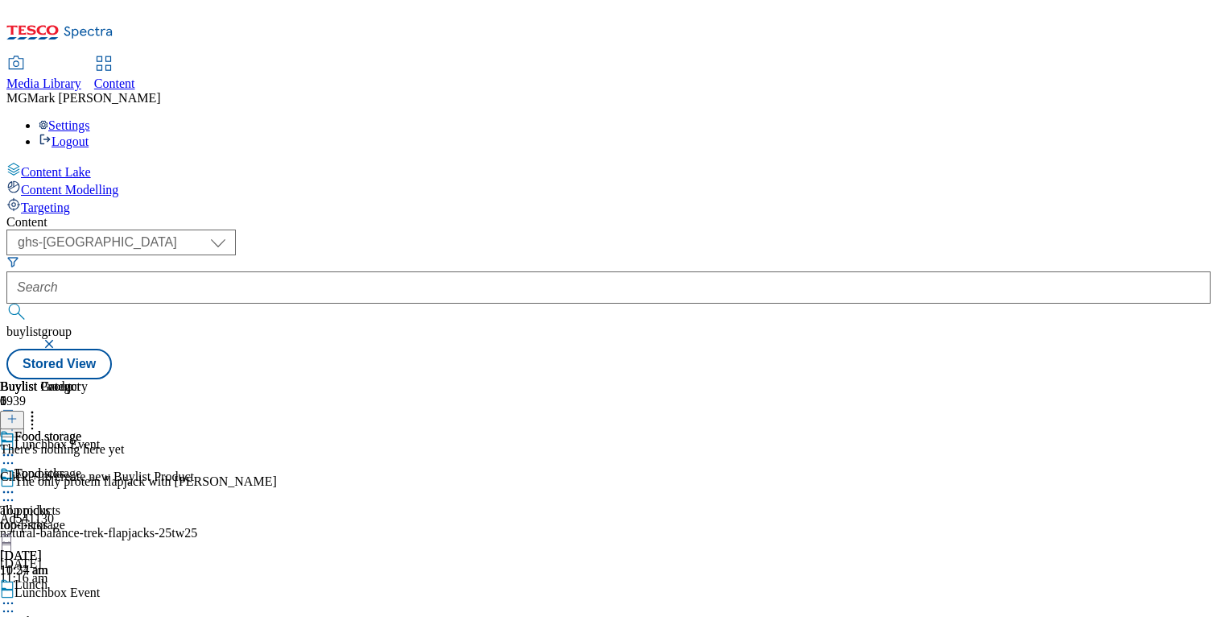
click at [24, 411] on button at bounding box center [12, 420] width 24 height 19
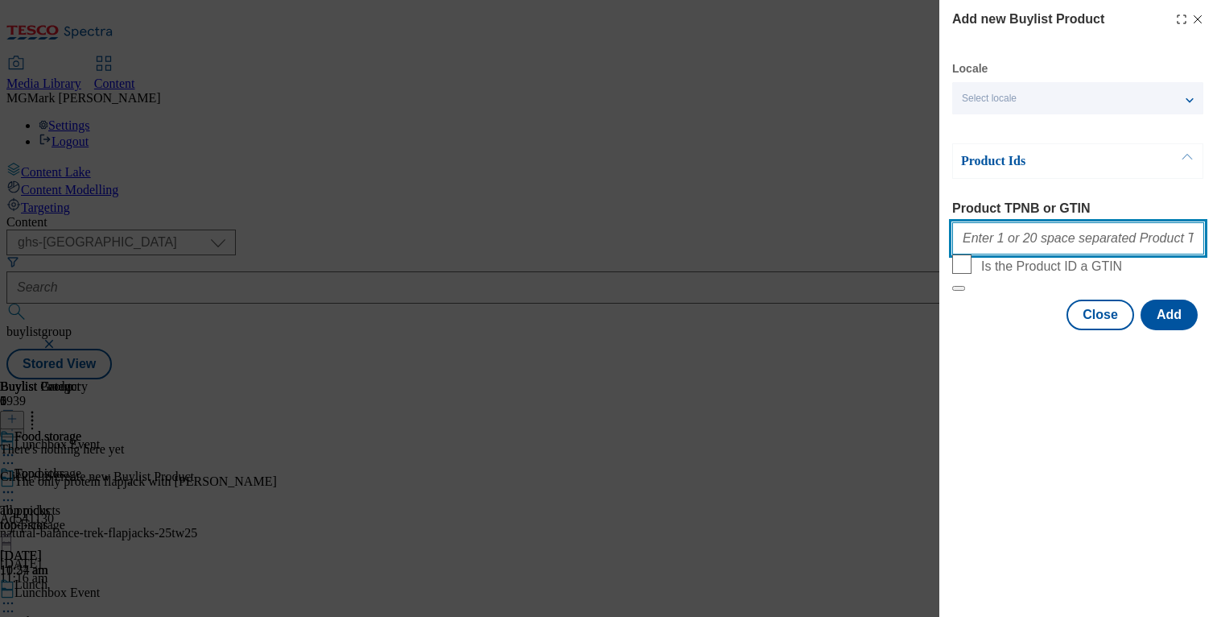
click at [1061, 252] on input "Product TPNB or GTIN" at bounding box center [1078, 238] width 252 height 32
paste input "93036260 89625862 93159490 93276361"
type input "93036260 89625862 93159490 93276361"
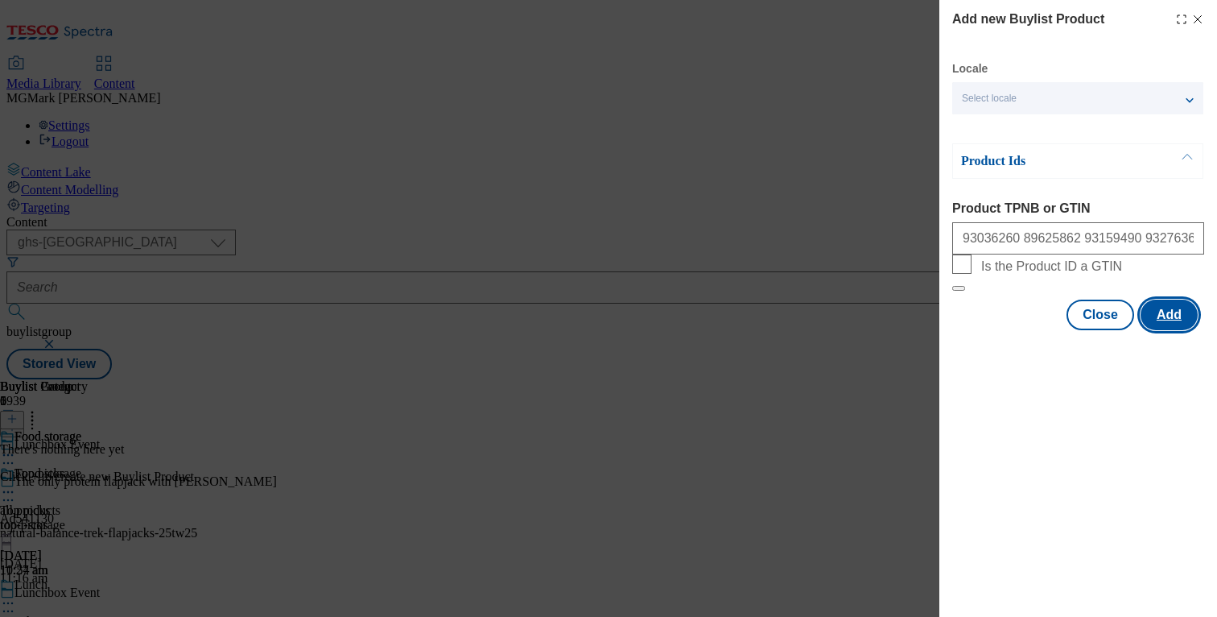
click at [1170, 330] on button "Add" at bounding box center [1169, 314] width 57 height 31
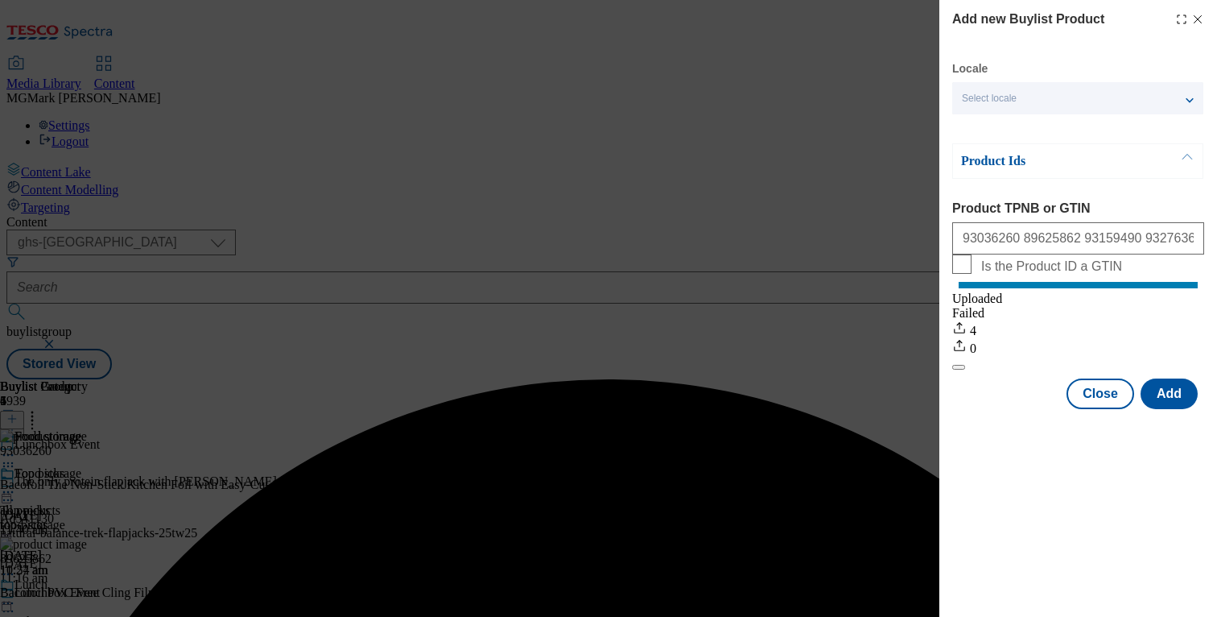
click at [665, 88] on div "Add new Buylist Product Locale Select locale English Welsh Product Ids Product …" at bounding box center [608, 308] width 1217 height 617
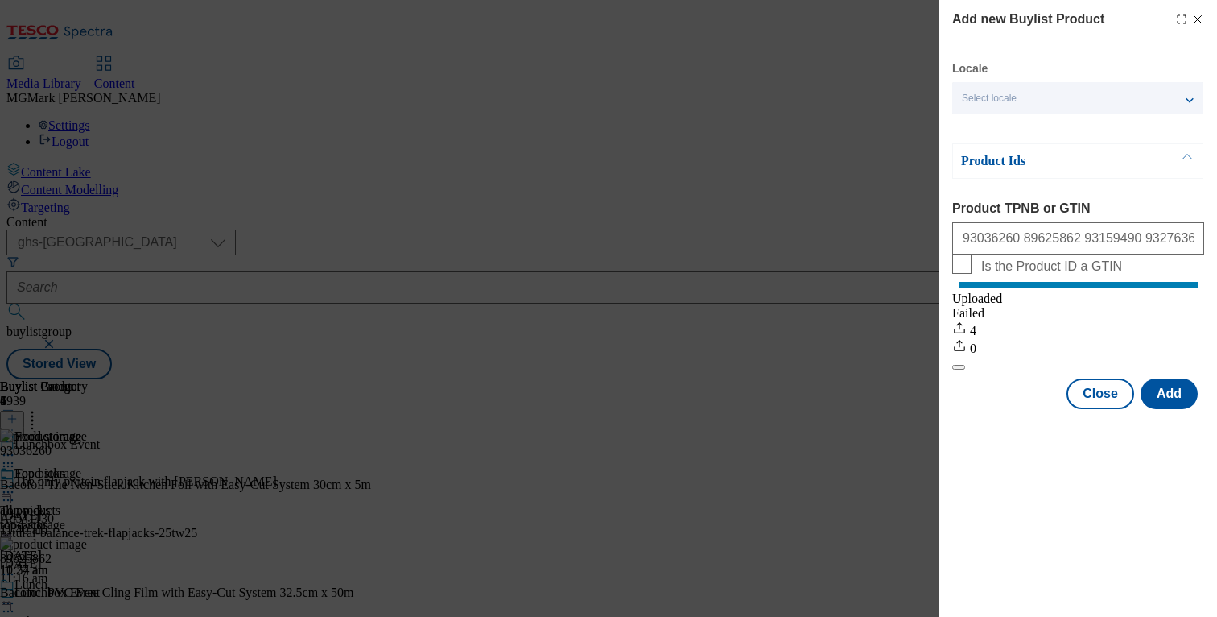
click at [1199, 20] on line "Modal" at bounding box center [1198, 19] width 7 height 7
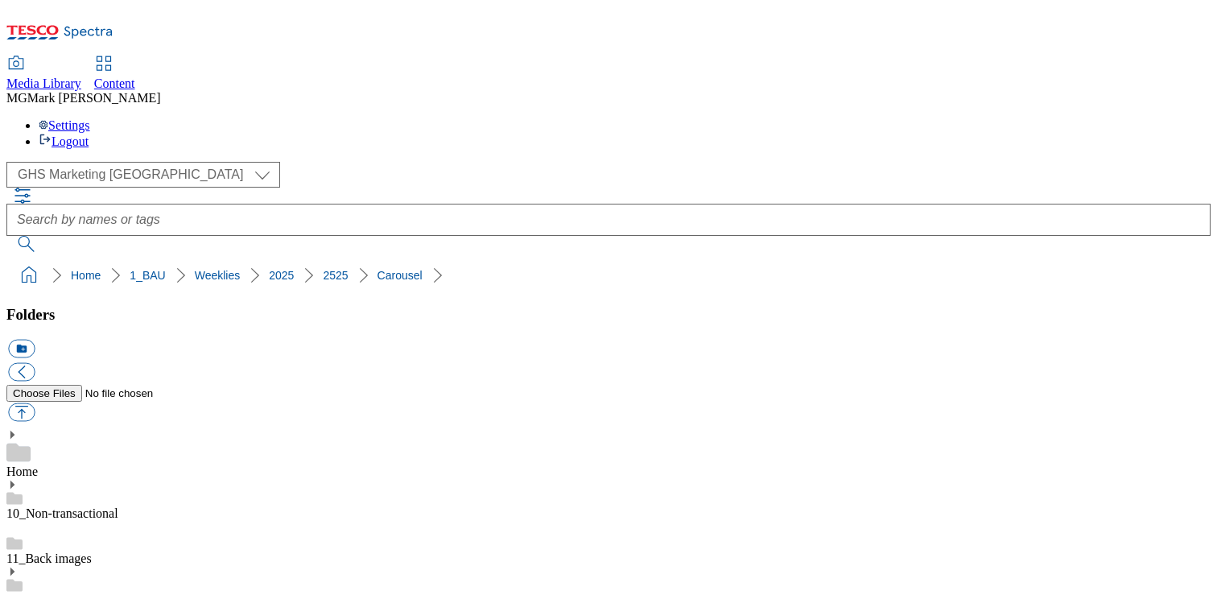
select select "flare-ghs-mktg"
